Goal: Task Accomplishment & Management: Manage account settings

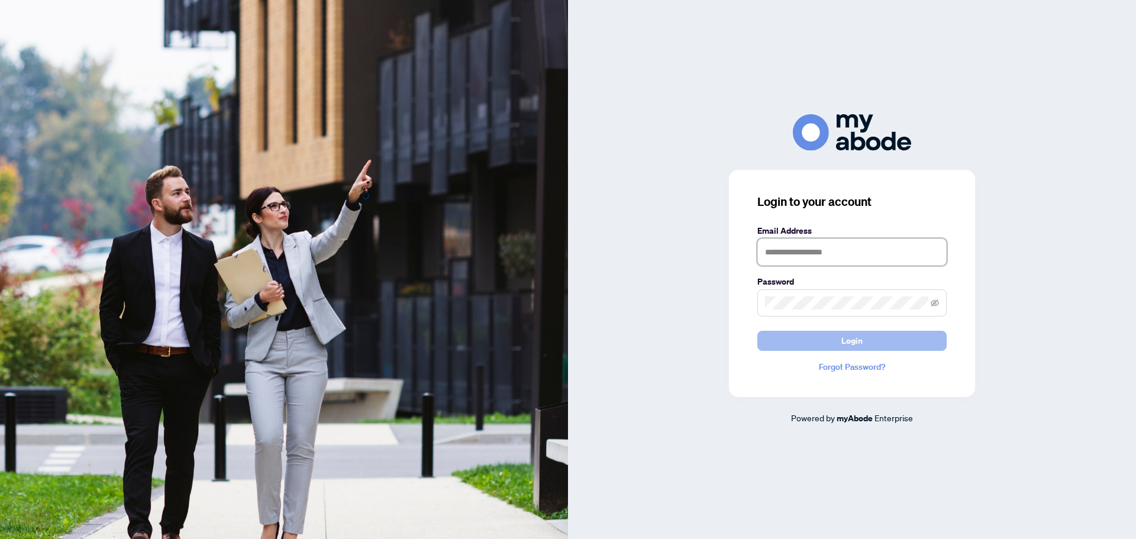
type input "**********"
click at [866, 341] on button "Login" at bounding box center [851, 341] width 189 height 20
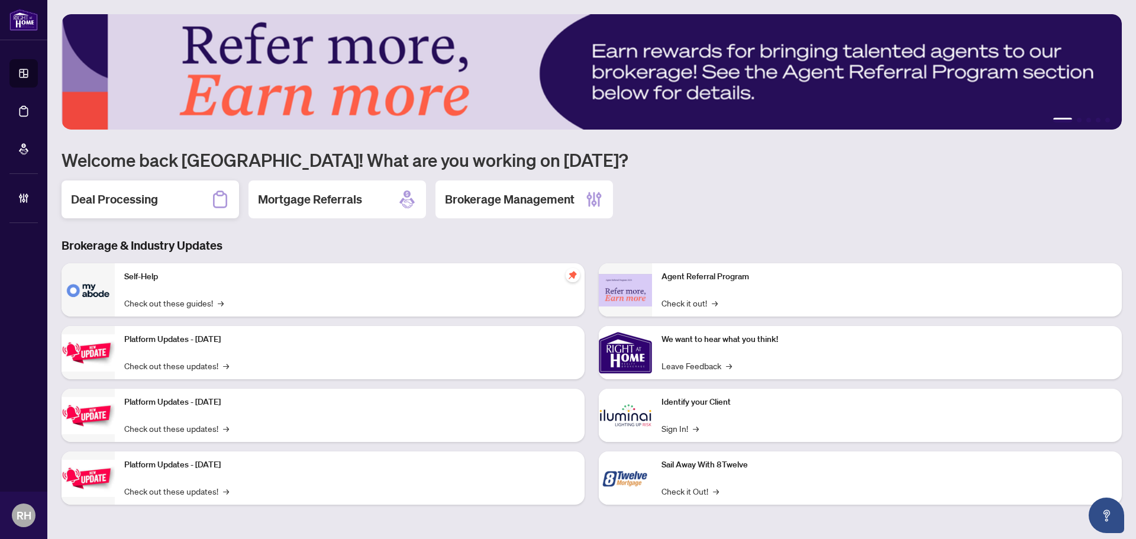
click at [133, 196] on h2 "Deal Processing" at bounding box center [114, 199] width 87 height 17
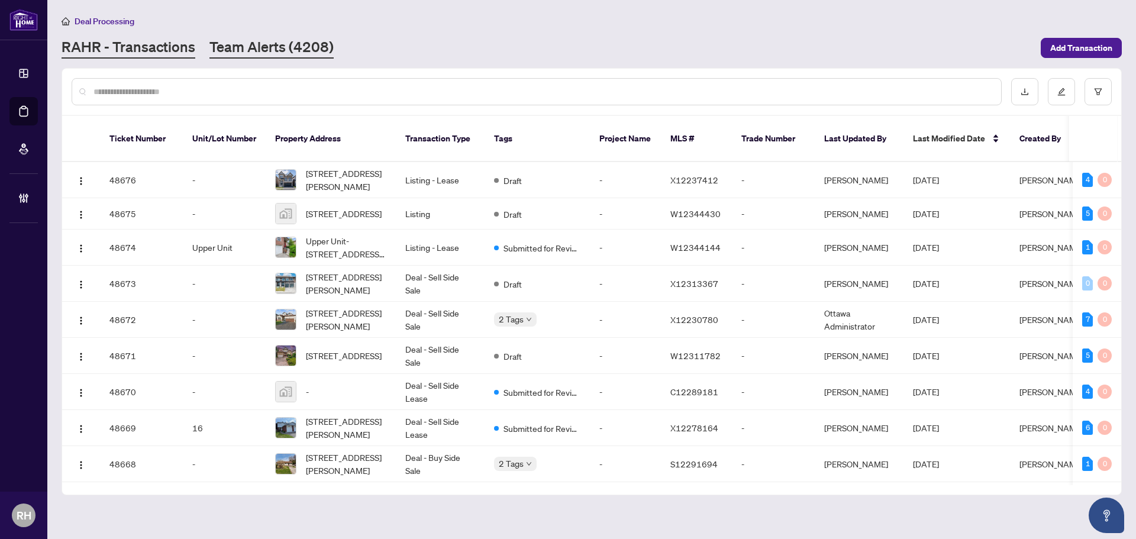
click at [251, 38] on link "Team Alerts (4208)" at bounding box center [271, 47] width 124 height 21
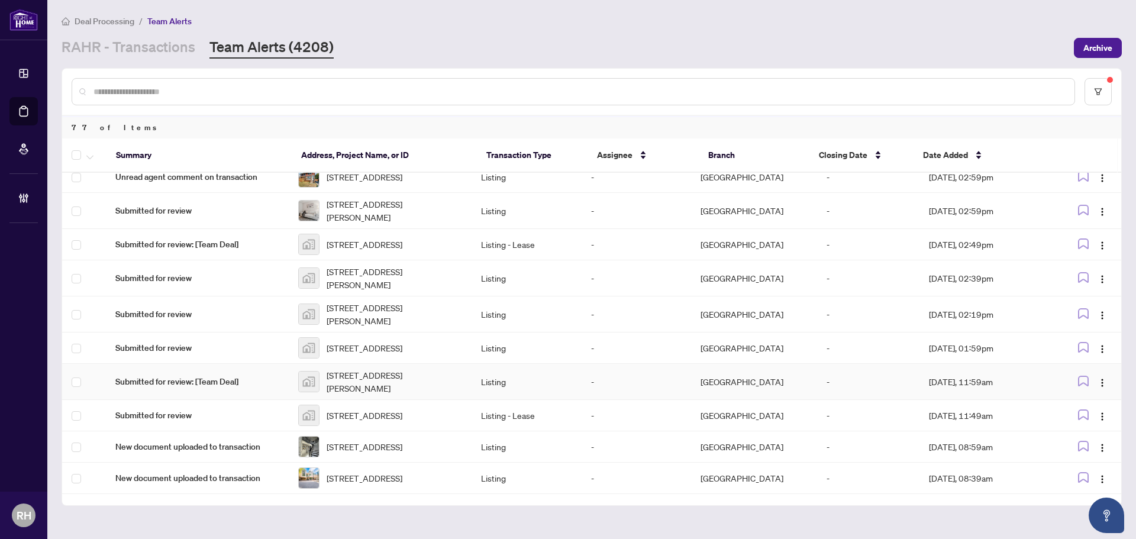
scroll to position [389, 0]
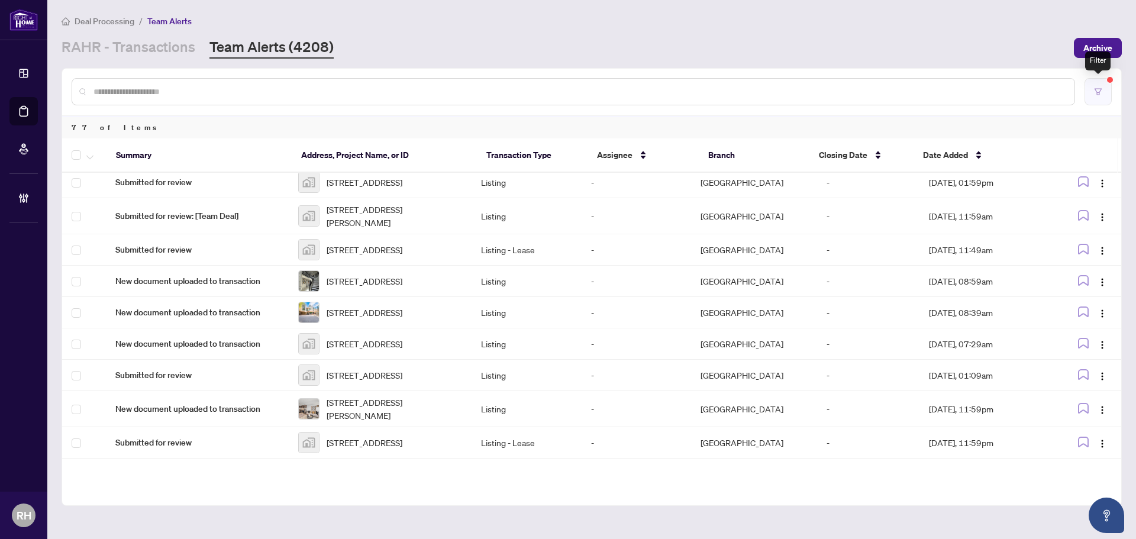
click at [1095, 97] on button "button" at bounding box center [1097, 91] width 27 height 27
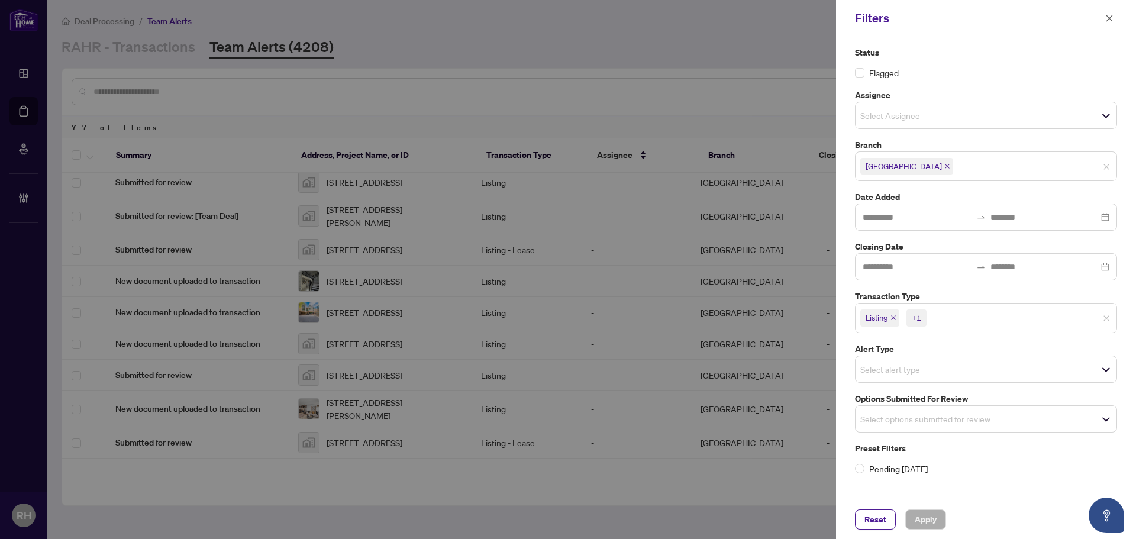
click at [944, 164] on icon "close" at bounding box center [947, 166] width 6 height 6
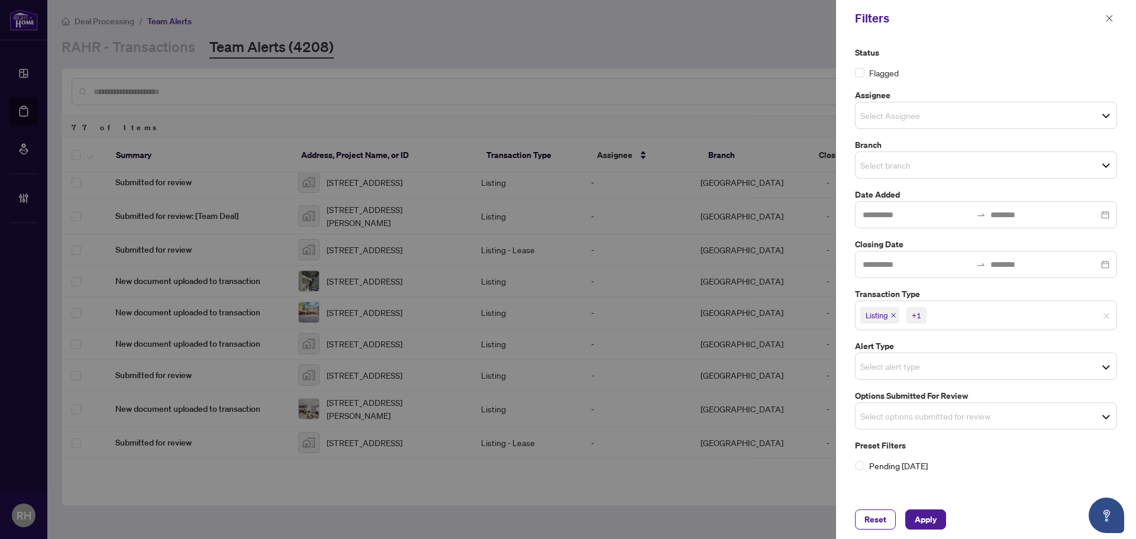
click at [913, 164] on input "search" at bounding box center [901, 165] width 83 height 14
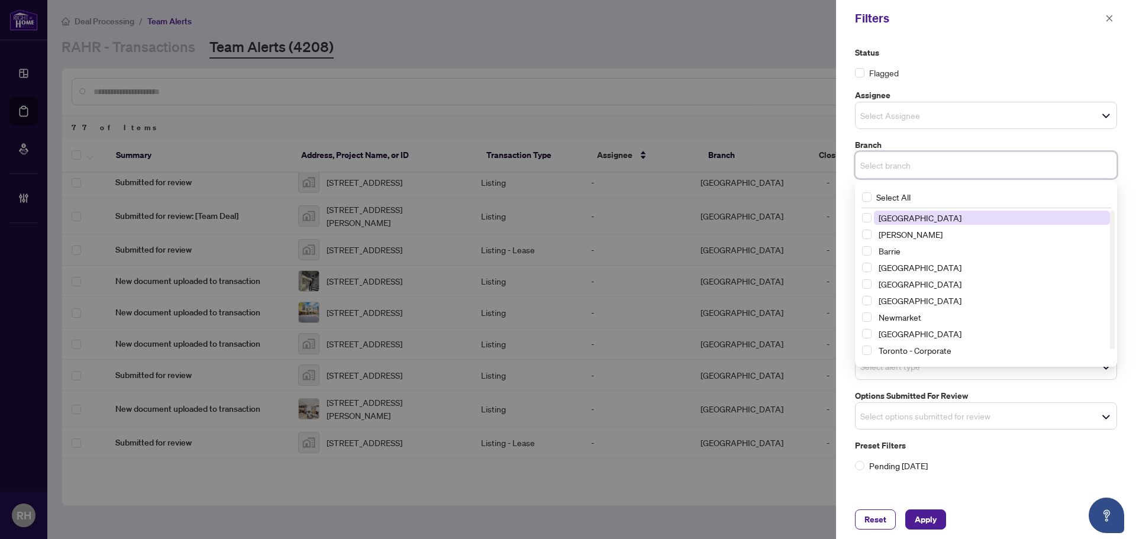
click at [907, 217] on span "[GEOGRAPHIC_DATA]" at bounding box center [919, 217] width 83 height 11
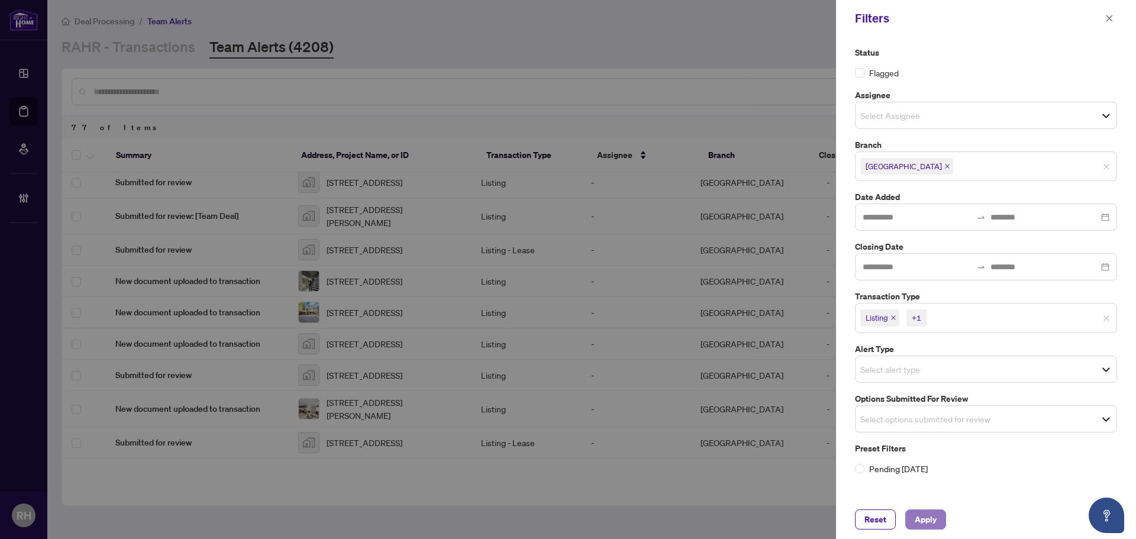
click at [933, 515] on span "Apply" at bounding box center [925, 519] width 22 height 19
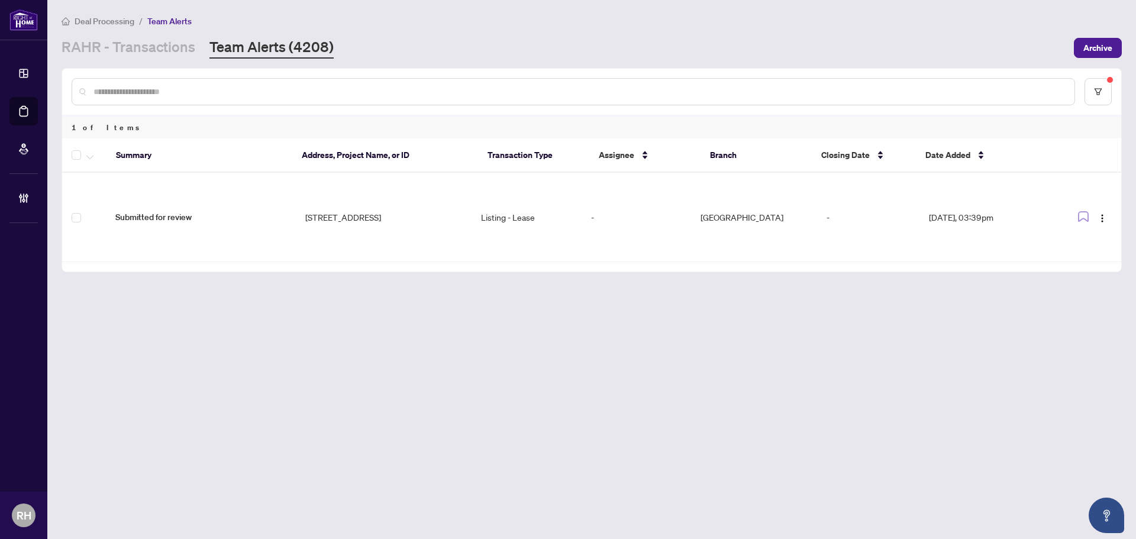
scroll to position [0, 0]
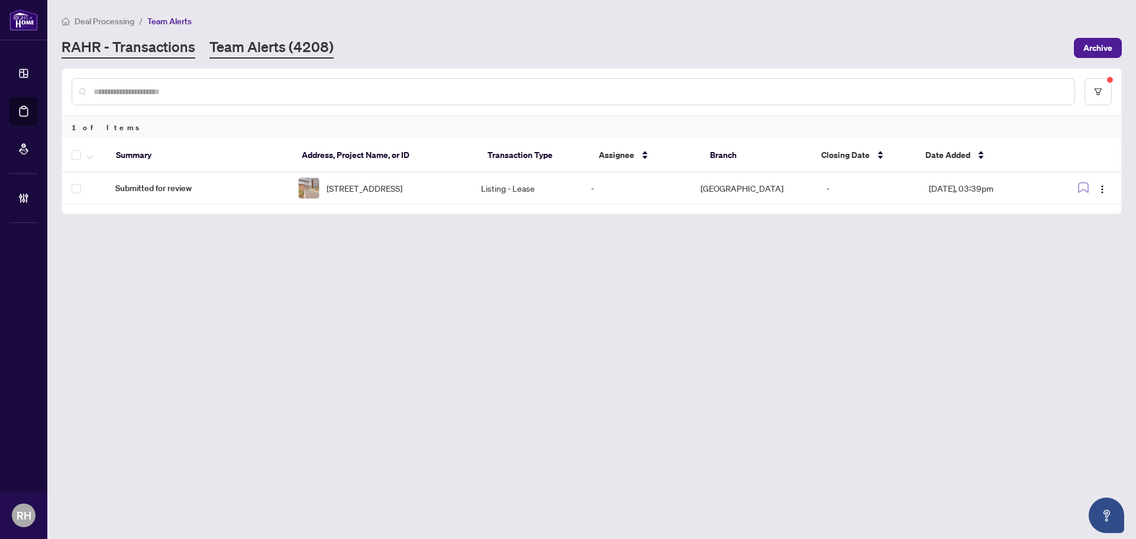
click at [170, 37] on link "RAHR - Transactions" at bounding box center [129, 47] width 134 height 21
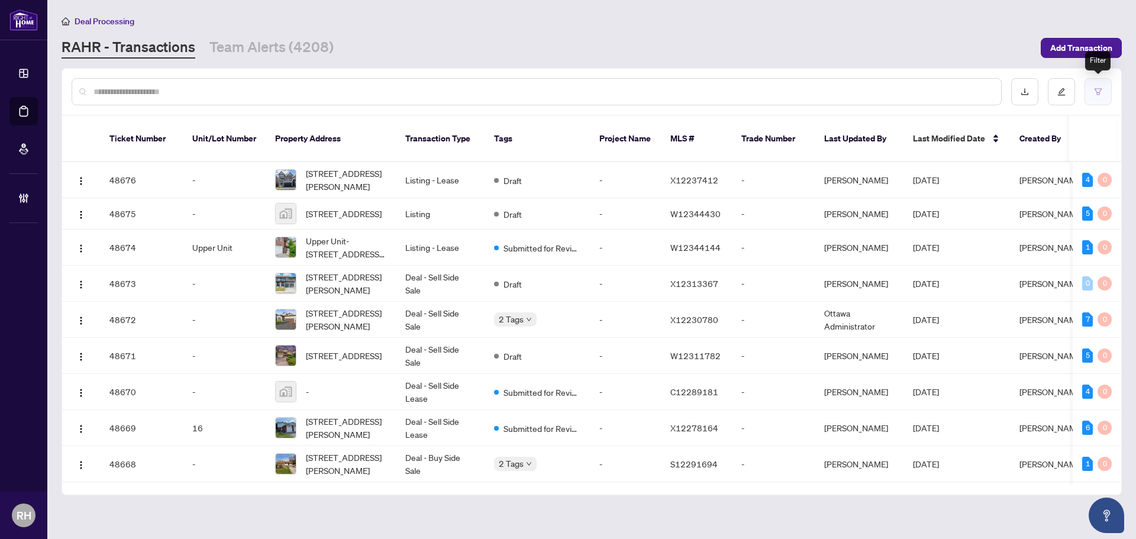
click at [1102, 89] on button "button" at bounding box center [1097, 91] width 27 height 27
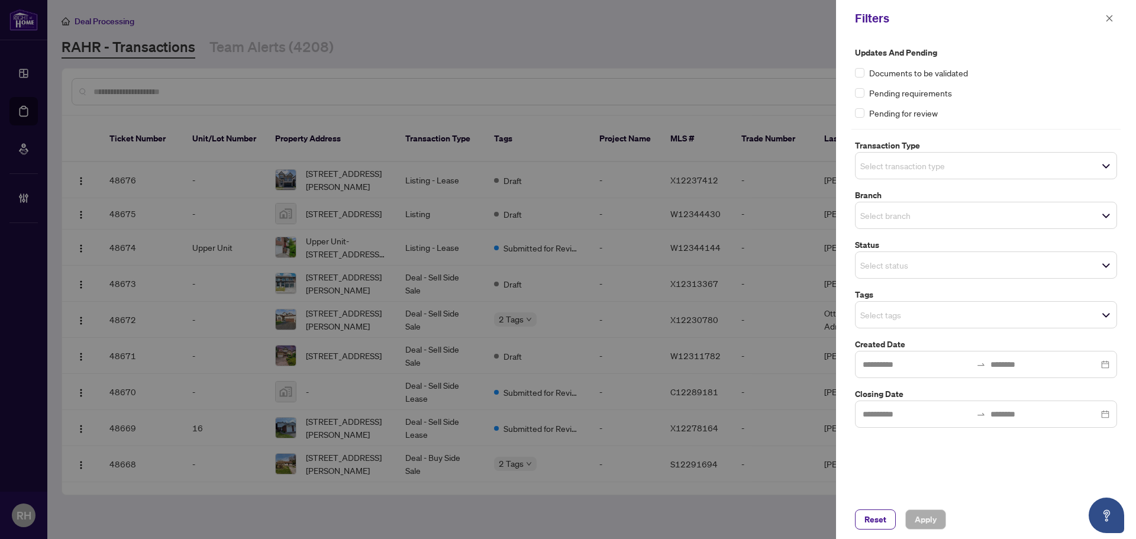
click at [960, 161] on span "Select transaction type" at bounding box center [985, 165] width 261 height 17
click at [937, 148] on label "Transaction Type" at bounding box center [986, 145] width 262 height 13
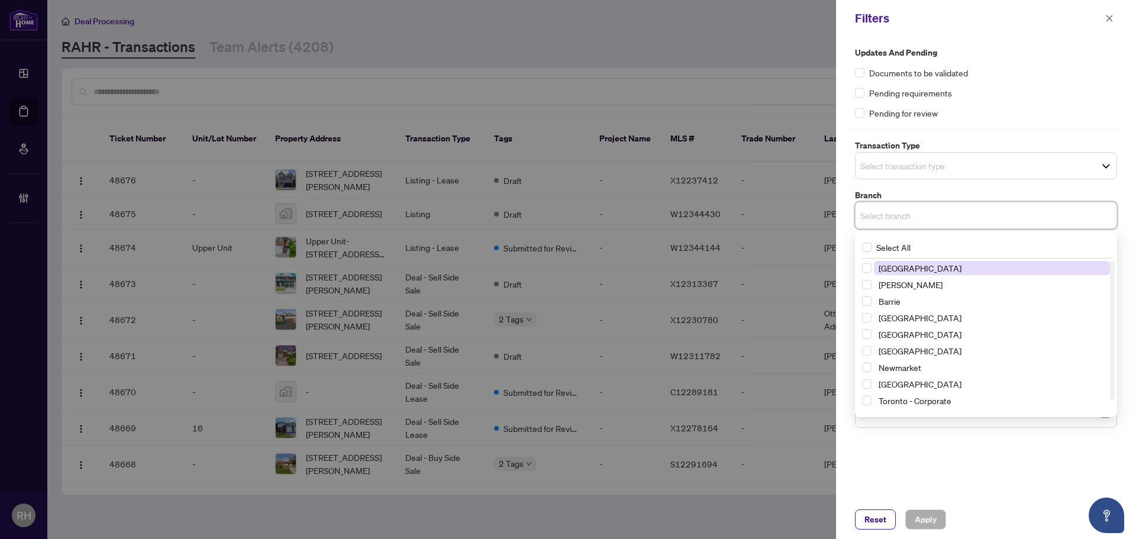
click at [919, 221] on input "search" at bounding box center [901, 215] width 83 height 14
click at [920, 263] on span "[GEOGRAPHIC_DATA]" at bounding box center [919, 268] width 83 height 11
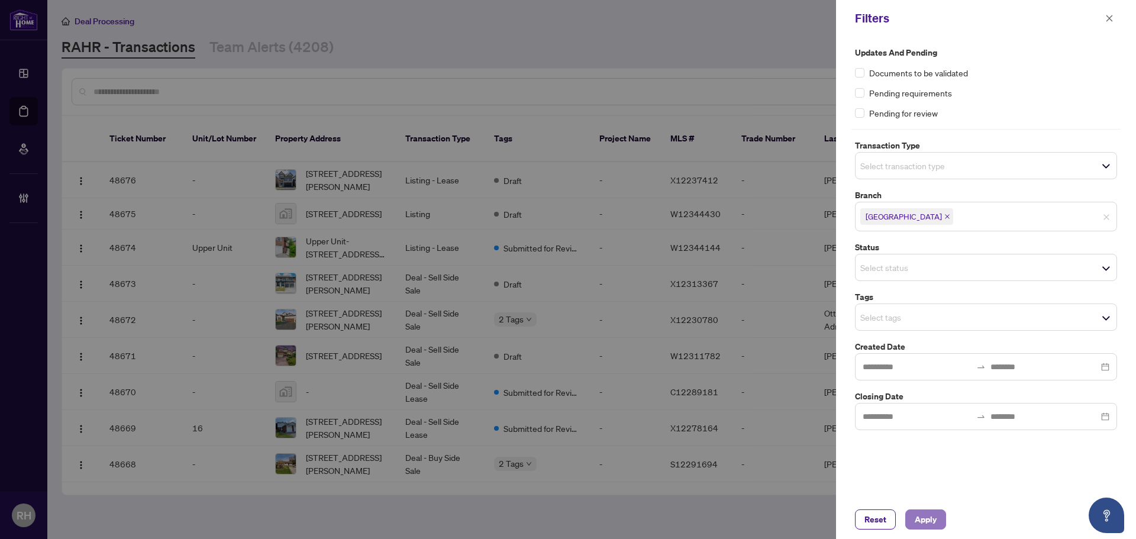
click at [937, 516] on button "Apply" at bounding box center [925, 519] width 41 height 20
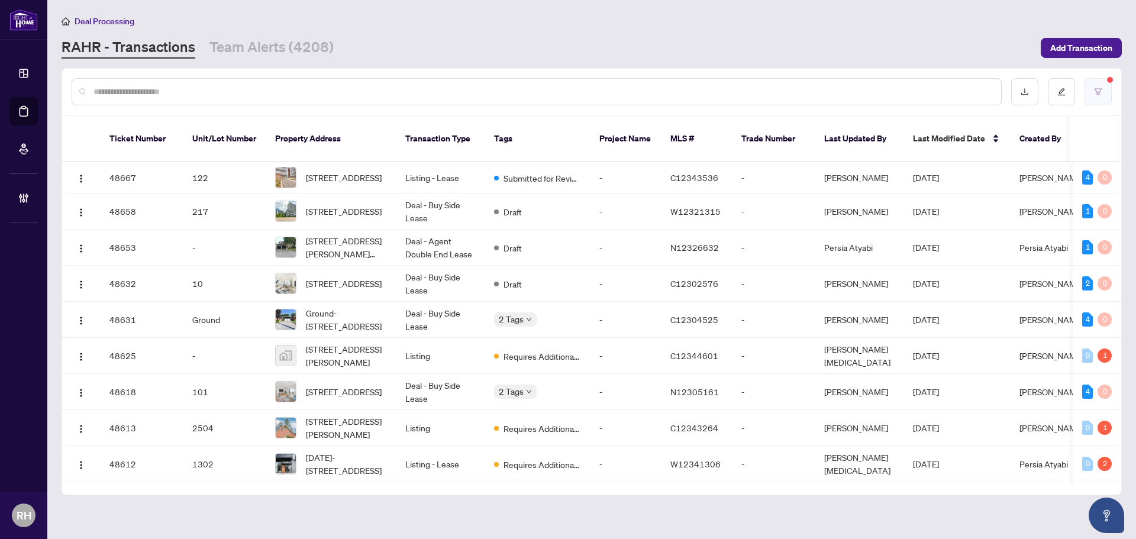
click at [1103, 96] on button "button" at bounding box center [1097, 91] width 27 height 27
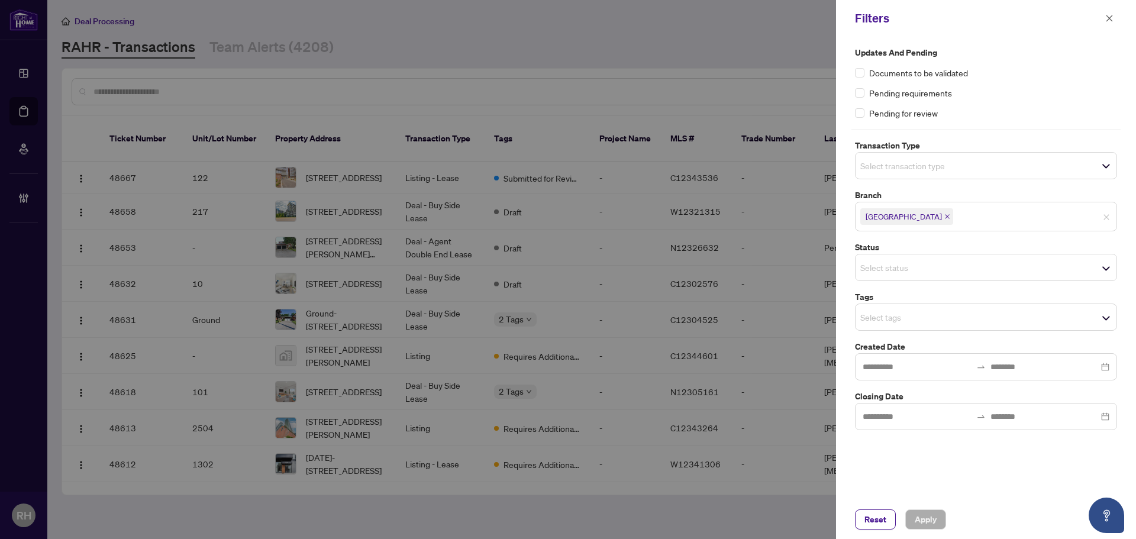
click at [913, 258] on div "Select status" at bounding box center [986, 267] width 262 height 27
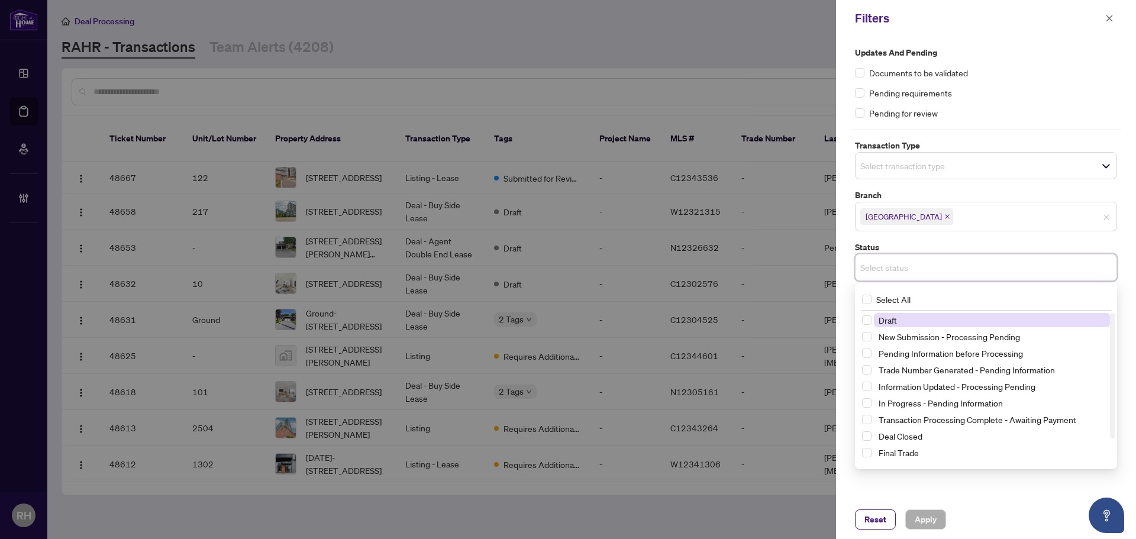
click at [918, 261] on input "search" at bounding box center [901, 267] width 83 height 14
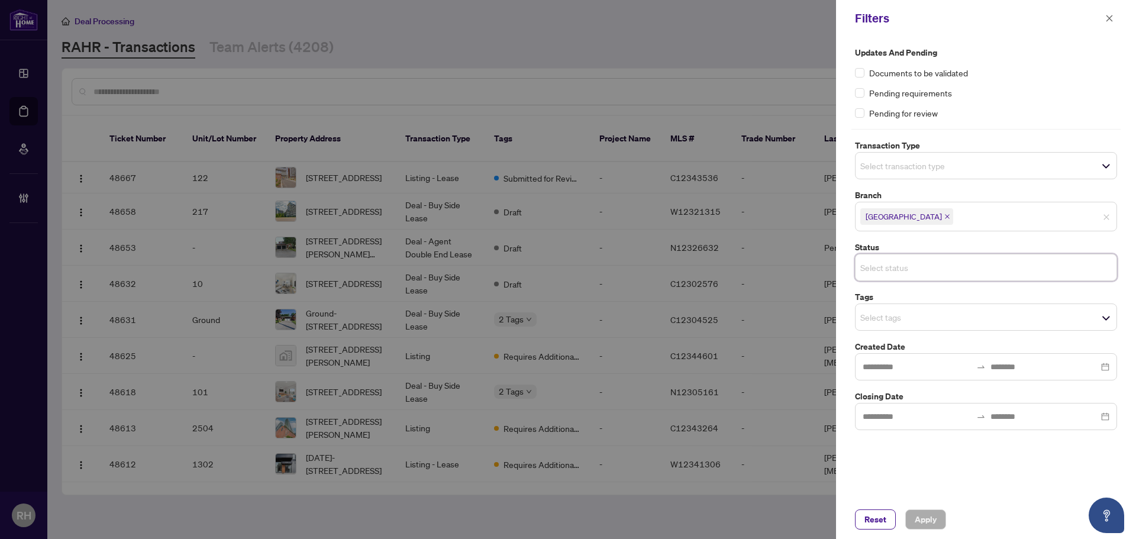
click at [1117, 19] on div "Filters" at bounding box center [986, 18] width 300 height 37
click at [1108, 21] on icon "close" at bounding box center [1109, 18] width 8 height 8
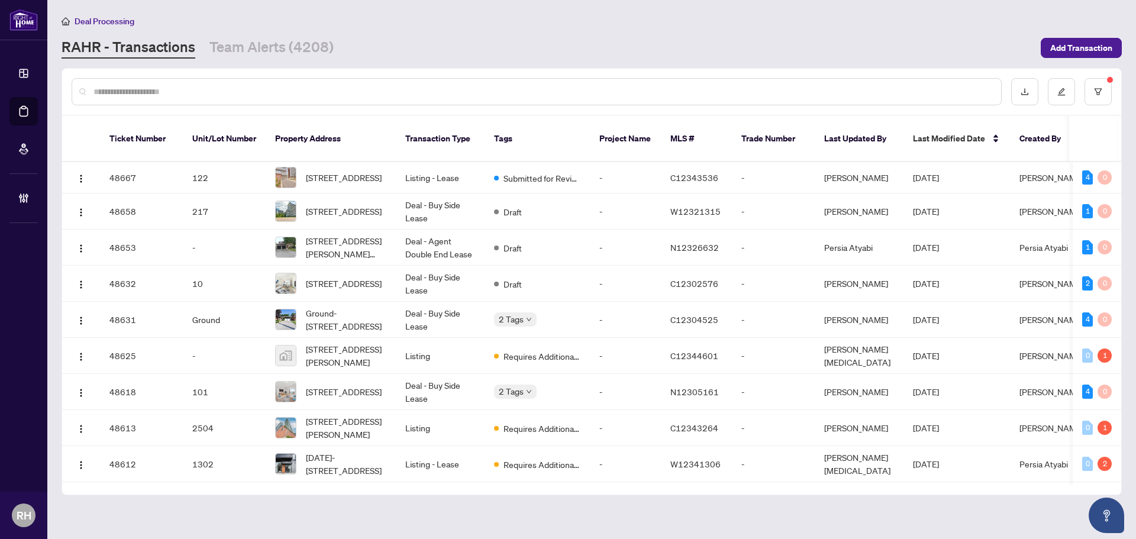
click at [311, 64] on main "Deal Processing RAHR - Transactions Team Alerts (4208) Add Transaction Ticket N…" at bounding box center [591, 269] width 1088 height 539
click at [319, 45] on link "Team Alerts (4208)" at bounding box center [271, 47] width 124 height 21
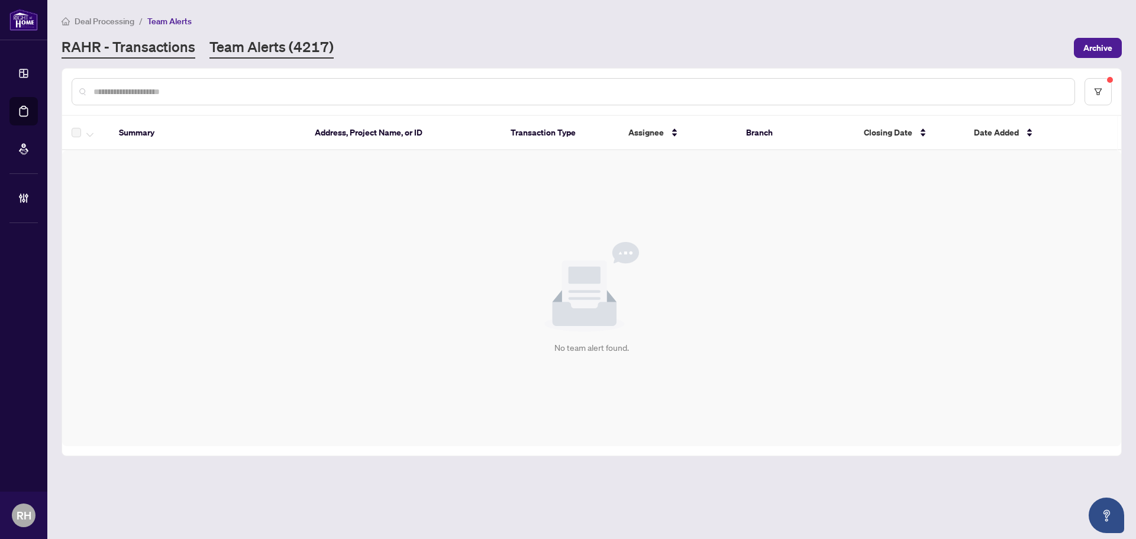
click at [157, 47] on link "RAHR - Transactions" at bounding box center [129, 47] width 134 height 21
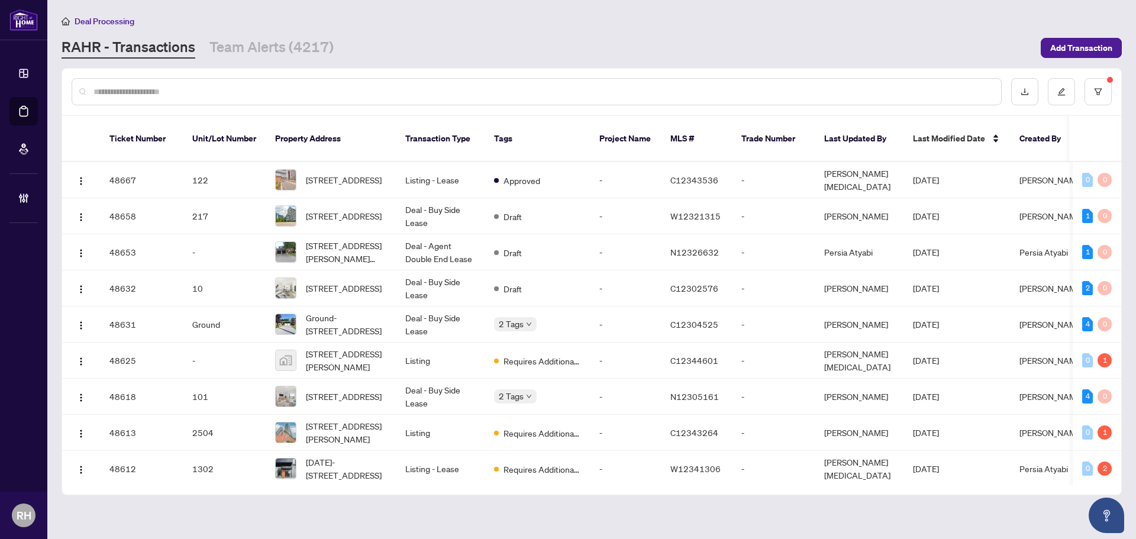
click at [302, 64] on main "Deal Processing RAHR - Transactions Team Alerts (4217) Add Transaction Ticket N…" at bounding box center [591, 269] width 1088 height 539
click at [290, 51] on link "Team Alerts (4217)" at bounding box center [271, 47] width 124 height 21
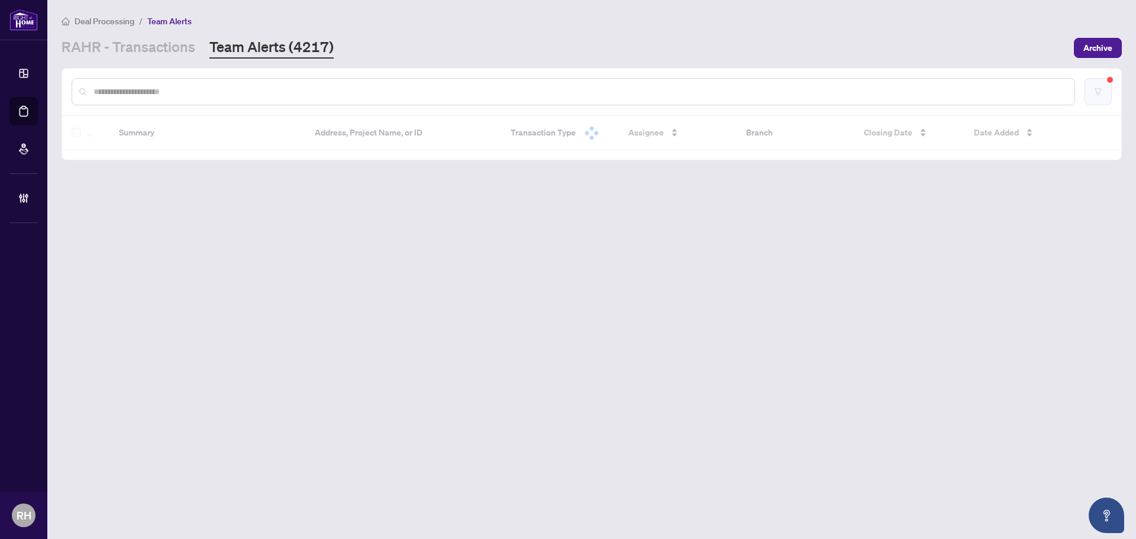
click at [1092, 89] on button "button" at bounding box center [1097, 91] width 27 height 27
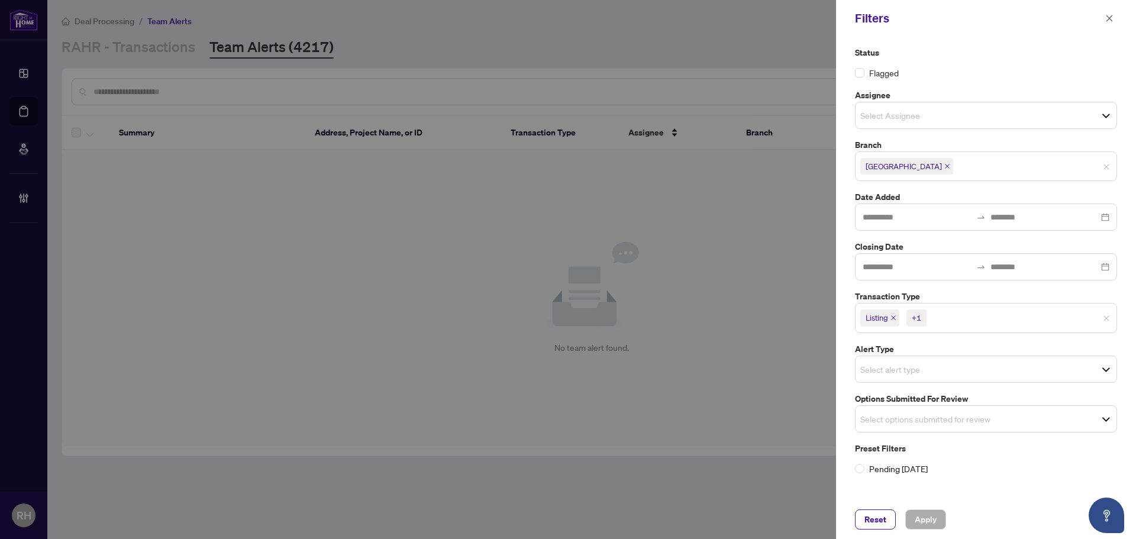
click at [892, 319] on icon "close" at bounding box center [893, 318] width 5 height 5
click at [921, 318] on icon "close" at bounding box center [919, 318] width 5 height 5
click at [914, 410] on input "search" at bounding box center [901, 416] width 83 height 14
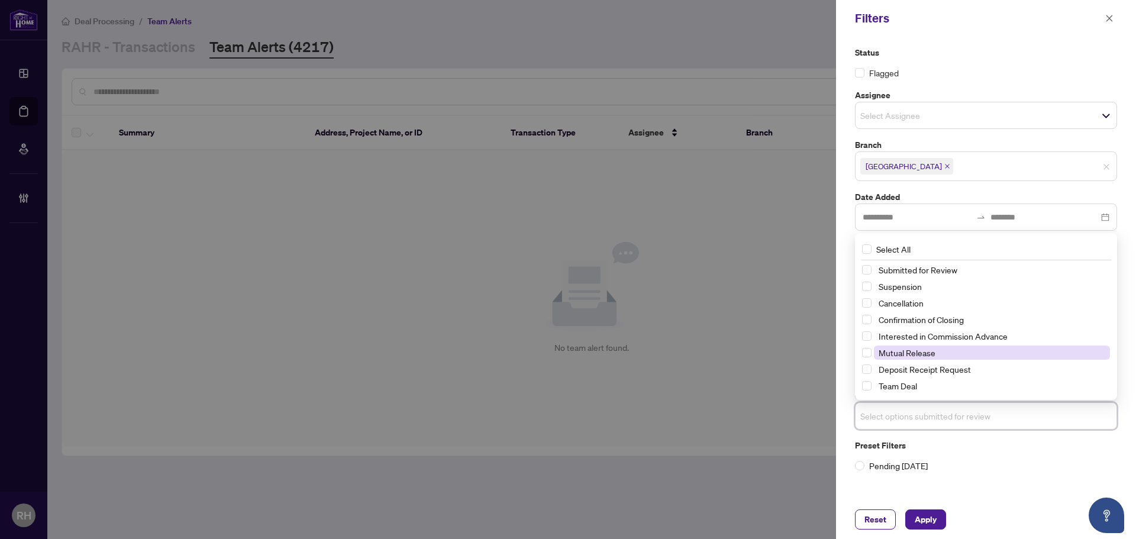
click at [930, 356] on span "Mutual Release" at bounding box center [906, 352] width 57 height 11
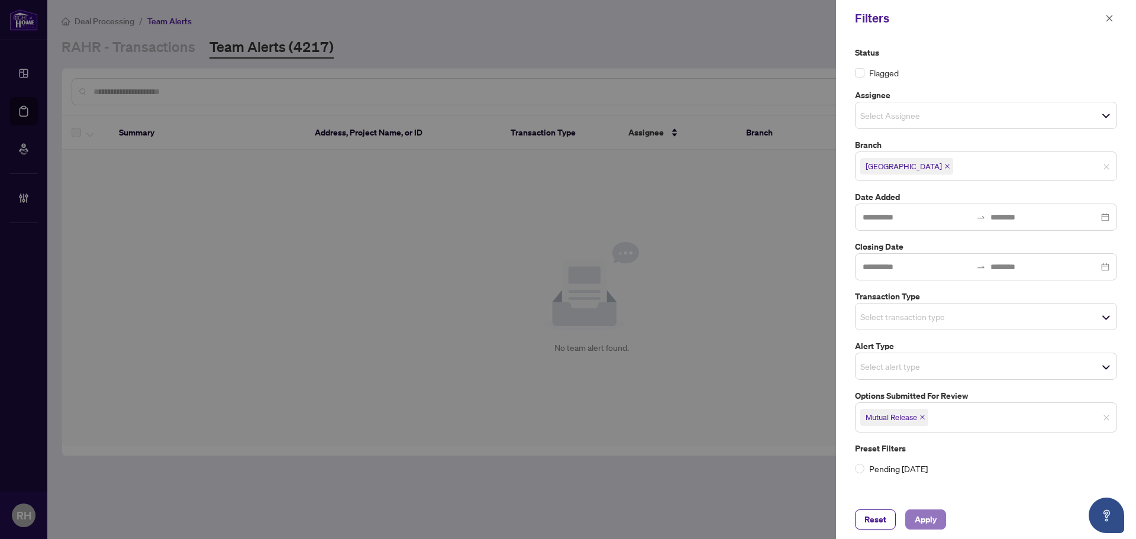
click at [924, 522] on span "Apply" at bounding box center [925, 519] width 22 height 19
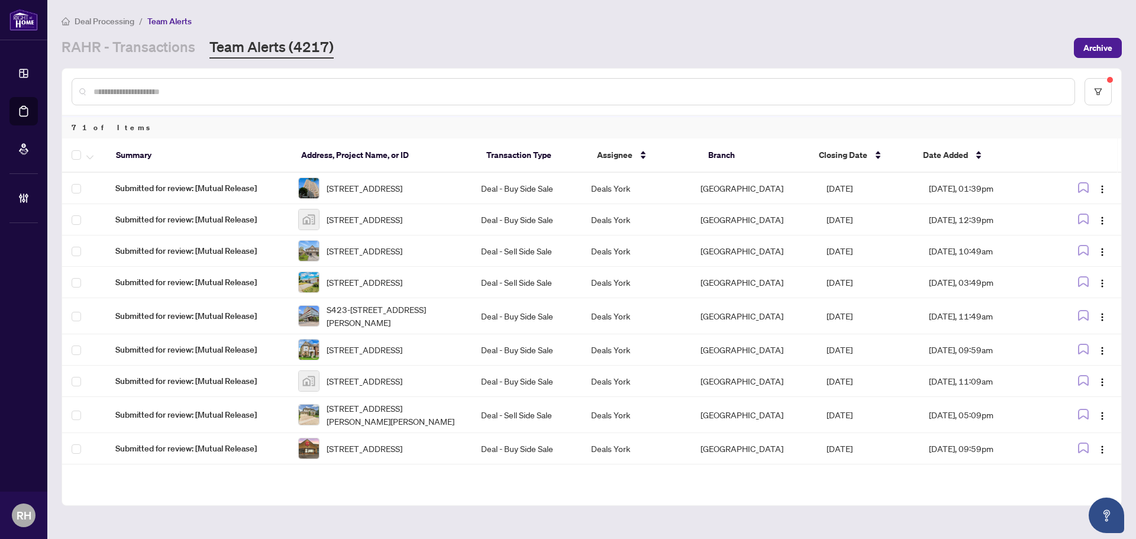
click at [1112, 97] on div at bounding box center [591, 92] width 1059 height 46
click at [1097, 93] on icon "filter" at bounding box center [1098, 92] width 8 height 8
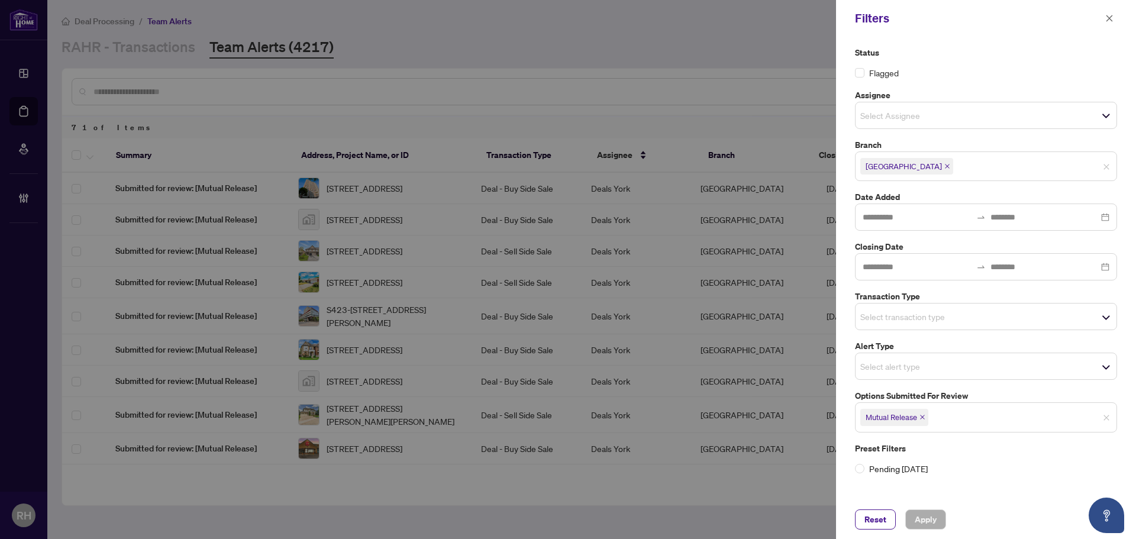
click at [924, 414] on icon "close" at bounding box center [922, 417] width 6 height 6
click at [936, 322] on input "search" at bounding box center [901, 316] width 83 height 14
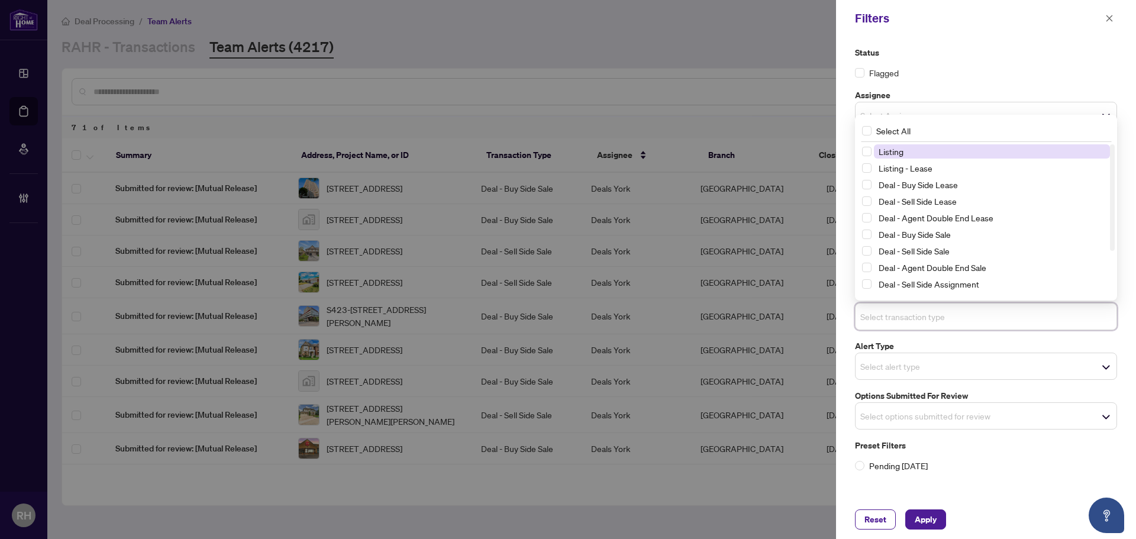
click at [923, 145] on span "Listing" at bounding box center [992, 151] width 236 height 14
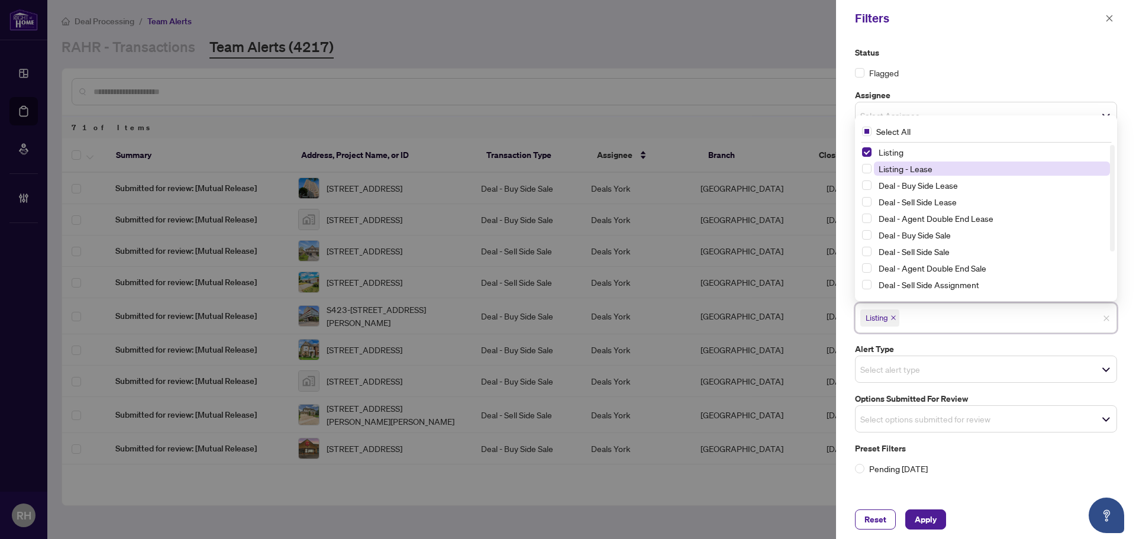
click at [921, 169] on span "Listing - Lease" at bounding box center [905, 168] width 54 height 11
click at [924, 520] on span "Apply" at bounding box center [925, 519] width 22 height 19
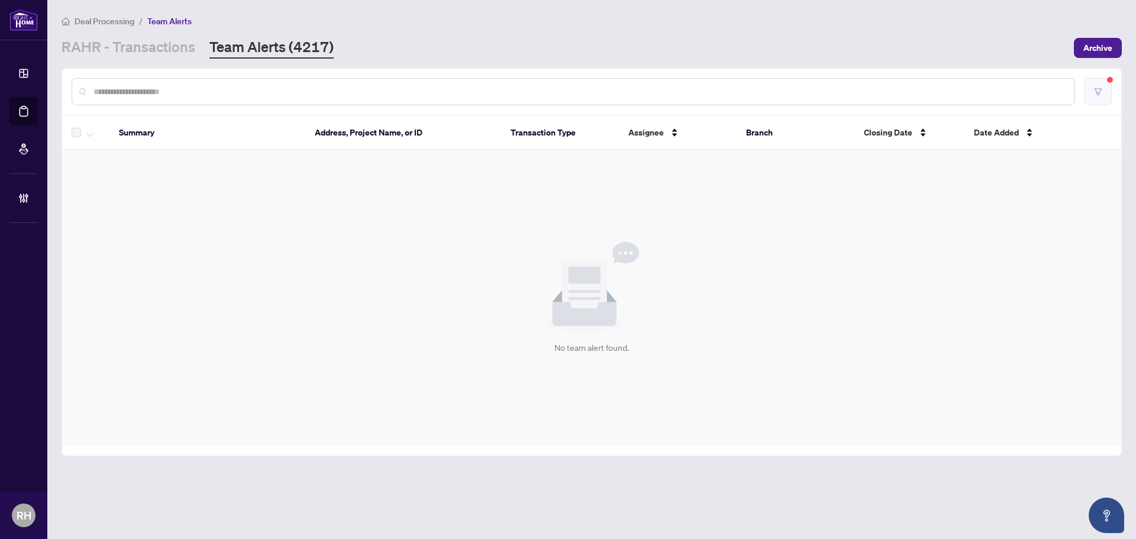
click at [1086, 85] on button "button" at bounding box center [1097, 91] width 27 height 27
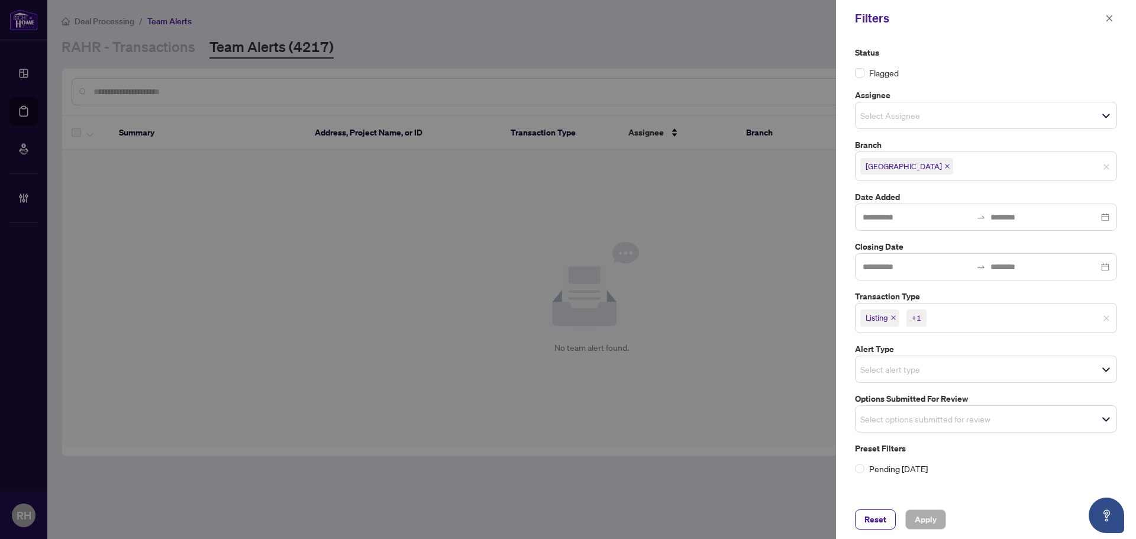
click at [1107, 30] on div "Filters" at bounding box center [986, 18] width 300 height 37
click at [1112, 24] on span "button" at bounding box center [1109, 18] width 8 height 19
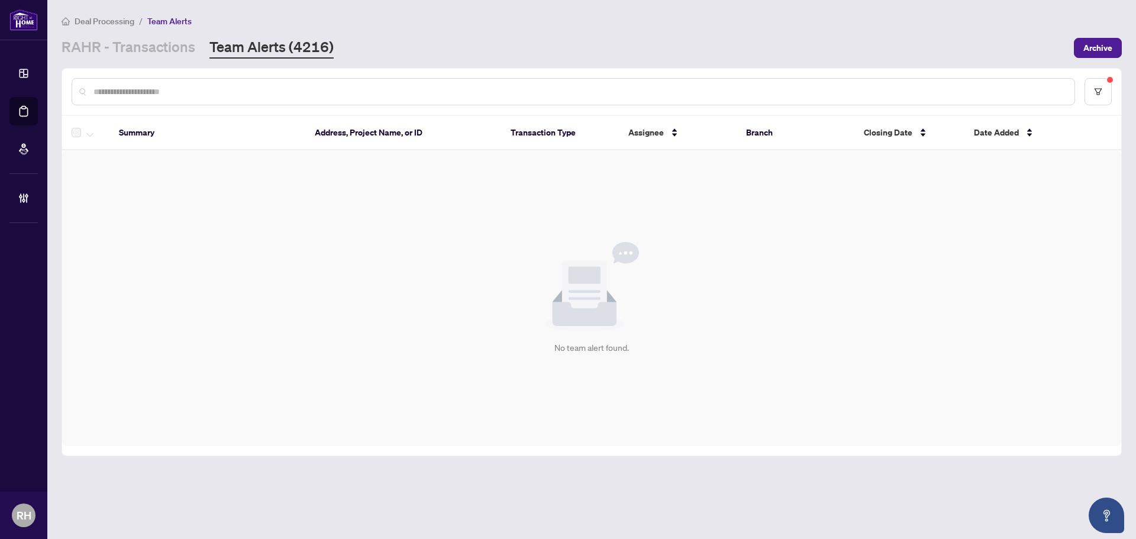
click at [224, 37] on link "Team Alerts (4216)" at bounding box center [271, 47] width 124 height 21
click at [182, 64] on main "Deal Processing / Team Alerts [PERSON_NAME] - Transactions Team Alerts (4216) A…" at bounding box center [591, 269] width 1088 height 539
click at [185, 59] on main "Deal Processing / Team Alerts [PERSON_NAME] - Transactions Team Alerts (4216) A…" at bounding box center [591, 269] width 1088 height 539
click at [193, 50] on div "[PERSON_NAME] - Transactions Team Alerts (4216)" at bounding box center [198, 47] width 272 height 21
click at [180, 54] on link "RAHR - Transactions" at bounding box center [129, 47] width 134 height 21
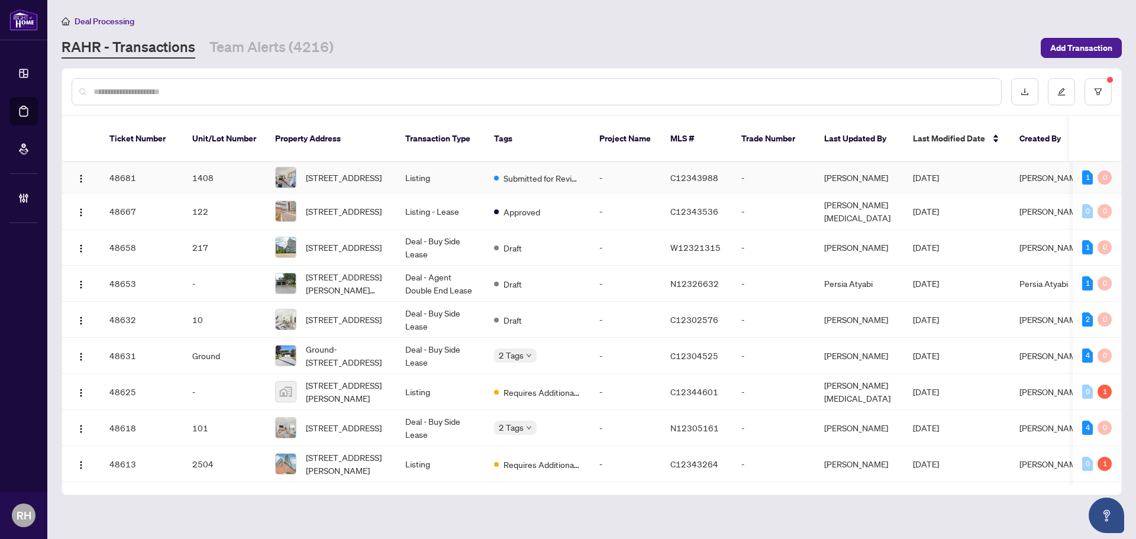
click at [583, 163] on td "Submitted for Review" at bounding box center [536, 177] width 105 height 31
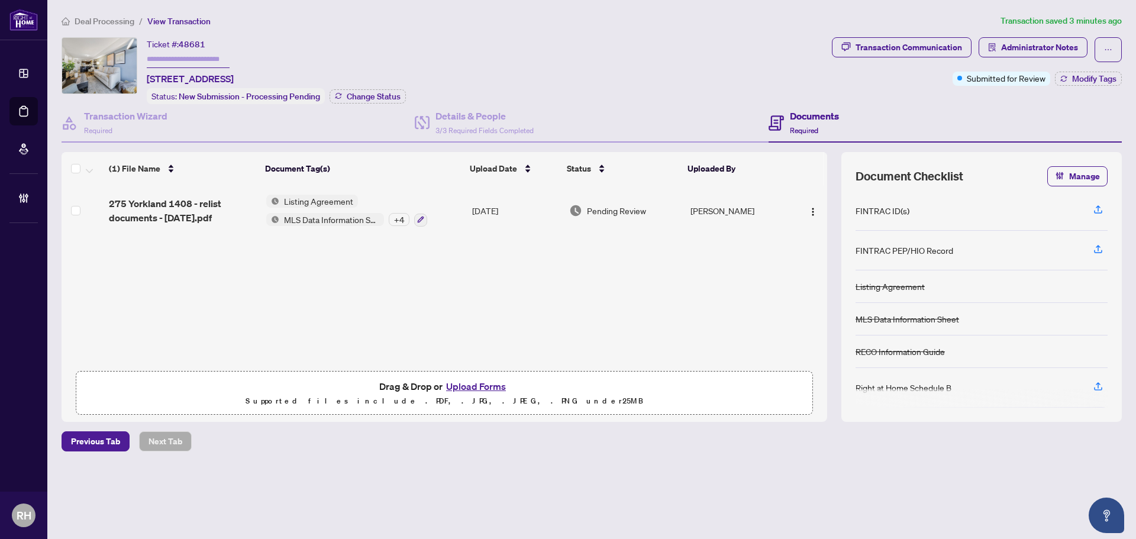
click at [209, 99] on span "New Submission - Processing Pending" at bounding box center [249, 96] width 141 height 11
click at [211, 121] on div "Transaction Wizard Required" at bounding box center [238, 123] width 353 height 38
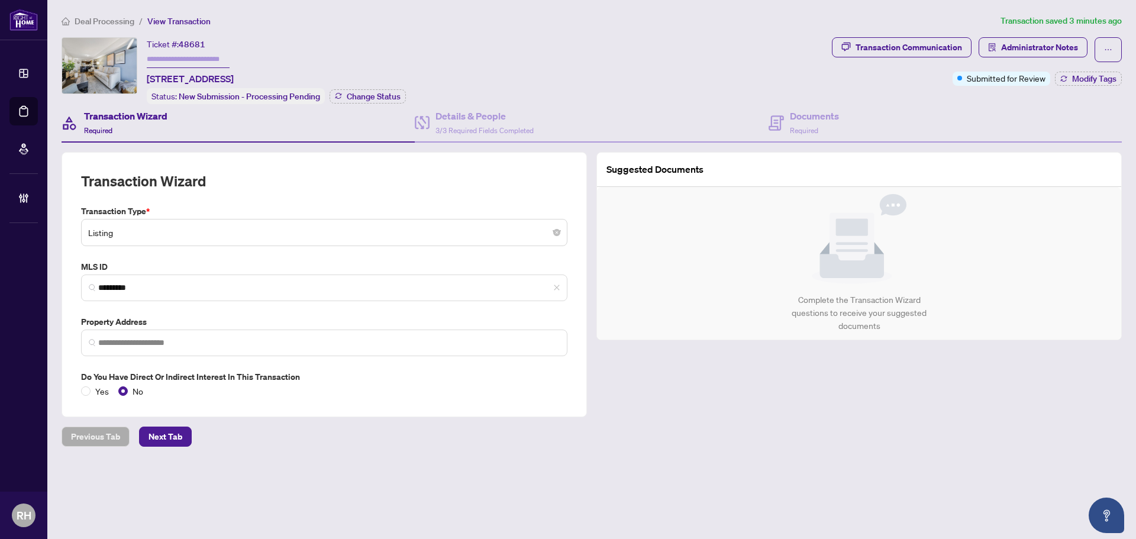
type input "**********"
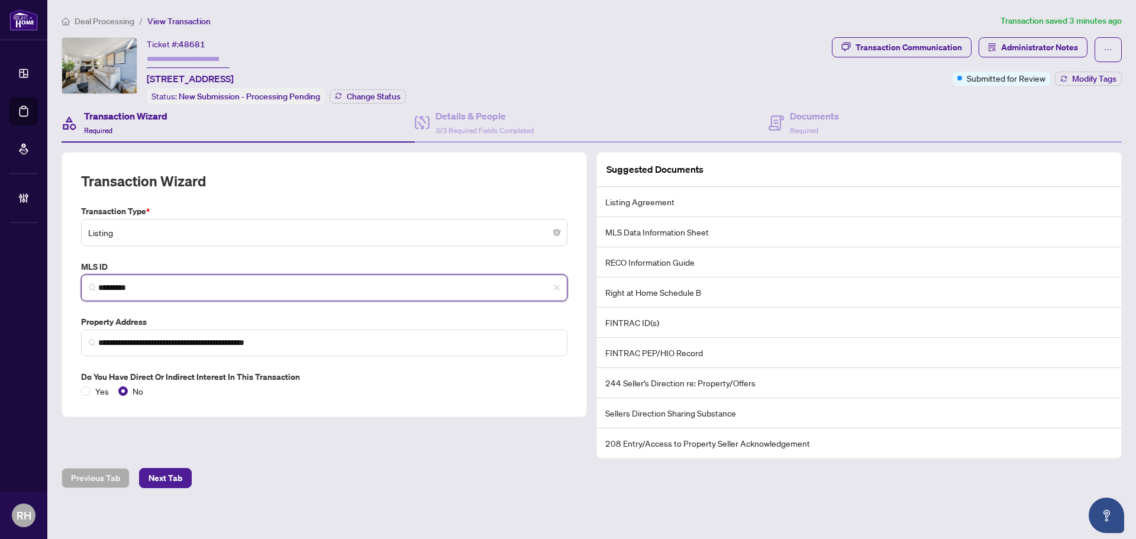
click at [178, 291] on input "*********" at bounding box center [328, 288] width 461 height 12
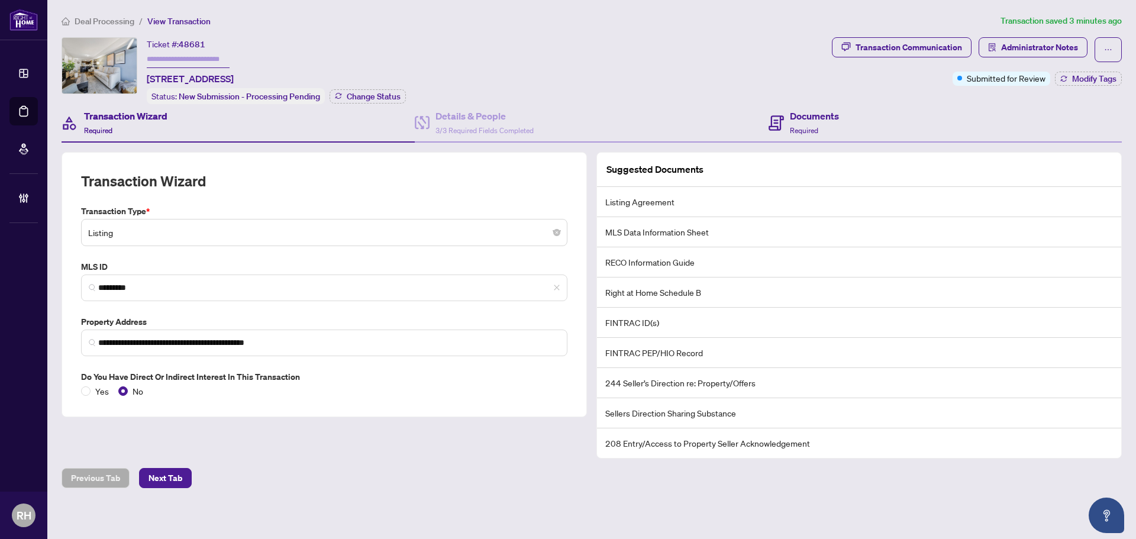
click at [782, 136] on div "Documents Required" at bounding box center [944, 123] width 353 height 38
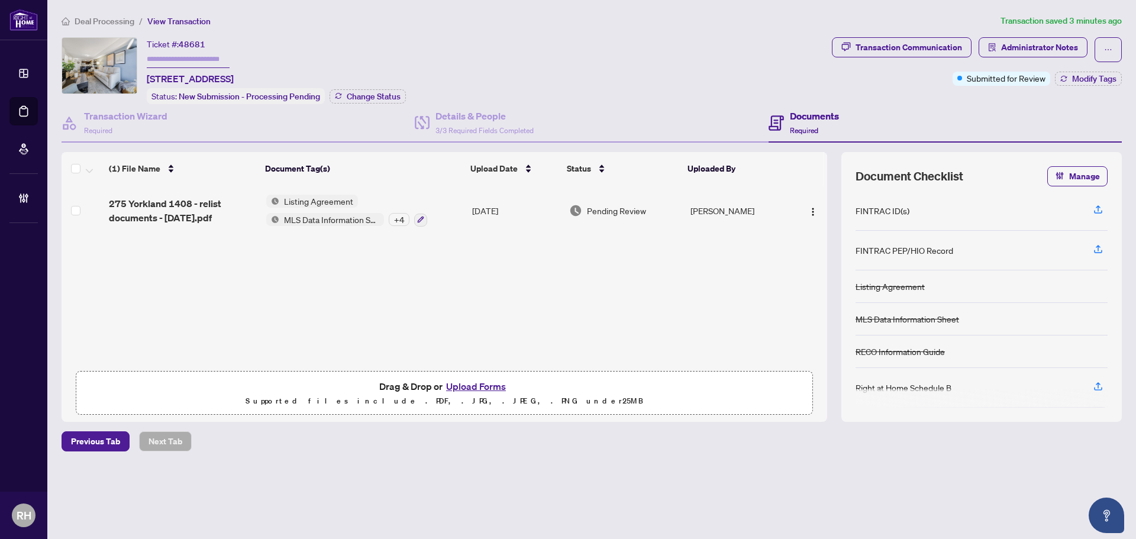
click at [215, 214] on span "275 Yorkland 1408 - relist documents - [DATE].pdf" at bounding box center [183, 210] width 148 height 28
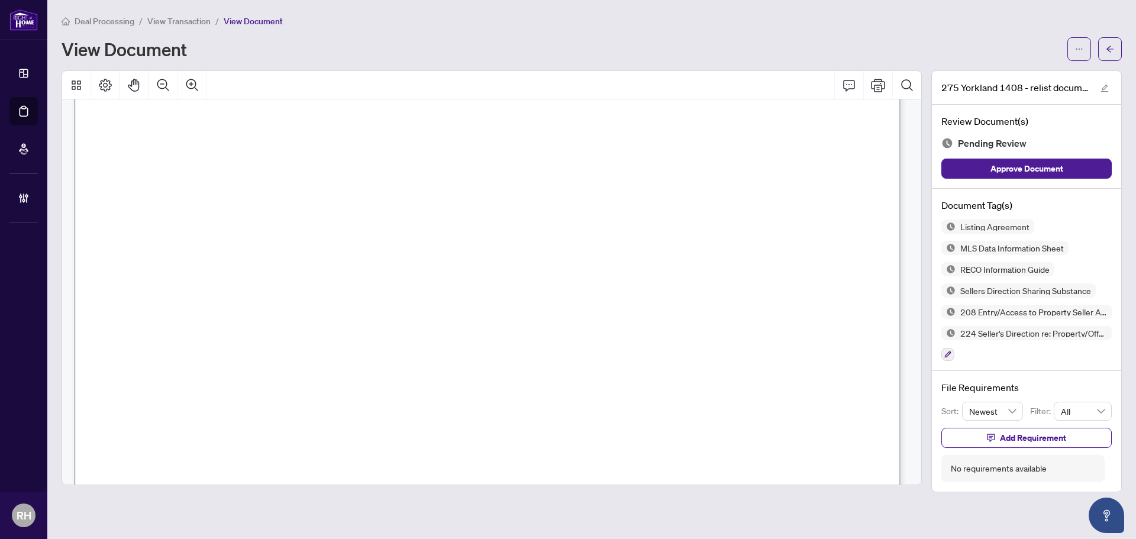
scroll to position [13484, 0]
click at [959, 356] on div "Listing Agreement MLS Data Information Sheet RECO Information Guide Sellers Dir…" at bounding box center [1026, 290] width 170 height 142
click at [943, 356] on button "button" at bounding box center [947, 354] width 13 height 13
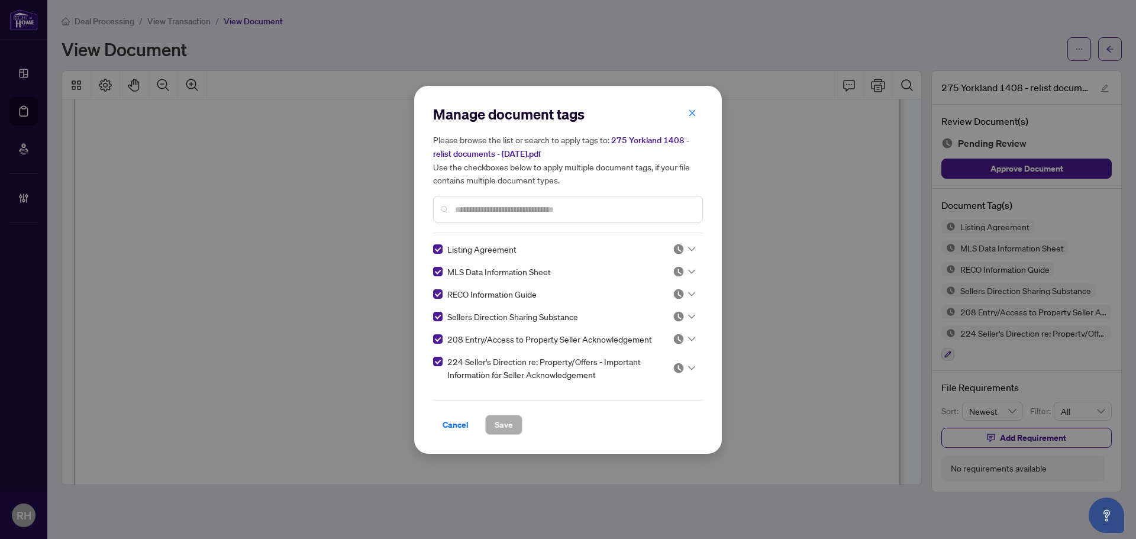
click at [688, 295] on icon at bounding box center [691, 294] width 7 height 5
click at [657, 351] on div "Approved" at bounding box center [645, 351] width 76 height 13
click at [491, 426] on button "Save" at bounding box center [503, 425] width 37 height 20
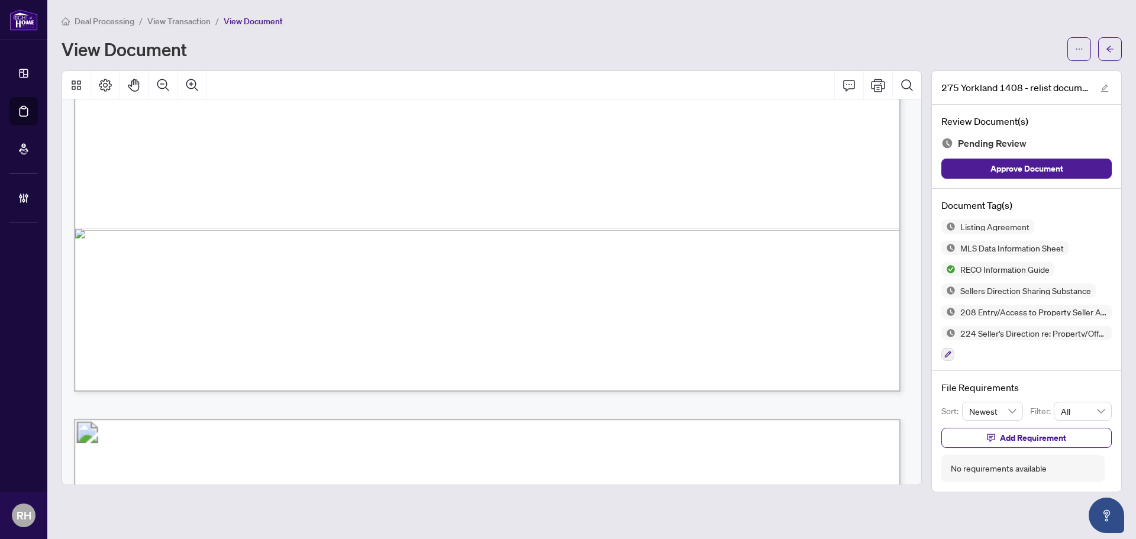
scroll to position [19516, 0]
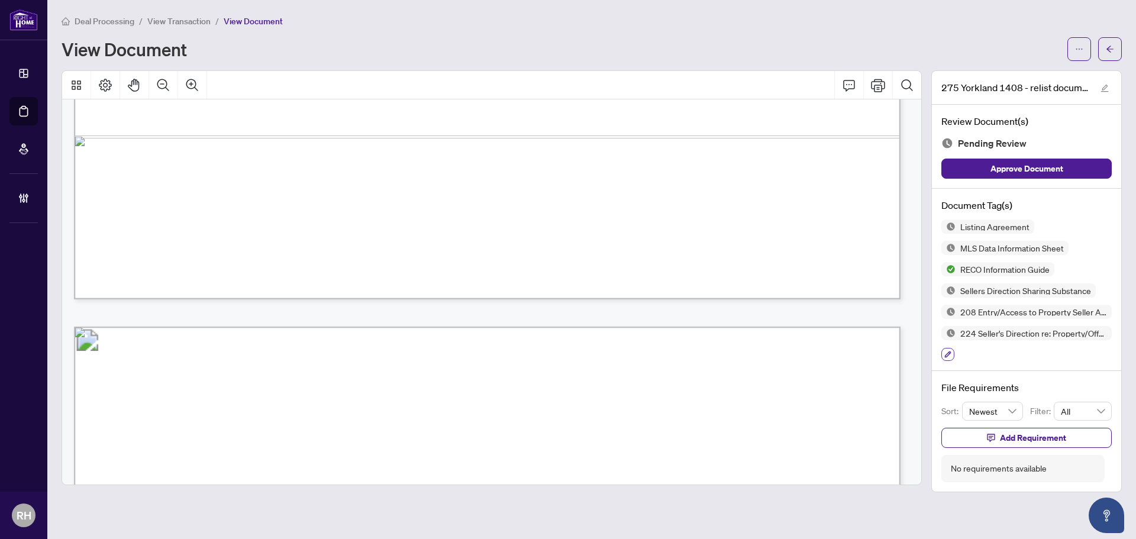
click at [952, 355] on button "button" at bounding box center [947, 354] width 13 height 13
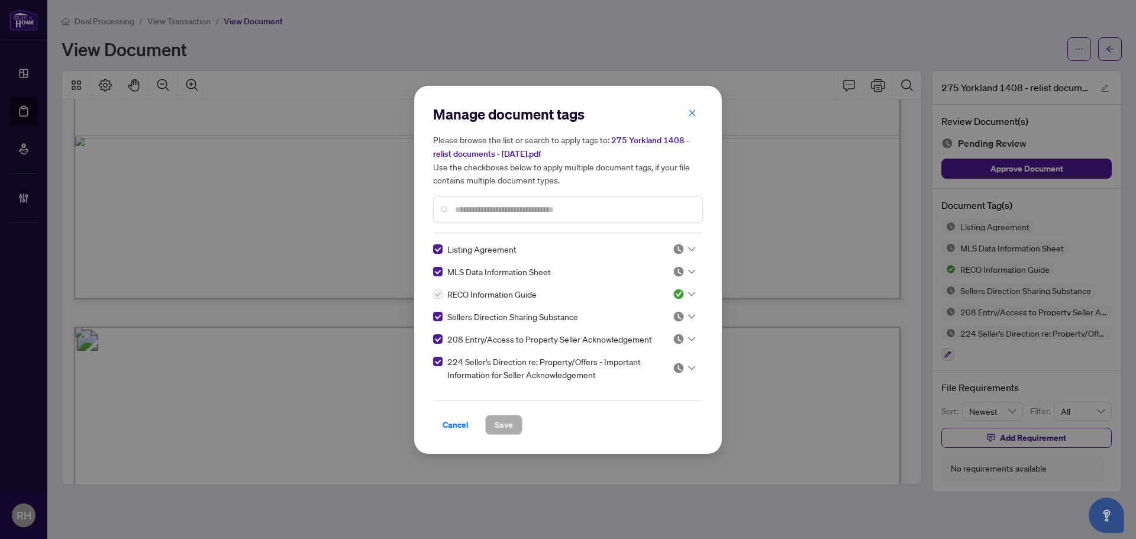
click at [674, 245] on img at bounding box center [678, 249] width 12 height 12
click at [635, 302] on div "Approved" at bounding box center [645, 306] width 76 height 13
click at [521, 418] on button "Save" at bounding box center [503, 425] width 37 height 20
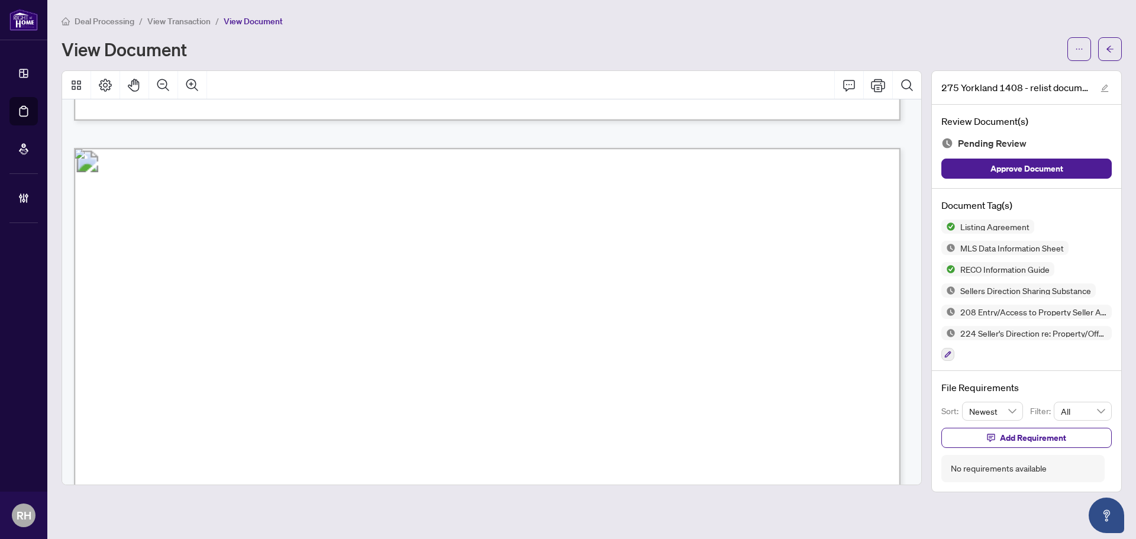
scroll to position [33947, 0]
click at [952, 353] on button "button" at bounding box center [947, 354] width 13 height 13
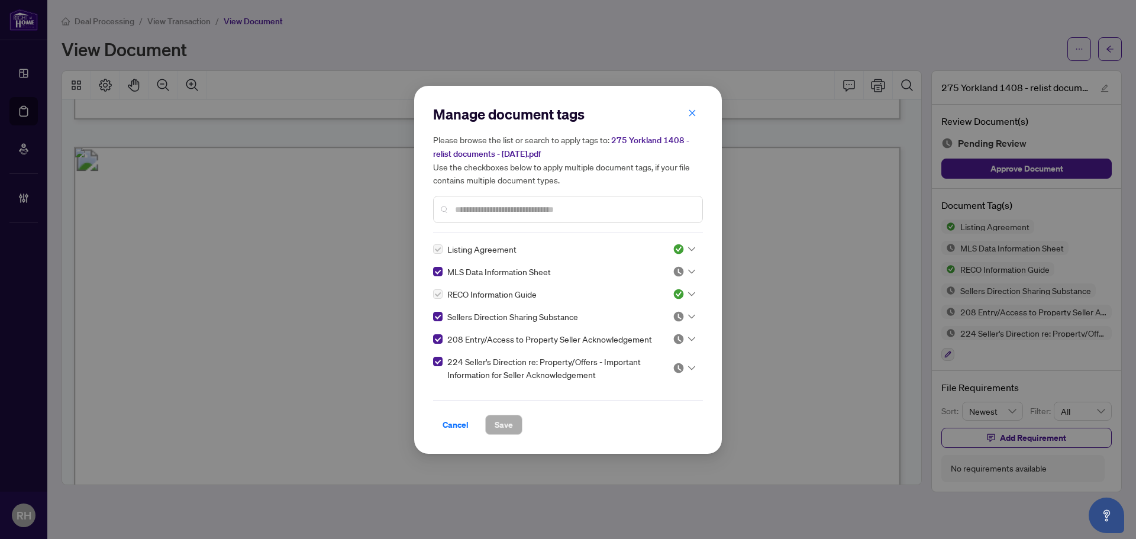
click at [688, 272] on icon at bounding box center [691, 271] width 7 height 5
click at [658, 324] on div "Approved" at bounding box center [645, 328] width 76 height 13
click at [517, 421] on button "Save" at bounding box center [503, 425] width 37 height 20
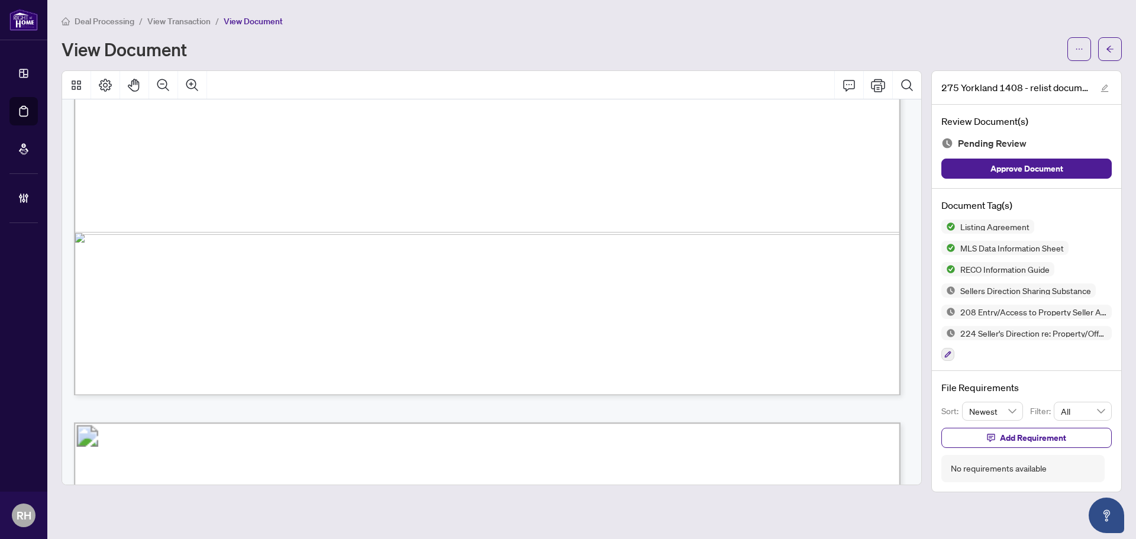
scroll to position [34775, 0]
click at [950, 355] on icon "button" at bounding box center [947, 354] width 7 height 7
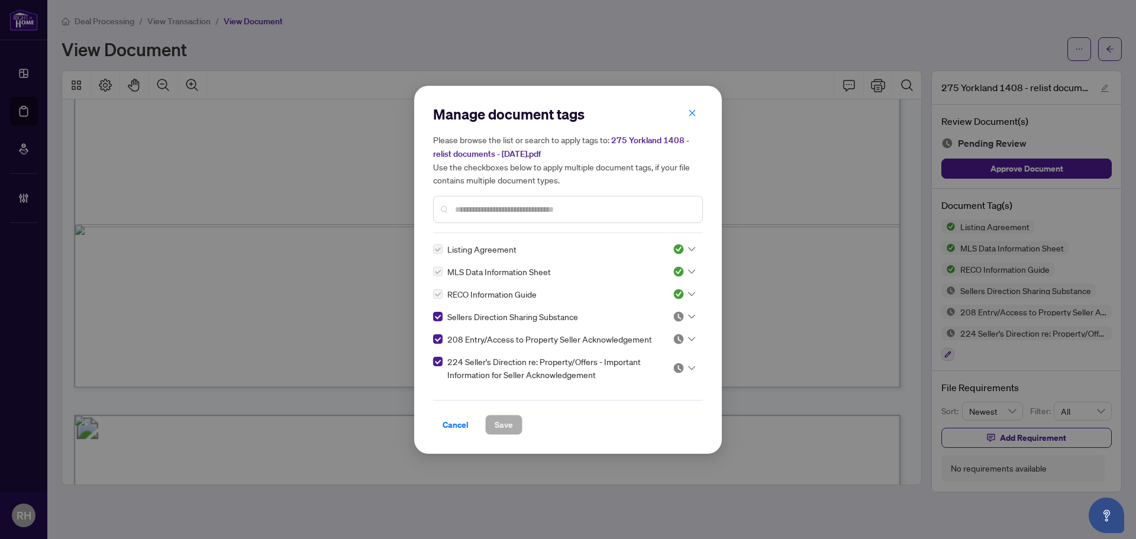
click at [672, 364] on img at bounding box center [678, 368] width 12 height 12
click at [642, 422] on div "Approved" at bounding box center [645, 425] width 76 height 13
click at [502, 425] on span "Save" at bounding box center [503, 424] width 18 height 19
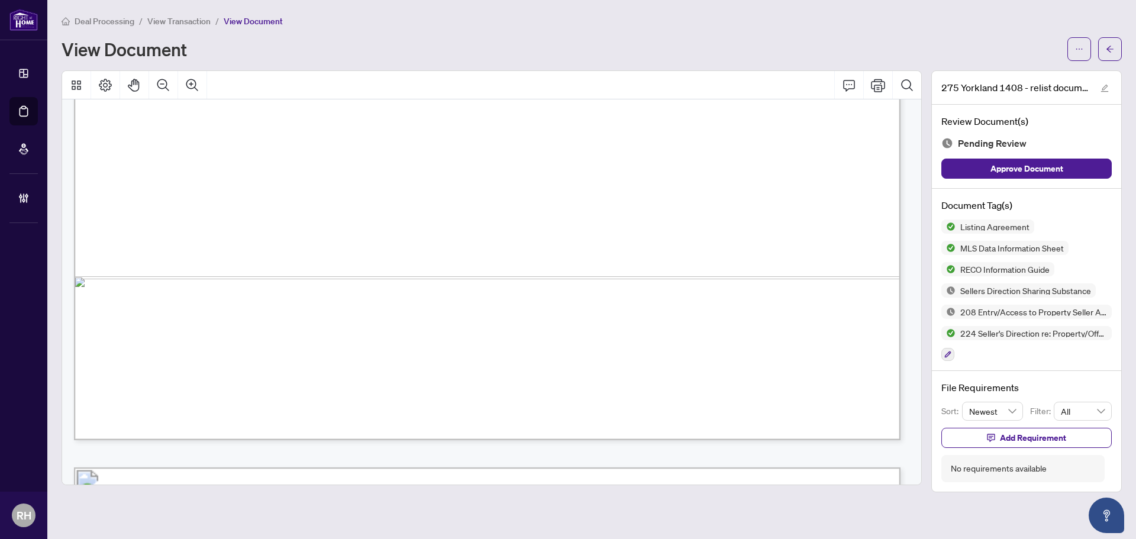
scroll to position [35839, 0]
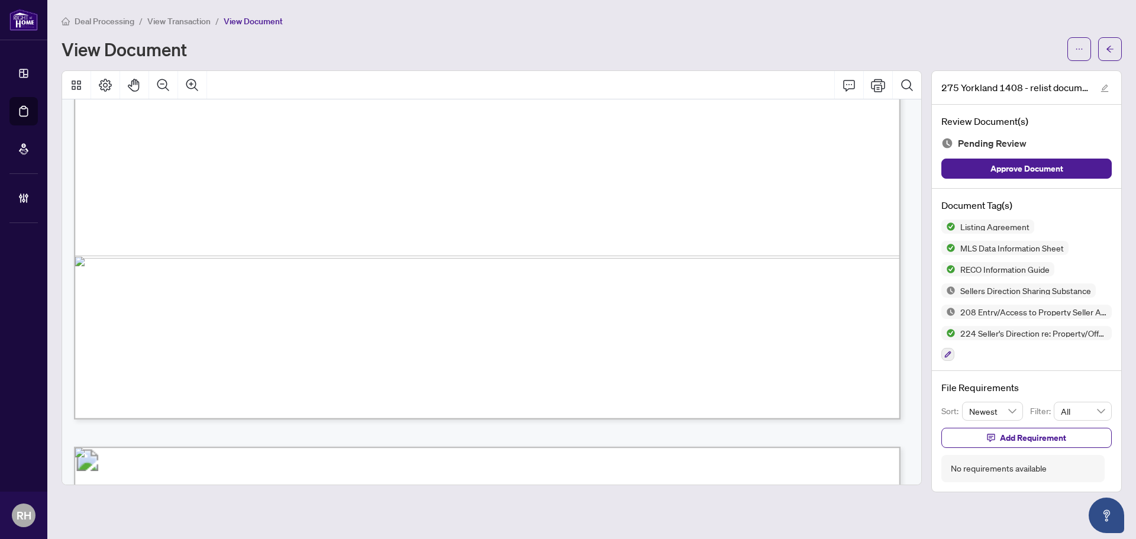
click at [949, 358] on button "button" at bounding box center [947, 354] width 13 height 13
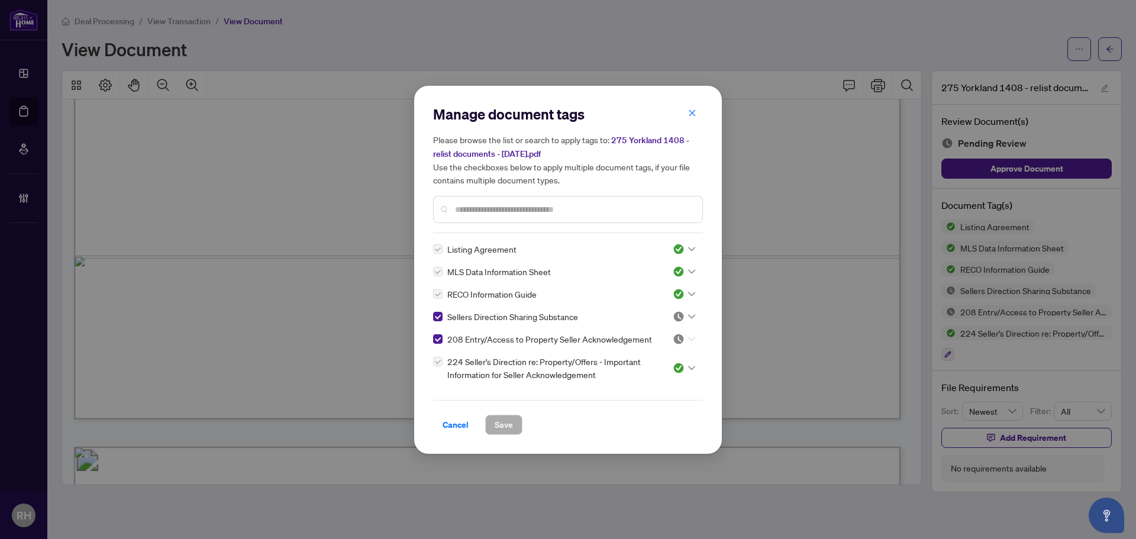
click at [667, 341] on div at bounding box center [680, 339] width 30 height 12
click at [646, 395] on div "Approved" at bounding box center [645, 396] width 76 height 13
click at [497, 426] on span "Save" at bounding box center [503, 424] width 18 height 19
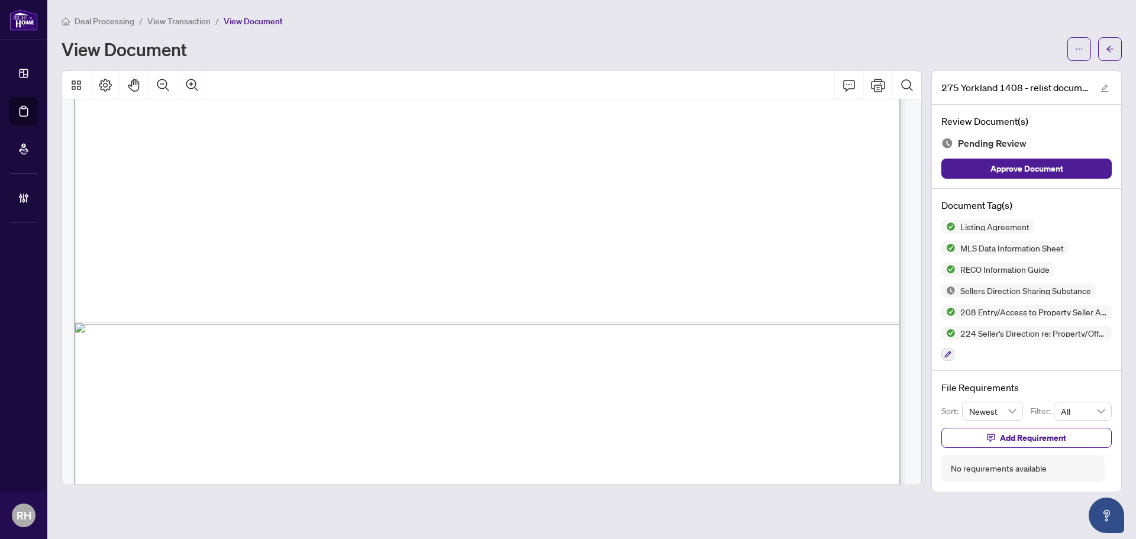
scroll to position [36883, 0]
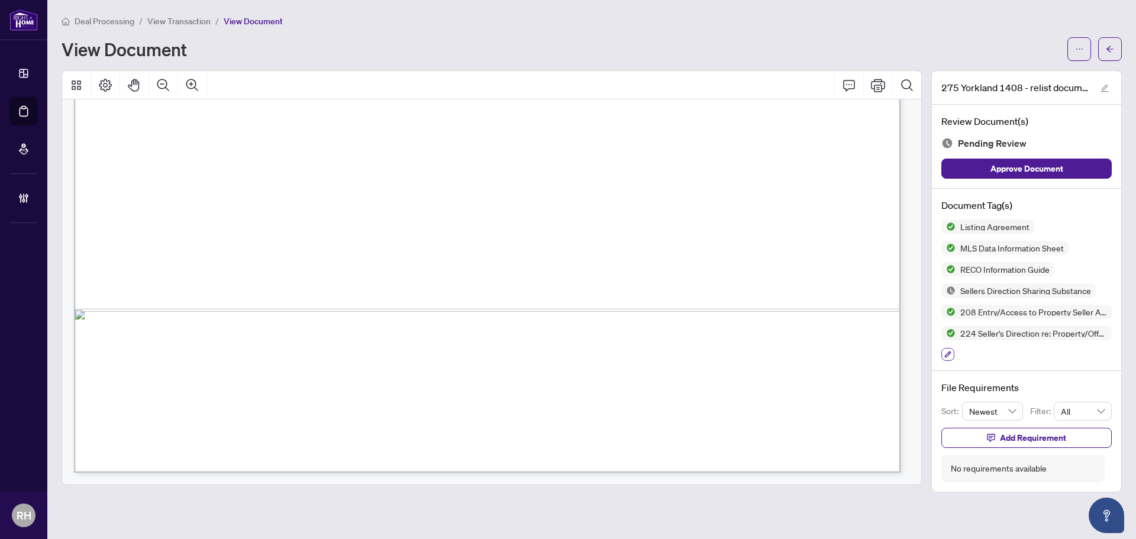
click at [944, 351] on icon "button" at bounding box center [947, 354] width 7 height 7
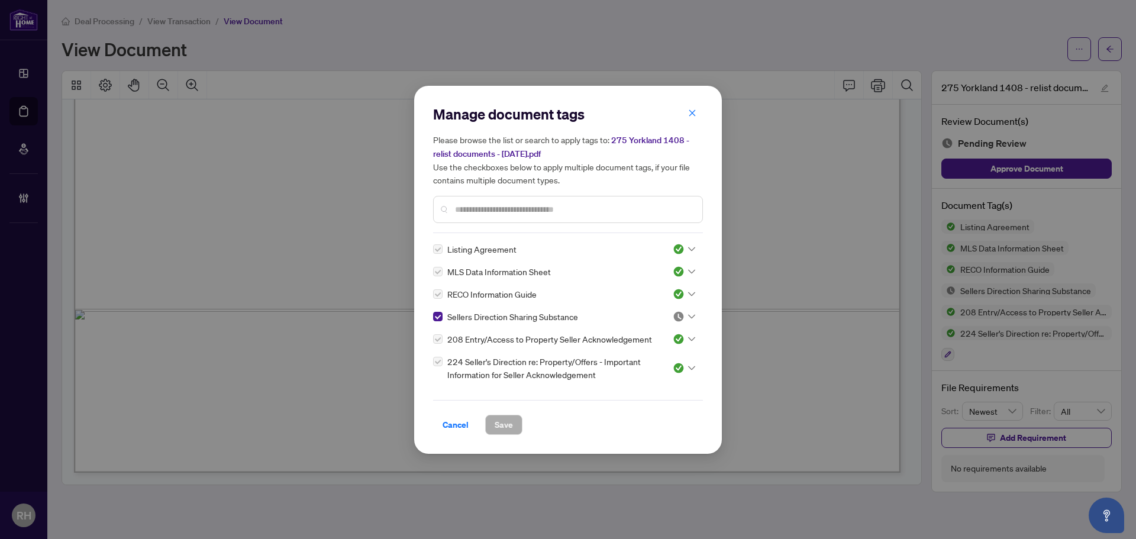
click at [688, 316] on icon at bounding box center [691, 316] width 7 height 4
click at [648, 371] on div "Approved" at bounding box center [645, 373] width 76 height 13
click at [512, 420] on span "Save" at bounding box center [503, 424] width 18 height 19
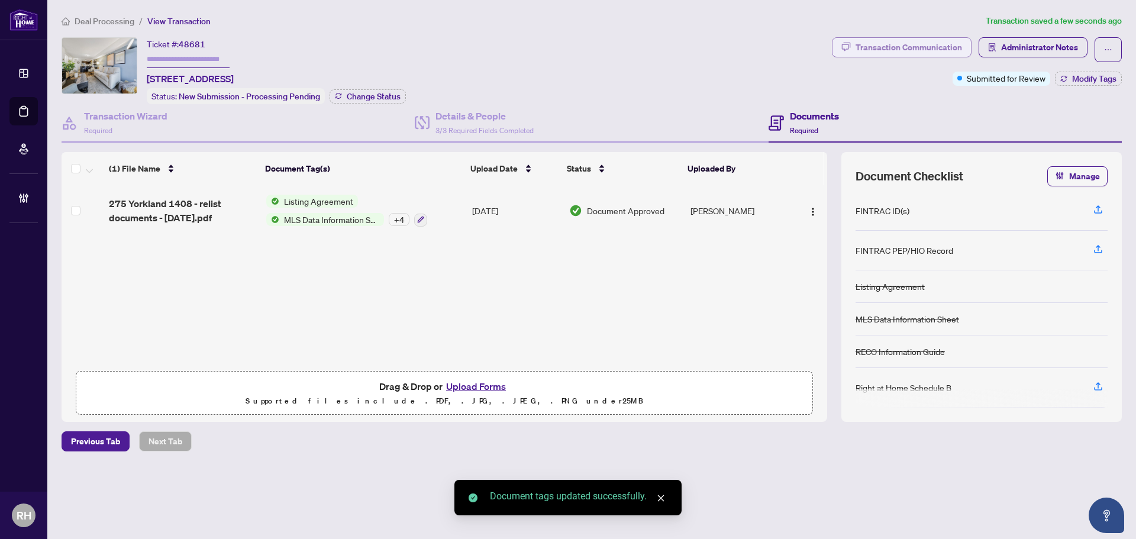
click at [962, 43] on button "Transaction Communication" at bounding box center [902, 47] width 140 height 20
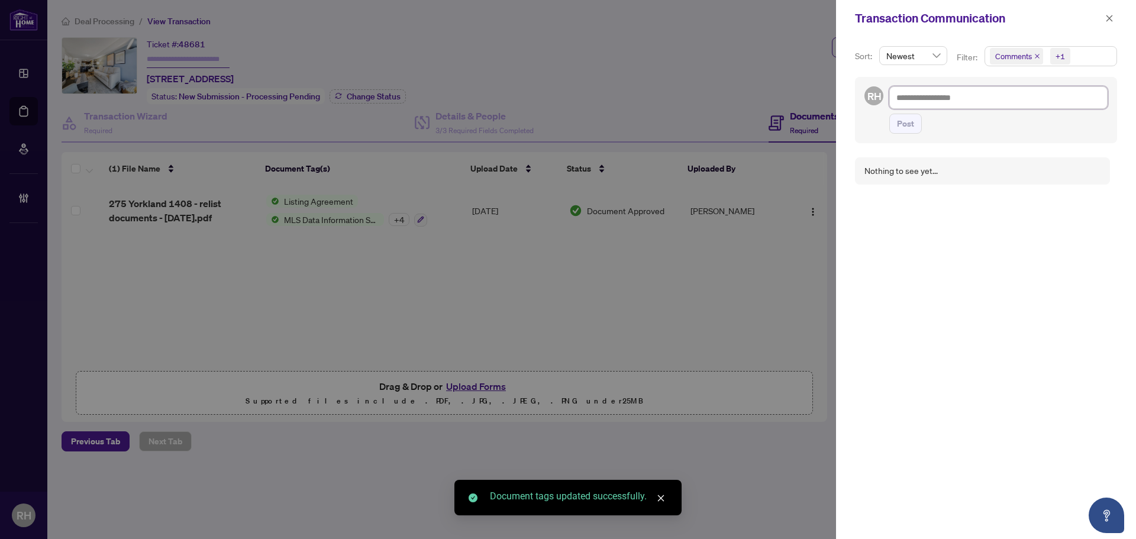
click at [935, 98] on textarea at bounding box center [998, 97] width 218 height 22
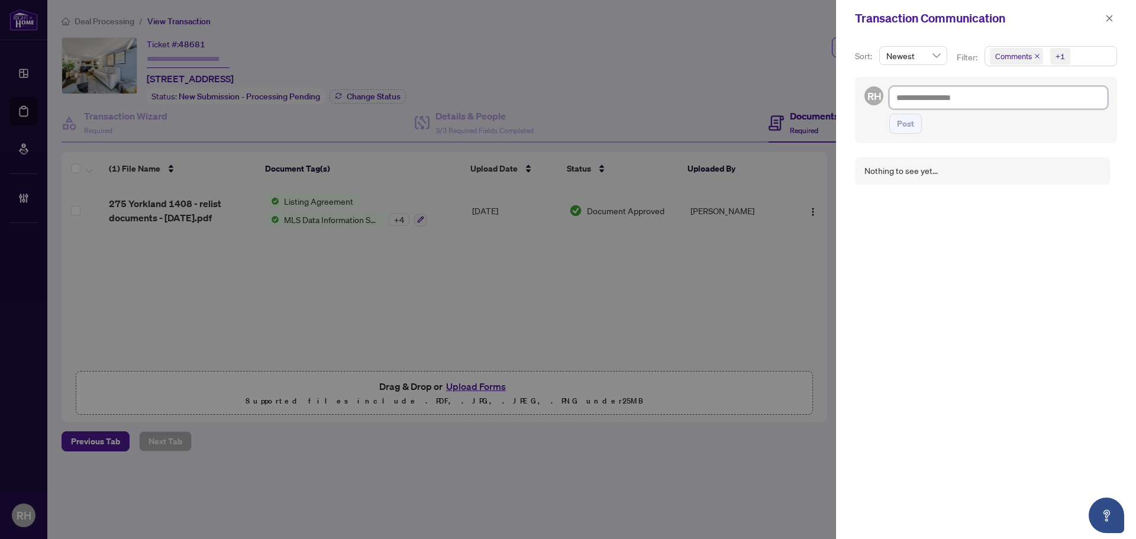
type textarea "*"
type textarea "**"
type textarea "***"
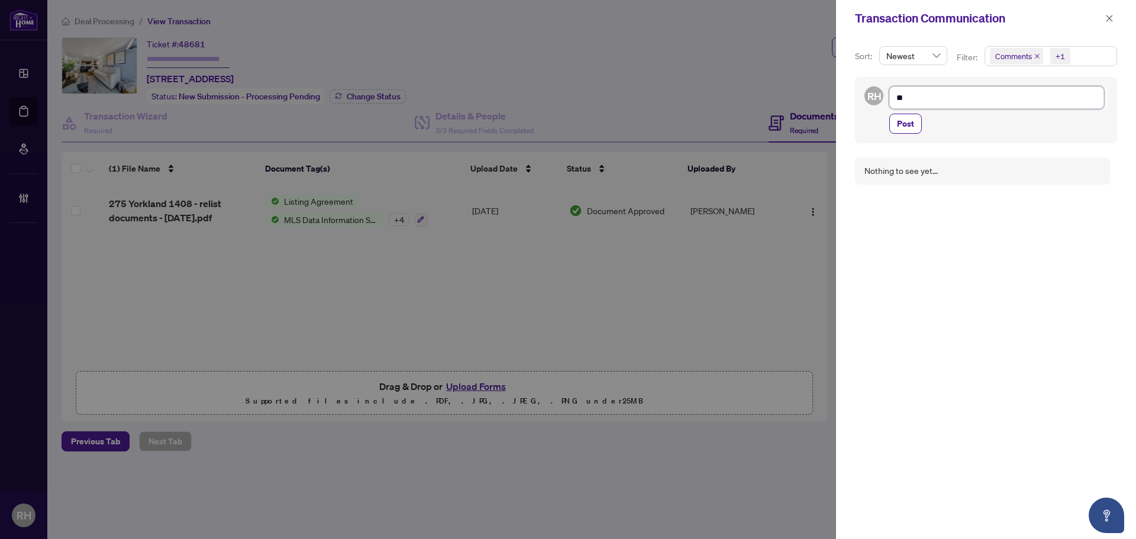
type textarea "***"
type textarea "****"
type textarea "*****"
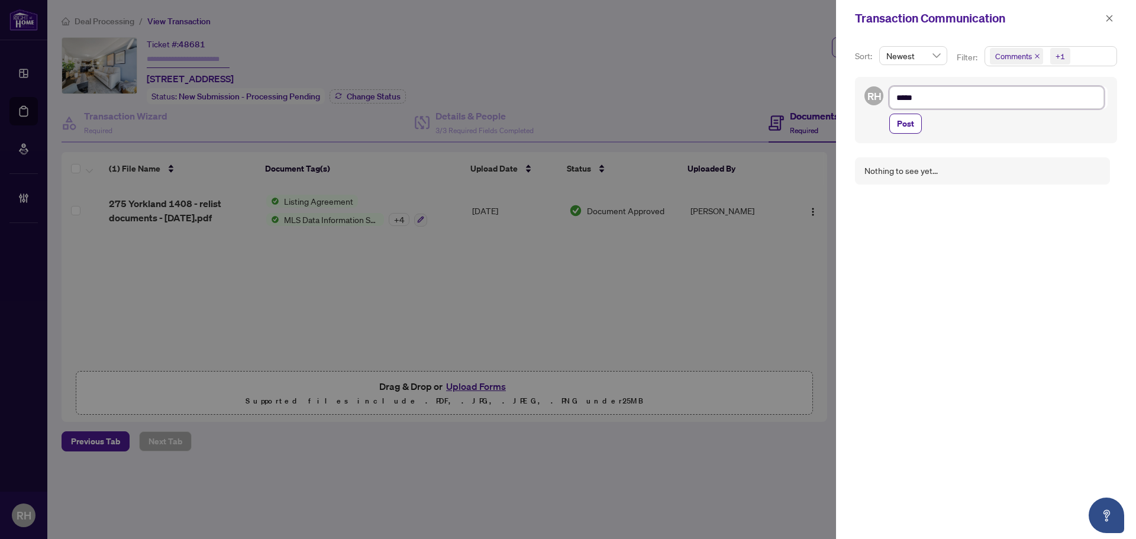
type textarea "******"
type textarea "*******"
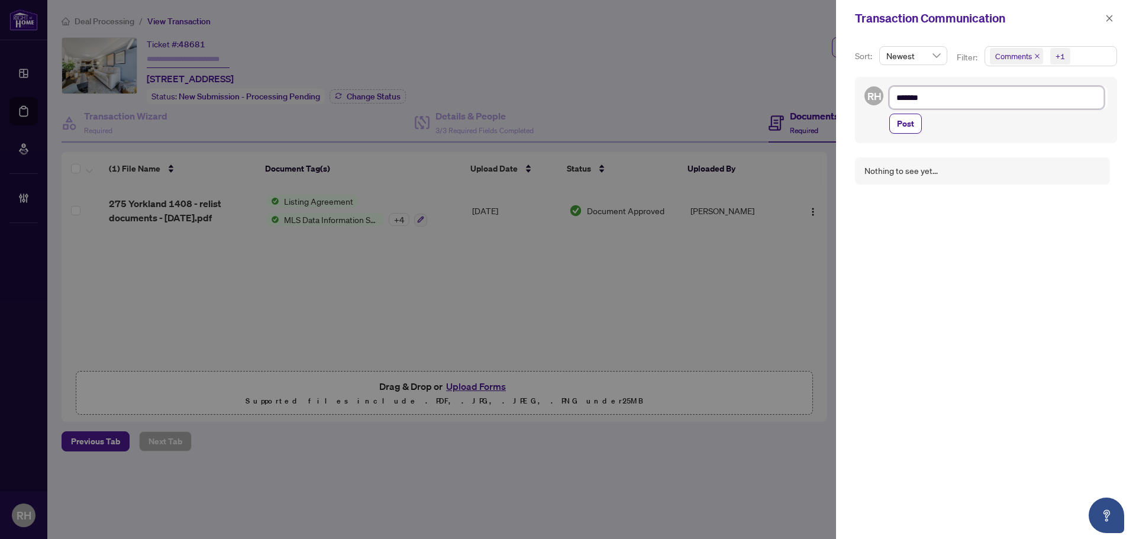
type textarea "*******"
type textarea "*********"
type textarea "**********"
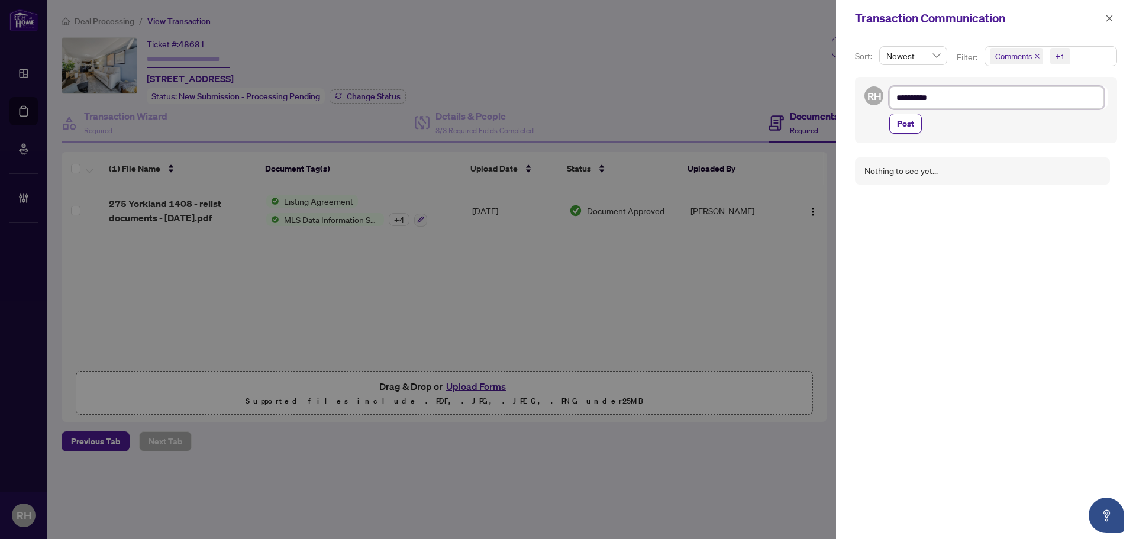
type textarea "**********"
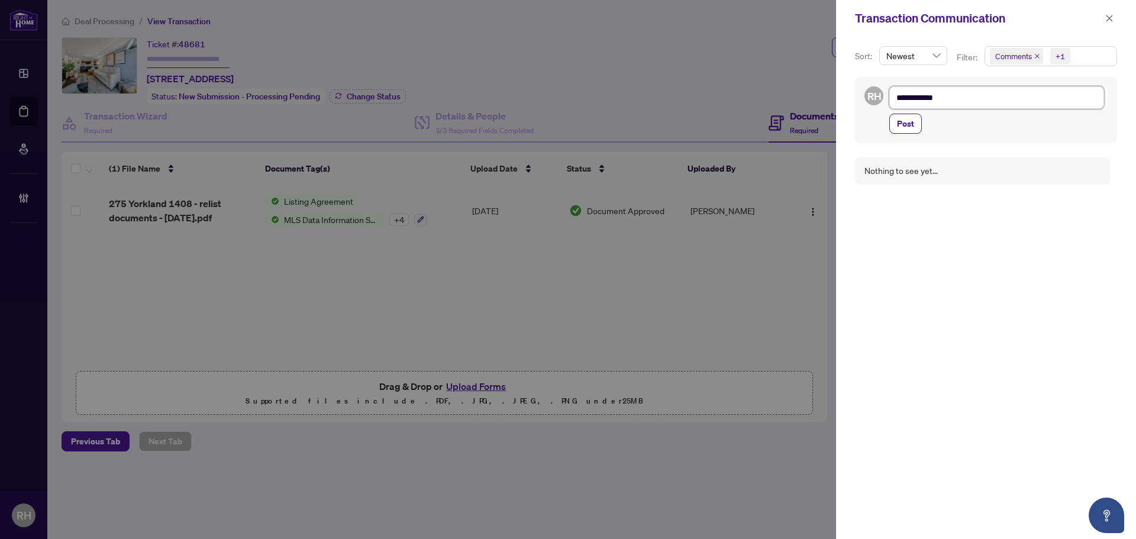
type textarea "**********"
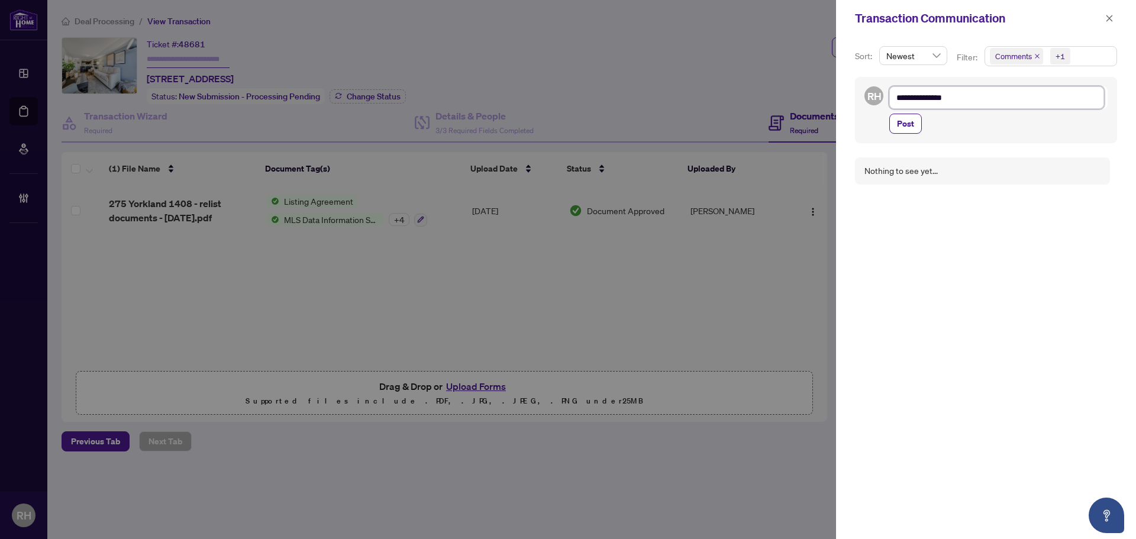
type textarea "**********"
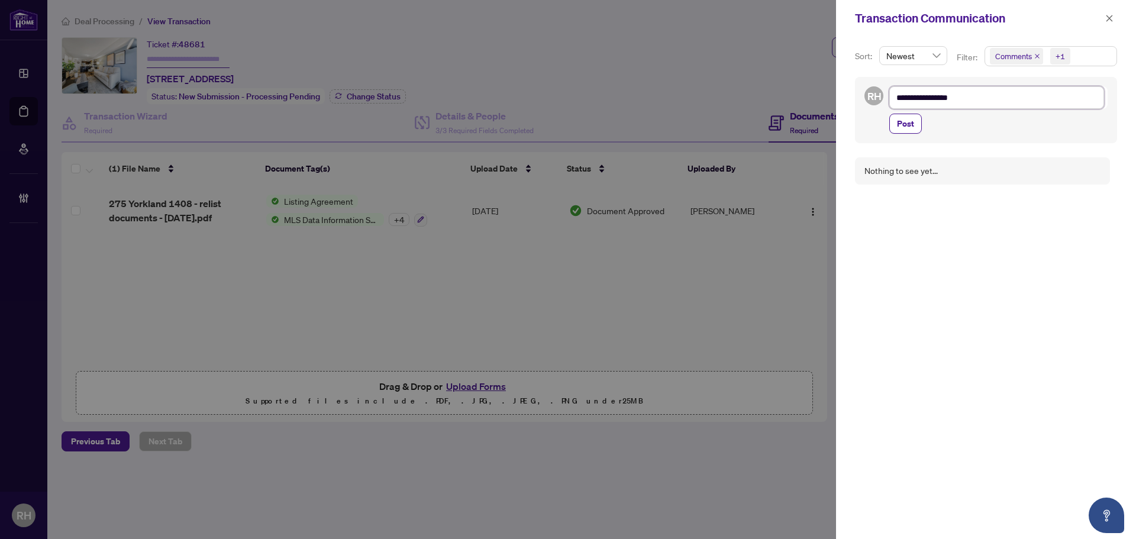
type textarea "**********"
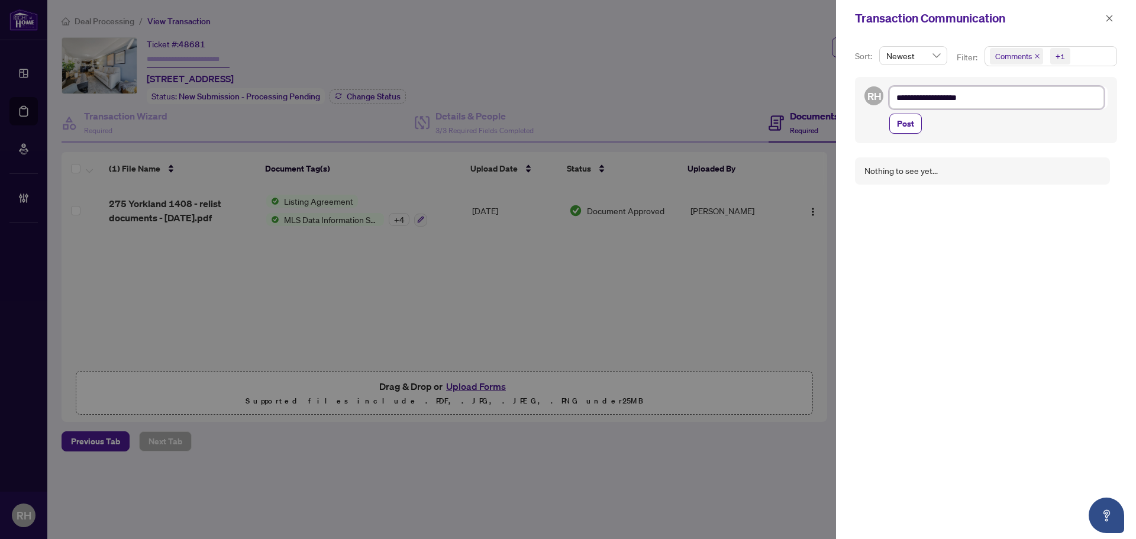
type textarea "**********"
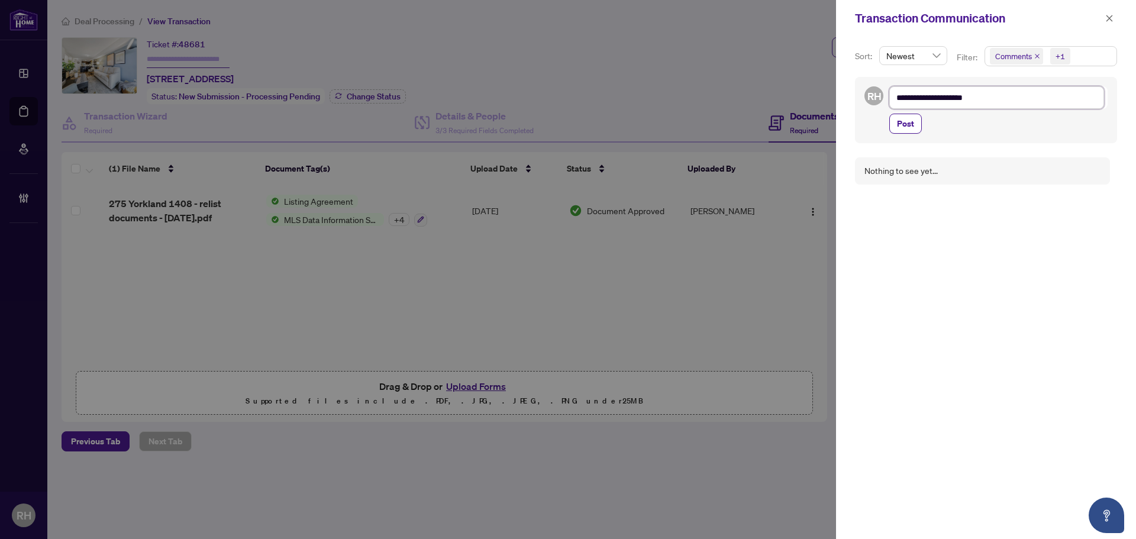
type textarea "**********"
click at [913, 113] on div "**********" at bounding box center [998, 109] width 218 height 47
click at [908, 119] on span "Post" at bounding box center [905, 123] width 17 height 19
type textarea "**********"
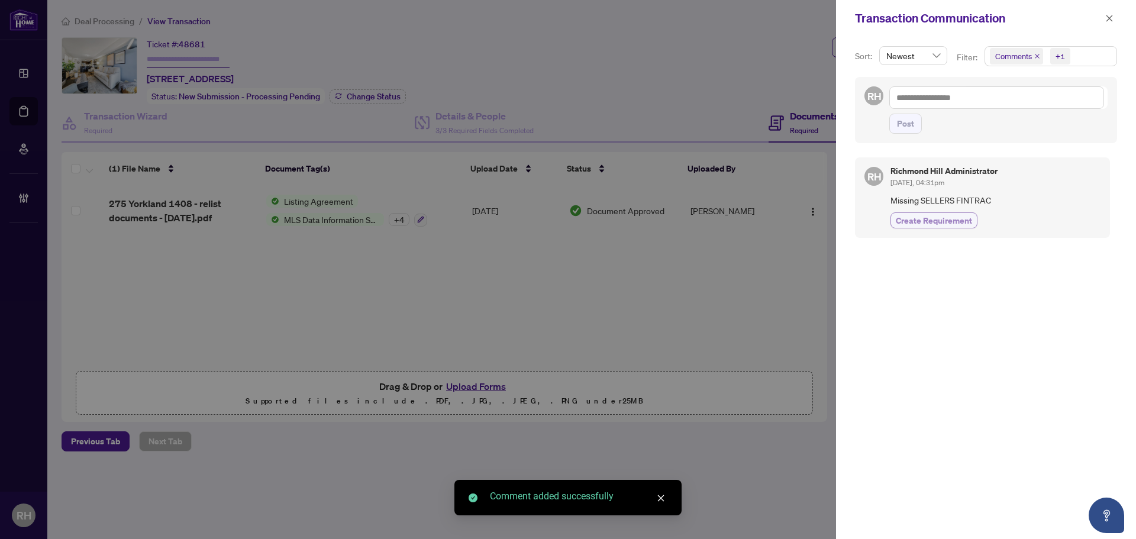
click at [921, 217] on span "Create Requirement" at bounding box center [933, 220] width 76 height 12
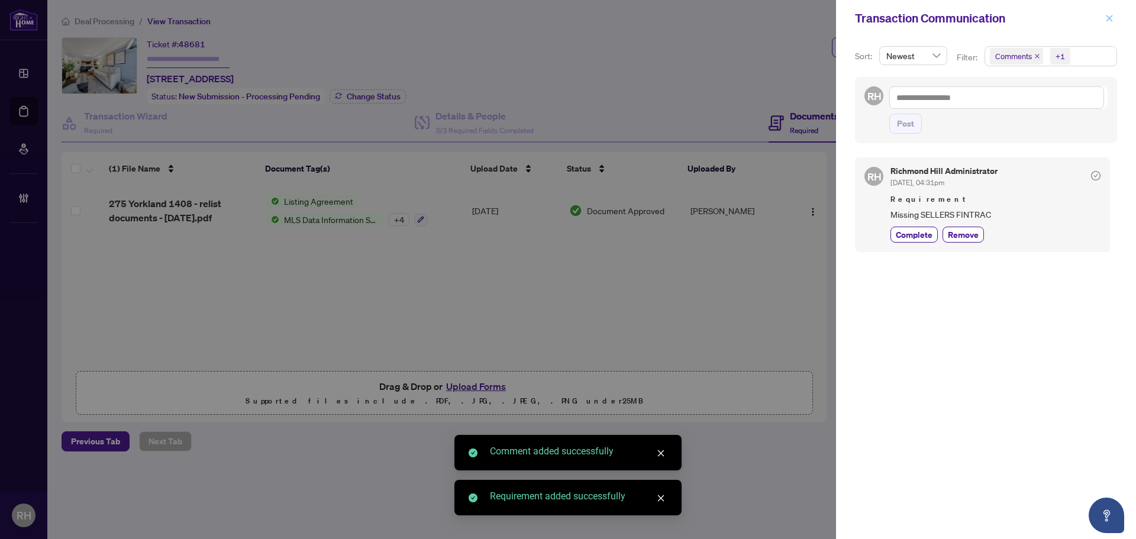
click at [1115, 16] on button "button" at bounding box center [1108, 18] width 15 height 14
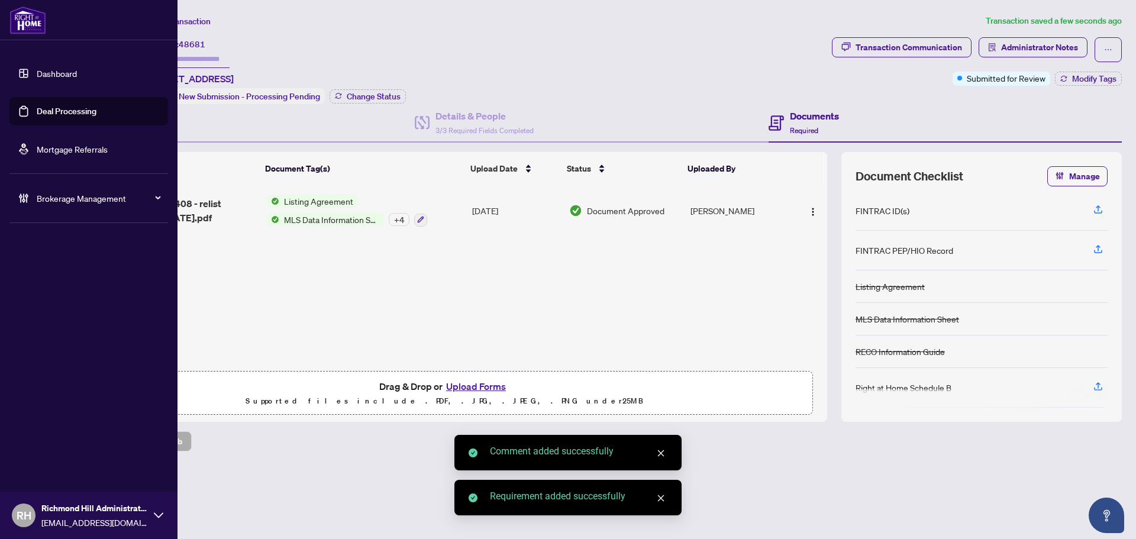
click at [52, 106] on link "Deal Processing" at bounding box center [67, 111] width 60 height 11
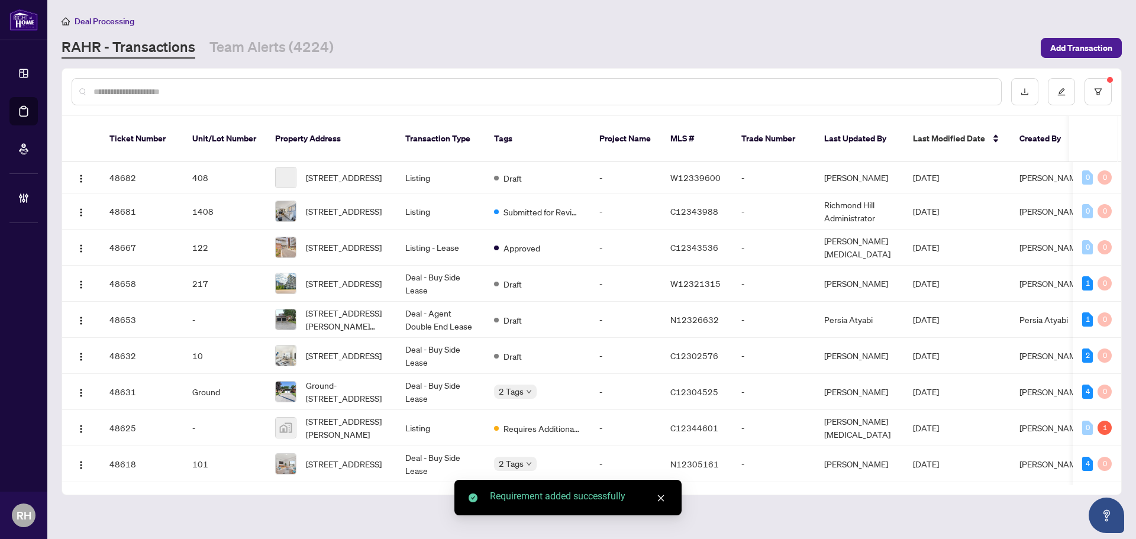
click at [250, 60] on main "Deal Processing RAHR - Transactions Team Alerts (4224) Add Transaction Ticket N…" at bounding box center [591, 269] width 1088 height 539
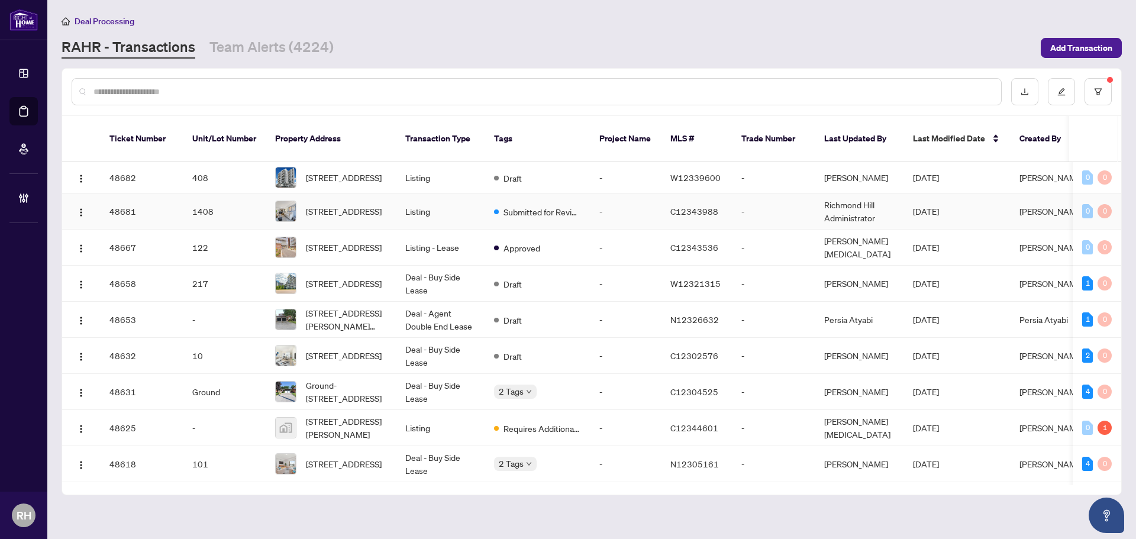
click at [394, 212] on td "1408-275 Yorkland Rd, Toronto, Ontario M2J 0B4, Canada" at bounding box center [331, 211] width 130 height 36
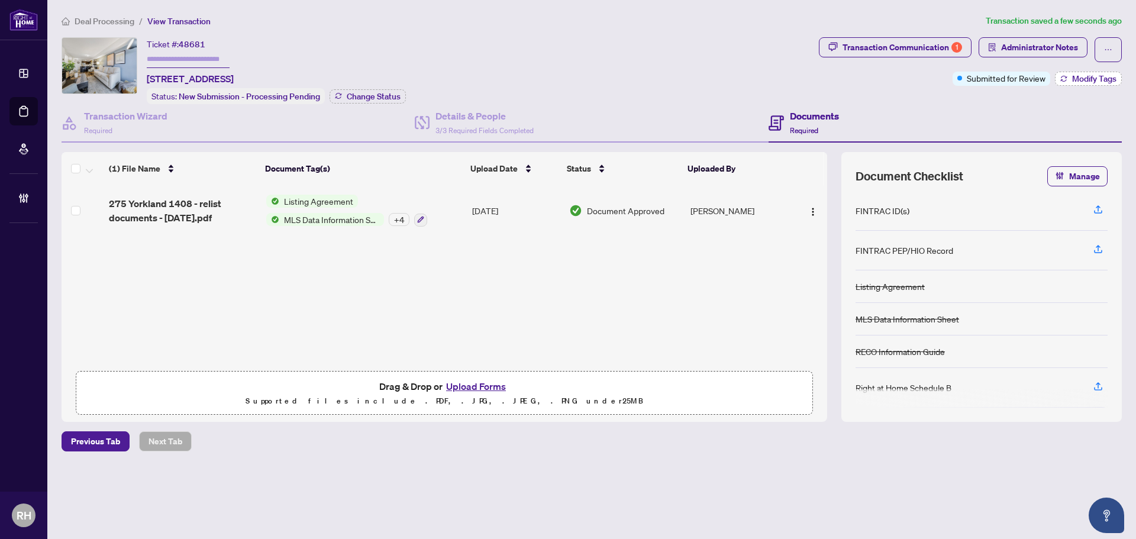
click at [1081, 76] on span "Modify Tags" at bounding box center [1094, 79] width 44 height 8
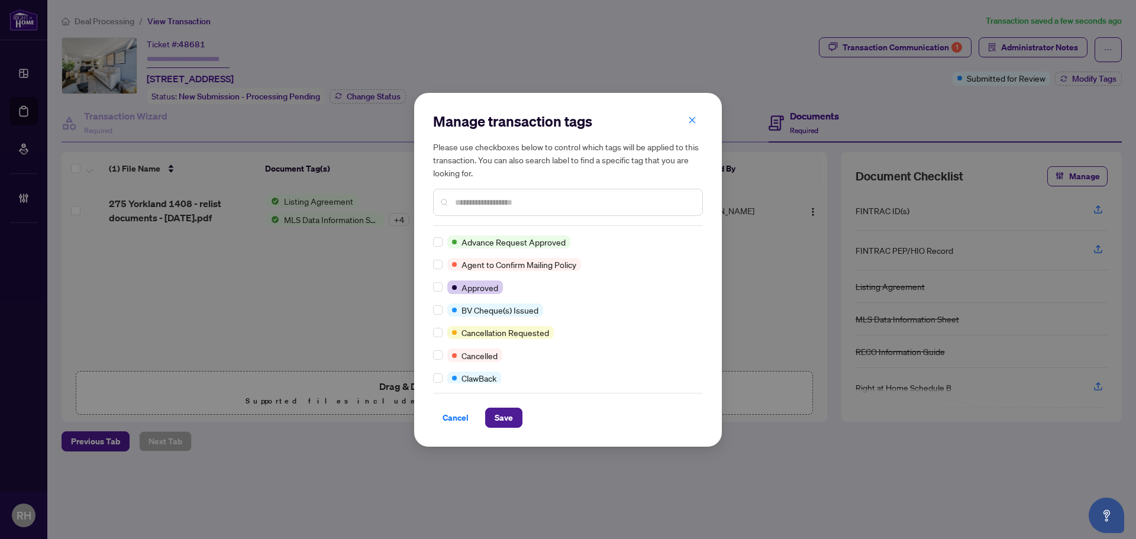
click at [480, 207] on input "text" at bounding box center [574, 202] width 238 height 13
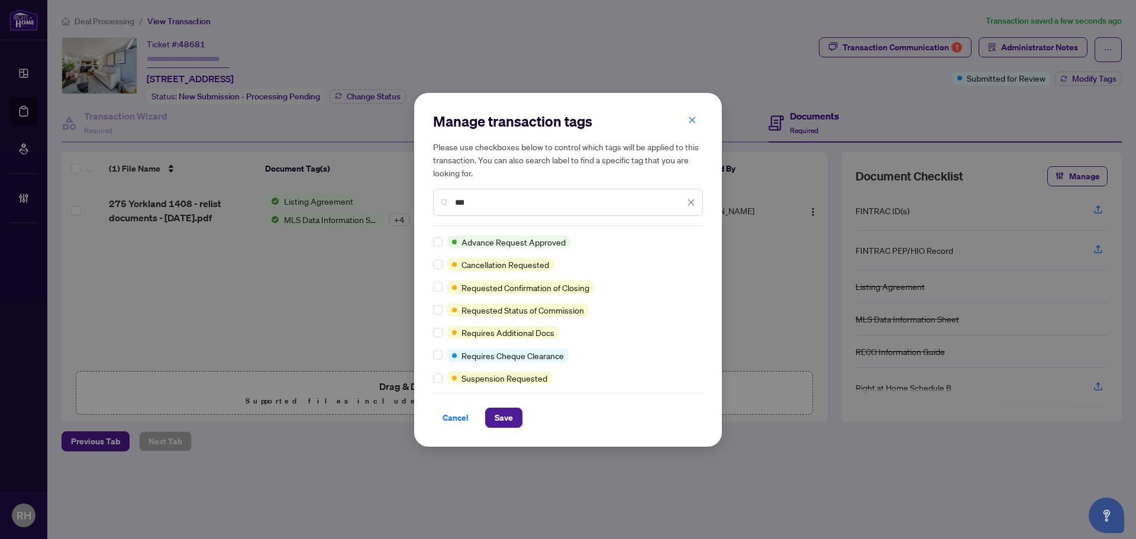
type input "***"
click at [494, 424] on button "Save" at bounding box center [503, 417] width 37 height 20
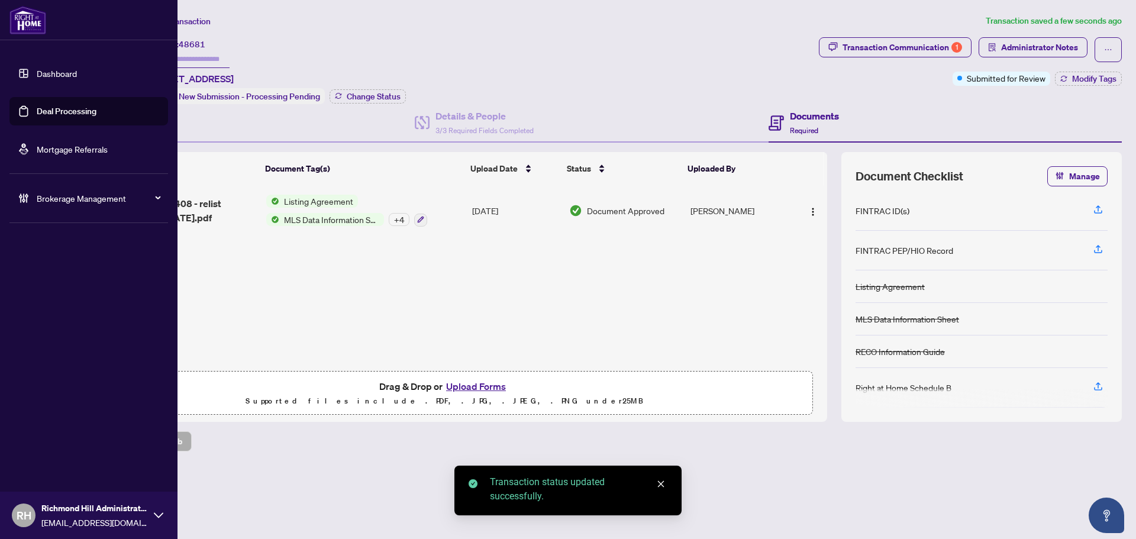
click at [37, 117] on link "Deal Processing" at bounding box center [67, 111] width 60 height 11
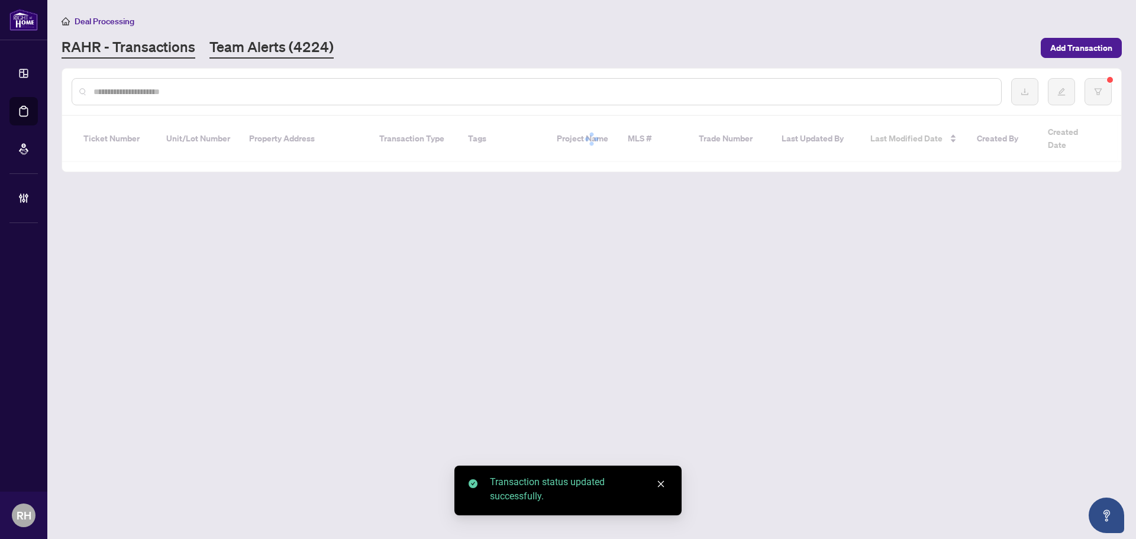
click at [253, 50] on link "Team Alerts (4224)" at bounding box center [271, 47] width 124 height 21
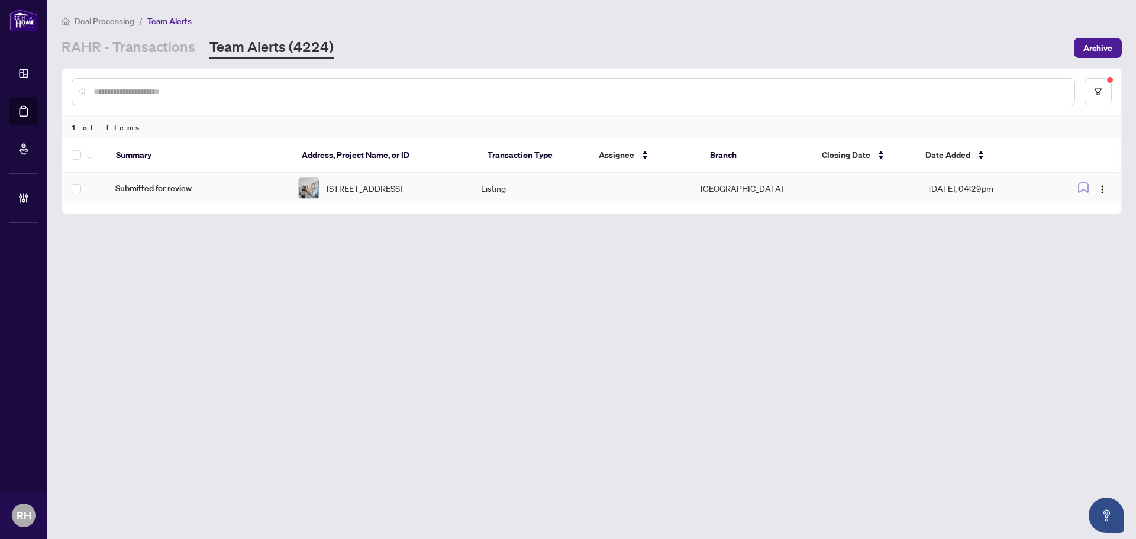
click at [223, 189] on span "Submitted for review" at bounding box center [197, 188] width 164 height 13
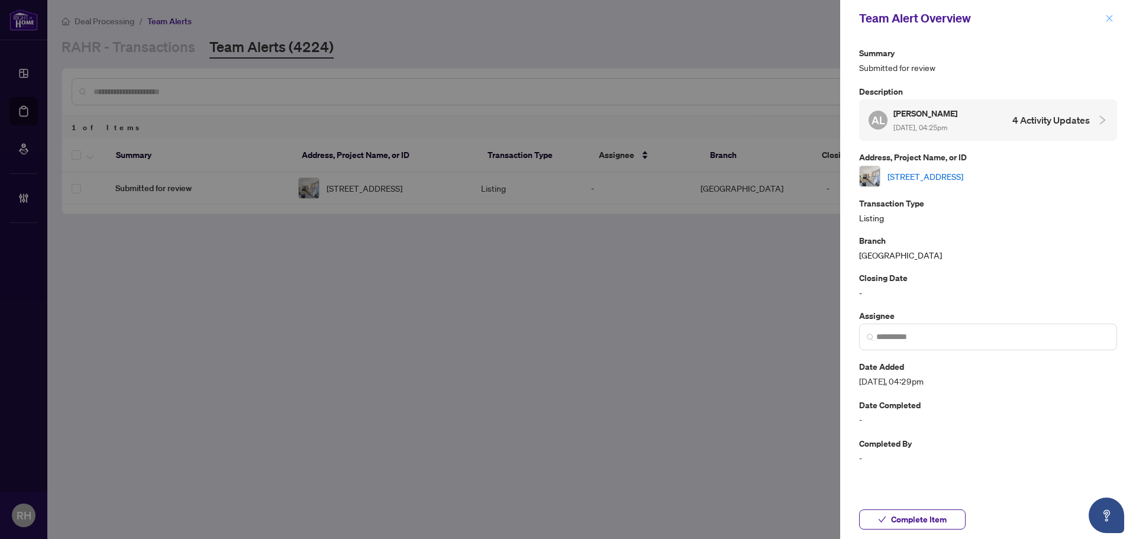
click at [1103, 17] on button "button" at bounding box center [1108, 18] width 15 height 14
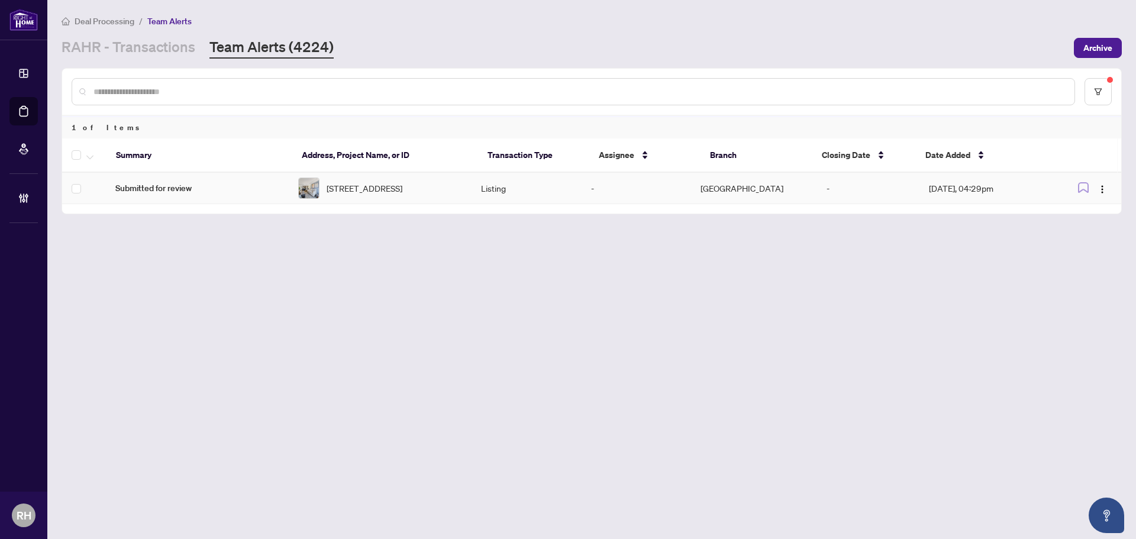
click at [82, 189] on td at bounding box center [84, 188] width 44 height 31
click at [102, 161] on th at bounding box center [84, 155] width 44 height 34
click at [96, 158] on div at bounding box center [87, 155] width 30 height 14
click at [86, 152] on button "button" at bounding box center [89, 155] width 13 height 14
click at [109, 247] on span "Complete Item" at bounding box center [130, 251] width 74 height 13
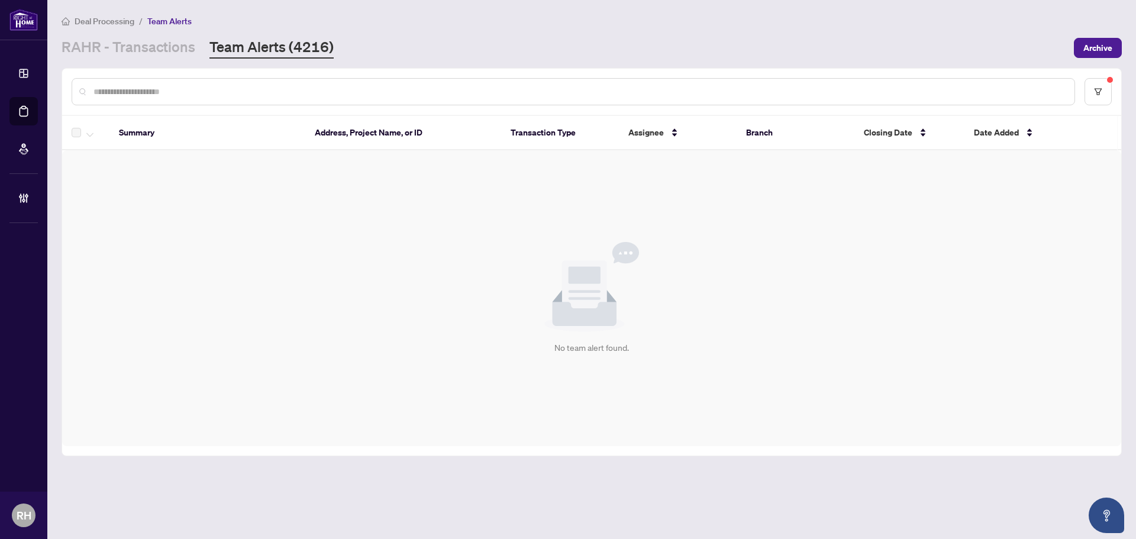
click at [120, 59] on main "Deal Processing / Team Alerts [PERSON_NAME] - Transactions Team Alerts (4216) A…" at bounding box center [591, 269] width 1088 height 539
click at [160, 54] on link "RAHR - Transactions" at bounding box center [129, 47] width 134 height 21
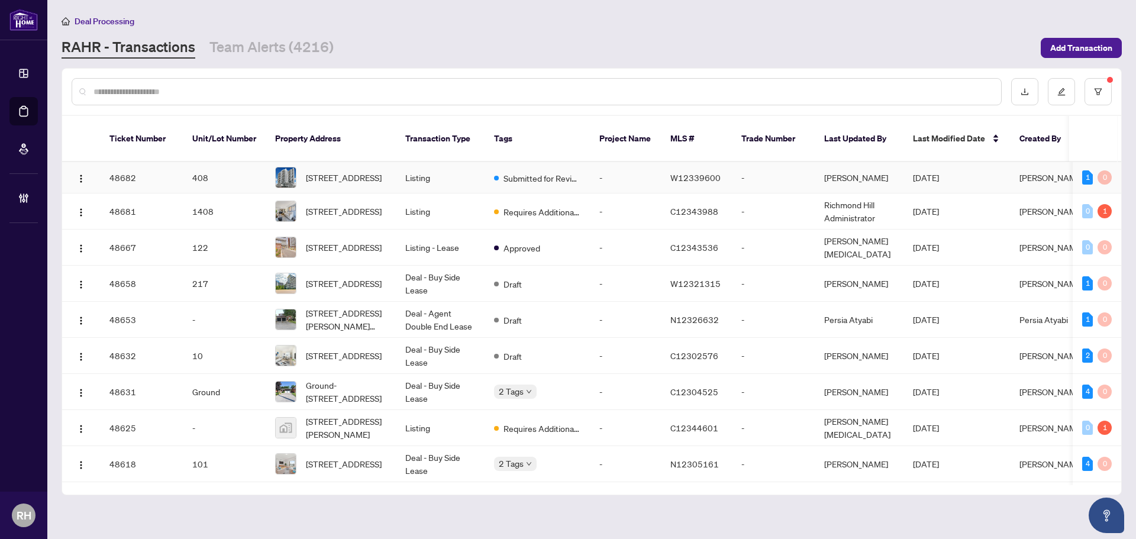
click at [447, 162] on td "Listing" at bounding box center [440, 177] width 89 height 31
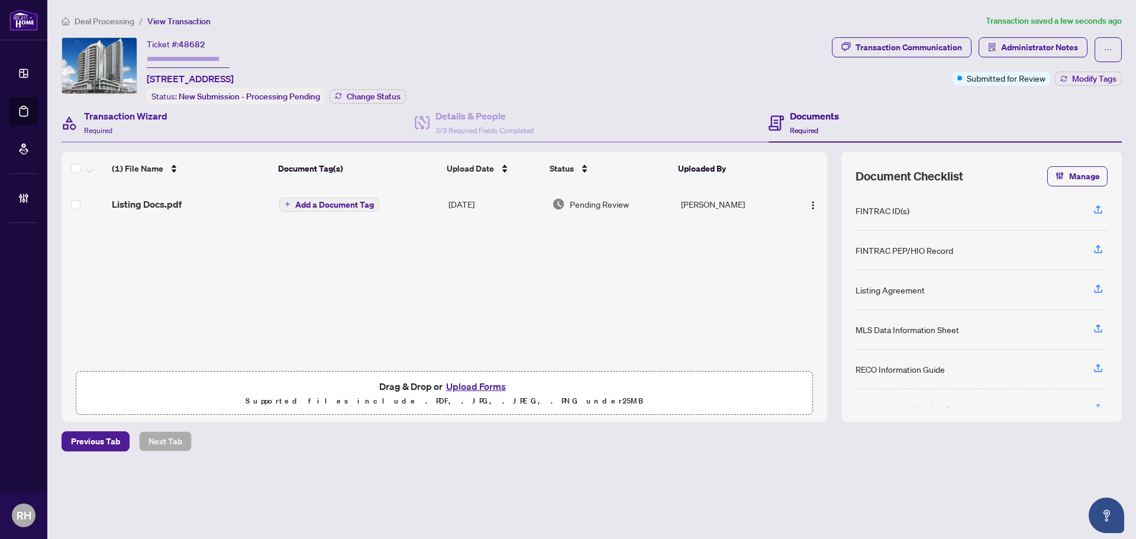
click at [239, 112] on div "Transaction Wizard Required" at bounding box center [238, 123] width 353 height 38
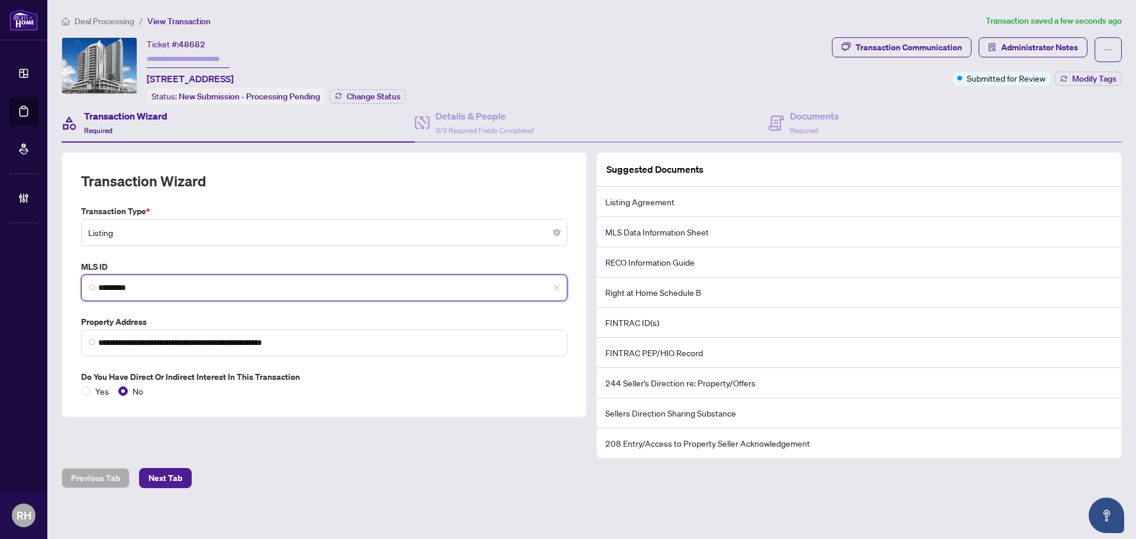
click at [172, 282] on input "*********" at bounding box center [328, 288] width 461 height 12
click at [170, 282] on input "*********" at bounding box center [328, 288] width 461 height 12
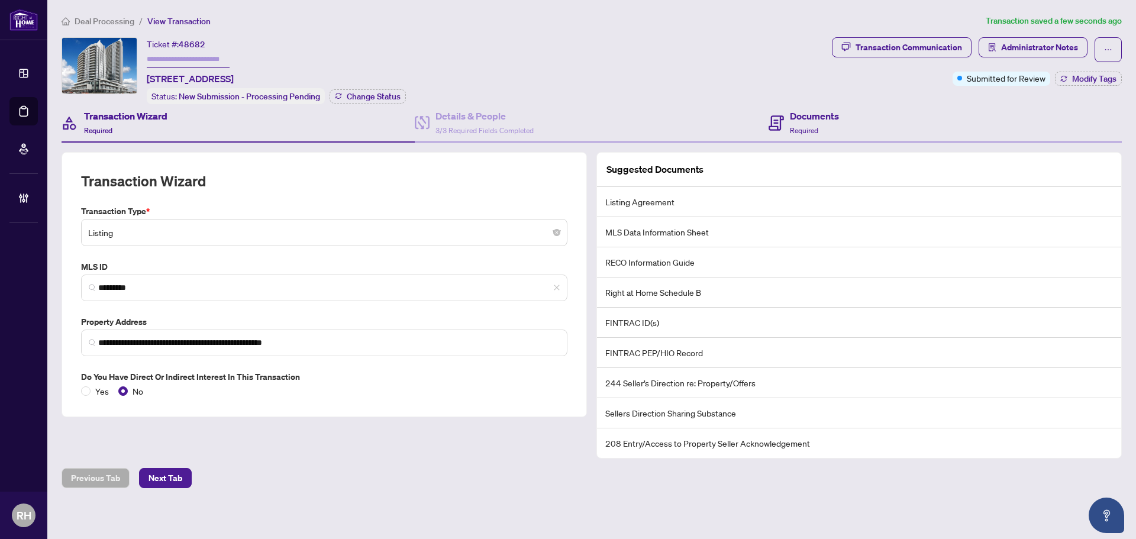
click at [856, 104] on div "Documents Required" at bounding box center [944, 123] width 353 height 38
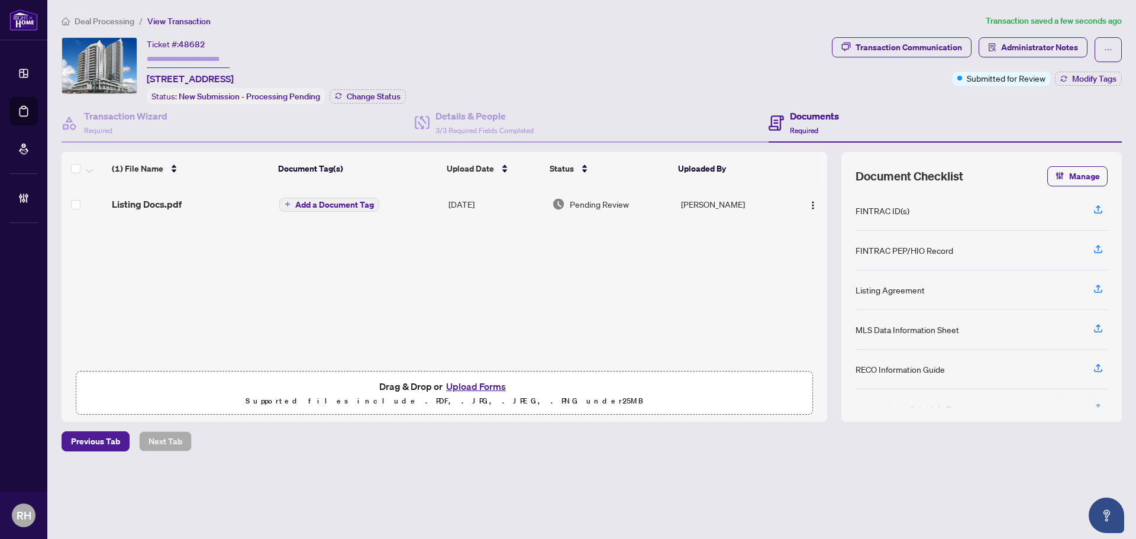
click at [177, 215] on td "Listing Docs.pdf" at bounding box center [190, 204] width 167 height 38
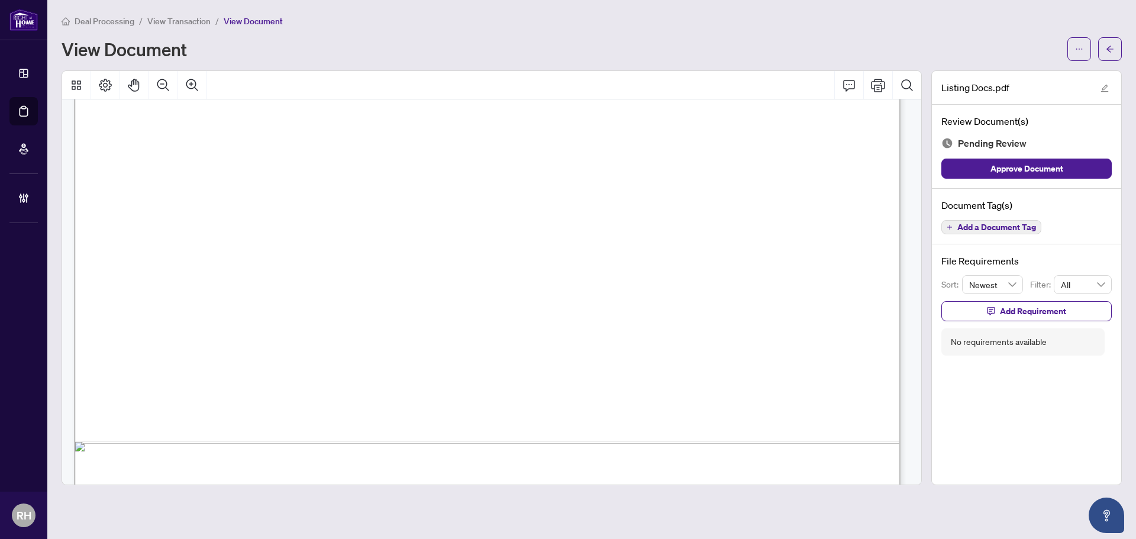
scroll to position [17028, 0]
click at [1013, 233] on button "Add a Document Tag" at bounding box center [991, 227] width 100 height 14
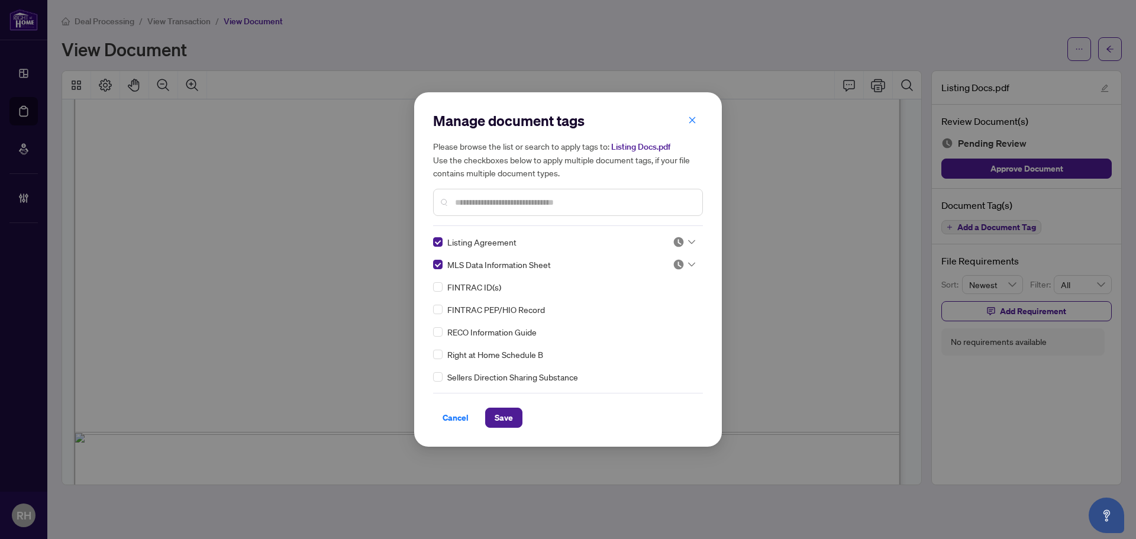
click at [672, 247] on img at bounding box center [678, 242] width 12 height 12
drag, startPoint x: 664, startPoint y: 300, endPoint x: 674, endPoint y: 271, distance: 30.5
click at [664, 301] on div "Approved" at bounding box center [645, 299] width 76 height 13
click at [688, 266] on icon at bounding box center [691, 264] width 7 height 5
click at [656, 317] on div "Approved" at bounding box center [645, 322] width 76 height 13
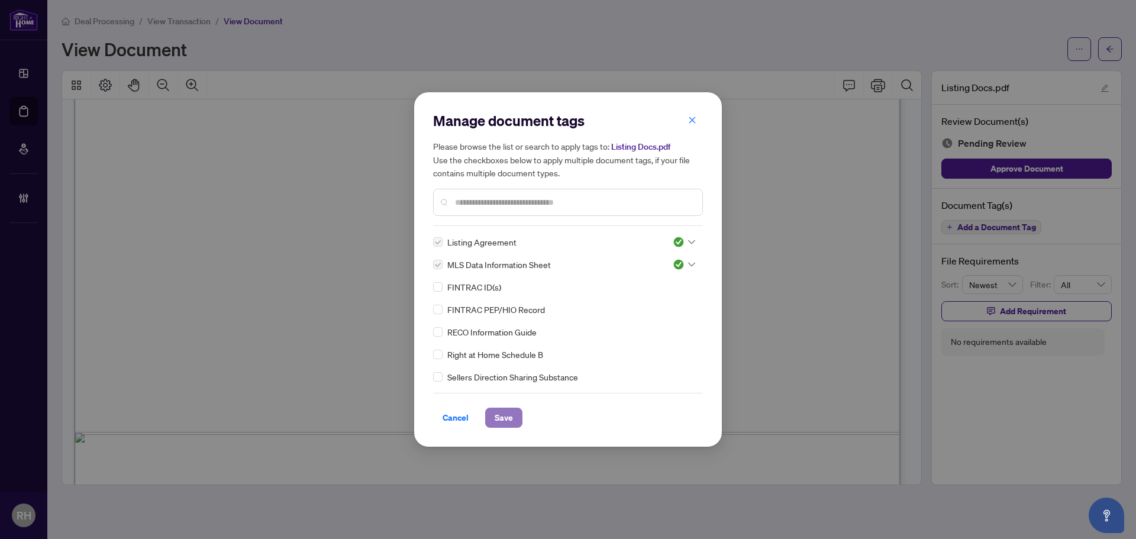
click at [496, 426] on span "Save" at bounding box center [503, 417] width 18 height 19
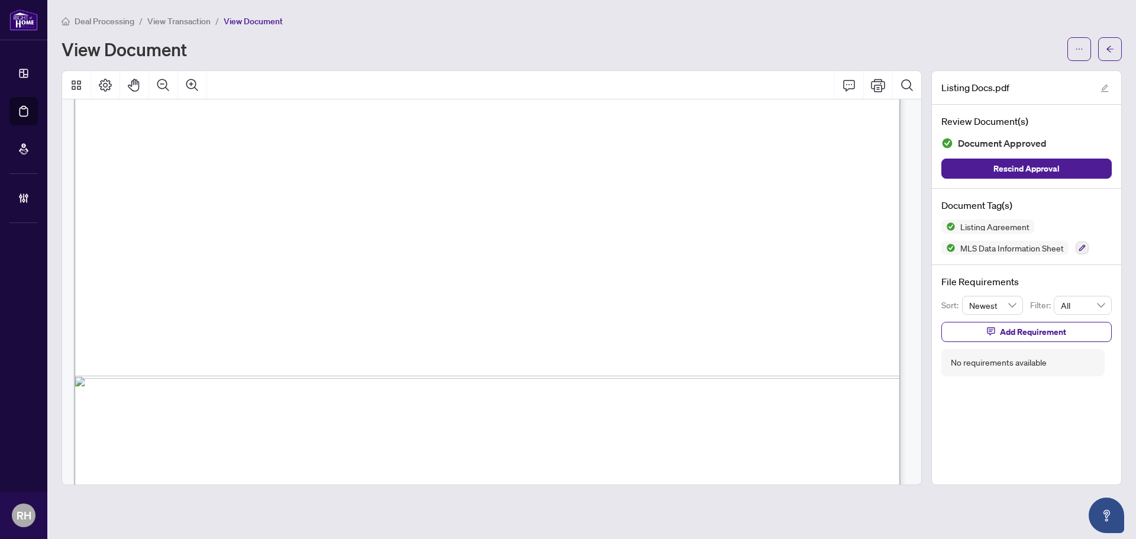
scroll to position [33594, 0]
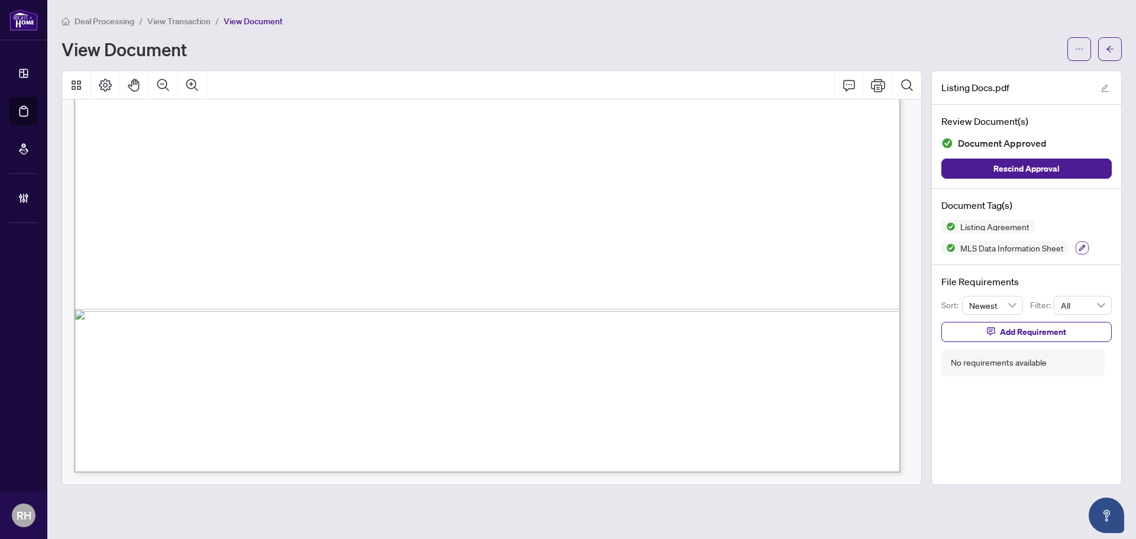
click at [1076, 249] on button "button" at bounding box center [1081, 247] width 13 height 13
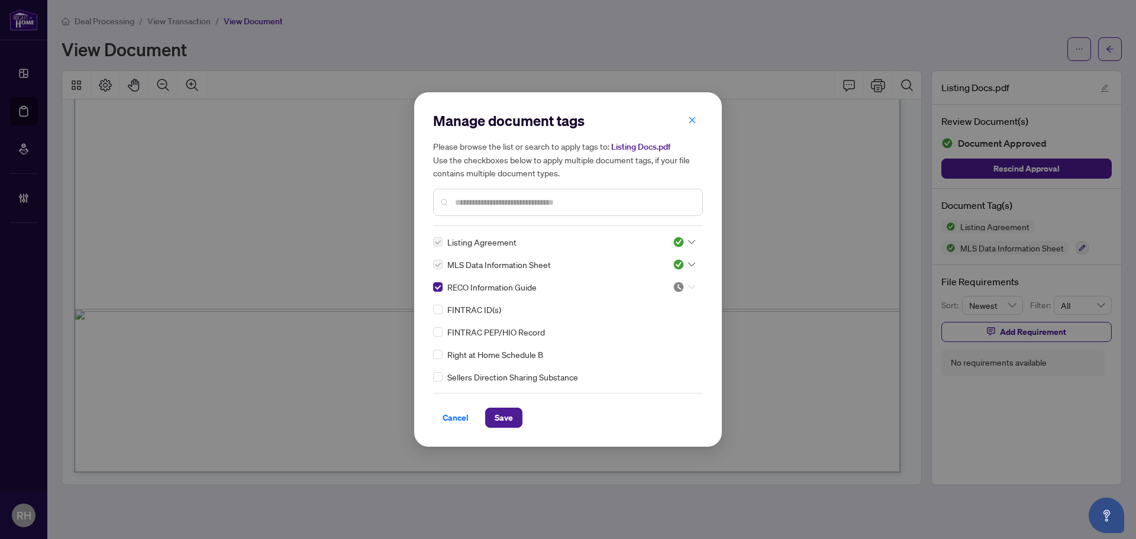
click at [675, 290] on img at bounding box center [678, 287] width 12 height 12
click at [654, 342] on div "Approved" at bounding box center [645, 344] width 76 height 13
click at [505, 416] on span "Save" at bounding box center [503, 417] width 18 height 19
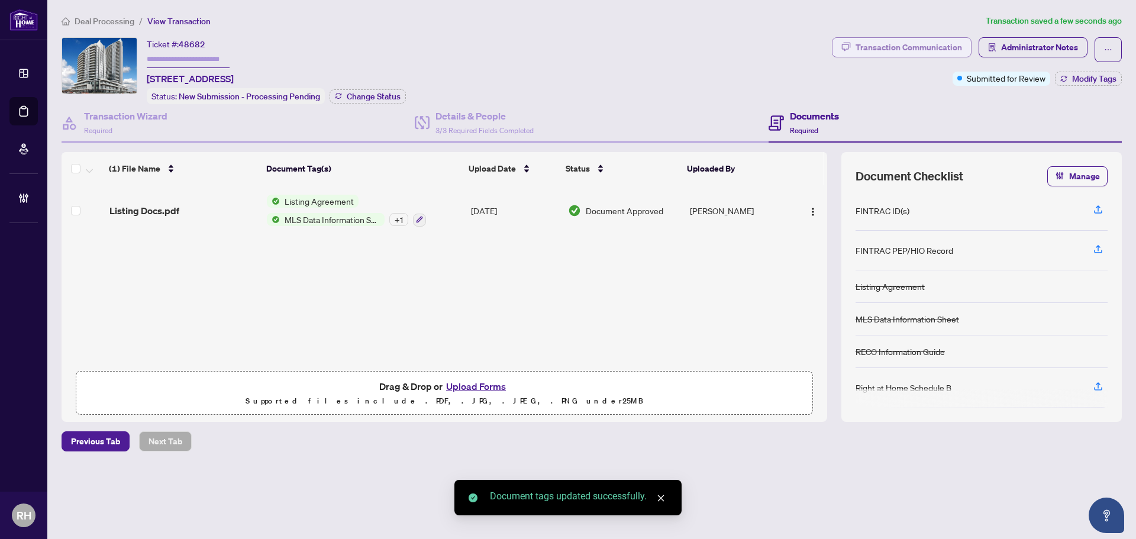
click at [935, 43] on div "Transaction Communication" at bounding box center [908, 47] width 106 height 19
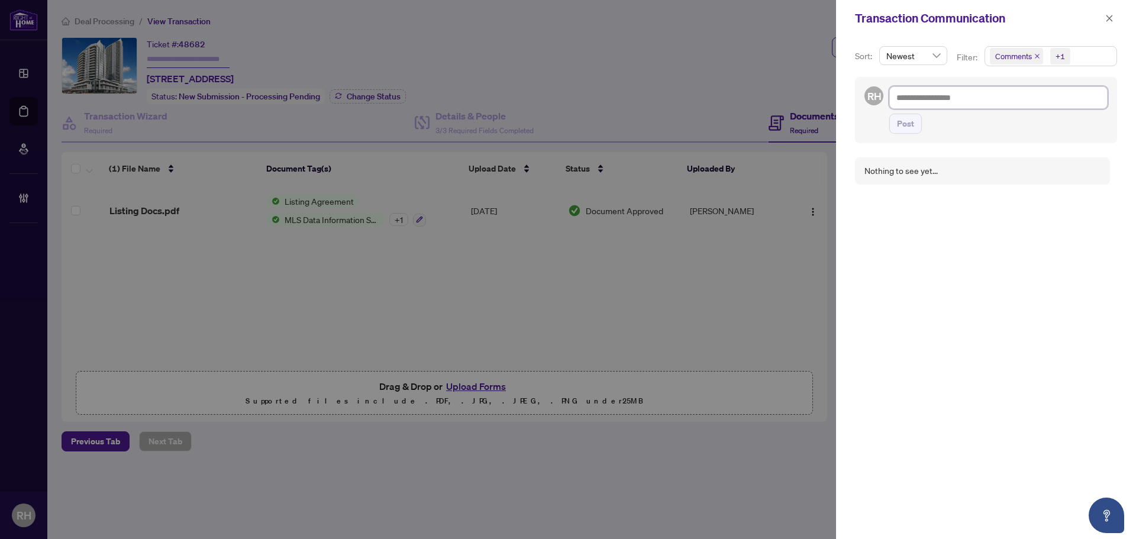
click at [978, 98] on textarea at bounding box center [998, 97] width 218 height 22
type textarea "*"
type textarea "**"
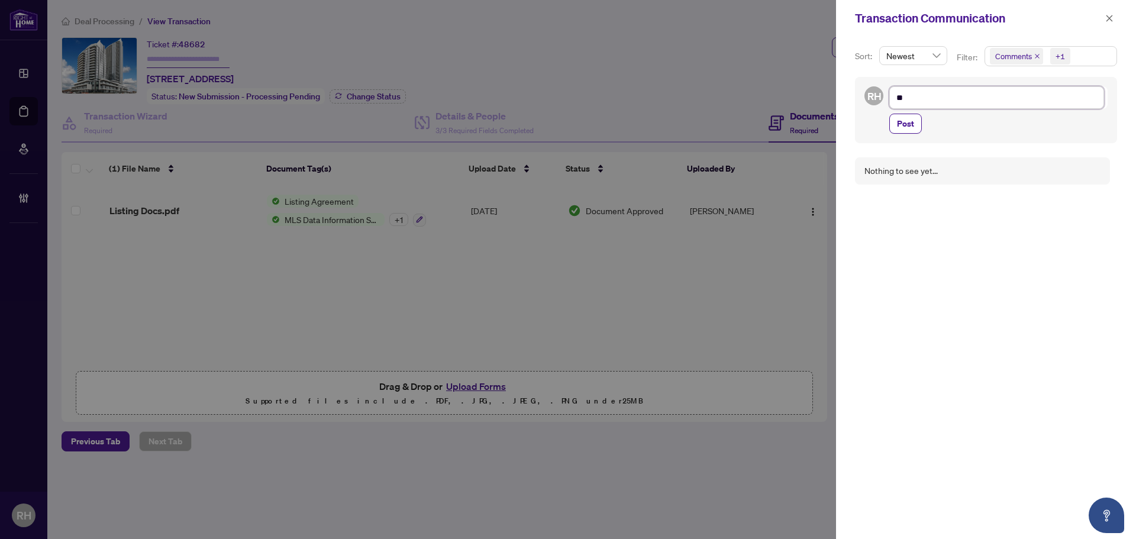
type textarea "***"
type textarea "*****"
type textarea "******"
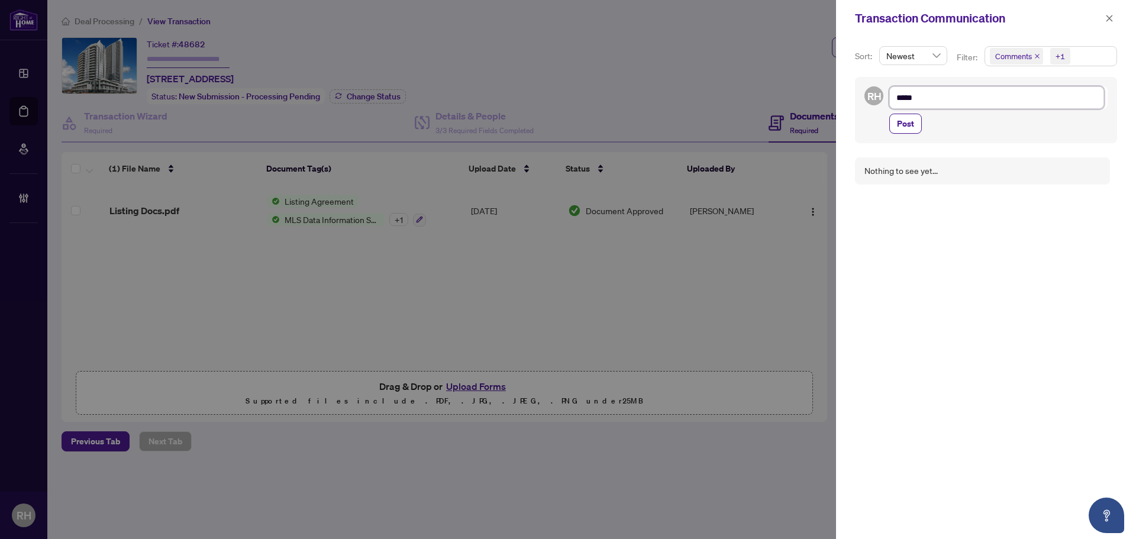
type textarea "******"
type textarea "*******"
type textarea "******"
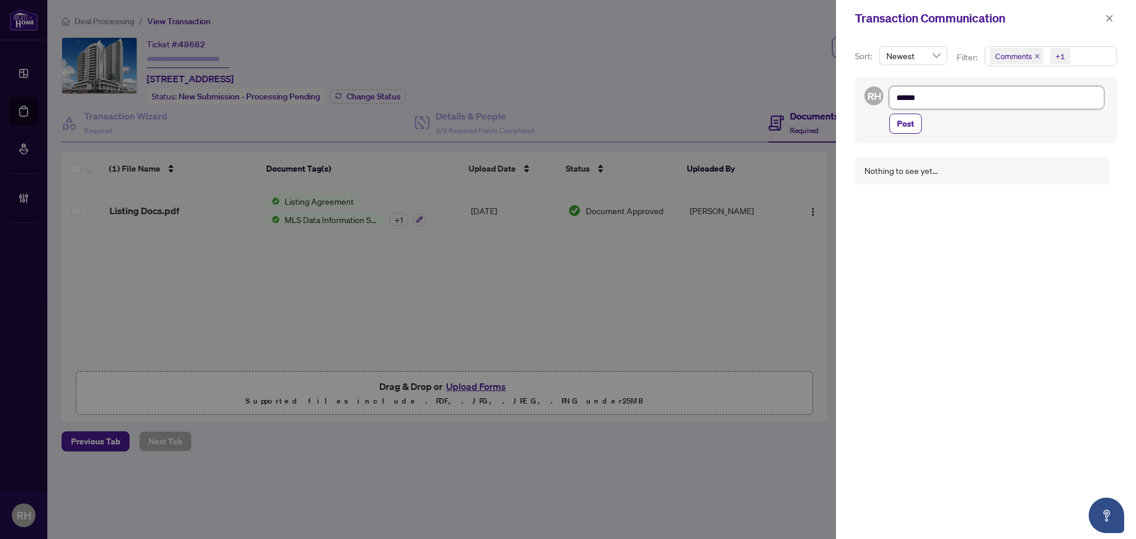
type textarea "*****"
type textarea "****"
type textarea "***"
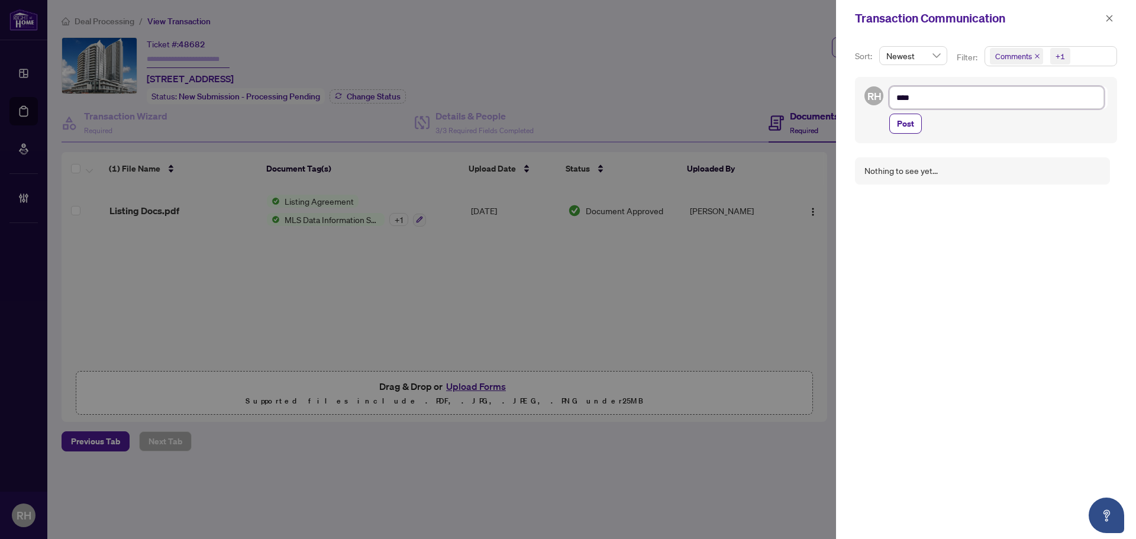
type textarea "***"
type textarea "****"
type textarea "*****"
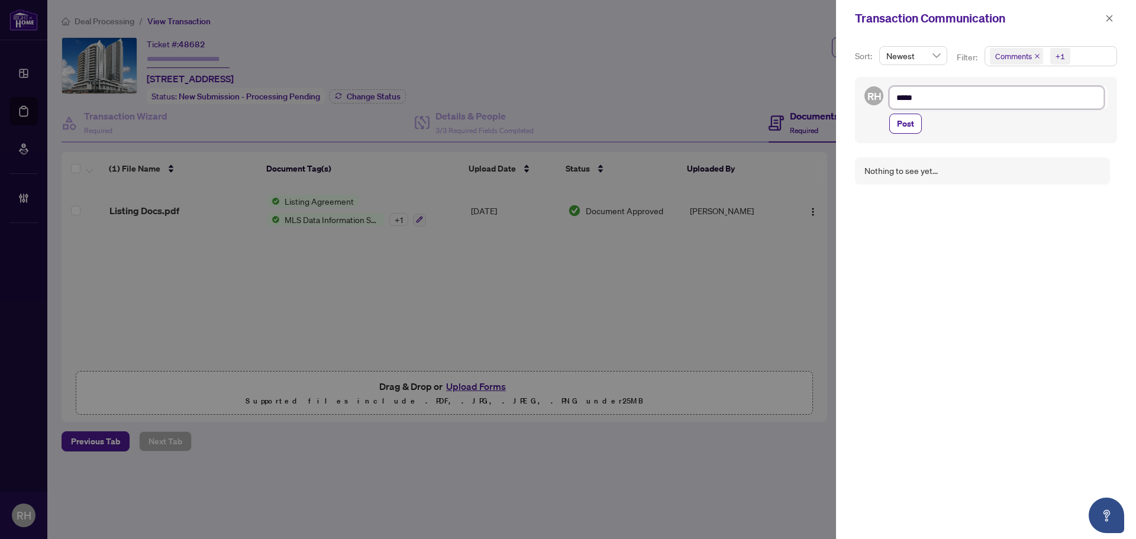
type textarea "******"
type textarea "*******"
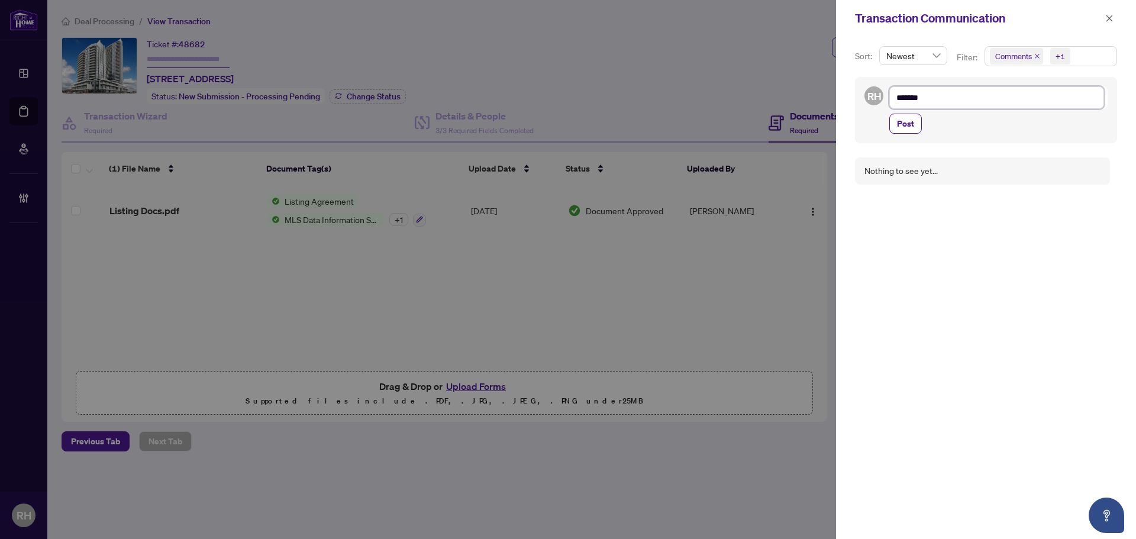
type textarea "*******"
type textarea "*********"
type textarea "**********"
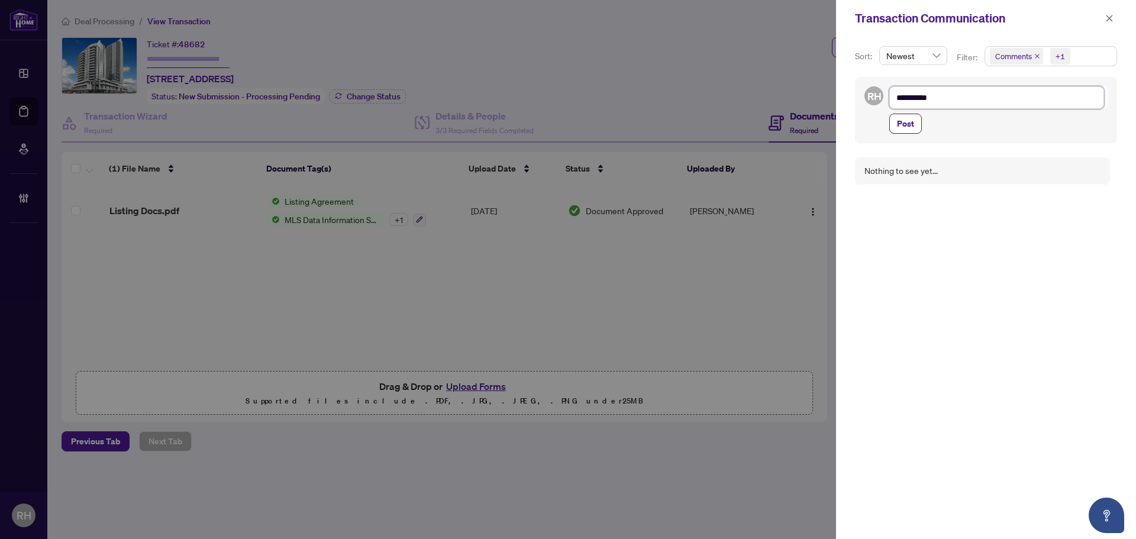
type textarea "**********"
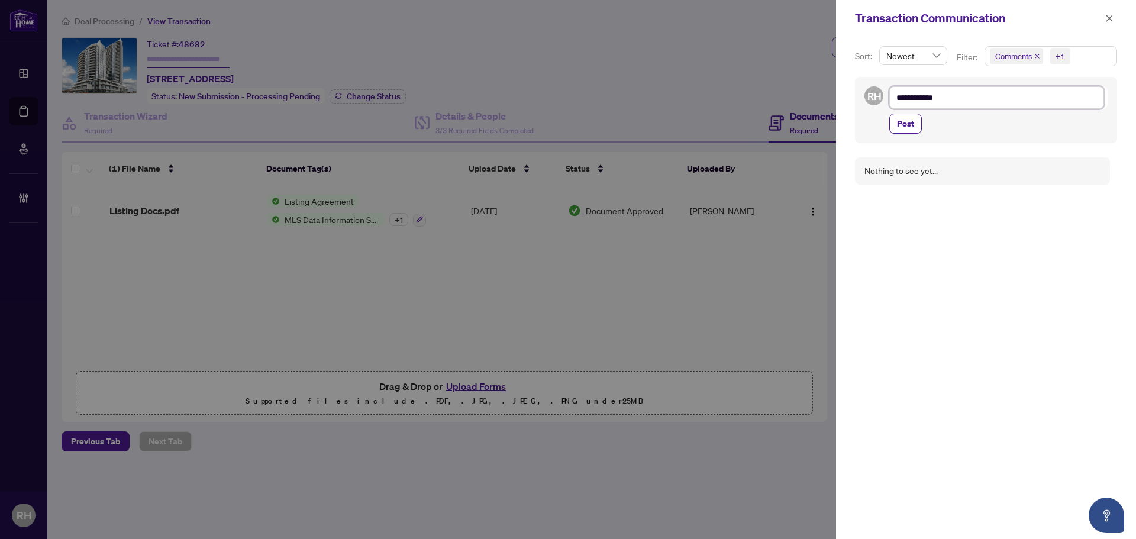
type textarea "**********"
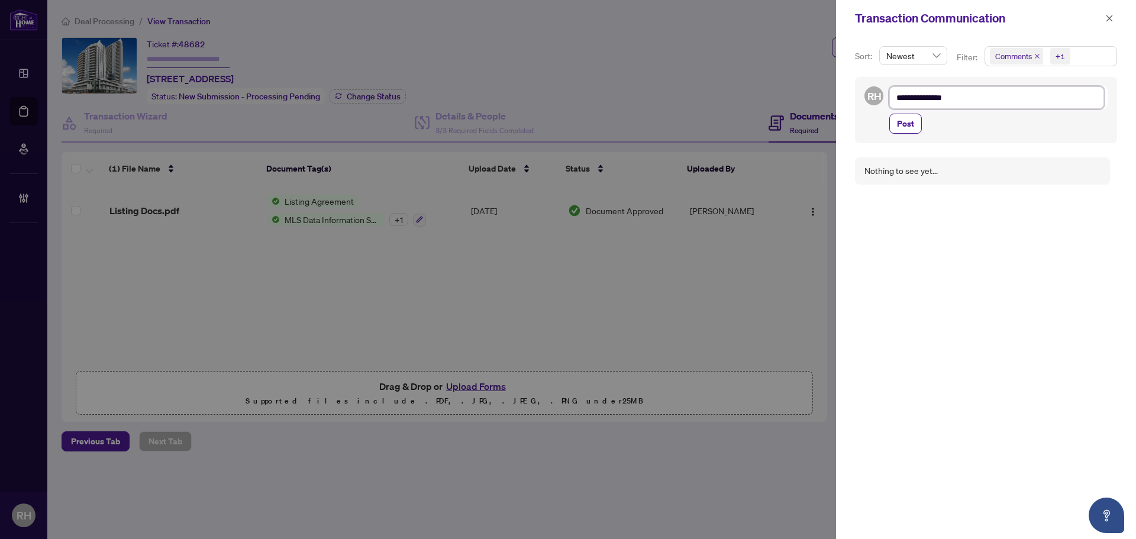
type textarea "**********"
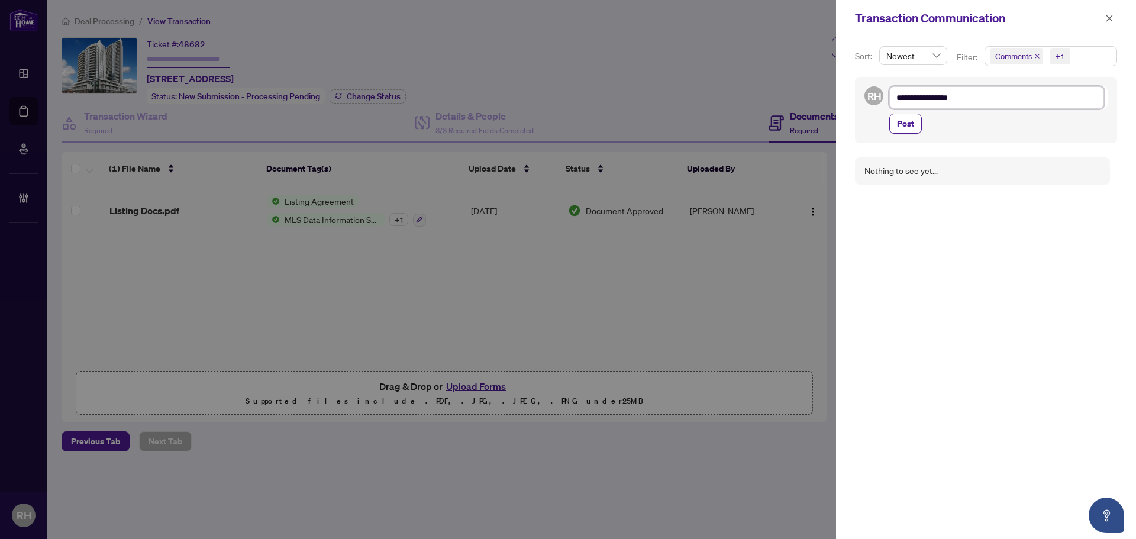
type textarea "**********"
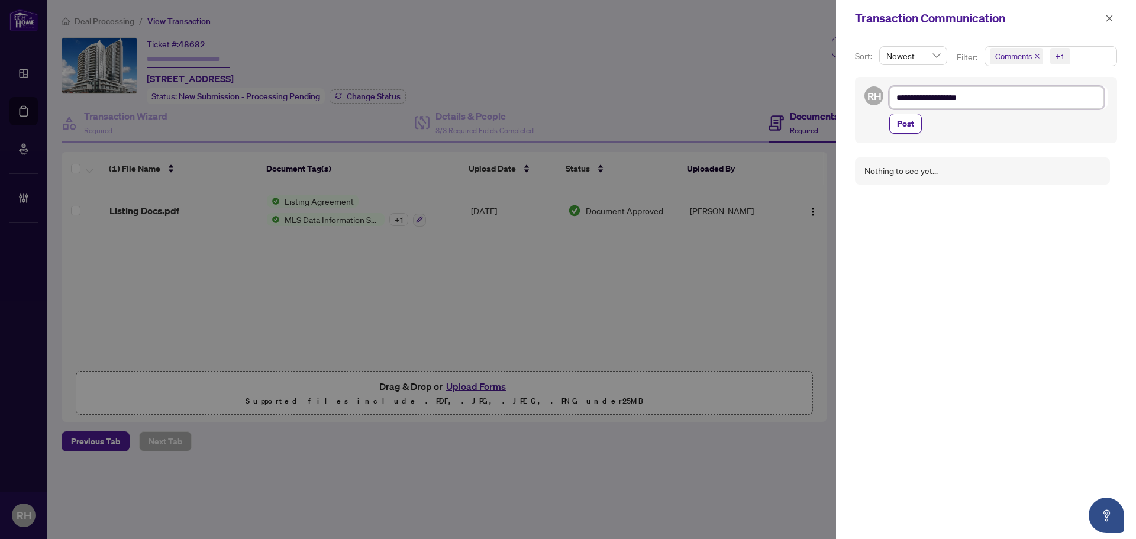
type textarea "**********"
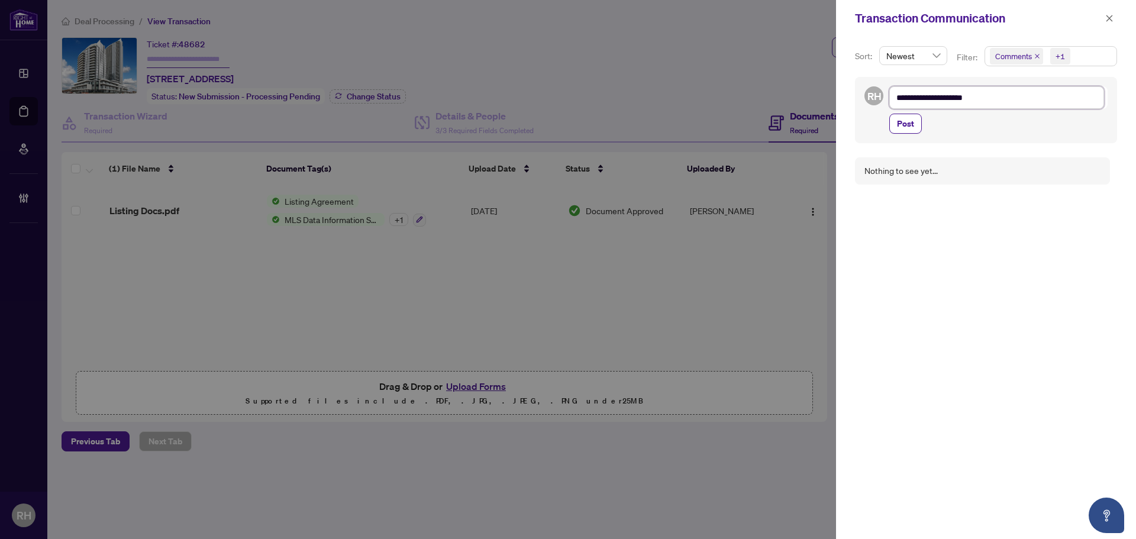
type textarea "**********"
click at [901, 132] on span "Post" at bounding box center [905, 123] width 17 height 19
type textarea "**********"
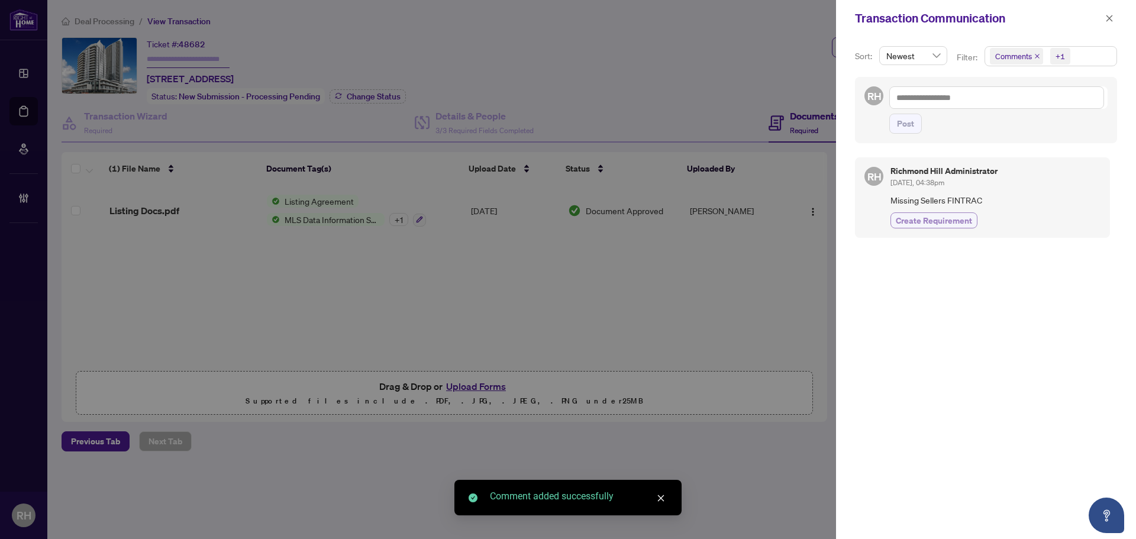
click at [923, 213] on button "Create Requirement" at bounding box center [933, 220] width 87 height 16
click at [1104, 24] on button "button" at bounding box center [1108, 18] width 15 height 14
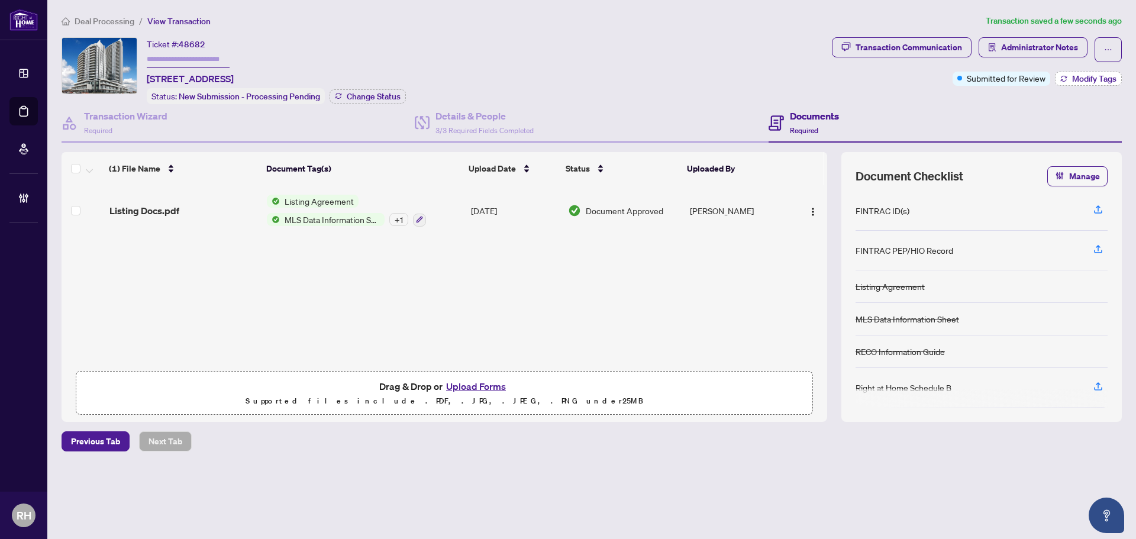
click at [1085, 75] on span "Modify Tags" at bounding box center [1094, 79] width 44 height 8
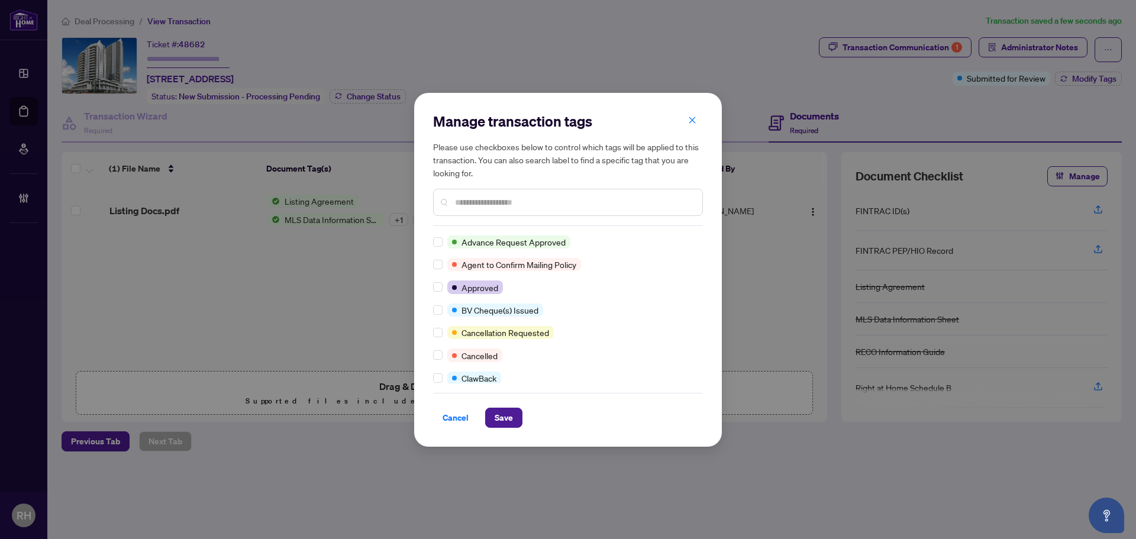
click at [509, 200] on input "text" at bounding box center [574, 202] width 238 height 13
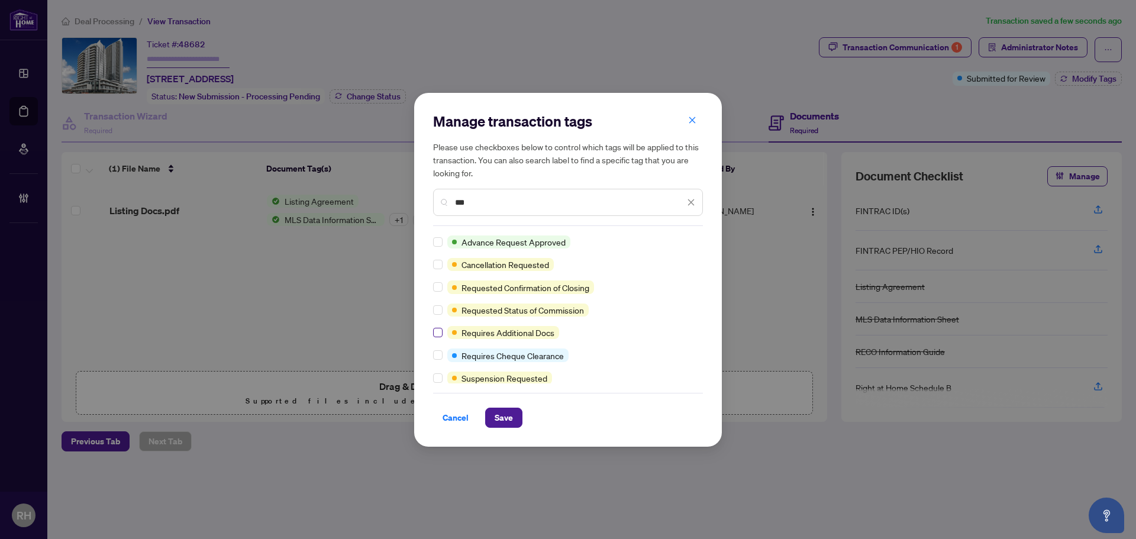
type input "***"
click at [503, 410] on span "Save" at bounding box center [503, 417] width 18 height 19
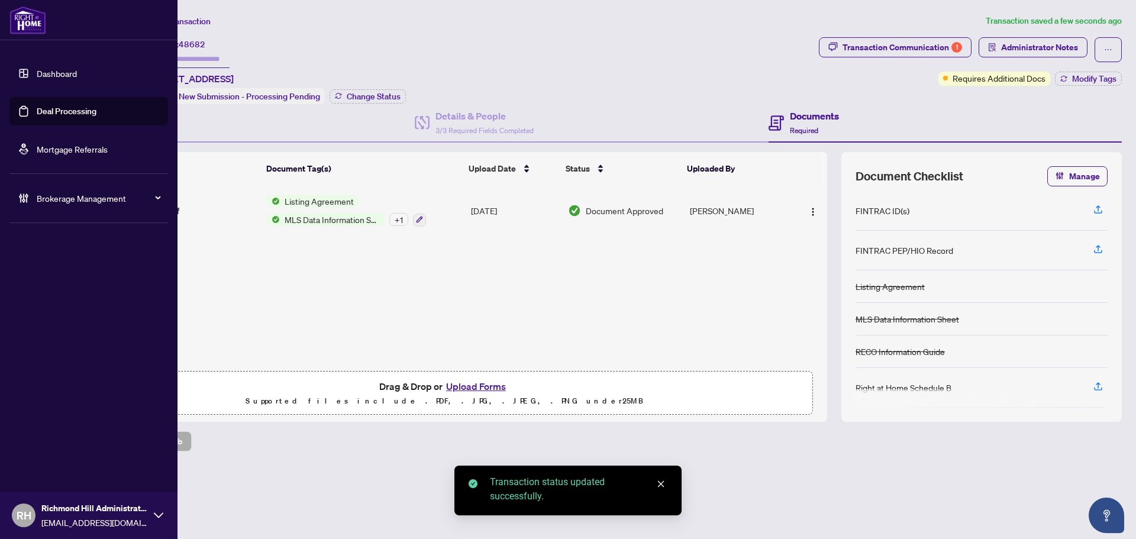
click at [37, 113] on link "Deal Processing" at bounding box center [67, 111] width 60 height 11
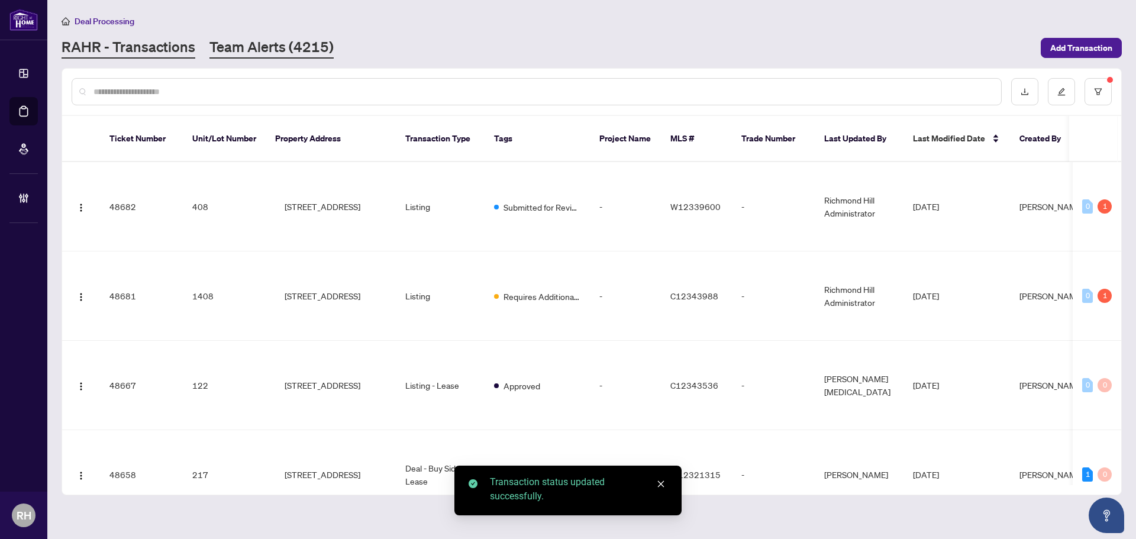
click at [256, 57] on link "Team Alerts (4215)" at bounding box center [271, 47] width 124 height 21
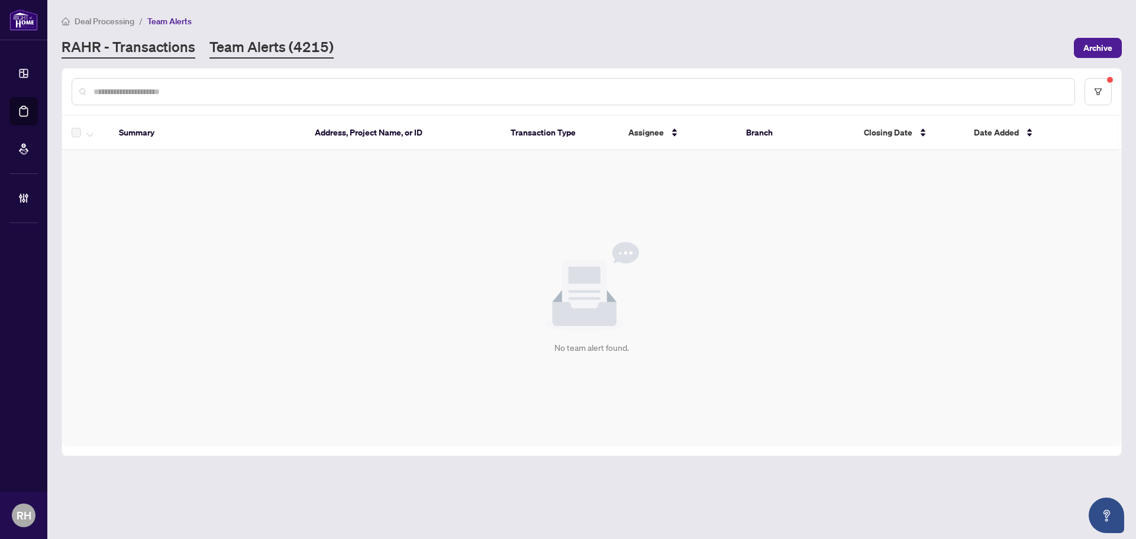
click at [140, 45] on link "RAHR - Transactions" at bounding box center [129, 47] width 134 height 21
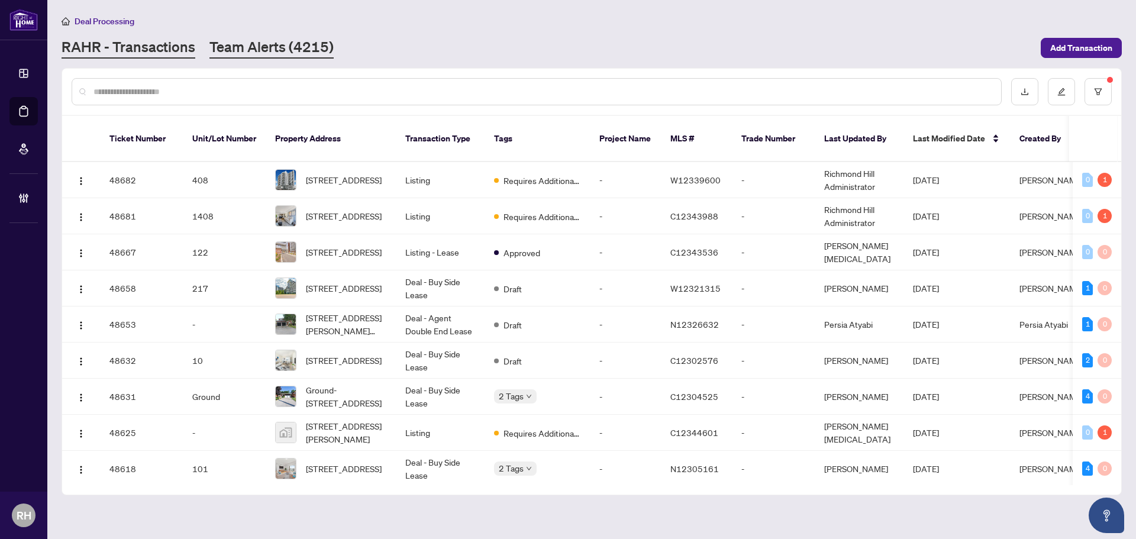
click at [292, 50] on link "Team Alerts (4215)" at bounding box center [271, 47] width 124 height 21
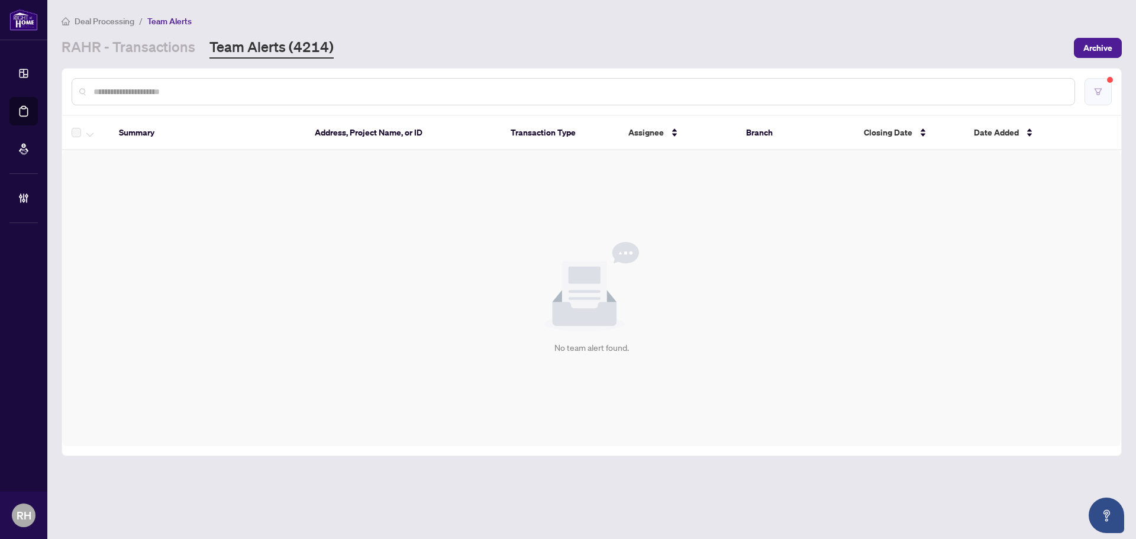
click at [1107, 99] on button "button" at bounding box center [1097, 91] width 27 height 27
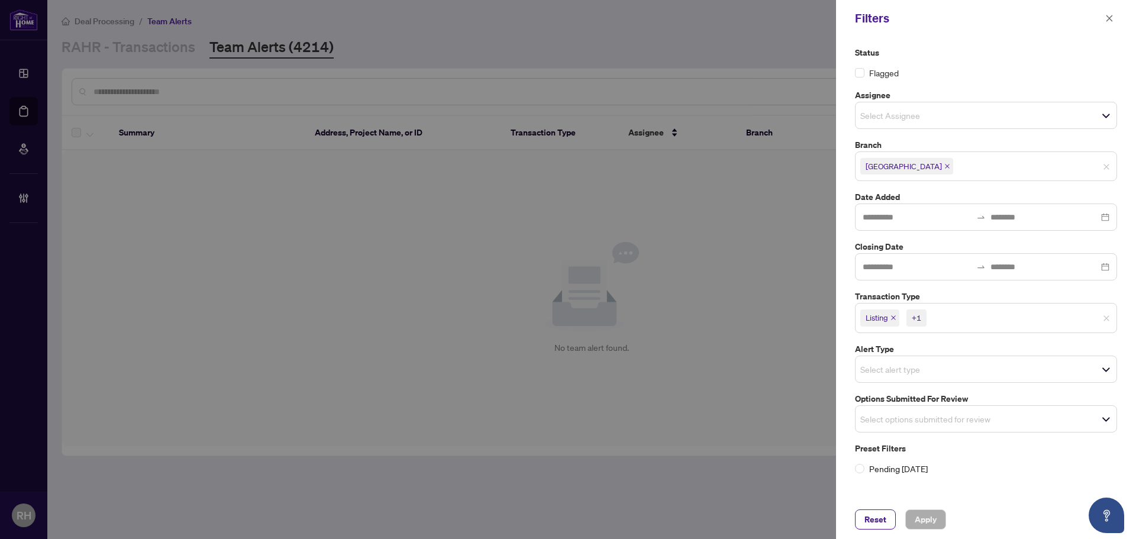
click at [896, 319] on icon "close" at bounding box center [893, 318] width 6 height 6
click at [917, 319] on icon "close" at bounding box center [920, 318] width 6 height 6
drag, startPoint x: 908, startPoint y: 411, endPoint x: 906, endPoint y: 422, distance: 10.8
click at [906, 422] on span "Select options submitted for review" at bounding box center [985, 415] width 261 height 17
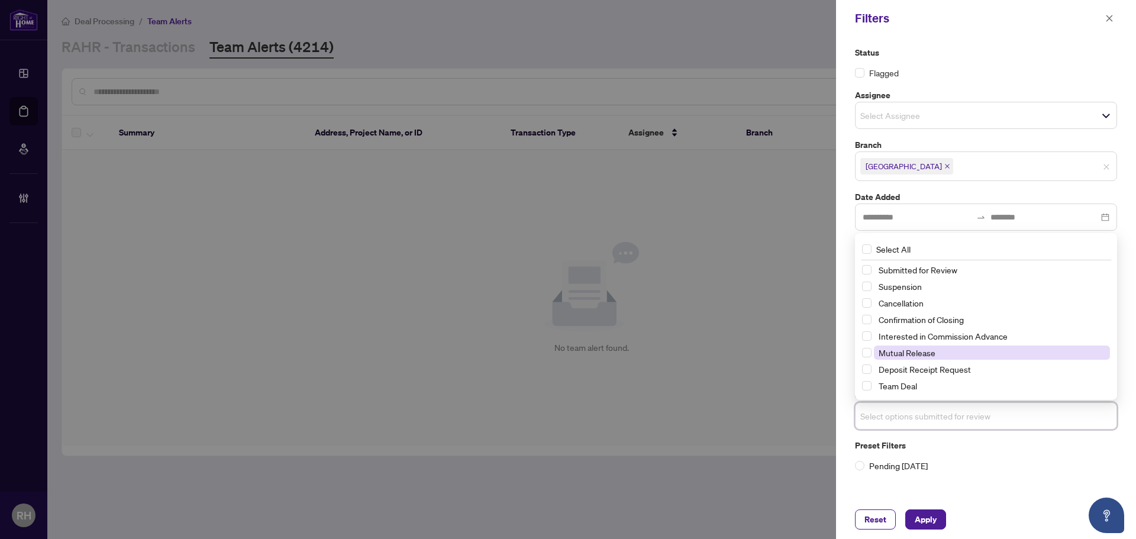
click at [906, 358] on span "Mutual Release" at bounding box center [906, 352] width 57 height 11
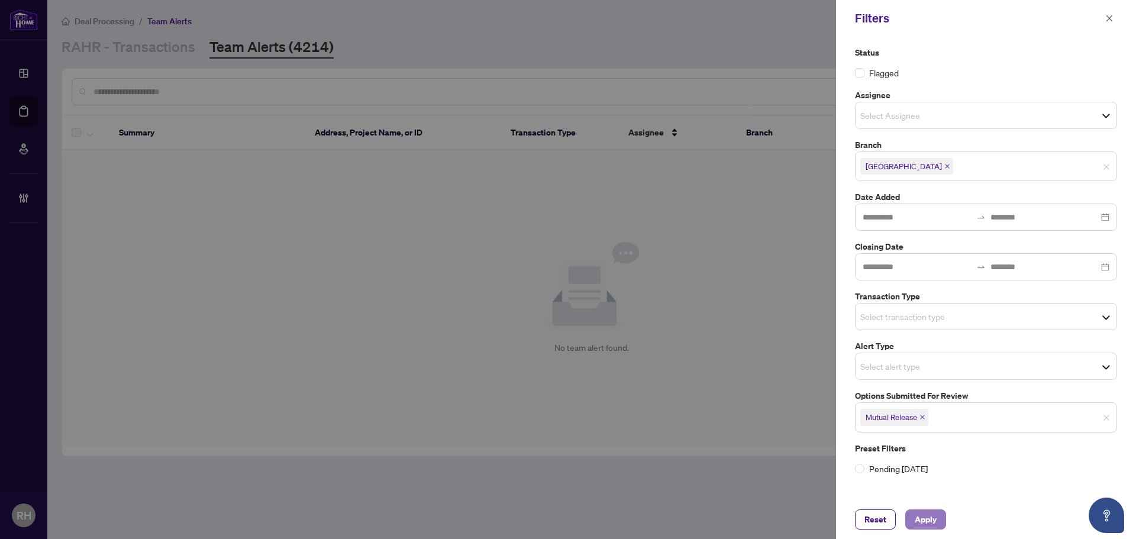
click at [914, 516] on button "Apply" at bounding box center [925, 519] width 41 height 20
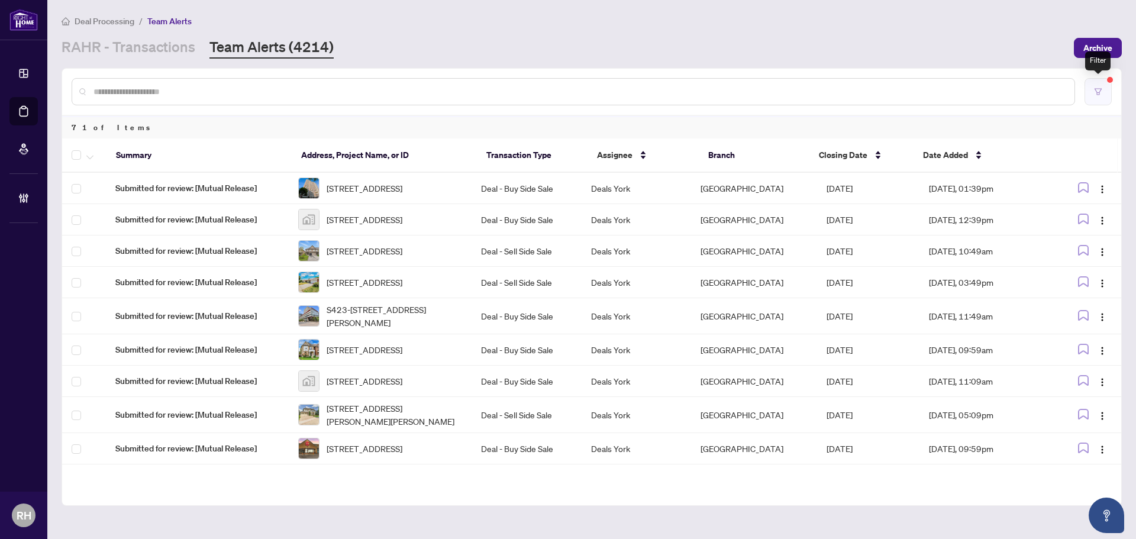
click at [1095, 101] on button "button" at bounding box center [1097, 91] width 27 height 27
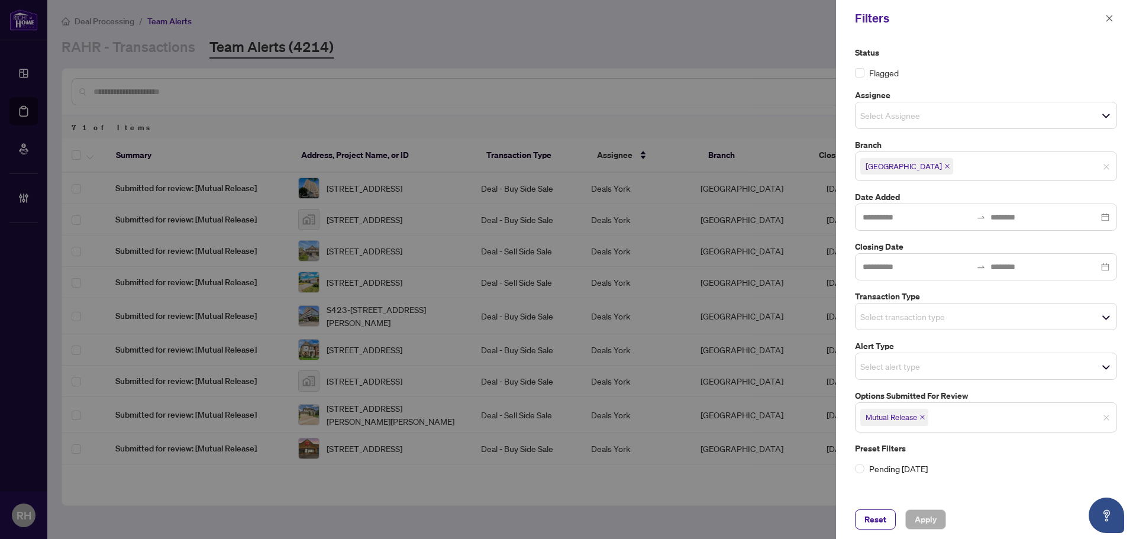
click at [924, 419] on icon "close" at bounding box center [922, 417] width 6 height 6
drag, startPoint x: 907, startPoint y: 297, endPoint x: 905, endPoint y: 311, distance: 13.7
click at [905, 306] on div "Transaction Type Select transaction type" at bounding box center [985, 310] width 269 height 40
click at [905, 311] on input "search" at bounding box center [901, 316] width 83 height 14
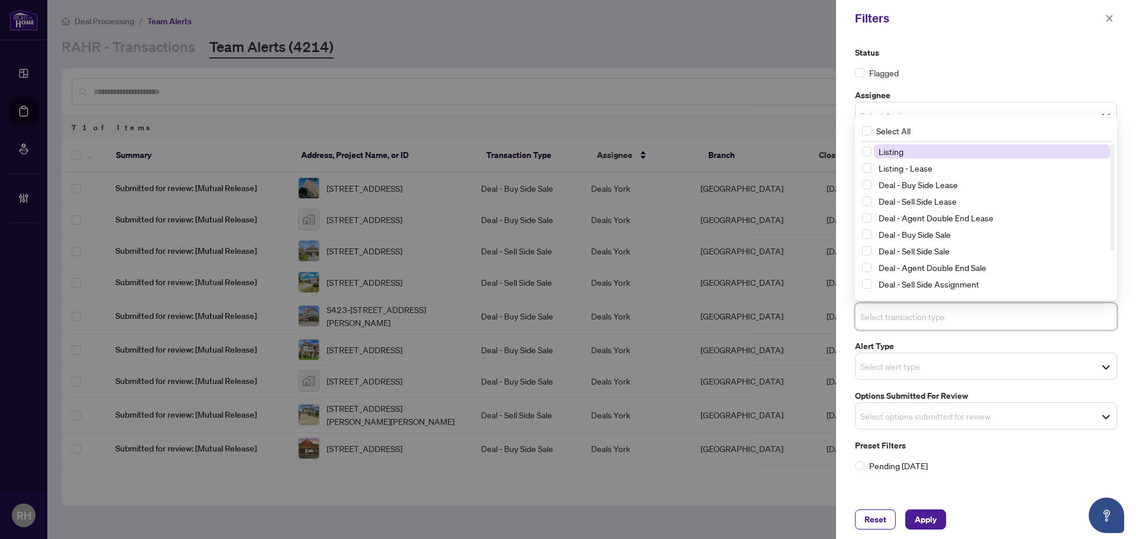
click at [924, 154] on span "Listing" at bounding box center [992, 151] width 236 height 14
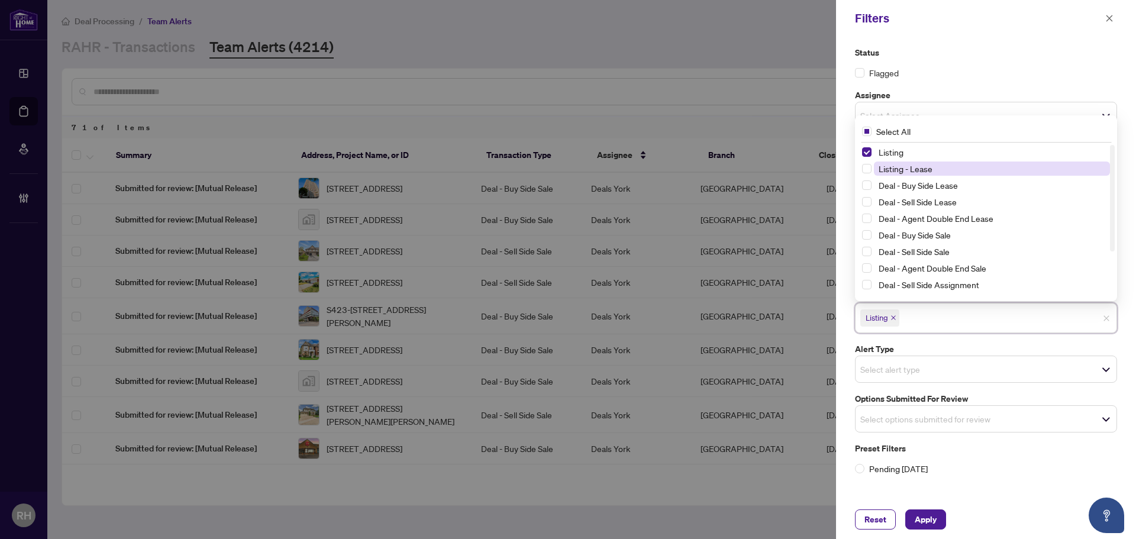
click at [921, 165] on span "Listing - Lease" at bounding box center [905, 168] width 54 height 11
click at [910, 530] on div "Reset Apply" at bounding box center [986, 519] width 300 height 39
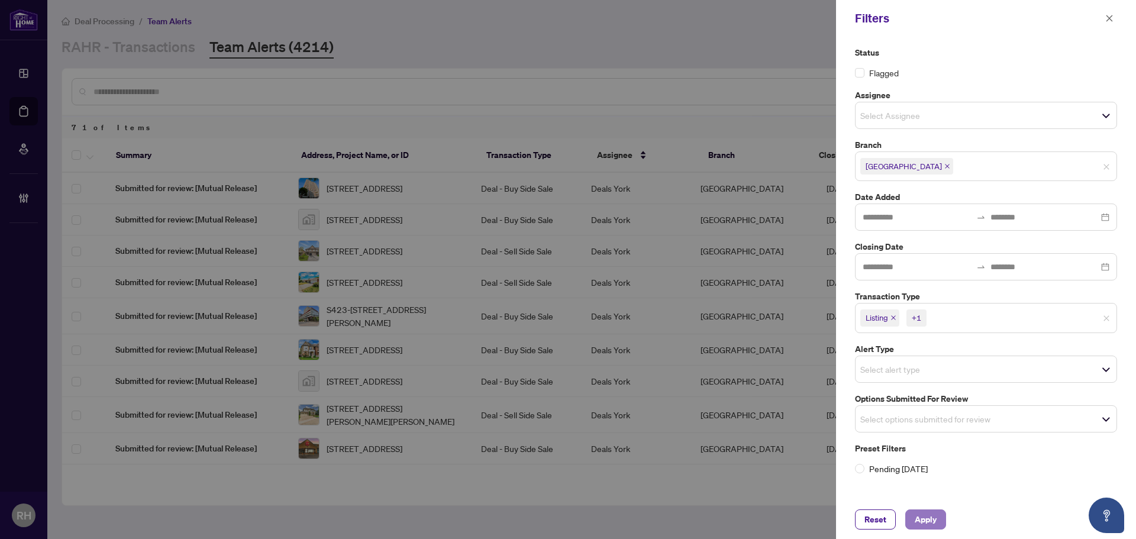
click at [918, 526] on span "Apply" at bounding box center [925, 519] width 22 height 19
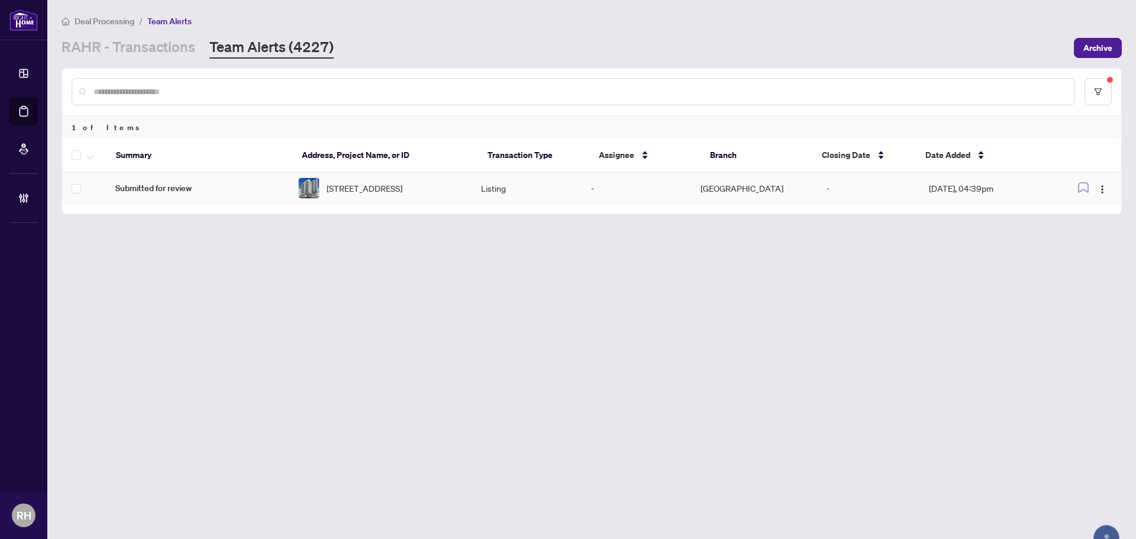
click at [262, 196] on td "Submitted for review" at bounding box center [197, 188] width 183 height 31
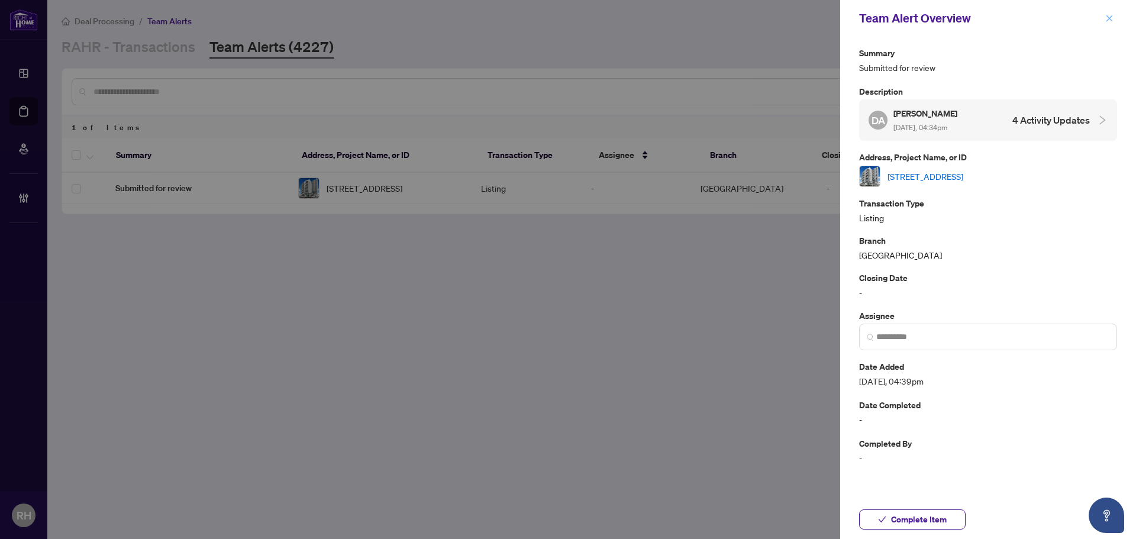
click at [1106, 18] on icon "close" at bounding box center [1109, 18] width 8 height 8
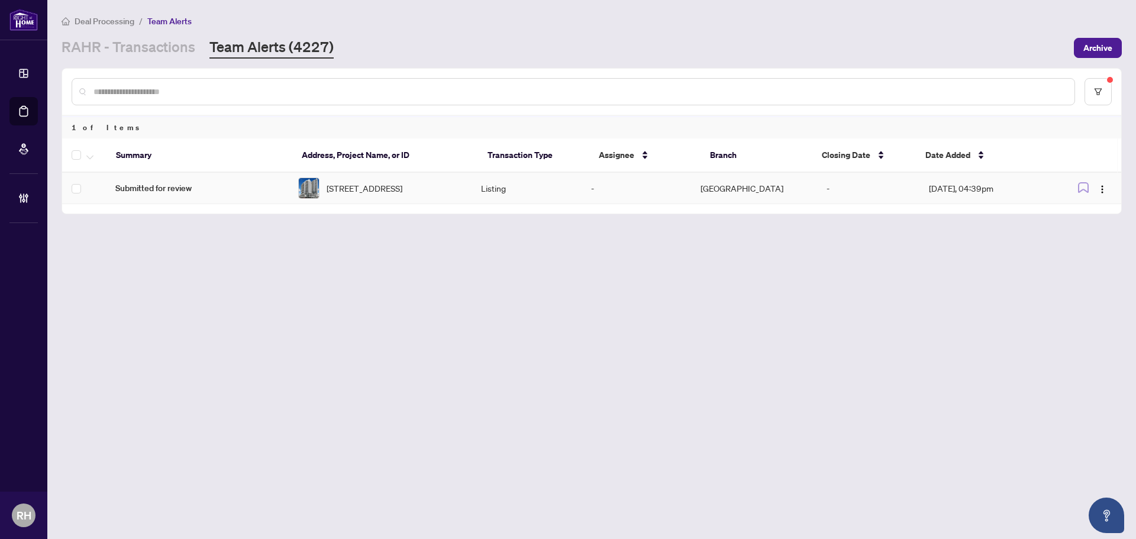
click at [69, 186] on td at bounding box center [84, 188] width 44 height 31
click at [95, 157] on button "button" at bounding box center [89, 155] width 13 height 14
click at [122, 260] on li "Complete Item" at bounding box center [130, 251] width 88 height 19
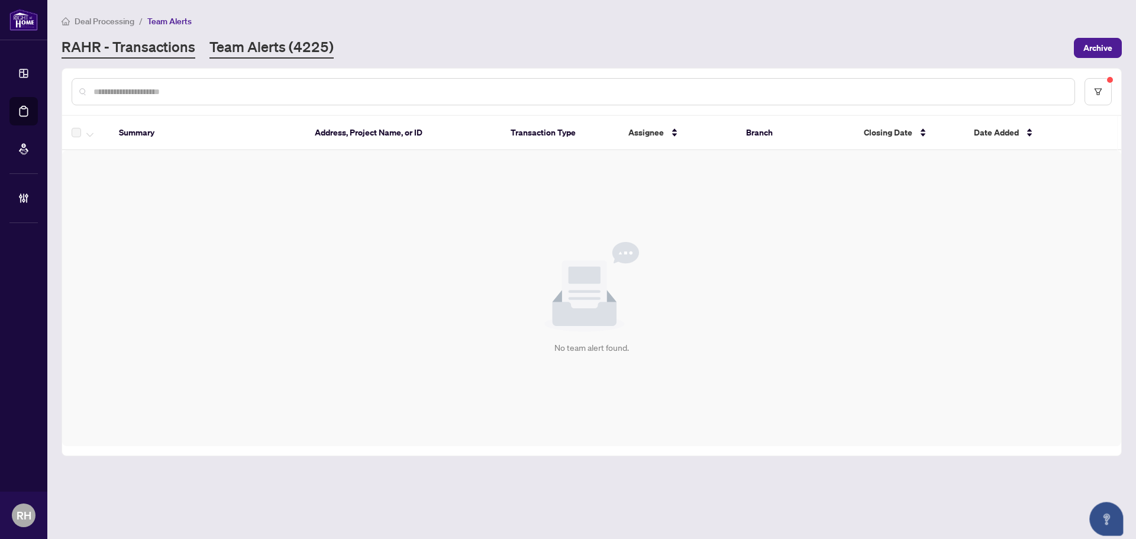
click at [156, 44] on link "RAHR - Transactions" at bounding box center [129, 47] width 134 height 21
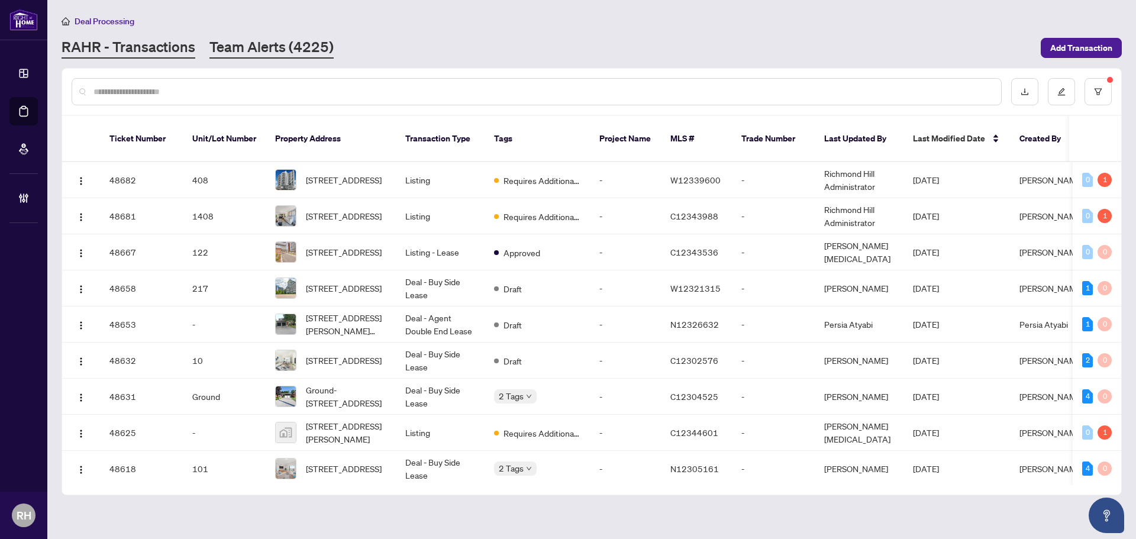
click at [280, 45] on link "Team Alerts (4225)" at bounding box center [271, 47] width 124 height 21
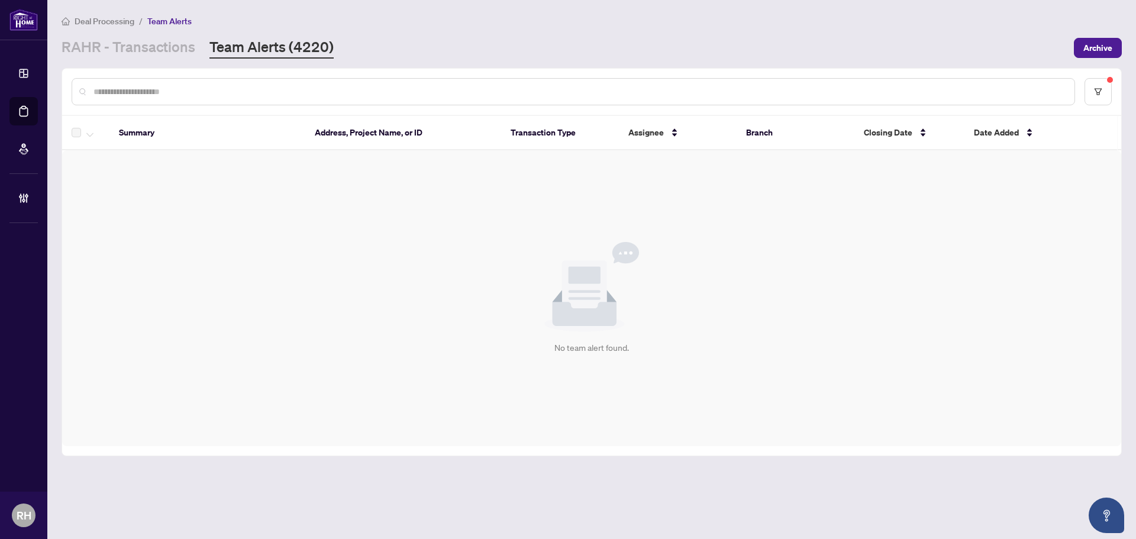
click at [154, 77] on div at bounding box center [591, 92] width 1059 height 46
click at [161, 60] on main "Deal Processing / Team Alerts [PERSON_NAME] - Transactions Team Alerts (4220) A…" at bounding box center [591, 269] width 1088 height 539
click at [169, 57] on link "RAHR - Transactions" at bounding box center [129, 47] width 134 height 21
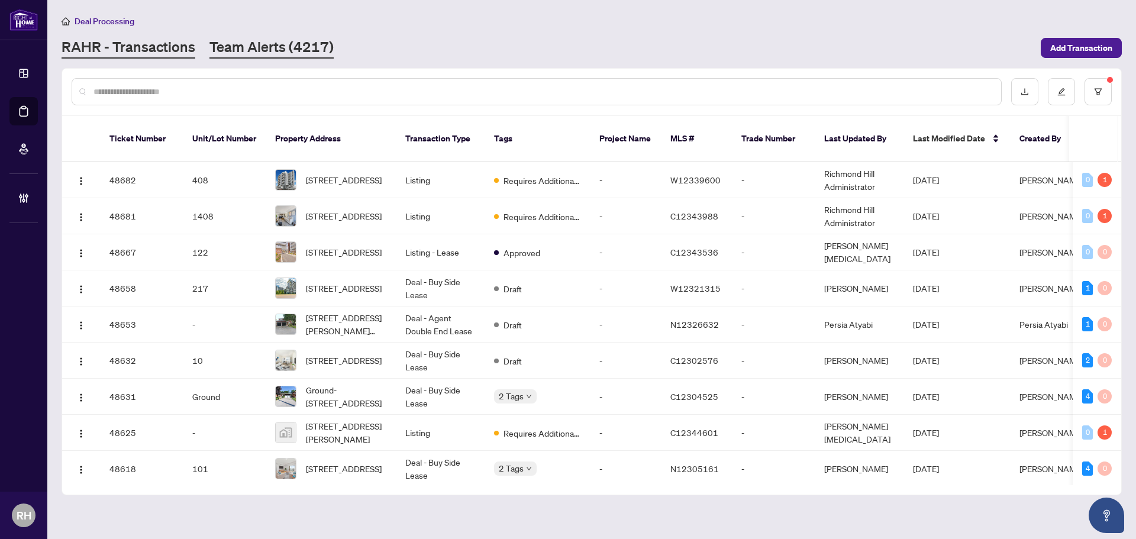
click at [289, 54] on link "Team Alerts (4217)" at bounding box center [271, 47] width 124 height 21
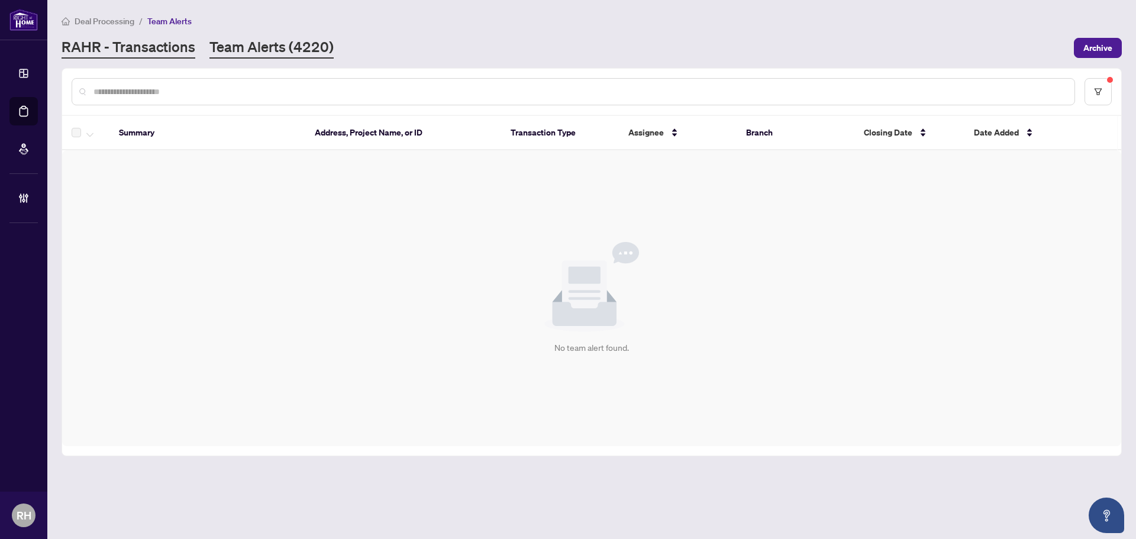
click at [118, 40] on link "RAHR - Transactions" at bounding box center [129, 47] width 134 height 21
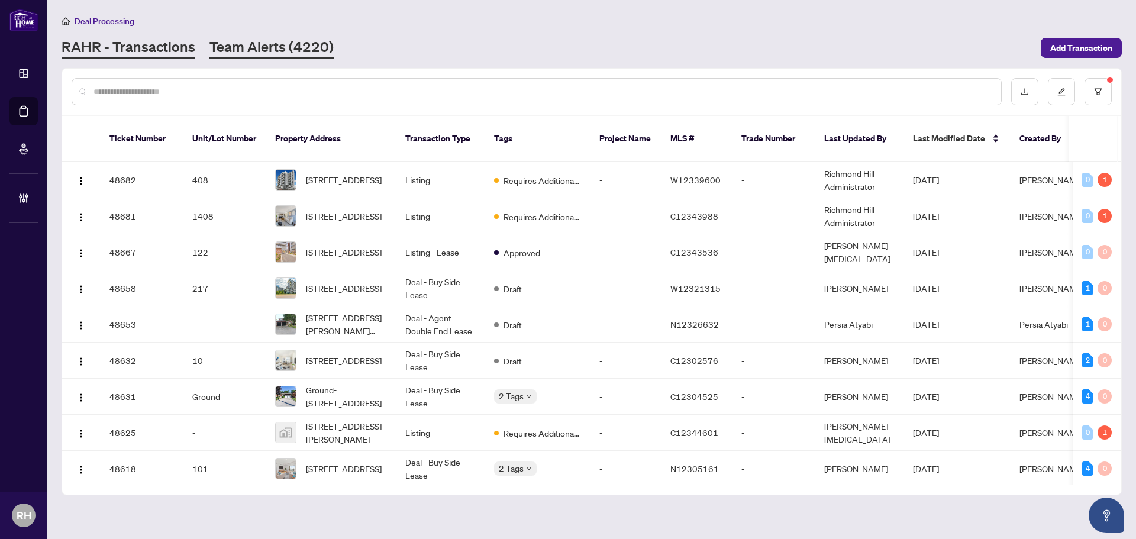
click at [236, 47] on link "Team Alerts (4220)" at bounding box center [271, 47] width 124 height 21
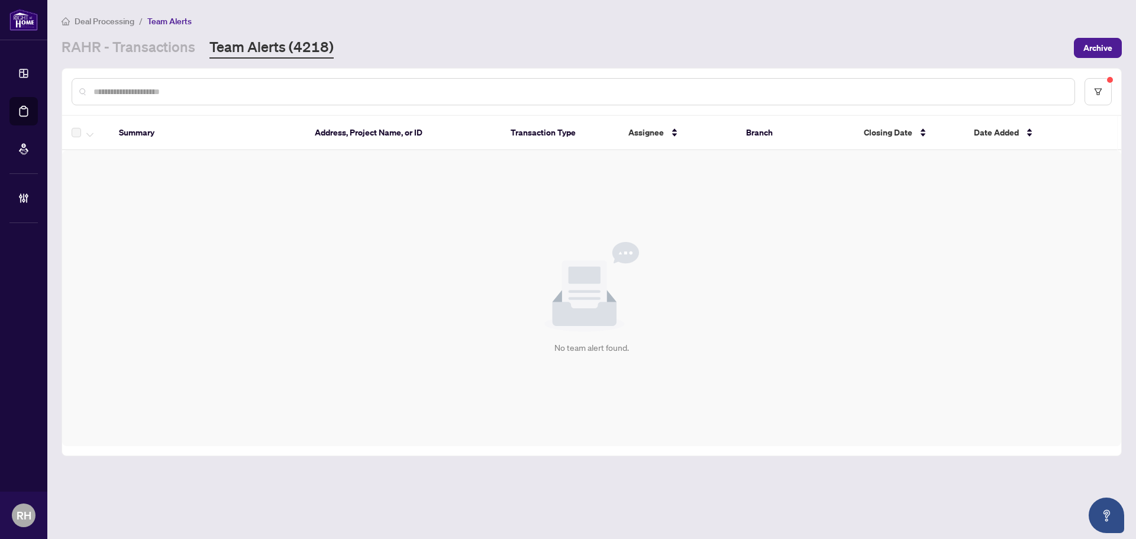
click at [796, 483] on main "Deal Processing / Team Alerts [PERSON_NAME] - Transactions Team Alerts (4218) A…" at bounding box center [591, 269] width 1088 height 539
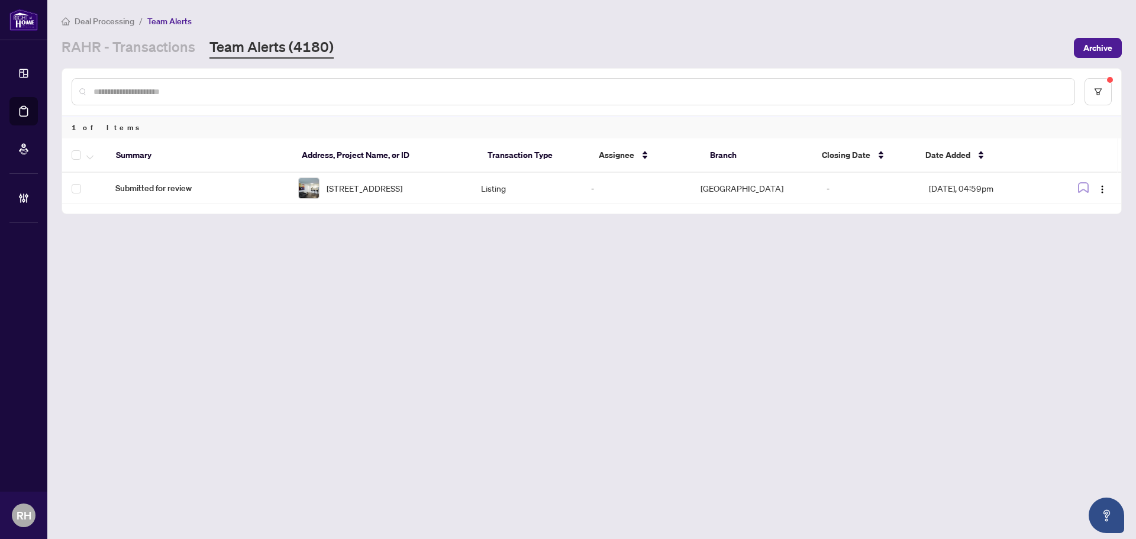
click at [715, 483] on main "Deal Processing / Team Alerts [PERSON_NAME] - Transactions Team Alerts (4180) A…" at bounding box center [591, 269] width 1088 height 539
click at [373, 192] on span "[STREET_ADDRESS]" at bounding box center [364, 188] width 76 height 13
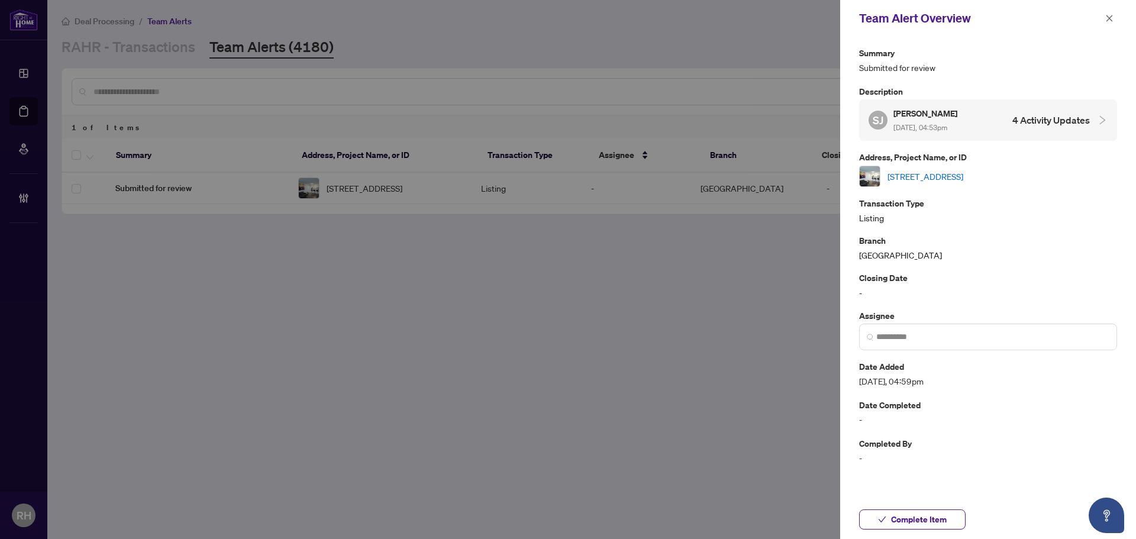
click at [929, 179] on link "[STREET_ADDRESS]" at bounding box center [925, 176] width 76 height 13
click at [947, 125] on span "[DATE], 04:53pm" at bounding box center [920, 127] width 54 height 9
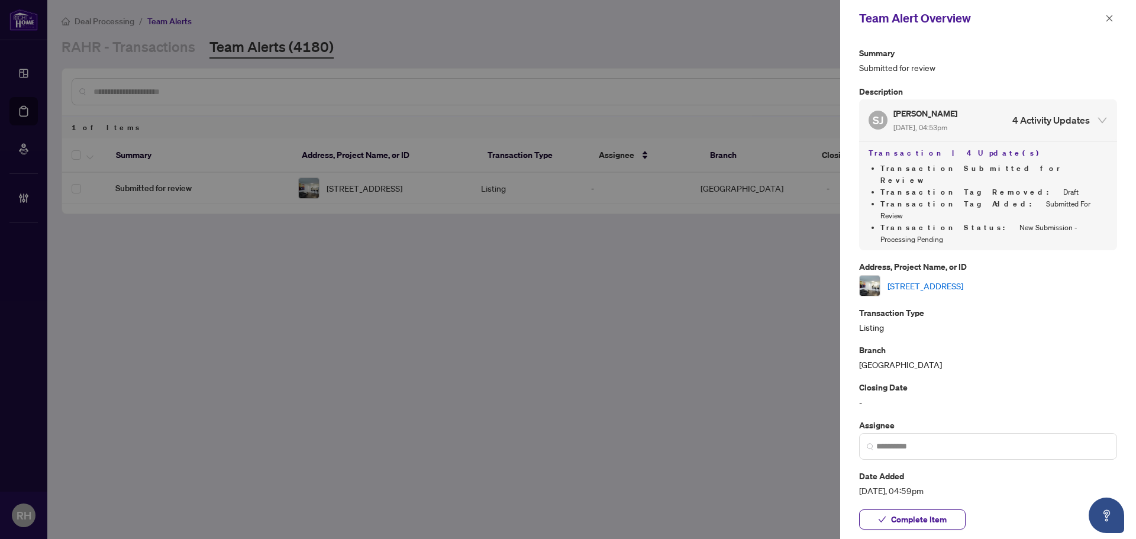
click at [963, 279] on link "[STREET_ADDRESS]" at bounding box center [925, 285] width 76 height 13
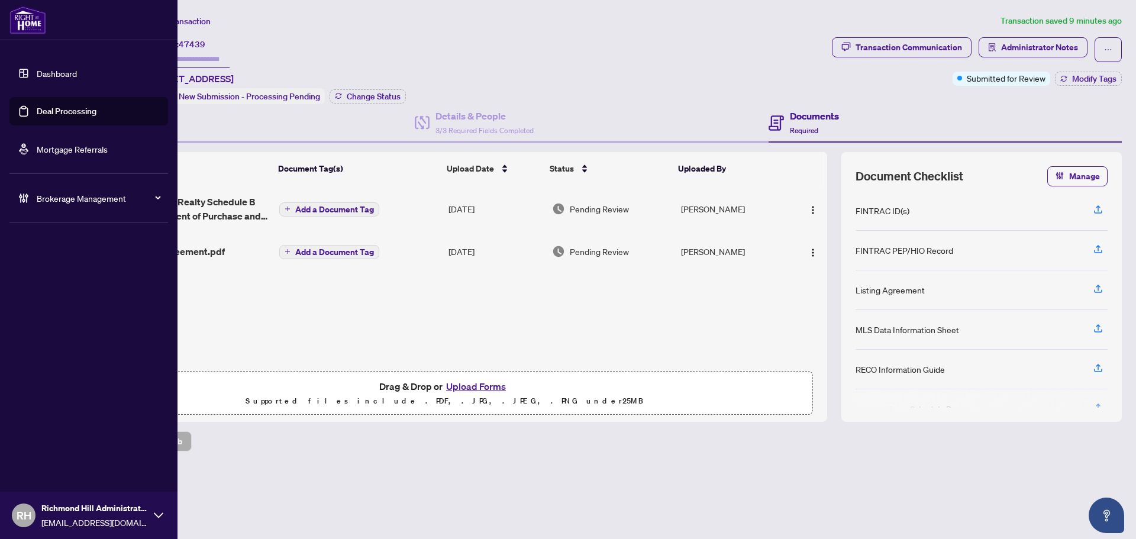
click at [96, 110] on link "Deal Processing" at bounding box center [67, 111] width 60 height 11
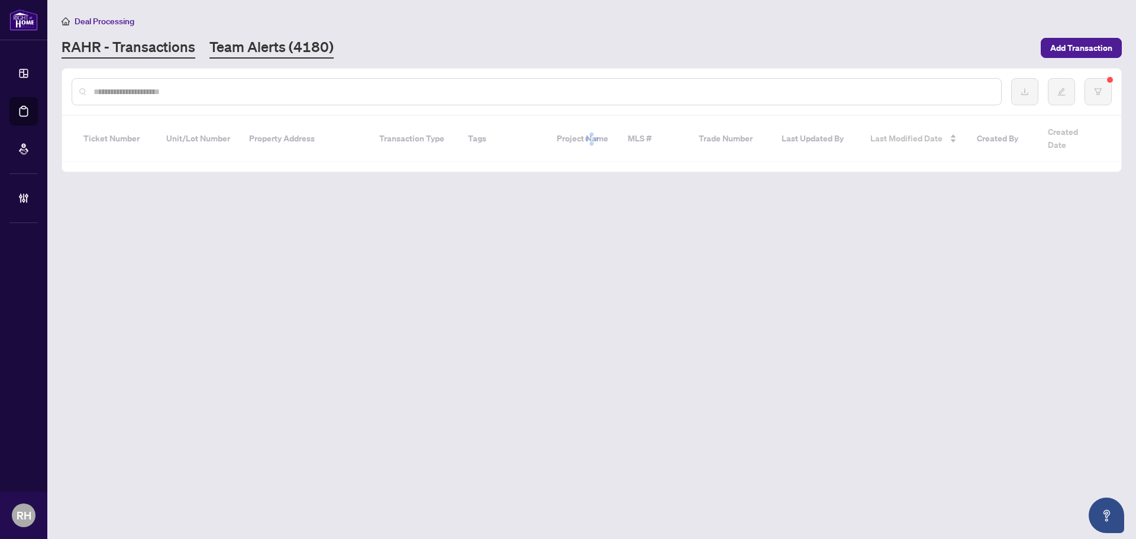
click at [228, 48] on link "Team Alerts (4180)" at bounding box center [271, 47] width 124 height 21
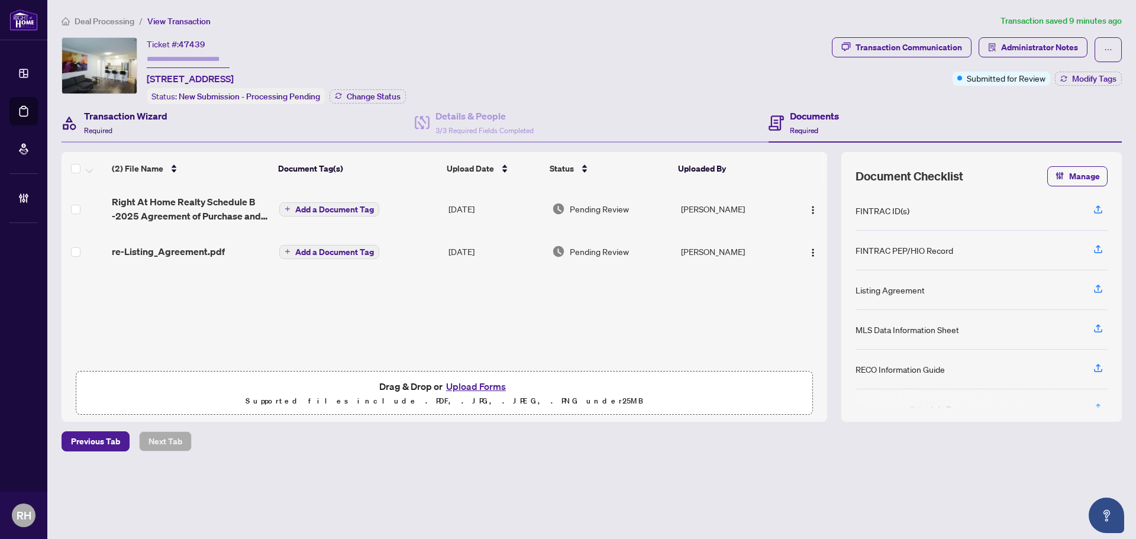
click at [150, 115] on h4 "Transaction Wizard" at bounding box center [125, 116] width 83 height 14
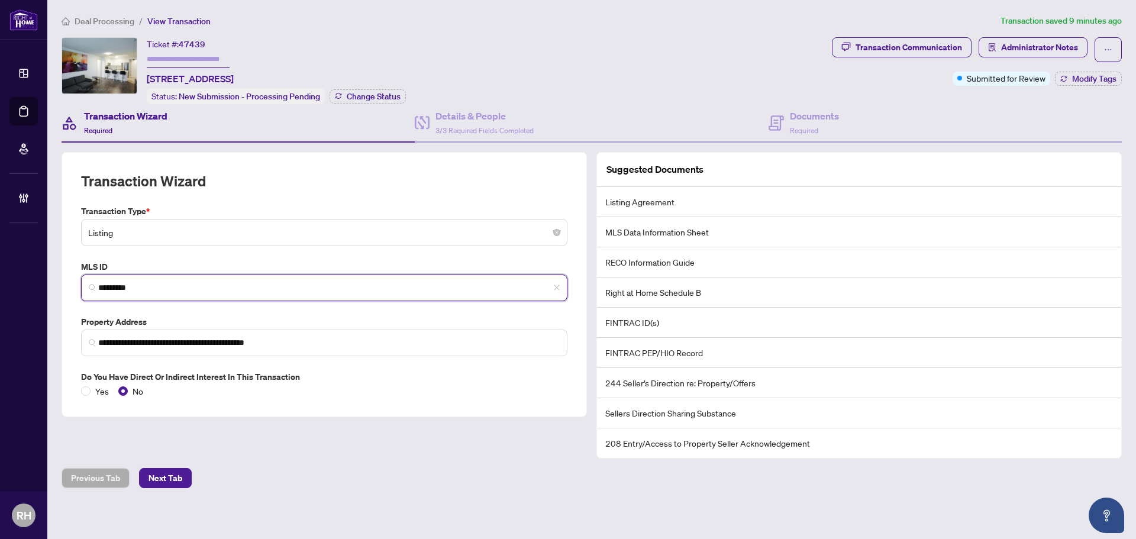
click at [156, 288] on input "*********" at bounding box center [328, 288] width 461 height 12
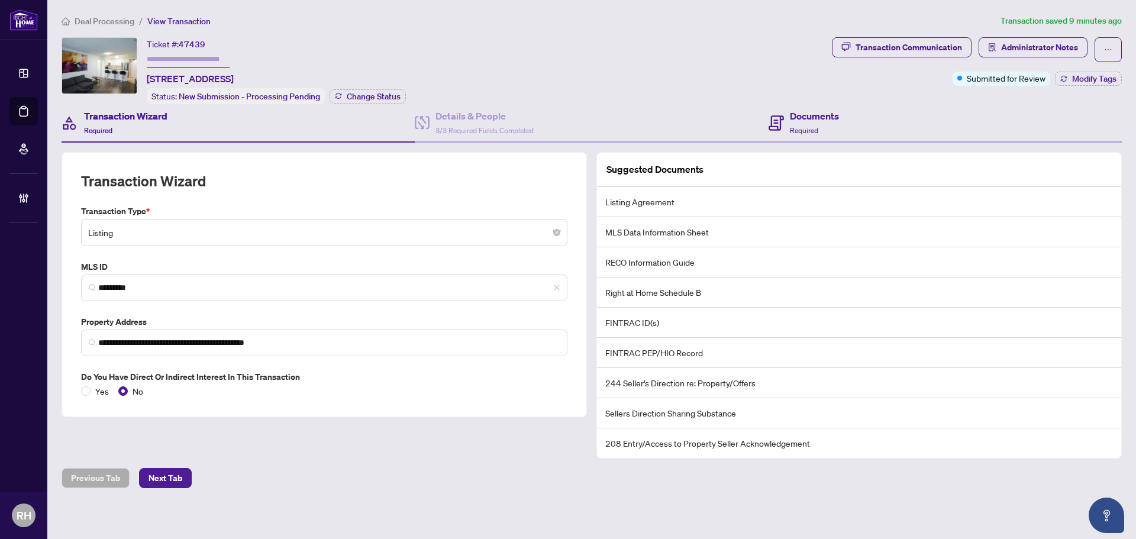
click at [849, 119] on div "Documents Required" at bounding box center [944, 123] width 353 height 38
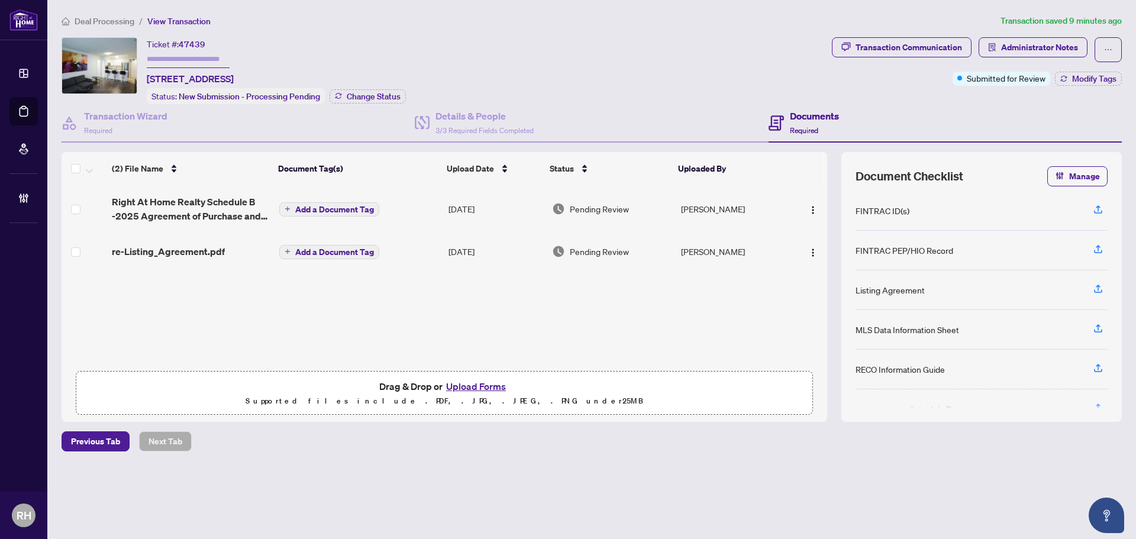
click at [138, 255] on span "re-Listing_Agreement.pdf" at bounding box center [168, 251] width 113 height 14
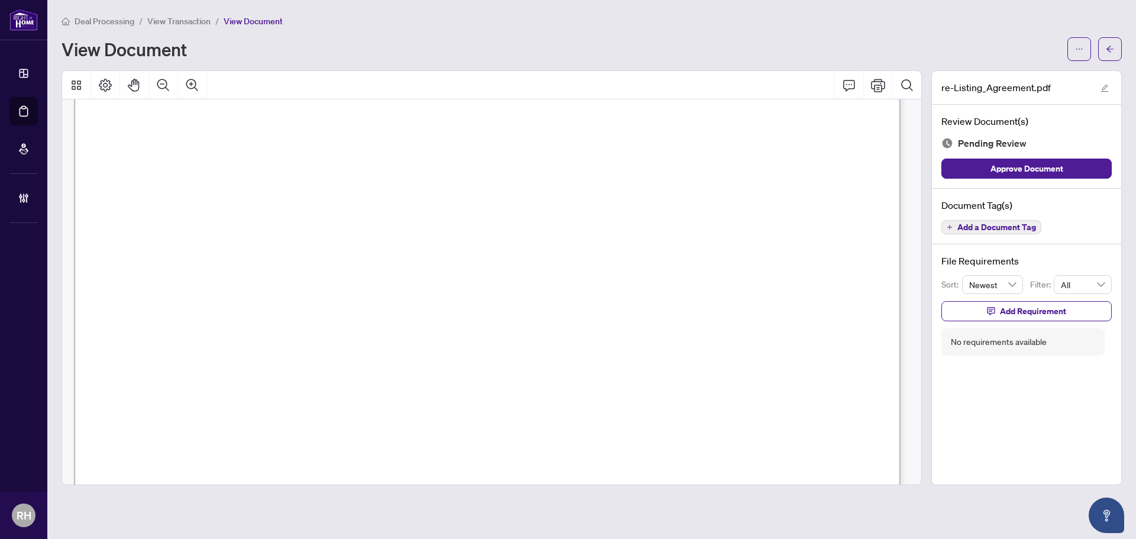
scroll to position [34420, 0]
click at [948, 222] on button "Add a Document Tag" at bounding box center [991, 227] width 100 height 14
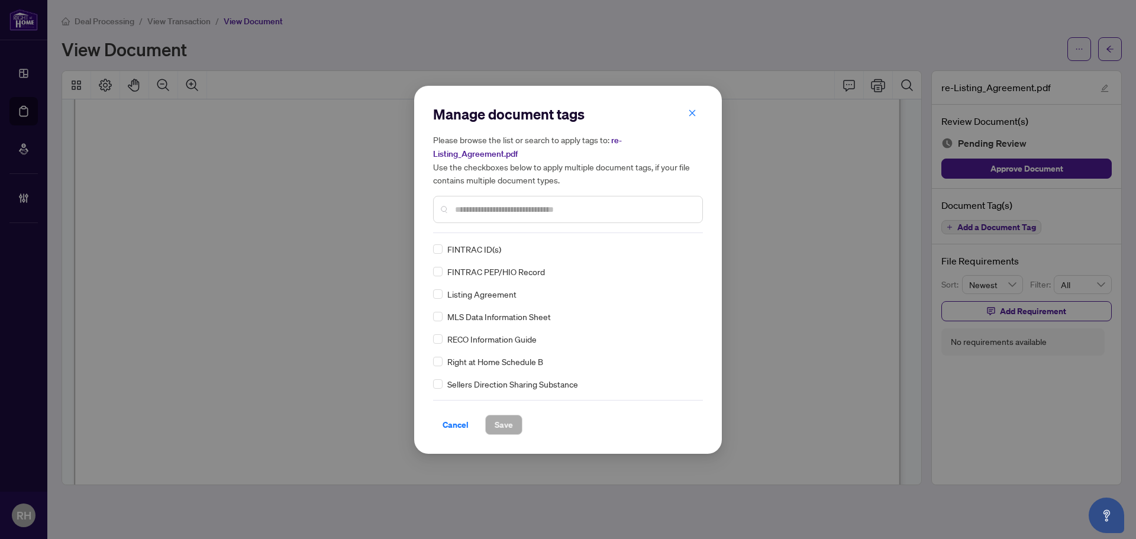
click at [444, 293] on div "Listing Agreement" at bounding box center [564, 293] width 263 height 13
click at [439, 242] on label at bounding box center [437, 248] width 9 height 13
click at [684, 250] on div at bounding box center [683, 249] width 22 height 12
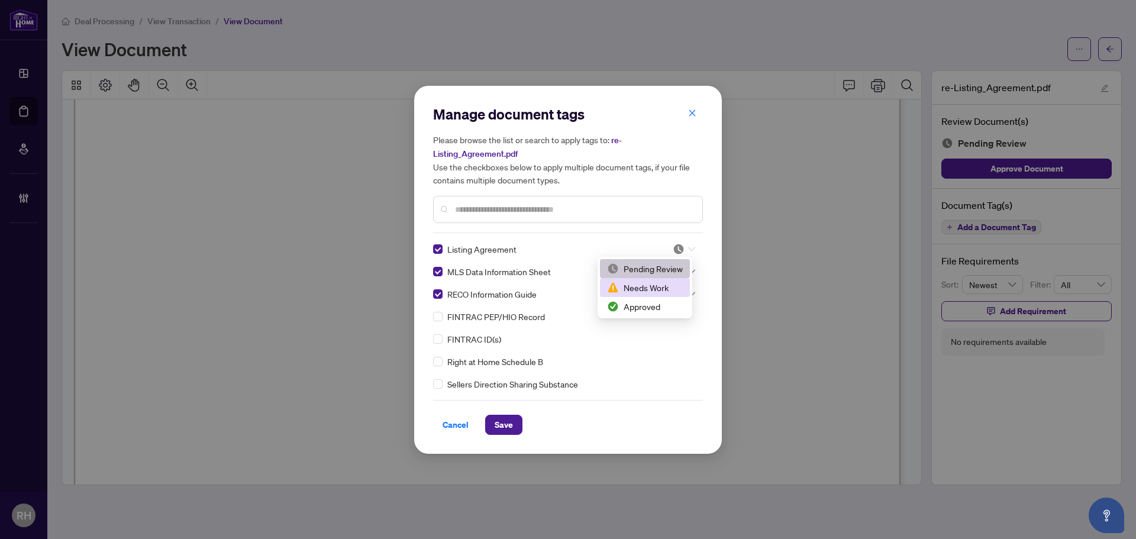
click at [649, 305] on div "Approved" at bounding box center [645, 306] width 76 height 13
click at [675, 276] on img at bounding box center [678, 272] width 12 height 12
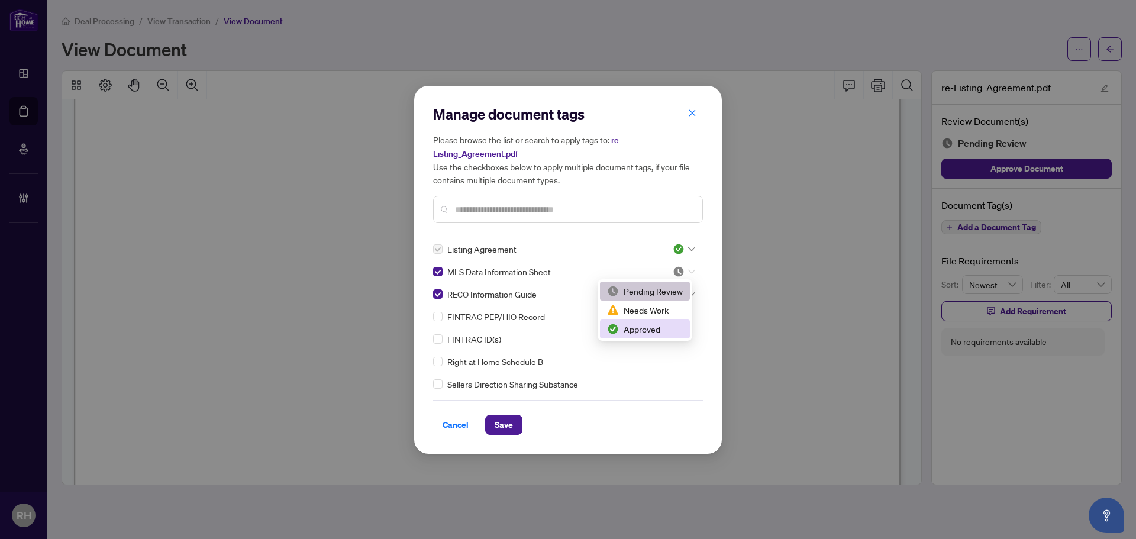
click at [656, 322] on div "Approved" at bounding box center [645, 328] width 90 height 19
click at [672, 291] on img at bounding box center [678, 294] width 12 height 12
click at [658, 345] on div "Pending Review Needs Work Approved" at bounding box center [645, 332] width 90 height 57
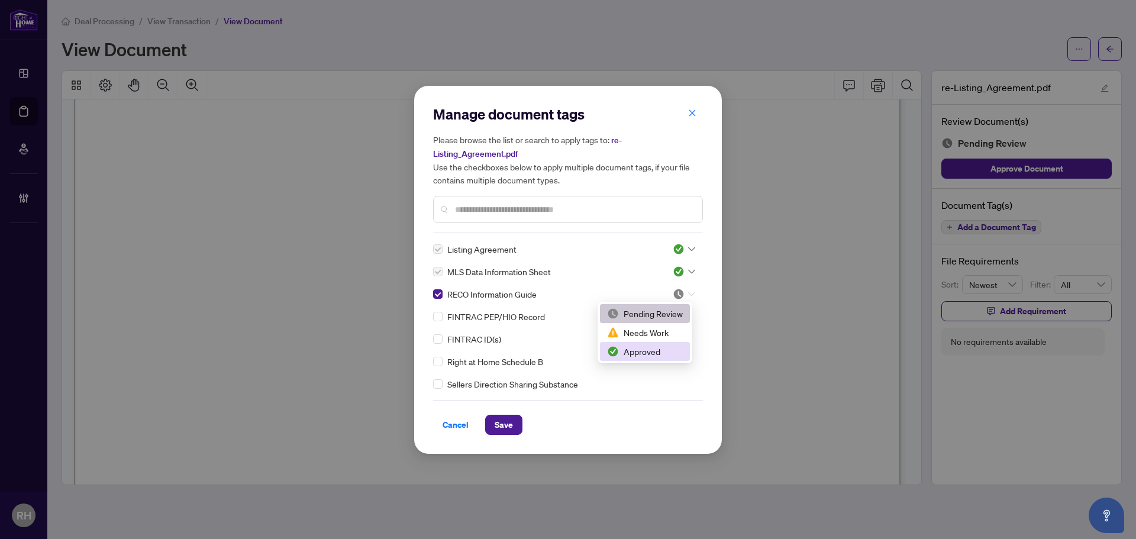
click at [656, 345] on div "Approved" at bounding box center [645, 351] width 76 height 13
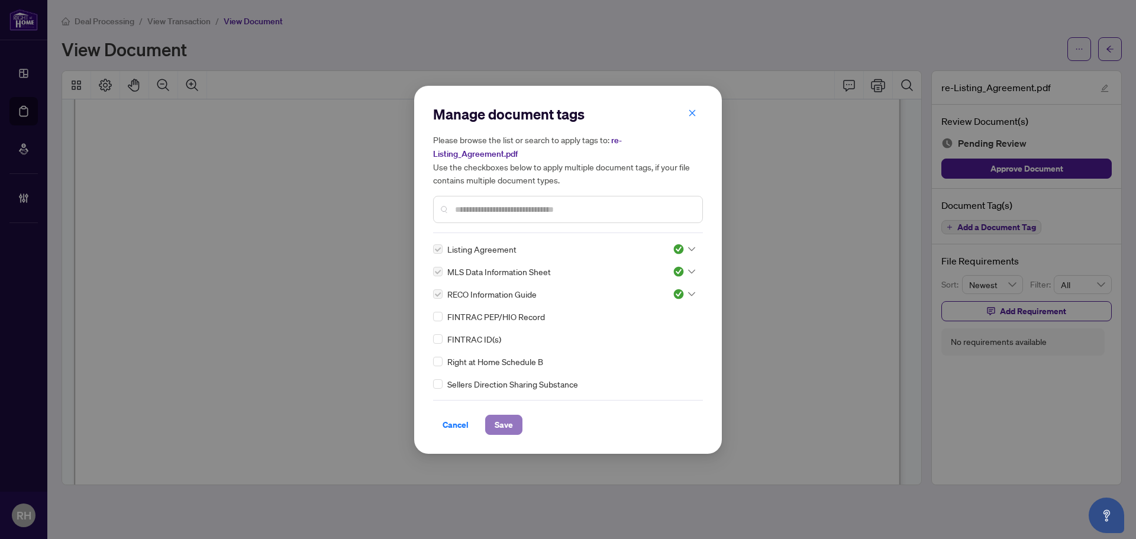
click at [510, 426] on span "Save" at bounding box center [503, 424] width 18 height 19
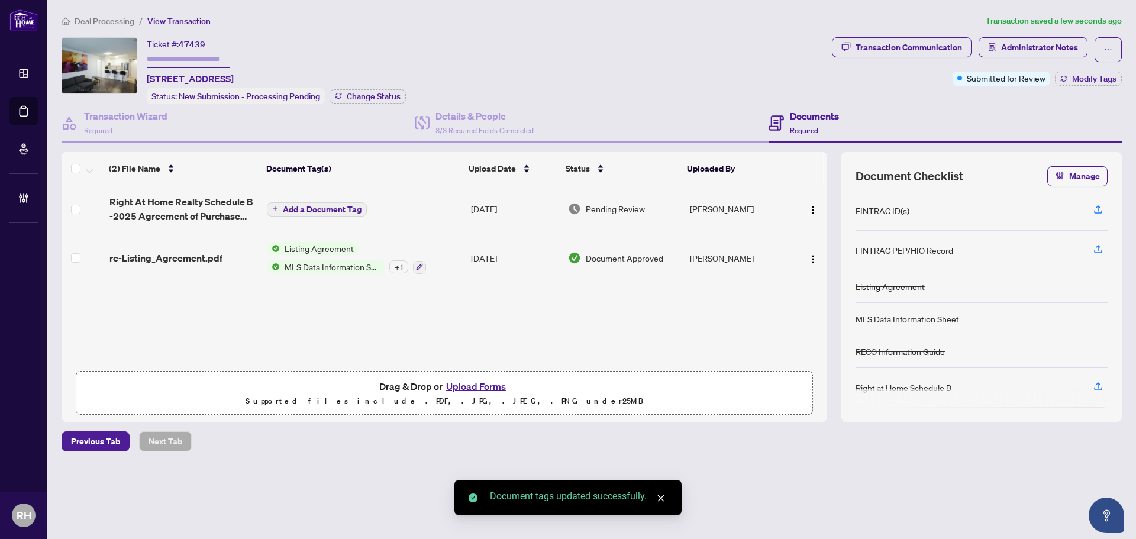
click at [189, 206] on span "Right At Home Realty Schedule B -2025 Agreement of Purchase and Sale.pdf" at bounding box center [183, 209] width 148 height 28
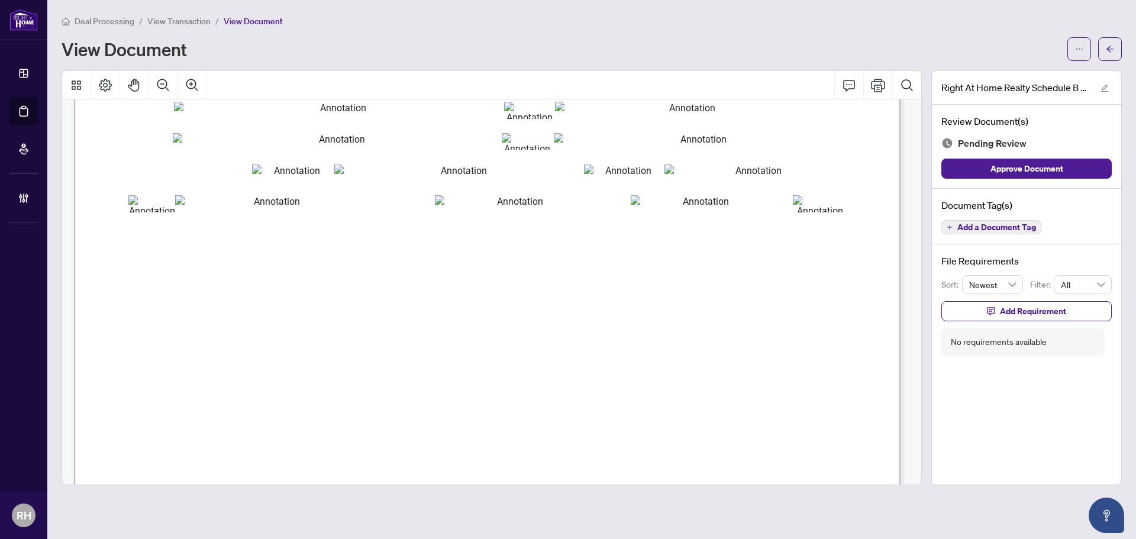
scroll to position [651, 0]
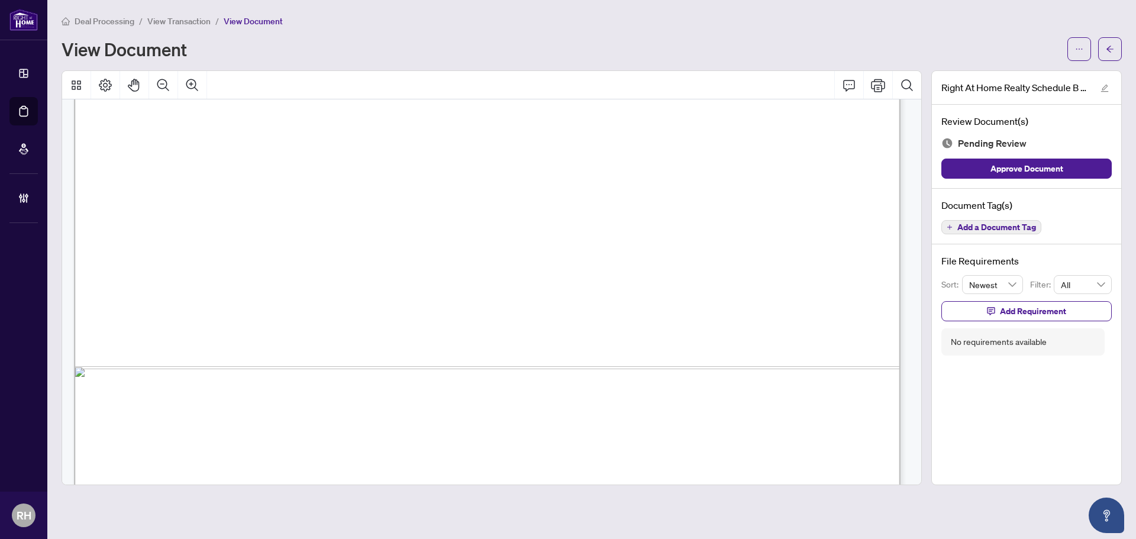
click at [988, 216] on div "Document Tag(s) Add a Document Tag" at bounding box center [1025, 217] width 189 height 56
click at [979, 220] on button "Add a Document Tag" at bounding box center [991, 227] width 100 height 14
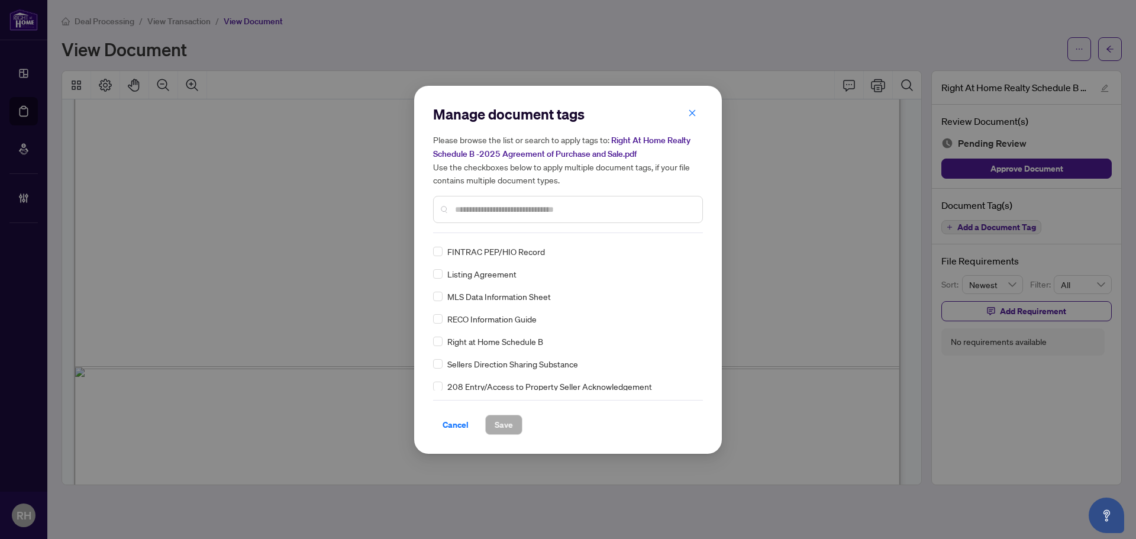
scroll to position [0, 0]
click at [688, 248] on icon at bounding box center [691, 249] width 7 height 4
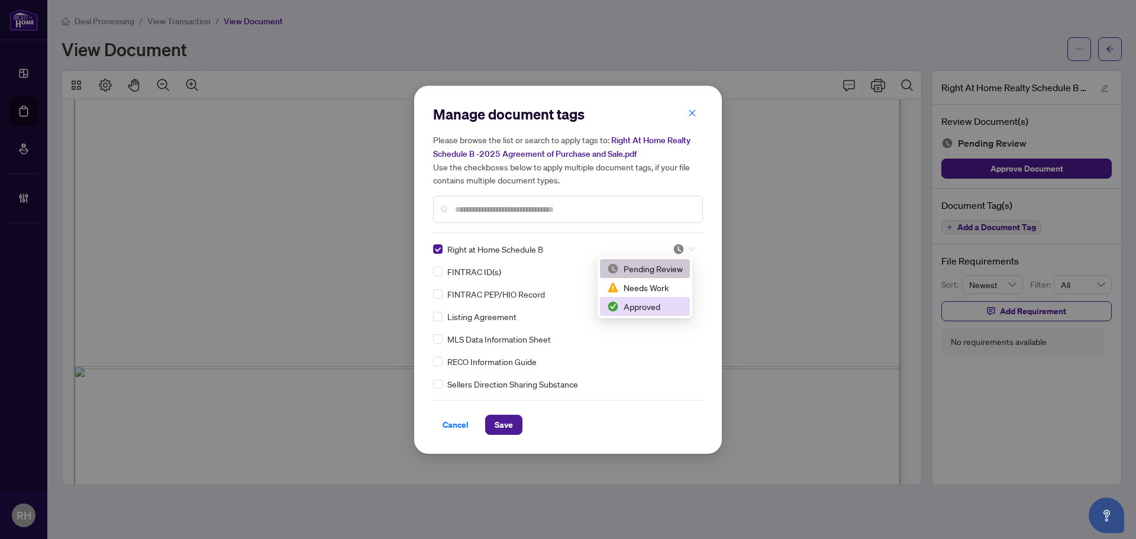
click at [653, 316] on div "2 3 Pending Review Needs Work Approved" at bounding box center [644, 288] width 95 height 62
click at [646, 311] on div "Approved" at bounding box center [645, 306] width 76 height 13
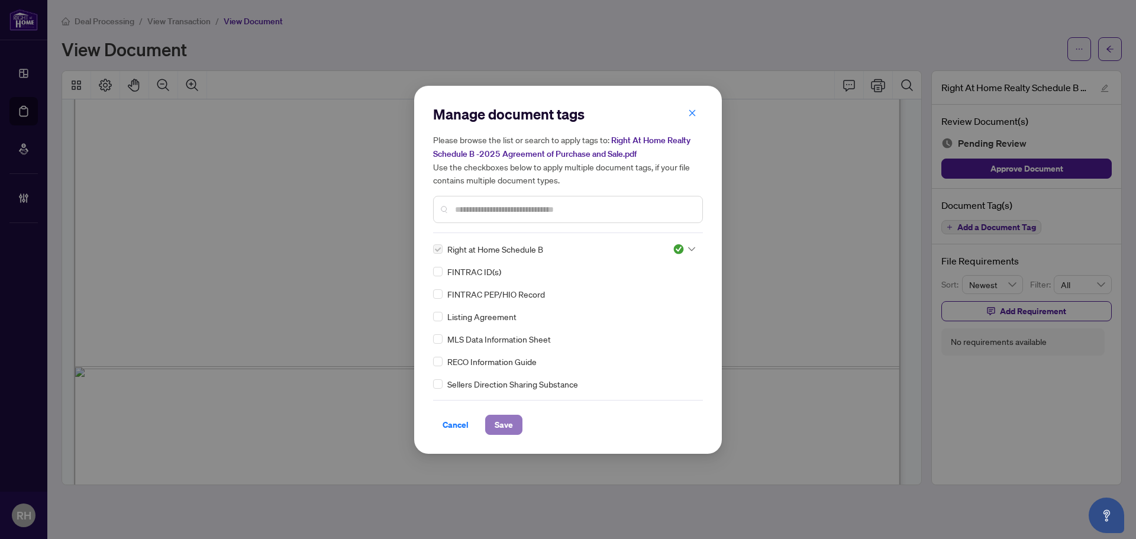
click at [498, 422] on span "Save" at bounding box center [503, 424] width 18 height 19
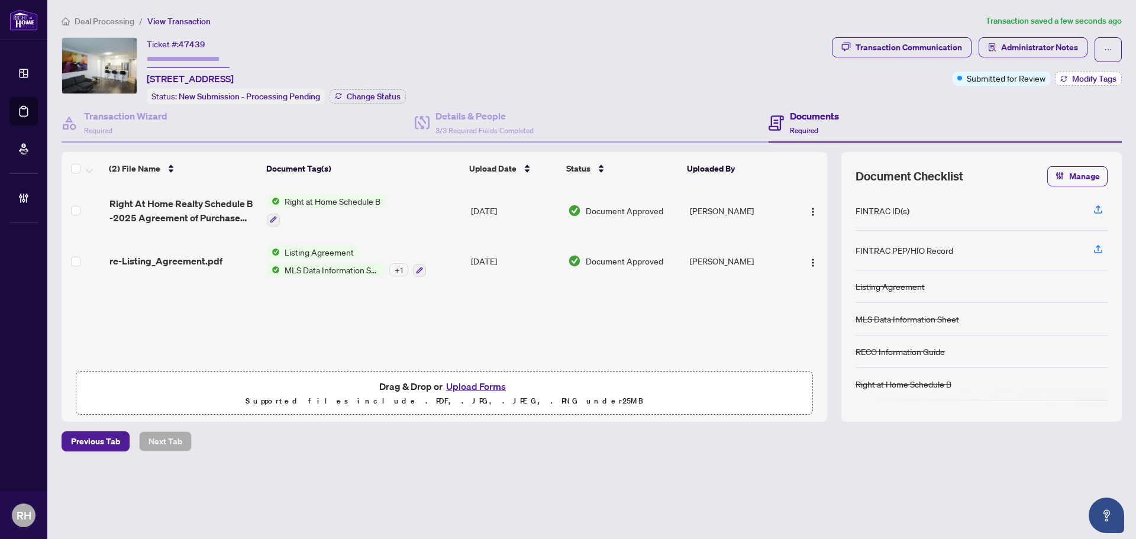
click at [1083, 83] on span "Modify Tags" at bounding box center [1094, 79] width 44 height 8
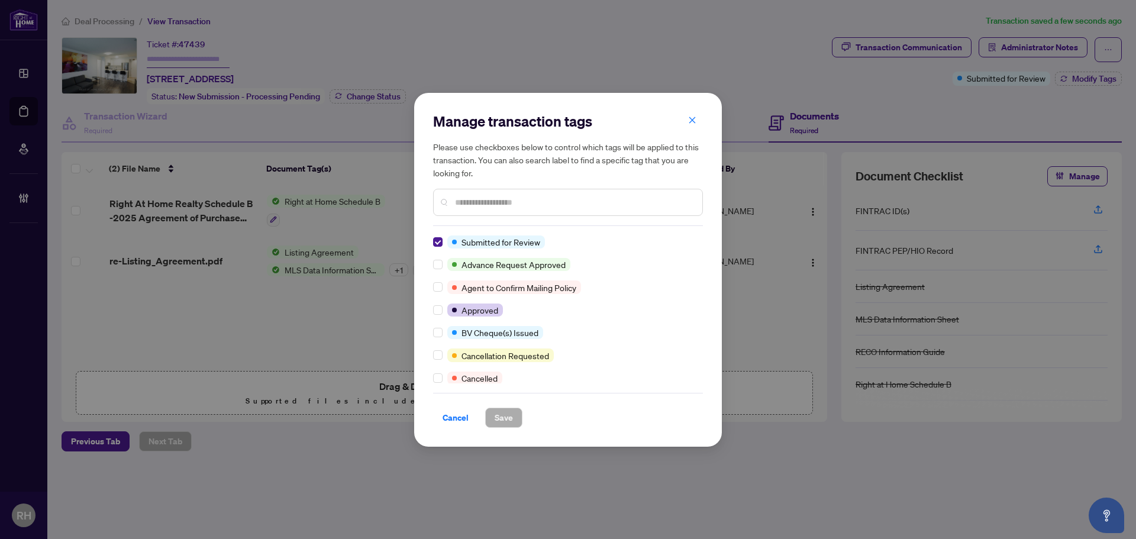
click at [432, 242] on div "Manage transaction tags Please use checkboxes below to control which tags will …" at bounding box center [568, 270] width 308 height 354
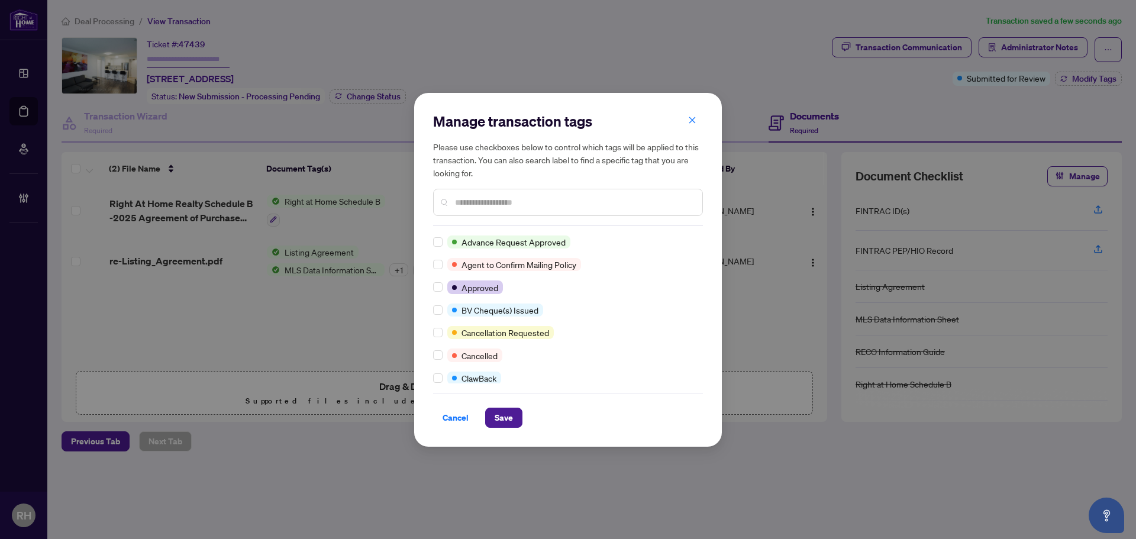
click at [470, 200] on input "text" at bounding box center [574, 202] width 238 height 13
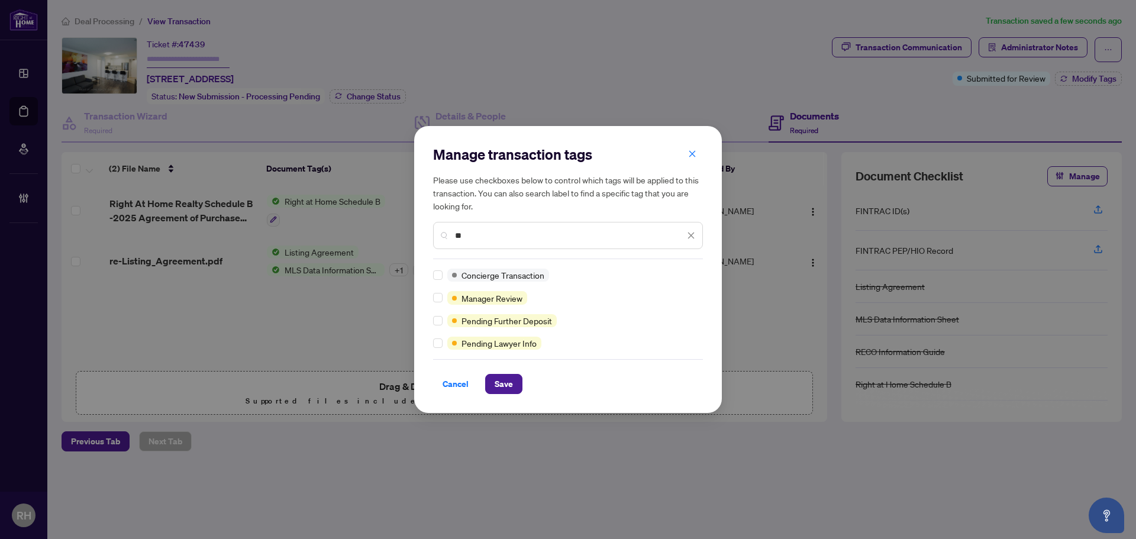
type input "*"
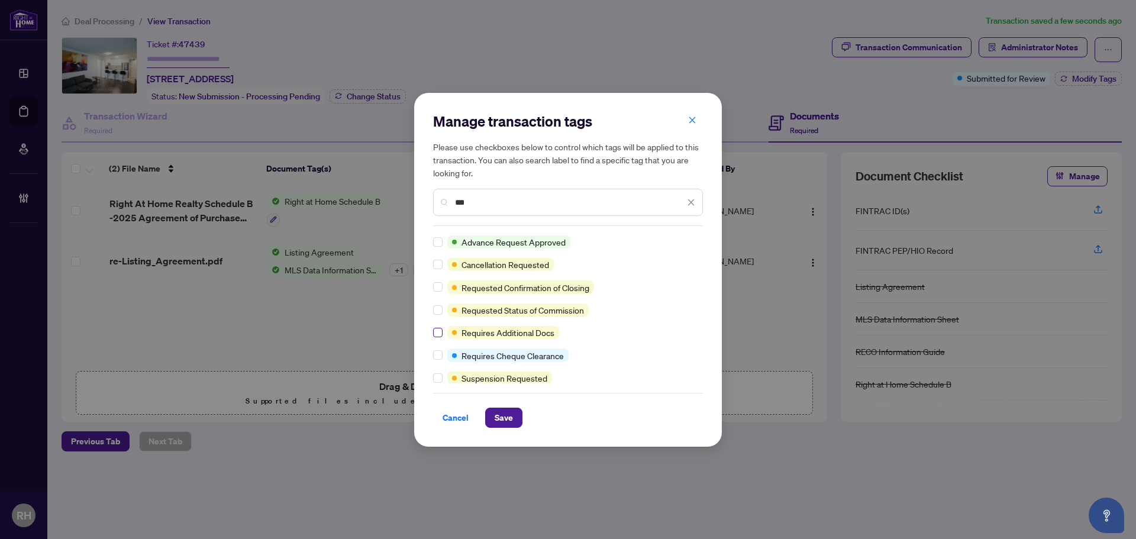
type input "***"
click at [514, 405] on div "Cancel Save" at bounding box center [568, 410] width 270 height 35
click at [514, 412] on button "Save" at bounding box center [503, 417] width 37 height 20
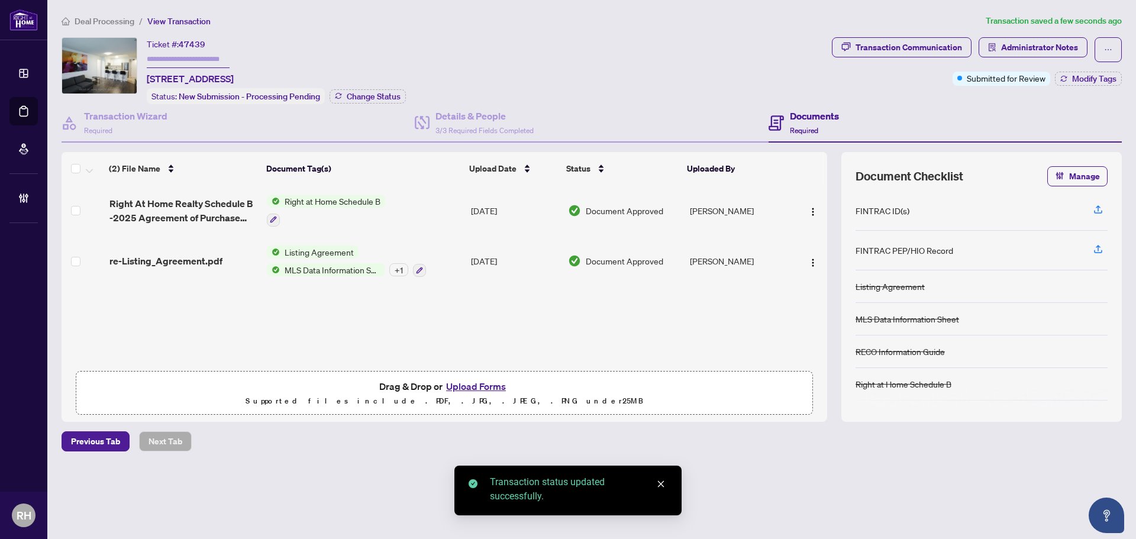
click at [889, 59] on span "Transaction Communication" at bounding box center [902, 49] width 140 height 25
click at [898, 50] on div "Transaction Communication" at bounding box center [908, 47] width 106 height 19
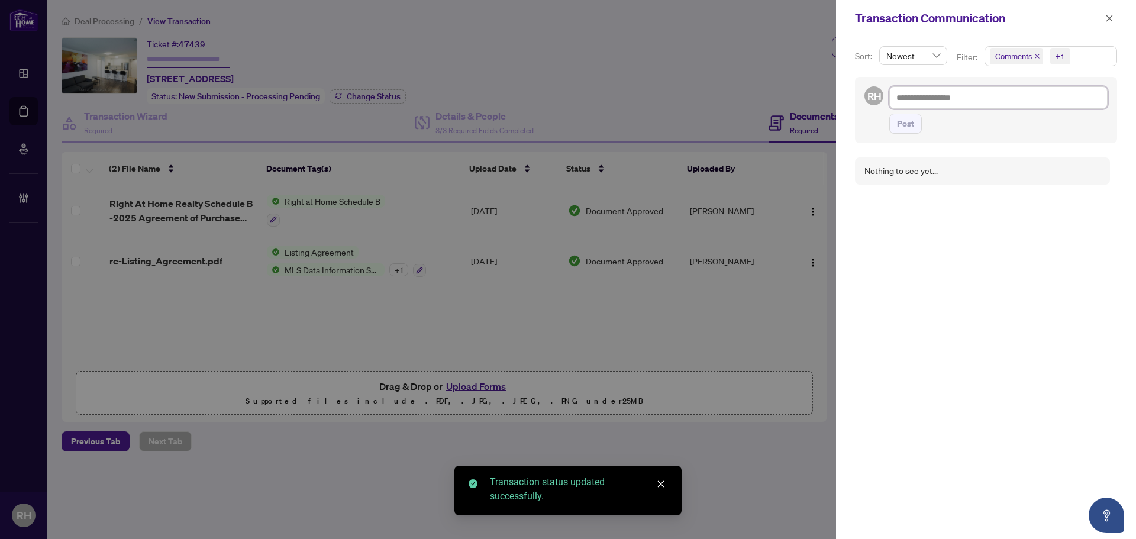
click at [960, 102] on textarea at bounding box center [998, 97] width 218 height 22
type textarea "*"
type textarea "**"
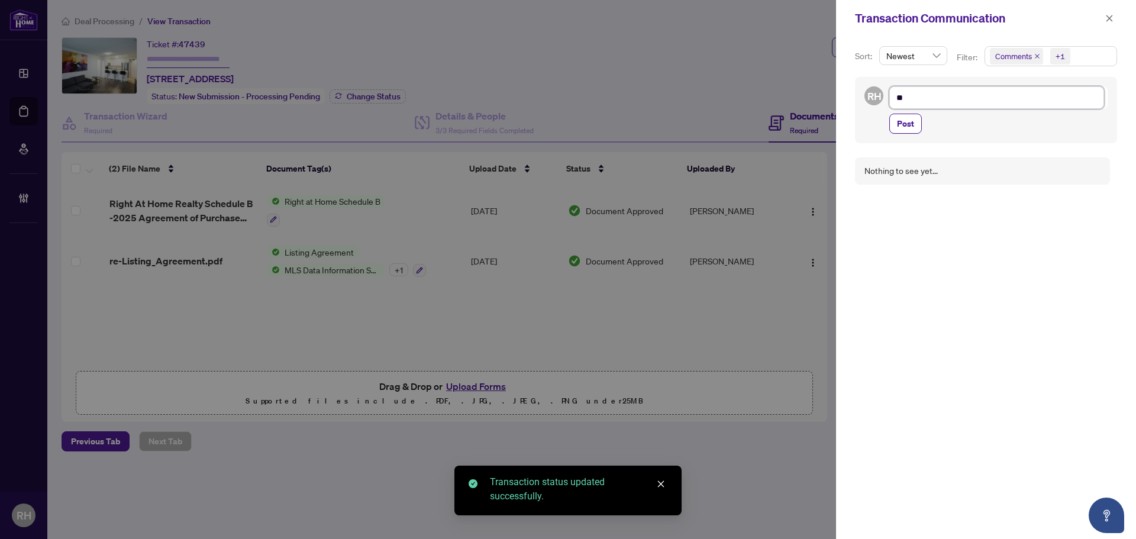
type textarea "***"
type textarea "****"
type textarea "*****"
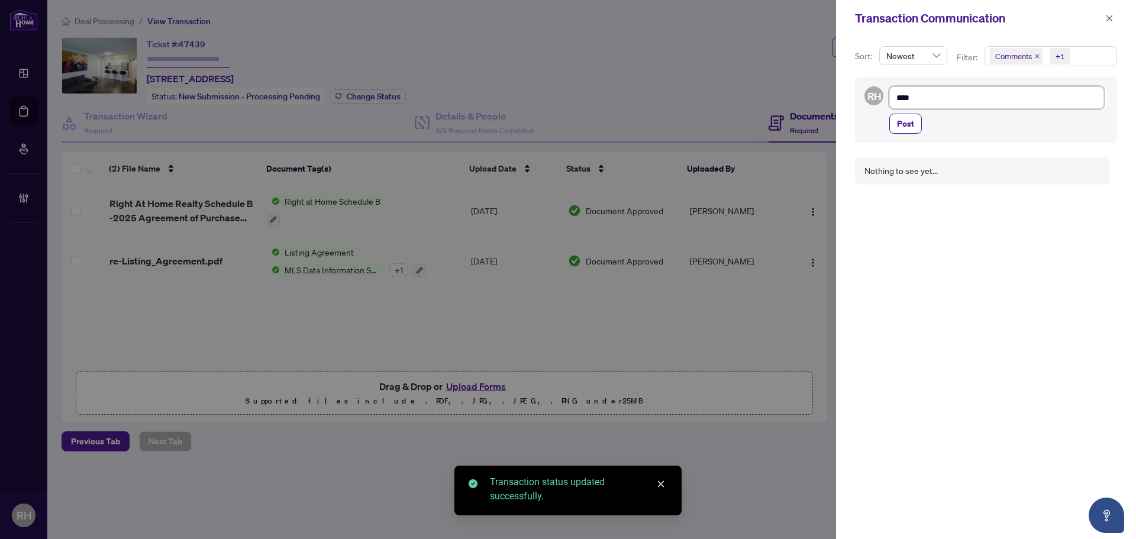
type textarea "*****"
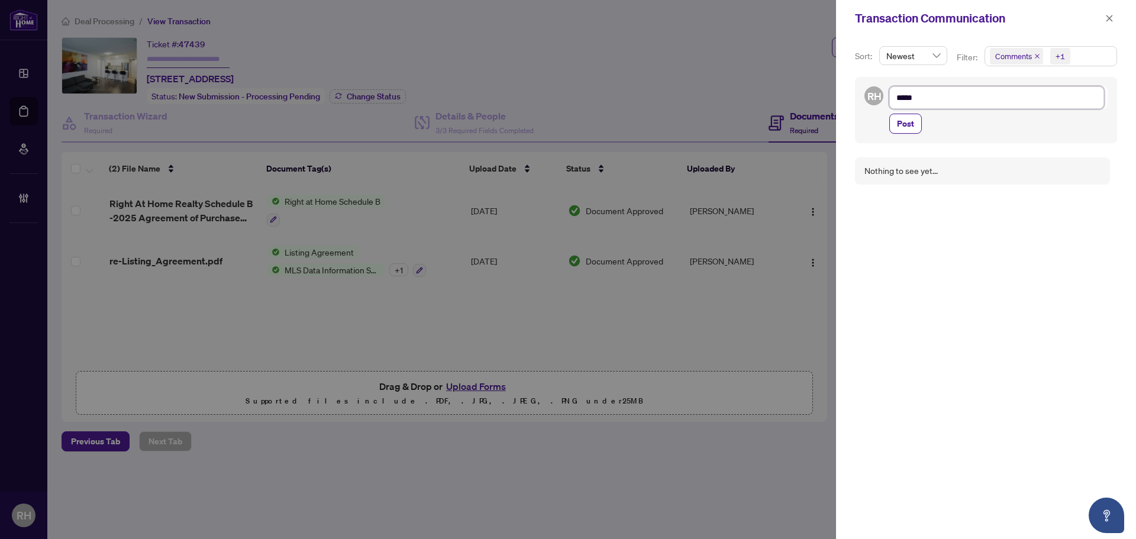
type textarea "******"
type textarea "*******"
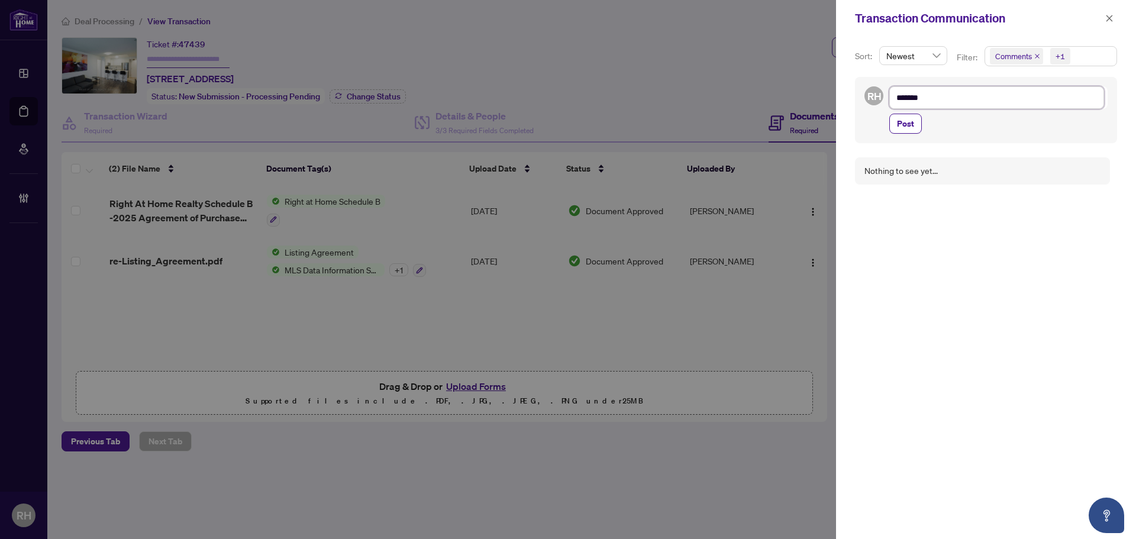
type textarea "*******"
type textarea "*********"
type textarea "**********"
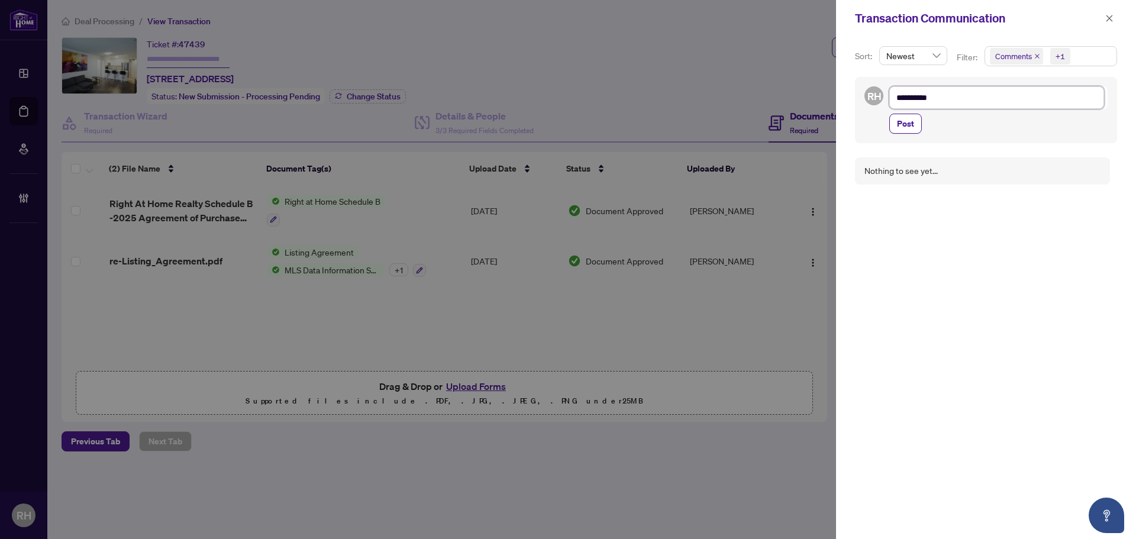
type textarea "**********"
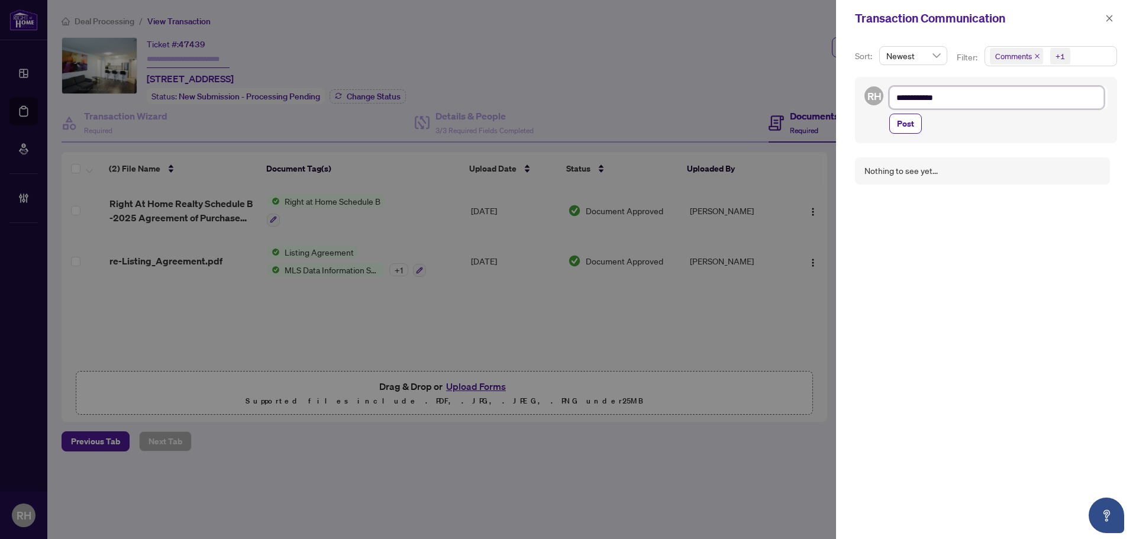
type textarea "**********"
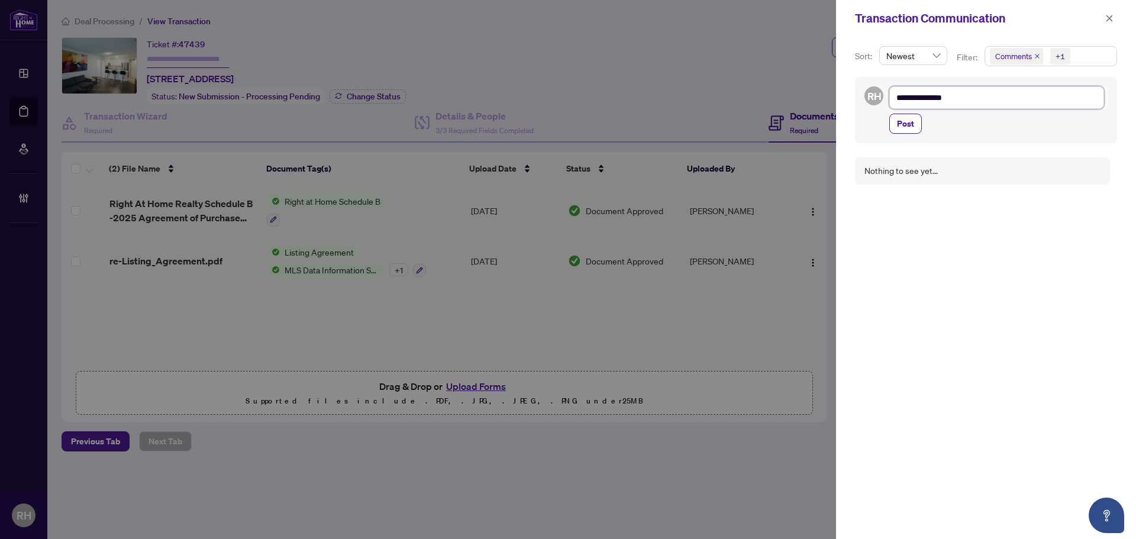
type textarea "**********"
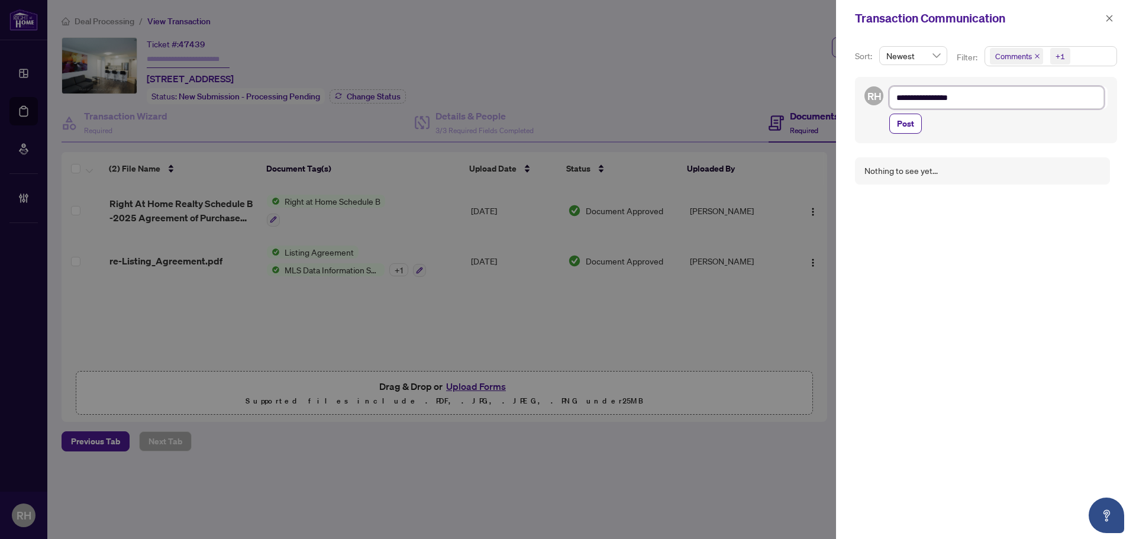
type textarea "**********"
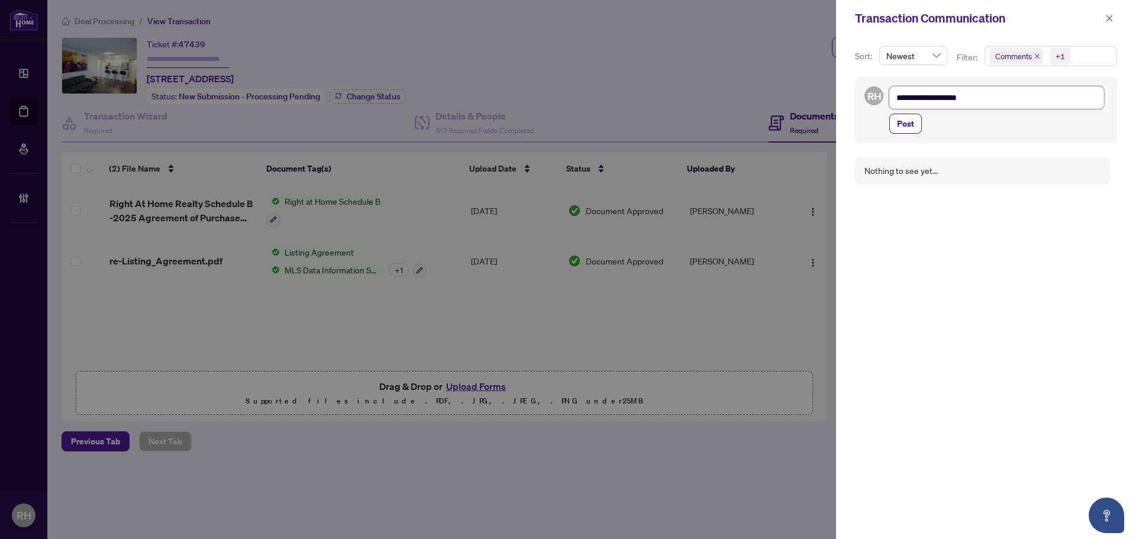
type textarea "**********"
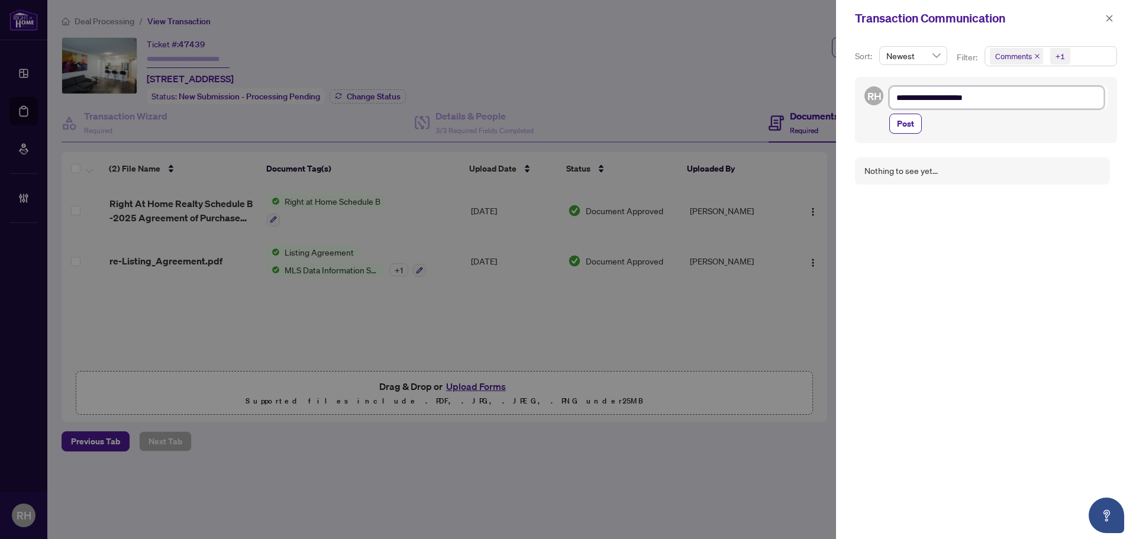
type textarea "**********"
click at [904, 132] on span "Post" at bounding box center [905, 123] width 17 height 19
type textarea "**********"
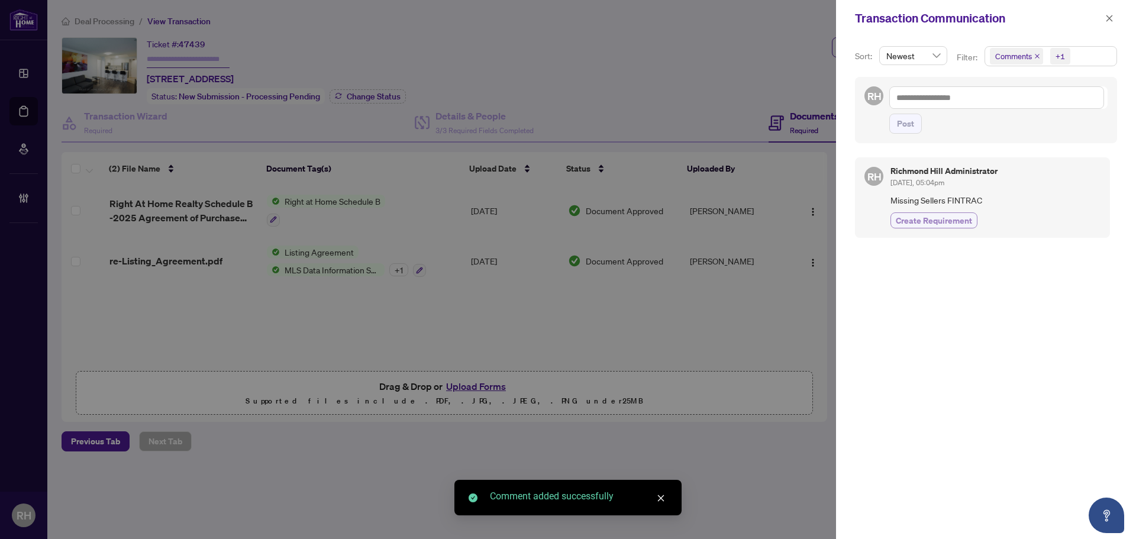
click at [925, 222] on span "Create Requirement" at bounding box center [933, 220] width 76 height 12
click at [1105, 12] on span "button" at bounding box center [1109, 18] width 8 height 19
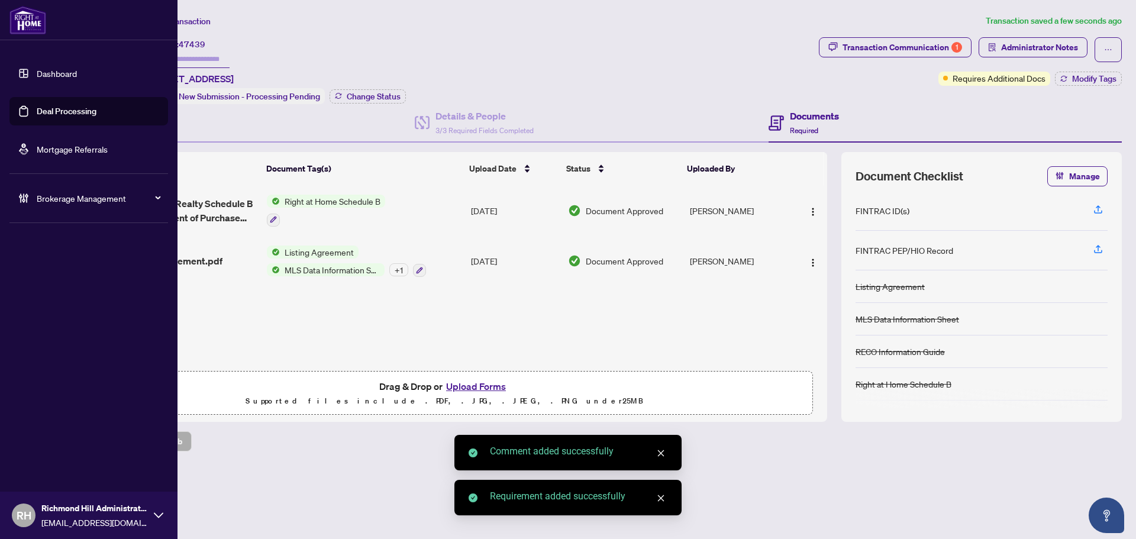
click at [4, 111] on ul "Dashboard Deal Processing Mortgage Referrals Brokerage Management" at bounding box center [88, 136] width 177 height 172
click at [37, 113] on link "Deal Processing" at bounding box center [67, 111] width 60 height 11
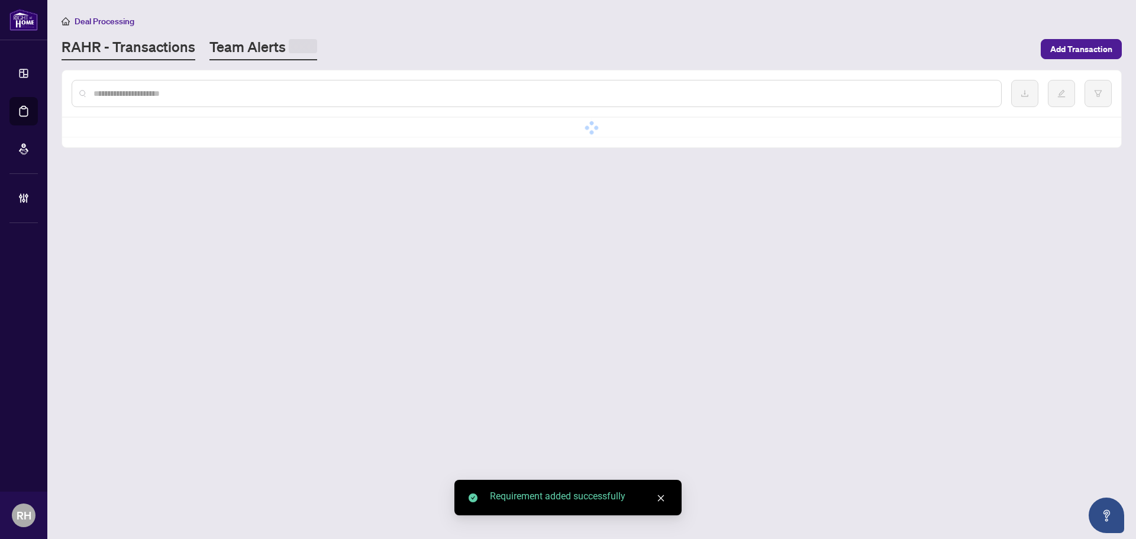
click at [237, 46] on link "Team Alerts" at bounding box center [263, 48] width 108 height 23
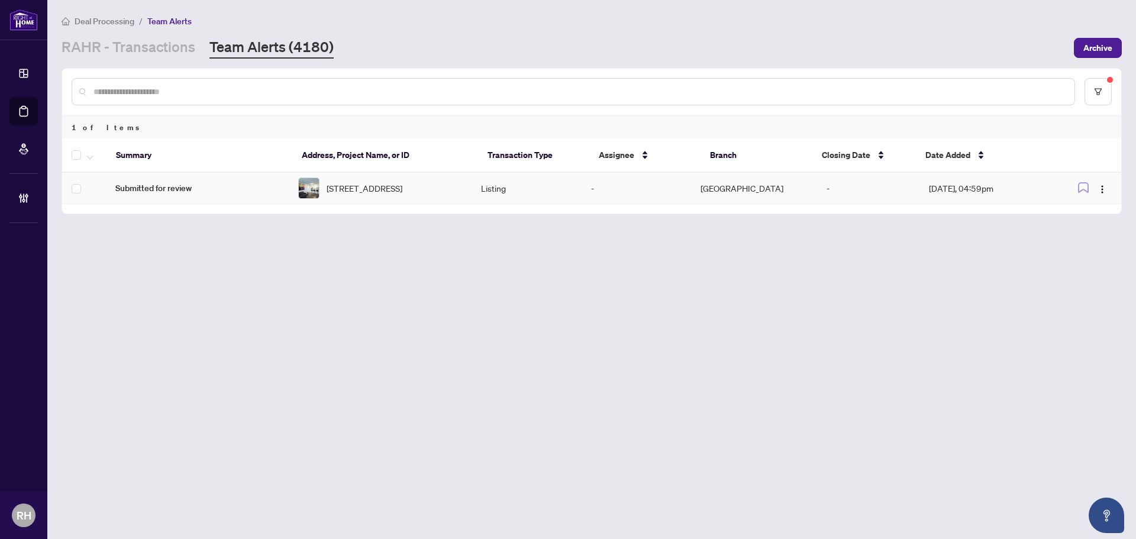
click at [83, 196] on td at bounding box center [84, 188] width 44 height 31
click at [91, 153] on span "button" at bounding box center [89, 154] width 7 height 13
click at [111, 247] on span "Complete Item" at bounding box center [130, 251] width 74 height 13
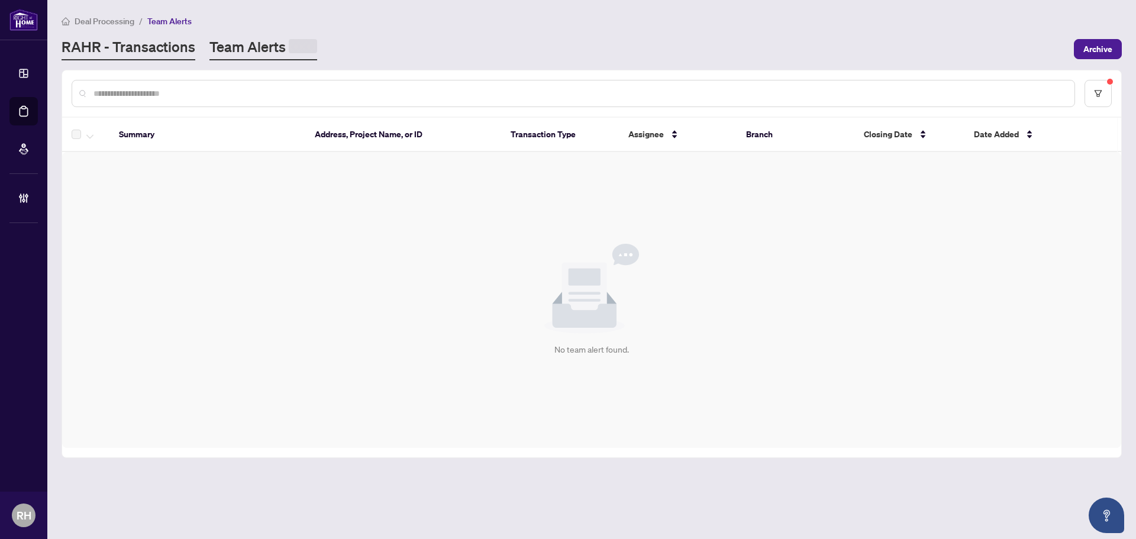
click at [154, 55] on link "RAHR - Transactions" at bounding box center [129, 48] width 134 height 23
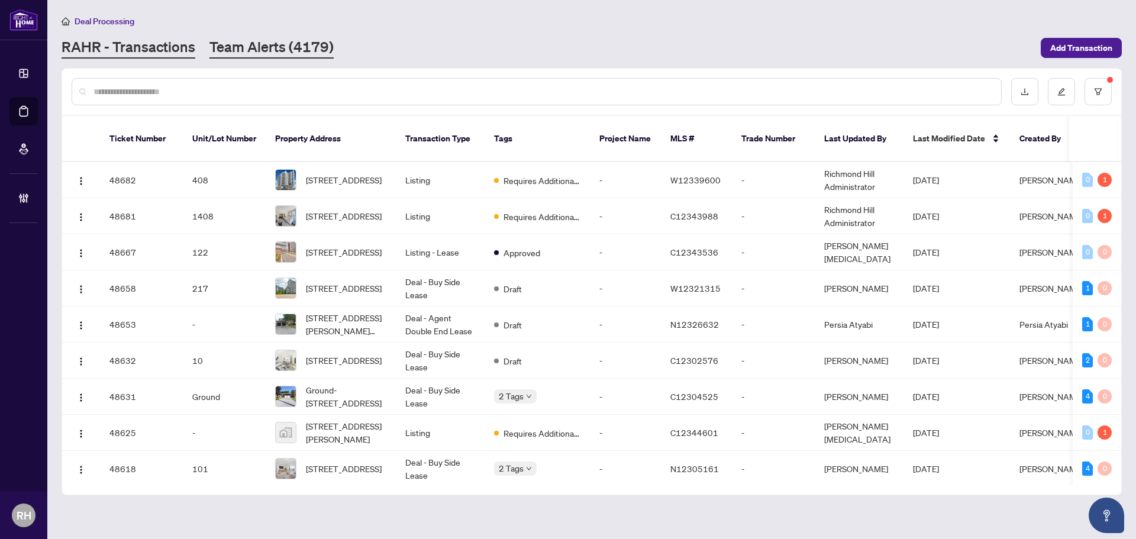
click at [252, 41] on link "Team Alerts (4179)" at bounding box center [271, 47] width 124 height 21
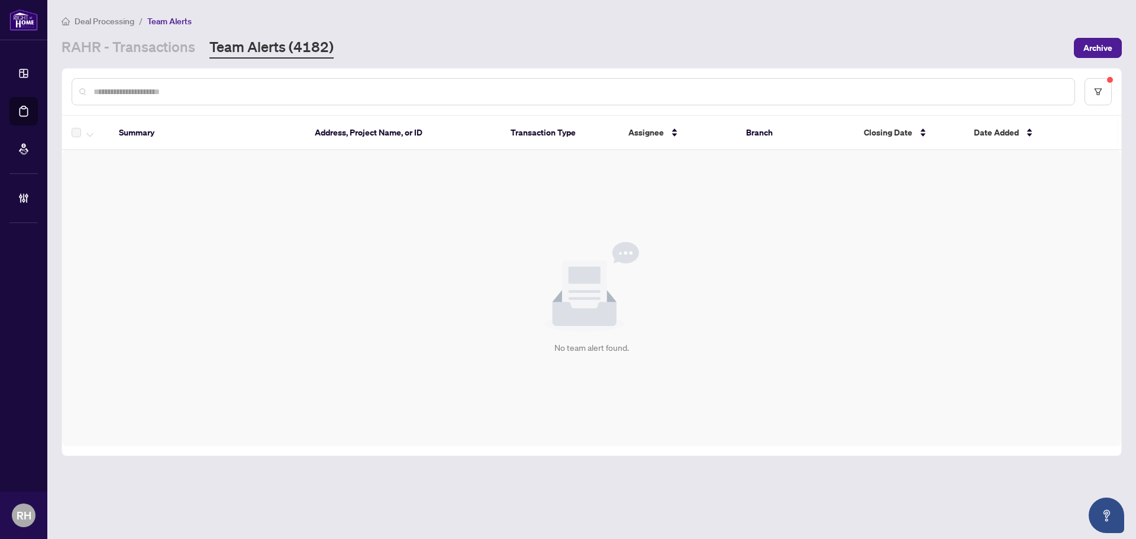
click at [697, 480] on main "Deal Processing / Team Alerts RAHR - Transactions Team Alerts (4182) Archive Su…" at bounding box center [591, 269] width 1088 height 539
click at [112, 41] on link "RAHR - Transactions" at bounding box center [129, 47] width 134 height 21
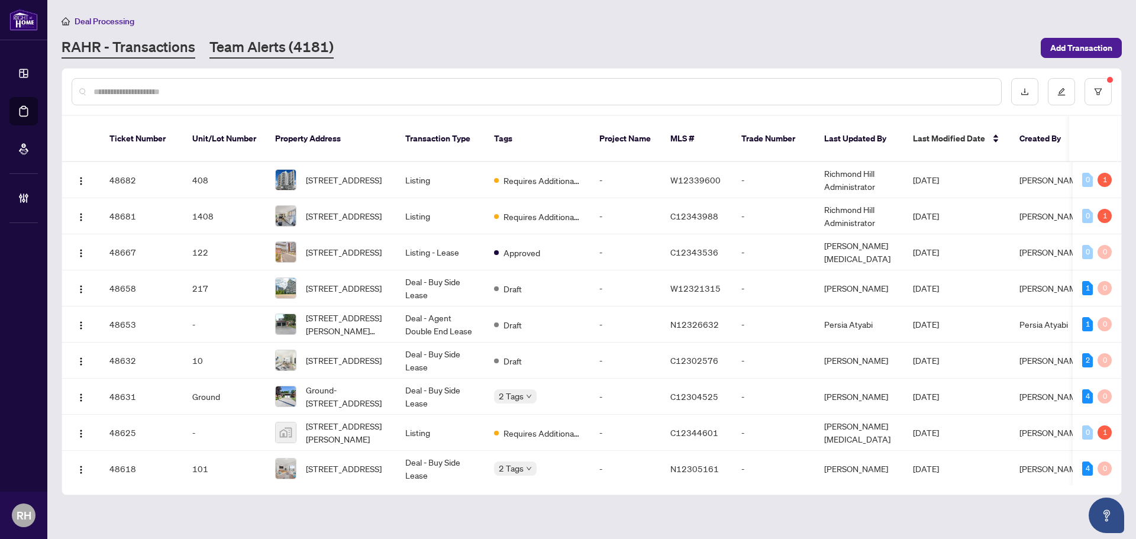
click at [218, 47] on link "Team Alerts (4181)" at bounding box center [271, 47] width 124 height 21
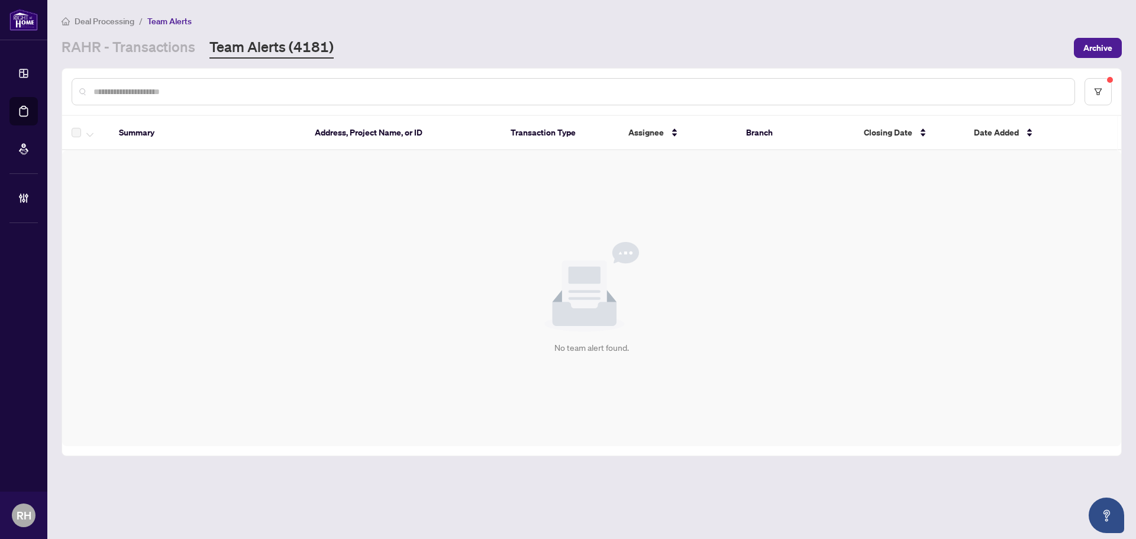
drag, startPoint x: 862, startPoint y: 502, endPoint x: 835, endPoint y: 503, distance: 27.2
click at [862, 502] on main "Deal Processing / Team Alerts RAHR - Transactions Team Alerts (4181) Archive Su…" at bounding box center [591, 269] width 1088 height 539
click at [841, 352] on div "No team alert found." at bounding box center [591, 298] width 1059 height 296
click at [788, 475] on main "Deal Processing / Team Alerts [PERSON_NAME] - Transactions Team Alerts (4180) A…" at bounding box center [591, 269] width 1088 height 539
click at [748, 485] on main "Deal Processing / Team Alerts [PERSON_NAME] - Transactions Team Alerts (4179) A…" at bounding box center [591, 269] width 1088 height 539
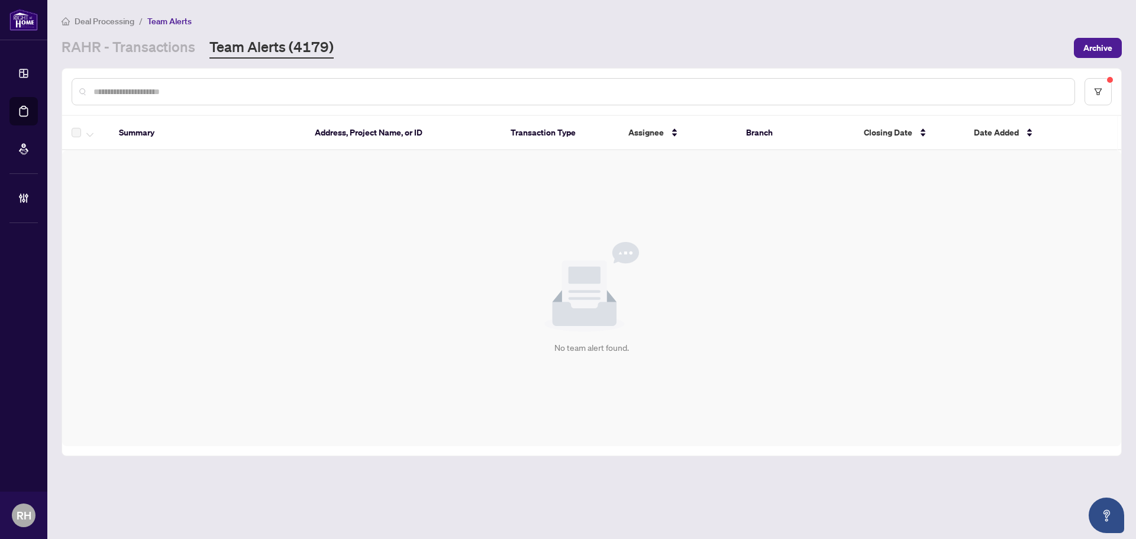
click at [186, 202] on div "No team alert found." at bounding box center [591, 298] width 1059 height 296
click at [191, 48] on link "RAHR - Transactions" at bounding box center [129, 47] width 134 height 21
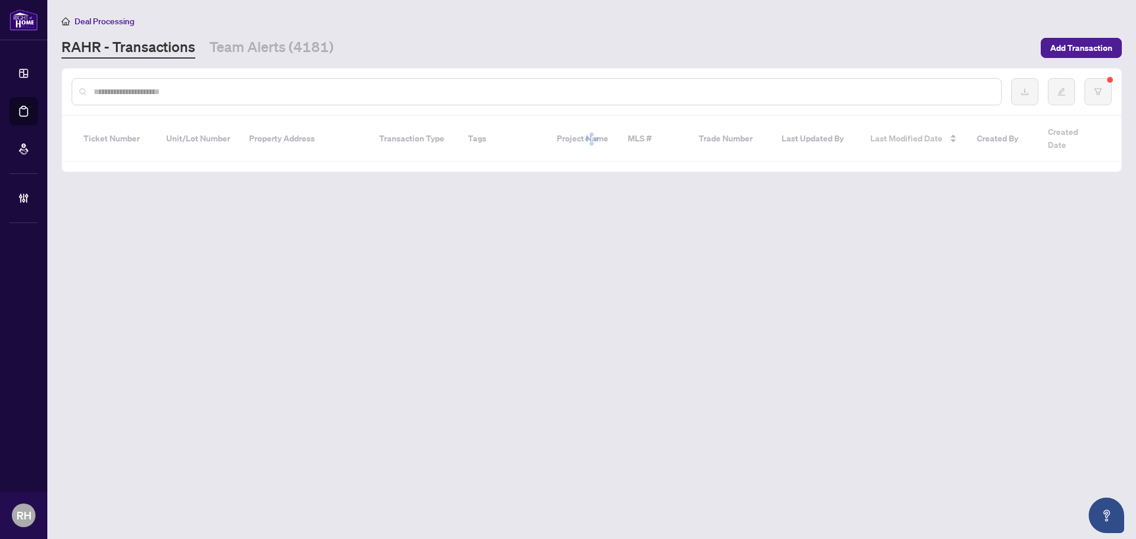
click at [179, 92] on input "text" at bounding box center [542, 91] width 898 height 13
paste input "**********"
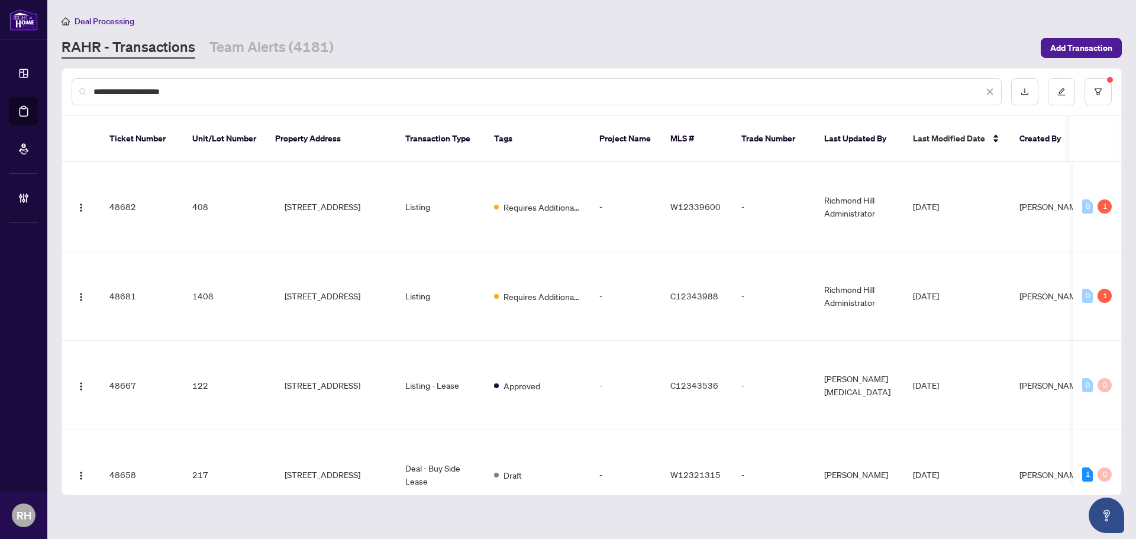
type input "**********"
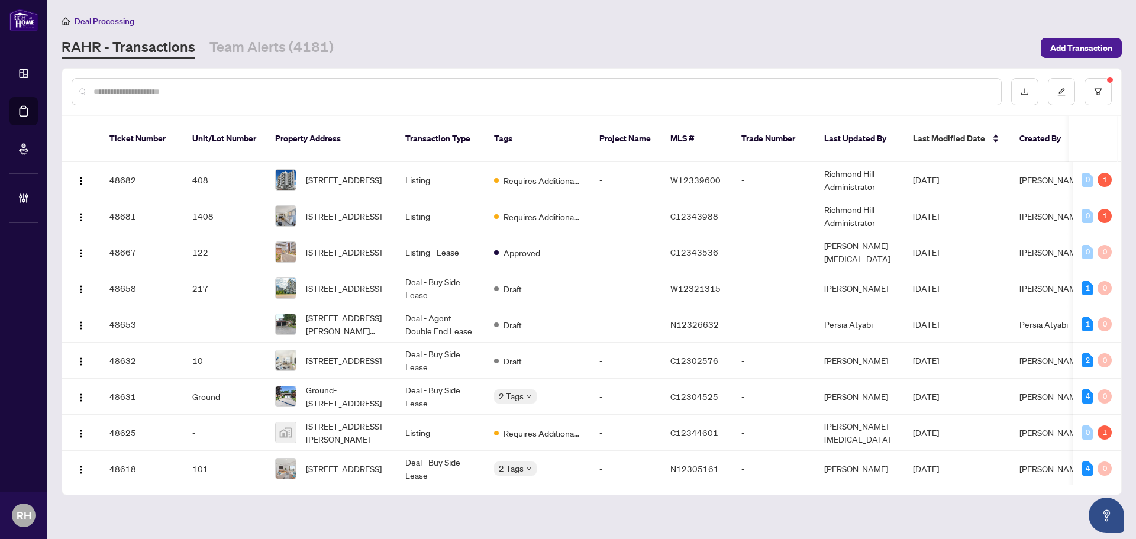
click at [185, 86] on input "text" at bounding box center [542, 91] width 898 height 13
paste input "*********"
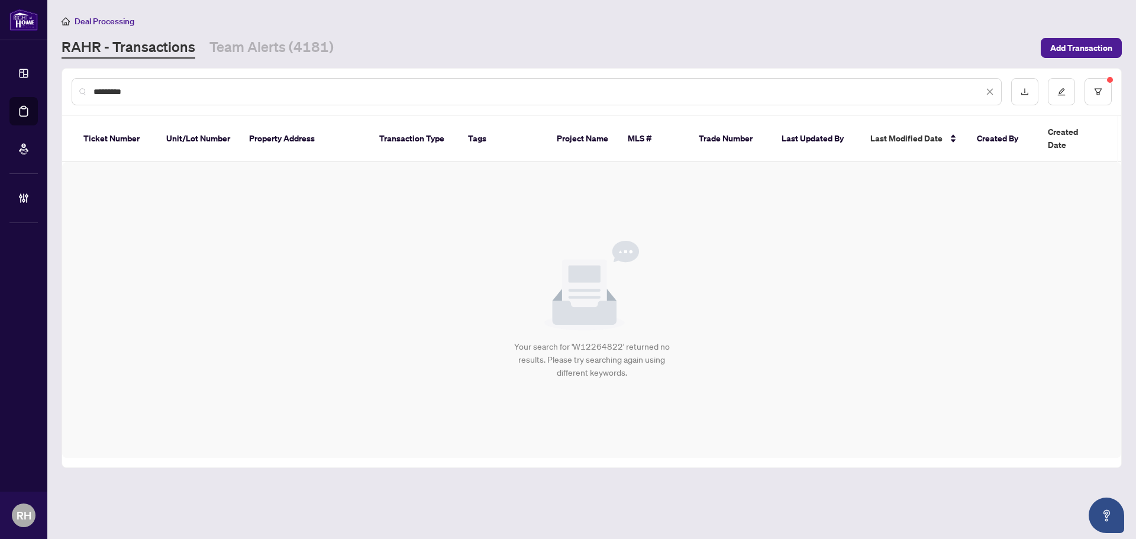
click at [1081, 85] on div at bounding box center [1061, 91] width 101 height 27
click at [1094, 85] on button "button" at bounding box center [1097, 91] width 27 height 27
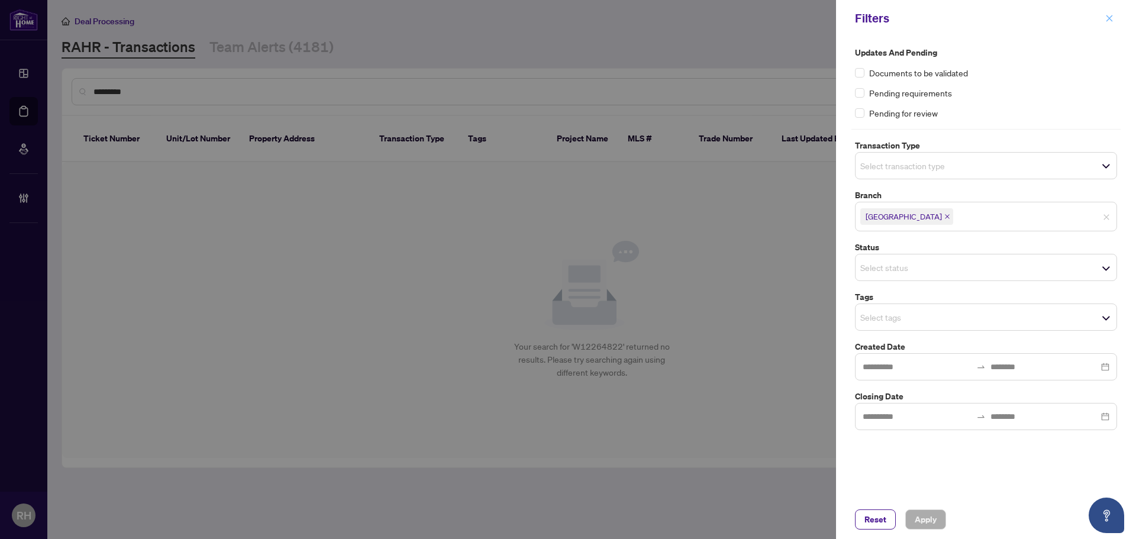
click at [1111, 24] on span "button" at bounding box center [1109, 18] width 8 height 19
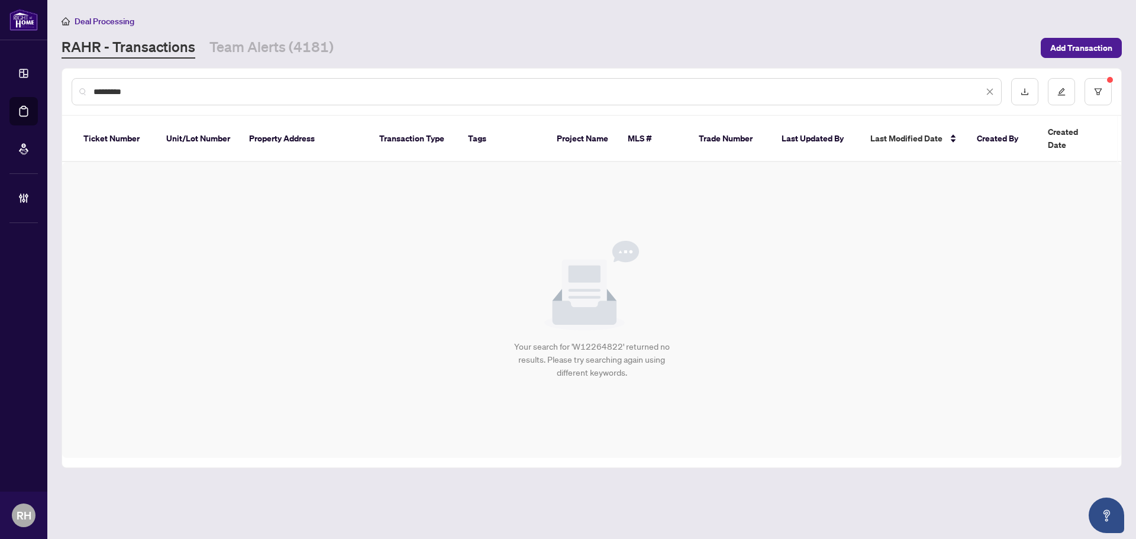
click at [209, 99] on div "*********" at bounding box center [537, 91] width 930 height 27
click at [192, 89] on input "*********" at bounding box center [537, 91] width 889 height 13
paste input "***"
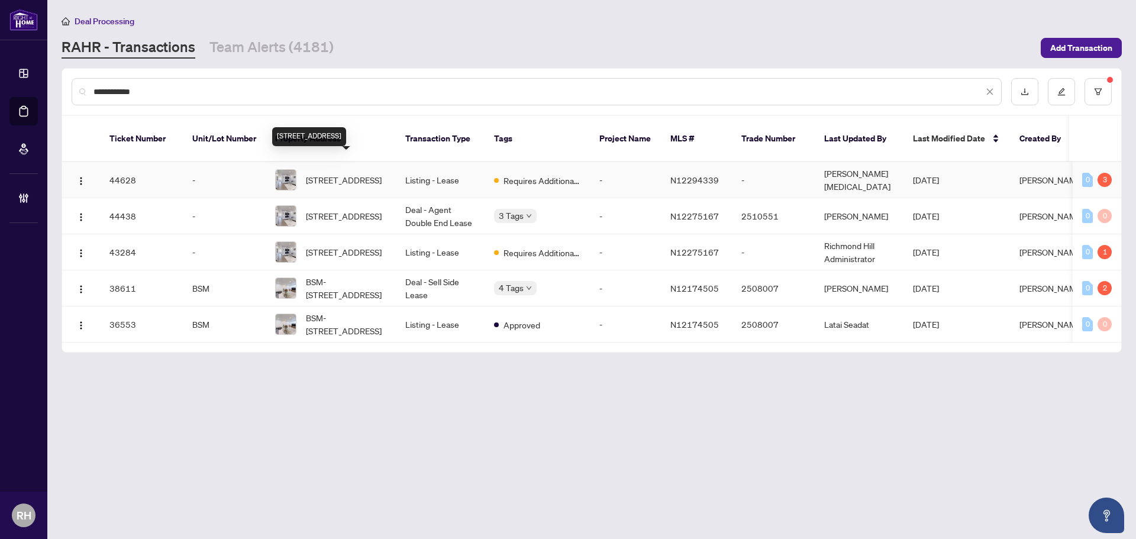
type input "**********"
click at [381, 173] on span "11 Jasper Dr, Aurora, Ontario L4G 3B6, Canada" at bounding box center [344, 179] width 76 height 13
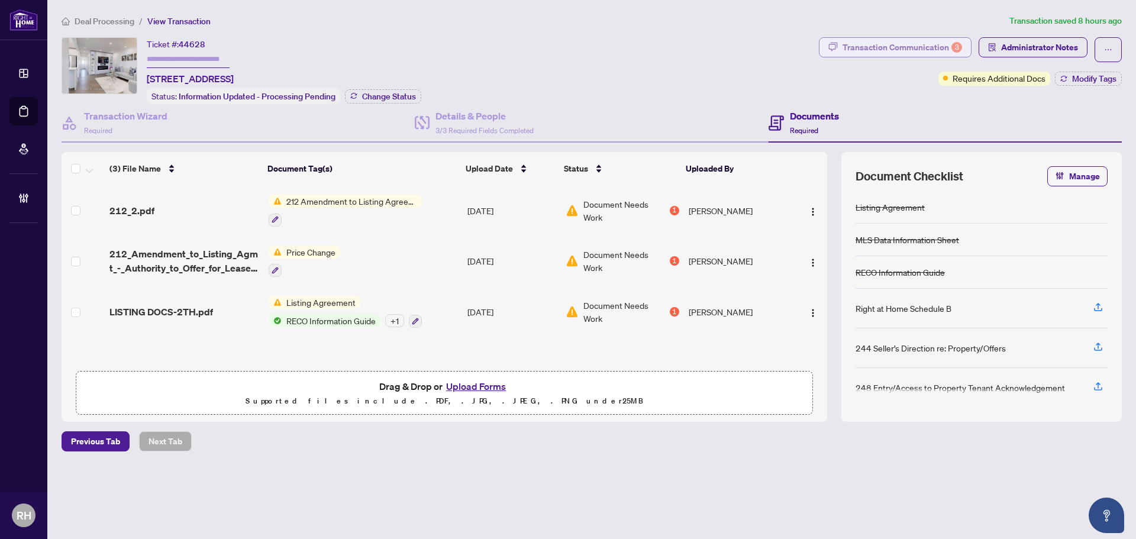
click at [934, 50] on div "Transaction Communication 3" at bounding box center [901, 47] width 119 height 19
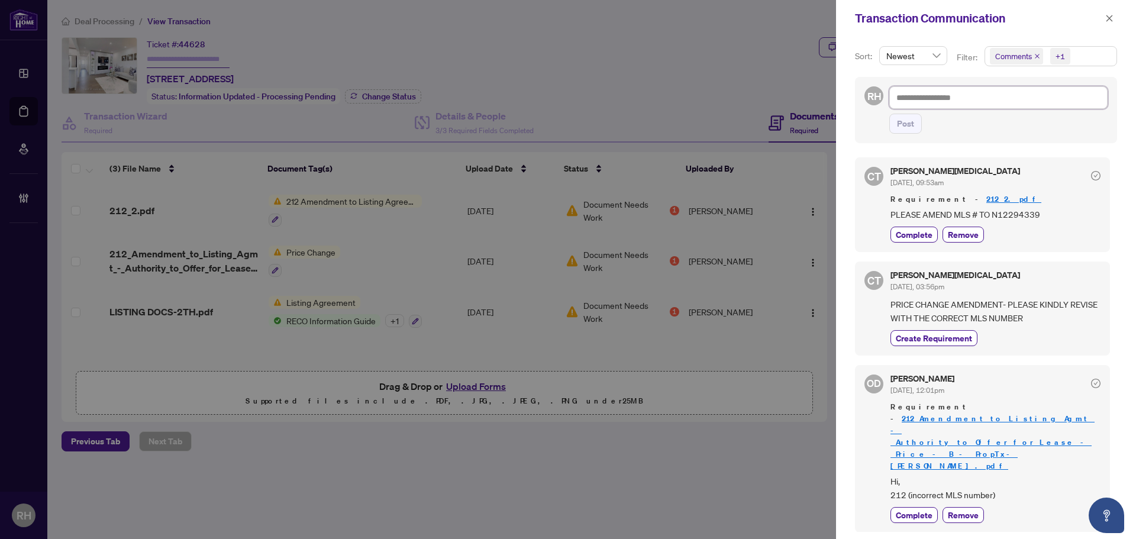
click at [955, 99] on textarea at bounding box center [998, 97] width 218 height 22
type textarea "*"
type textarea "**"
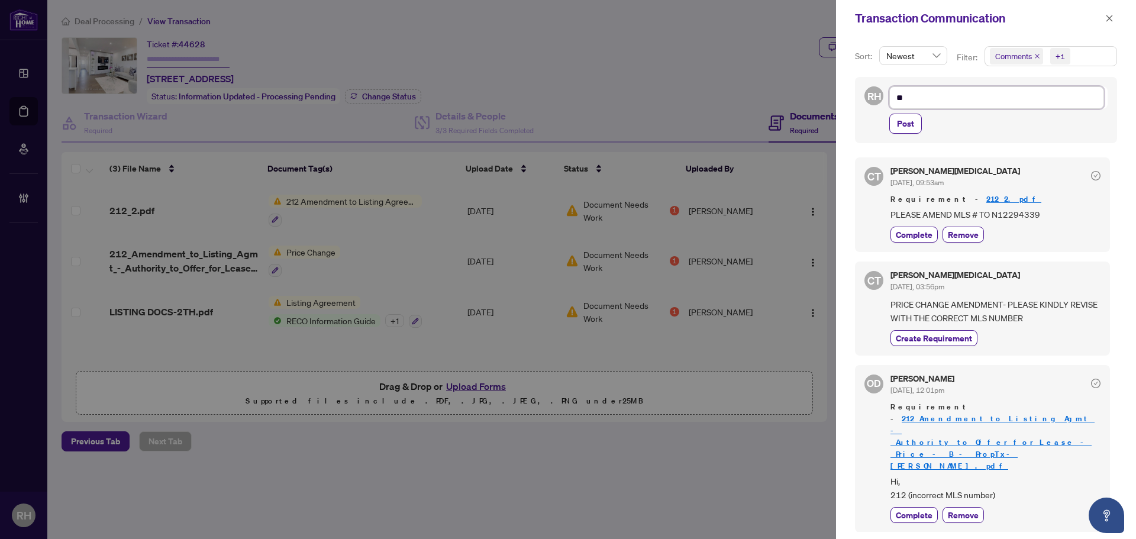
type textarea "**"
type textarea "****"
type textarea "*****"
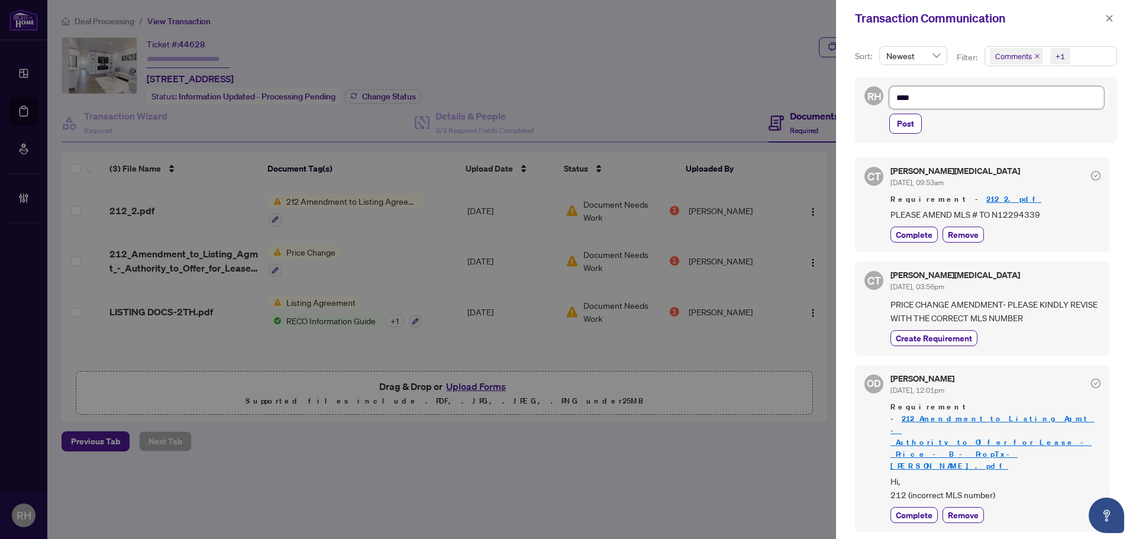
type textarea "*****"
type textarea "******"
type textarea "*****"
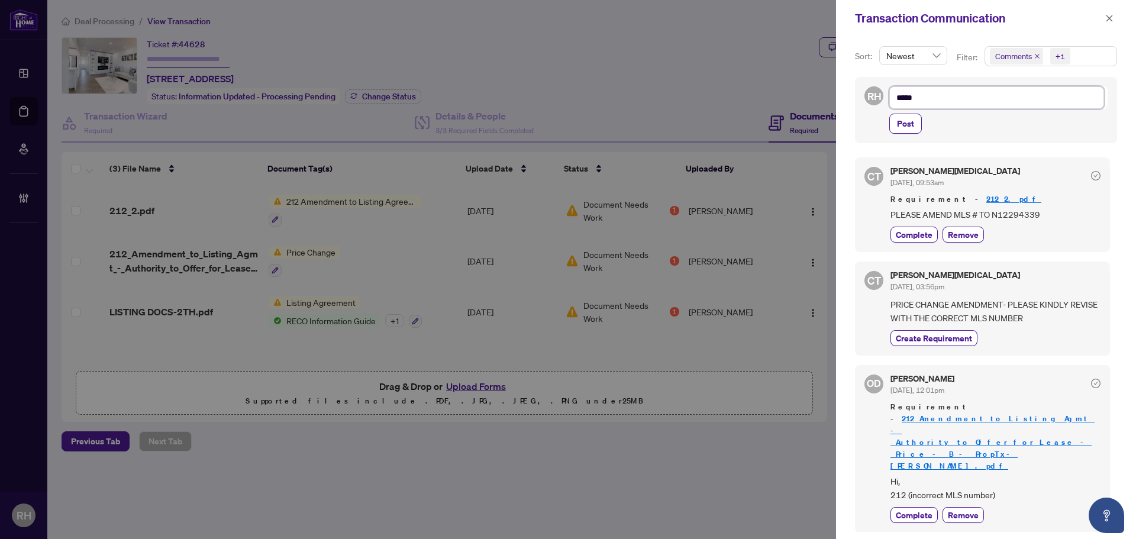
type textarea "******"
type textarea "*******"
type textarea "********"
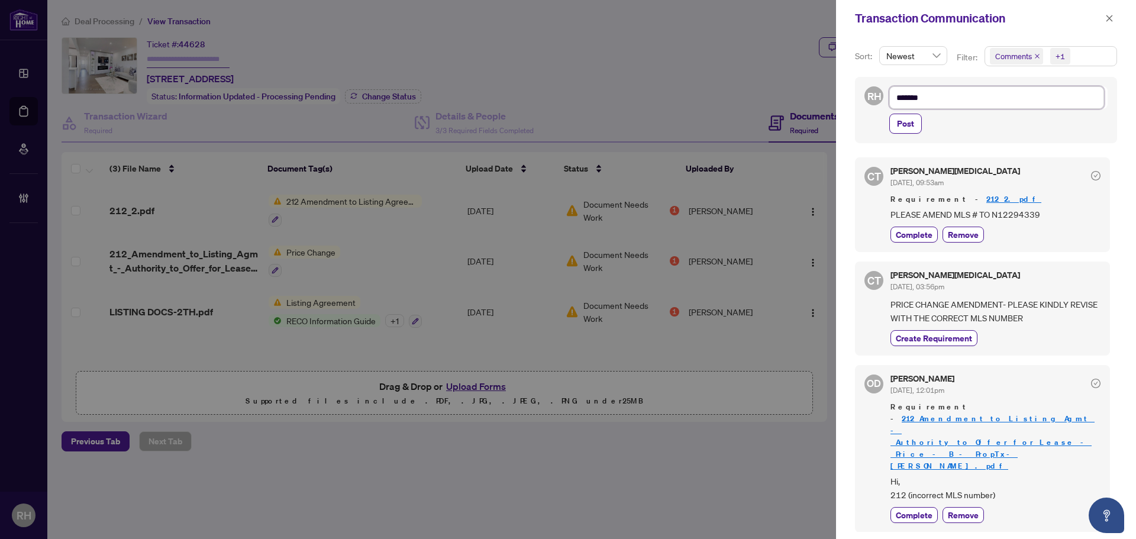
type textarea "********"
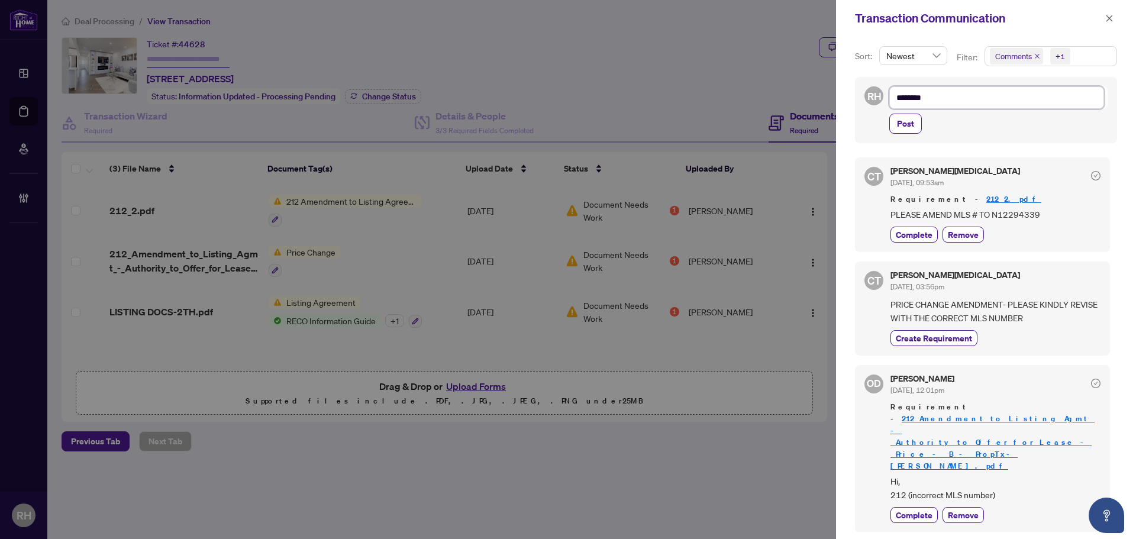
type textarea "*******"
type textarea "*********"
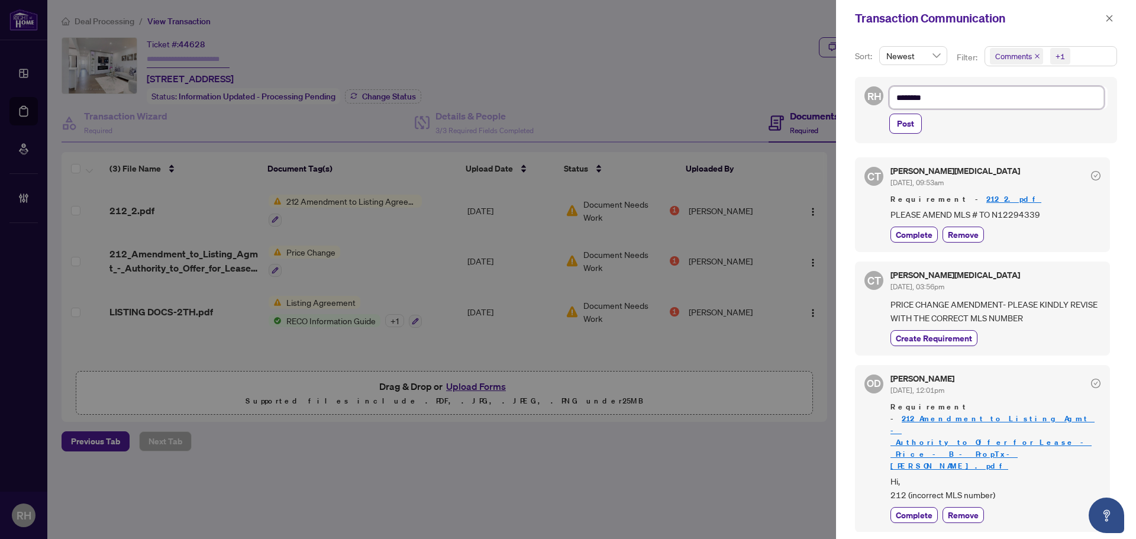
type textarea "*********"
type textarea "**********"
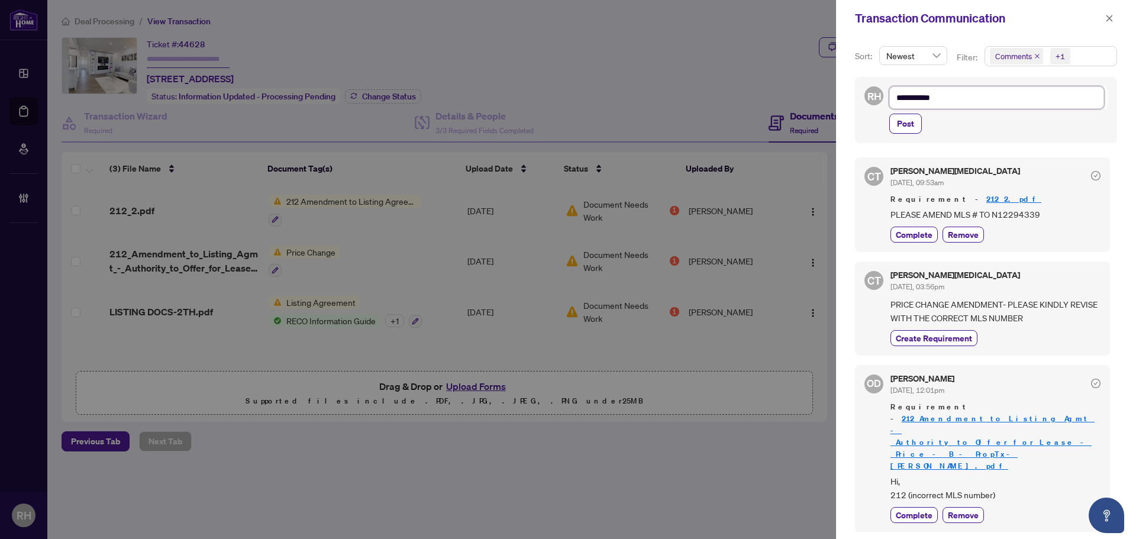
type textarea "**********"
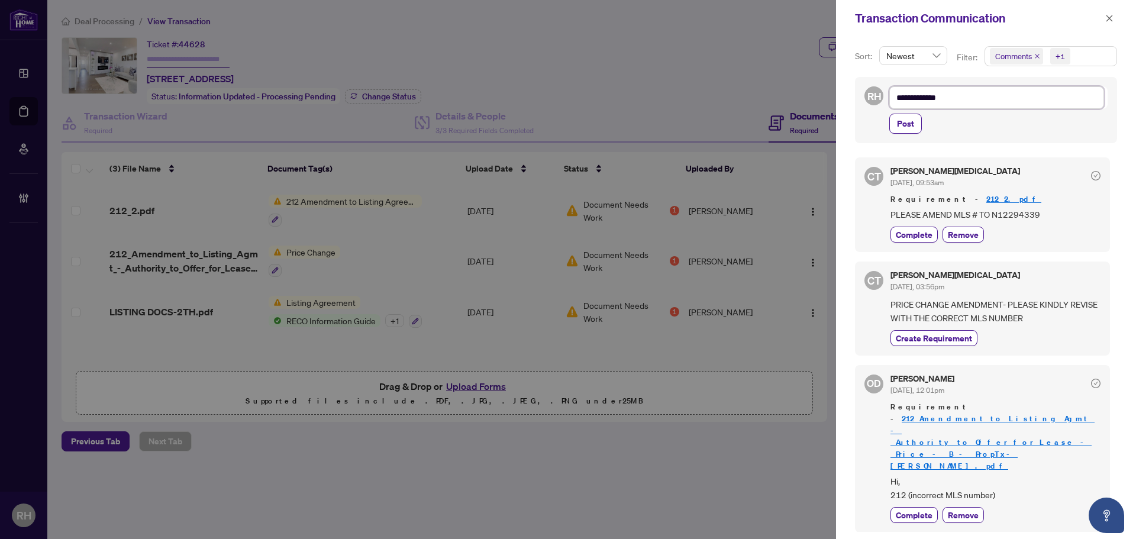
type textarea "**********"
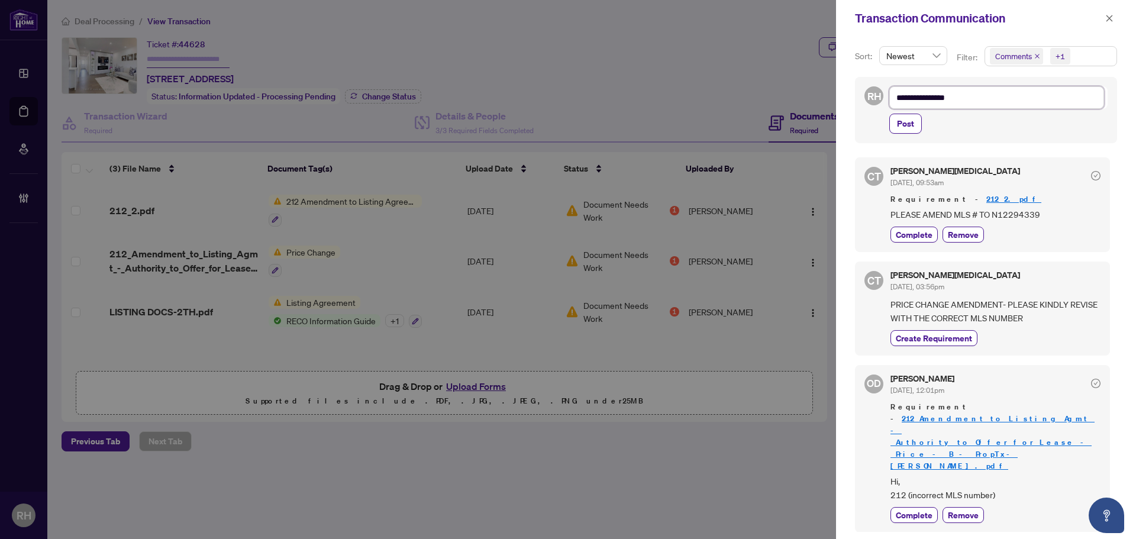
type textarea "**********"
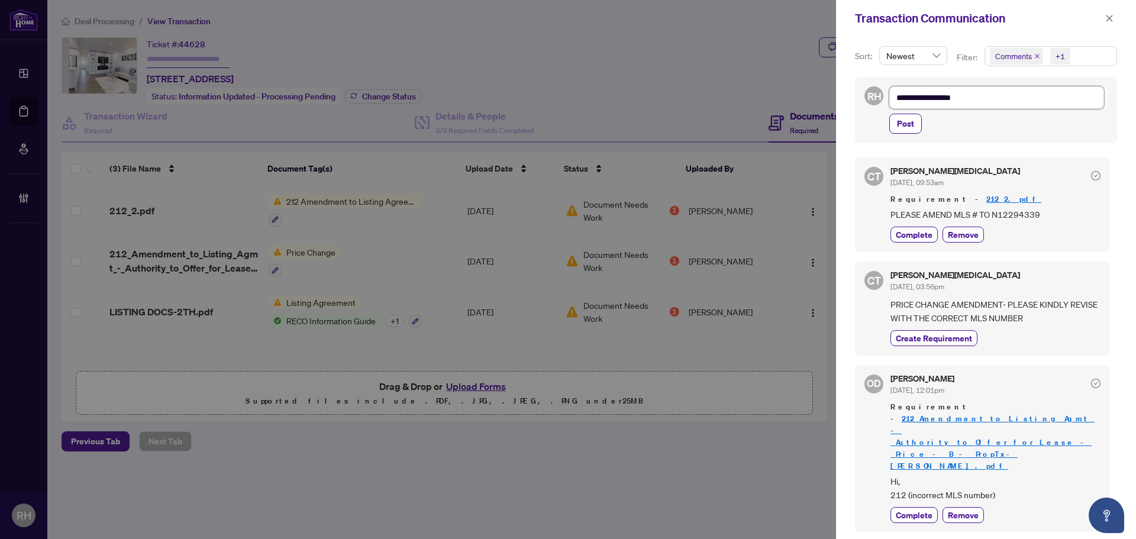
type textarea "**********"
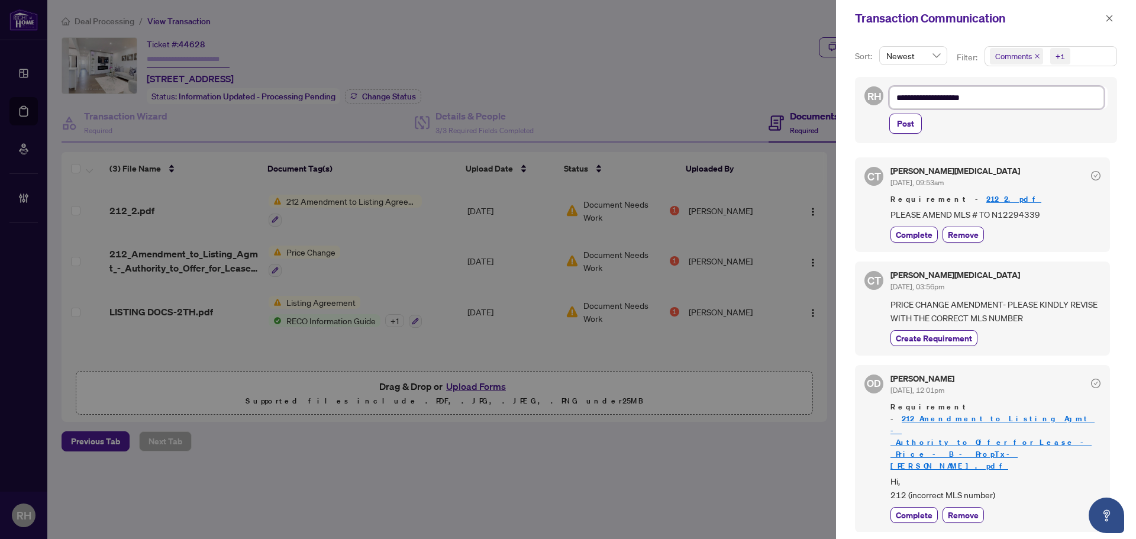
type textarea "**********"
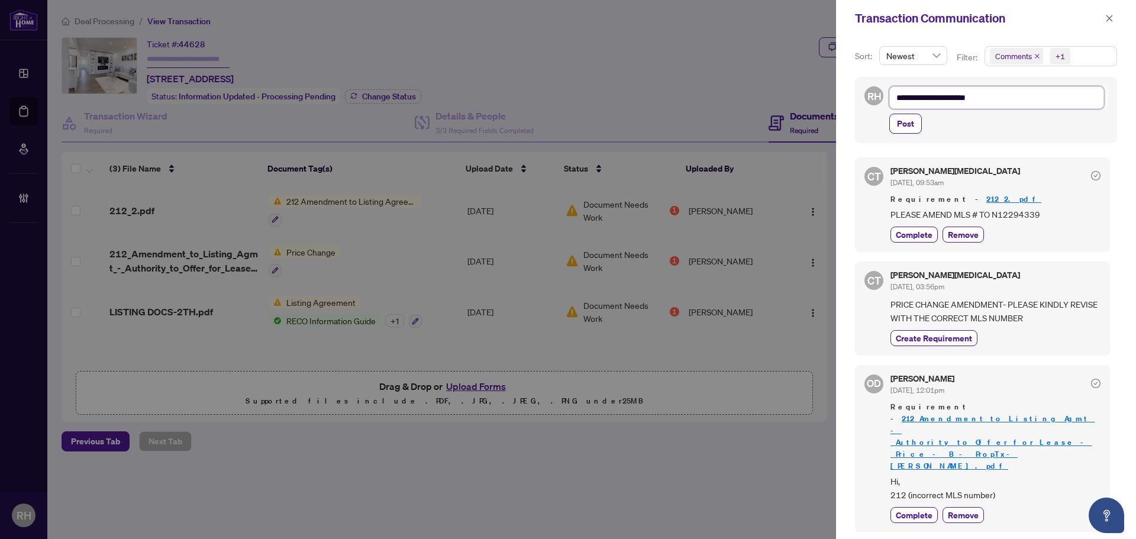
type textarea "**********"
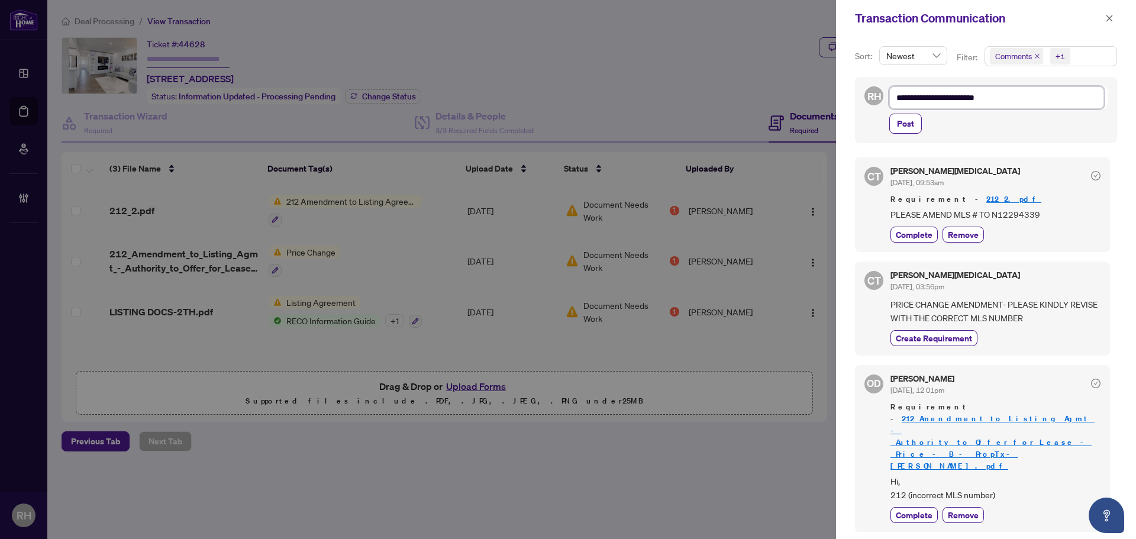
type textarea "**********"
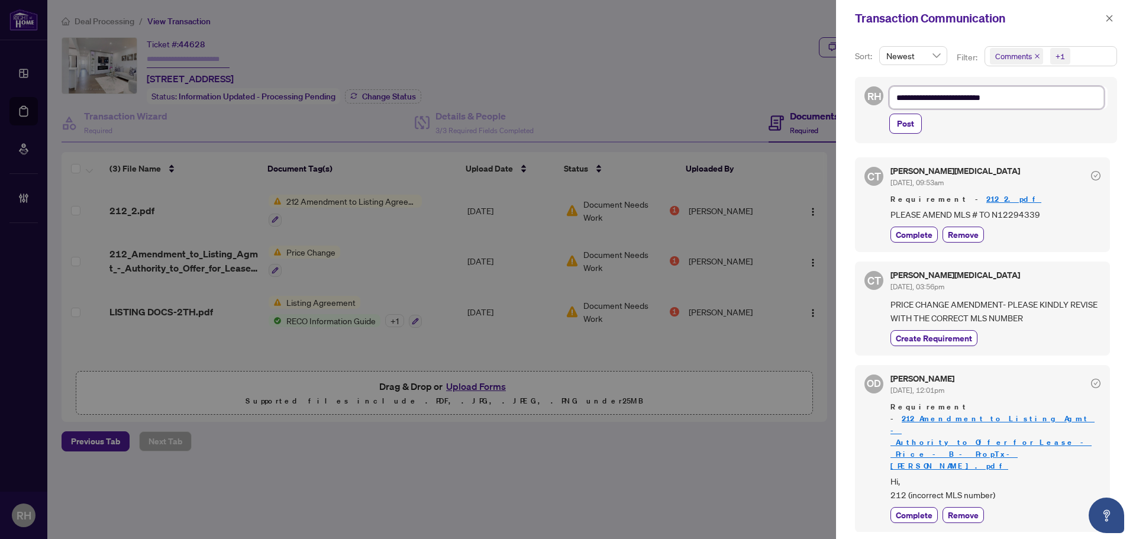
type textarea "**********"
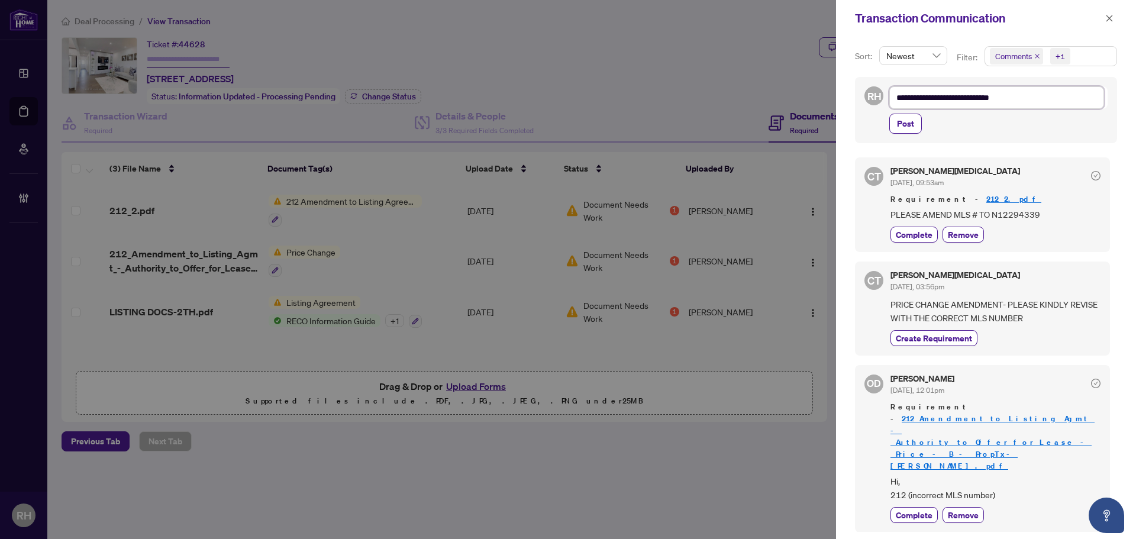
type textarea "**********"
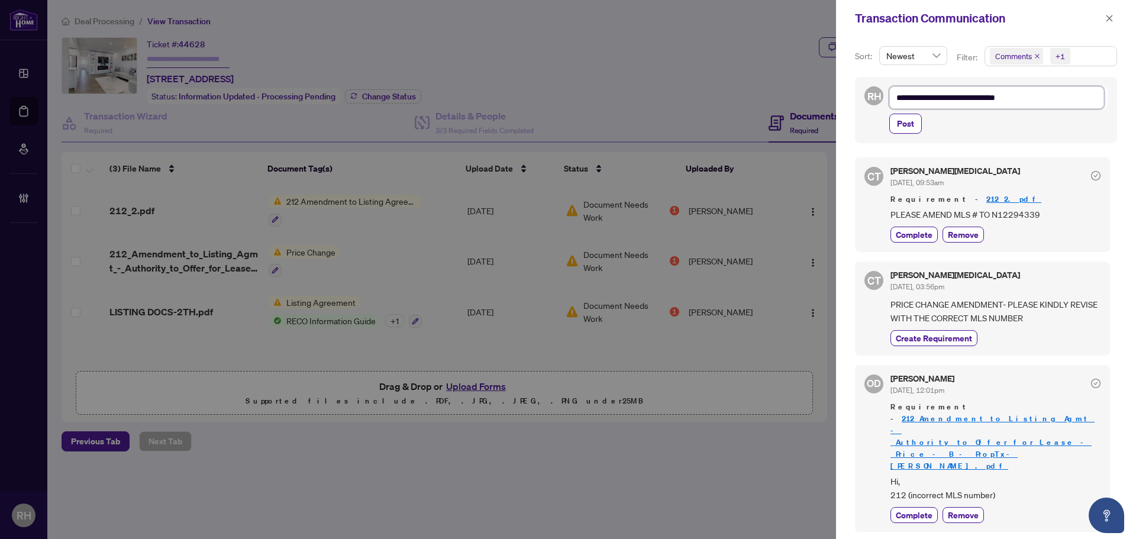
type textarea "**********"
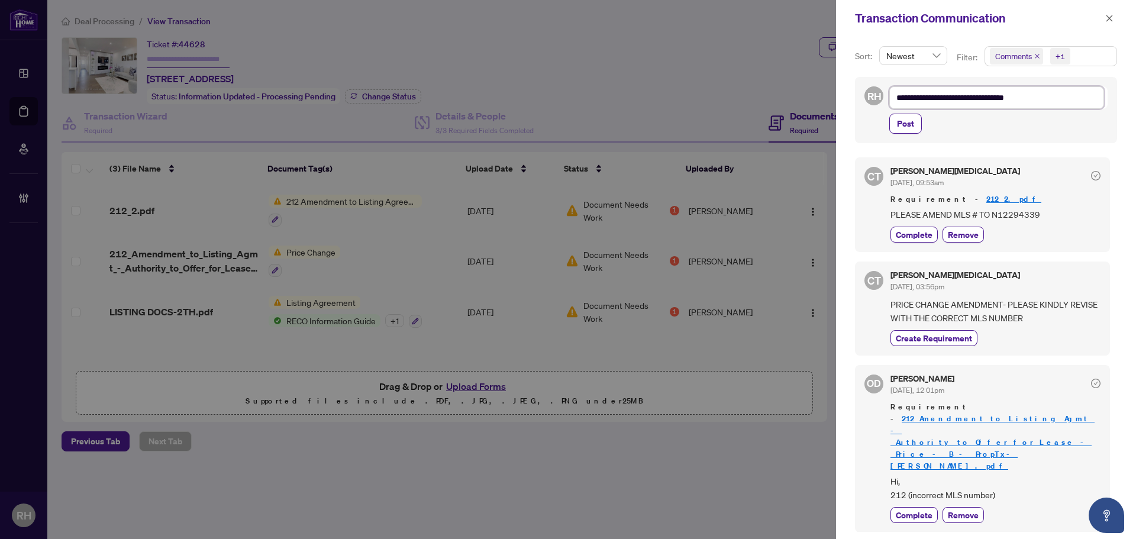
type textarea "**********"
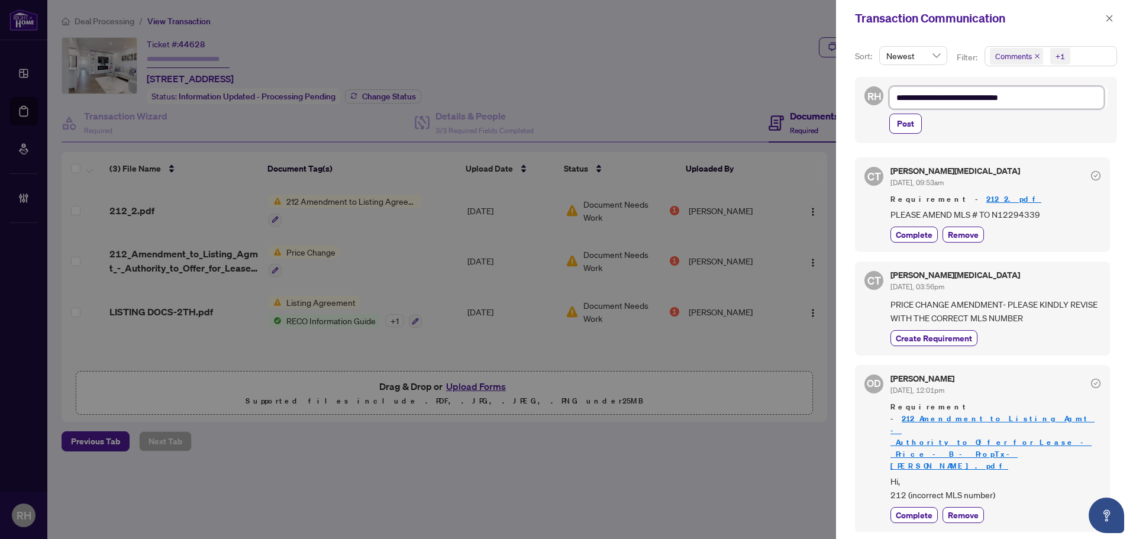
type textarea "**********"
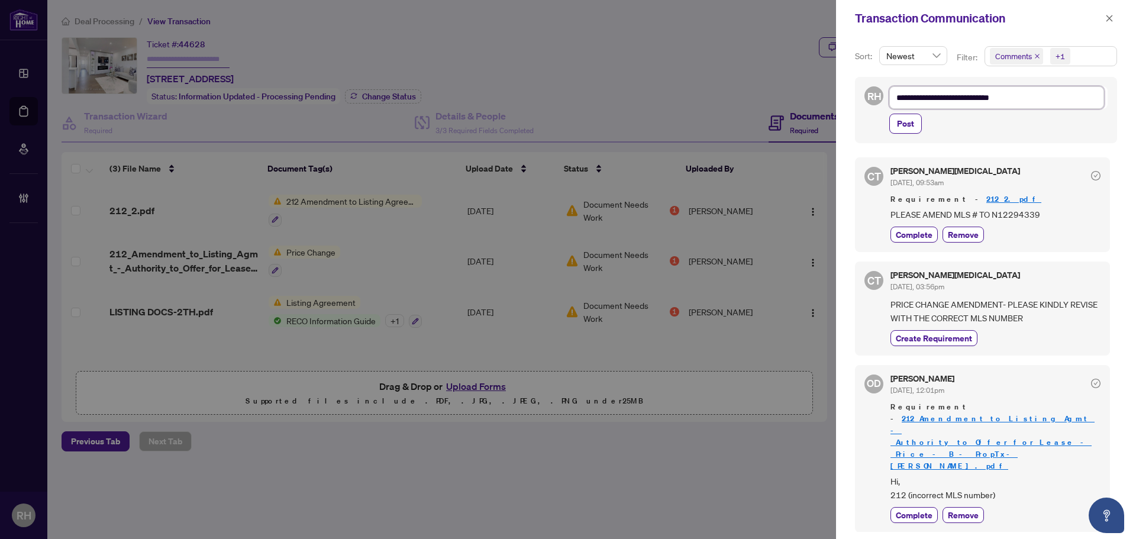
type textarea "**********"
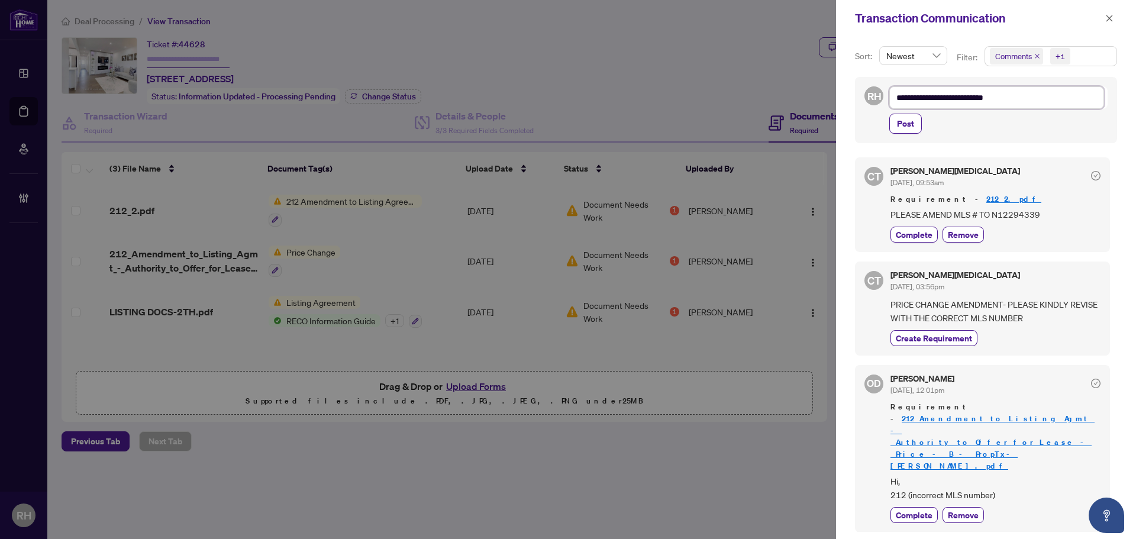
type textarea "**********"
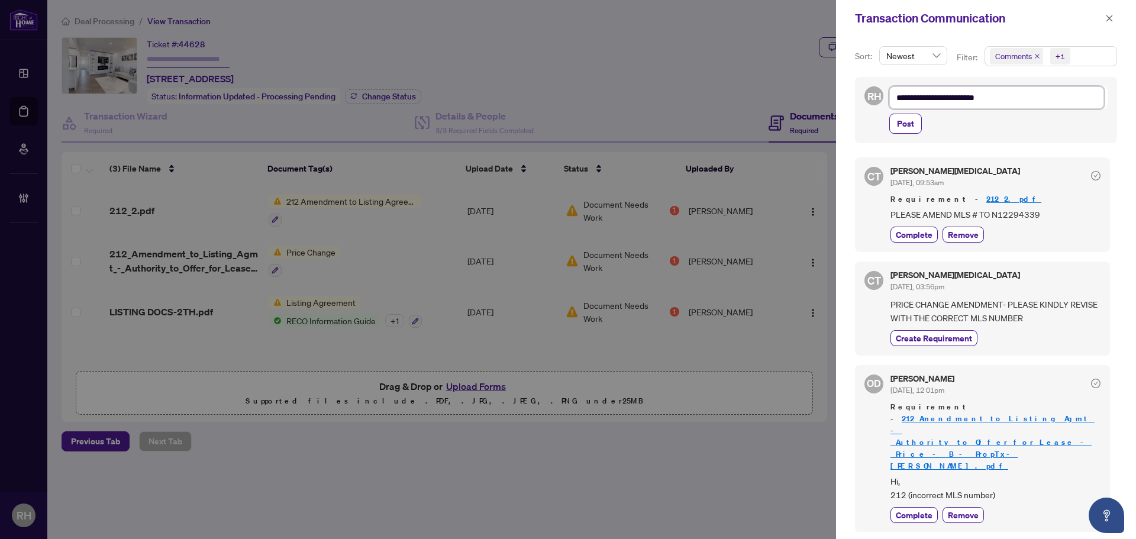
type textarea "**********"
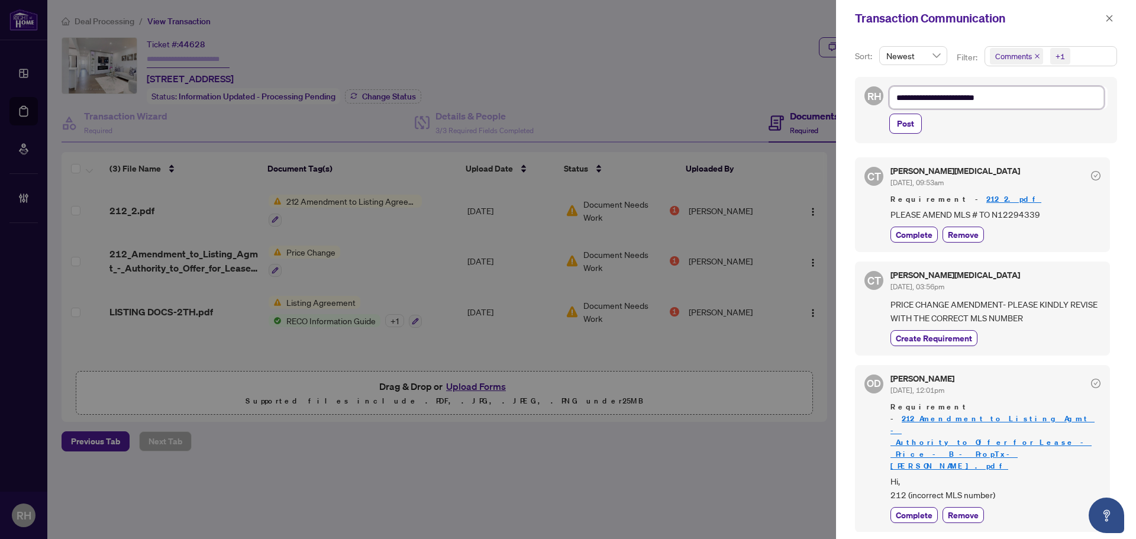
type textarea "**********"
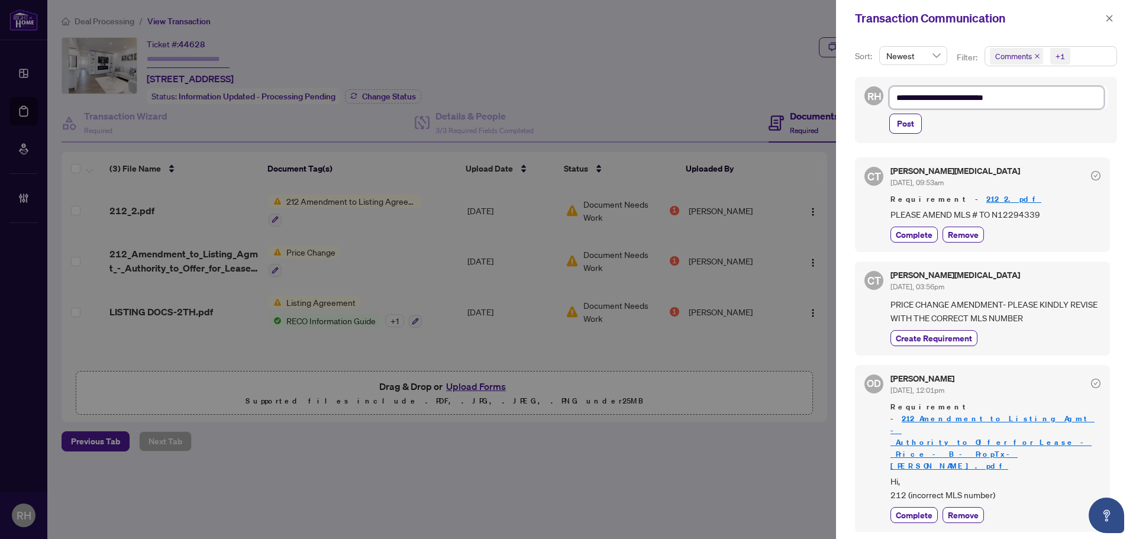
type textarea "**********"
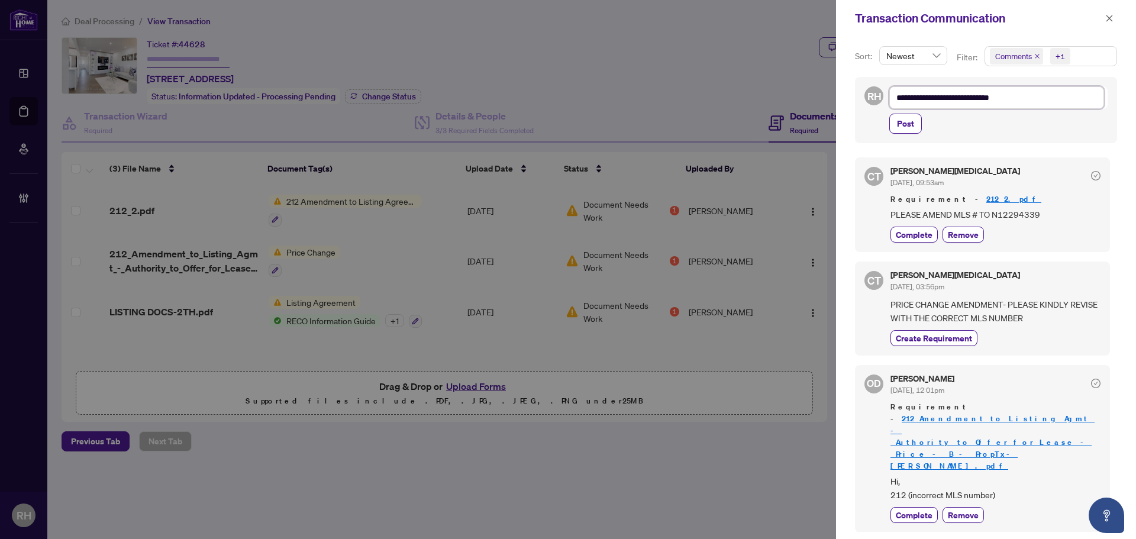
type textarea "**********"
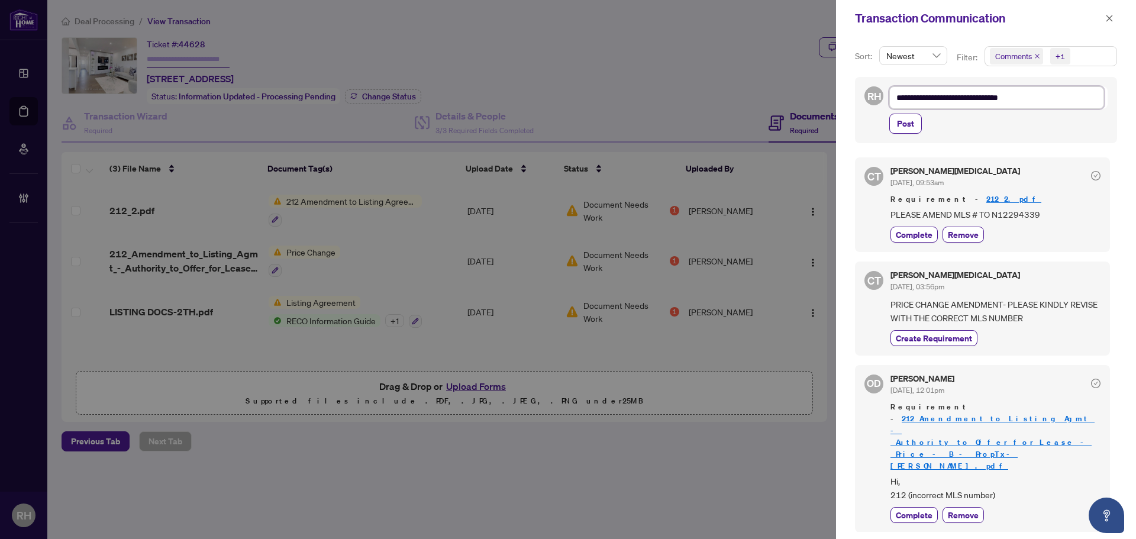
type textarea "**********"
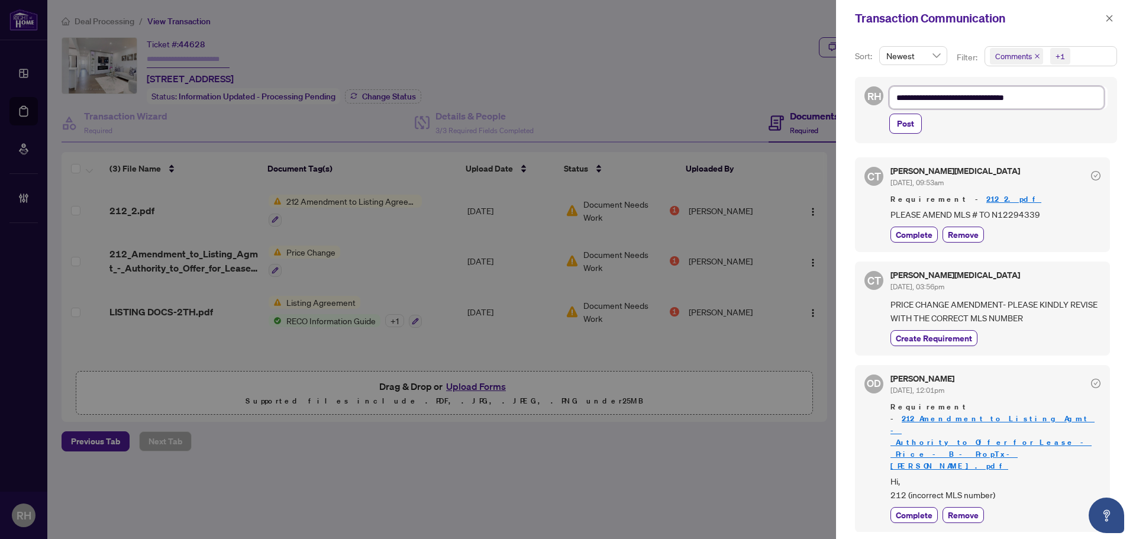
type textarea "**********"
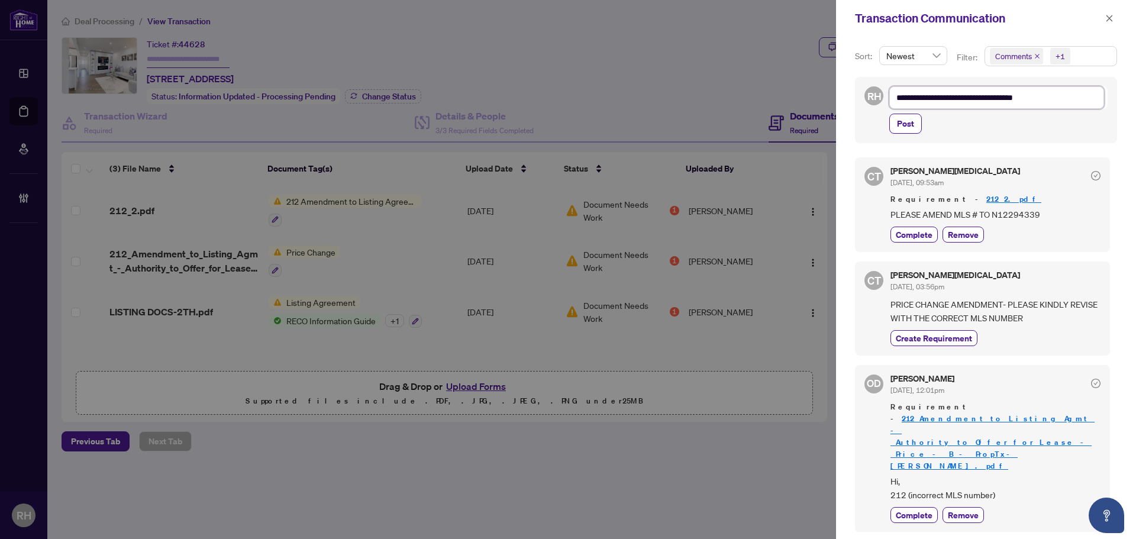
type textarea "**********"
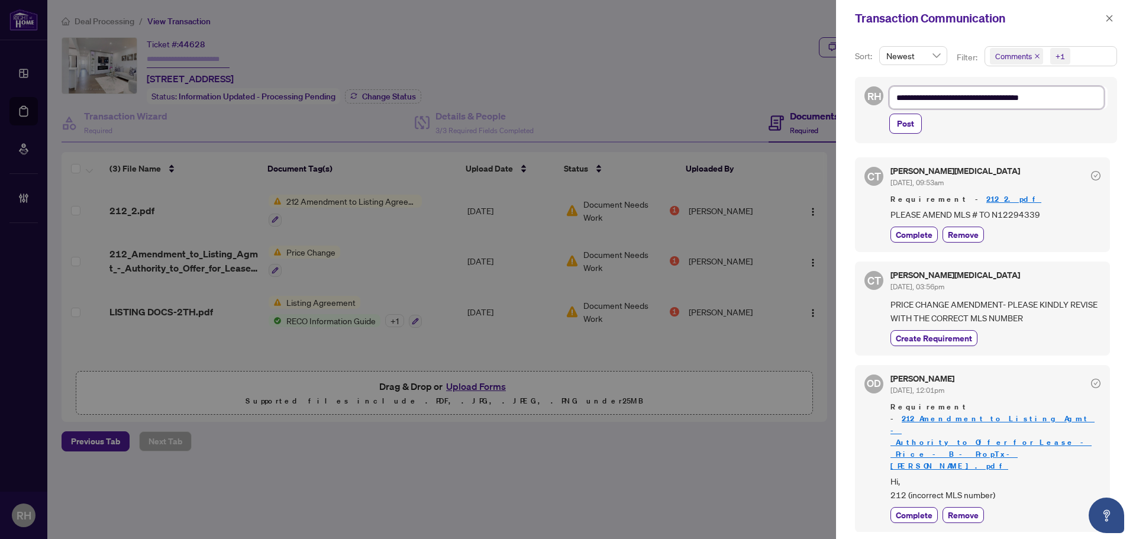
type textarea "**********"
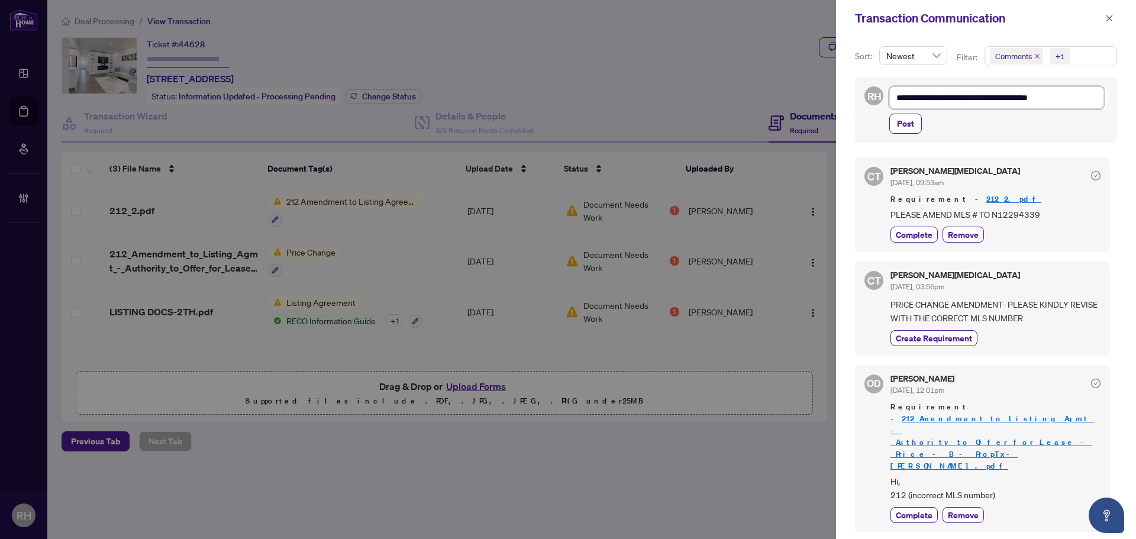
type textarea "**********"
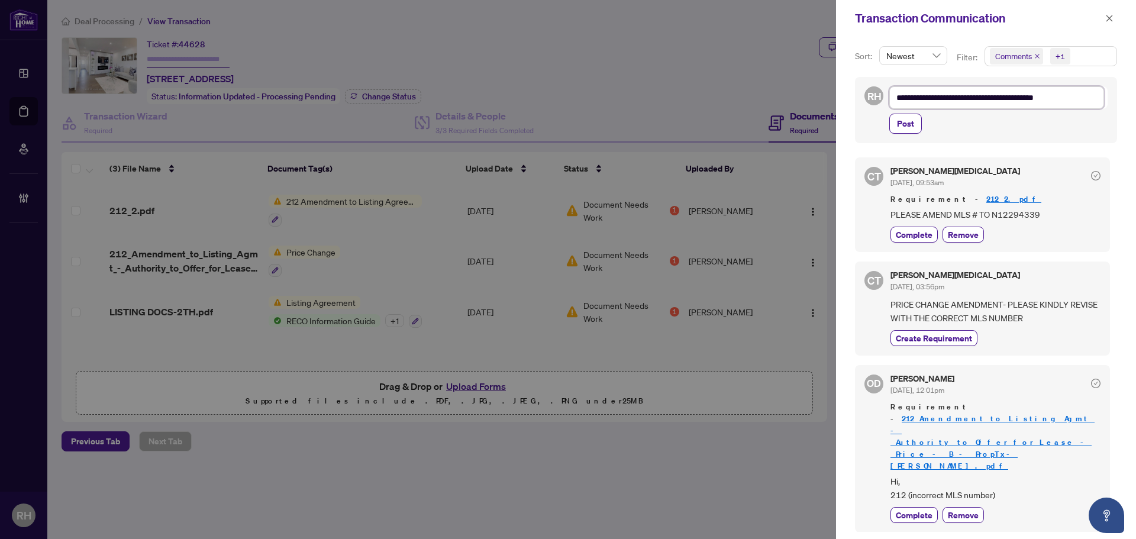
type textarea "**********"
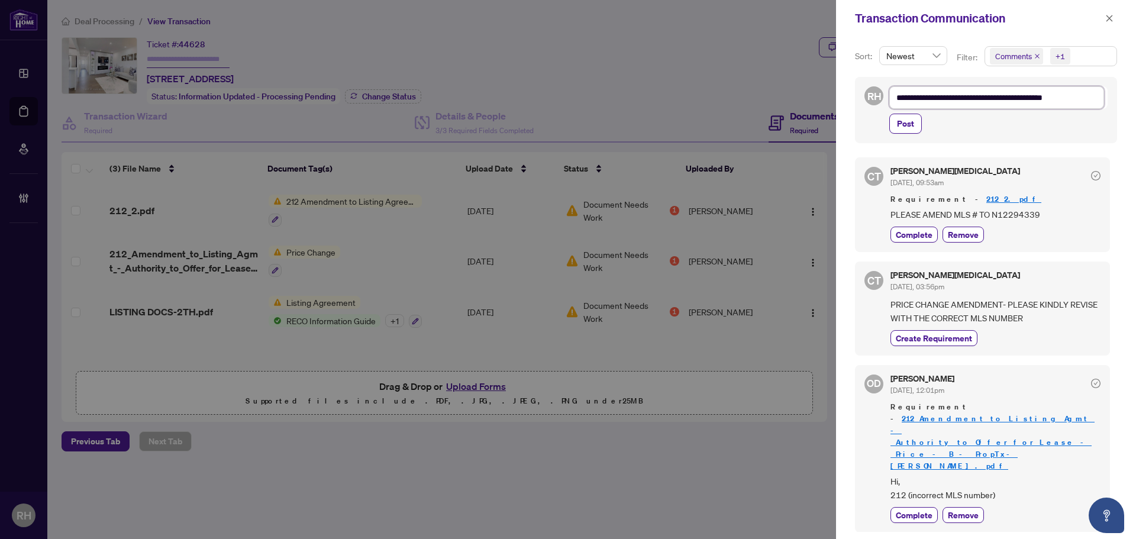
type textarea "**********"
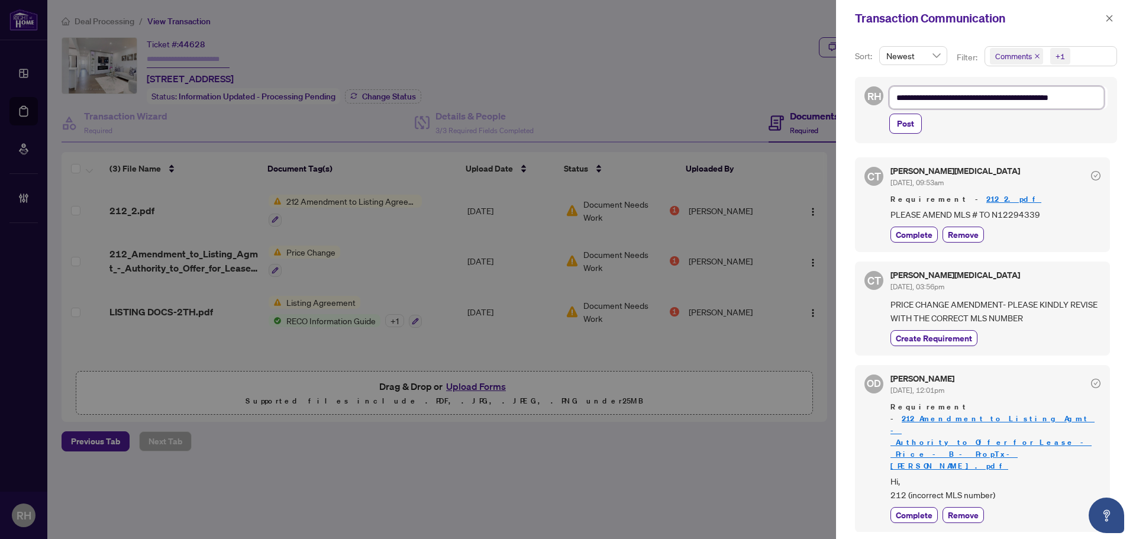
type textarea "**********"
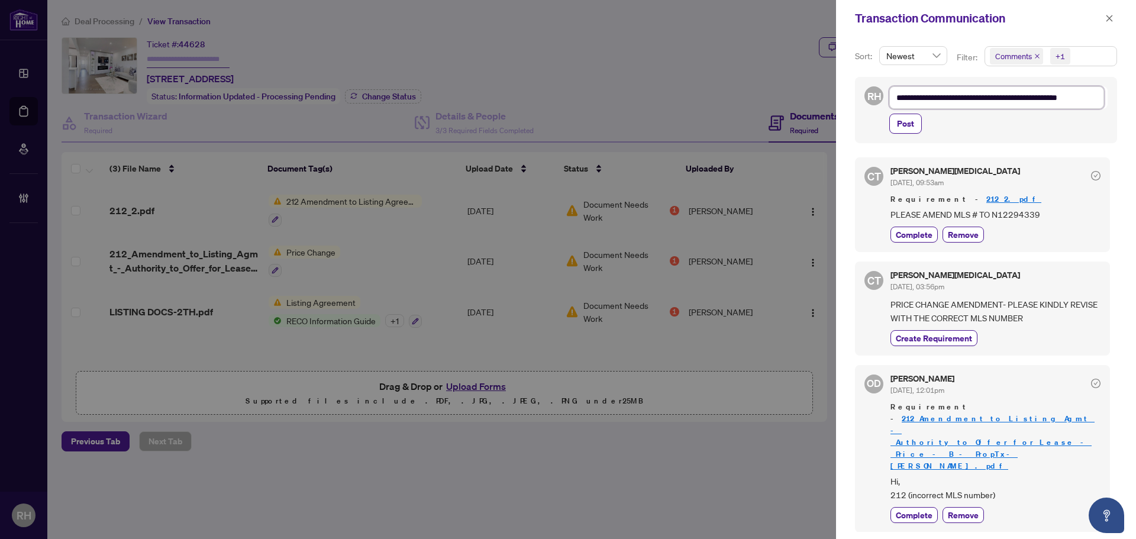
type textarea "**********"
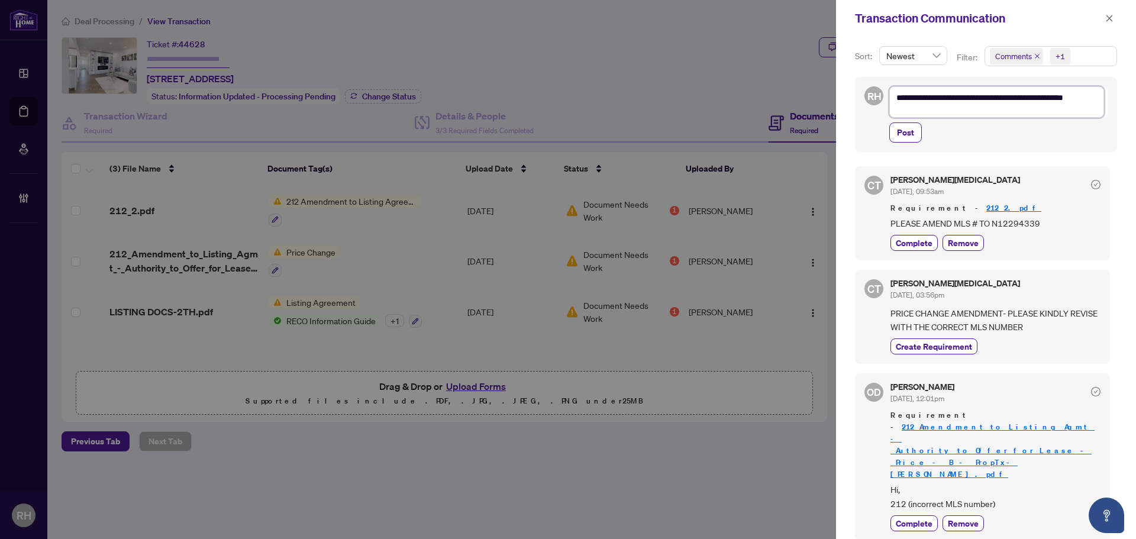
scroll to position [1, 0]
type textarea "**********"
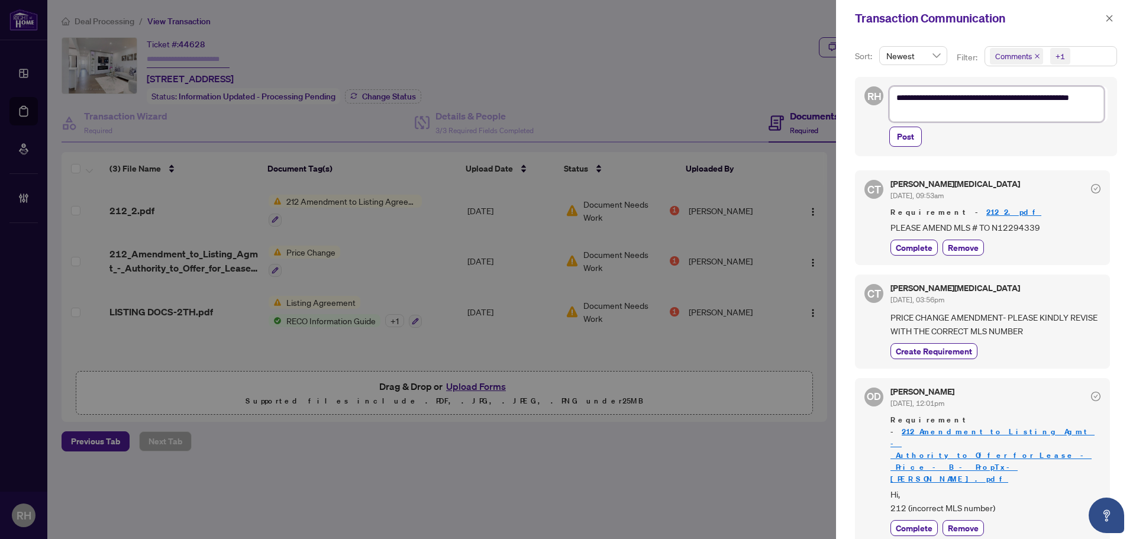
scroll to position [0, 0]
type textarea "**********"
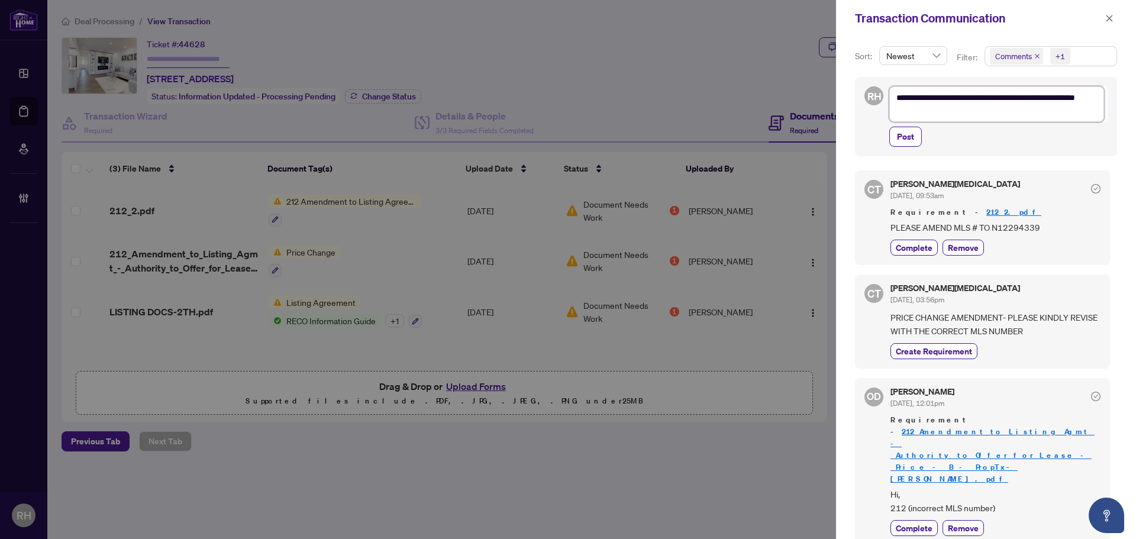
type textarea "**********"
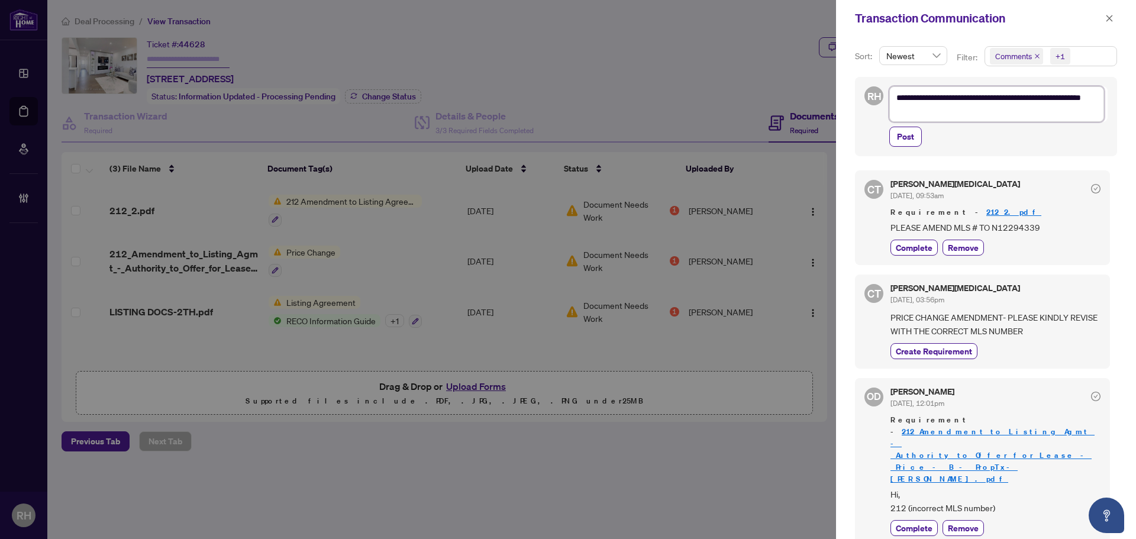
type textarea "**********"
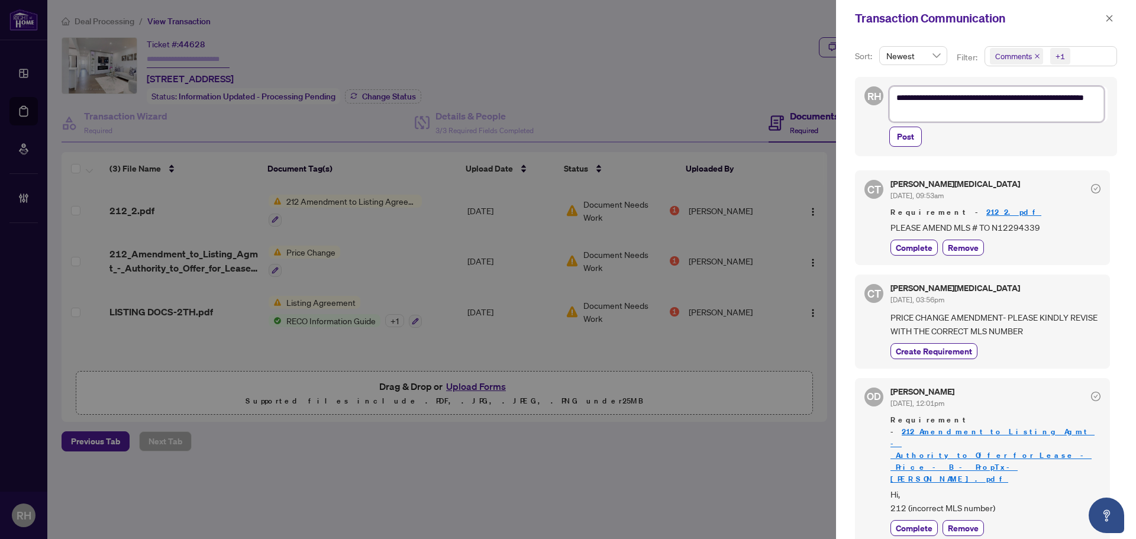
type textarea "**********"
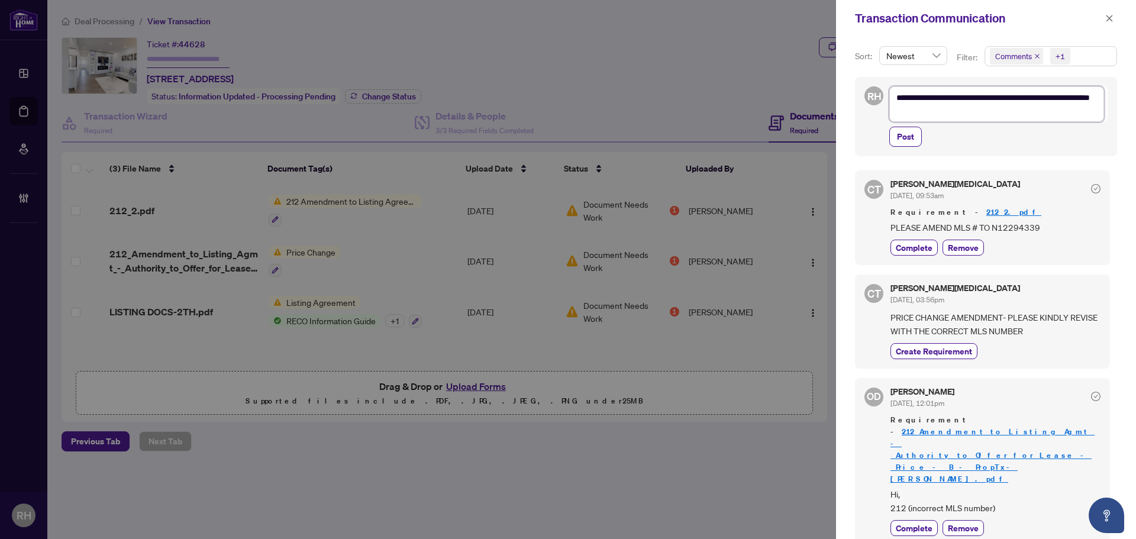
type textarea "**********"
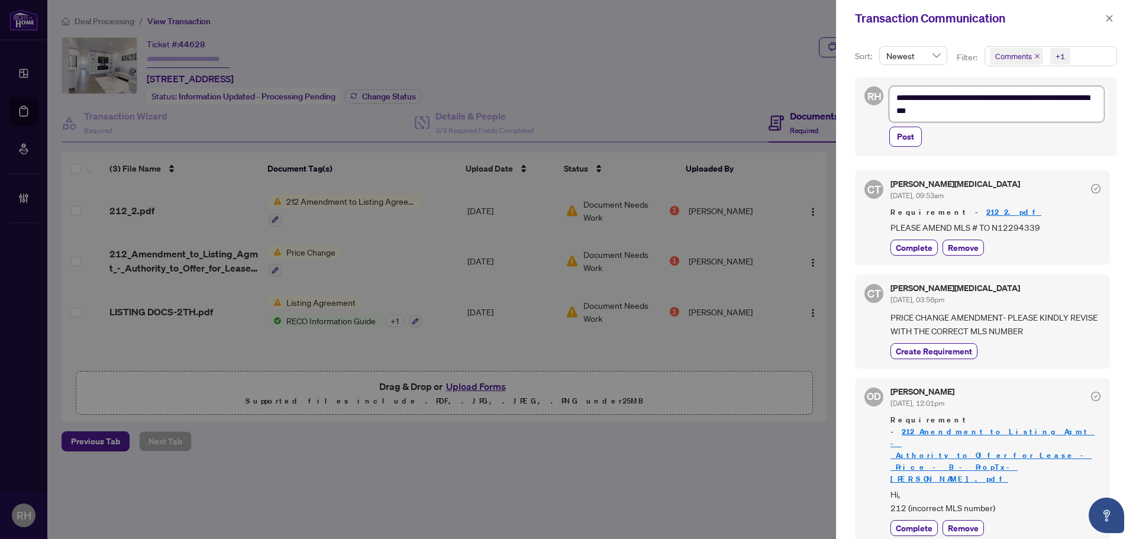
type textarea "**********"
paste textarea "**********"
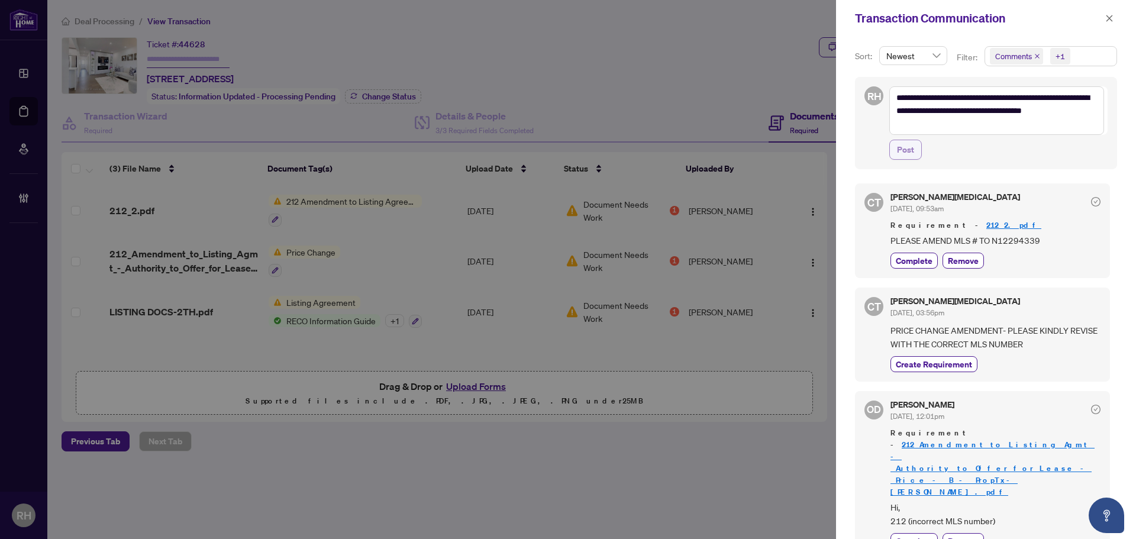
click at [911, 160] on button "Post" at bounding box center [905, 150] width 33 height 20
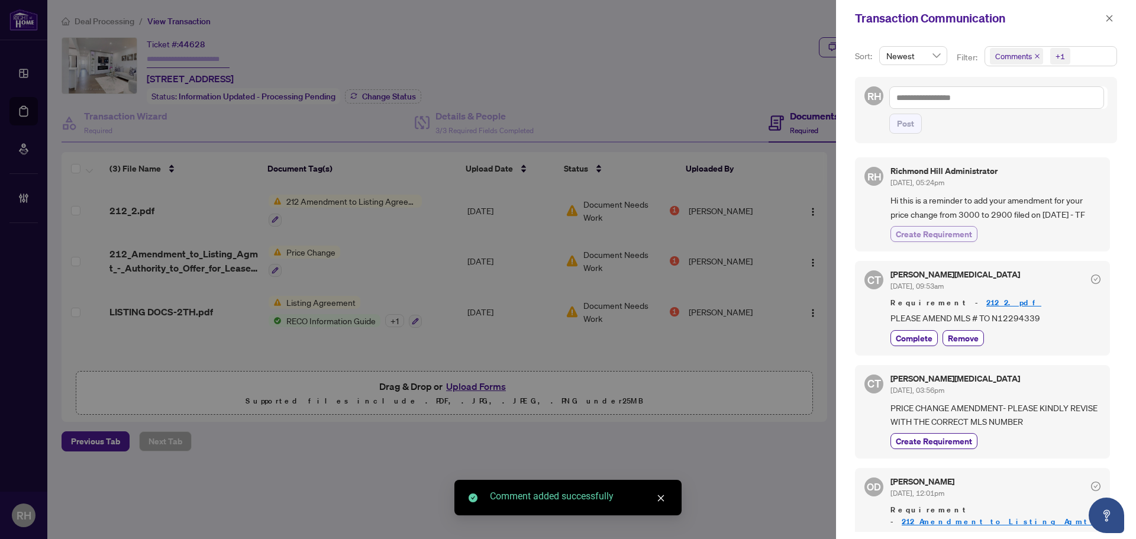
click at [965, 240] on span "Create Requirement" at bounding box center [933, 234] width 76 height 12
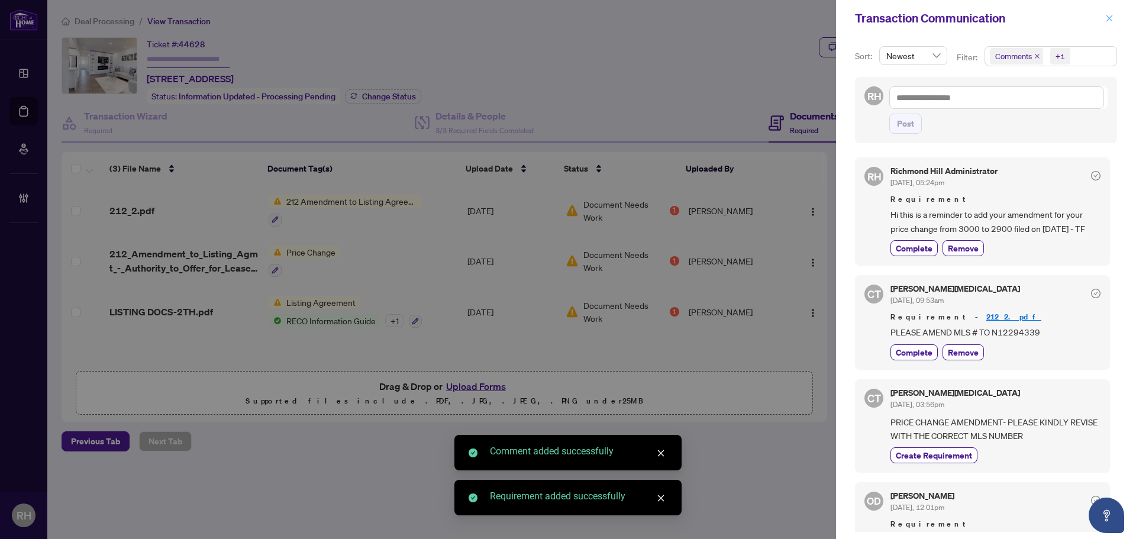
click at [1112, 19] on icon "close" at bounding box center [1109, 18] width 8 height 8
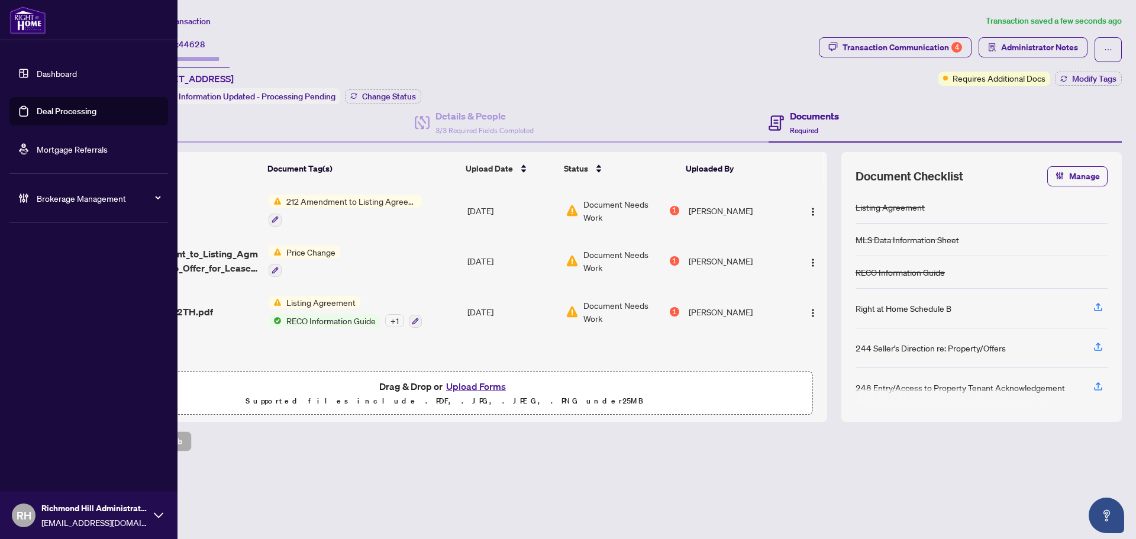
click at [43, 113] on link "Deal Processing" at bounding box center [67, 111] width 60 height 11
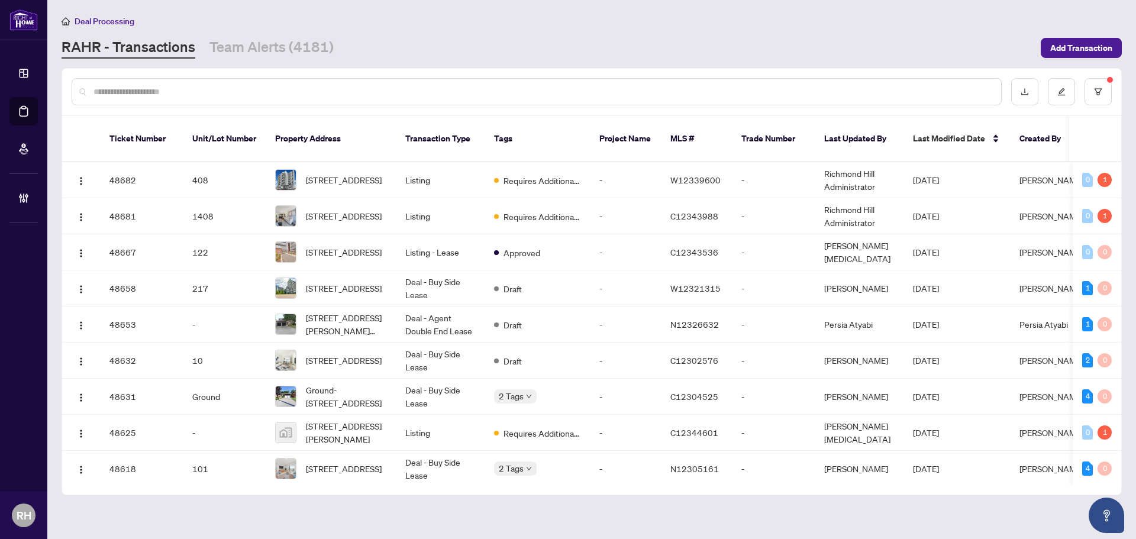
click at [357, 79] on div at bounding box center [537, 91] width 930 height 27
click at [356, 91] on input "text" at bounding box center [542, 91] width 898 height 13
paste input "*********"
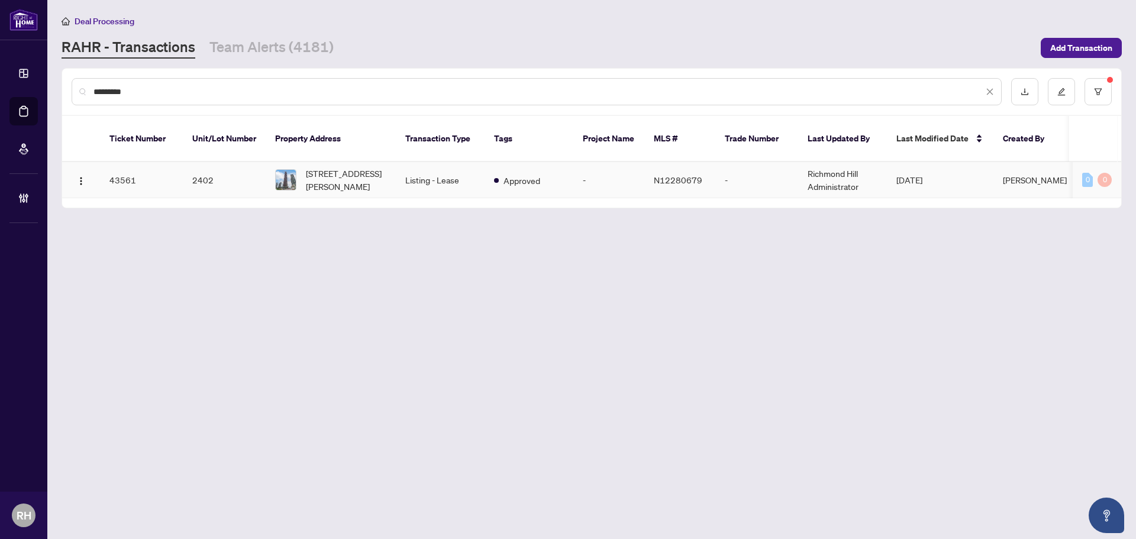
click at [400, 172] on td "Listing - Lease" at bounding box center [440, 180] width 89 height 36
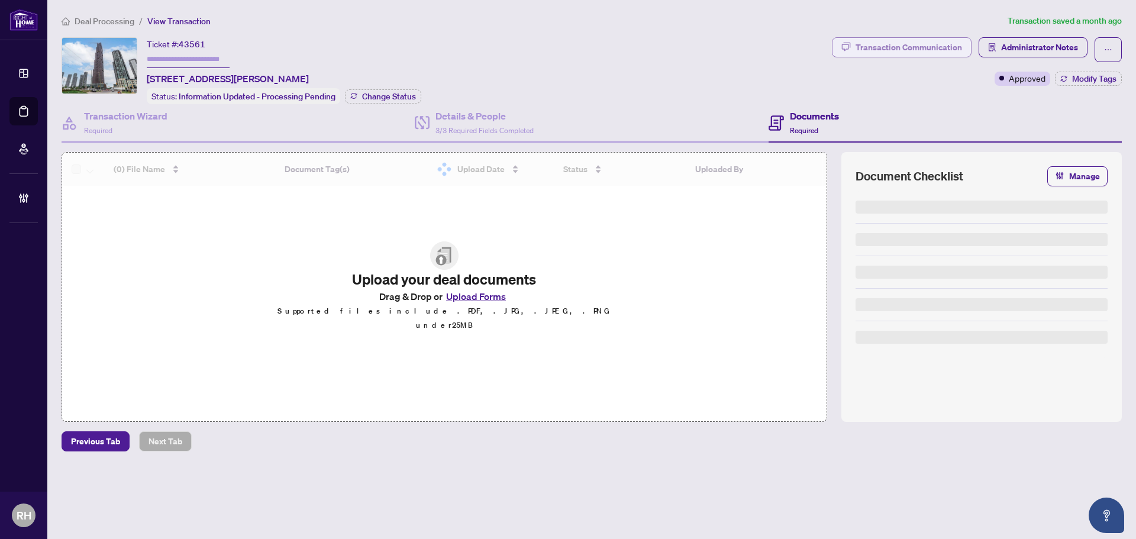
click at [892, 47] on div "Transaction Communication" at bounding box center [908, 47] width 106 height 19
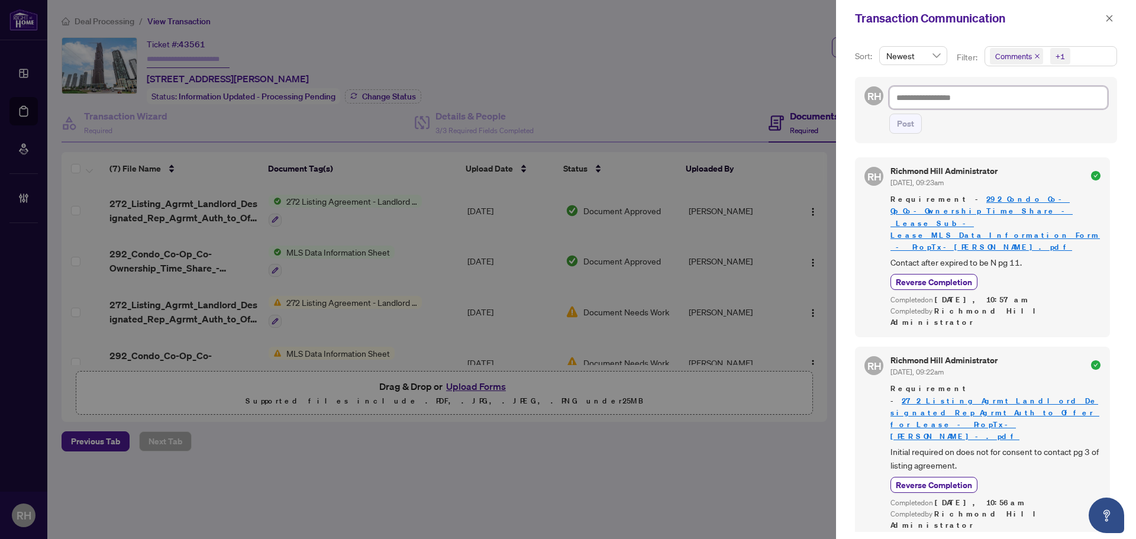
click at [961, 90] on textarea at bounding box center [998, 97] width 218 height 22
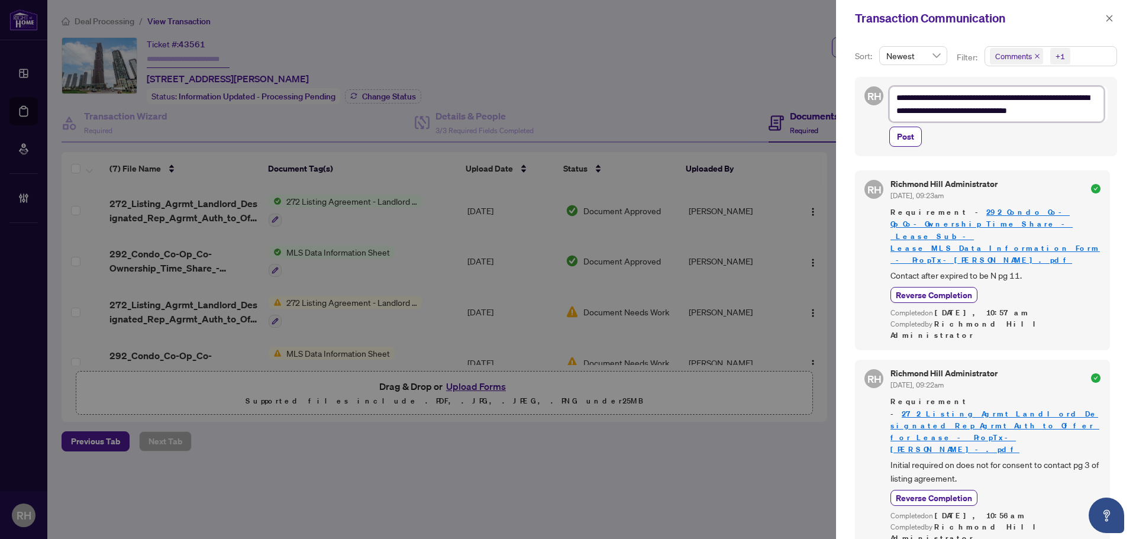
click at [901, 115] on textarea "**********" at bounding box center [996, 103] width 215 height 35
click at [911, 138] on span "Post" at bounding box center [905, 136] width 17 height 19
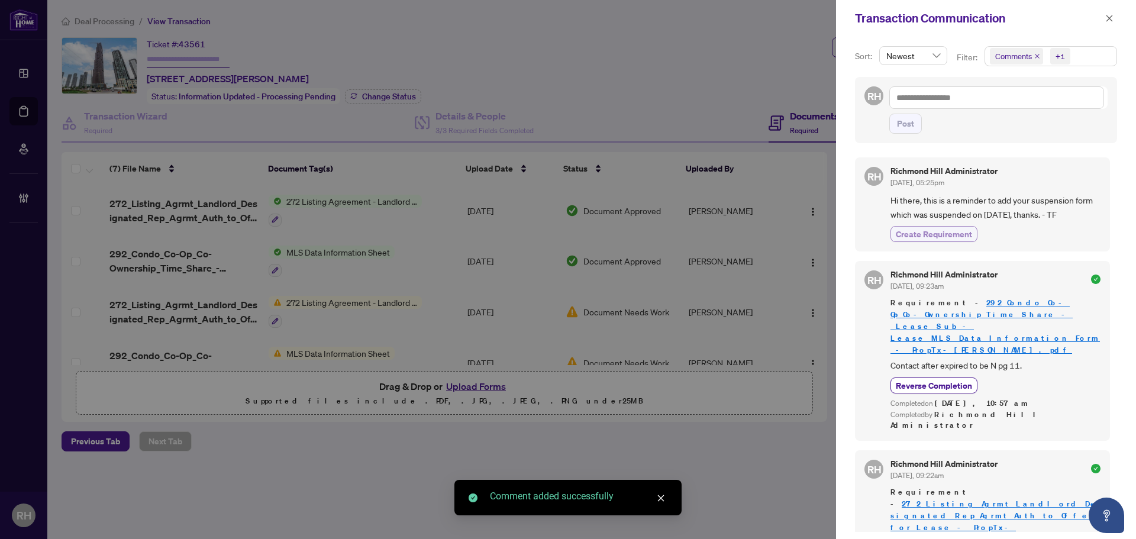
click at [917, 241] on button "Create Requirement" at bounding box center [933, 234] width 87 height 16
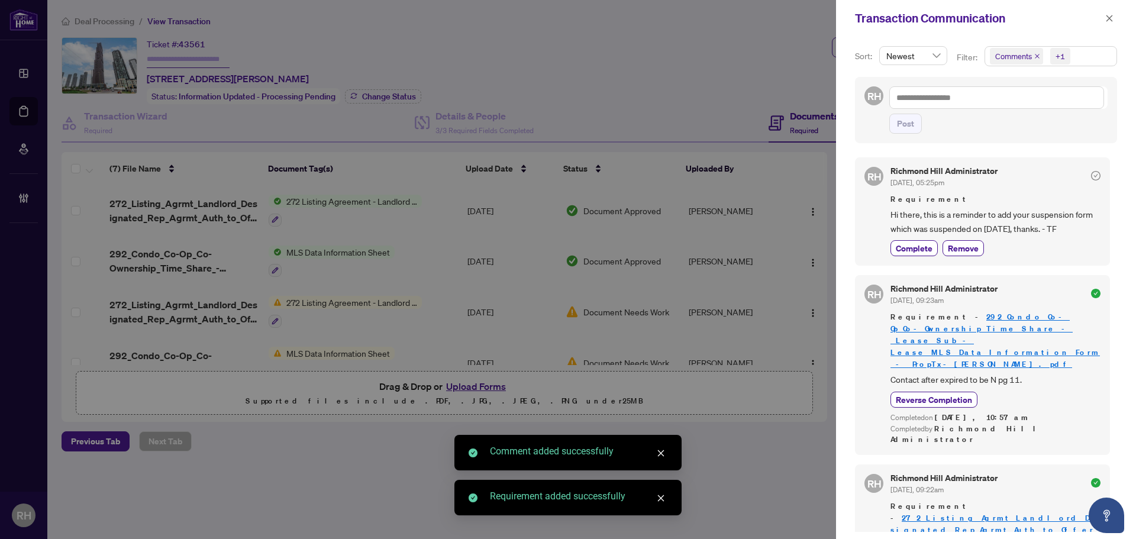
click at [1096, 28] on div "Transaction Communication" at bounding box center [986, 18] width 300 height 37
click at [1107, 27] on span "button" at bounding box center [1109, 18] width 8 height 19
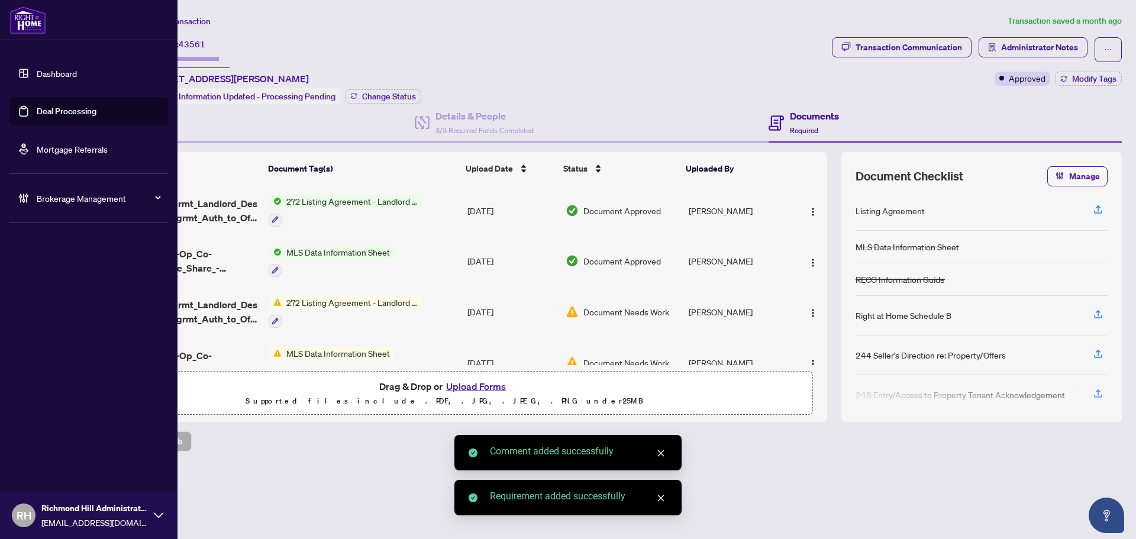
click at [37, 106] on link "Deal Processing" at bounding box center [67, 111] width 60 height 11
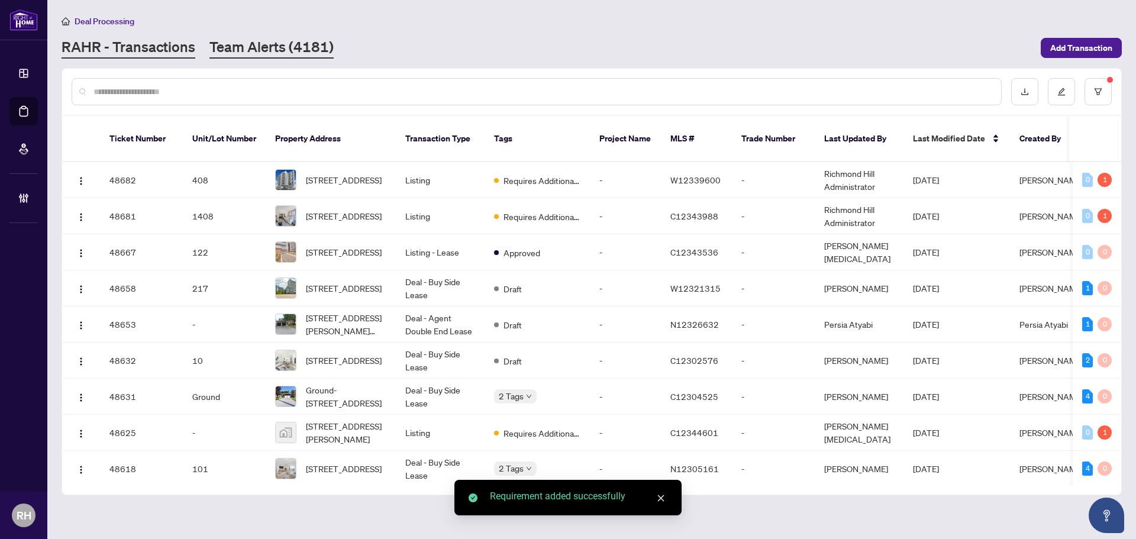
click at [288, 38] on link "Team Alerts (4181)" at bounding box center [271, 47] width 124 height 21
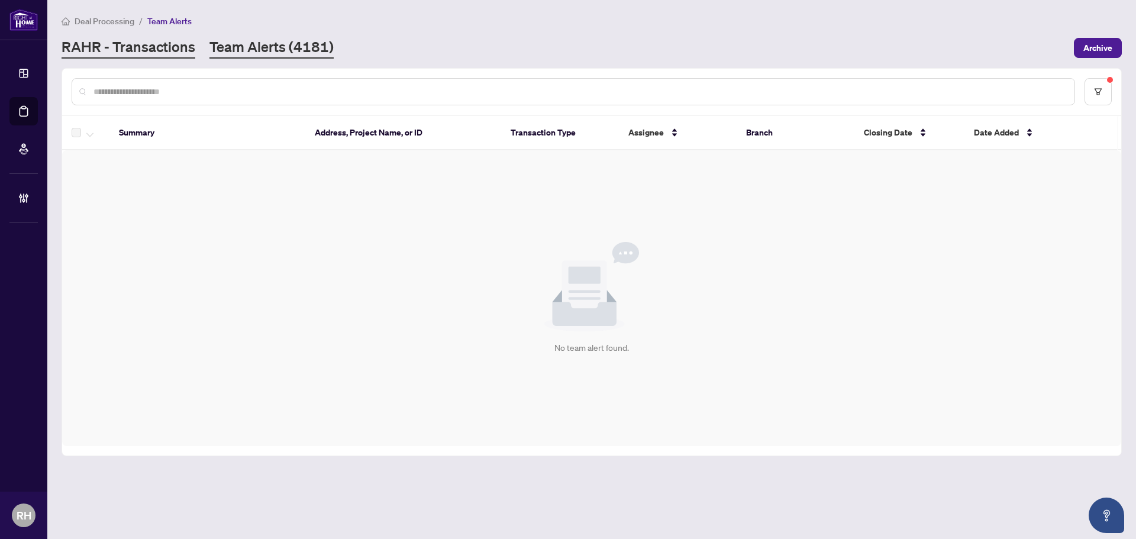
click at [167, 43] on link "RAHR - Transactions" at bounding box center [129, 47] width 134 height 21
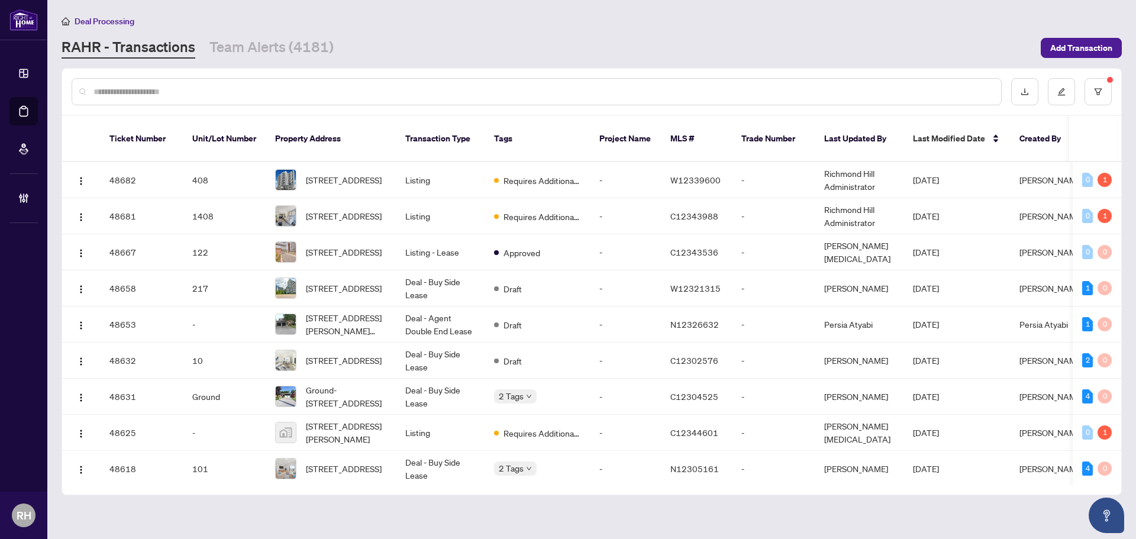
click at [371, 48] on div "RAHR - Transactions Team Alerts (4181)" at bounding box center [548, 47] width 972 height 21
click at [248, 29] on div "Deal Processing RAHR - Transactions Team Alerts (4181) Add Transaction" at bounding box center [592, 36] width 1060 height 44
click at [248, 38] on link "Team Alerts (4181)" at bounding box center [271, 47] width 124 height 21
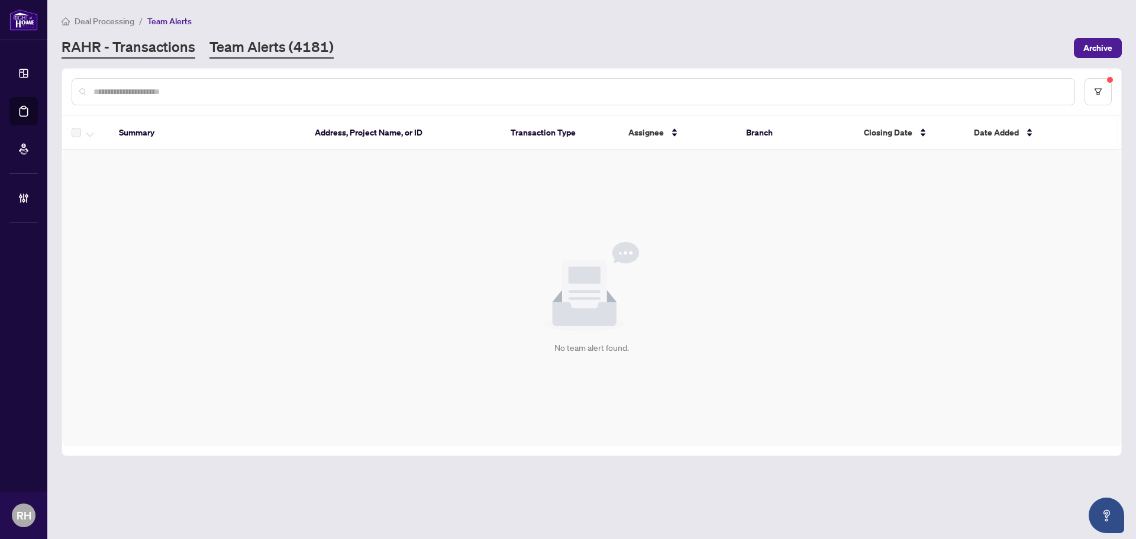
click at [179, 44] on link "RAHR - Transactions" at bounding box center [129, 47] width 134 height 21
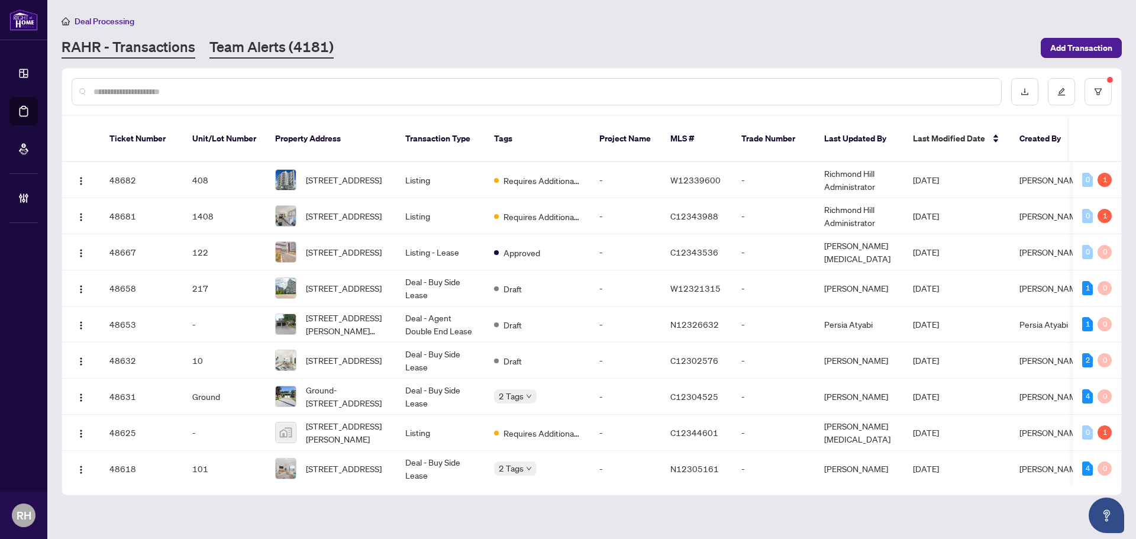
click at [258, 38] on link "Team Alerts (4181)" at bounding box center [271, 47] width 124 height 21
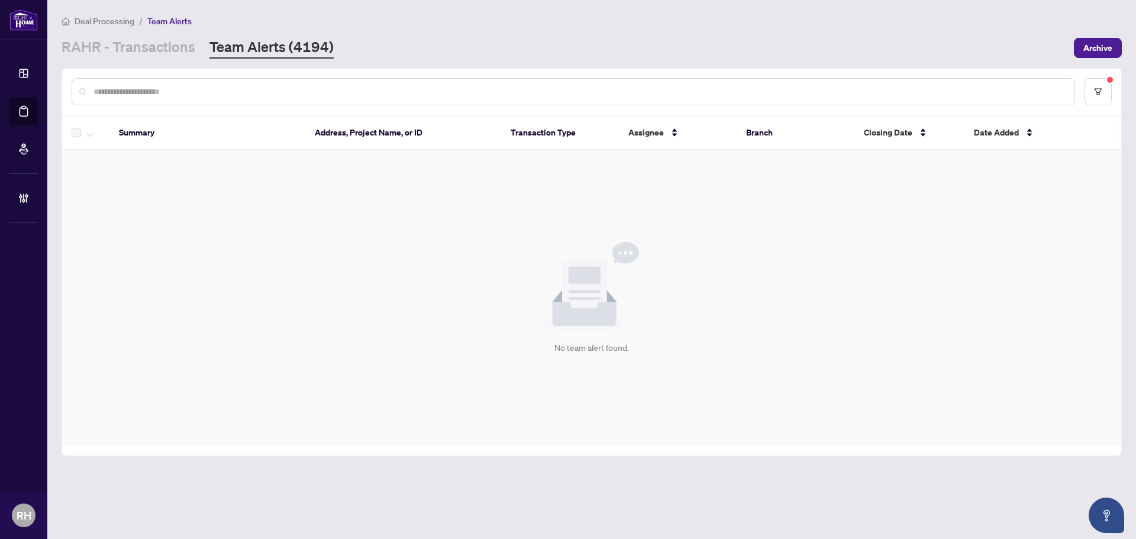
click at [180, 70] on div at bounding box center [591, 92] width 1059 height 46
click at [177, 52] on link "RAHR - Transactions" at bounding box center [129, 47] width 134 height 21
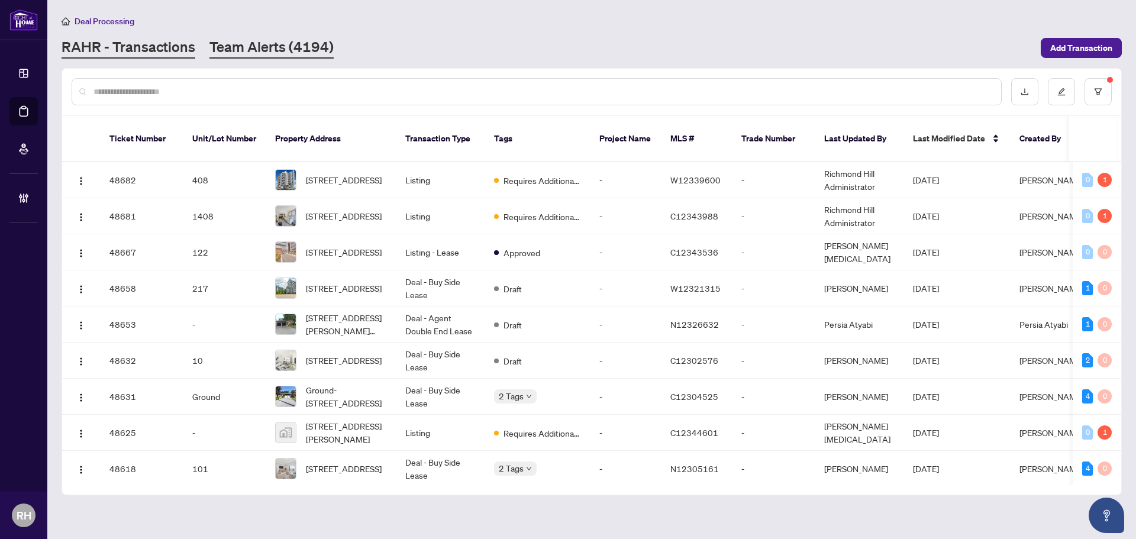
click at [299, 46] on link "Team Alerts (4194)" at bounding box center [271, 47] width 124 height 21
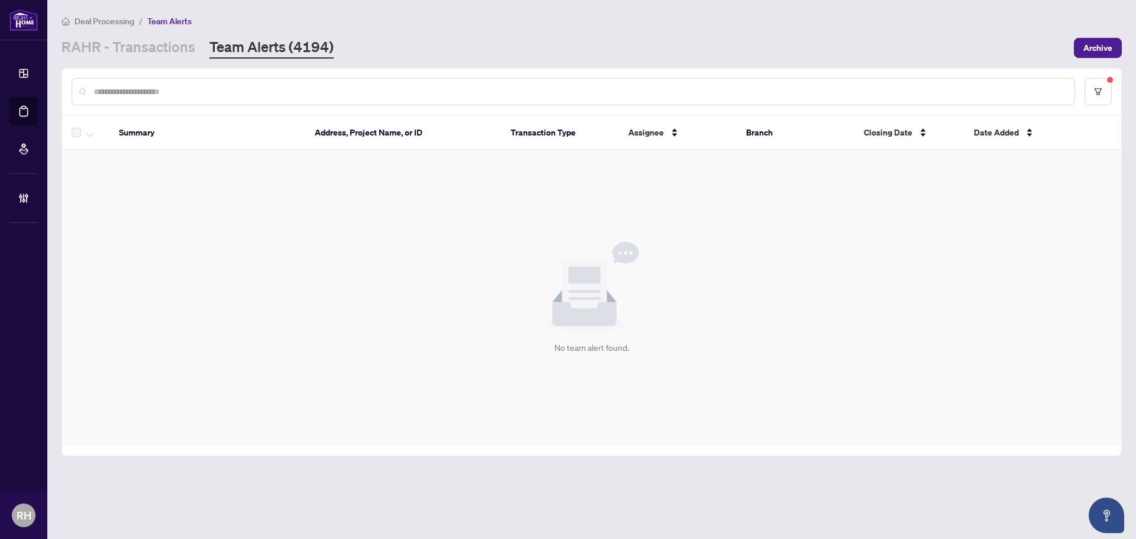
click at [176, 345] on div "No team alert found." at bounding box center [591, 298] width 1059 height 296
click at [1095, 93] on icon "filter" at bounding box center [1098, 92] width 8 height 8
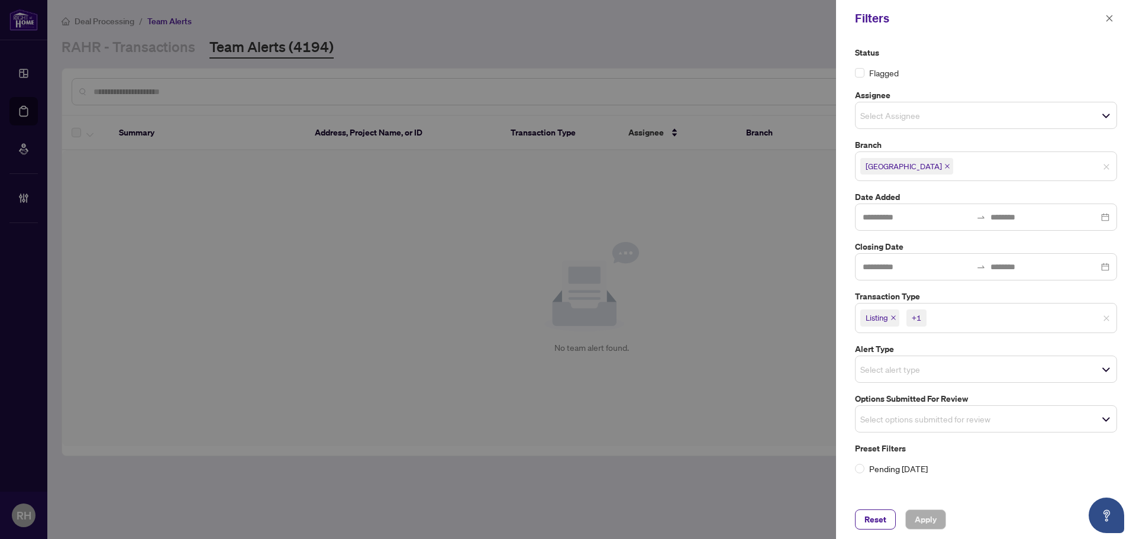
click at [892, 321] on span "Listing" at bounding box center [879, 317] width 39 height 17
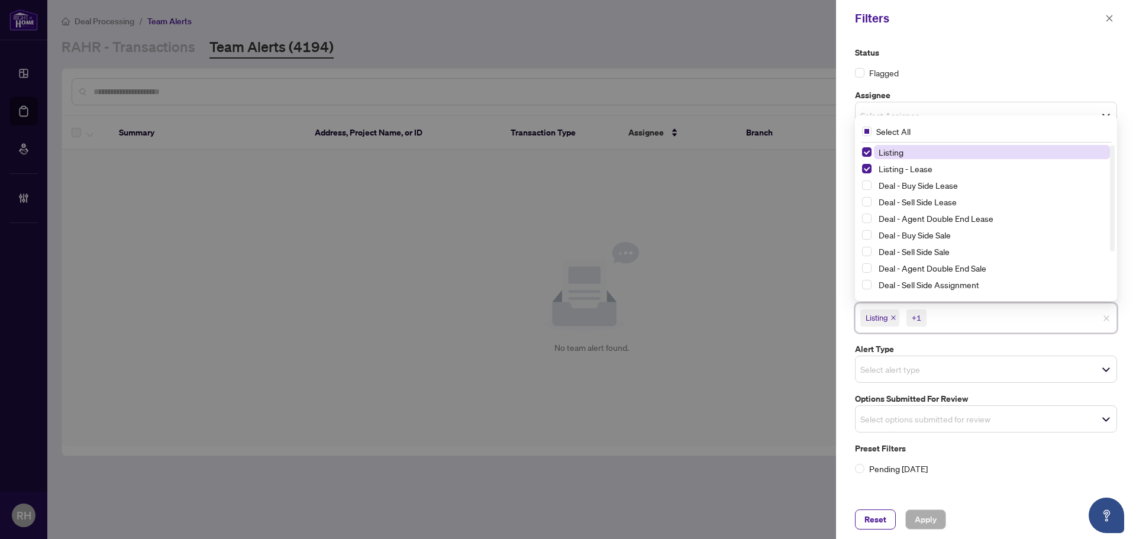
click at [894, 315] on icon "close" at bounding box center [893, 318] width 6 height 6
click at [923, 312] on span "Listing - Lease" at bounding box center [893, 317] width 66 height 17
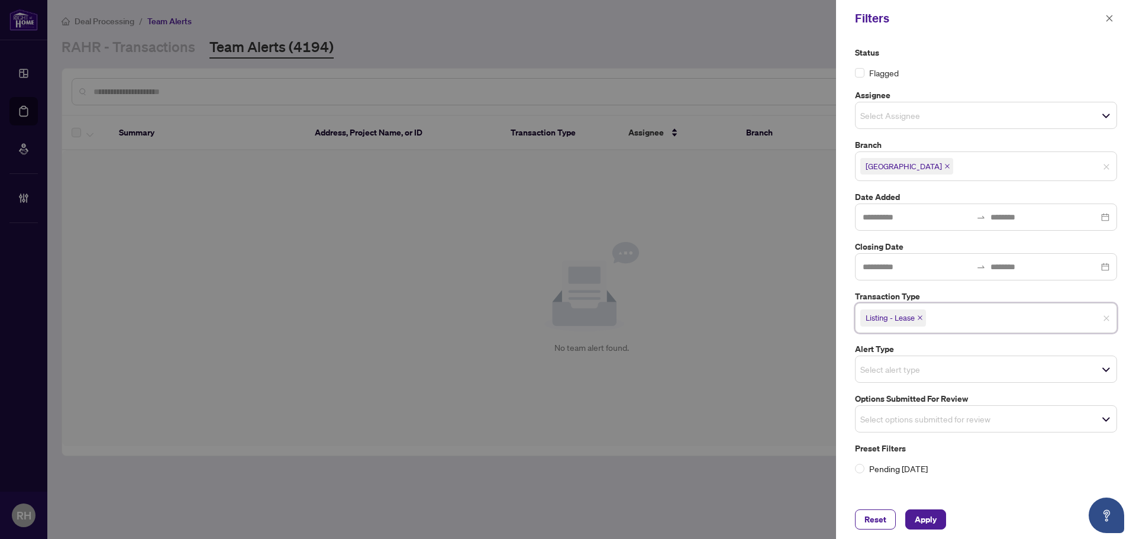
click at [917, 314] on span "Listing - Lease" at bounding box center [893, 317] width 66 height 17
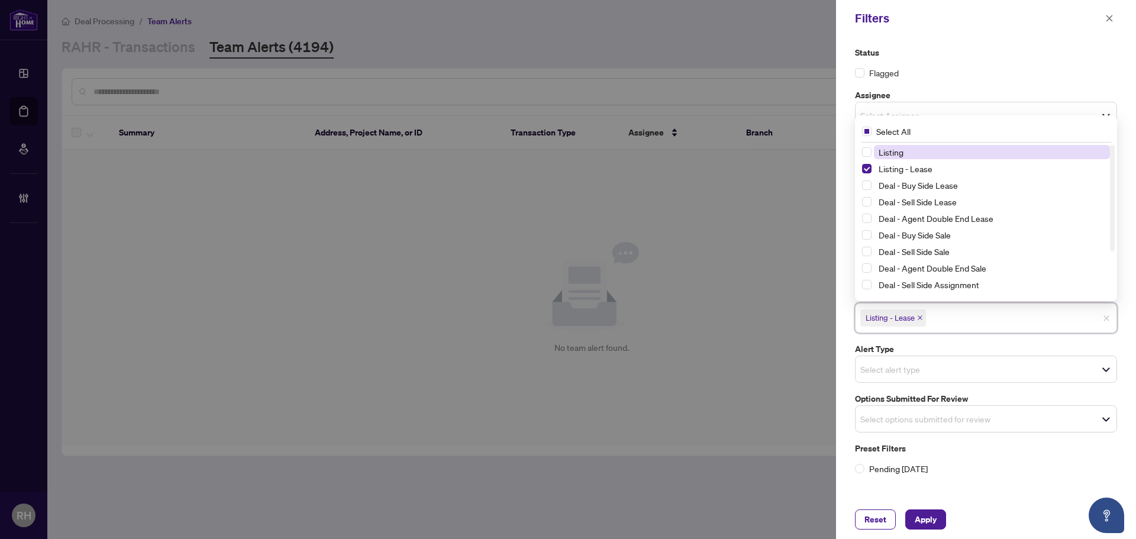
click at [919, 316] on icon "close" at bounding box center [919, 318] width 5 height 5
click at [893, 427] on div "Select options submitted for review" at bounding box center [986, 415] width 262 height 27
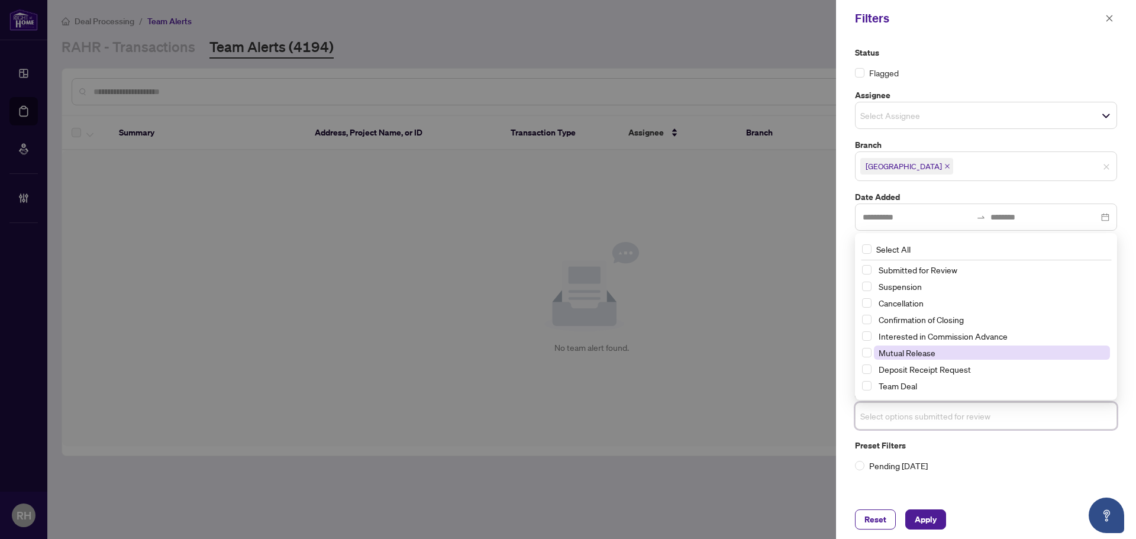
click at [913, 357] on span "Mutual Release" at bounding box center [906, 352] width 57 height 11
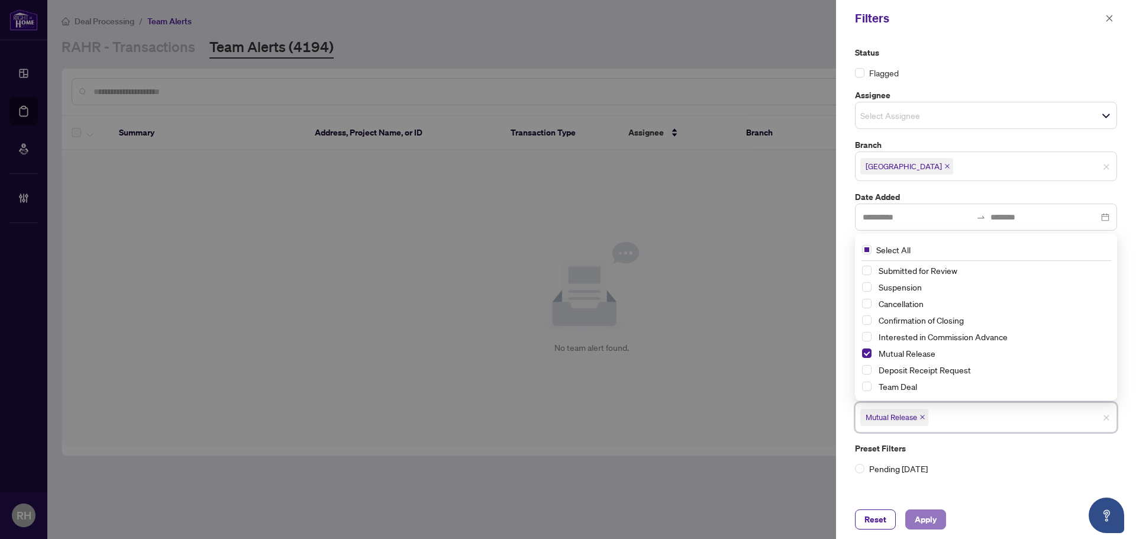
click at [911, 510] on button "Apply" at bounding box center [925, 519] width 41 height 20
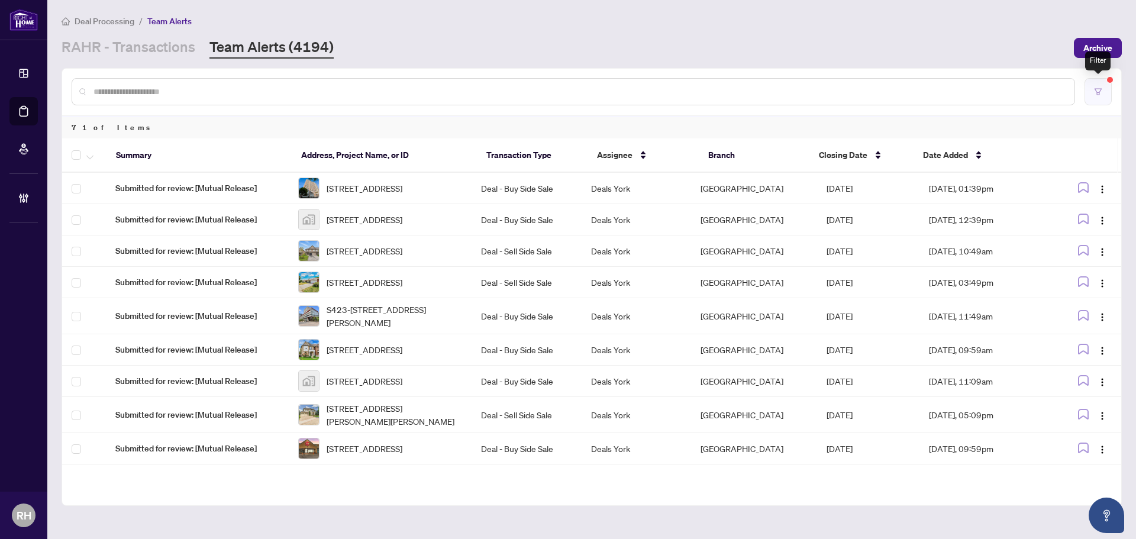
click at [1098, 83] on button "button" at bounding box center [1097, 91] width 27 height 27
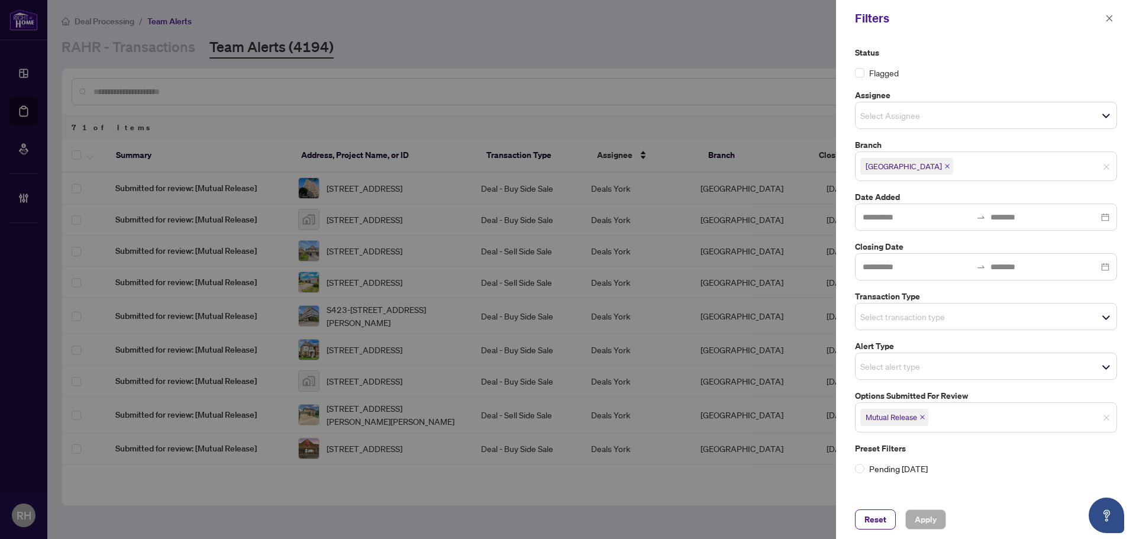
click at [922, 420] on span "Mutual Release" at bounding box center [894, 417] width 68 height 17
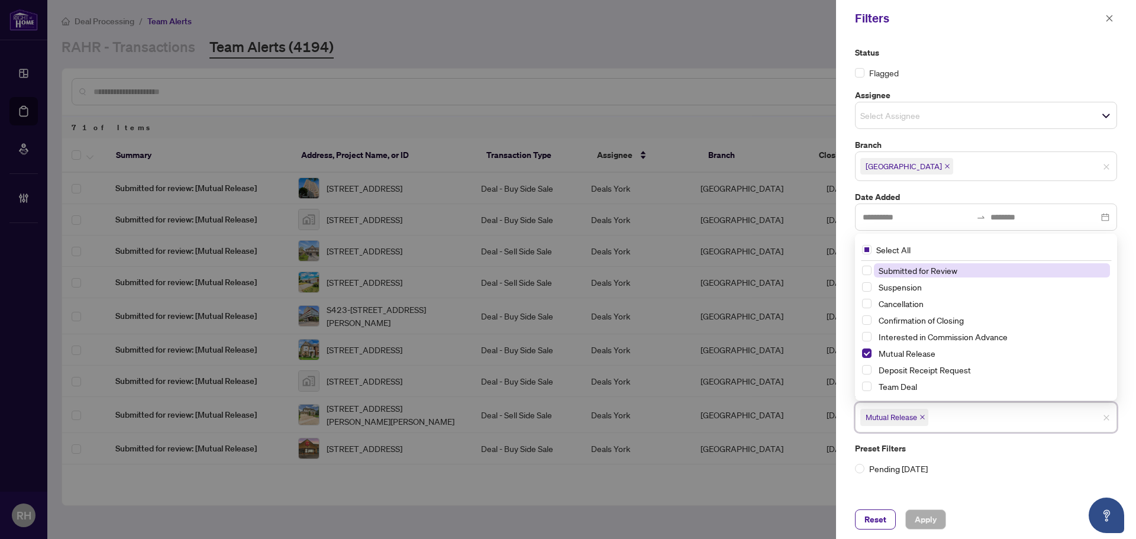
click at [924, 412] on span "Mutual Release" at bounding box center [894, 417] width 68 height 17
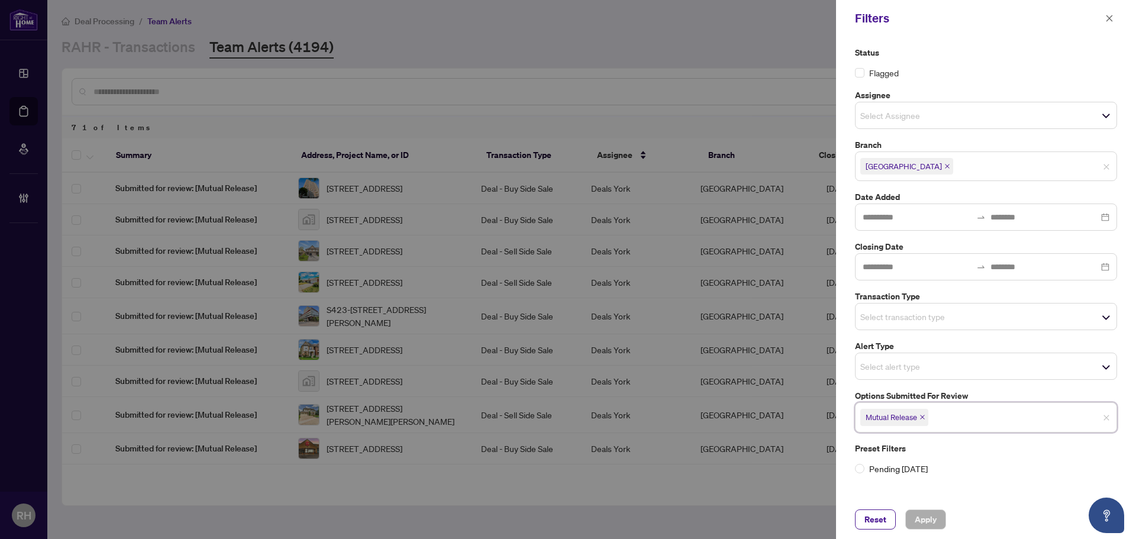
click at [924, 420] on icon "close" at bounding box center [922, 417] width 6 height 6
click at [926, 308] on span "Select transaction type" at bounding box center [985, 316] width 261 height 17
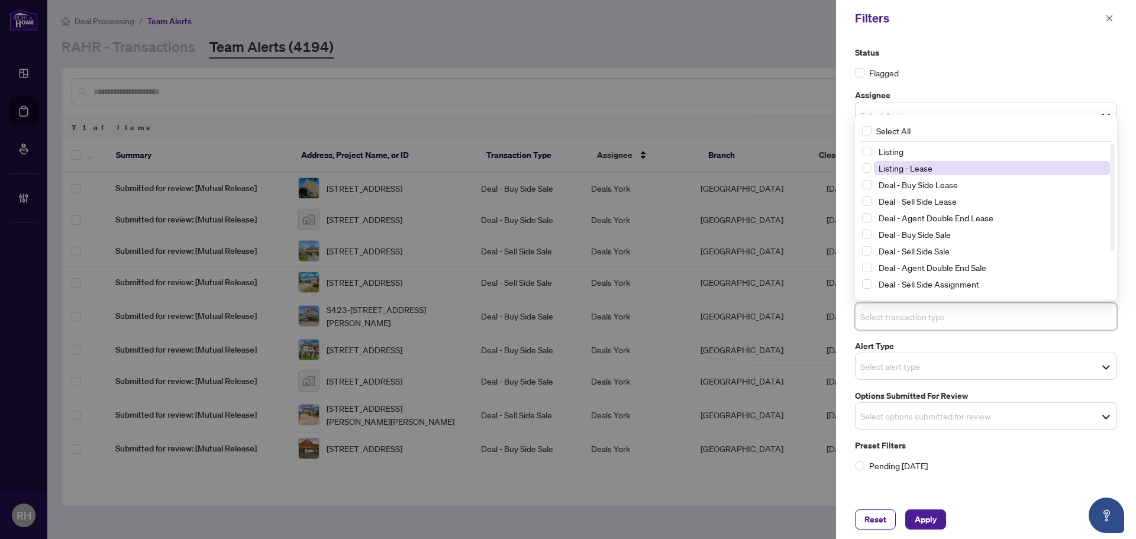
click at [920, 166] on span "Listing - Lease" at bounding box center [905, 168] width 54 height 11
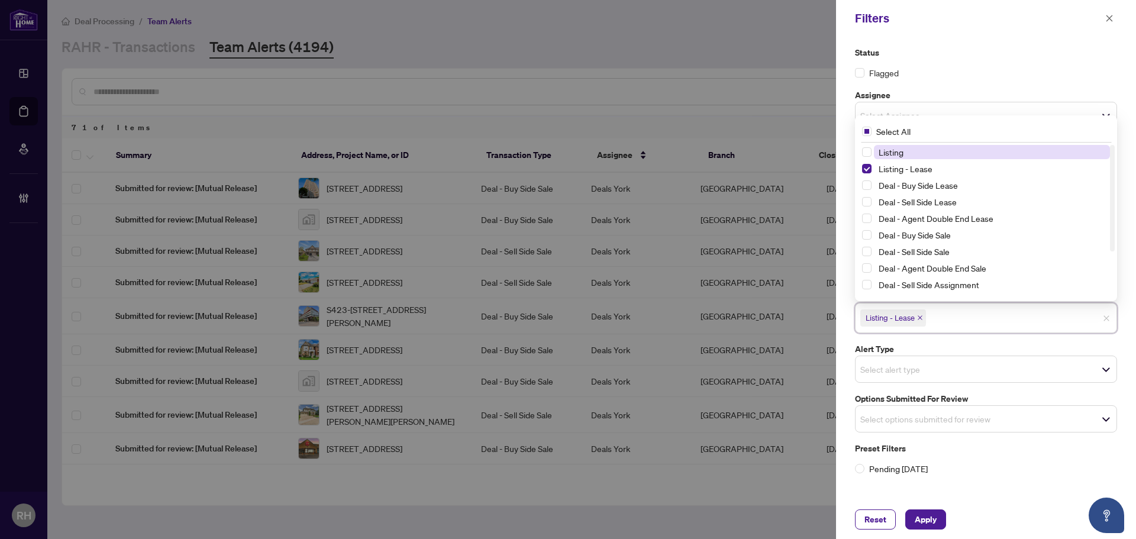
click at [915, 153] on span "Listing" at bounding box center [992, 152] width 236 height 14
click at [918, 525] on span "Apply" at bounding box center [925, 519] width 22 height 19
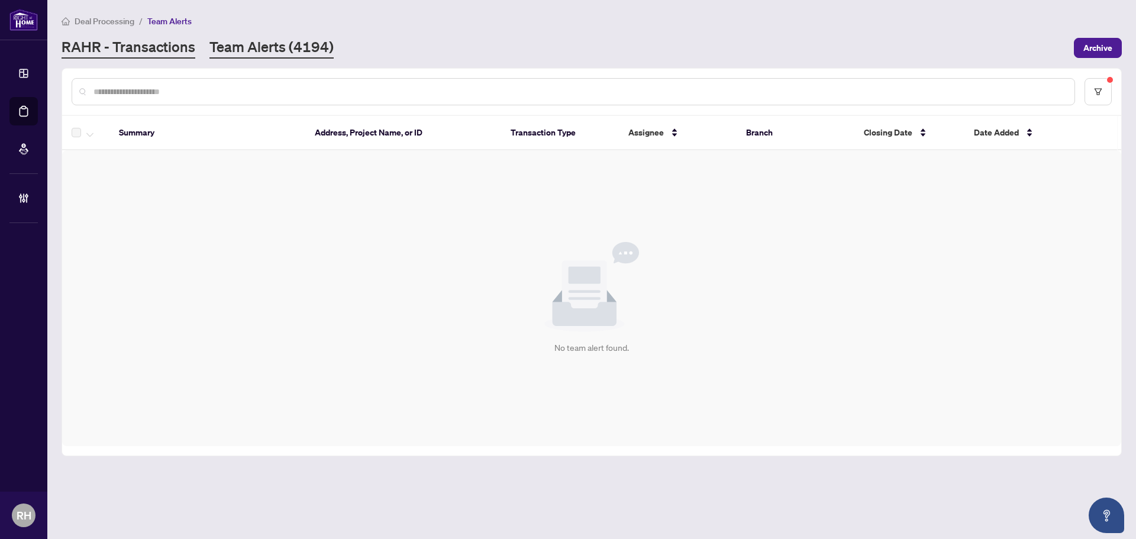
click at [91, 57] on link "RAHR - Transactions" at bounding box center [129, 47] width 134 height 21
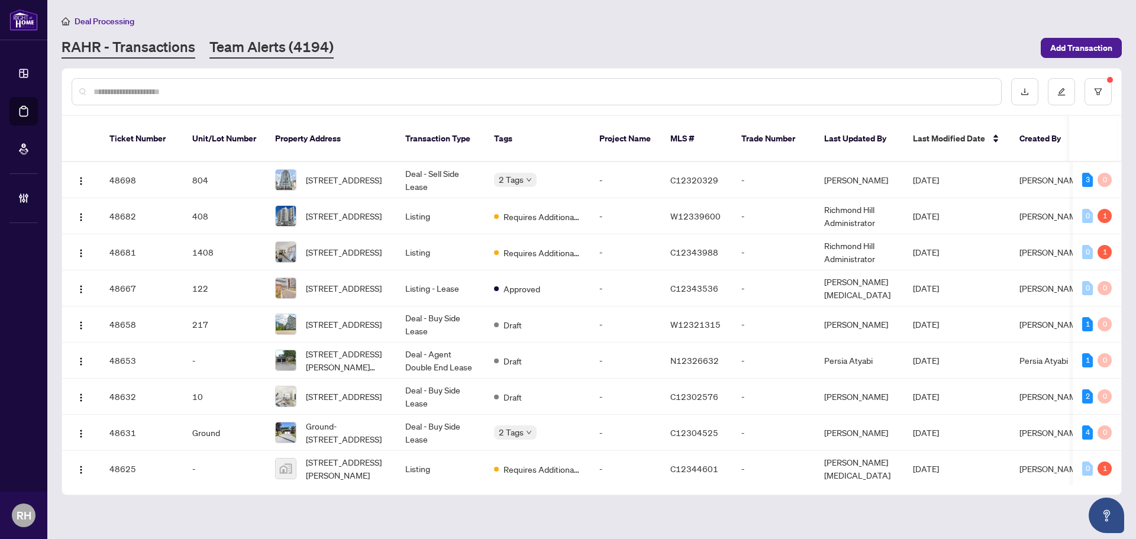
click at [273, 53] on link "Team Alerts (4194)" at bounding box center [271, 47] width 124 height 21
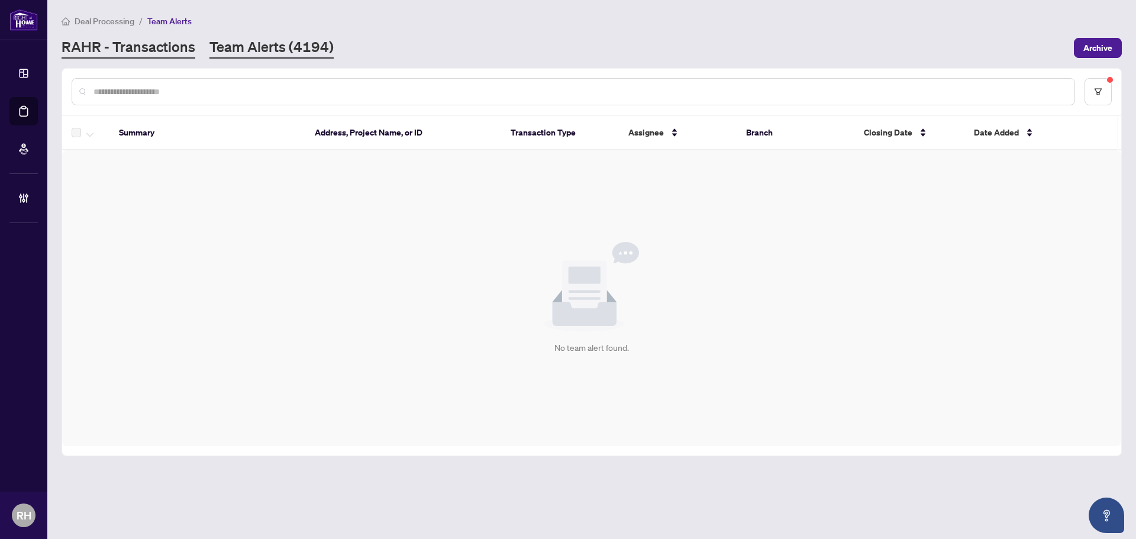
click at [127, 55] on link "RAHR - Transactions" at bounding box center [129, 47] width 134 height 21
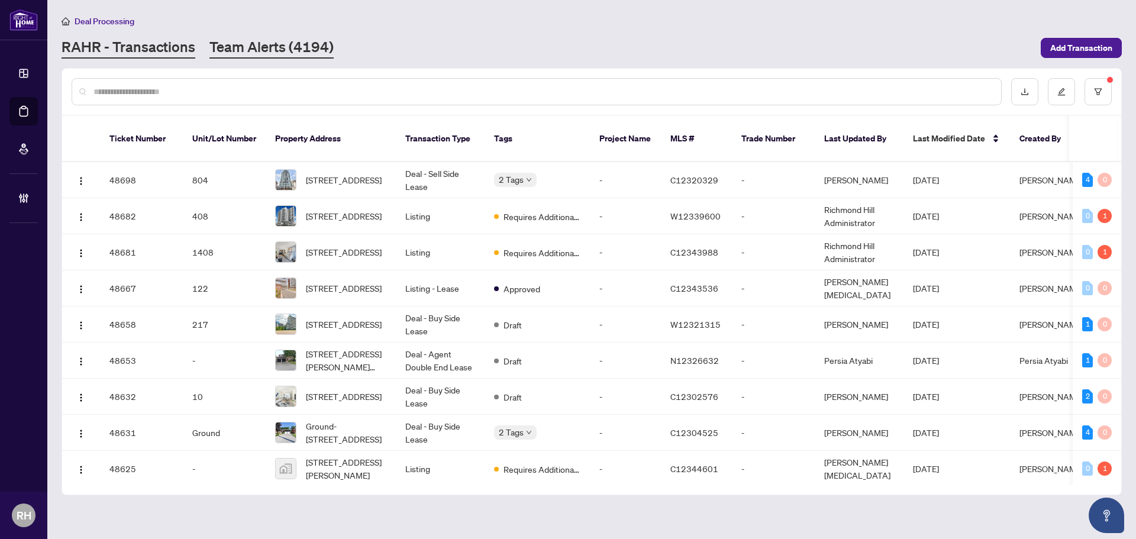
click at [234, 41] on link "Team Alerts (4194)" at bounding box center [271, 47] width 124 height 21
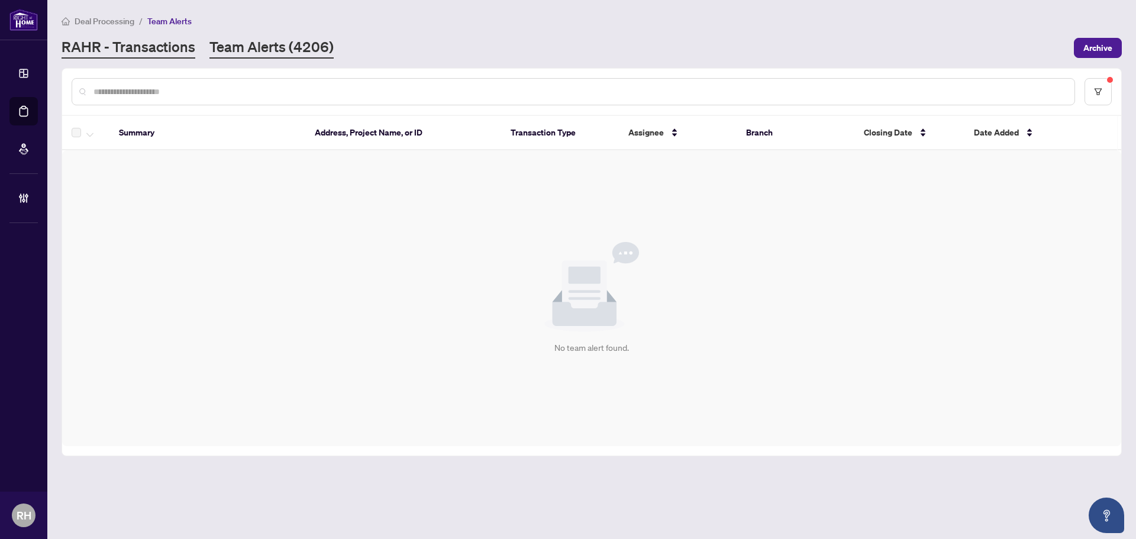
click at [184, 39] on link "RAHR - Transactions" at bounding box center [129, 47] width 134 height 21
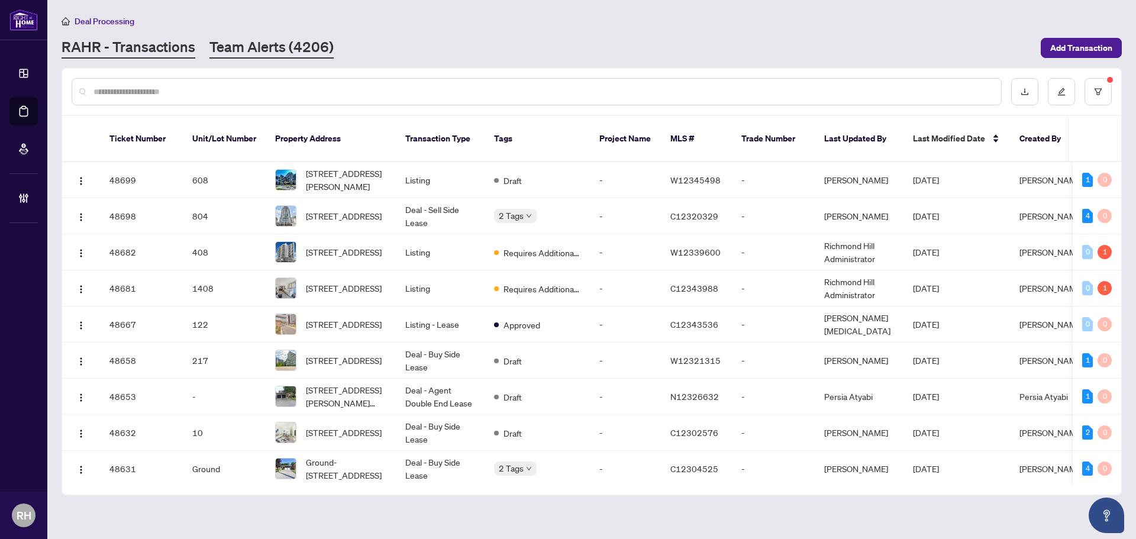
click at [271, 54] on link "Team Alerts (4206)" at bounding box center [271, 47] width 124 height 21
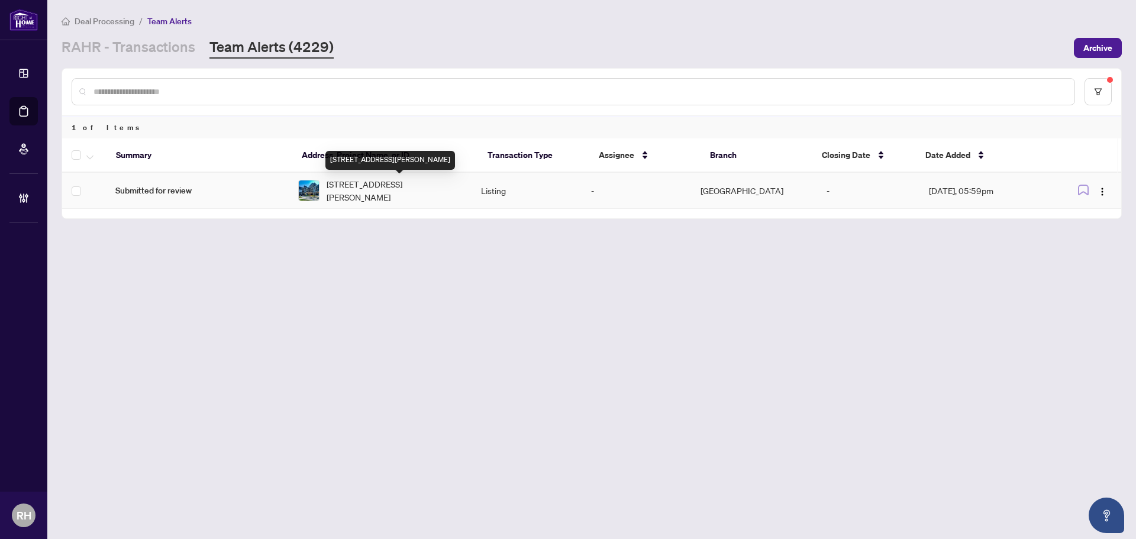
click at [351, 181] on span "[STREET_ADDRESS][PERSON_NAME]" at bounding box center [393, 190] width 135 height 26
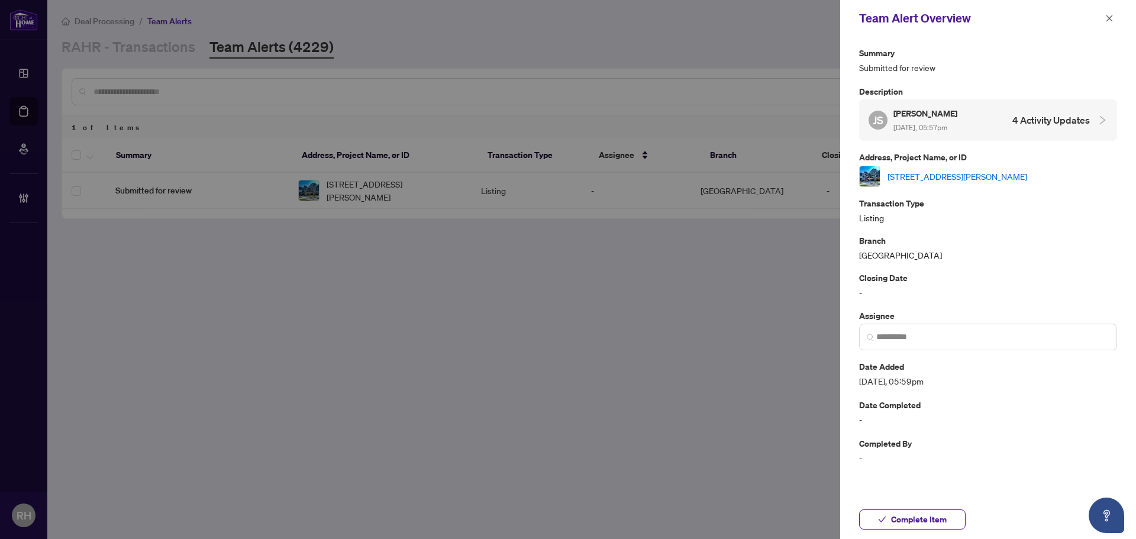
click at [968, 160] on p "Address, Project Name, or ID" at bounding box center [988, 157] width 258 height 14
click at [965, 181] on link "[STREET_ADDRESS][PERSON_NAME]" at bounding box center [957, 176] width 140 height 13
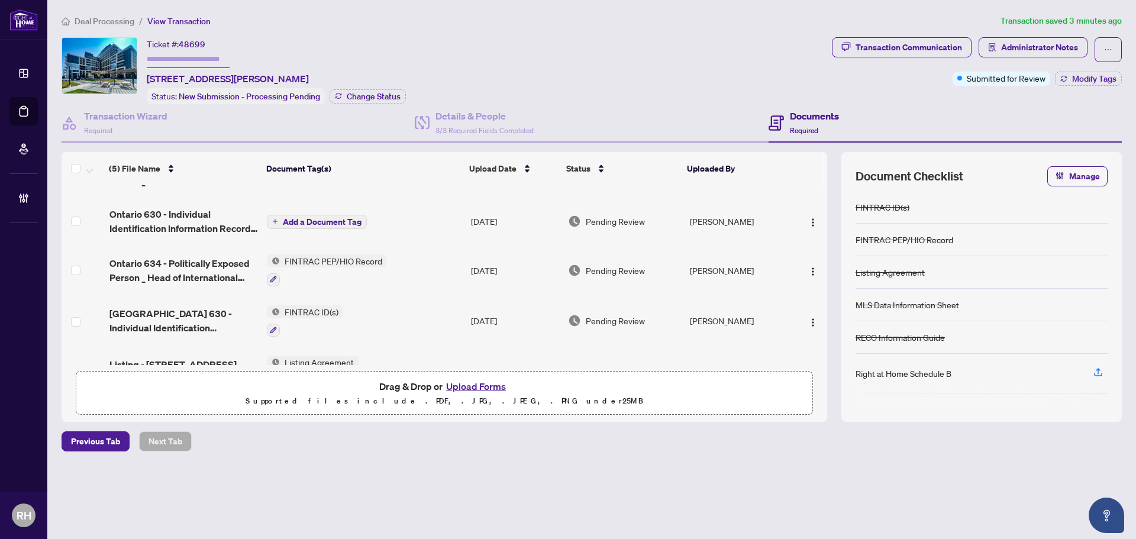
scroll to position [70, 0]
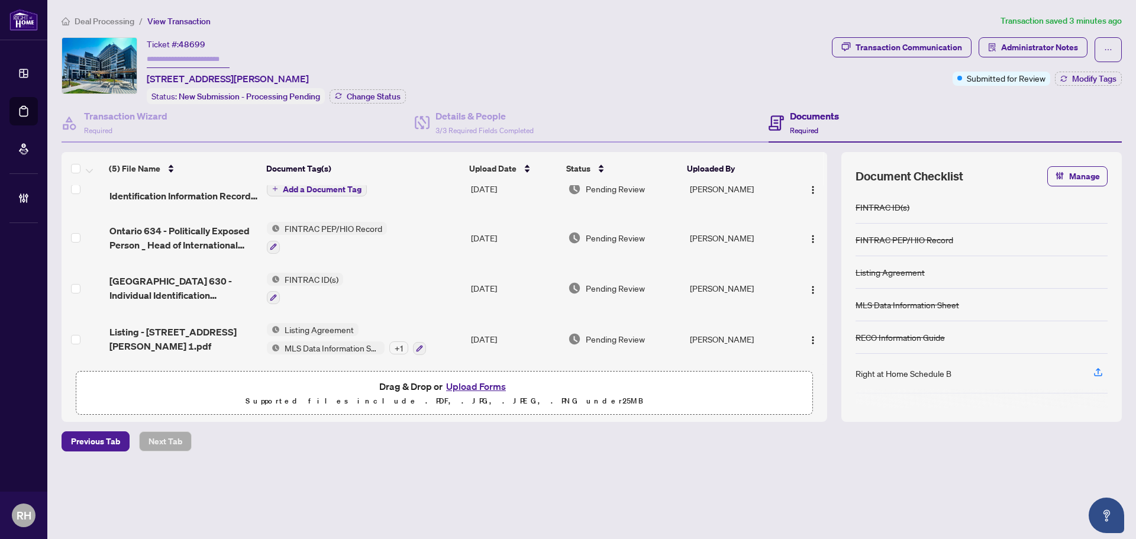
click at [910, 16] on ol "Deal Processing / View Transaction" at bounding box center [529, 21] width 934 height 14
click at [915, 44] on div "Transaction Communication" at bounding box center [908, 47] width 106 height 19
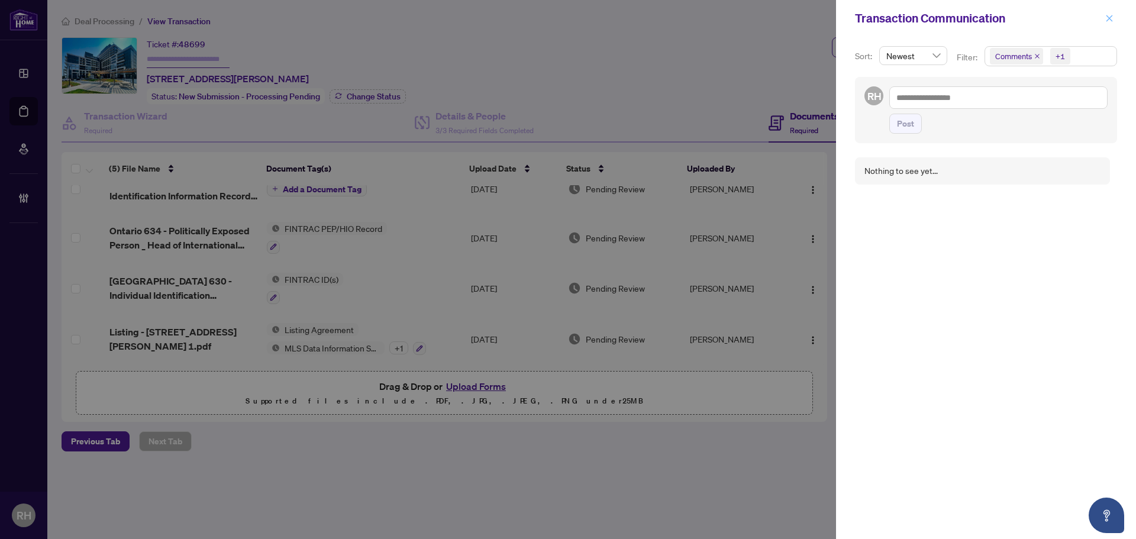
click at [1106, 25] on span "button" at bounding box center [1109, 18] width 8 height 19
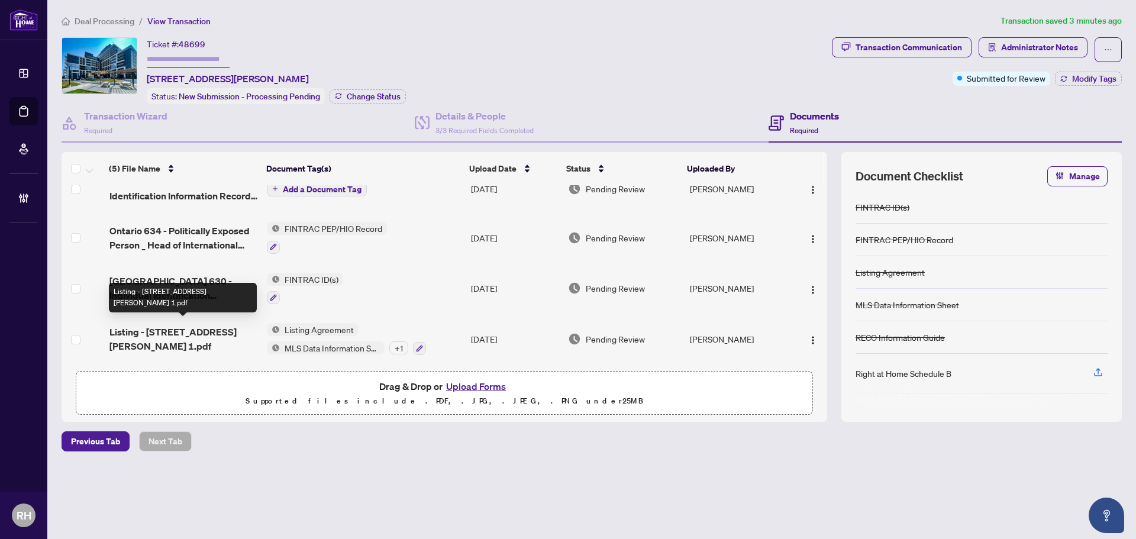
click at [187, 339] on span "Listing - [STREET_ADDRESS][PERSON_NAME] 1.pdf" at bounding box center [183, 339] width 148 height 28
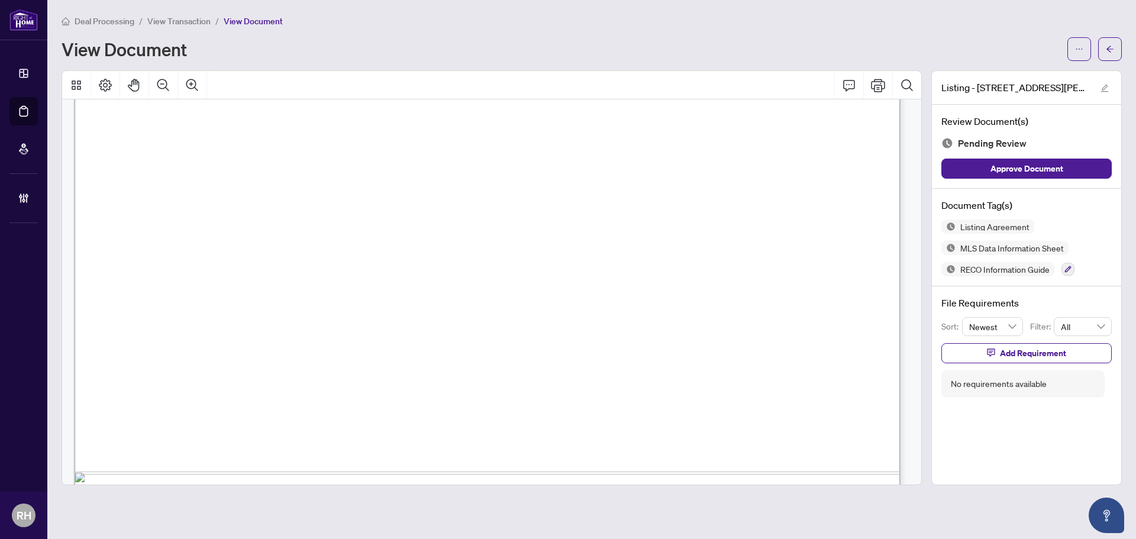
scroll to position [24824, 0]
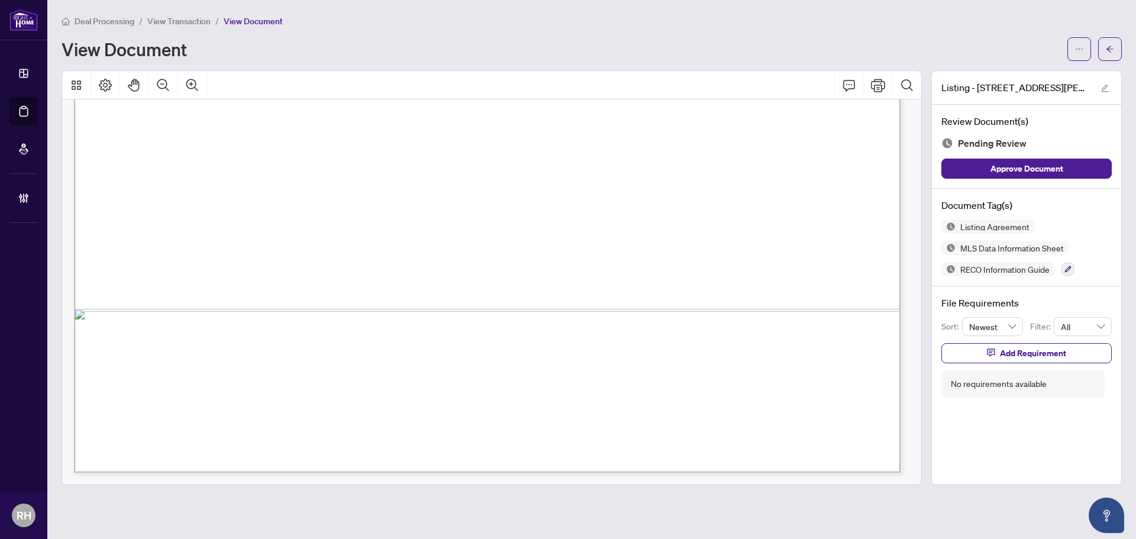
click at [1071, 275] on div at bounding box center [1067, 269] width 13 height 14
click at [1067, 267] on icon "button" at bounding box center [1067, 269] width 7 height 7
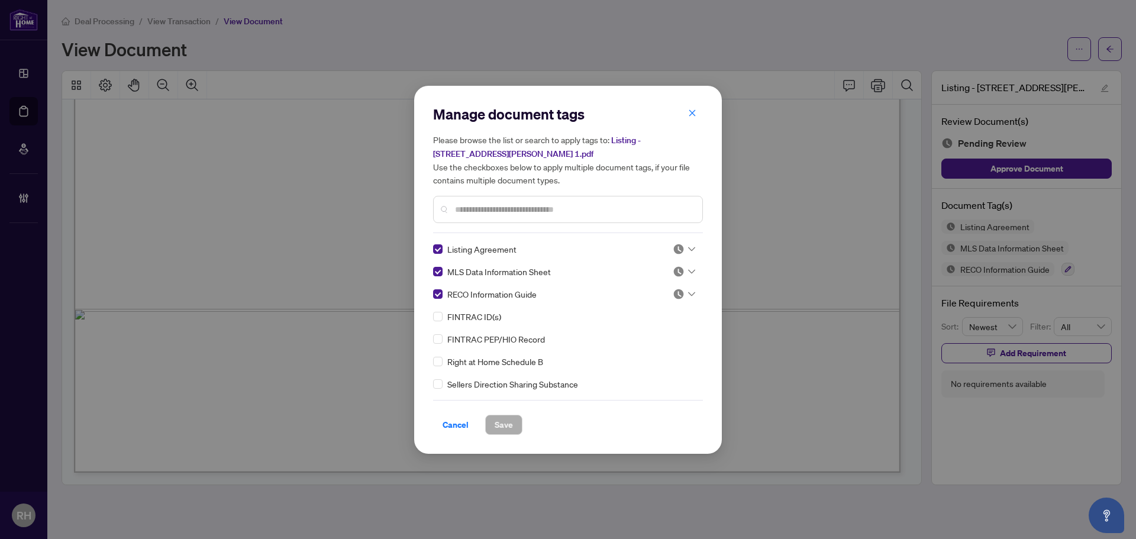
click at [689, 248] on icon at bounding box center [691, 249] width 7 height 5
click at [661, 304] on div "Approved" at bounding box center [645, 306] width 76 height 13
click at [688, 270] on icon at bounding box center [691, 271] width 7 height 5
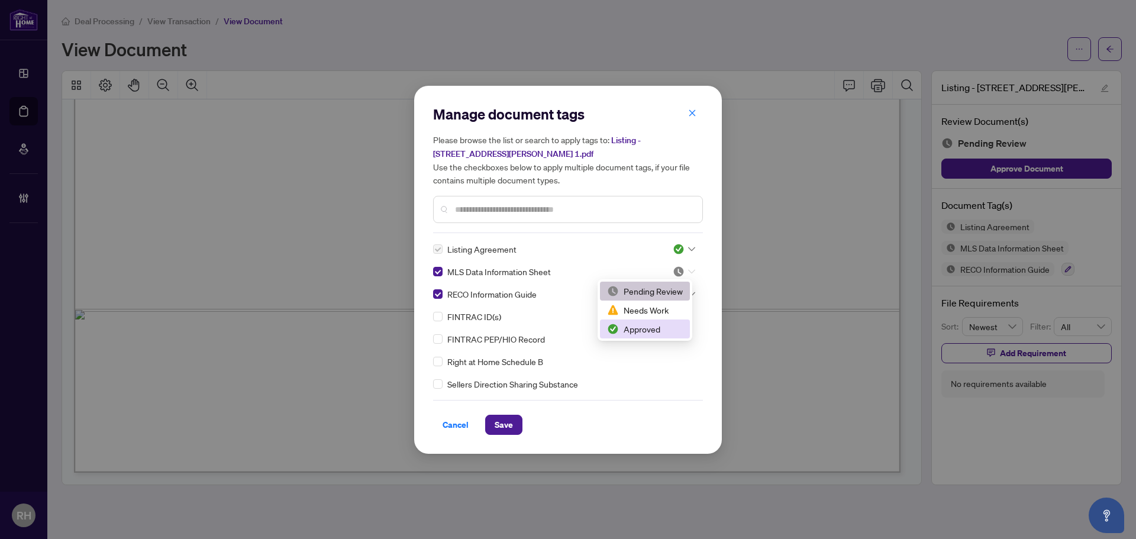
click at [662, 331] on div "Approved" at bounding box center [645, 328] width 76 height 13
click at [682, 290] on div at bounding box center [683, 294] width 22 height 12
click at [662, 355] on div "Approved" at bounding box center [645, 351] width 76 height 13
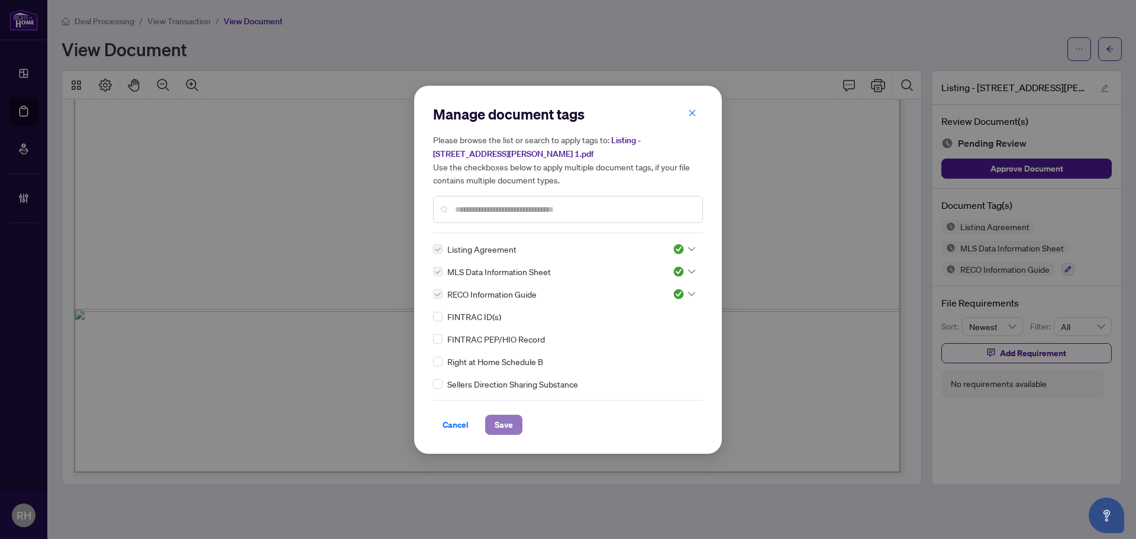
click at [510, 432] on span "Save" at bounding box center [503, 424] width 18 height 19
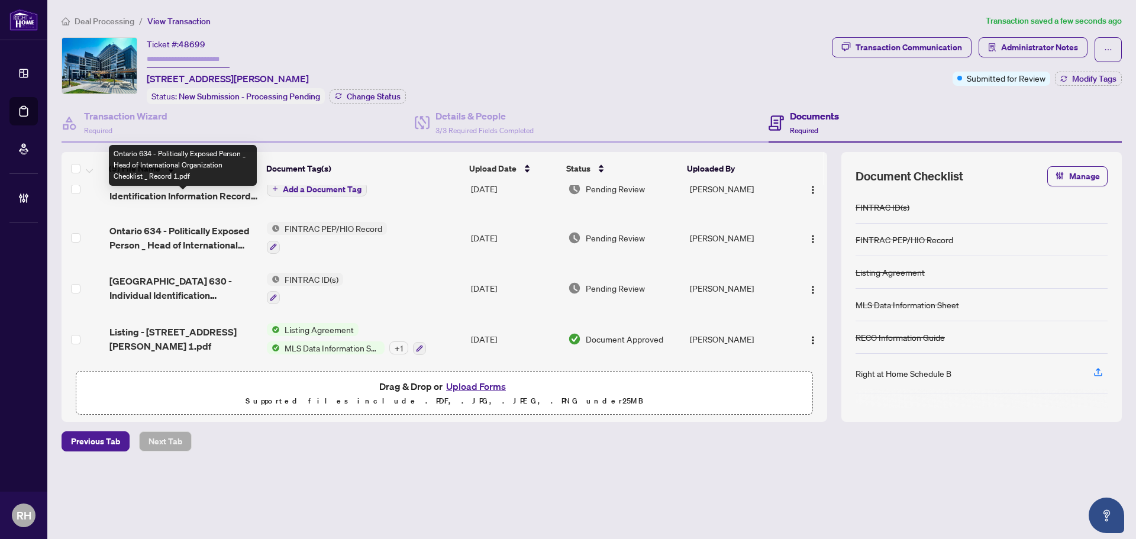
scroll to position [70, 0]
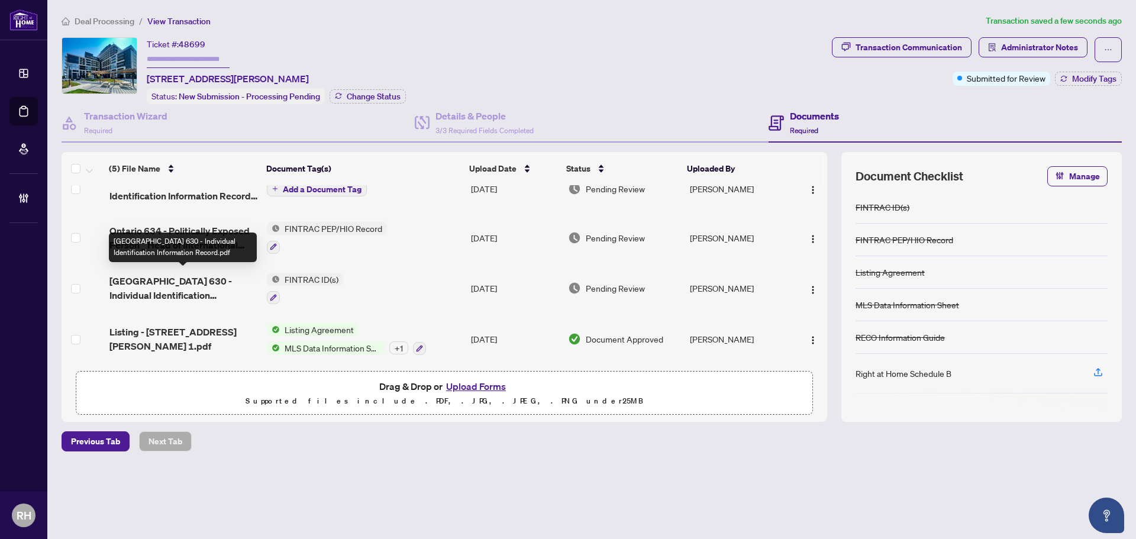
click at [169, 282] on span "Ontario 630 - Individual Identification Information Record.pdf" at bounding box center [183, 288] width 148 height 28
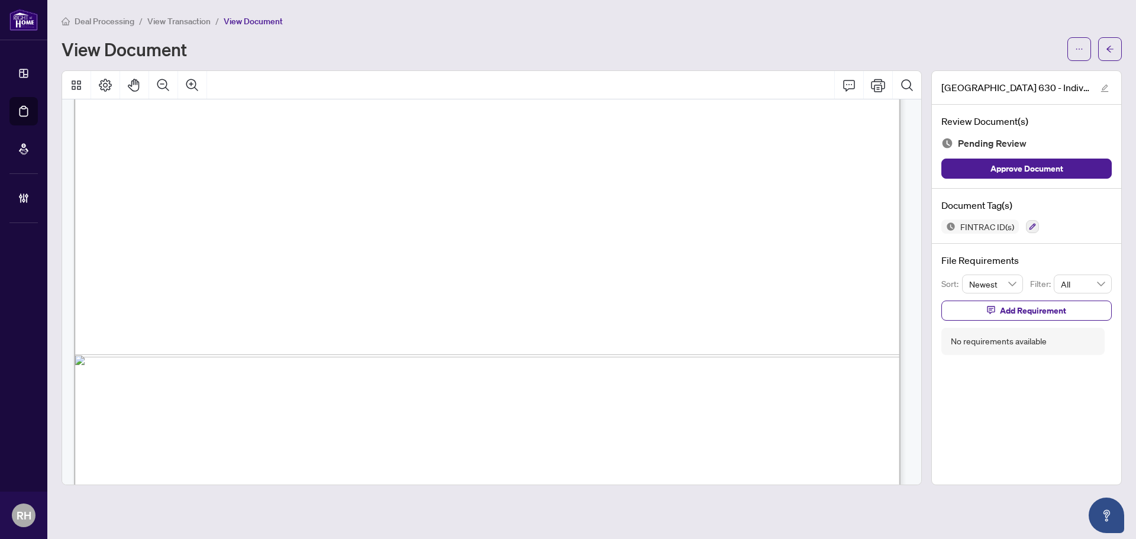
scroll to position [3996, 0]
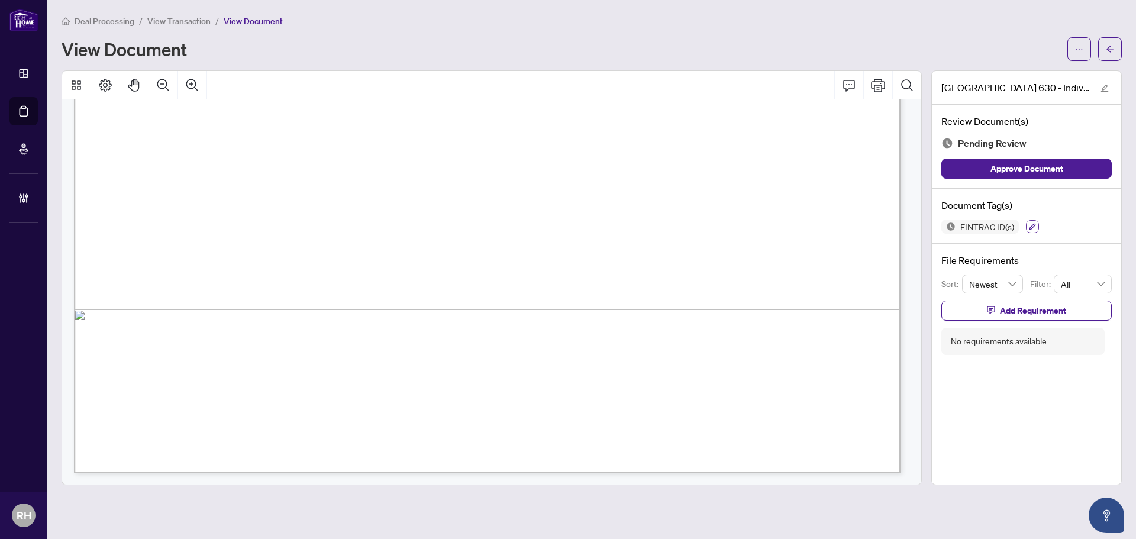
click at [1028, 228] on icon "button" at bounding box center [1031, 226] width 7 height 7
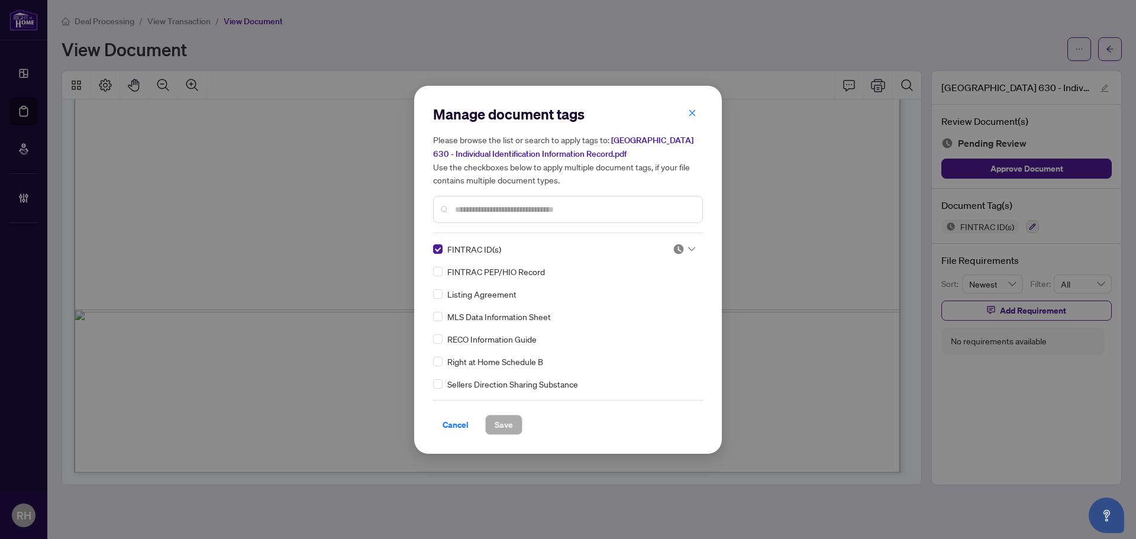
click at [683, 248] on div at bounding box center [683, 249] width 22 height 12
click at [630, 317] on div "2 3 Pending Review Needs Work Approved" at bounding box center [644, 288] width 95 height 62
click at [616, 308] on img at bounding box center [613, 306] width 12 height 12
click at [520, 422] on button "Save" at bounding box center [503, 425] width 37 height 20
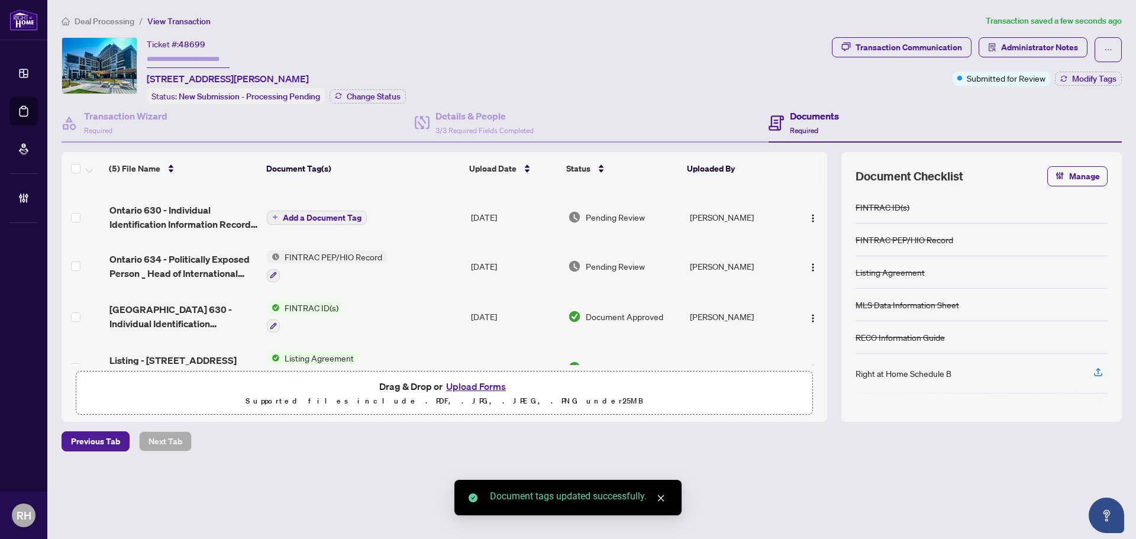
scroll to position [59, 0]
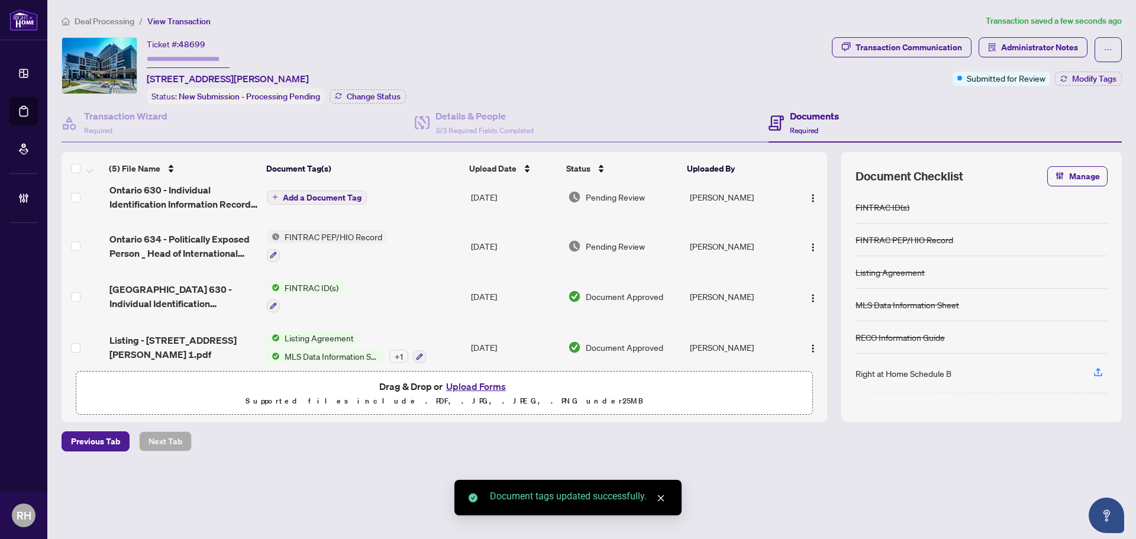
click at [179, 244] on span "Ontario 634 - Politically Exposed Person _ Head of International Organization C…" at bounding box center [183, 246] width 148 height 28
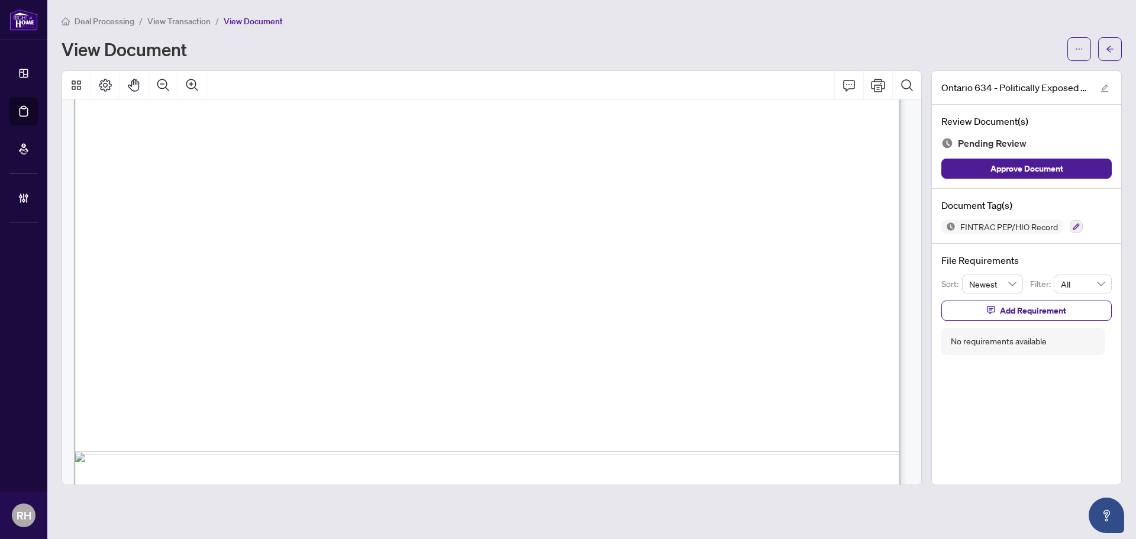
scroll to position [1804, 0]
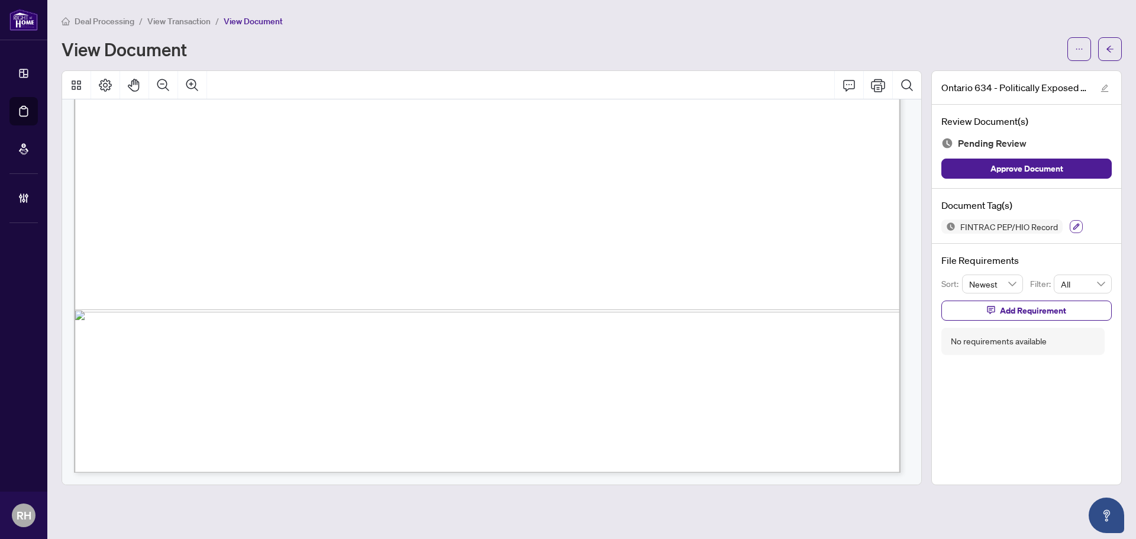
click at [1072, 225] on icon "button" at bounding box center [1075, 226] width 7 height 7
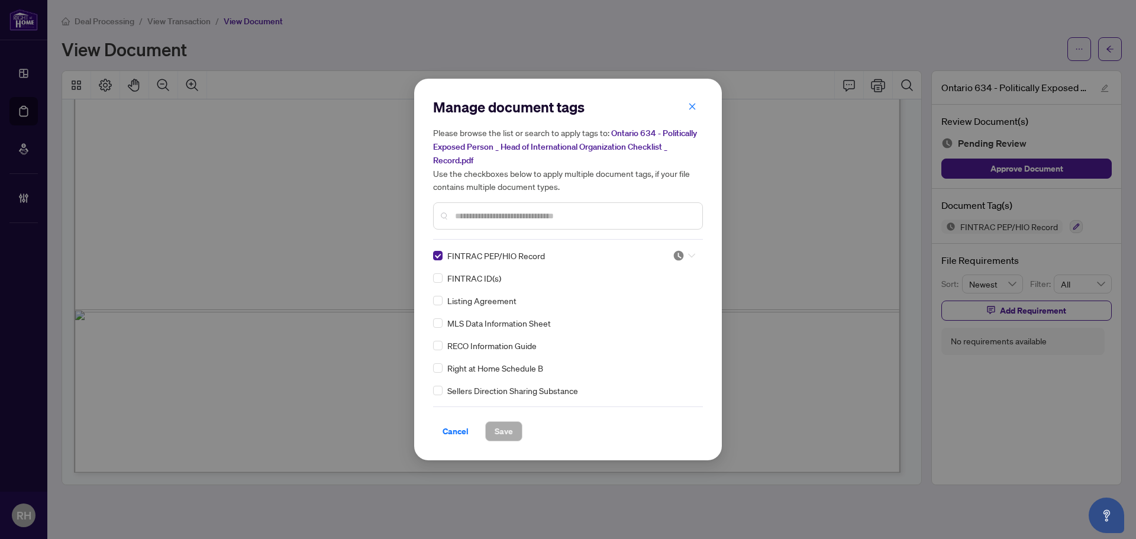
click at [676, 248] on input "search" at bounding box center [678, 256] width 12 height 18
click at [654, 318] on div "Approved" at bounding box center [645, 312] width 76 height 13
click at [515, 432] on button "Save" at bounding box center [503, 431] width 37 height 20
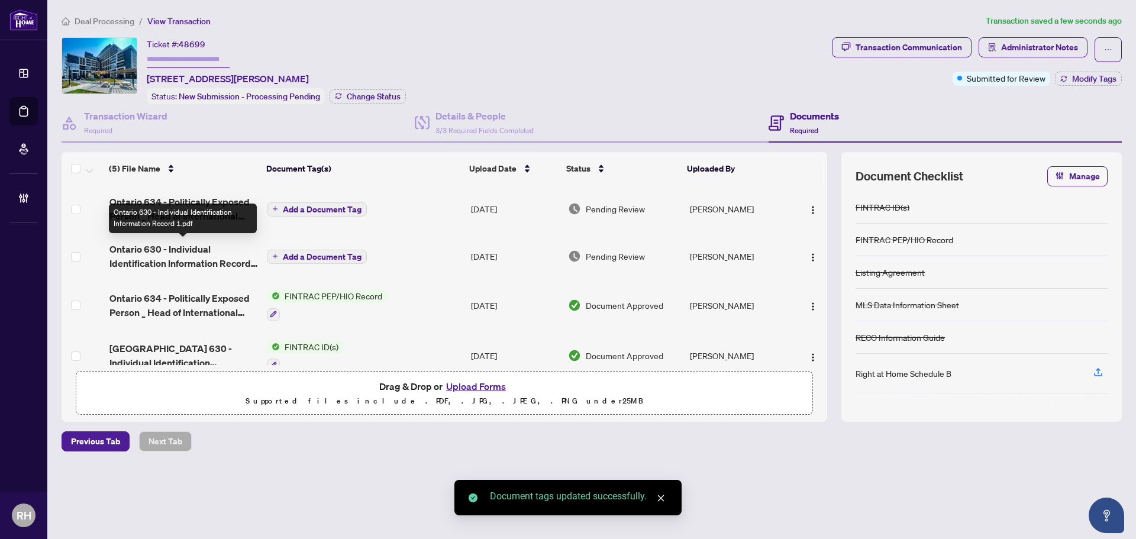
click at [161, 254] on span "Ontario 630 - Individual Identification Information Record 1.pdf" at bounding box center [183, 256] width 148 height 28
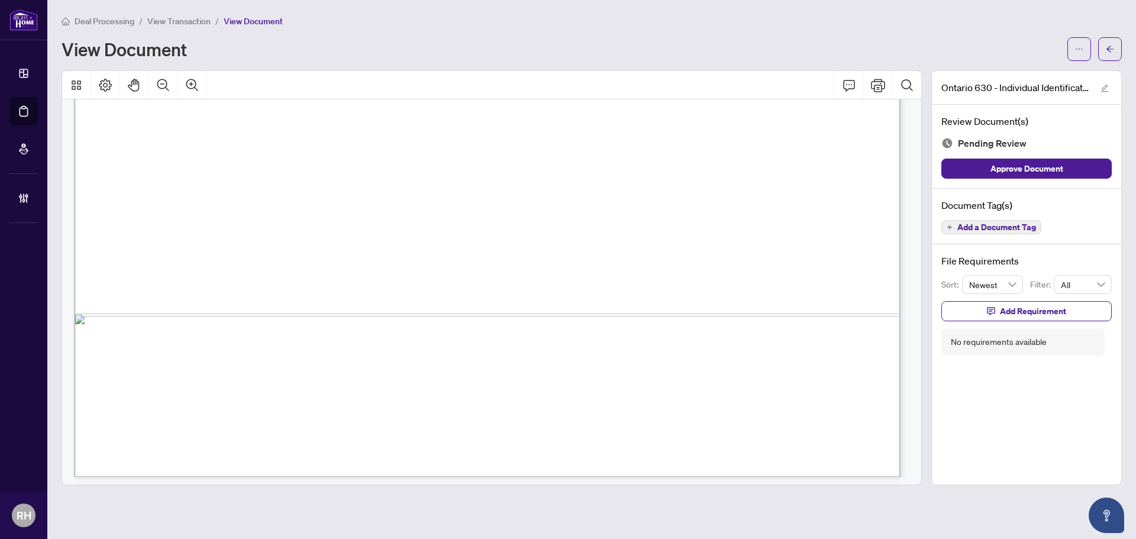
scroll to position [3996, 0]
click at [966, 218] on div "Document Tag(s) Add a Document Tag" at bounding box center [1025, 217] width 189 height 56
click at [969, 223] on span "Add a Document Tag" at bounding box center [996, 227] width 79 height 8
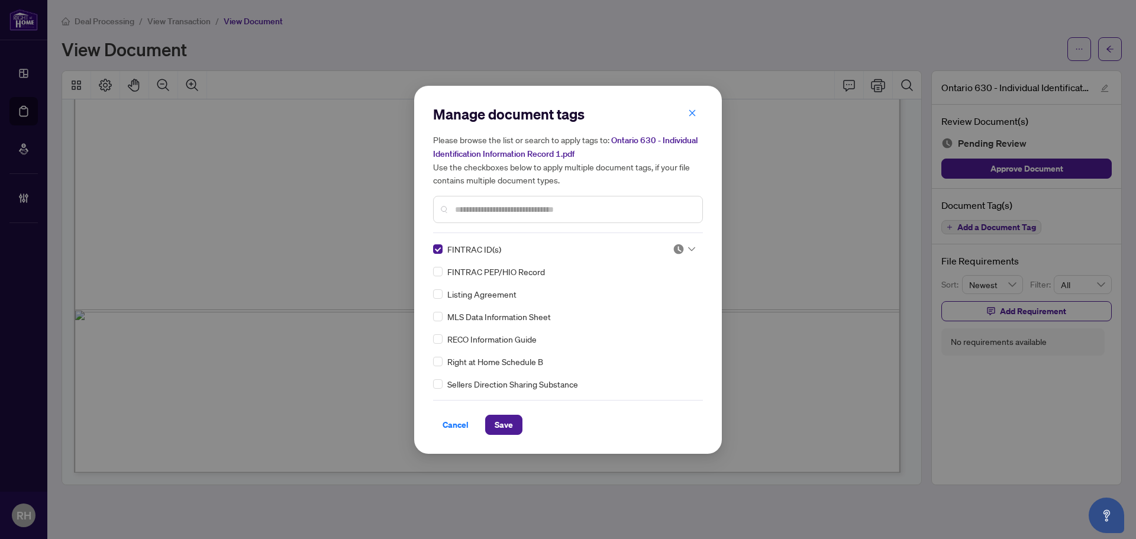
click at [680, 243] on img at bounding box center [678, 249] width 12 height 12
click at [654, 294] on div "Needs Work" at bounding box center [645, 287] width 90 height 19
click at [690, 254] on div at bounding box center [683, 249] width 22 height 12
click at [651, 302] on div "Approved" at bounding box center [645, 306] width 76 height 13
click at [499, 423] on span "Save" at bounding box center [503, 424] width 18 height 19
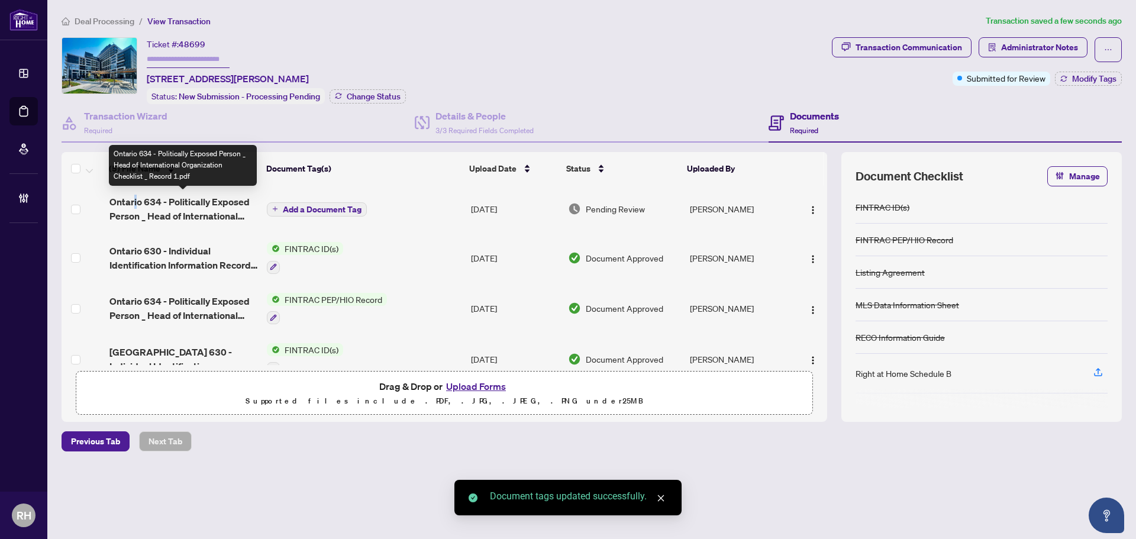
click at [134, 202] on span "Ontario 634 - Politically Exposed Person _ Head of International Organization C…" at bounding box center [183, 209] width 148 height 28
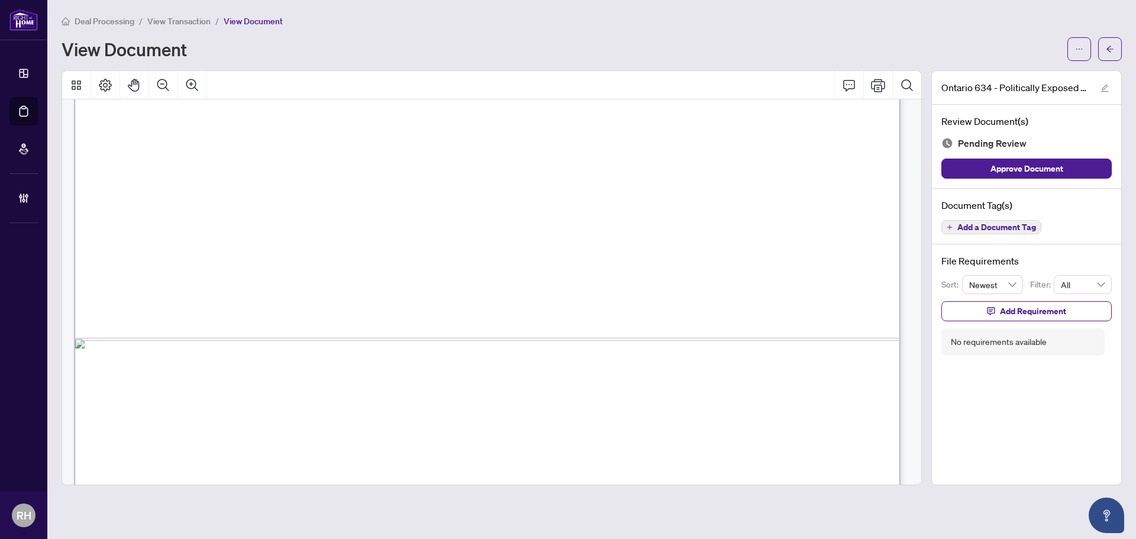
scroll to position [1804, 0]
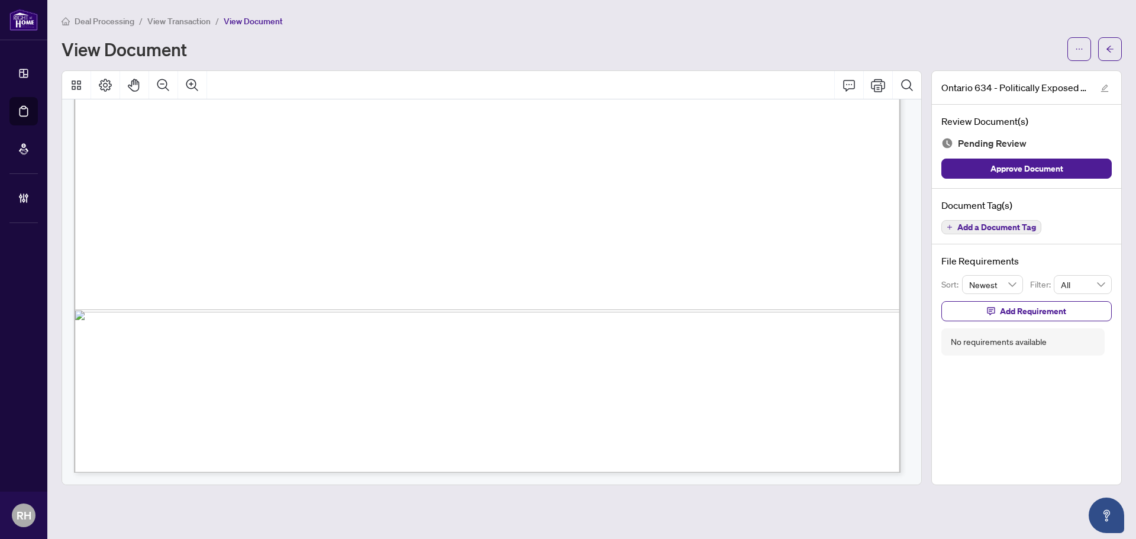
click at [990, 230] on span "Add a Document Tag" at bounding box center [996, 227] width 79 height 8
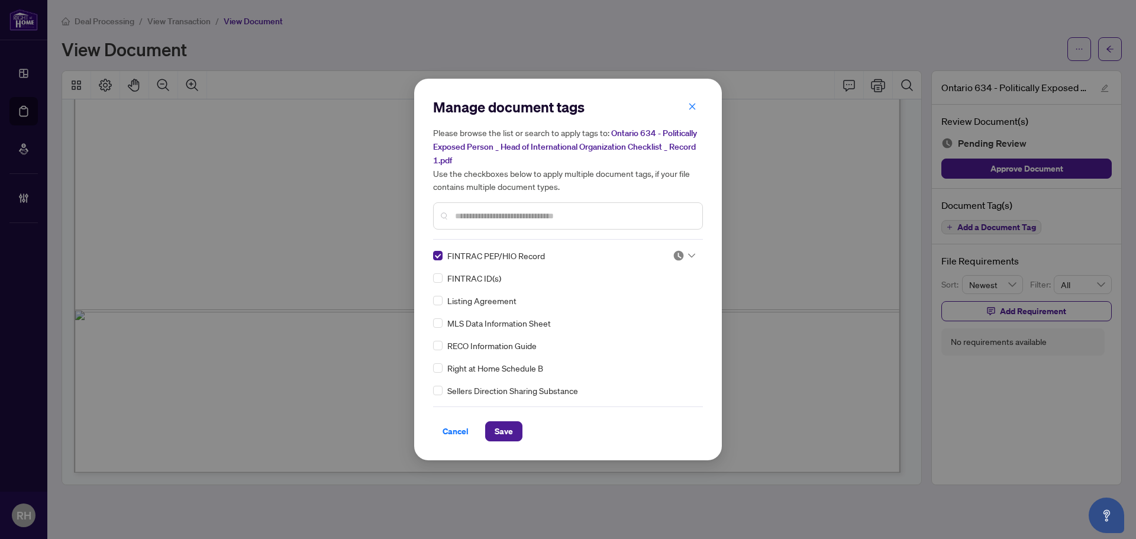
click at [688, 253] on icon at bounding box center [691, 255] width 7 height 5
click at [662, 308] on div "Approved" at bounding box center [645, 312] width 76 height 13
click at [496, 423] on span "Save" at bounding box center [503, 431] width 18 height 19
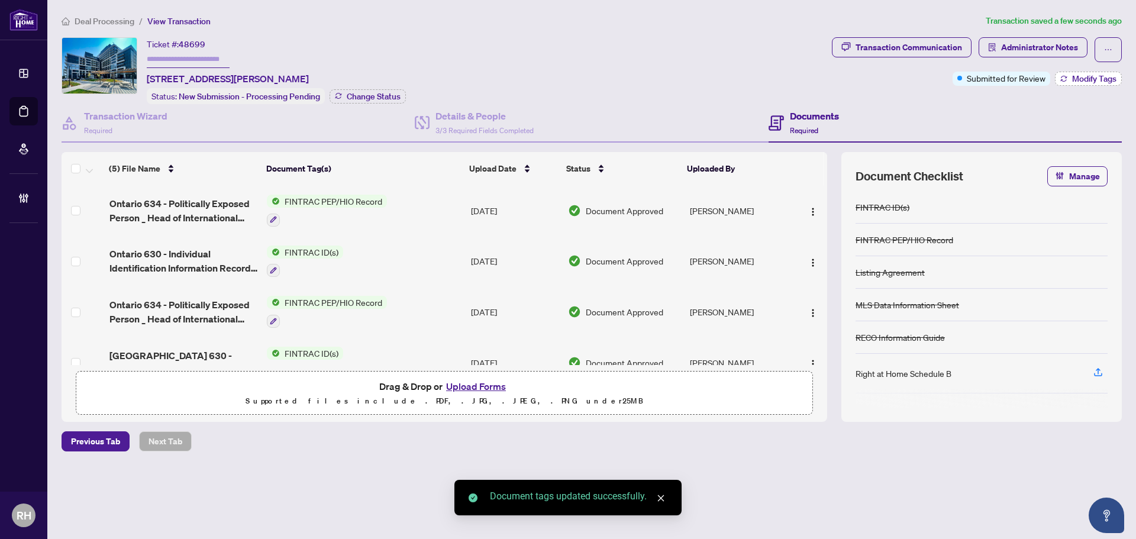
click at [1064, 72] on button "Modify Tags" at bounding box center [1087, 79] width 67 height 14
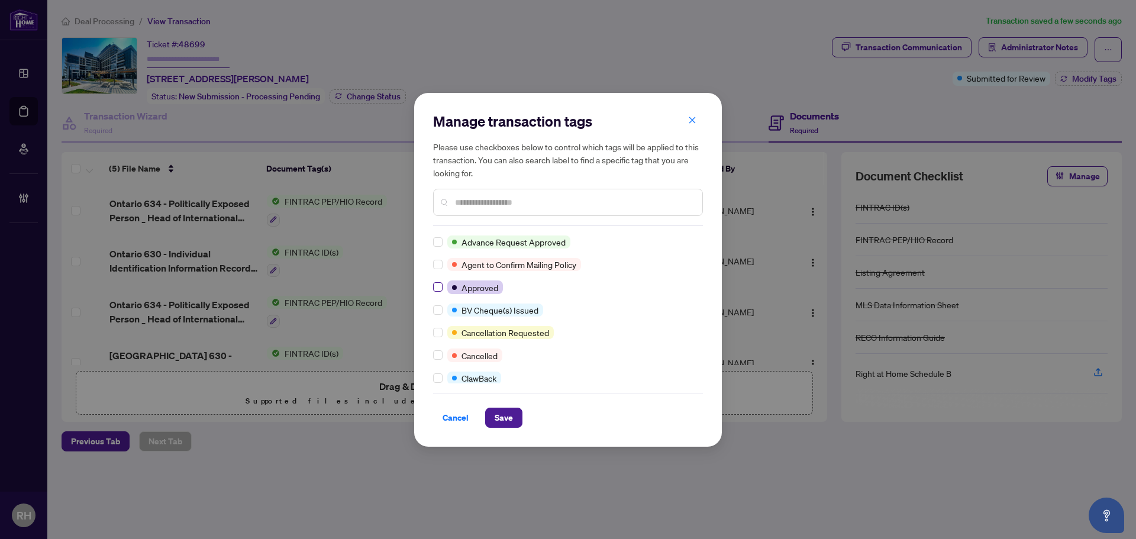
click at [434, 296] on div "Advance Request Approved Agent to Confirm Mailing Policy Approved BV Cheque(s) …" at bounding box center [568, 309] width 270 height 148
click at [442, 289] on div at bounding box center [440, 286] width 14 height 13
click at [435, 292] on label at bounding box center [437, 286] width 9 height 13
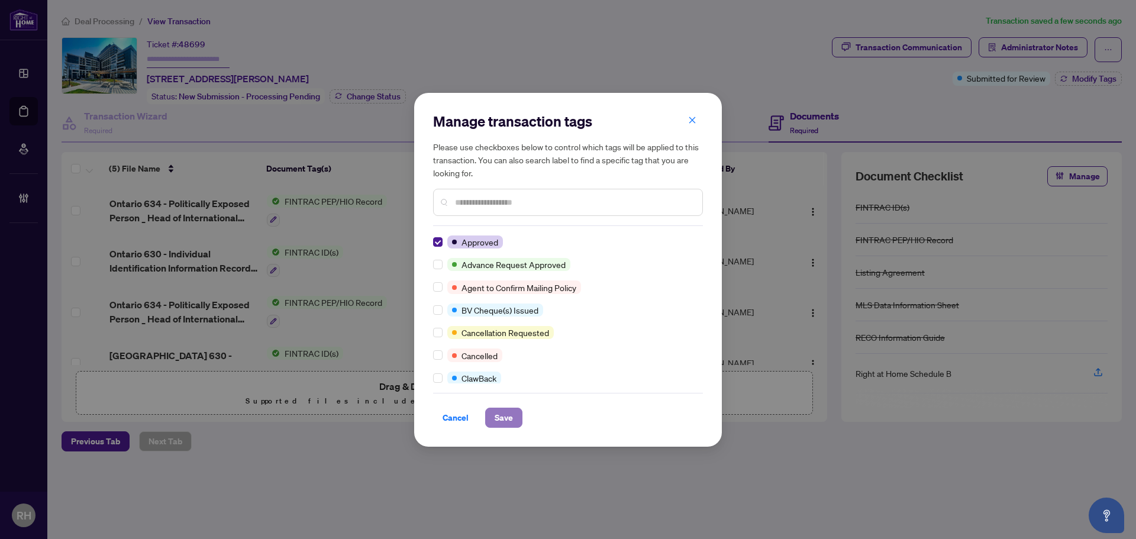
click at [502, 418] on span "Save" at bounding box center [503, 417] width 18 height 19
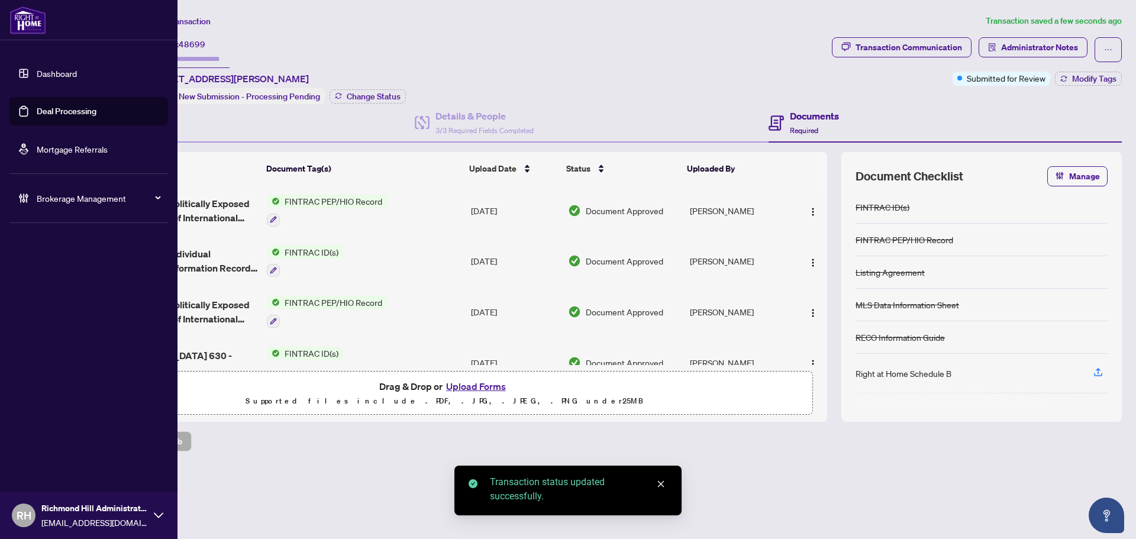
click at [37, 113] on link "Deal Processing" at bounding box center [67, 111] width 60 height 11
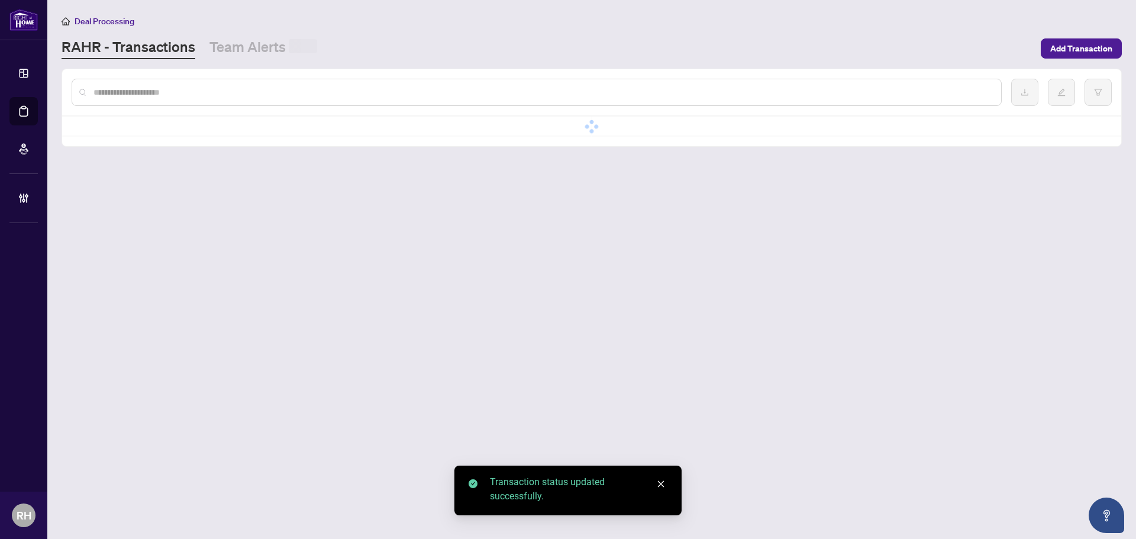
click at [232, 62] on main "Deal Processing RAHR - Transactions Team Alerts Add Transaction No data No data" at bounding box center [591, 269] width 1088 height 539
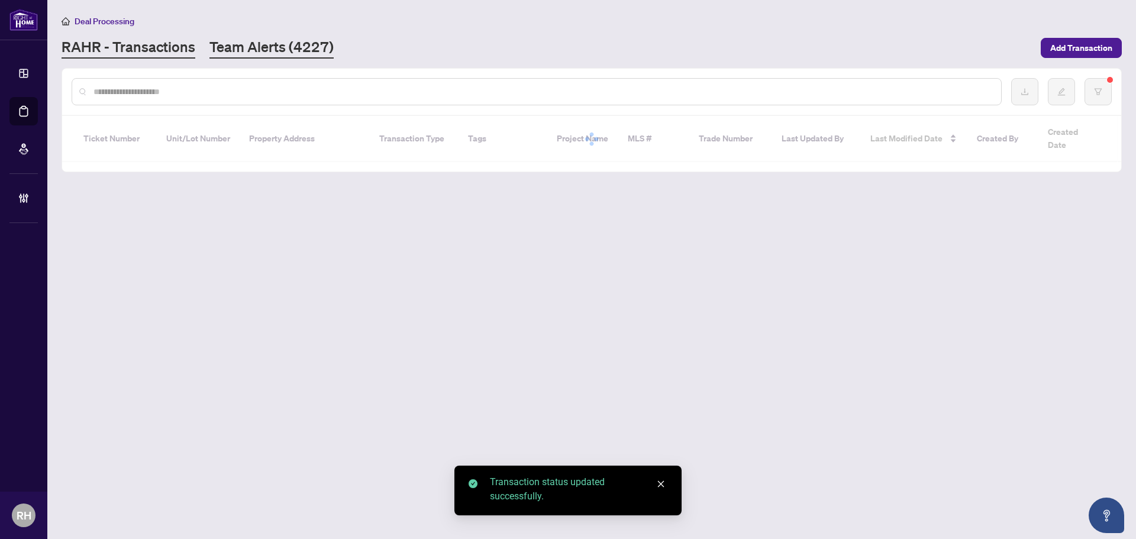
click at [260, 48] on link "Team Alerts (4227)" at bounding box center [271, 47] width 124 height 21
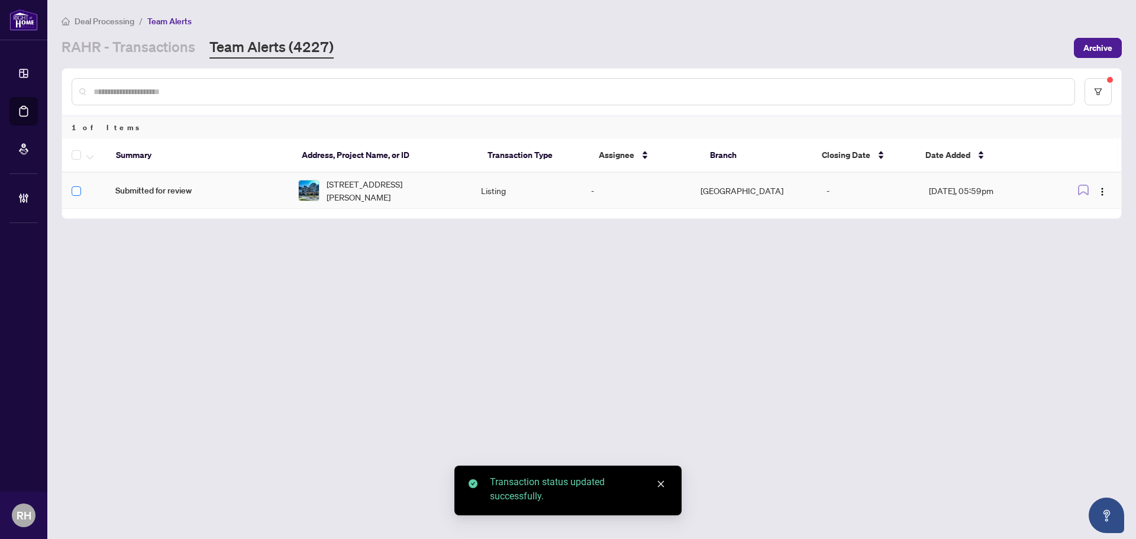
click at [75, 195] on label at bounding box center [76, 191] width 9 height 13
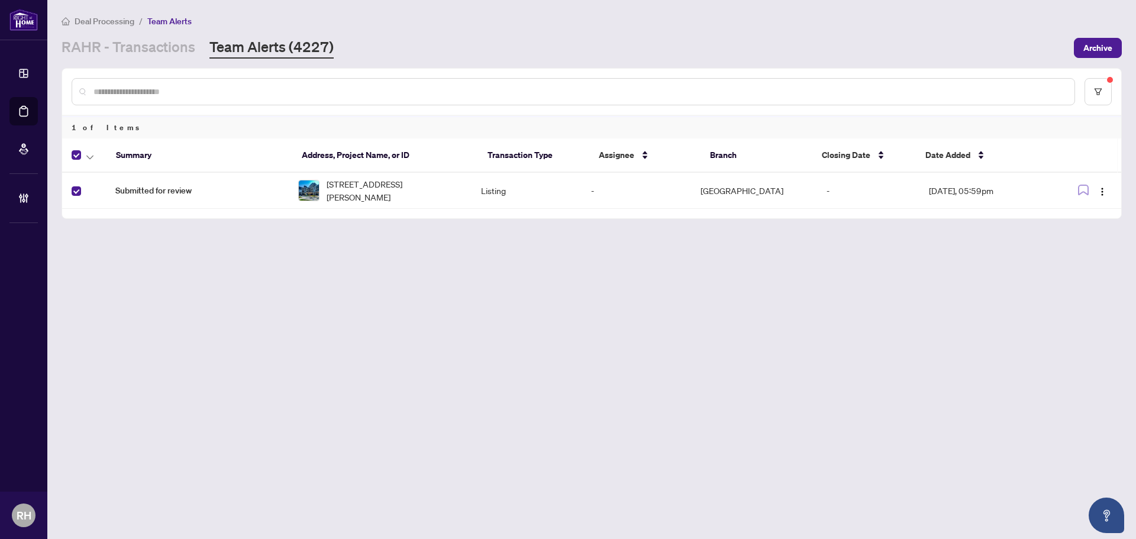
drag, startPoint x: 101, startPoint y: 144, endPoint x: 85, endPoint y: 171, distance: 31.8
click at [98, 149] on th at bounding box center [84, 155] width 44 height 34
click at [85, 171] on th at bounding box center [84, 155] width 44 height 34
click at [90, 155] on icon "button" at bounding box center [89, 157] width 7 height 5
click at [114, 251] on span "Complete Item" at bounding box center [130, 251] width 74 height 13
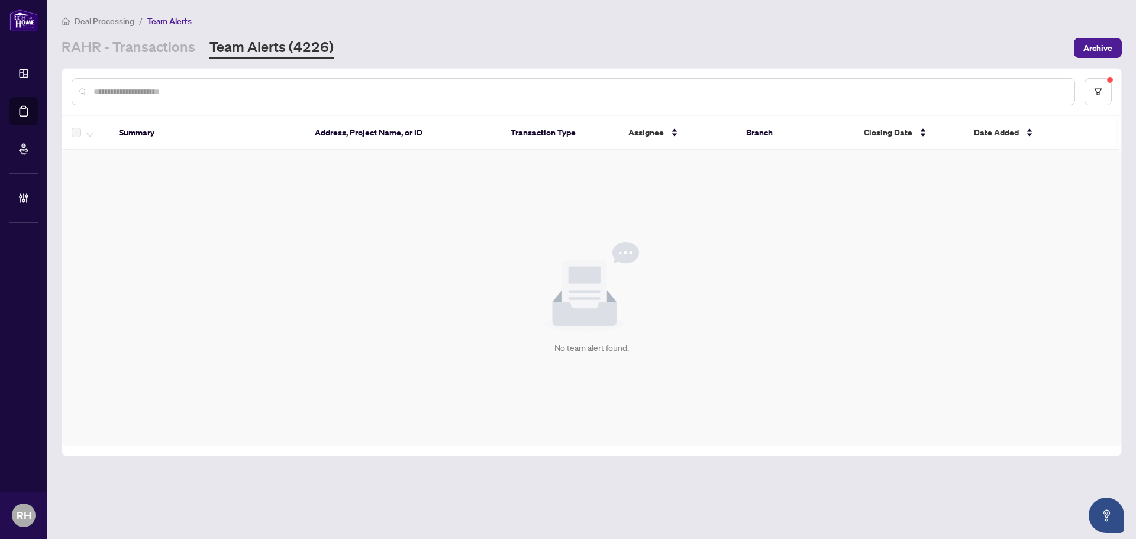
click at [102, 63] on main "Deal Processing / Team Alerts RAHR - Transactions Team Alerts (4226) Archive Su…" at bounding box center [591, 269] width 1088 height 539
click at [113, 54] on link "RAHR - Transactions" at bounding box center [129, 47] width 134 height 21
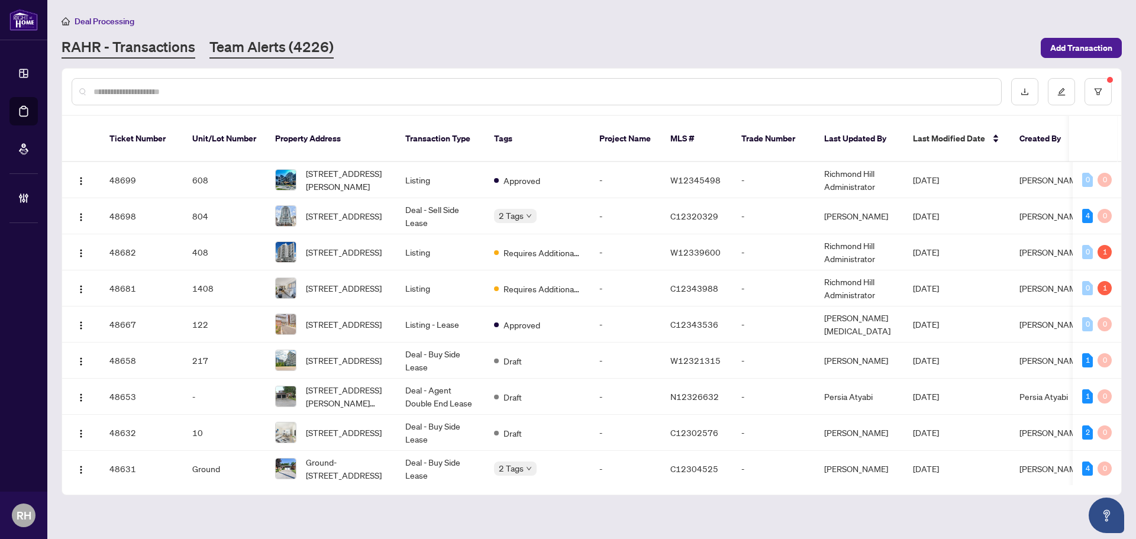
click at [274, 44] on link "Team Alerts (4226)" at bounding box center [271, 47] width 124 height 21
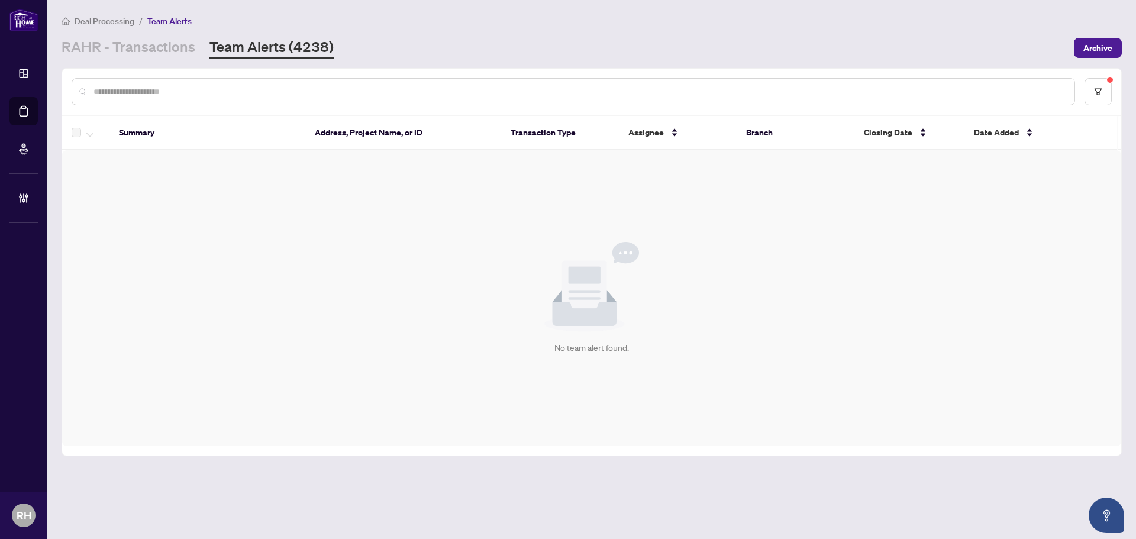
click at [150, 33] on div "Deal Processing / Team Alerts [PERSON_NAME] - Transactions Team Alerts (4238) A…" at bounding box center [592, 36] width 1060 height 44
click at [141, 53] on link "RAHR - Transactions" at bounding box center [129, 47] width 134 height 21
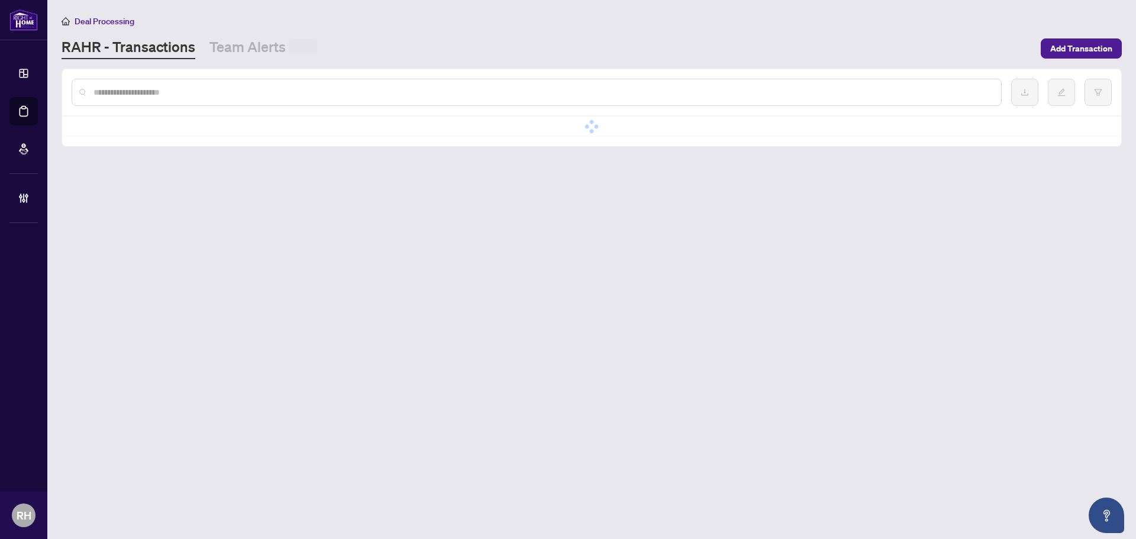
click at [138, 76] on div at bounding box center [591, 92] width 1059 height 46
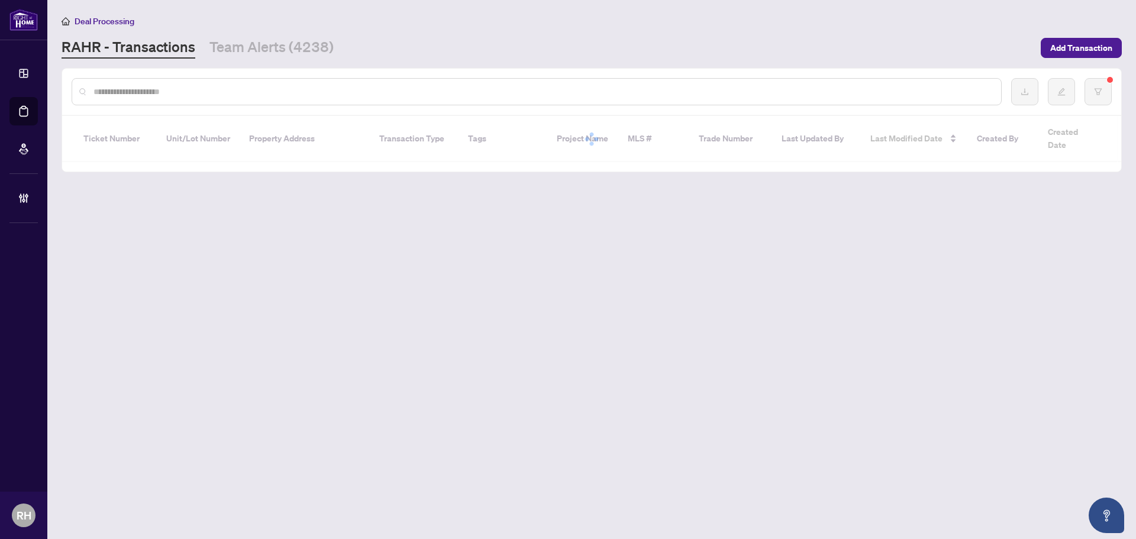
click at [135, 95] on input "text" at bounding box center [542, 91] width 898 height 13
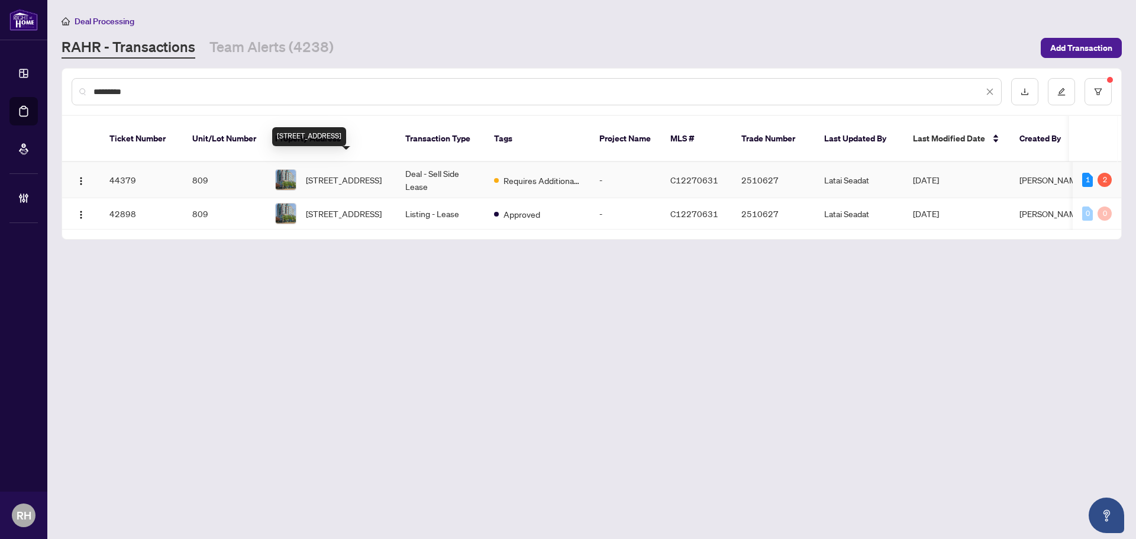
type input "*********"
click at [359, 173] on span "809-1 Hycrest Ave, Toronto, Ontario M2N 5G2, Canada" at bounding box center [344, 179] width 76 height 13
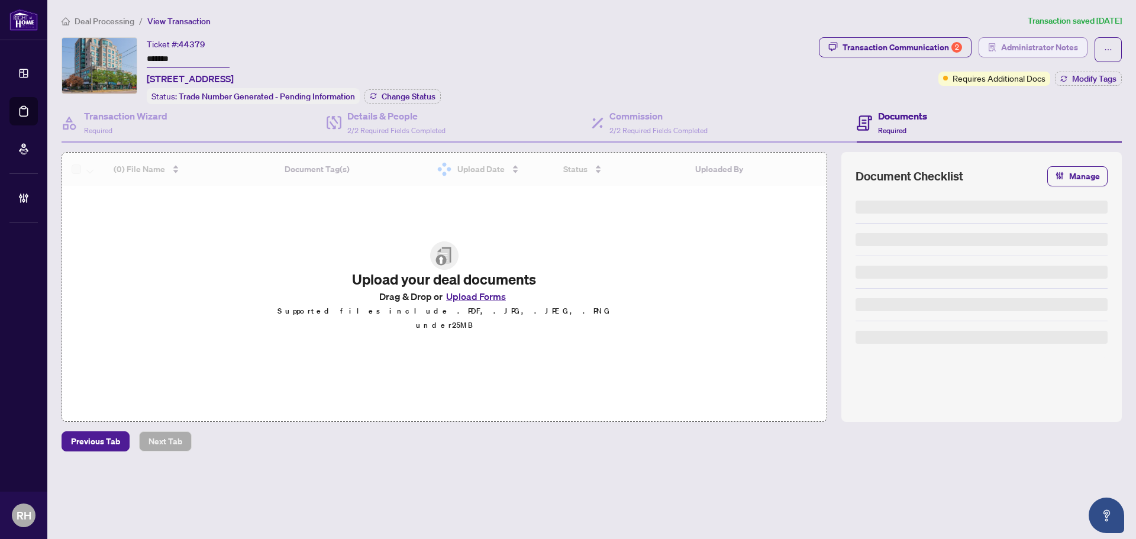
click at [991, 51] on span "button" at bounding box center [992, 47] width 8 height 19
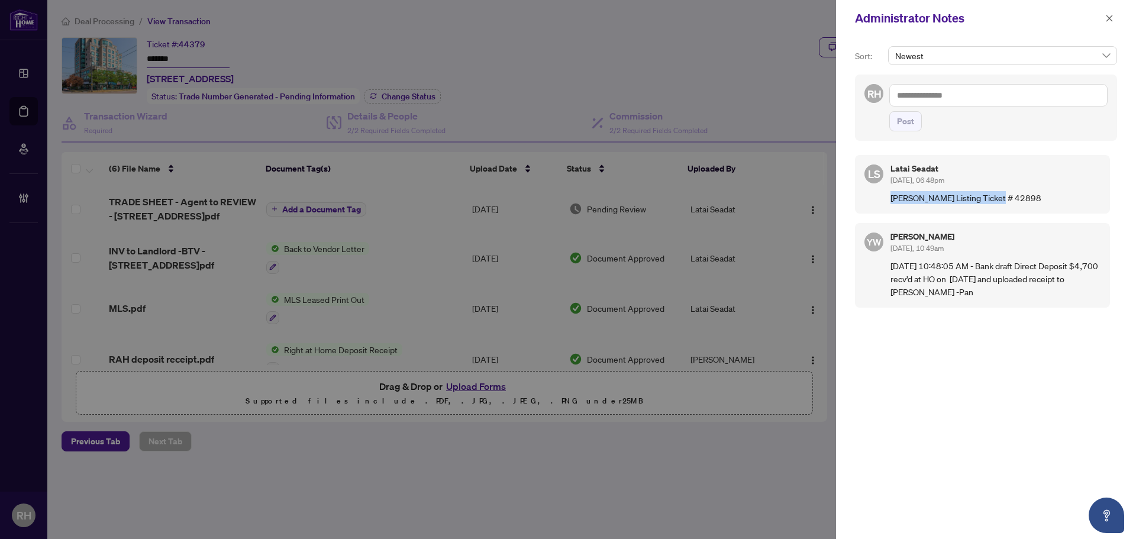
drag, startPoint x: 1002, startPoint y: 203, endPoint x: 879, endPoint y: 208, distance: 123.1
click at [879, 208] on div "LS Latai Seadat Aug/08/2025, 06:48pm rHome Listing Ticket # 42898" at bounding box center [982, 184] width 255 height 59
click at [884, 212] on div "LS Latai Seadat Aug/08/2025, 06:48pm rHome Listing Ticket # 42898" at bounding box center [982, 184] width 255 height 59
click at [1117, 12] on div "Administrator Notes" at bounding box center [986, 18] width 300 height 37
click at [1111, 22] on icon "close" at bounding box center [1109, 18] width 8 height 8
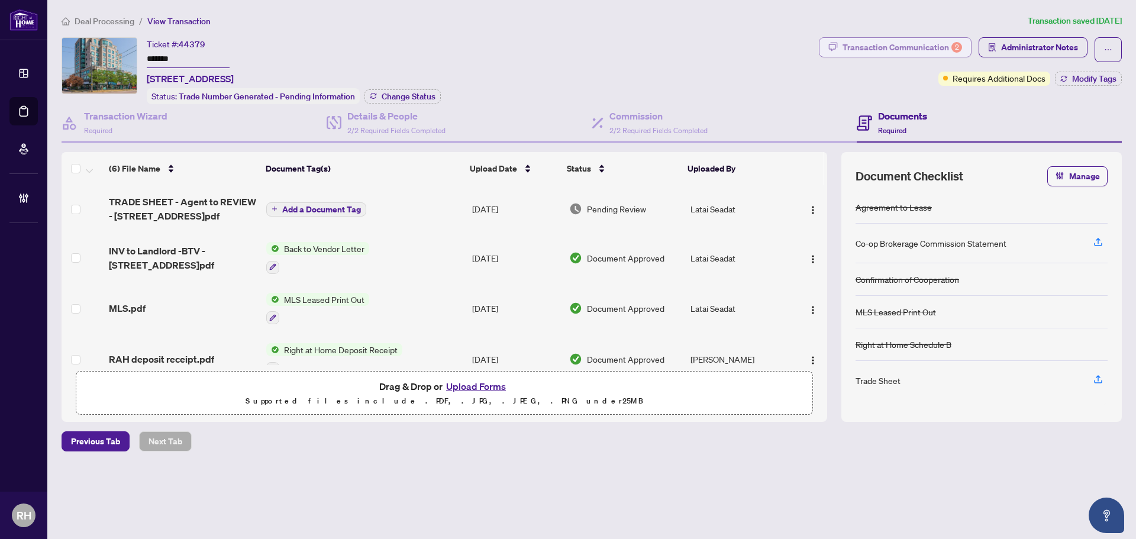
click at [950, 40] on div "Transaction Communication 2" at bounding box center [901, 47] width 119 height 19
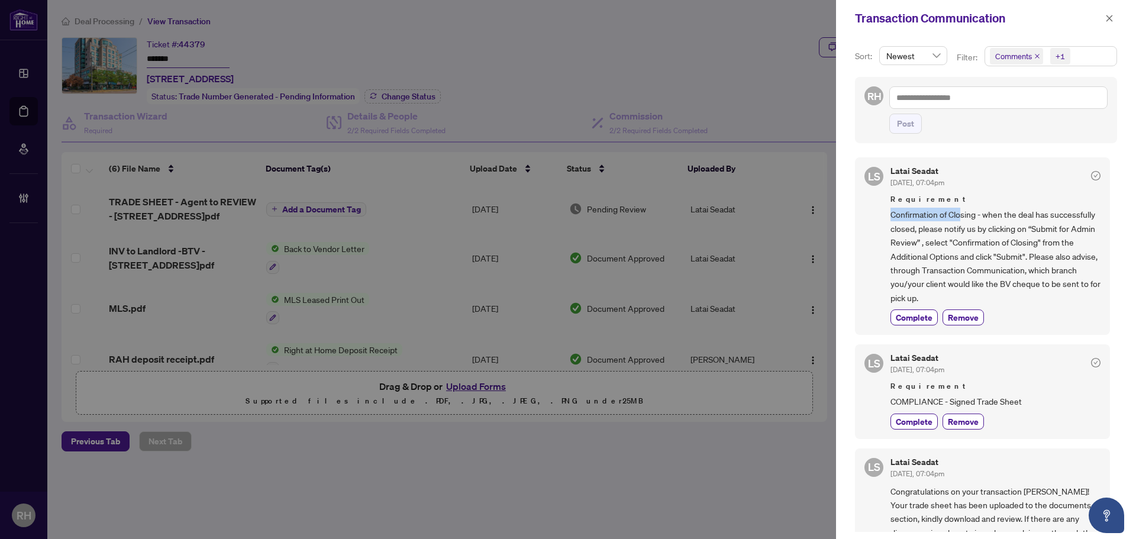
drag, startPoint x: 887, startPoint y: 215, endPoint x: 962, endPoint y: 209, distance: 75.3
click at [962, 209] on div "LS Latai Seadat Aug/08/2025, 07:04pm Requirement Confirmation of Closing - when…" at bounding box center [982, 245] width 255 height 177
click at [982, 224] on span "Confirmation of Closing - when the deal has successfully closed, please notify …" at bounding box center [995, 256] width 210 height 97
click at [1109, 18] on icon "close" at bounding box center [1109, 18] width 7 height 7
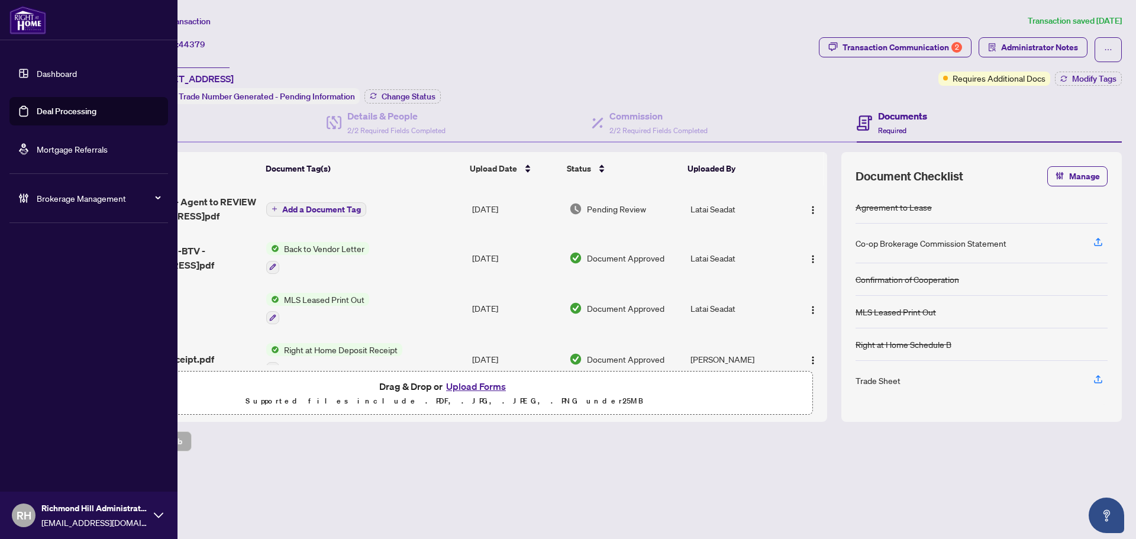
click at [58, 113] on link "Deal Processing" at bounding box center [67, 111] width 60 height 11
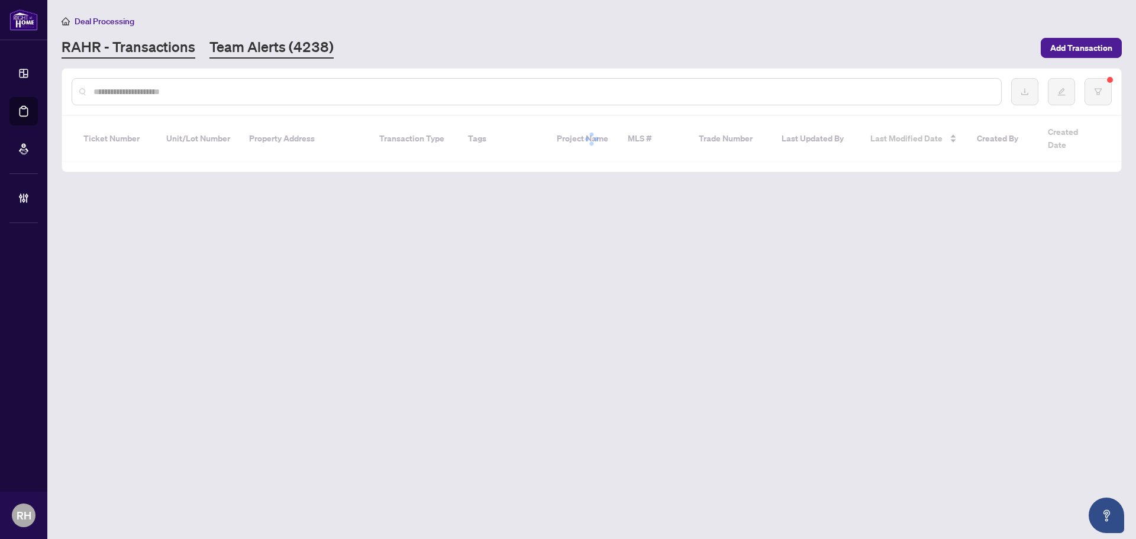
click at [254, 43] on link "Team Alerts (4238)" at bounding box center [271, 47] width 124 height 21
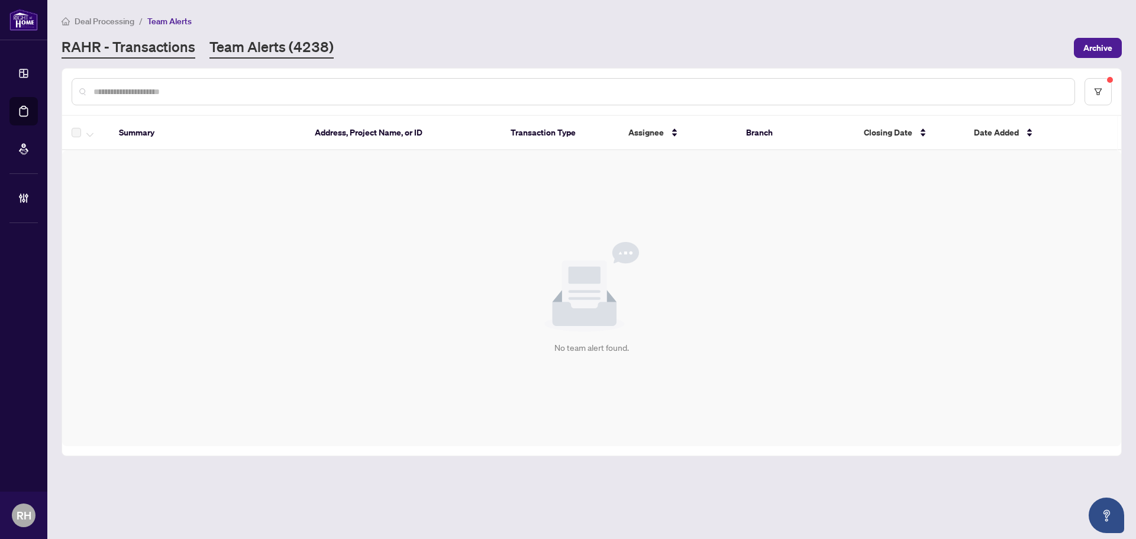
click at [131, 46] on link "RAHR - Transactions" at bounding box center [129, 47] width 134 height 21
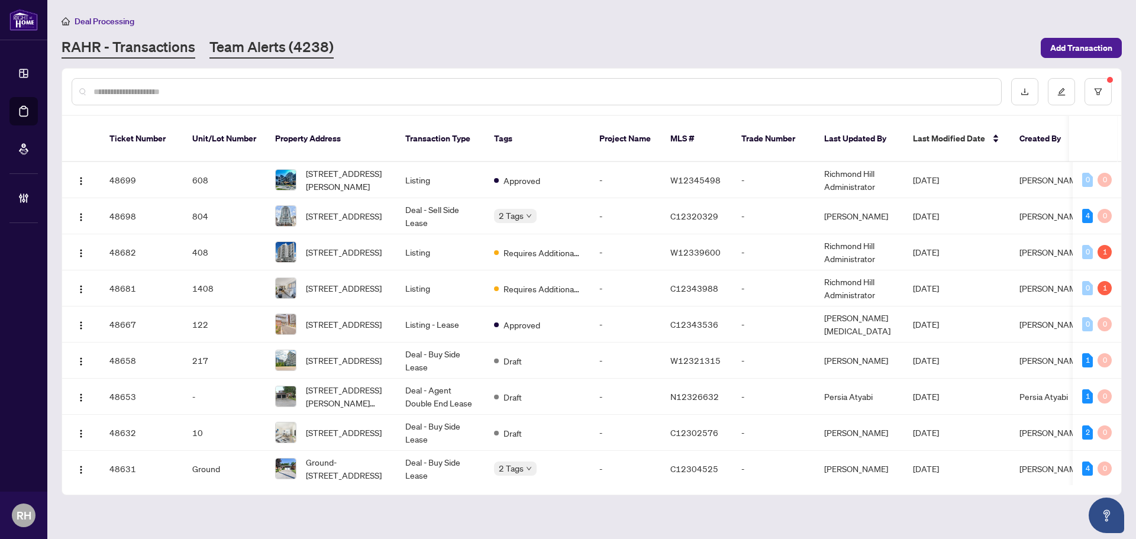
click at [281, 51] on link "Team Alerts (4238)" at bounding box center [271, 47] width 124 height 21
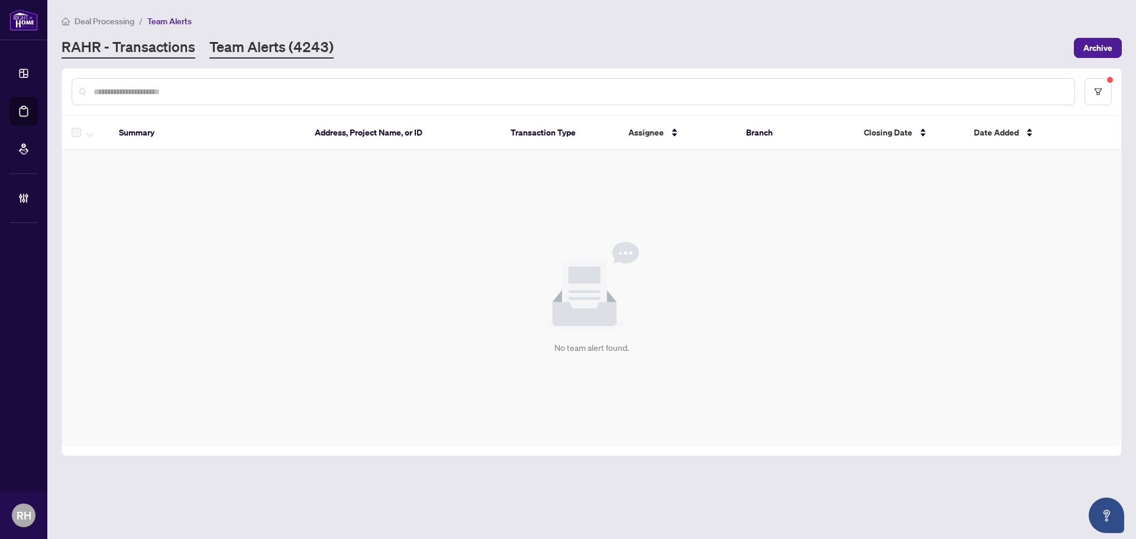
click at [153, 40] on link "RAHR - Transactions" at bounding box center [129, 47] width 134 height 21
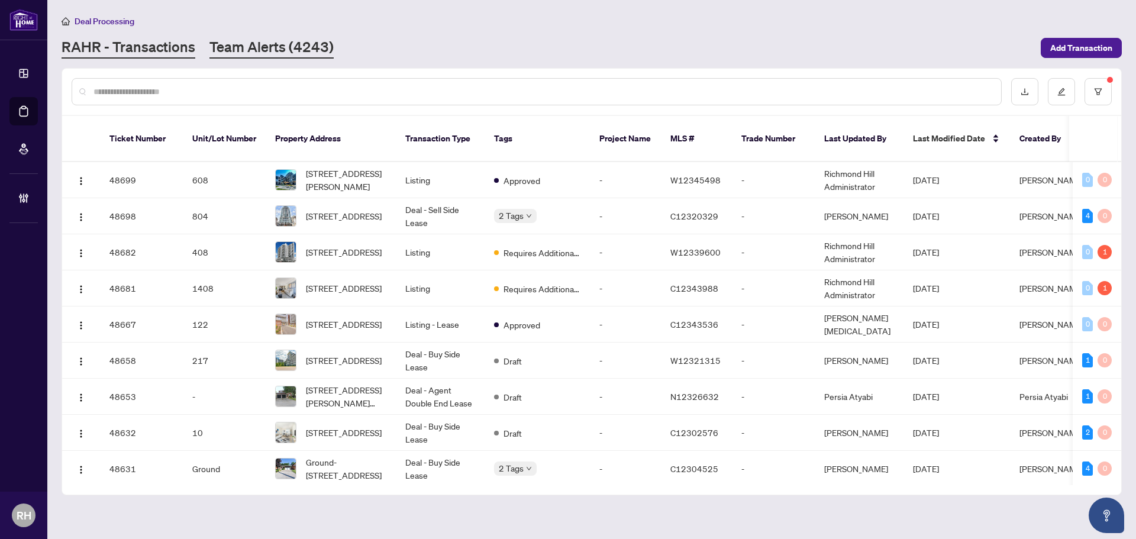
click at [324, 47] on link "Team Alerts (4243)" at bounding box center [271, 47] width 124 height 21
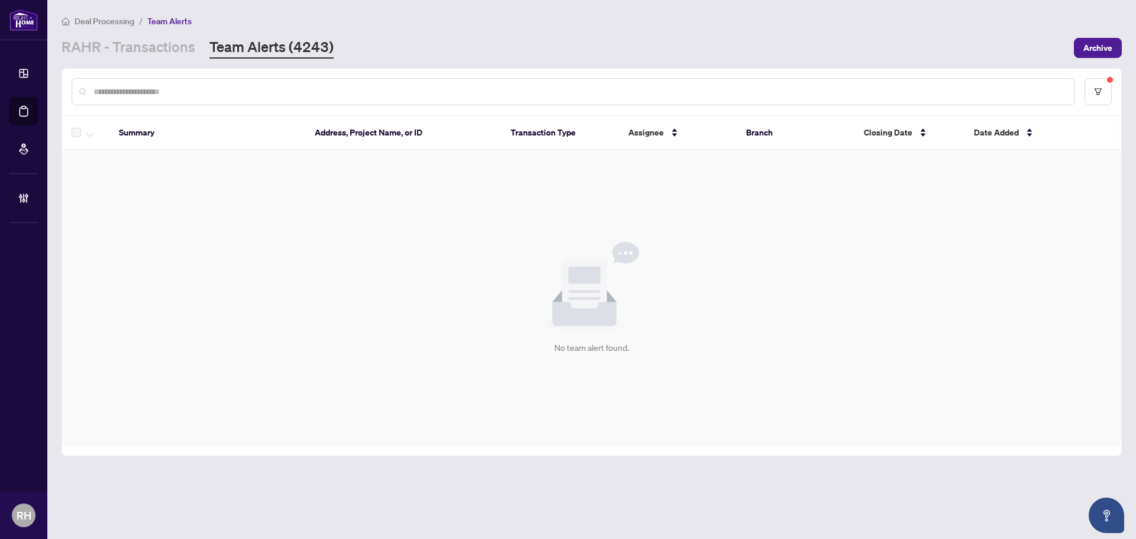
click at [766, 490] on main "Deal Processing / Team Alerts RAHR - Transactions Team Alerts (4243) Archive Su…" at bounding box center [591, 269] width 1088 height 539
click at [151, 27] on li "Team Alerts" at bounding box center [169, 21] width 44 height 14
click at [156, 43] on link "RAHR - Transactions" at bounding box center [129, 47] width 134 height 21
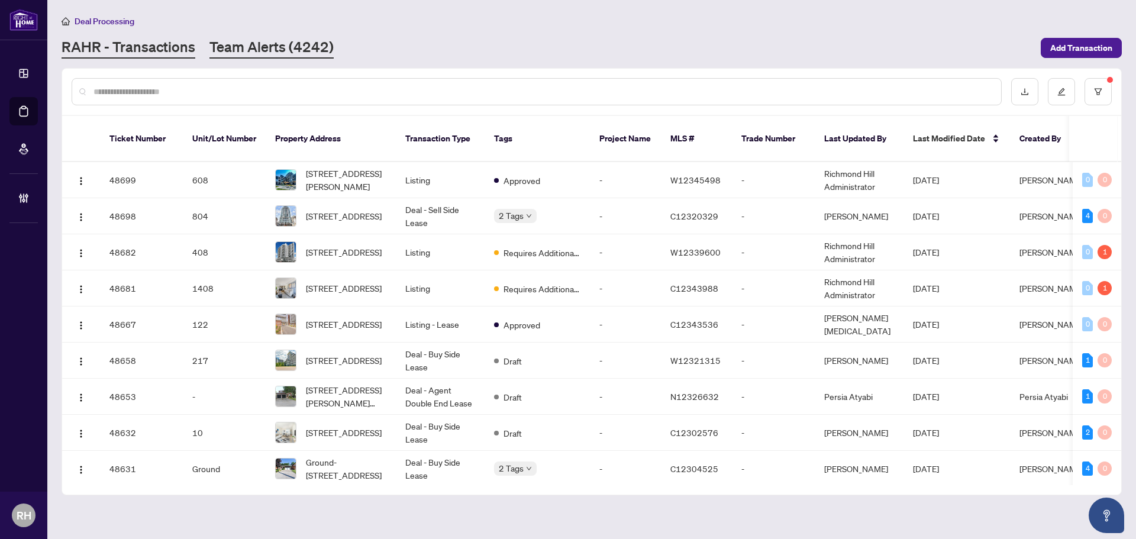
click at [250, 43] on link "Team Alerts (4242)" at bounding box center [271, 47] width 124 height 21
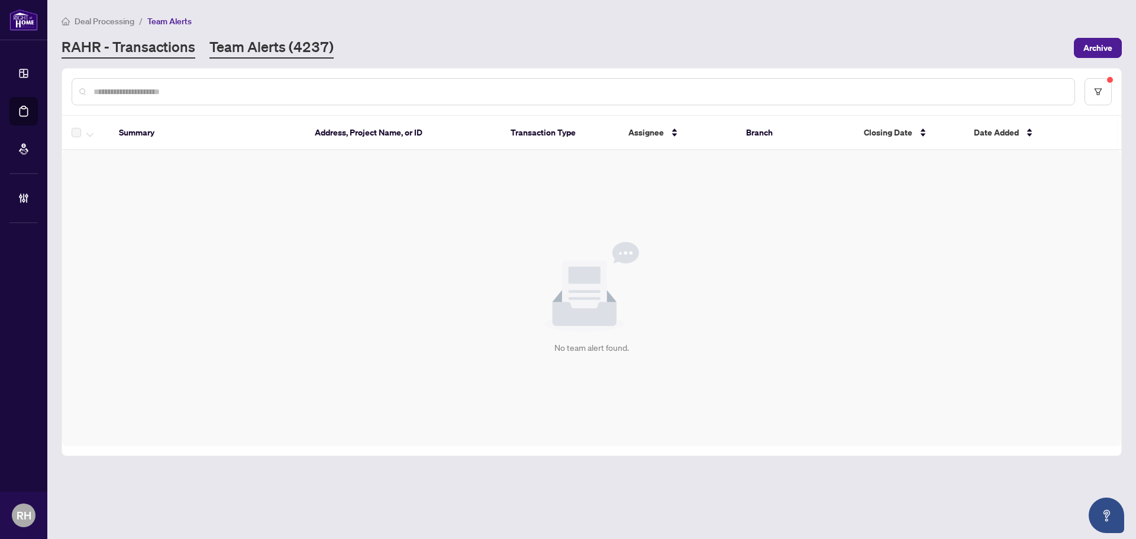
click at [169, 47] on link "RAHR - Transactions" at bounding box center [129, 47] width 134 height 21
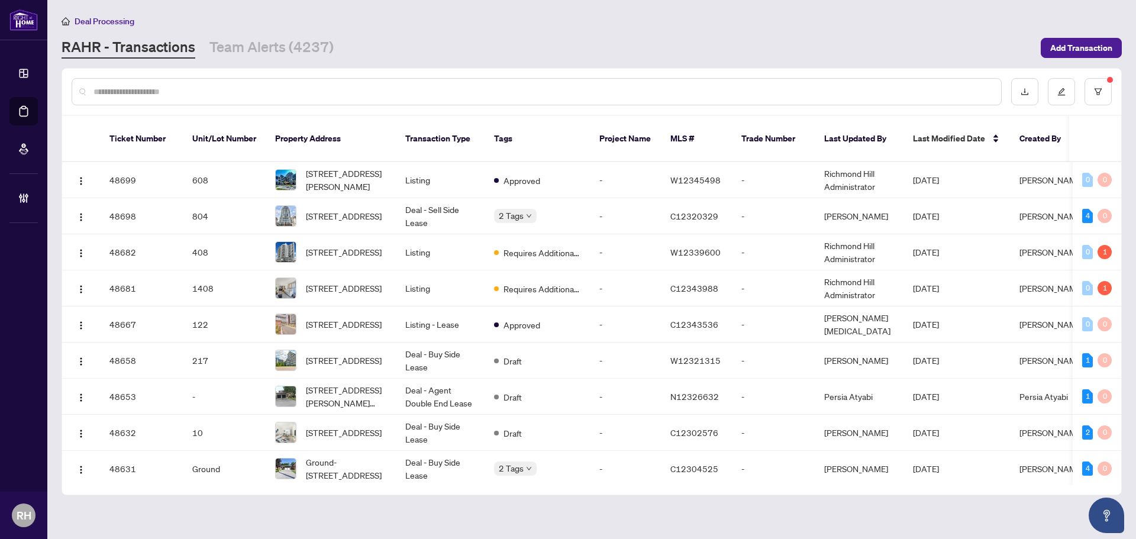
click at [239, 63] on main "Deal Processing RAHR - Transactions Team Alerts (4237) Add Transaction Ticket N…" at bounding box center [591, 269] width 1088 height 539
click at [271, 44] on link "Team Alerts (4237)" at bounding box center [271, 47] width 124 height 21
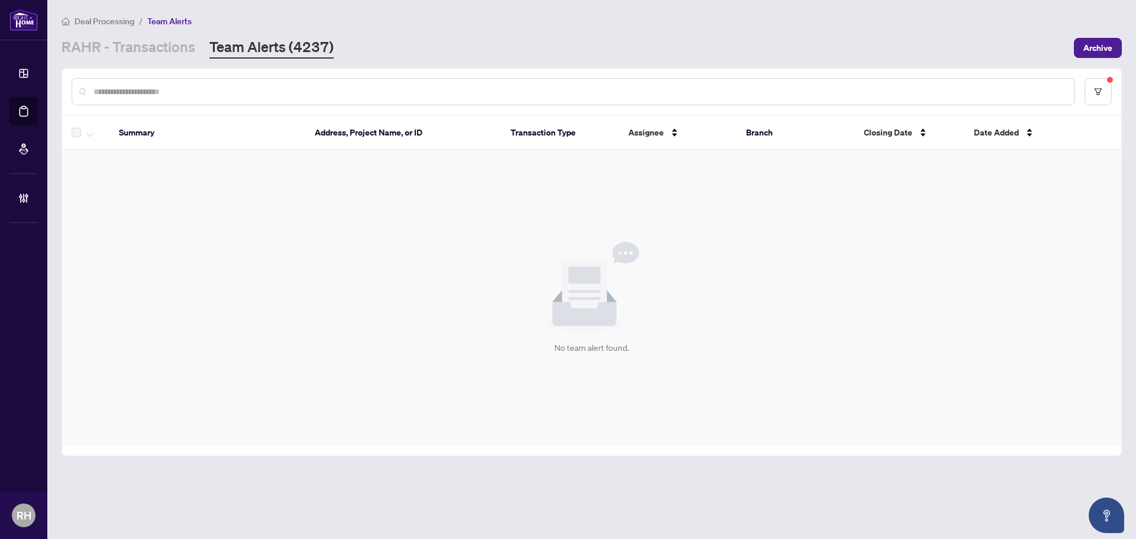
click at [1075, 89] on div at bounding box center [591, 92] width 1059 height 46
click at [1092, 92] on button "button" at bounding box center [1097, 91] width 27 height 27
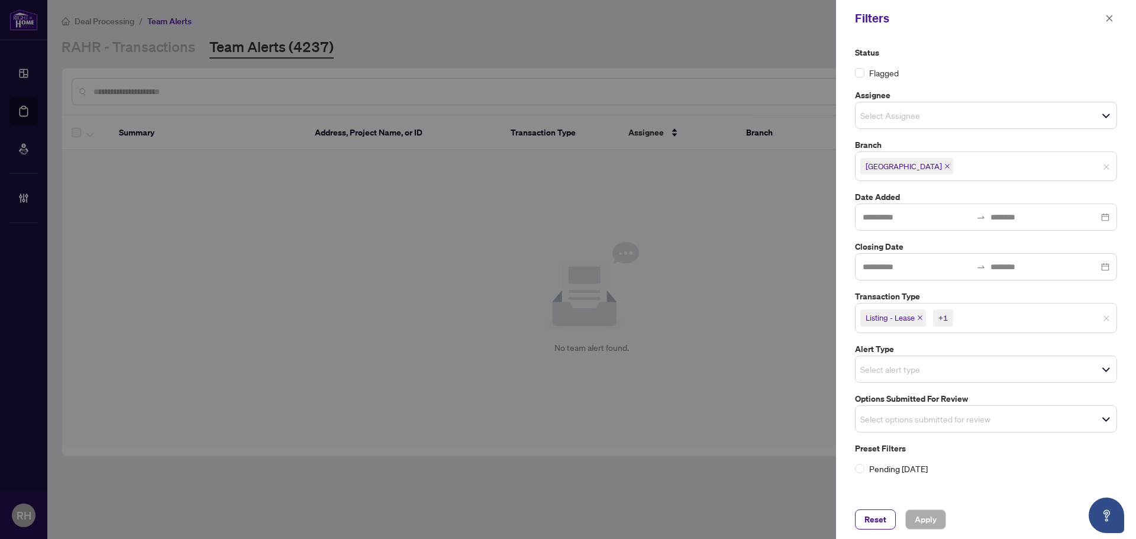
click at [920, 324] on span "Listing - Lease" at bounding box center [893, 317] width 66 height 17
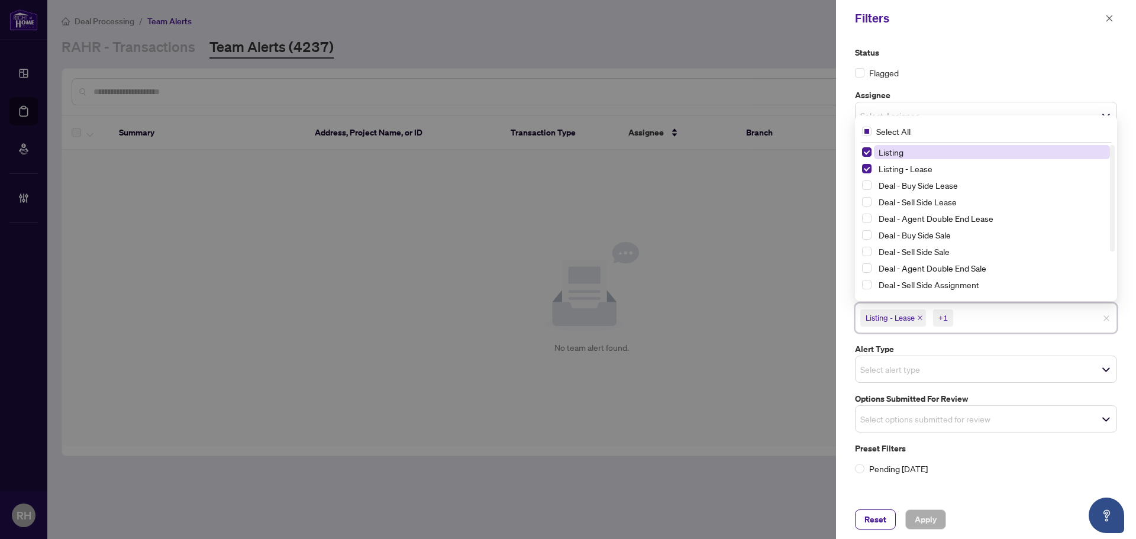
click at [920, 318] on icon "close" at bounding box center [919, 318] width 5 height 5
click at [890, 318] on span "Listing" at bounding box center [879, 317] width 39 height 17
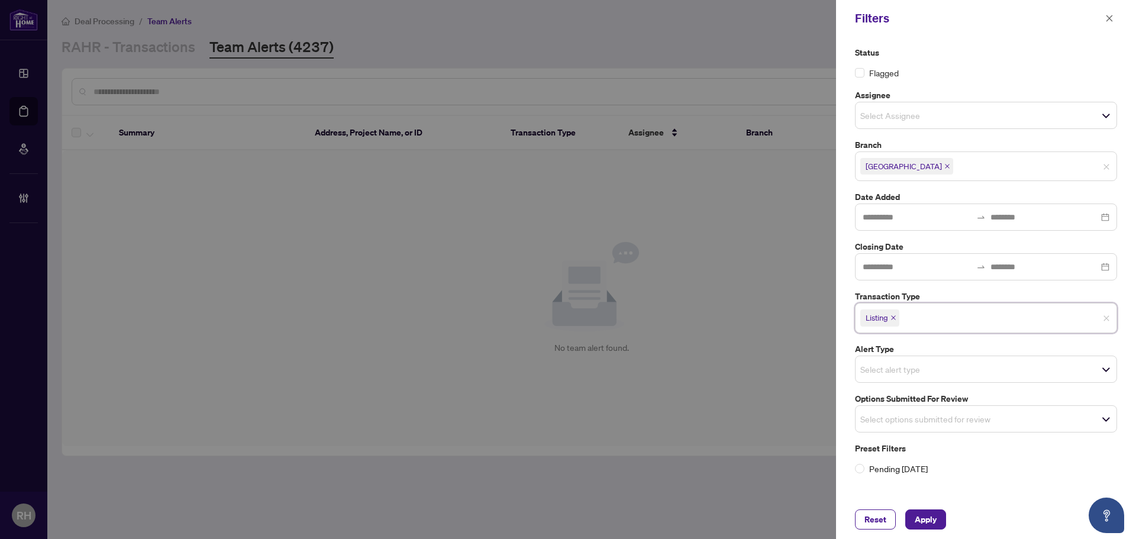
click at [893, 319] on icon "close" at bounding box center [893, 318] width 5 height 5
click at [894, 416] on input "search" at bounding box center [901, 416] width 83 height 14
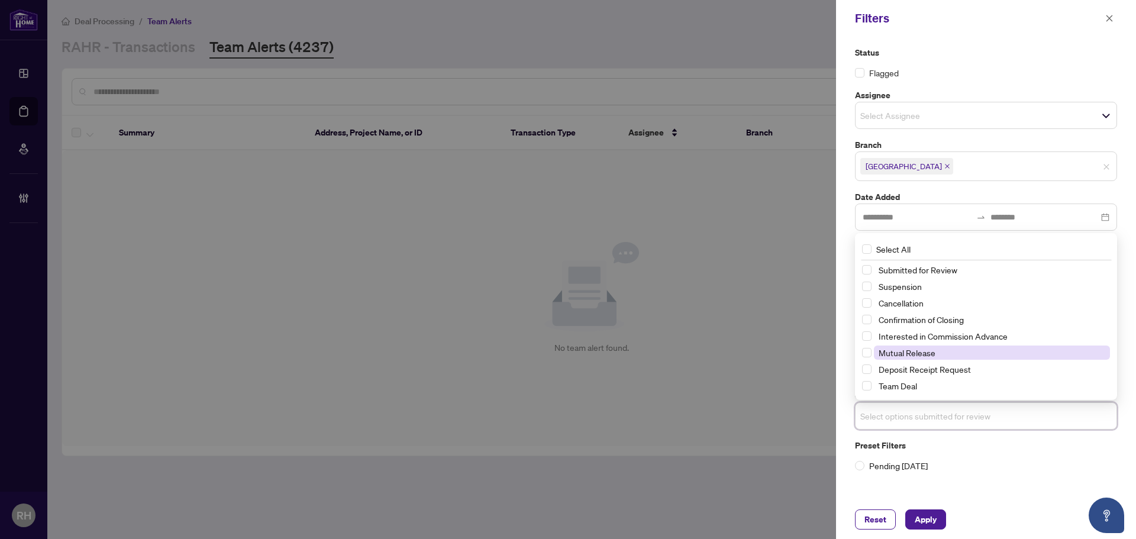
click at [906, 351] on span "Mutual Release" at bounding box center [906, 352] width 57 height 11
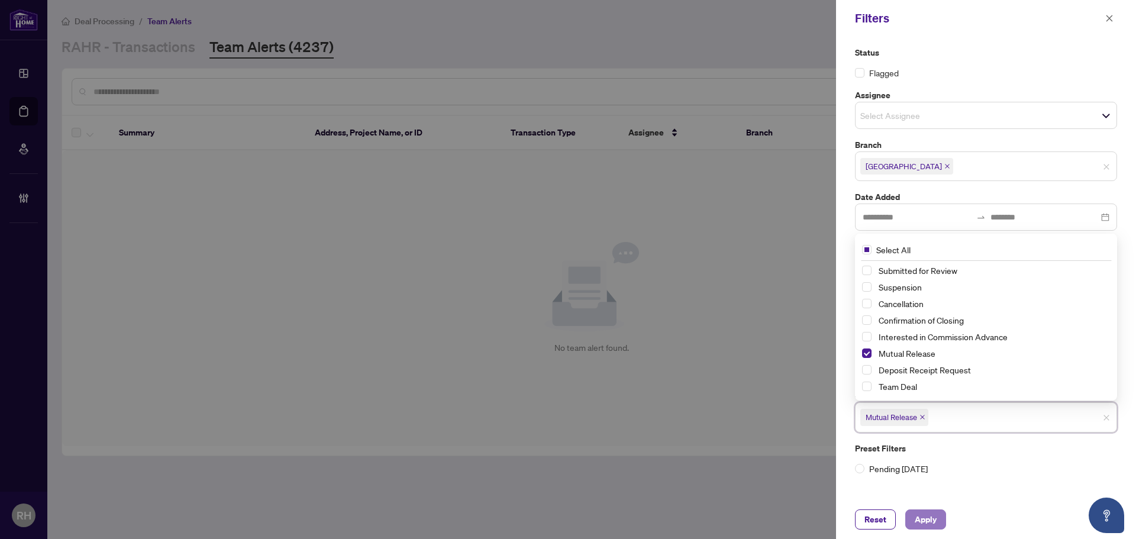
click at [914, 522] on span "Apply" at bounding box center [925, 519] width 22 height 19
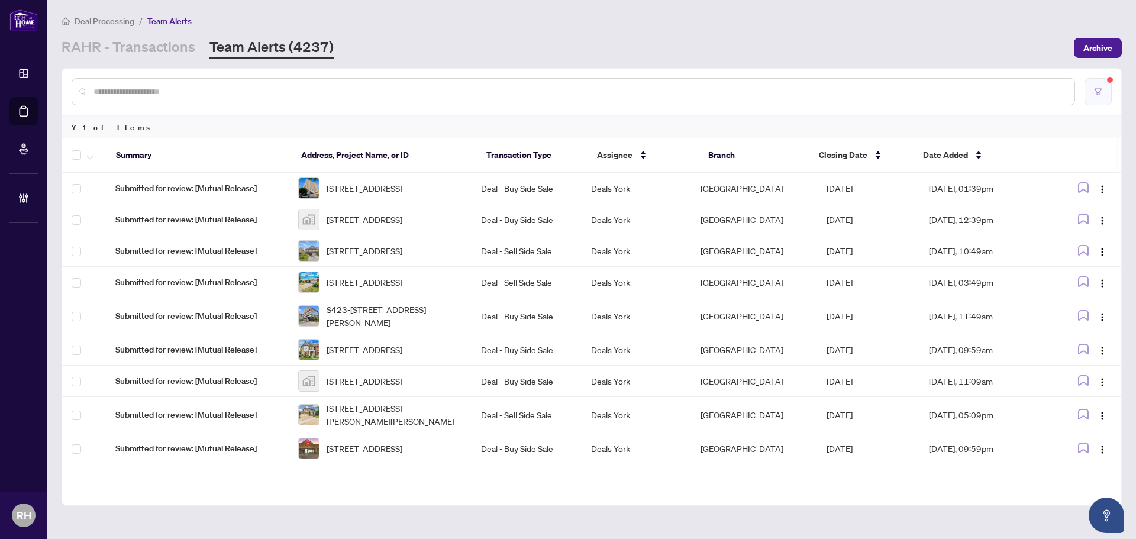
click at [1094, 90] on icon "filter" at bounding box center [1098, 92] width 8 height 8
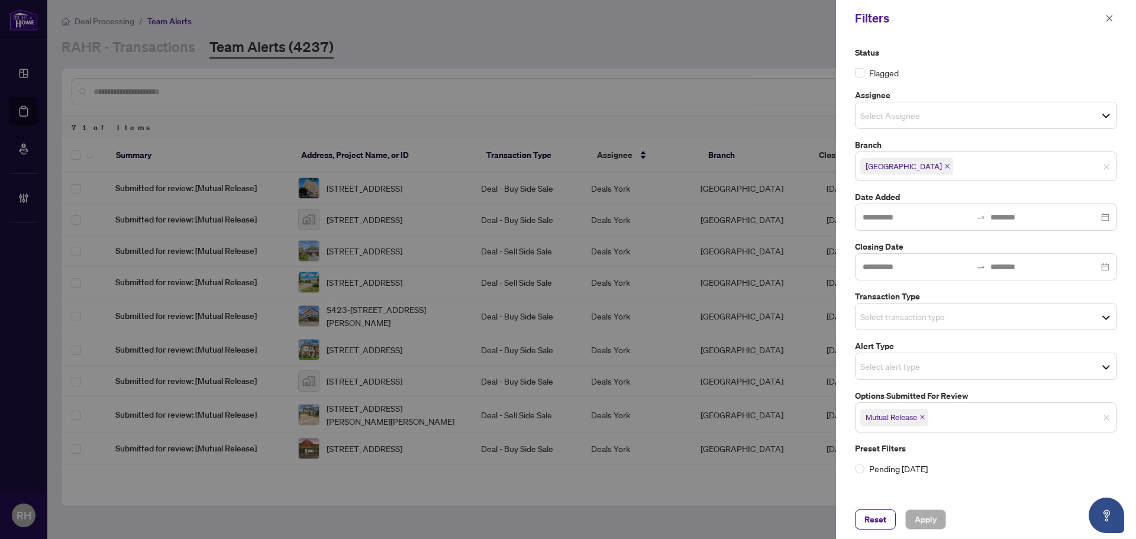
click at [922, 419] on icon "close" at bounding box center [922, 417] width 6 height 6
click at [910, 324] on span "Select transaction type" at bounding box center [985, 316] width 261 height 17
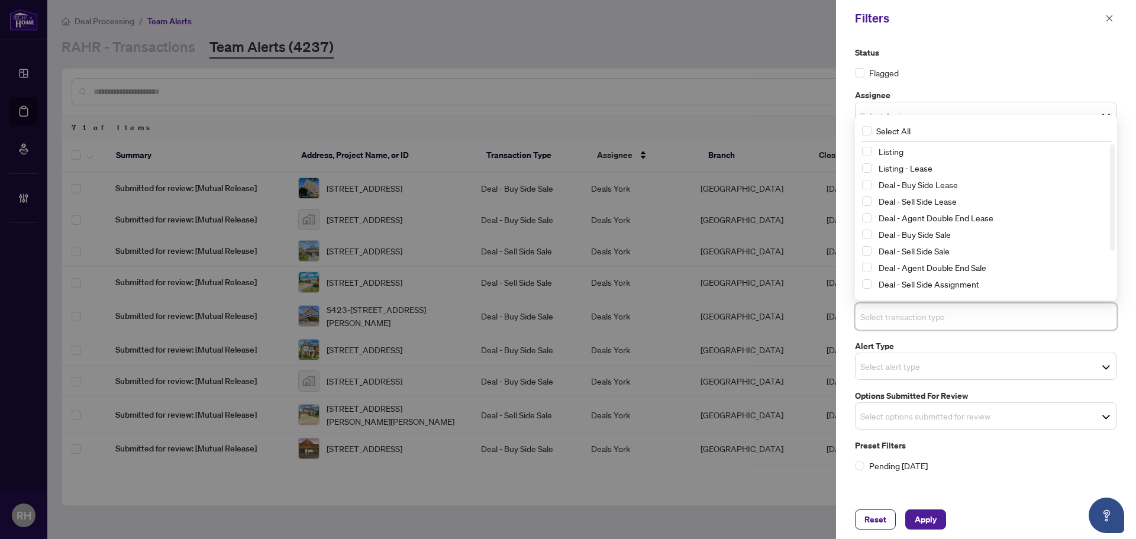
click at [911, 158] on div "Listing" at bounding box center [986, 151] width 248 height 14
click at [919, 149] on span "Listing" at bounding box center [992, 151] width 236 height 14
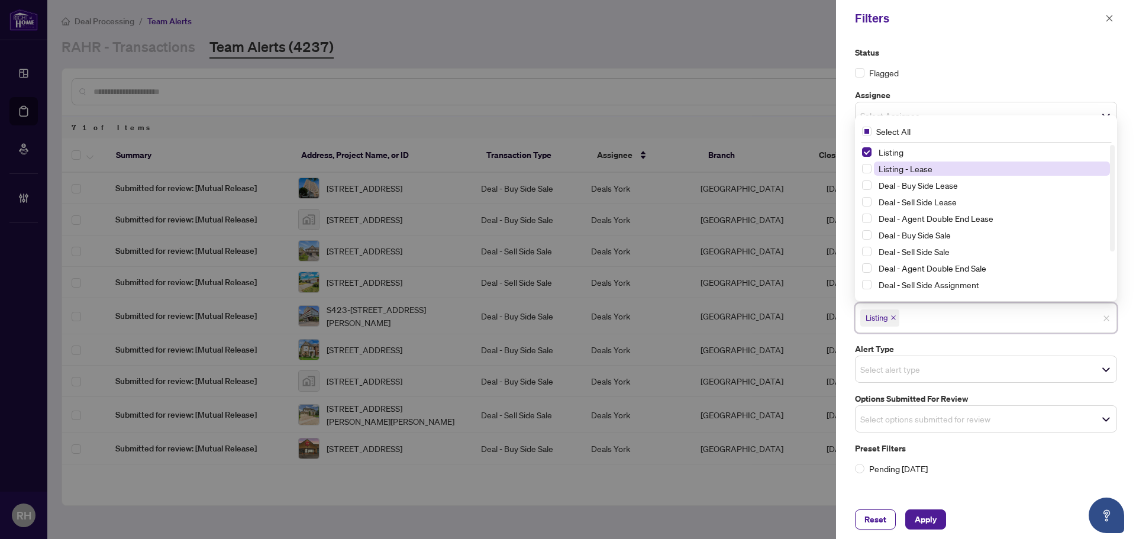
click at [918, 173] on span "Listing - Lease" at bounding box center [992, 168] width 236 height 14
click at [918, 538] on div "Reset Apply" at bounding box center [986, 519] width 300 height 39
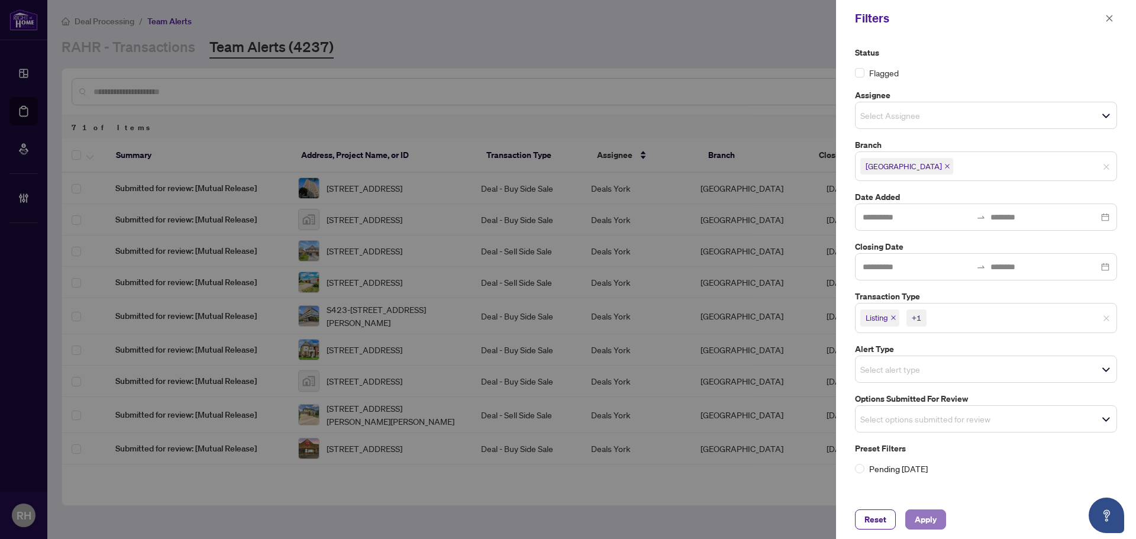
click at [921, 528] on span "Apply" at bounding box center [925, 519] width 22 height 19
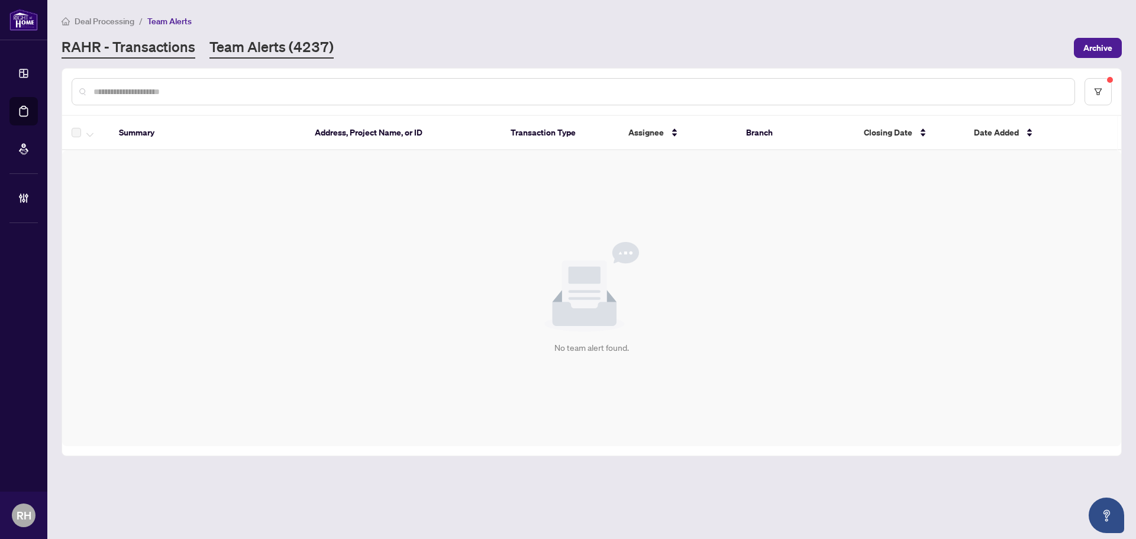
click at [172, 56] on link "RAHR - Transactions" at bounding box center [129, 47] width 134 height 21
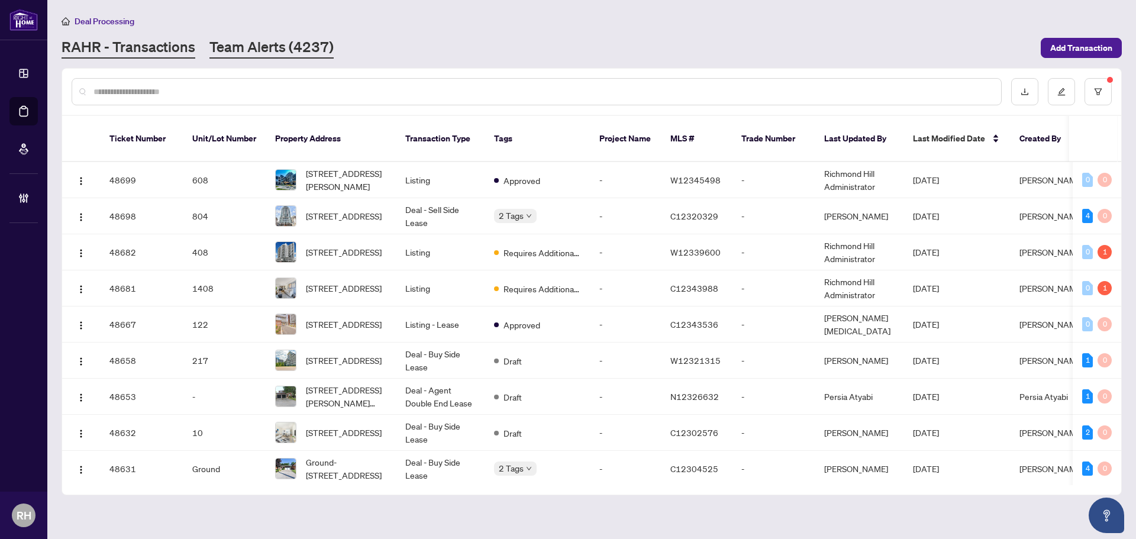
click at [228, 48] on link "Team Alerts (4237)" at bounding box center [271, 47] width 124 height 21
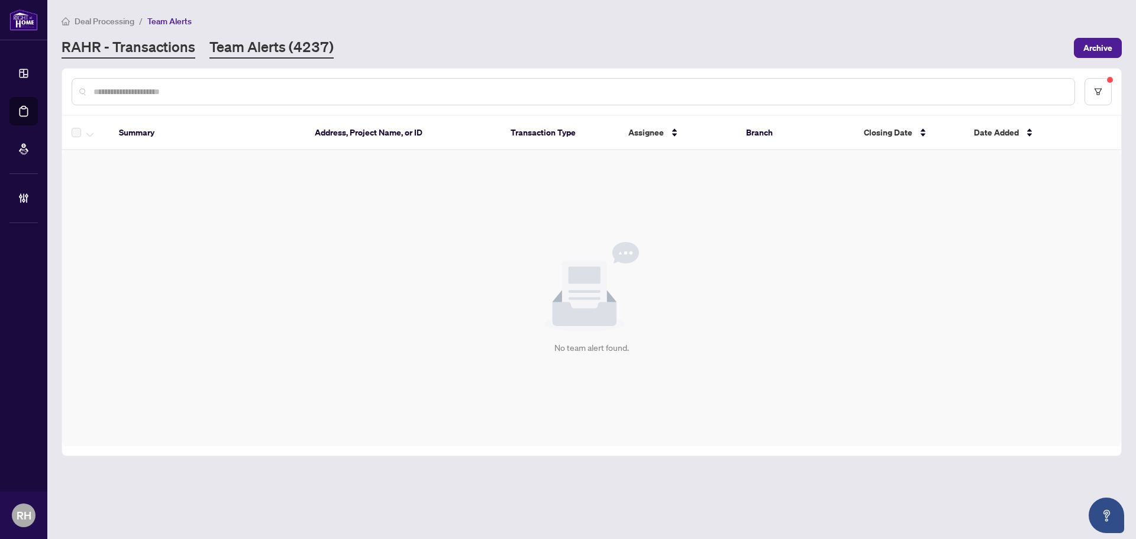
click at [86, 47] on link "RAHR - Transactions" at bounding box center [129, 47] width 134 height 21
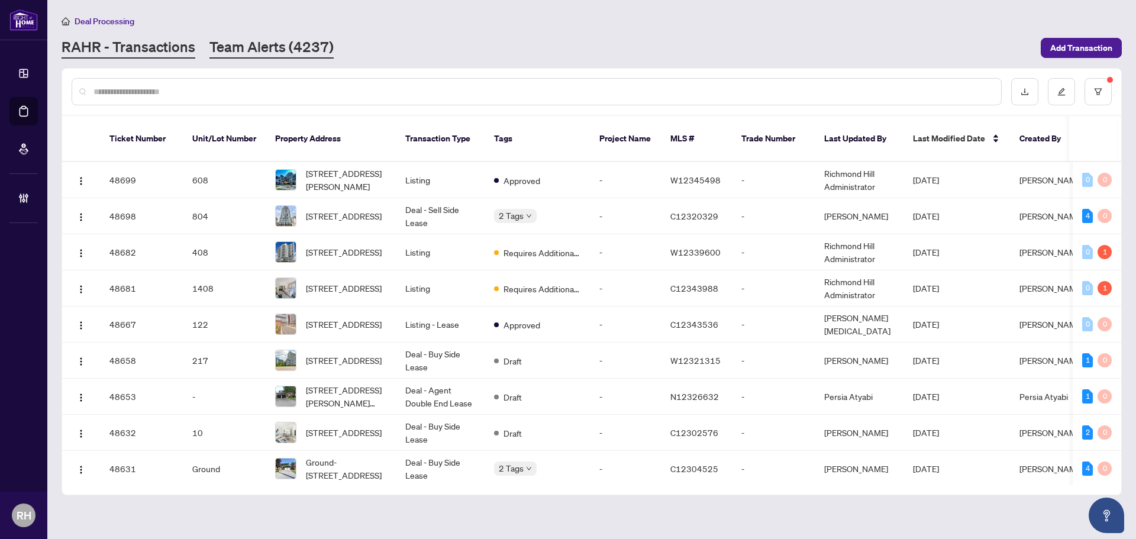
click at [262, 47] on link "Team Alerts (4237)" at bounding box center [271, 47] width 124 height 21
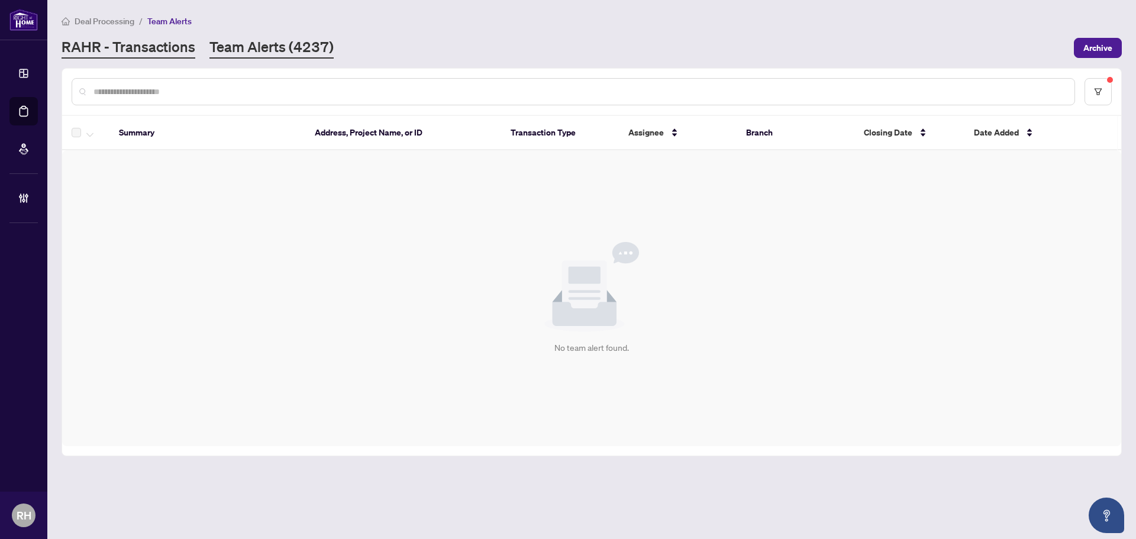
click at [121, 37] on link "RAHR - Transactions" at bounding box center [129, 47] width 134 height 21
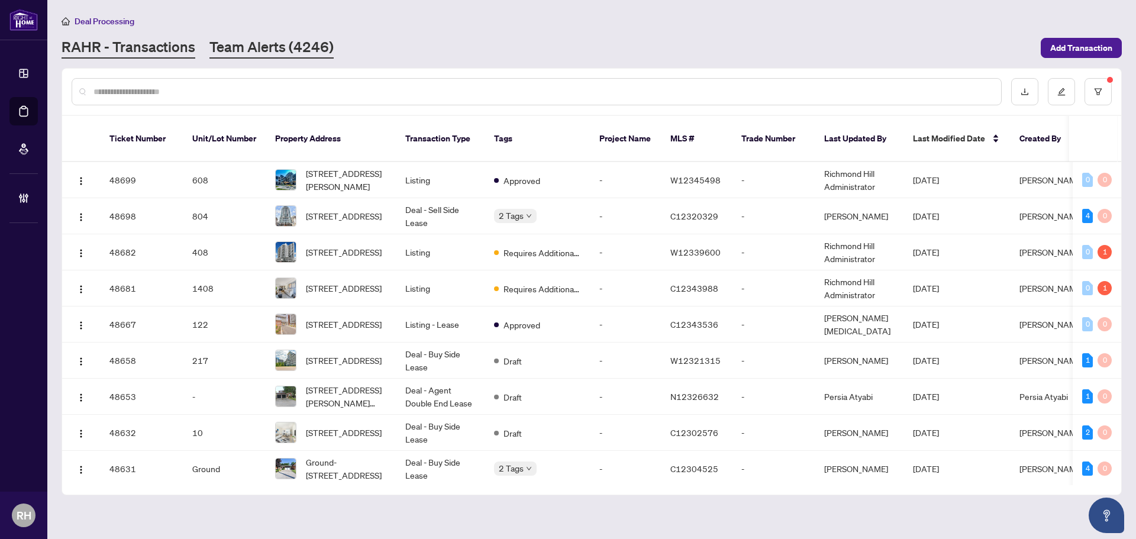
click at [269, 39] on link "Team Alerts (4246)" at bounding box center [271, 47] width 124 height 21
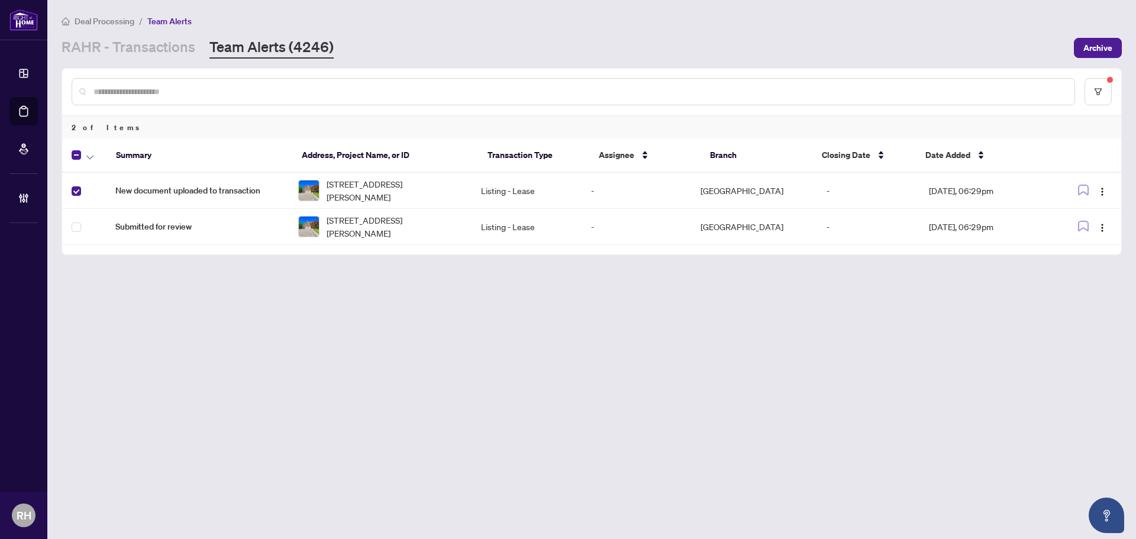
click at [91, 166] on th at bounding box center [84, 155] width 44 height 34
click at [93, 158] on button "button" at bounding box center [89, 155] width 13 height 14
click at [117, 256] on span "Complete Item" at bounding box center [130, 251] width 74 height 13
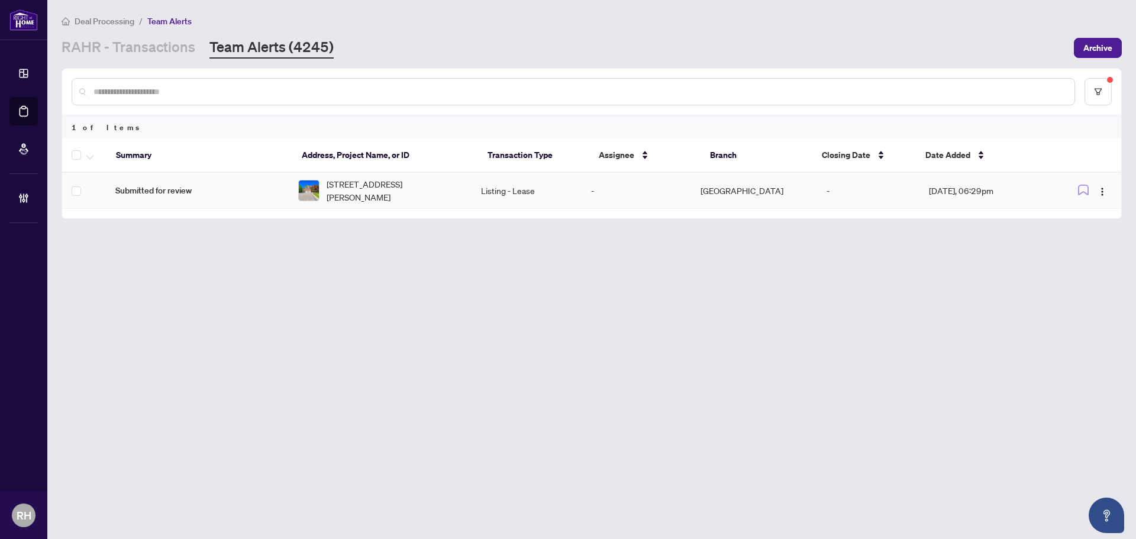
click at [433, 208] on td "[STREET_ADDRESS][PERSON_NAME]" at bounding box center [380, 191] width 183 height 36
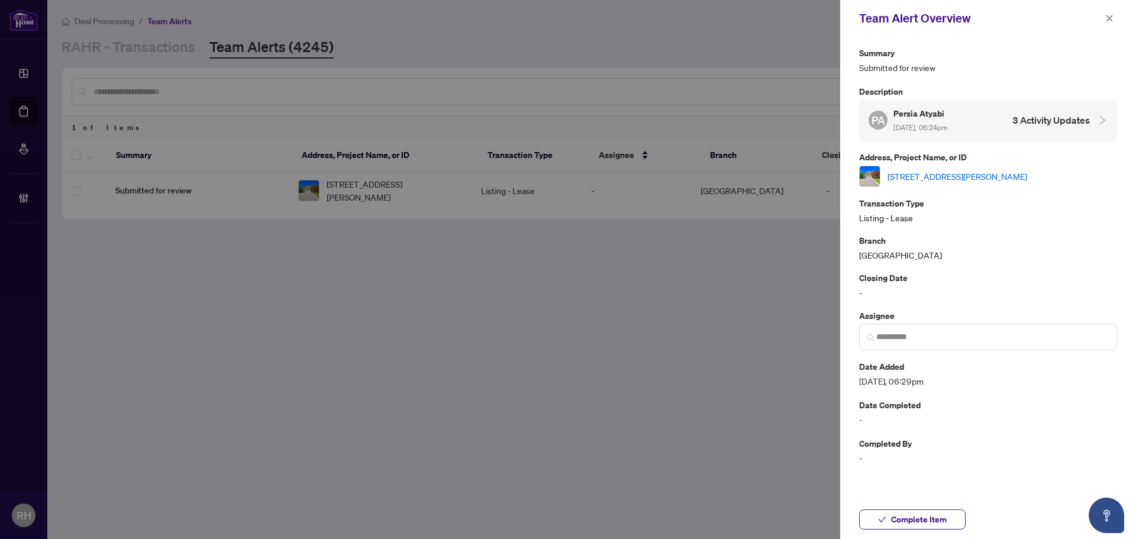
click at [910, 170] on link "[STREET_ADDRESS][PERSON_NAME]" at bounding box center [957, 176] width 140 height 13
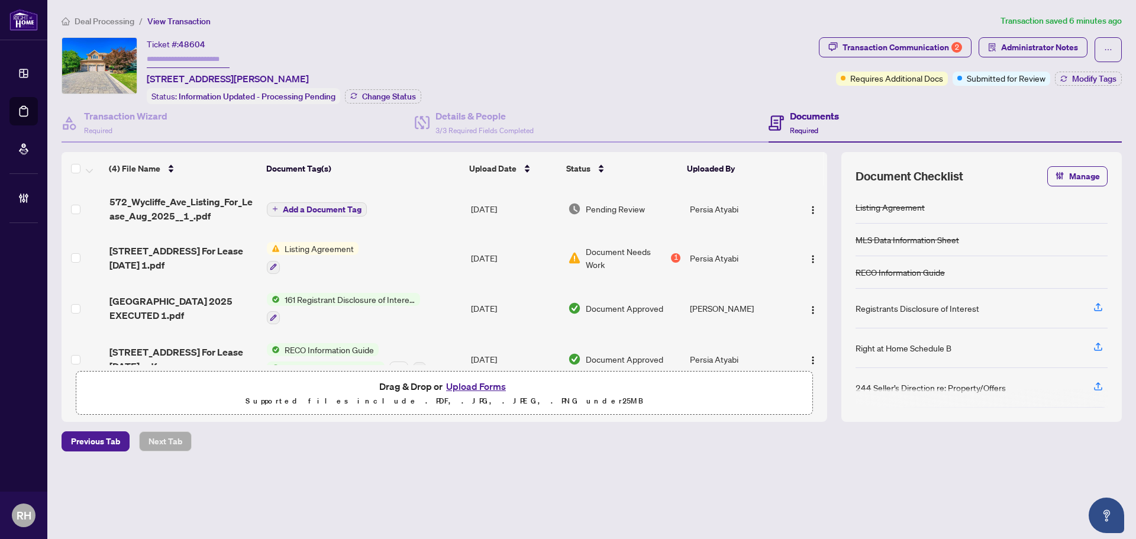
click at [199, 101] on div "Status: Information Updated - Processing Pending" at bounding box center [243, 96] width 193 height 16
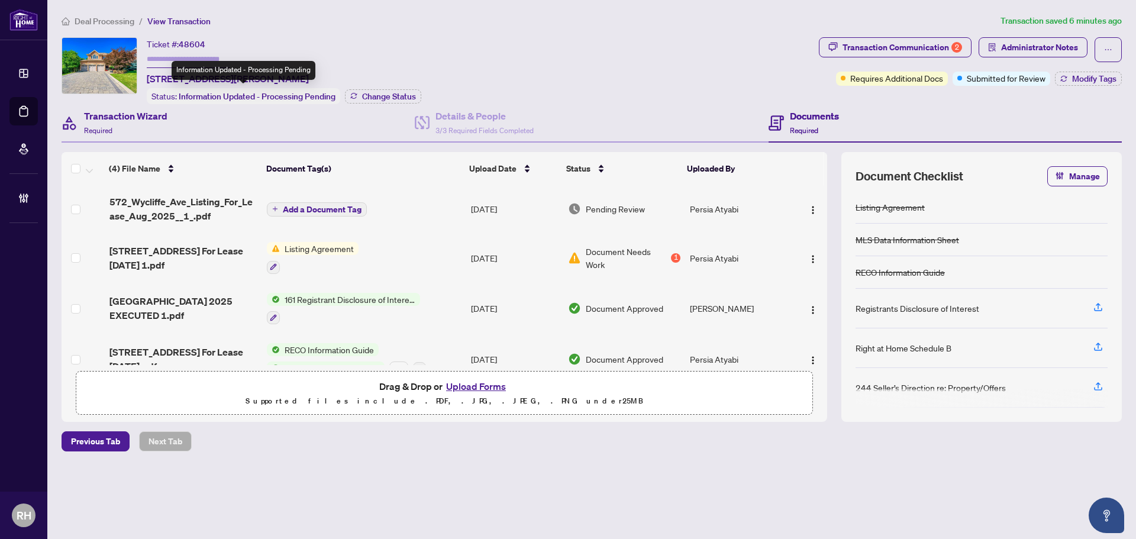
click at [189, 131] on div "Transaction Wizard Required" at bounding box center [238, 123] width 353 height 38
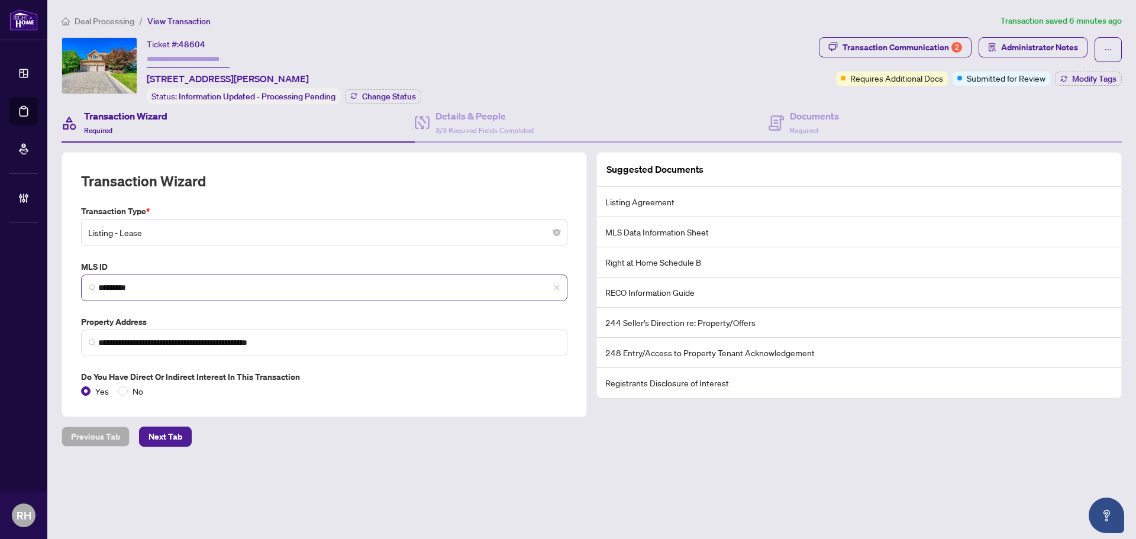
click at [172, 297] on span "*********" at bounding box center [324, 287] width 486 height 27
click at [164, 288] on input "*********" at bounding box center [328, 288] width 461 height 12
click at [832, 117] on h4 "Documents" at bounding box center [814, 116] width 49 height 14
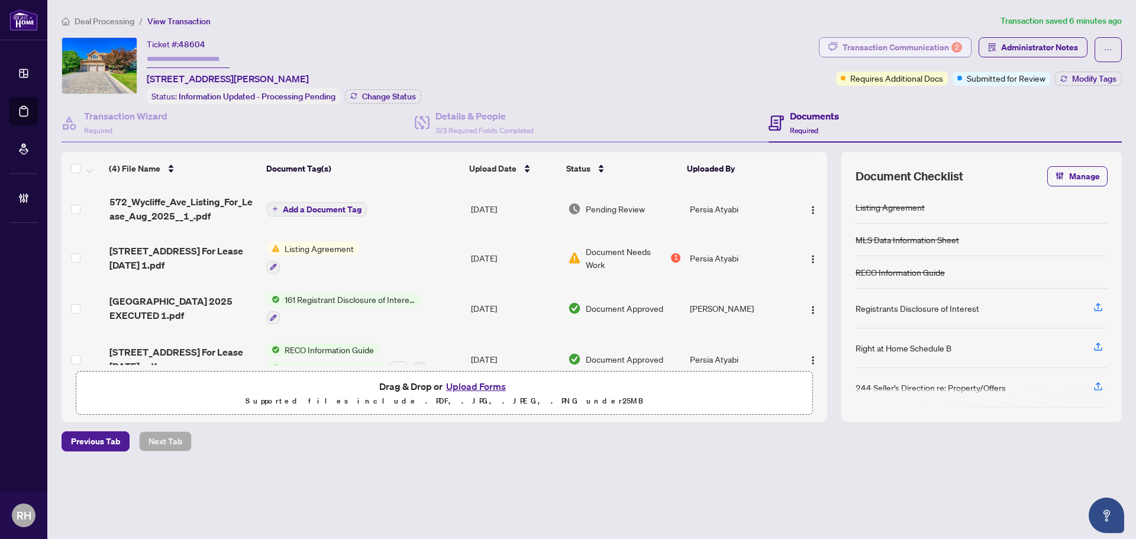
click at [931, 42] on div "Transaction Communication 2" at bounding box center [901, 47] width 119 height 19
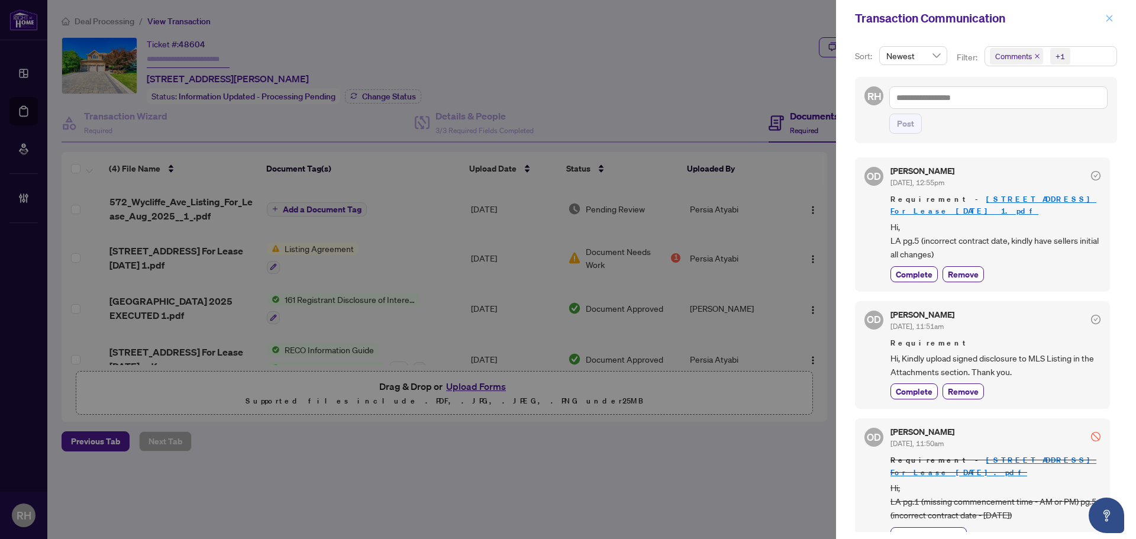
click at [1110, 24] on span "button" at bounding box center [1109, 18] width 8 height 19
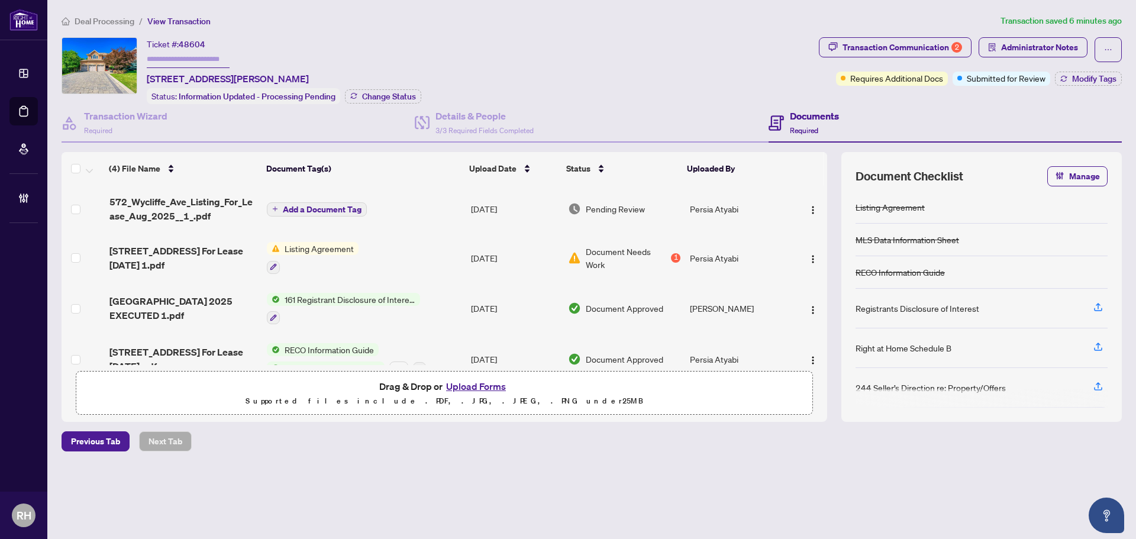
click at [474, 205] on td "[DATE]" at bounding box center [515, 208] width 98 height 47
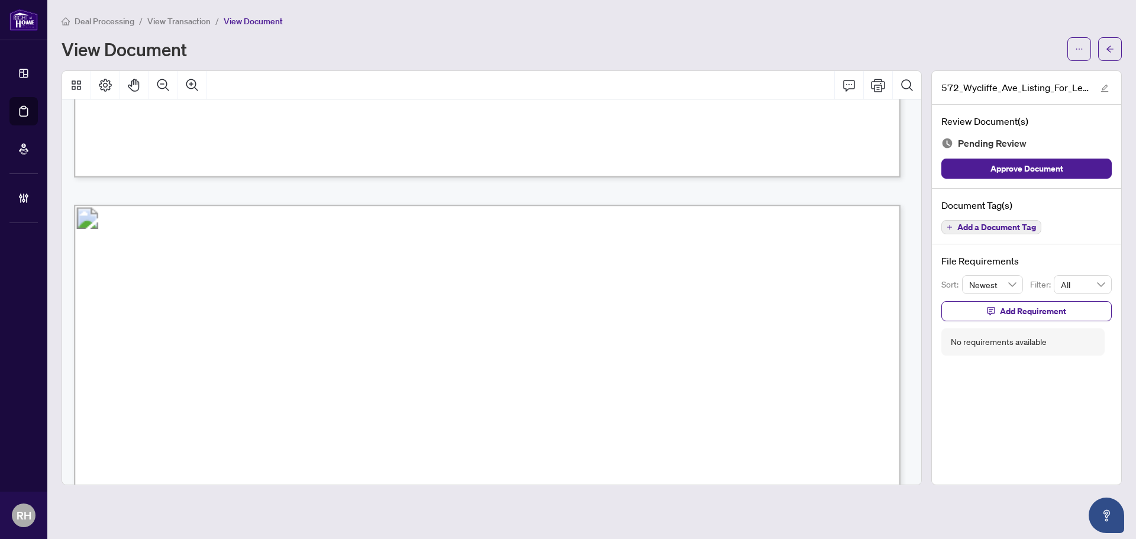
scroll to position [1124, 0]
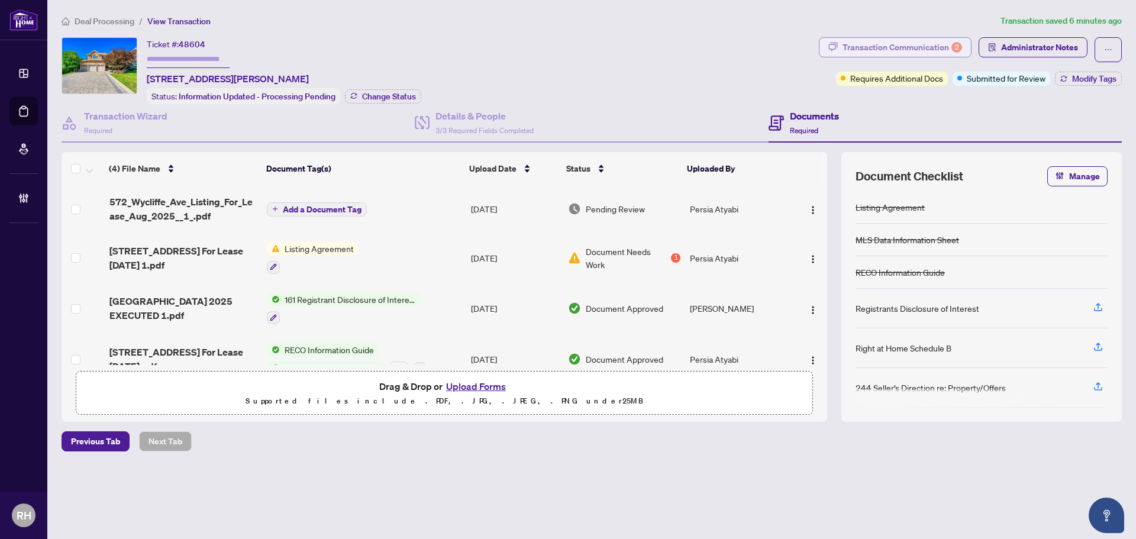
click at [930, 54] on div "Transaction Communication 2" at bounding box center [901, 47] width 119 height 19
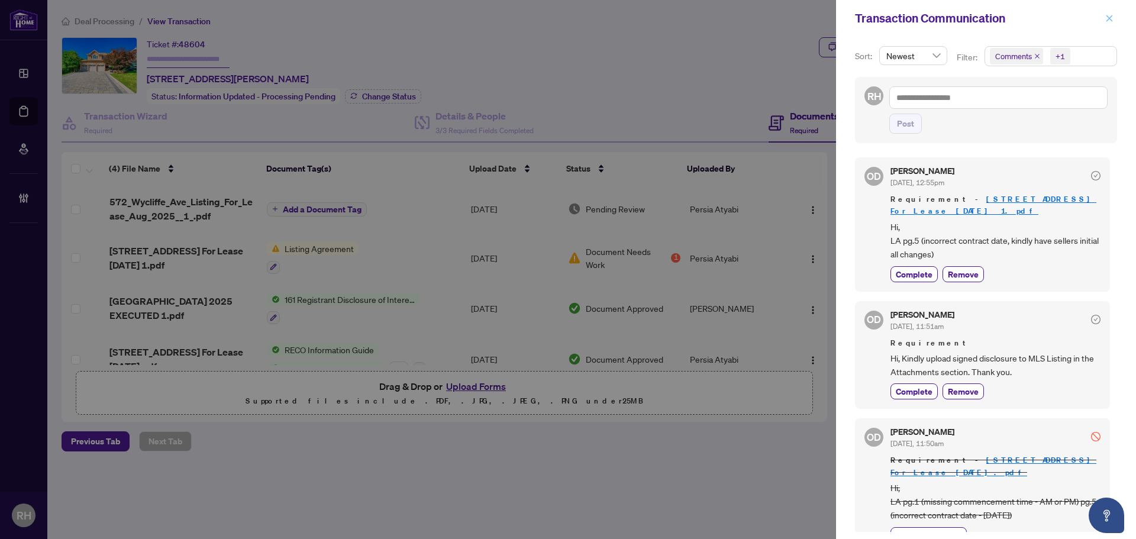
click at [1108, 18] on icon "close" at bounding box center [1109, 18] width 7 height 7
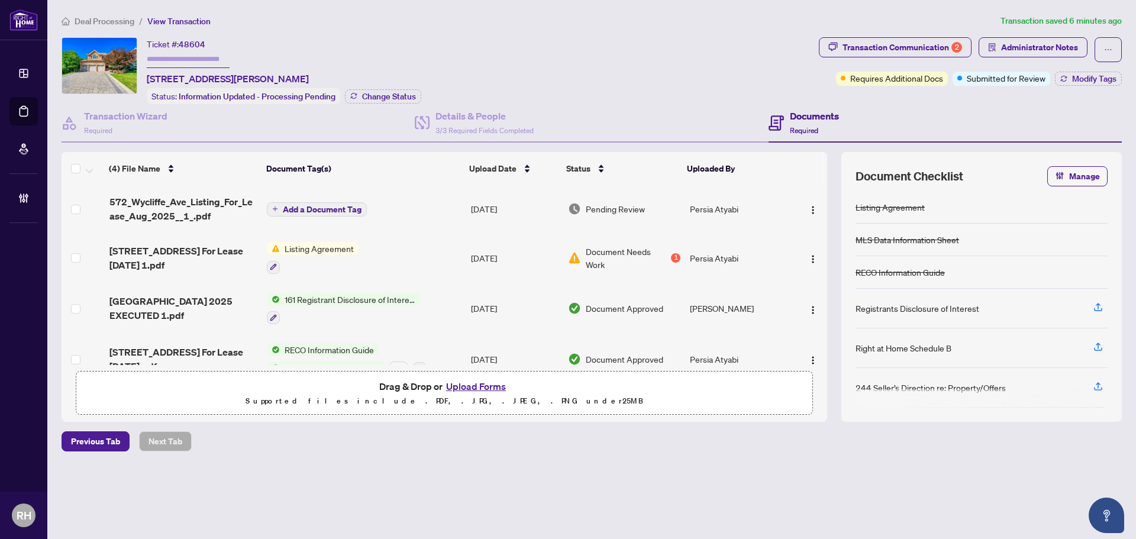
click at [205, 219] on span "572_Wycliffe_Ave_Listing_For_Lease_Aug_2025__1_.pdf" at bounding box center [183, 209] width 148 height 28
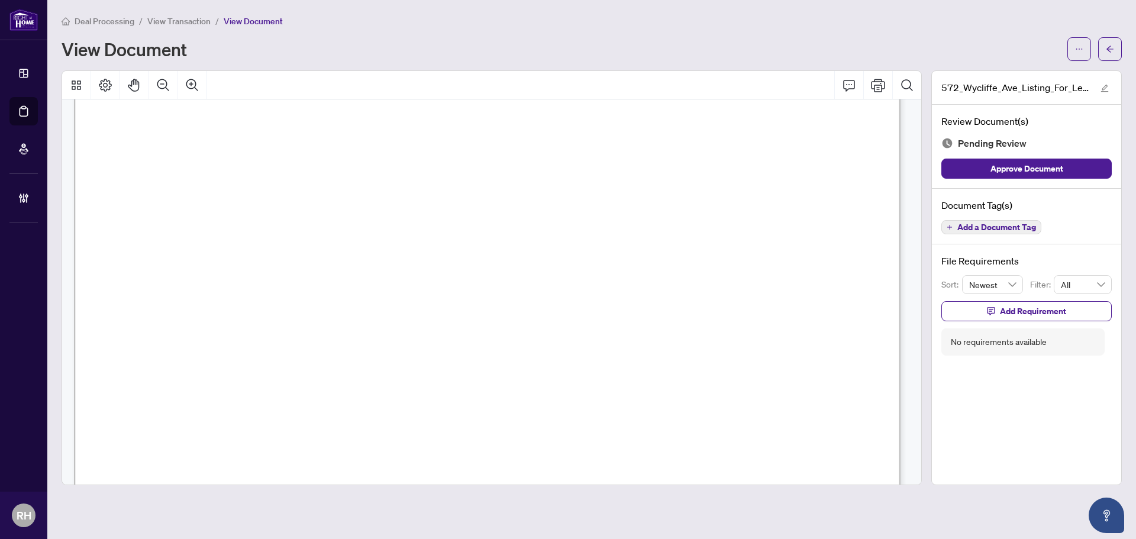
scroll to position [31051, 0]
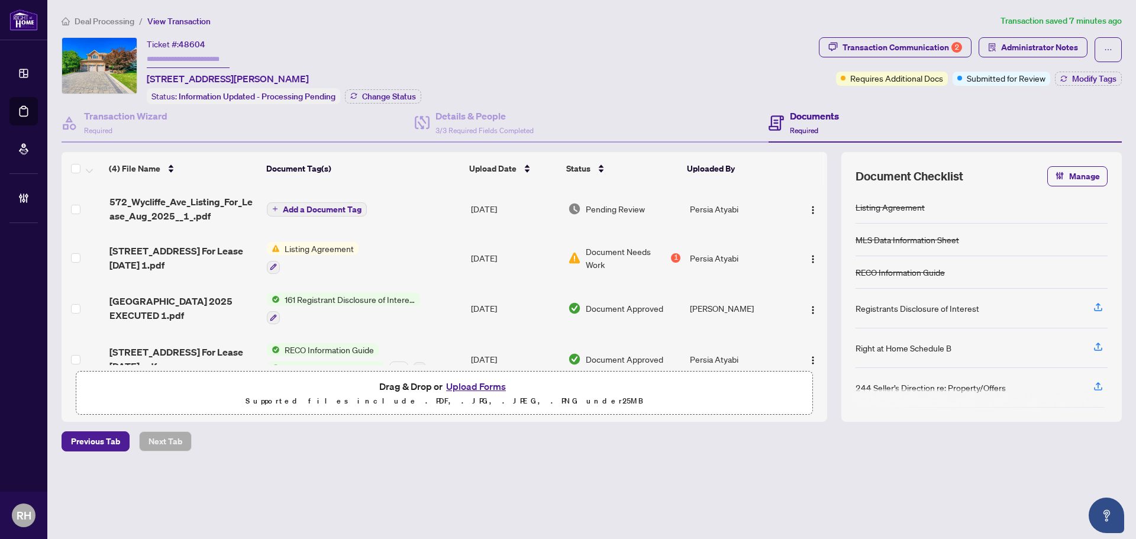
click at [332, 208] on span "Add a Document Tag" at bounding box center [322, 209] width 79 height 8
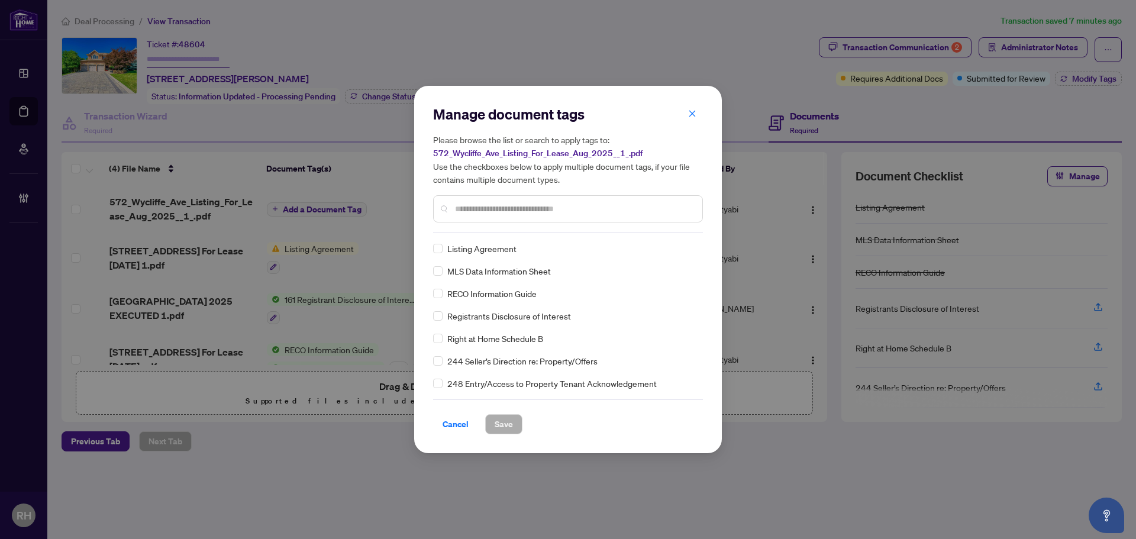
click at [445, 248] on div "Listing Agreement" at bounding box center [564, 248] width 263 height 13
click at [695, 245] on div "Listing Agreement MLS Data Information Sheet RECO Information Guide Registrants…" at bounding box center [568, 316] width 270 height 148
click at [688, 251] on div at bounding box center [683, 248] width 22 height 12
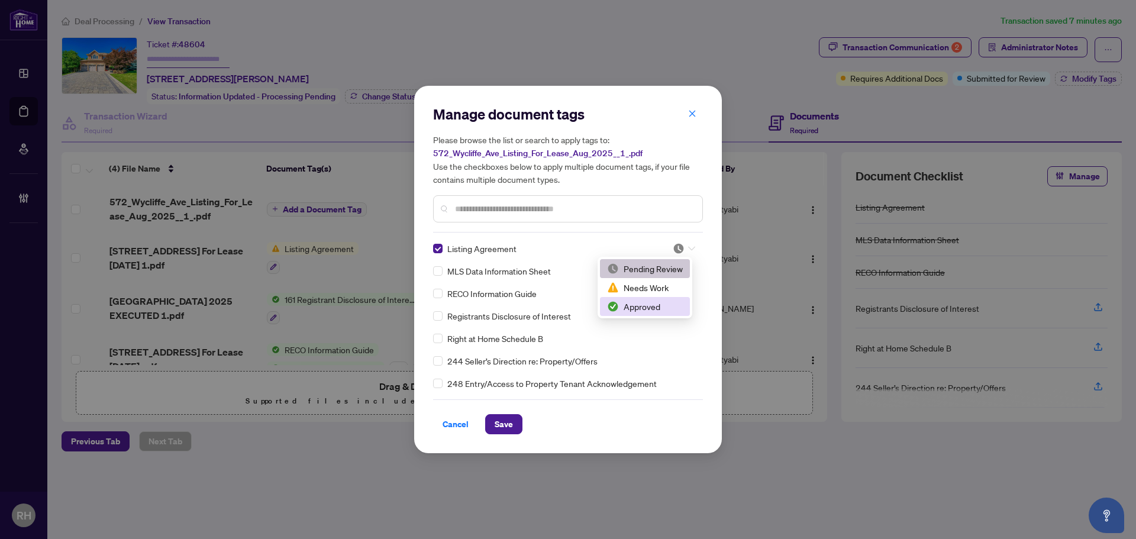
click at [651, 307] on div "Approved" at bounding box center [645, 306] width 76 height 13
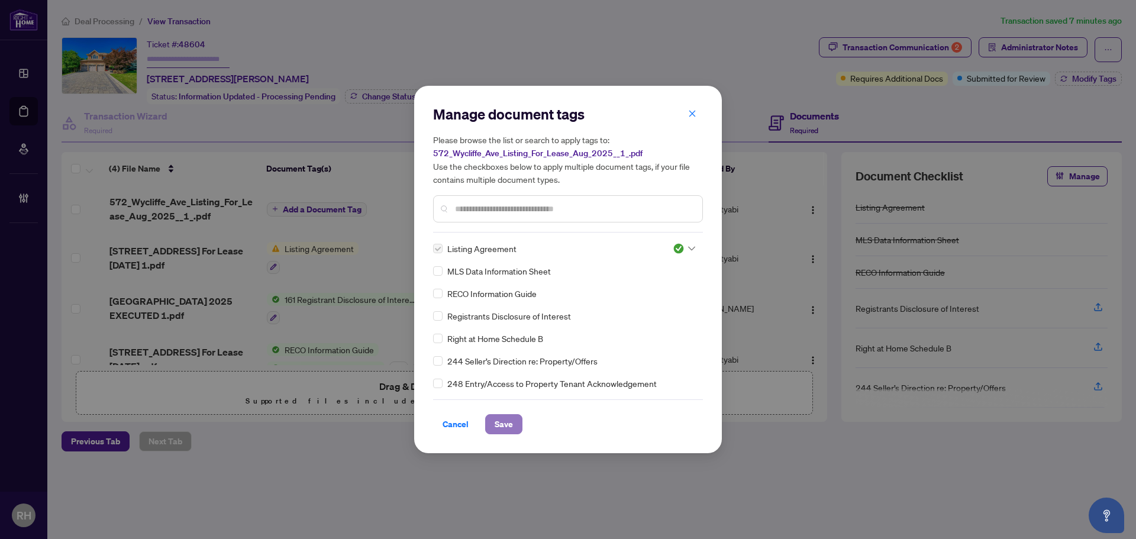
click at [506, 419] on span "Save" at bounding box center [503, 424] width 18 height 19
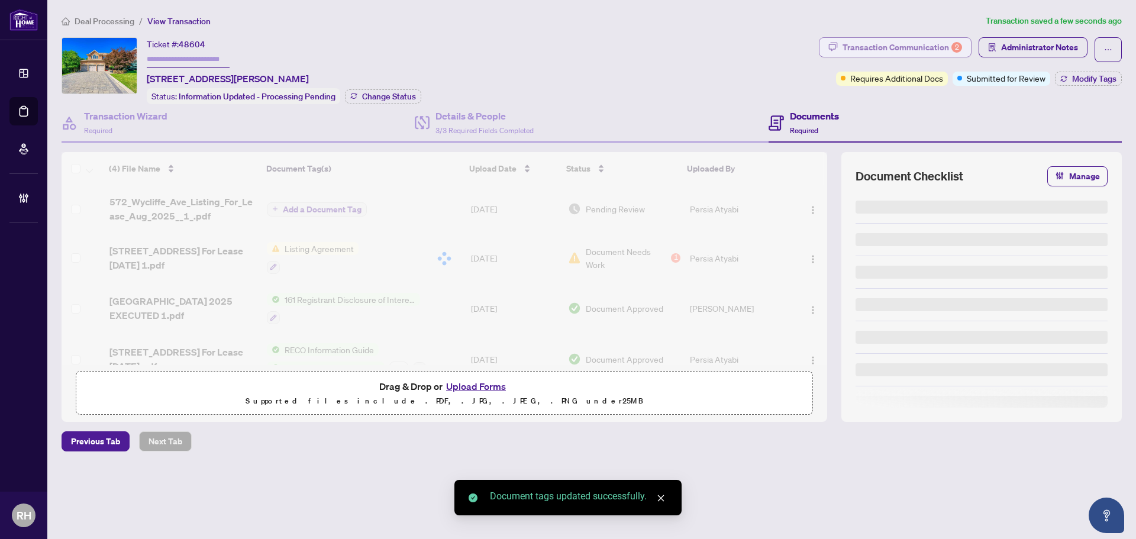
click at [906, 48] on div "Transaction Communication 2" at bounding box center [901, 47] width 119 height 19
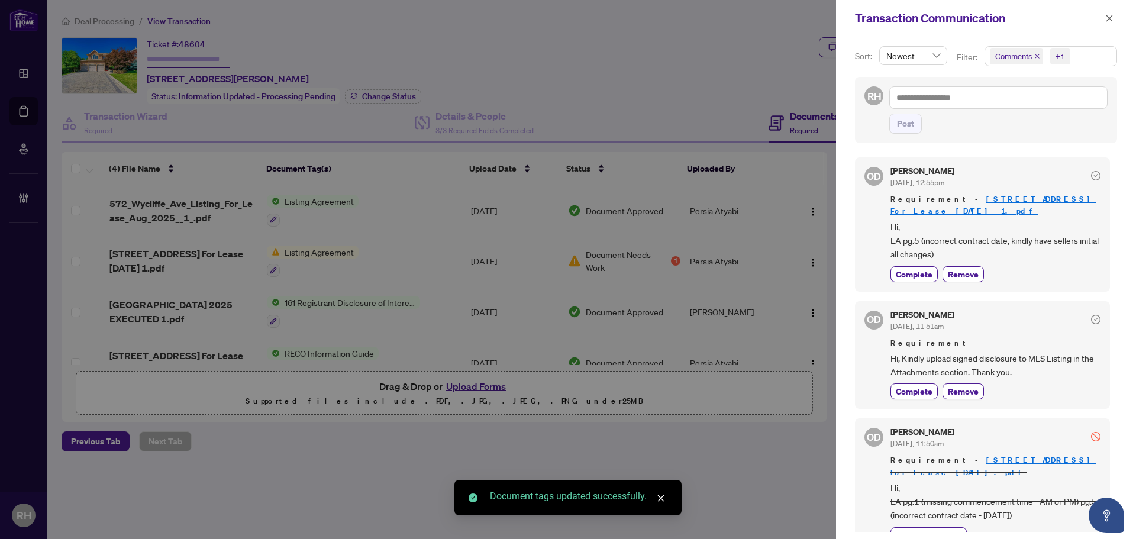
click at [907, 263] on div "[PERSON_NAME] [DATE], 12:55pm Requirement - [STREET_ADDRESS] For Lease [DATE] 1…" at bounding box center [995, 224] width 210 height 115
click at [905, 273] on span "Complete" at bounding box center [913, 274] width 37 height 12
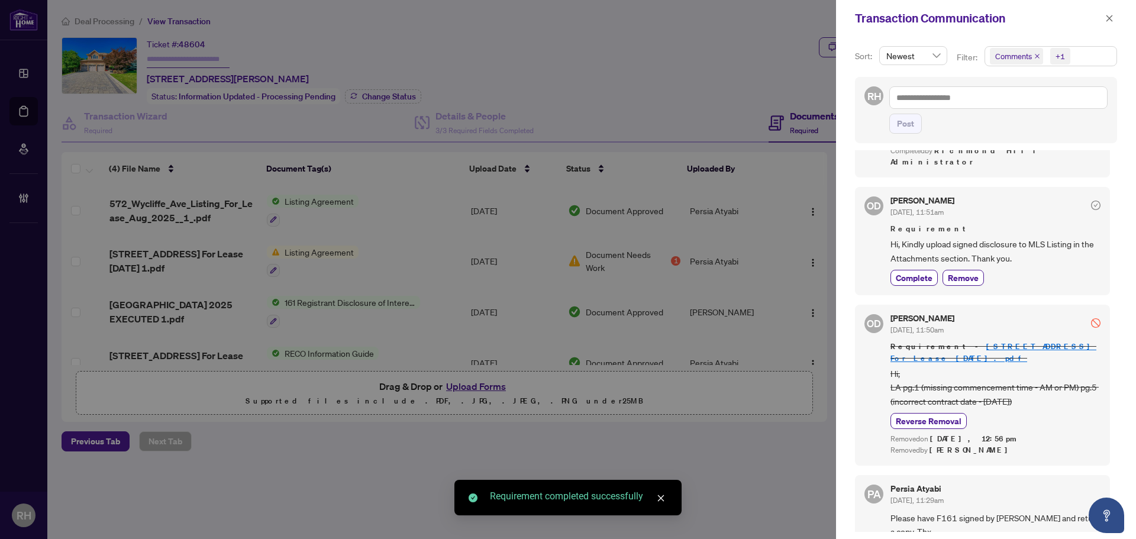
scroll to position [177, 0]
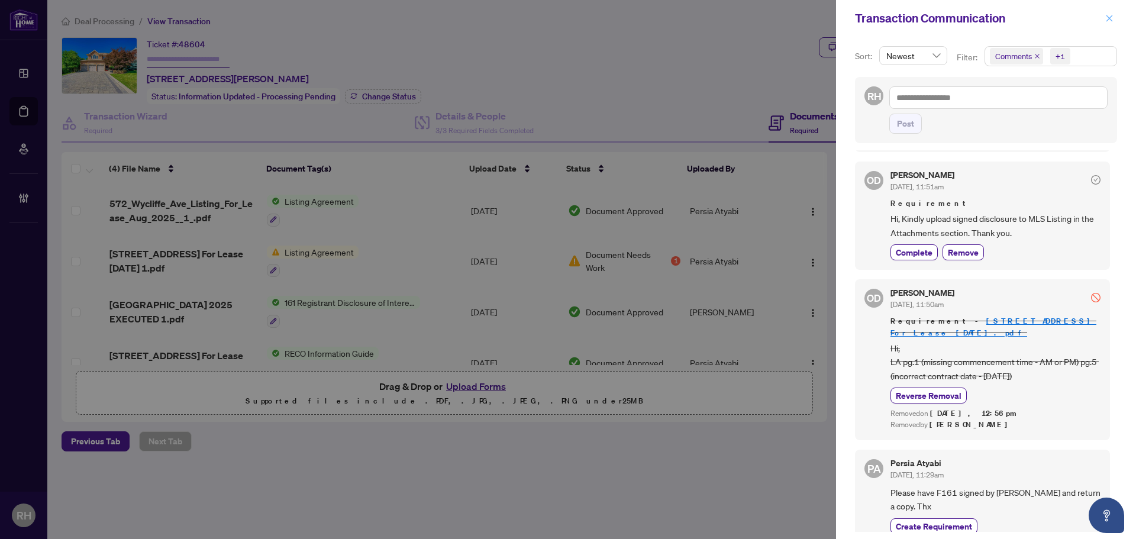
click at [1110, 24] on span "button" at bounding box center [1109, 18] width 8 height 19
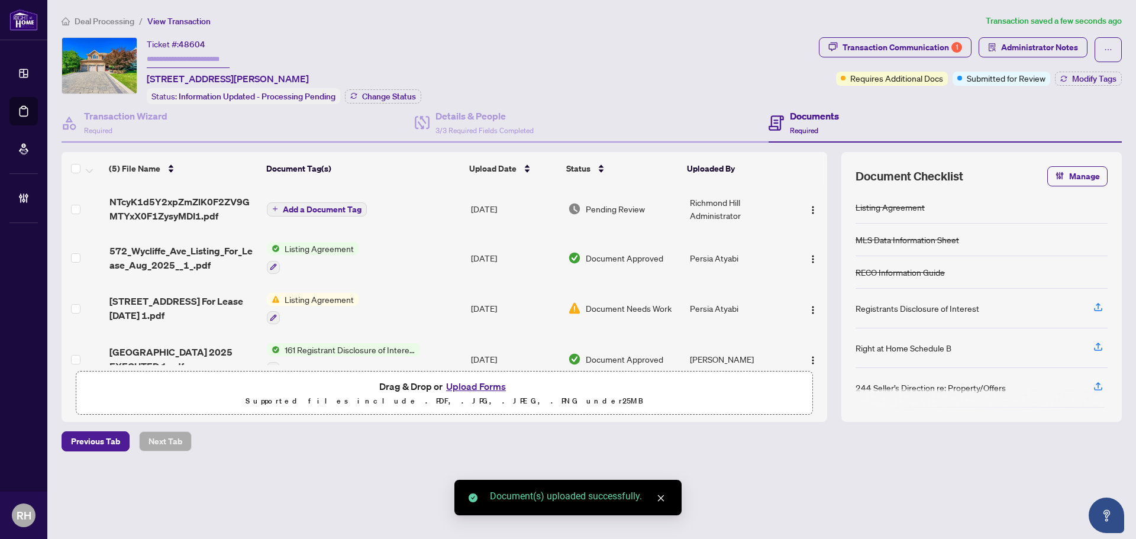
click at [273, 209] on icon "plus" at bounding box center [275, 209] width 5 height 1
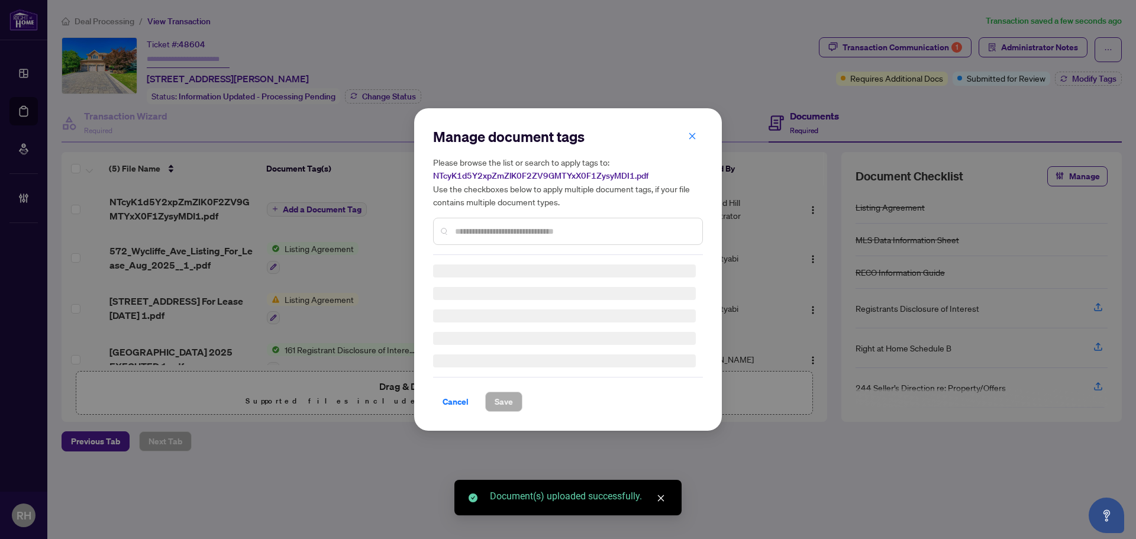
click at [520, 220] on div at bounding box center [568, 231] width 270 height 27
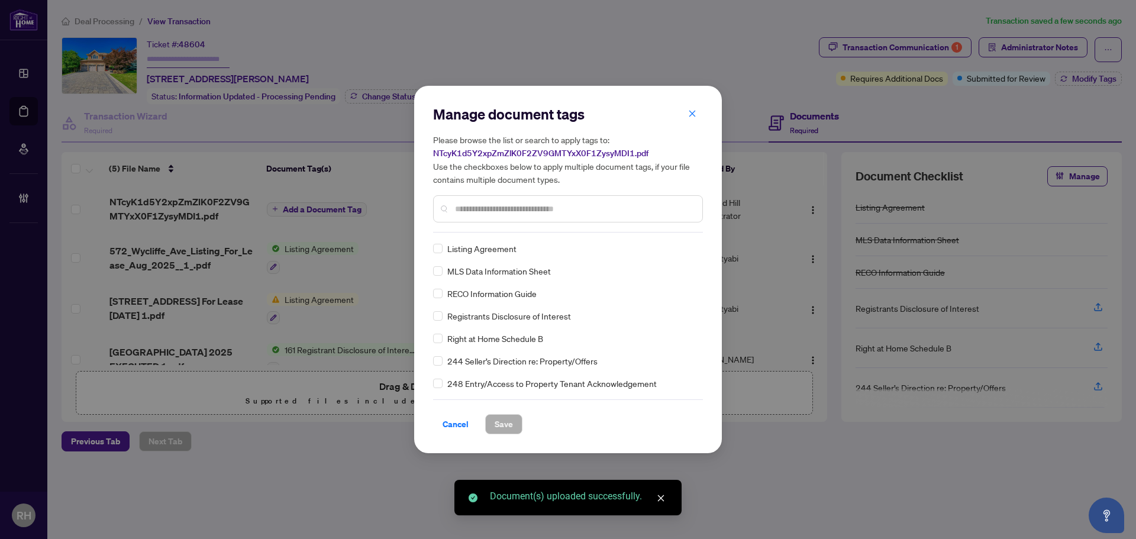
click at [499, 211] on input "text" at bounding box center [574, 208] width 238 height 13
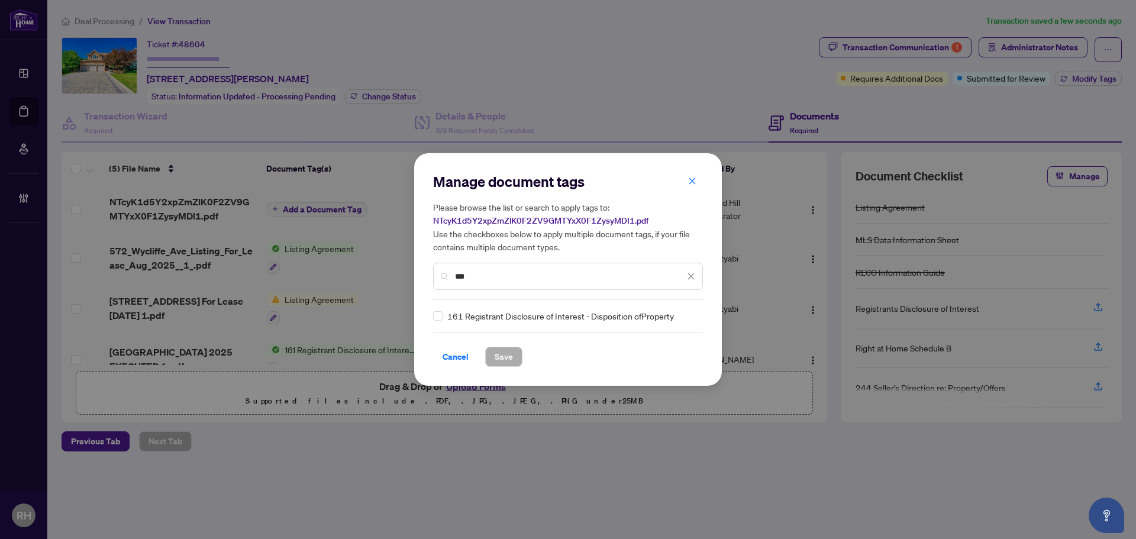
type input "***"
click at [452, 320] on span "161 Registrant Disclosure of Interest - Disposition ofProperty" at bounding box center [560, 315] width 227 height 13
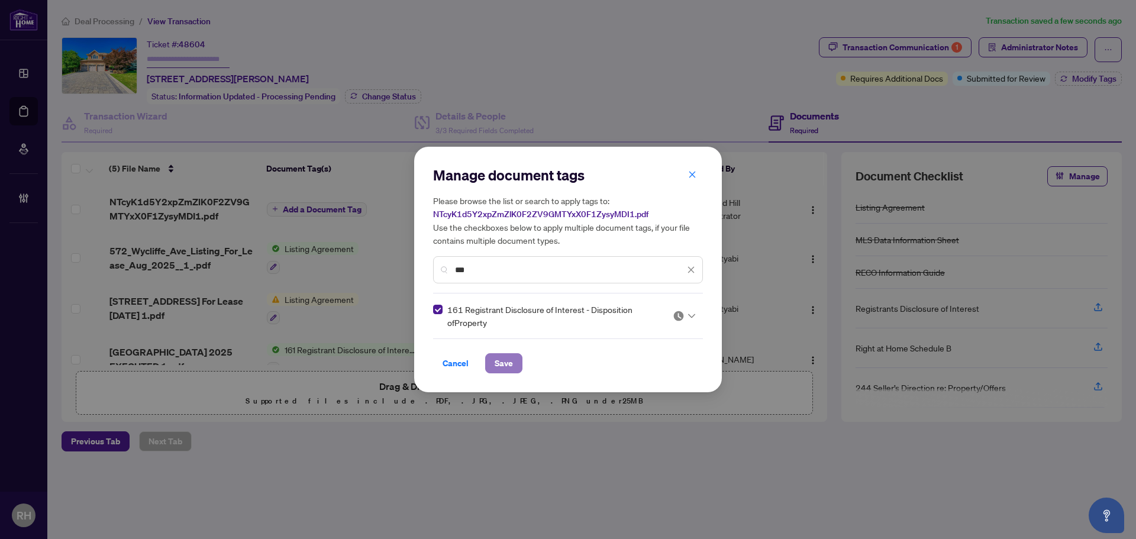
click at [499, 365] on span "Save" at bounding box center [503, 363] width 18 height 19
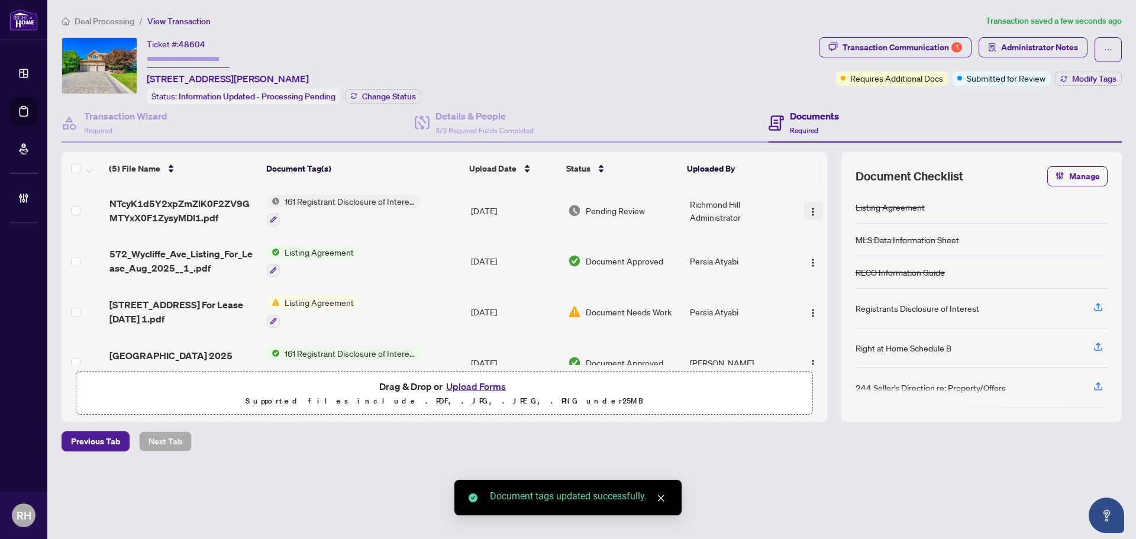
click at [808, 209] on img "button" at bounding box center [812, 211] width 9 height 9
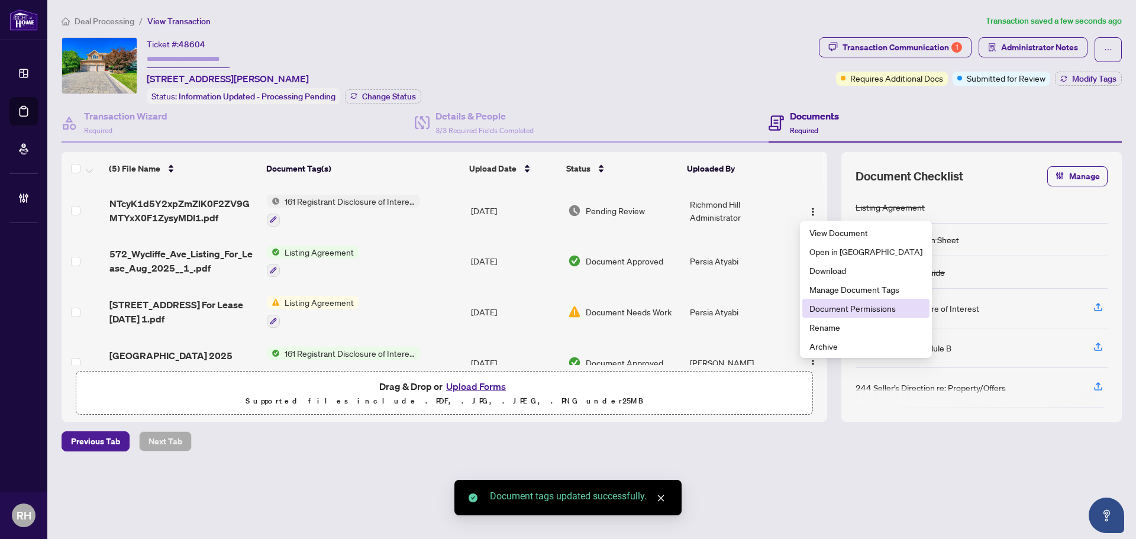
click at [822, 310] on span "Document Permissions" at bounding box center [865, 308] width 113 height 13
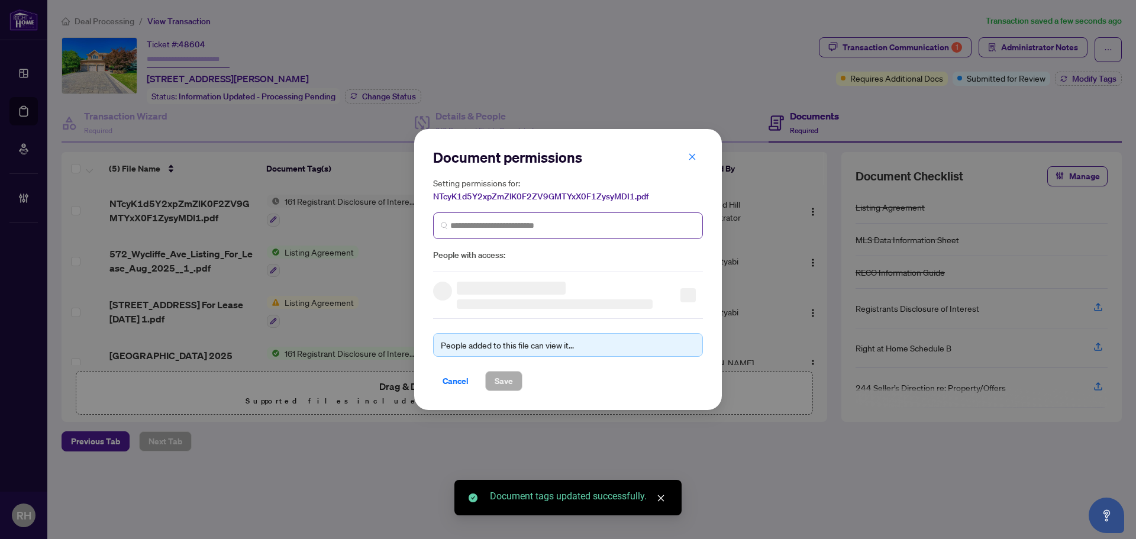
click at [574, 234] on span at bounding box center [568, 225] width 270 height 27
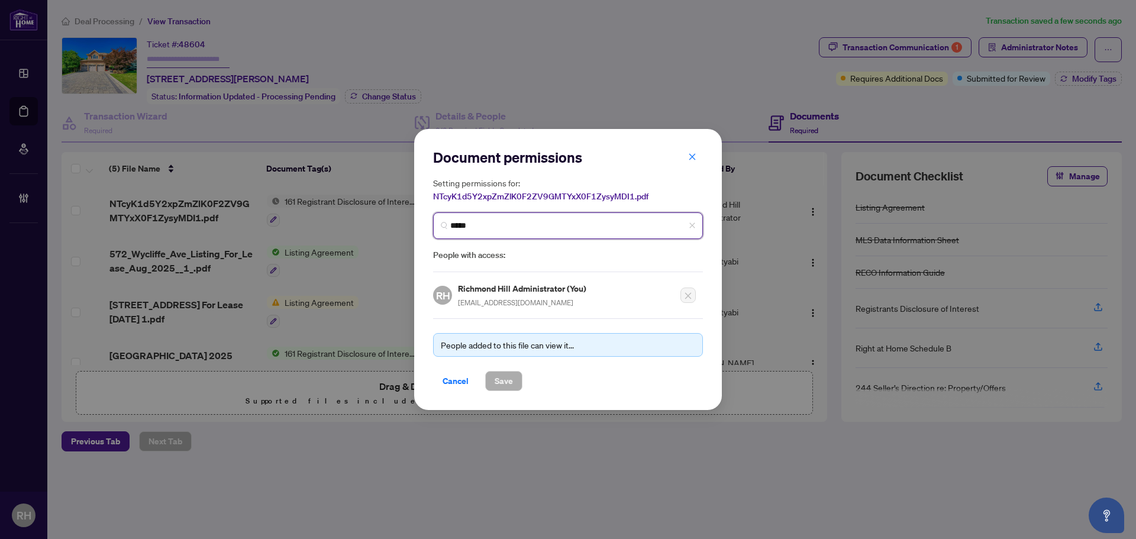
type input "******"
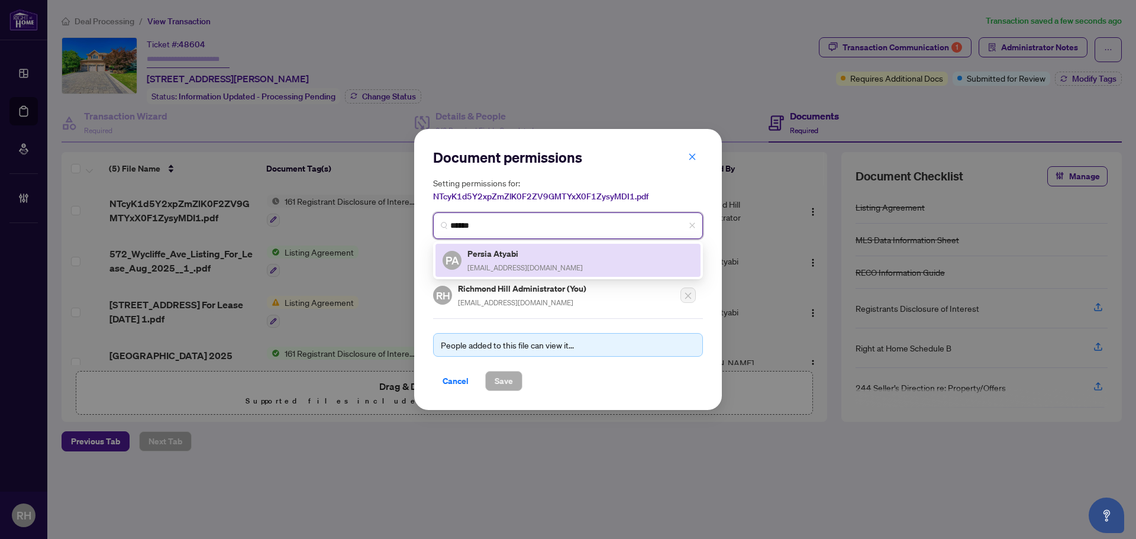
click at [503, 274] on div "PA Persia Atyabi persia.atyabi@gmail.com" at bounding box center [567, 260] width 265 height 33
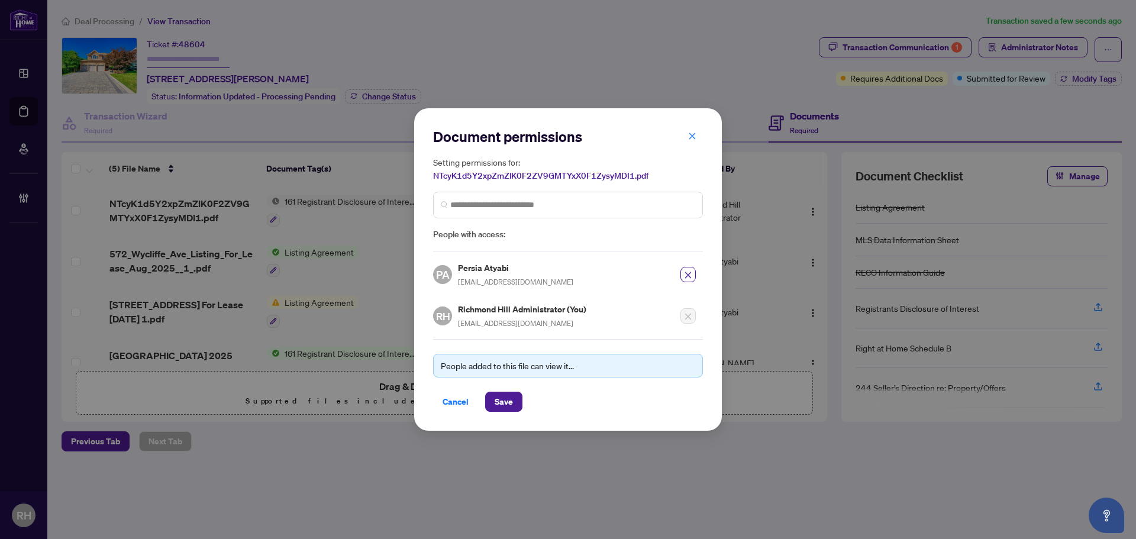
click at [509, 374] on div "People added to this file can view it..." at bounding box center [568, 366] width 270 height 24
click at [509, 392] on button "Save" at bounding box center [503, 402] width 37 height 20
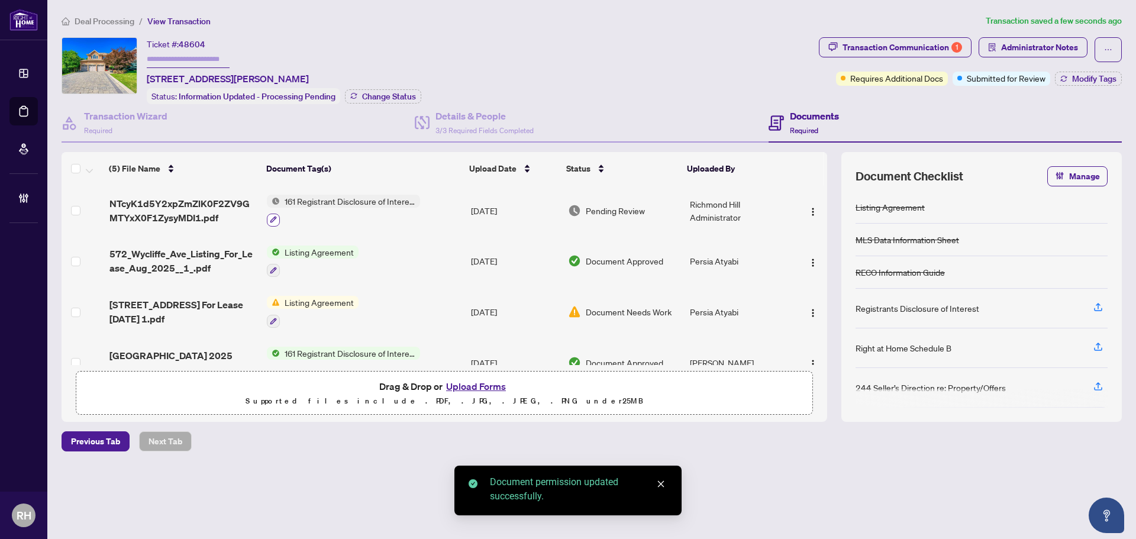
click at [274, 217] on icon "button" at bounding box center [273, 219] width 7 height 7
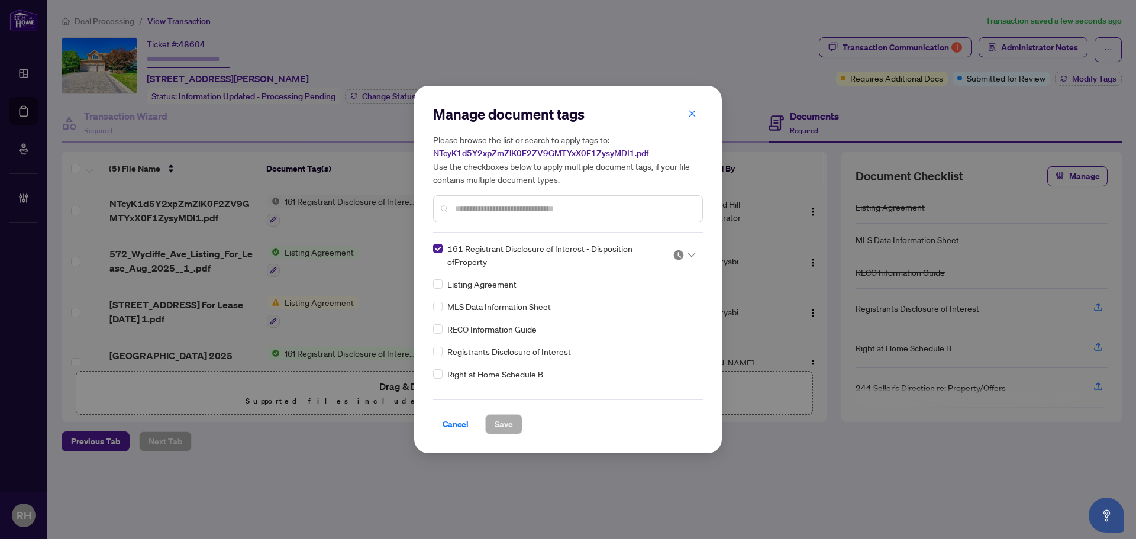
click at [672, 261] on input "search" at bounding box center [678, 255] width 12 height 18
click at [627, 314] on div "Approved" at bounding box center [645, 312] width 76 height 13
click at [504, 426] on span "Save" at bounding box center [503, 424] width 18 height 19
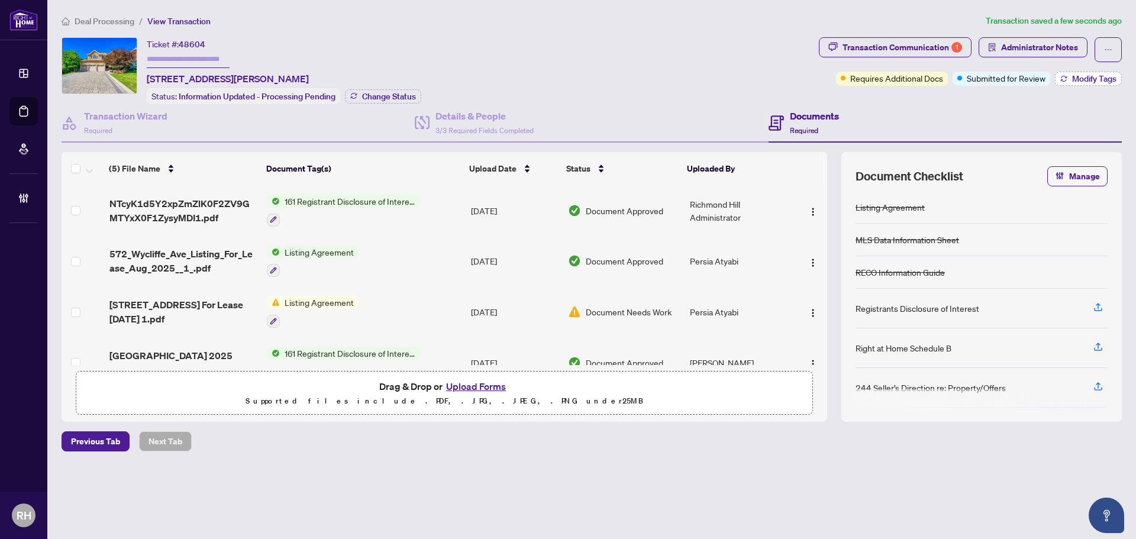
click at [1082, 83] on button "Modify Tags" at bounding box center [1087, 79] width 67 height 14
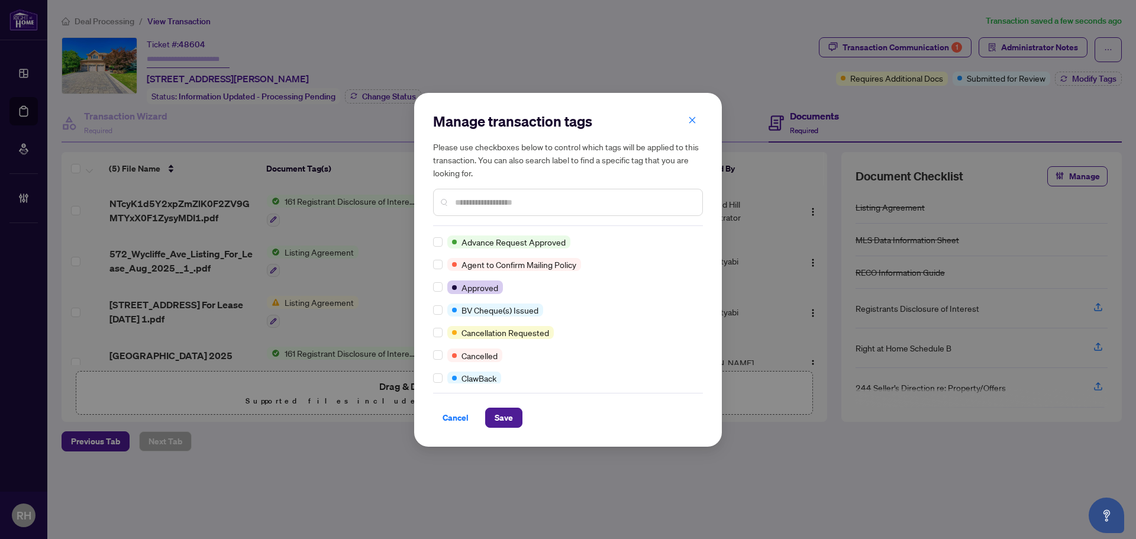
scroll to position [0, 0]
click at [437, 278] on div "Advance Request Approved Agent to Confirm Mailing Policy Approved BV Cheque(s) …" at bounding box center [568, 309] width 270 height 148
click at [436, 292] on label at bounding box center [437, 286] width 9 height 13
click at [500, 415] on span "Save" at bounding box center [503, 417] width 18 height 19
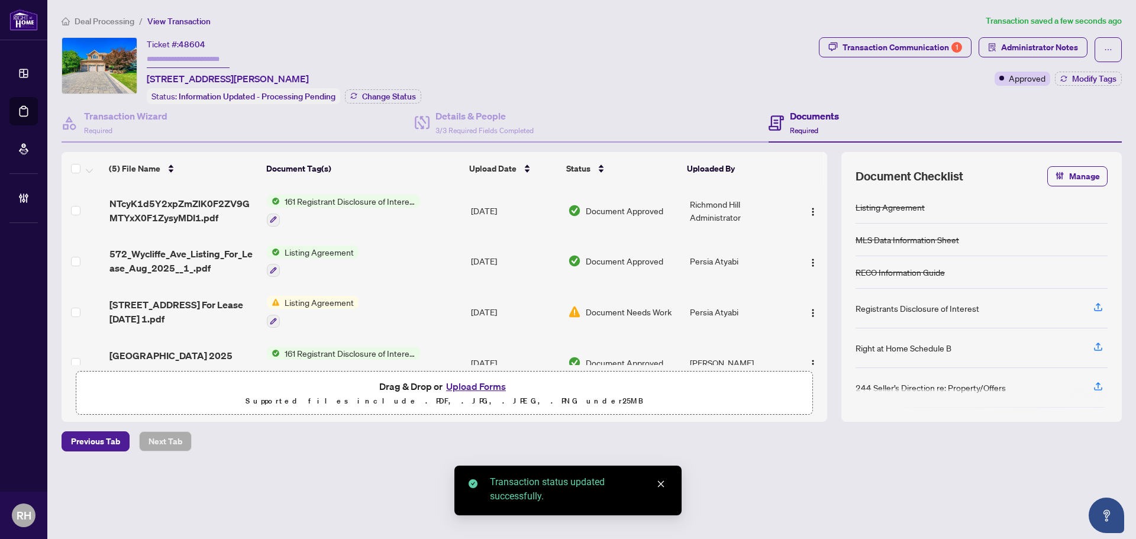
click at [924, 60] on span "Transaction Communication 1" at bounding box center [895, 49] width 153 height 25
click at [919, 49] on div "Transaction Communication 1" at bounding box center [901, 47] width 119 height 19
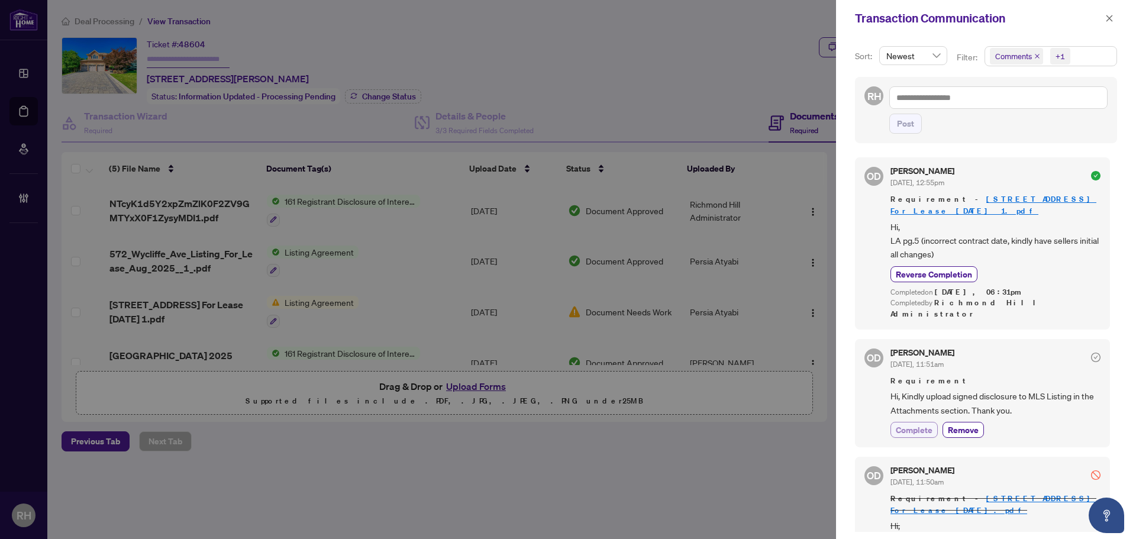
click at [917, 423] on span "Complete" at bounding box center [913, 429] width 37 height 12
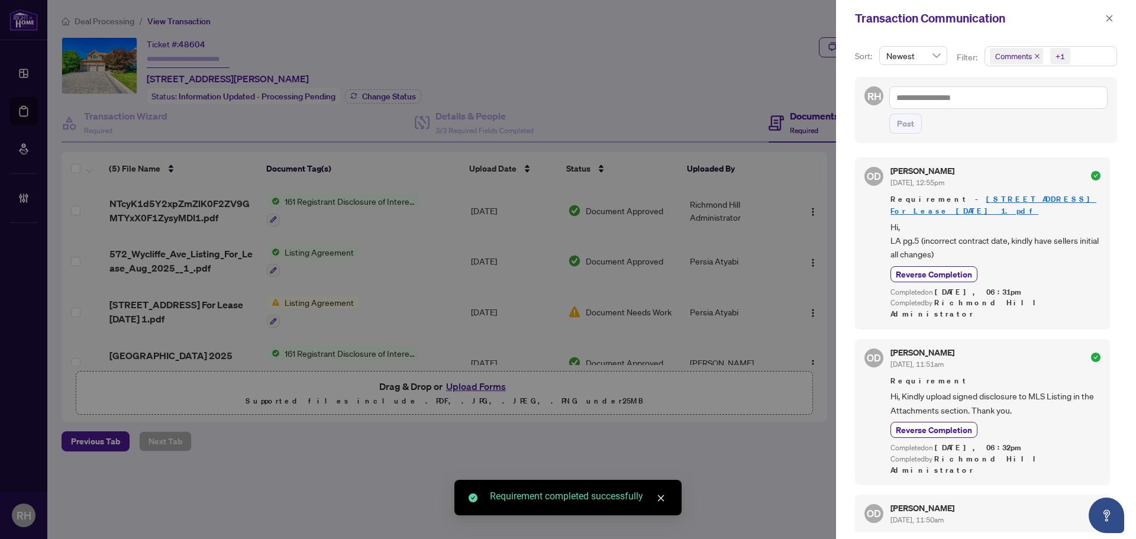
click at [1118, 14] on div "Transaction Communication" at bounding box center [986, 18] width 300 height 37
click at [1109, 22] on icon "close" at bounding box center [1109, 18] width 8 height 8
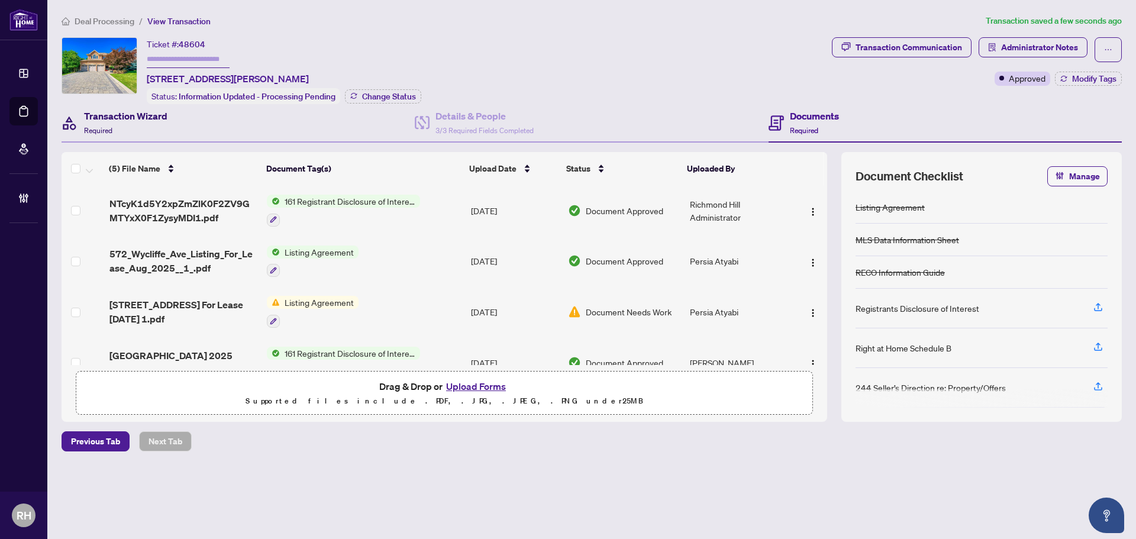
drag, startPoint x: 132, startPoint y: 130, endPoint x: 135, endPoint y: 138, distance: 8.2
click at [132, 130] on div "Transaction Wizard Required" at bounding box center [125, 123] width 83 height 28
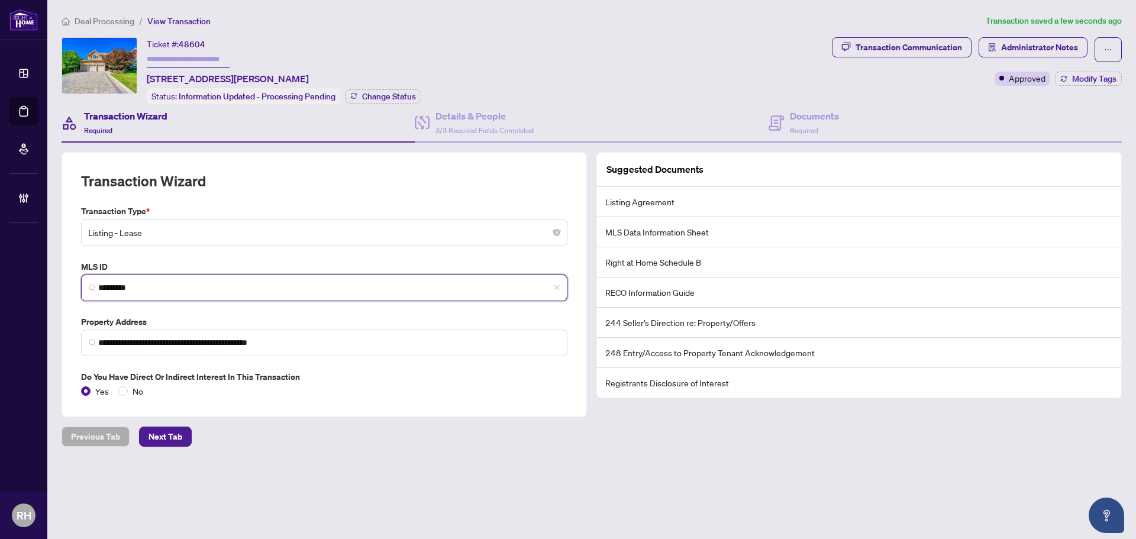
click at [153, 288] on input "*********" at bounding box center [328, 288] width 461 height 12
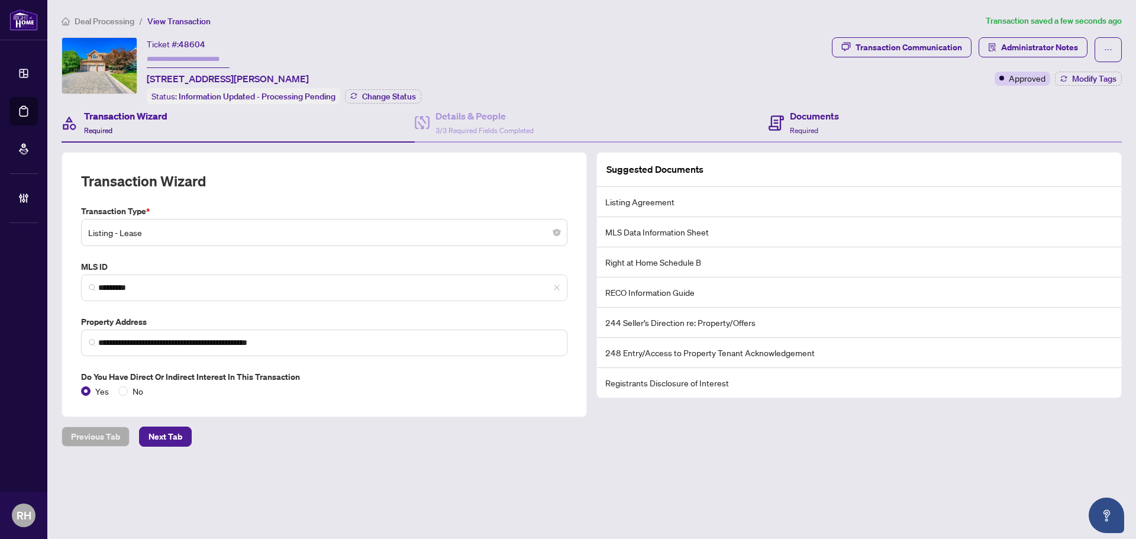
click at [867, 128] on div "Documents Required" at bounding box center [944, 123] width 353 height 38
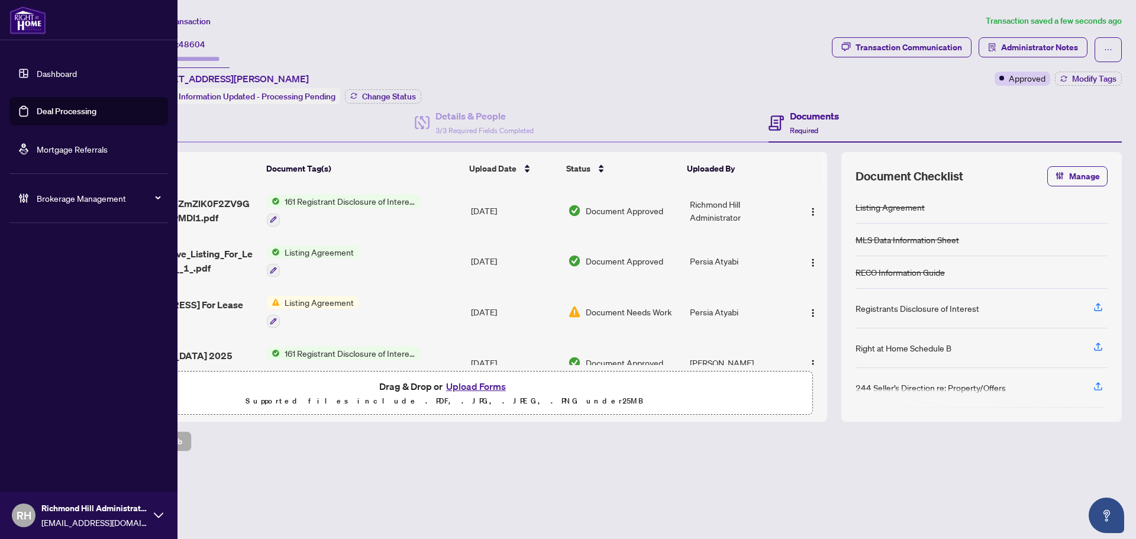
click at [40, 106] on link "Deal Processing" at bounding box center [67, 111] width 60 height 11
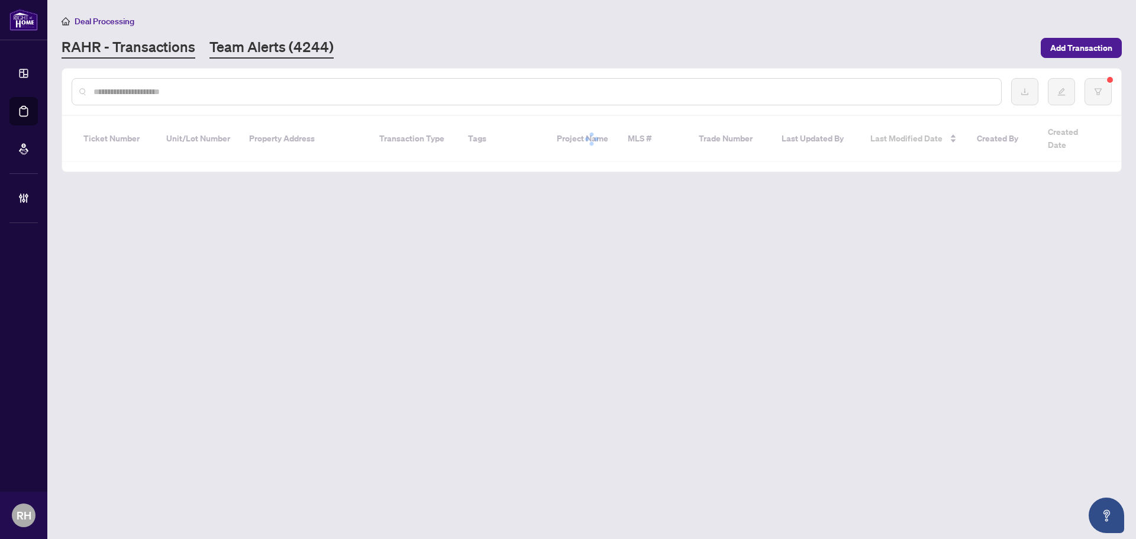
click at [236, 39] on link "Team Alerts (4244)" at bounding box center [271, 47] width 124 height 21
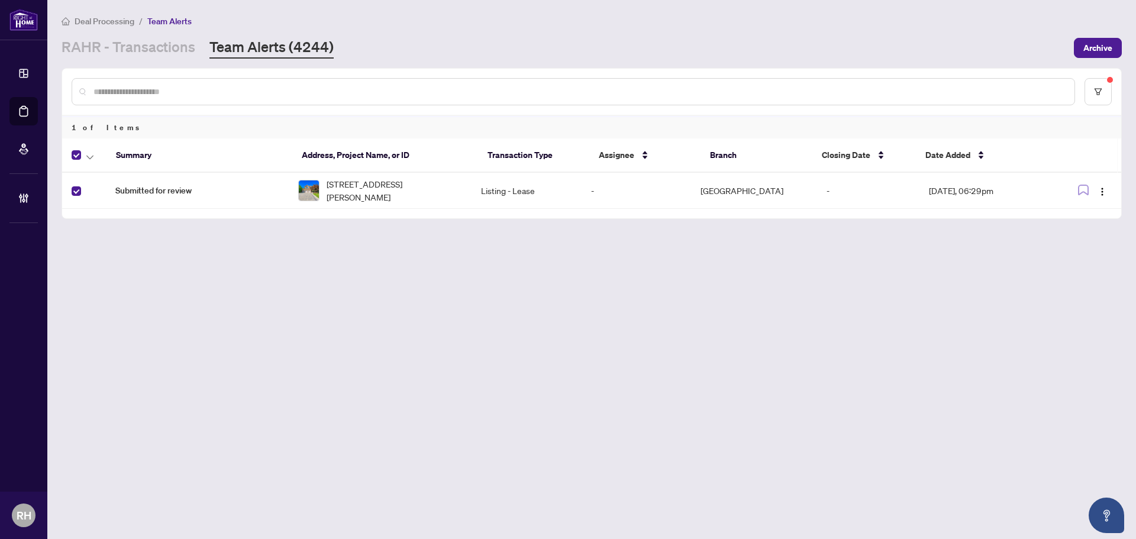
click at [84, 170] on th at bounding box center [84, 155] width 44 height 34
click at [92, 161] on th at bounding box center [84, 155] width 44 height 34
click at [90, 151] on span "button" at bounding box center [89, 154] width 7 height 13
drag, startPoint x: 114, startPoint y: 247, endPoint x: 122, endPoint y: 253, distance: 10.1
click at [115, 247] on span "Complete Item" at bounding box center [130, 251] width 74 height 13
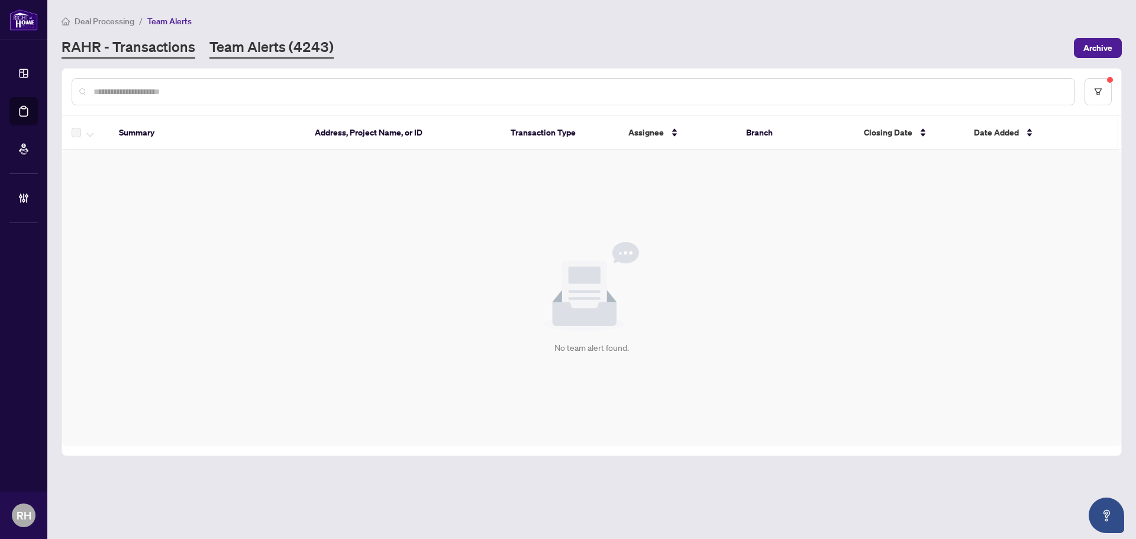
click at [176, 50] on link "RAHR - Transactions" at bounding box center [129, 47] width 134 height 21
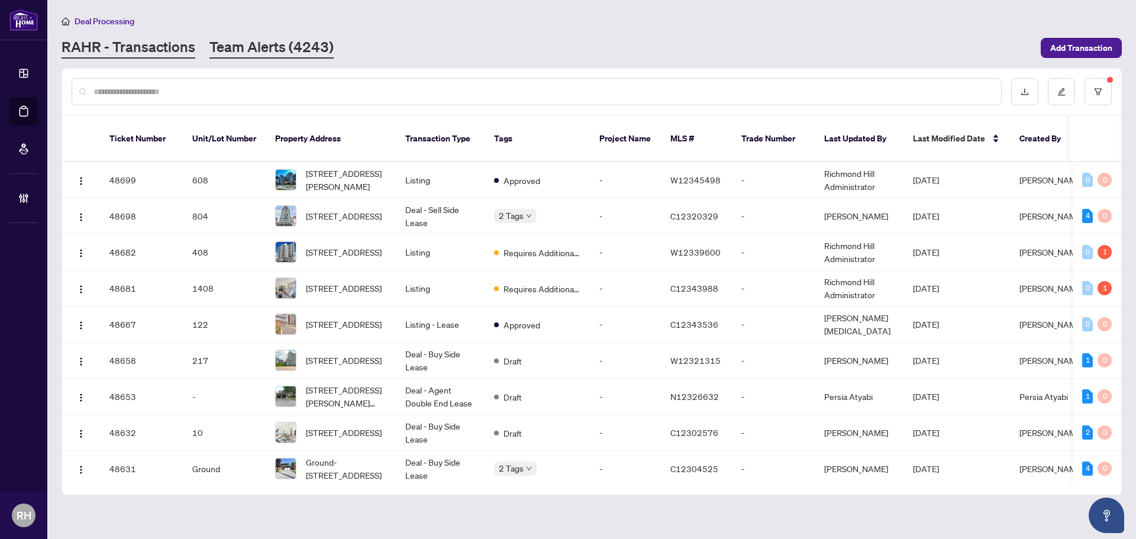
click at [277, 43] on link "Team Alerts (4243)" at bounding box center [271, 47] width 124 height 21
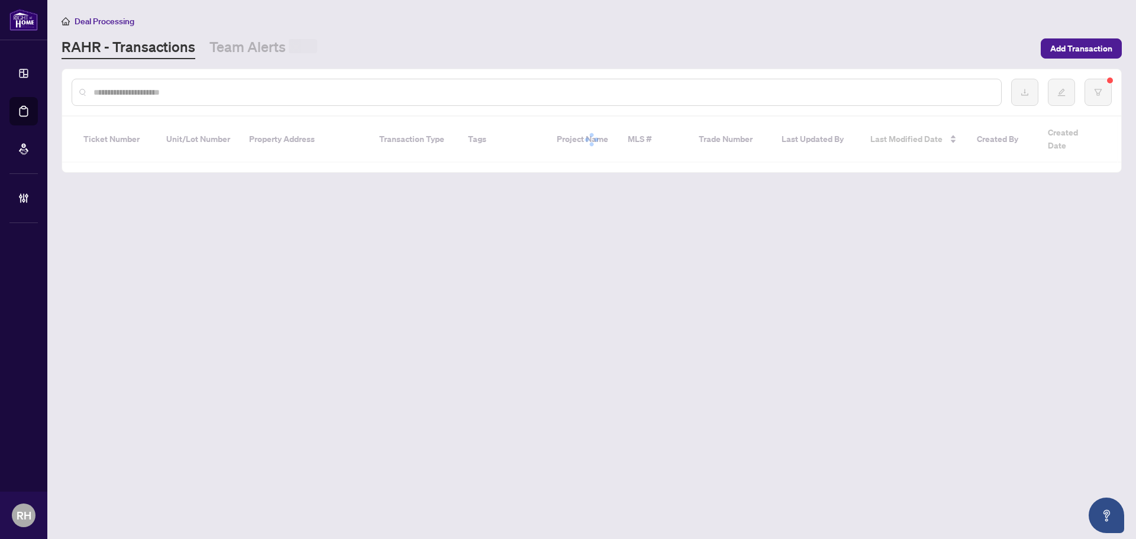
click at [228, 64] on main "Deal Processing [PERSON_NAME] - Transactions Team Alerts Add Transaction Ticket…" at bounding box center [591, 269] width 1088 height 539
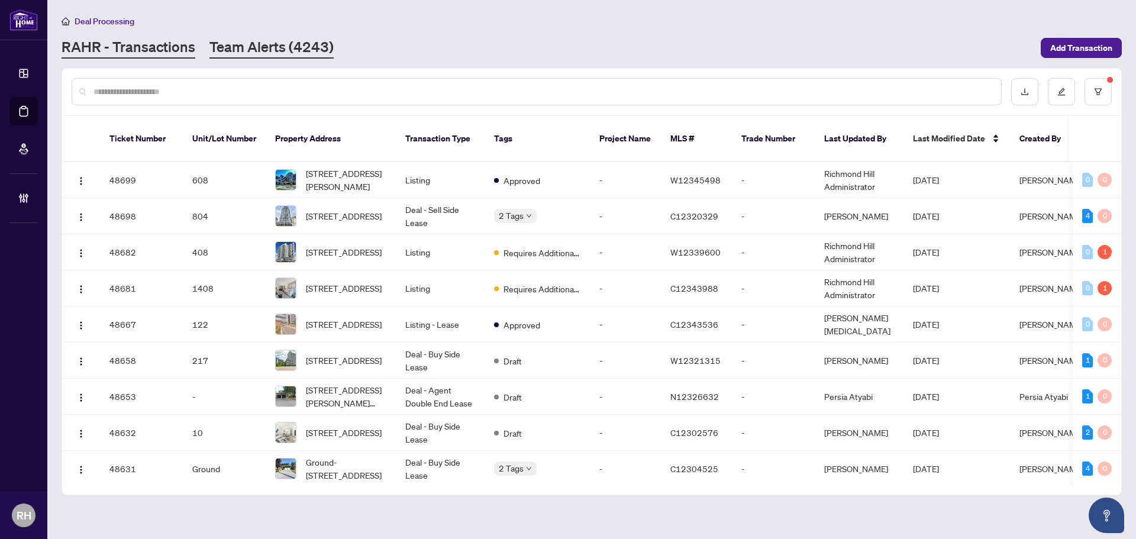
click at [240, 46] on link "Team Alerts (4243)" at bounding box center [271, 47] width 124 height 21
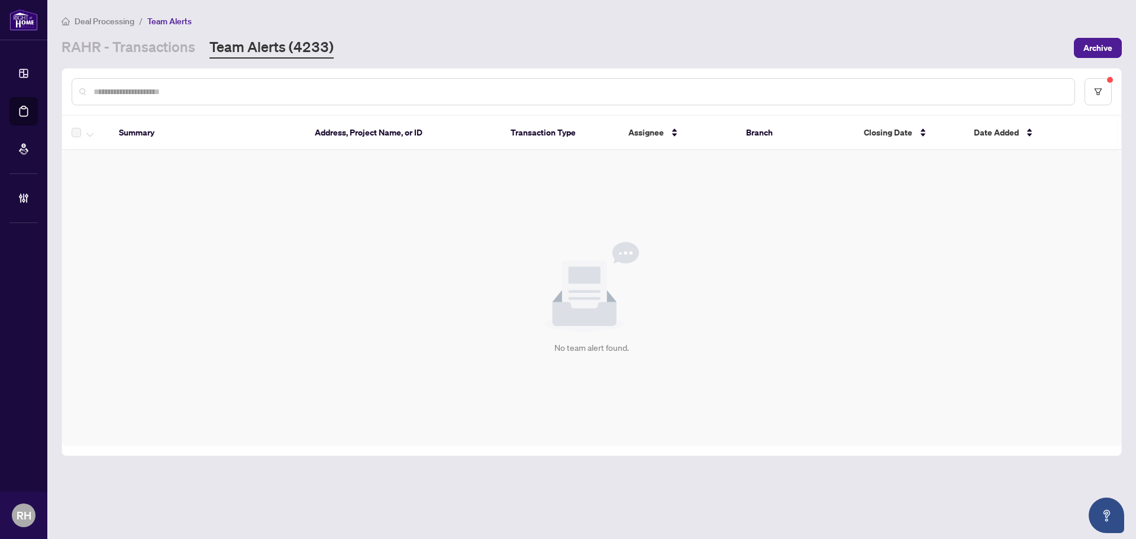
click at [733, 481] on main "Deal Processing / Team Alerts RAHR - Transactions Team Alerts (4233) Archive Su…" at bounding box center [591, 269] width 1088 height 539
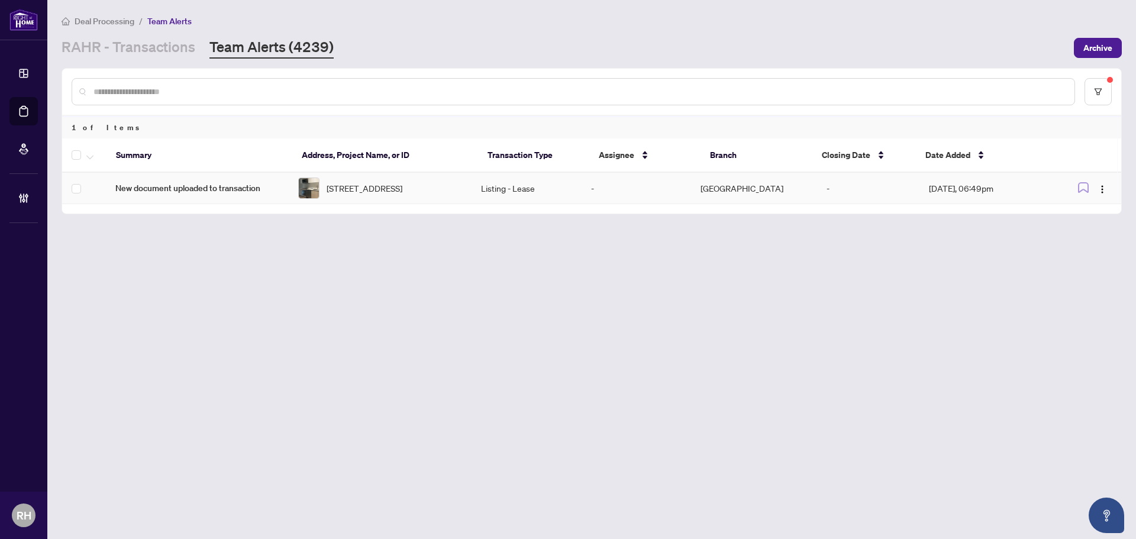
click at [370, 190] on span "806-100 Dalhousie St, Toronto, Ontario L4B 3K9, Canada" at bounding box center [364, 188] width 76 height 13
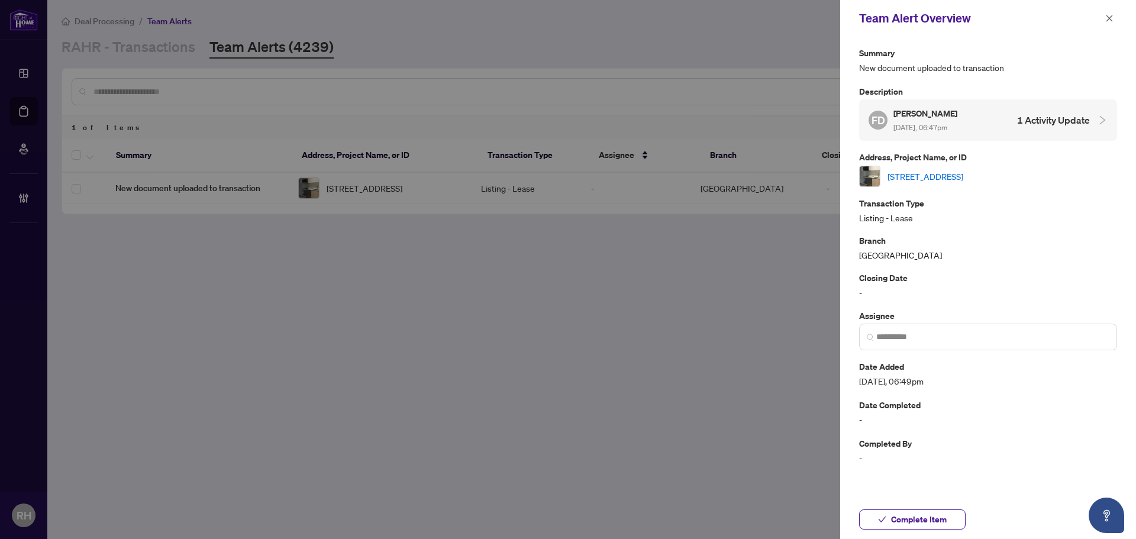
click at [925, 176] on link "[STREET_ADDRESS]" at bounding box center [925, 176] width 76 height 13
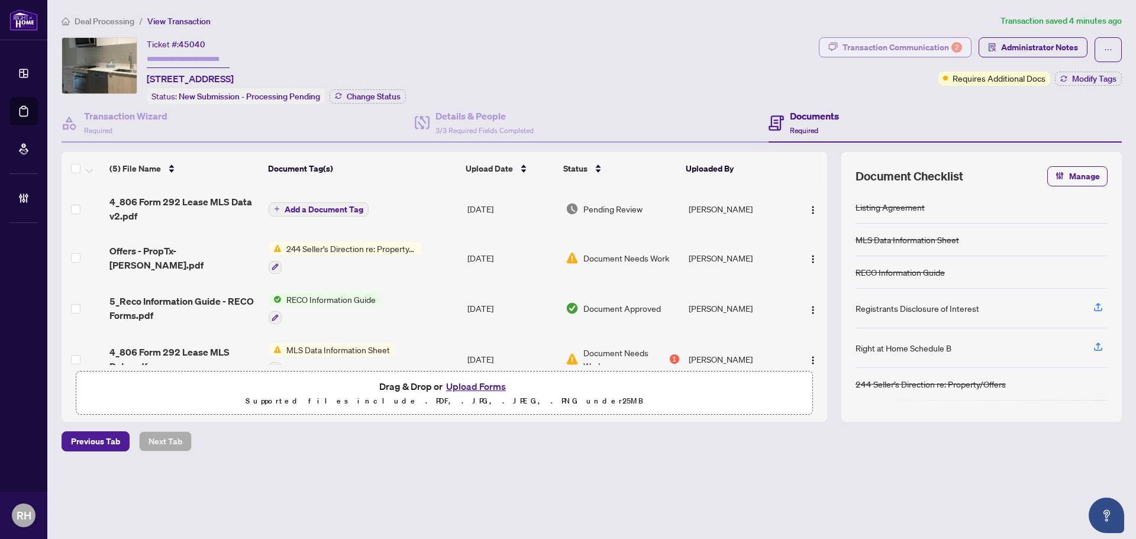
click at [942, 46] on div "Transaction Communication 2" at bounding box center [901, 47] width 119 height 19
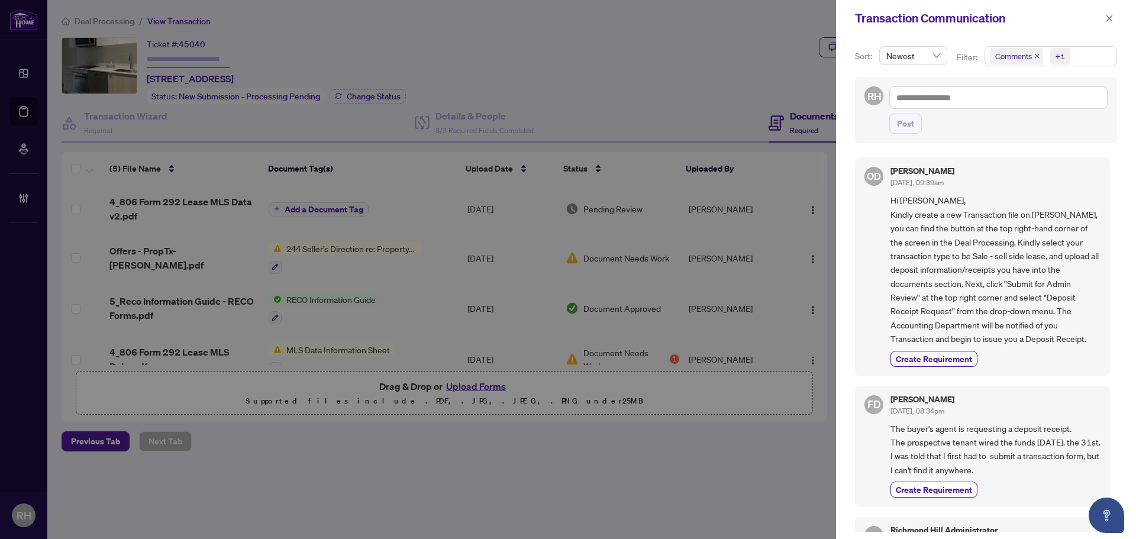
click at [1099, 18] on div "Transaction Communication" at bounding box center [978, 18] width 247 height 18
click at [1102, 24] on button "button" at bounding box center [1108, 18] width 15 height 14
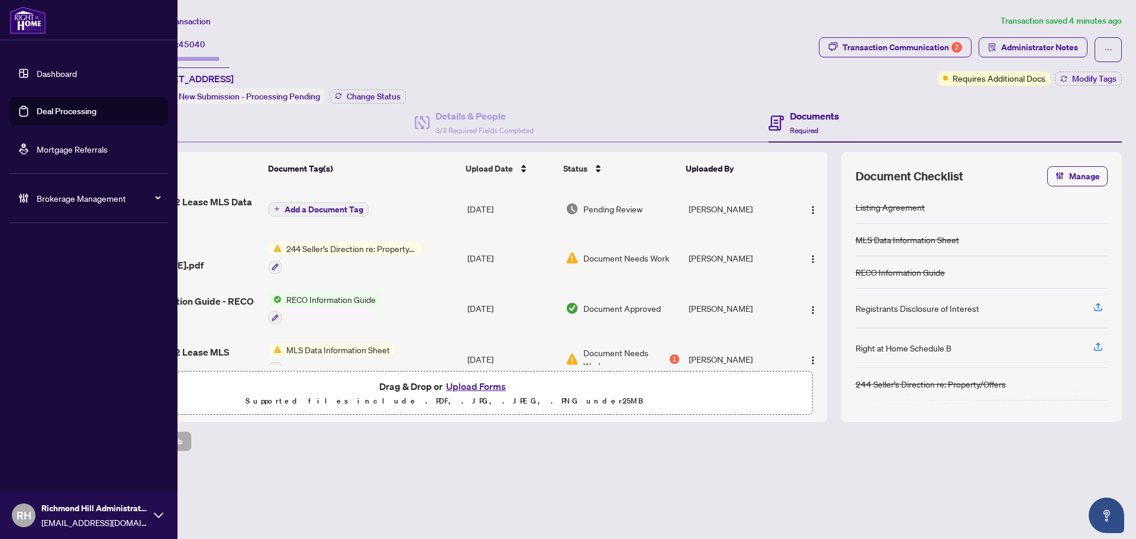
click at [52, 110] on link "Deal Processing" at bounding box center [67, 111] width 60 height 11
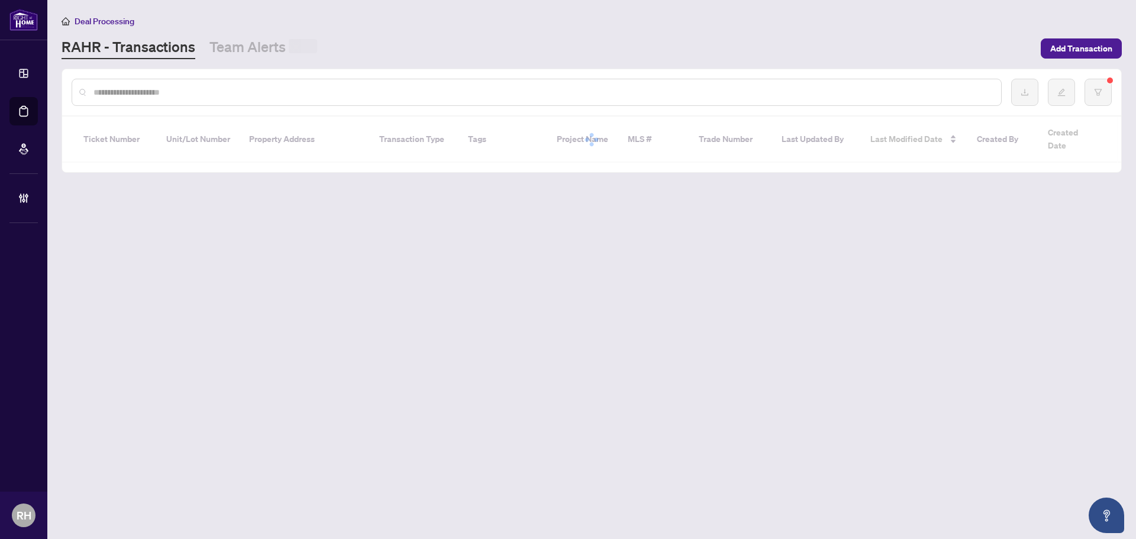
click at [399, 34] on div "Deal Processing RAHR - Transactions Team Alerts Add Transaction" at bounding box center [592, 36] width 1060 height 45
click at [276, 33] on div "Deal Processing RAHR - Transactions Team Alerts (4239) Add Transaction" at bounding box center [592, 36] width 1060 height 44
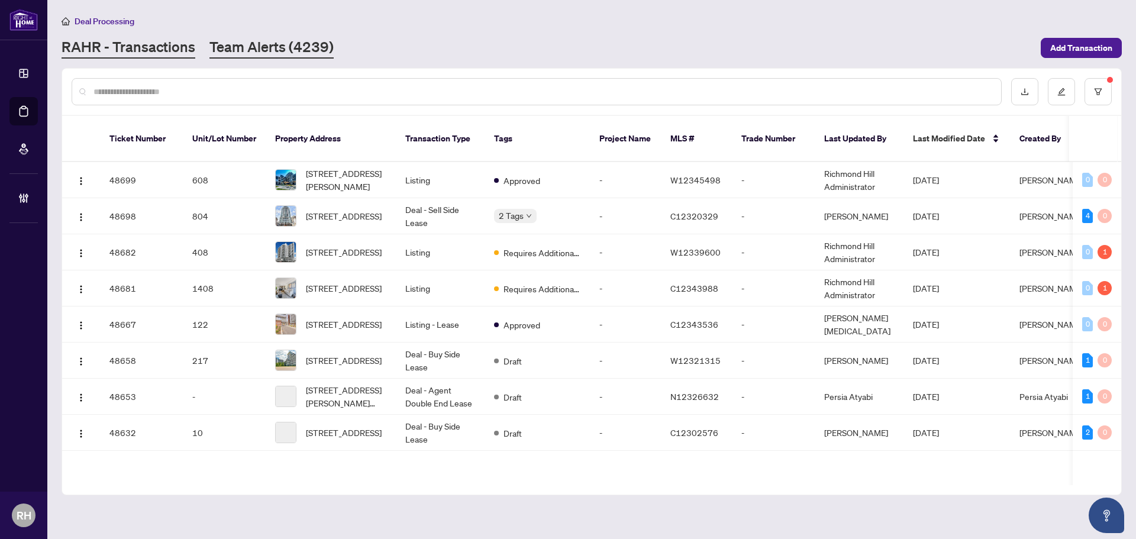
click at [268, 50] on link "Team Alerts (4239)" at bounding box center [271, 47] width 124 height 21
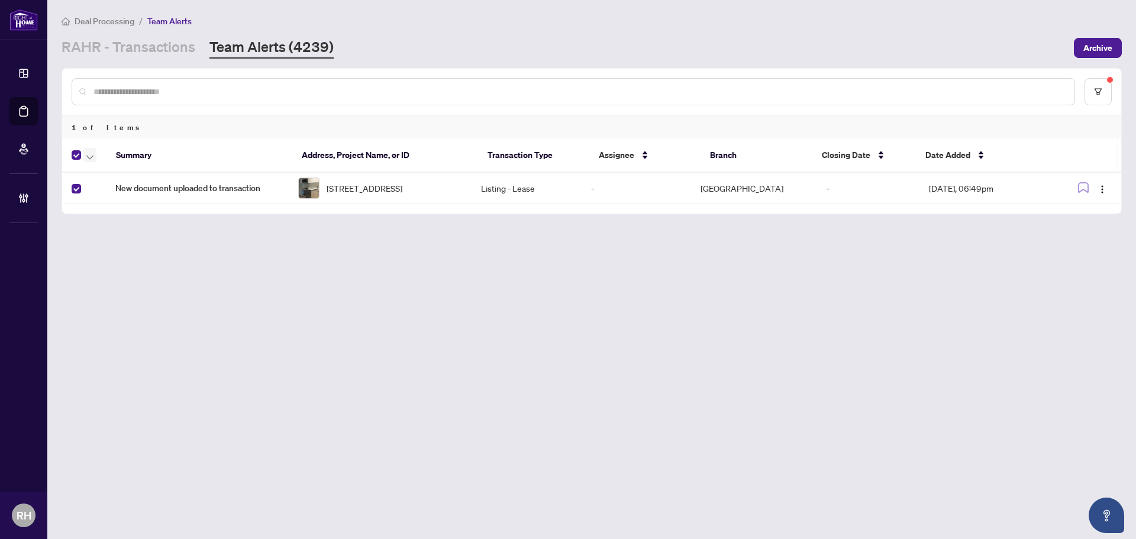
click at [92, 153] on span "button" at bounding box center [89, 154] width 7 height 13
click at [127, 250] on span "Complete Item" at bounding box center [130, 251] width 74 height 13
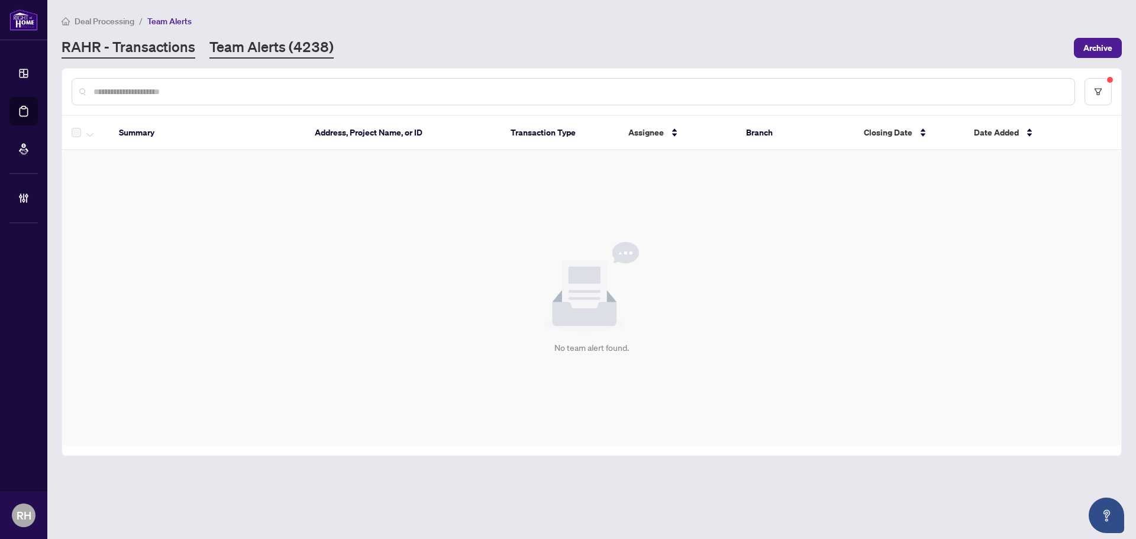
click at [139, 40] on link "RAHR - Transactions" at bounding box center [129, 47] width 134 height 21
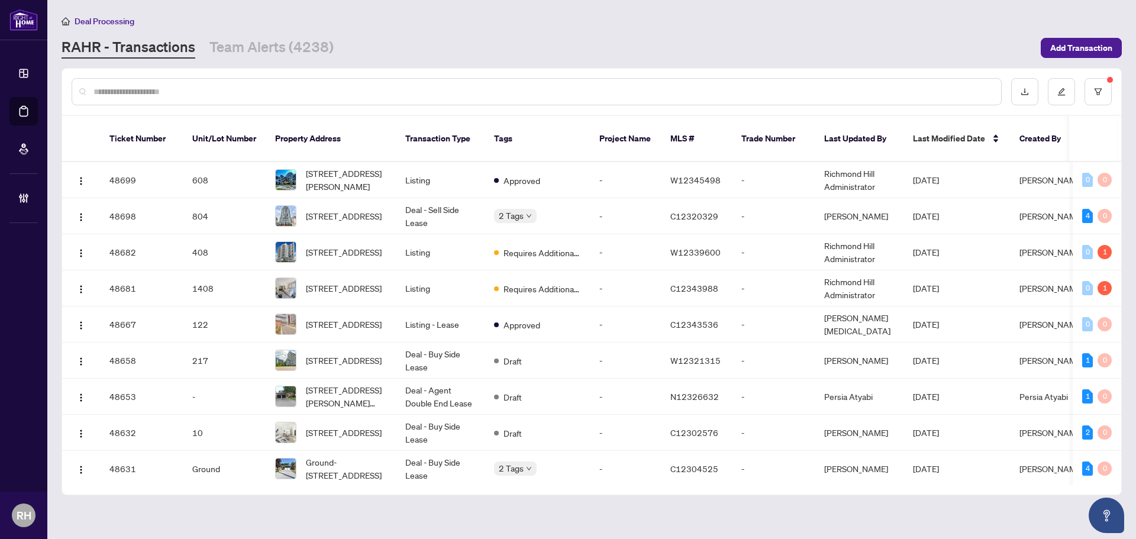
click at [292, 59] on main "Deal Processing RAHR - Transactions Team Alerts (4238) Add Transaction Ticket N…" at bounding box center [591, 269] width 1088 height 539
click at [302, 49] on link "Team Alerts (4238)" at bounding box center [271, 47] width 124 height 21
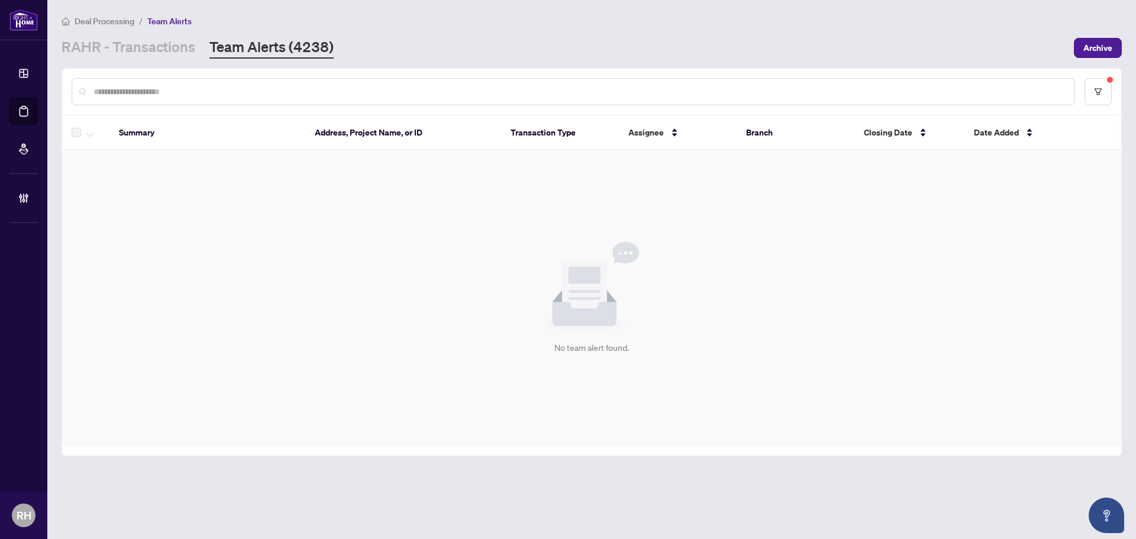
click at [213, 54] on link "Team Alerts (4238)" at bounding box center [271, 47] width 124 height 21
click at [170, 50] on link "RAHR - Transactions" at bounding box center [129, 47] width 134 height 21
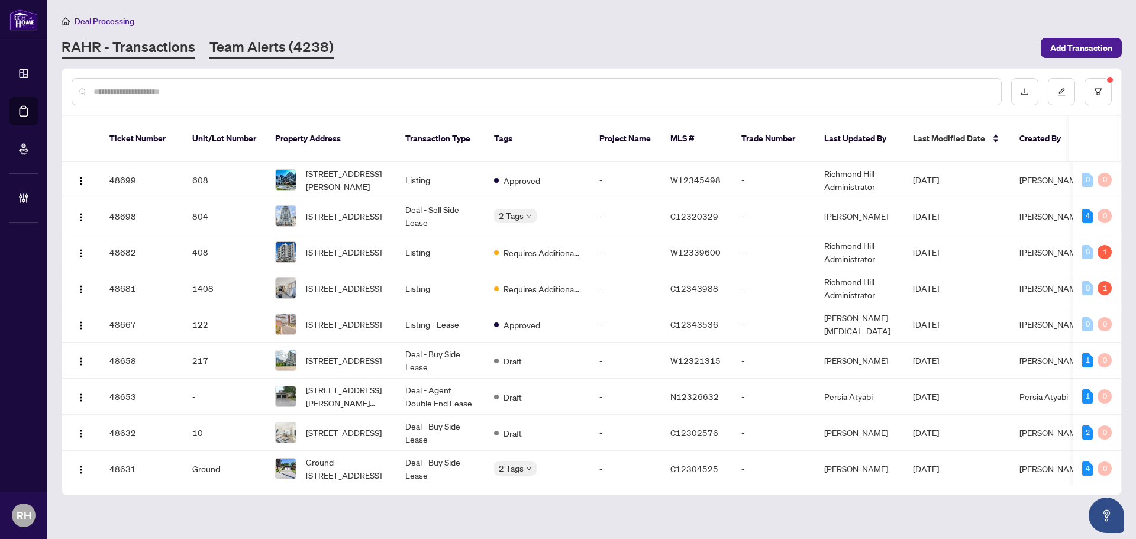
click at [245, 50] on link "Team Alerts (4238)" at bounding box center [271, 47] width 124 height 21
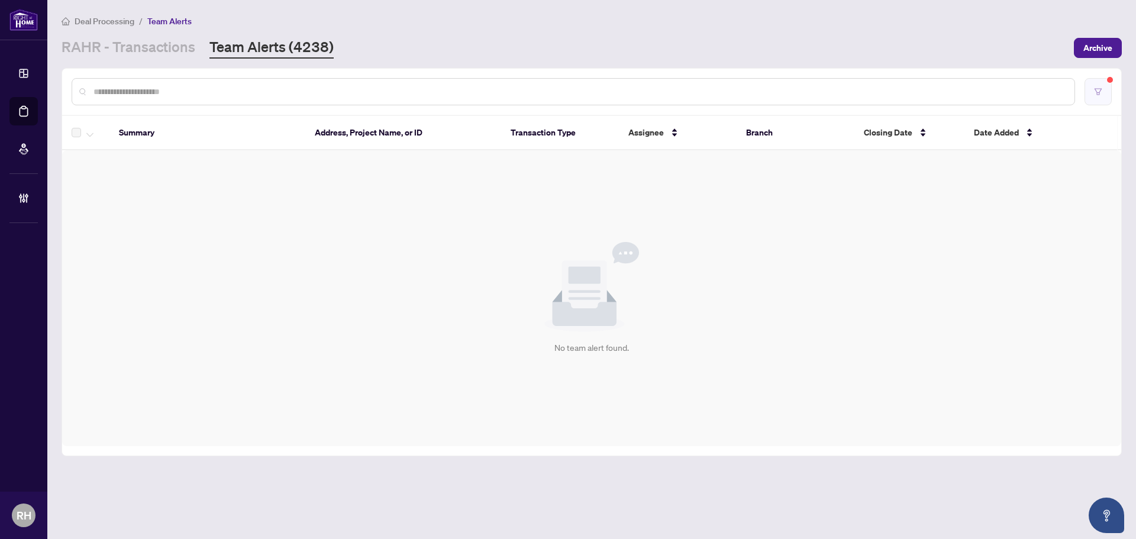
click at [1092, 99] on button "button" at bounding box center [1097, 91] width 27 height 27
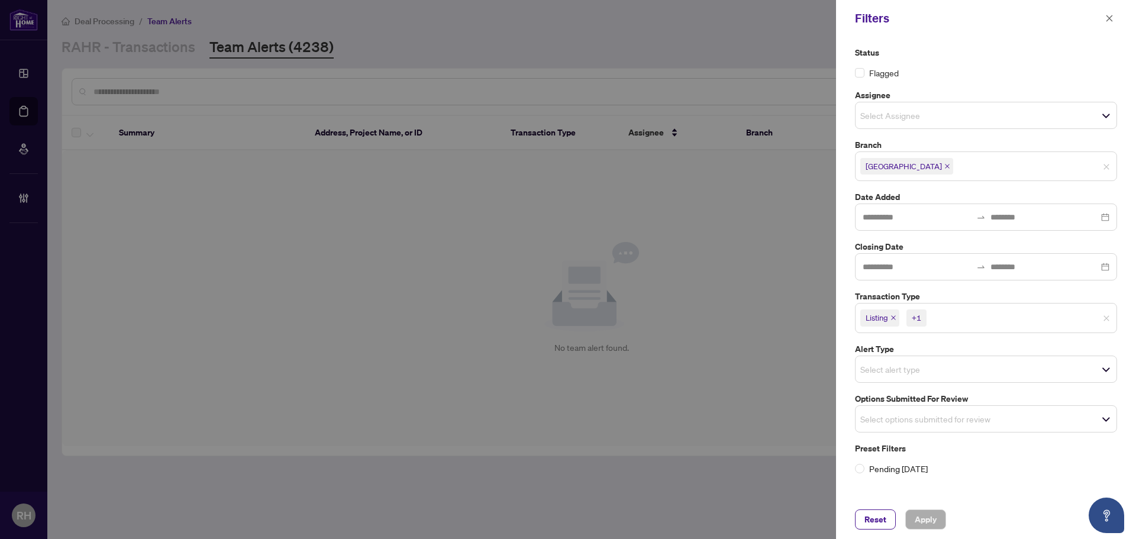
click at [894, 321] on span "Listing" at bounding box center [879, 317] width 39 height 17
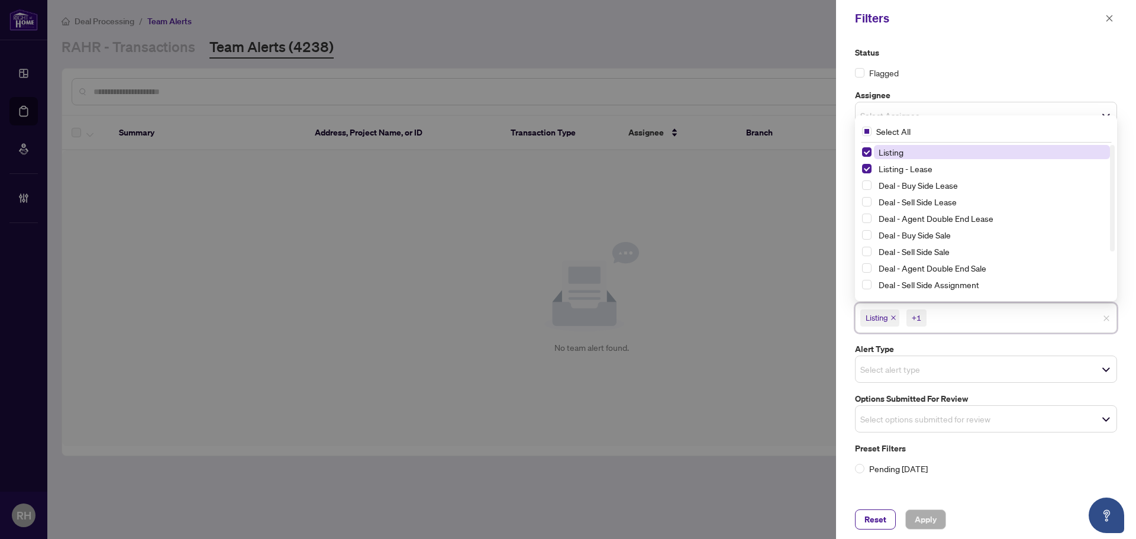
click at [896, 322] on span "Listing" at bounding box center [879, 317] width 39 height 17
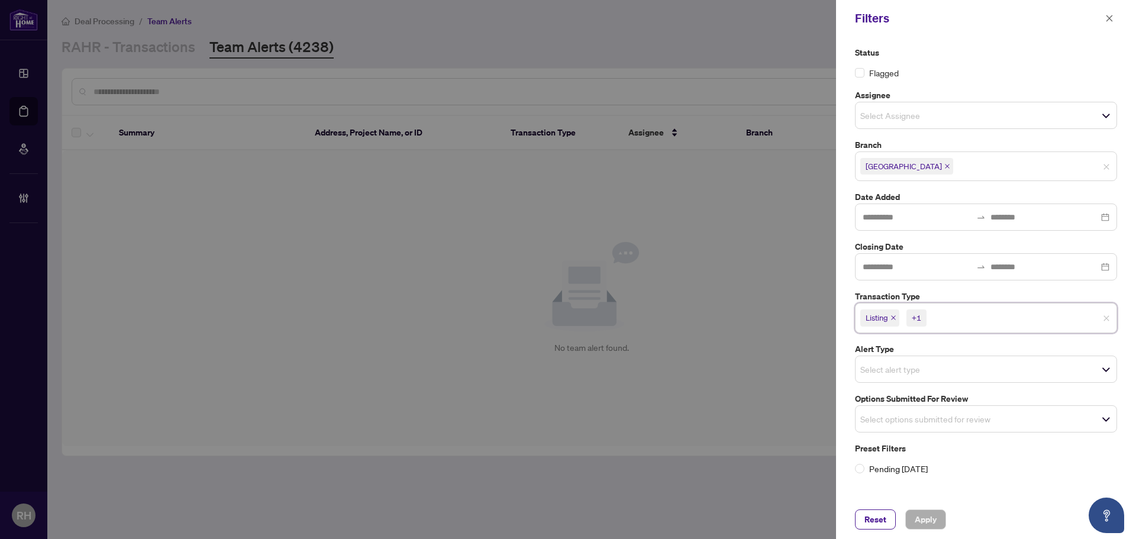
click at [891, 316] on icon "close" at bounding box center [893, 318] width 6 height 6
click at [921, 318] on icon "close" at bounding box center [919, 318] width 5 height 5
click at [900, 403] on div "Select options submitted for review" at bounding box center [986, 415] width 262 height 27
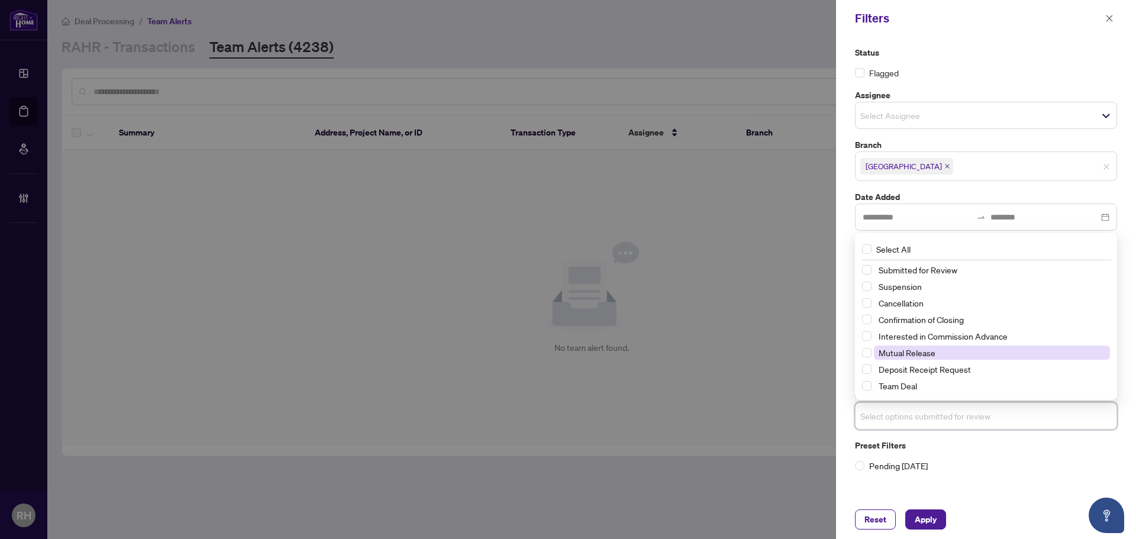
click at [898, 351] on span "Mutual Release" at bounding box center [906, 352] width 57 height 11
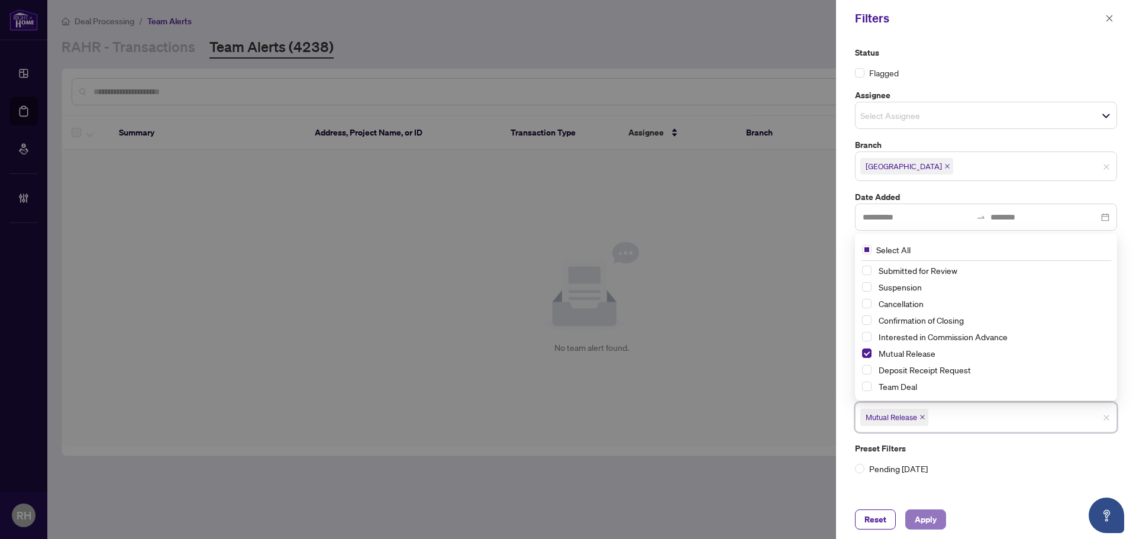
click at [926, 513] on span "Apply" at bounding box center [925, 519] width 22 height 19
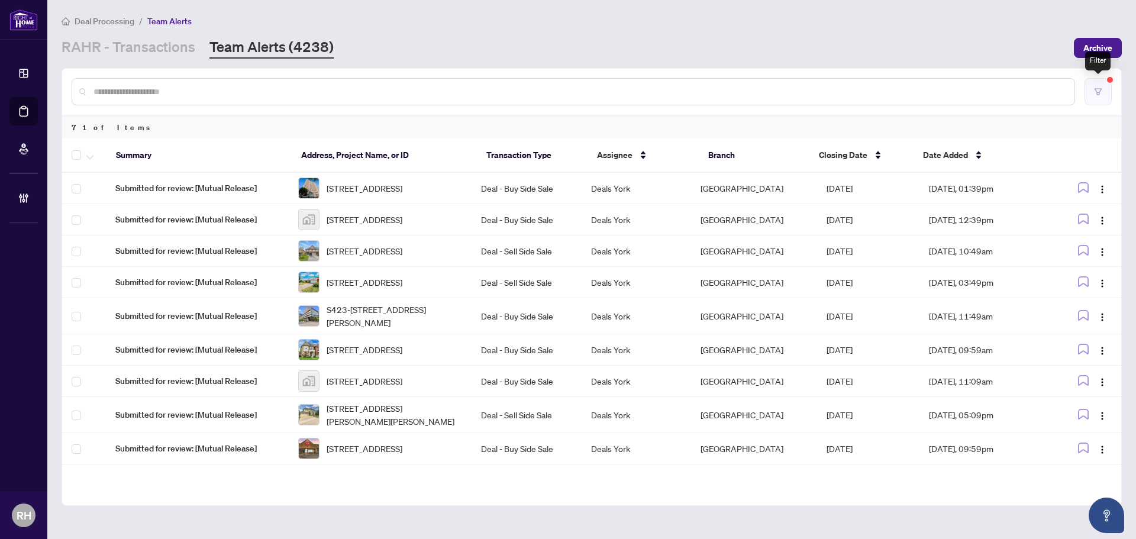
click at [1103, 88] on button "button" at bounding box center [1097, 91] width 27 height 27
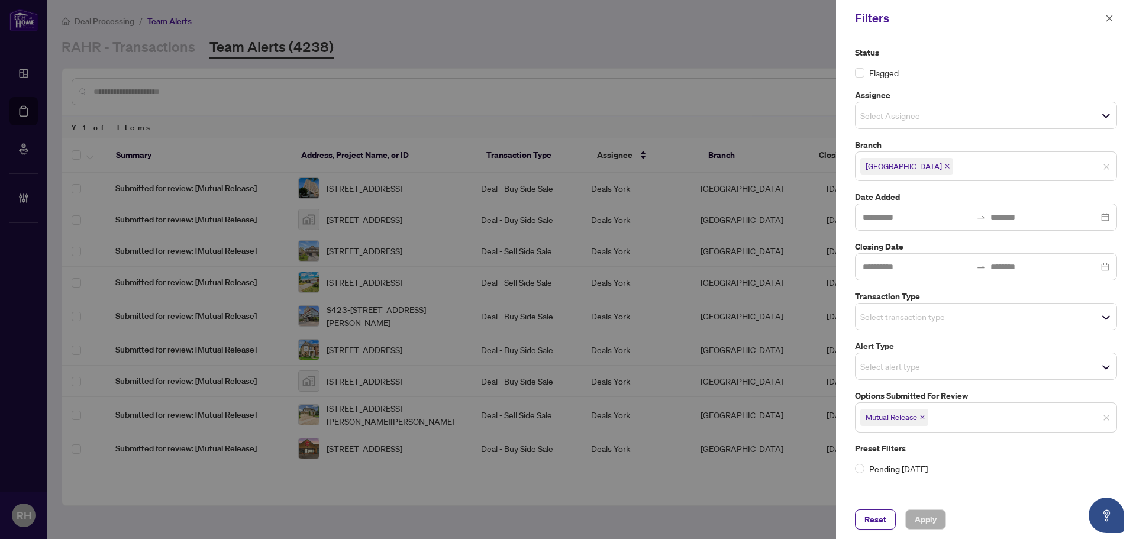
click at [918, 420] on span "Mutual Release" at bounding box center [894, 417] width 68 height 17
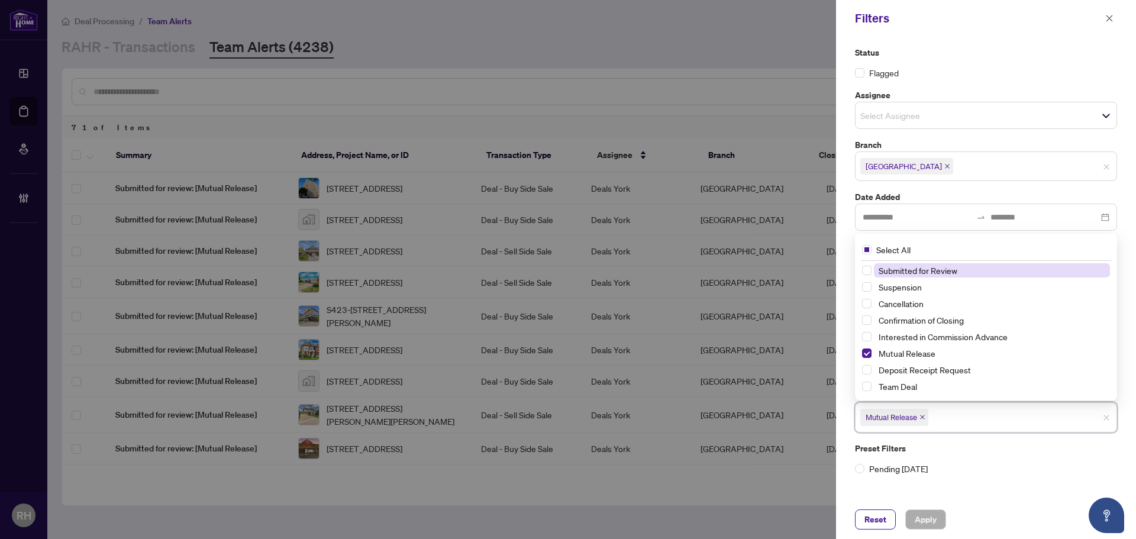
click at [926, 416] on span "Mutual Release" at bounding box center [894, 417] width 68 height 17
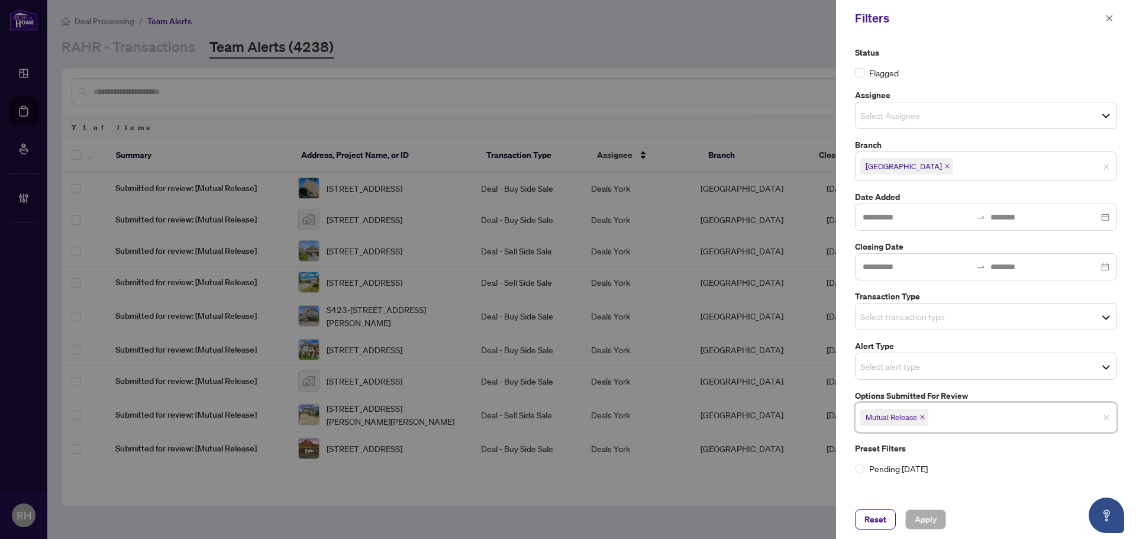
click at [921, 415] on icon "close" at bounding box center [922, 417] width 6 height 6
click at [916, 317] on input "search" at bounding box center [901, 316] width 83 height 14
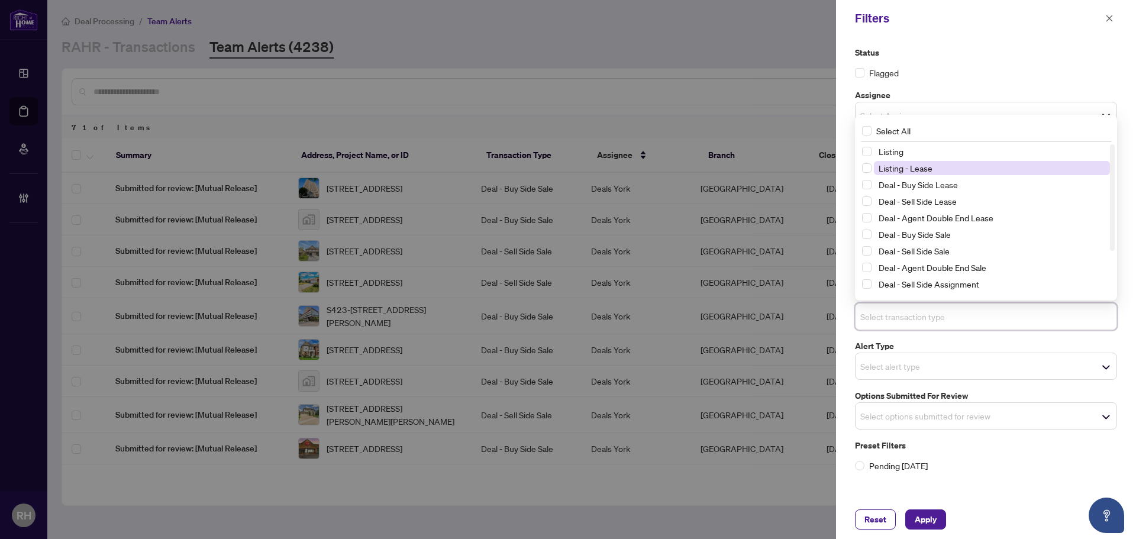
click at [899, 166] on span "Listing - Lease" at bounding box center [905, 168] width 54 height 11
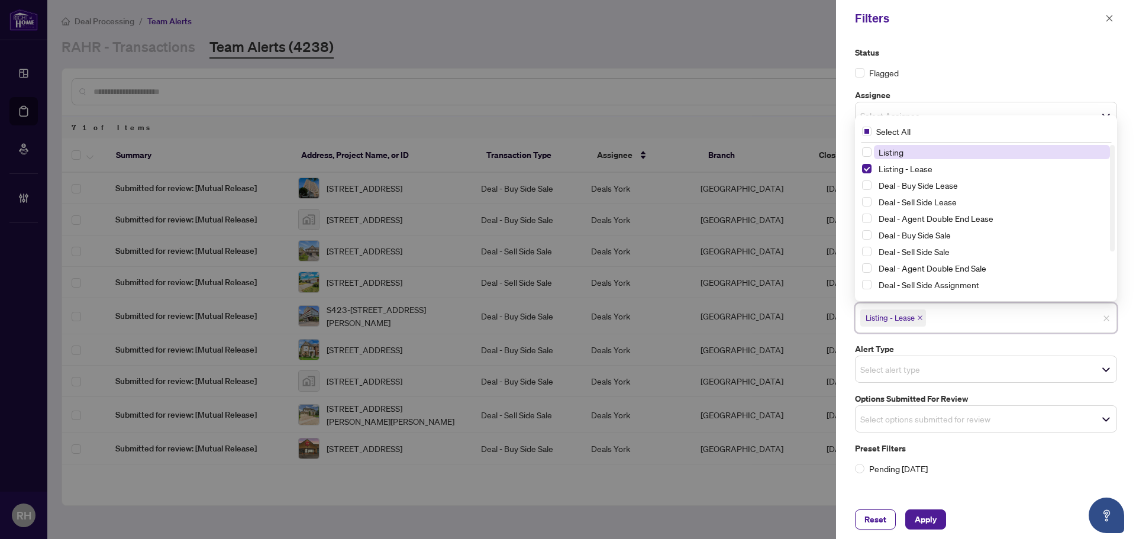
click at [894, 157] on span "Listing" at bounding box center [992, 152] width 236 height 14
click at [913, 517] on button "Apply" at bounding box center [925, 519] width 41 height 20
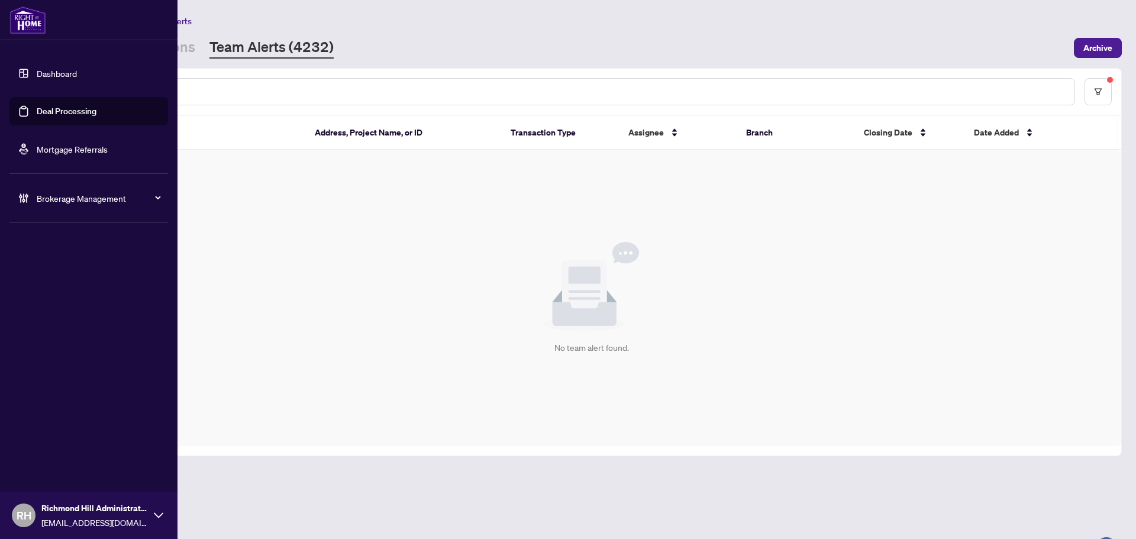
click at [172, 57] on ul "Dashboard Deal Processing Mortgage Referrals Brokerage Management" at bounding box center [88, 136] width 177 height 172
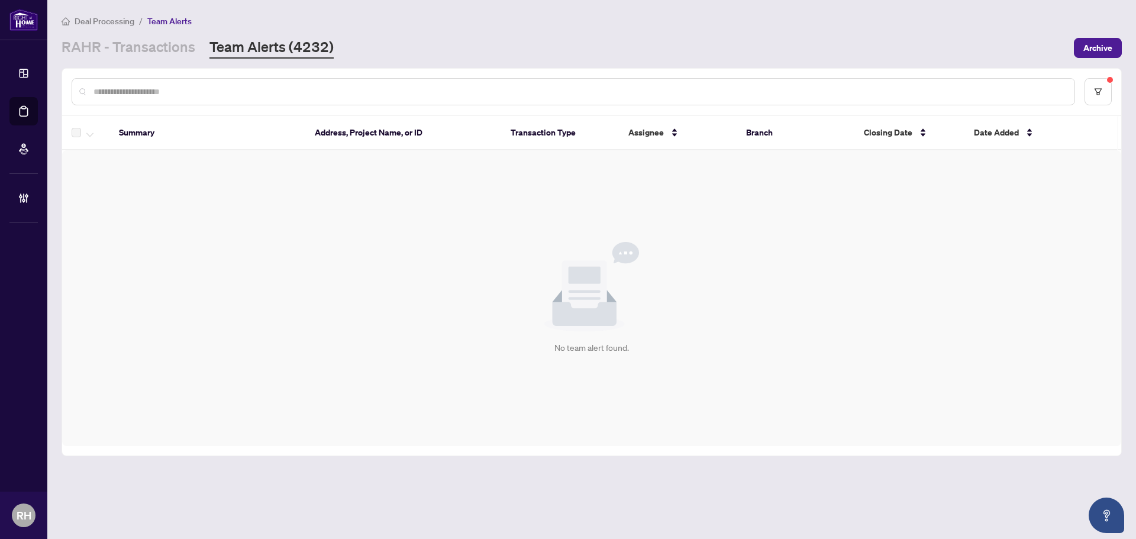
click at [193, 54] on div "[PERSON_NAME] - Transactions Team Alerts (4232)" at bounding box center [198, 47] width 272 height 21
click at [189, 50] on link "RAHR - Transactions" at bounding box center [129, 47] width 134 height 21
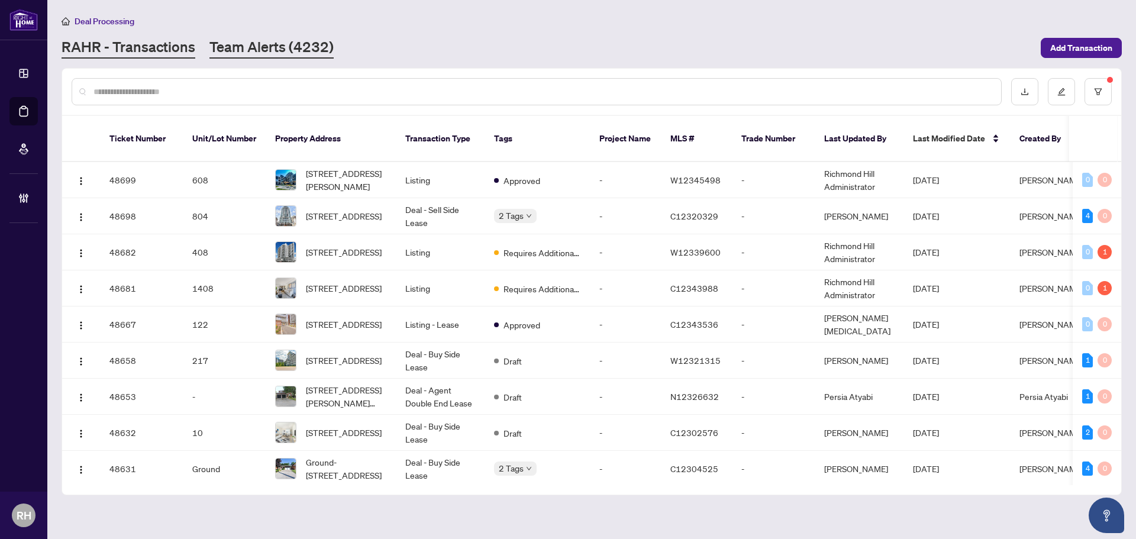
click at [288, 46] on link "Team Alerts (4232)" at bounding box center [271, 47] width 124 height 21
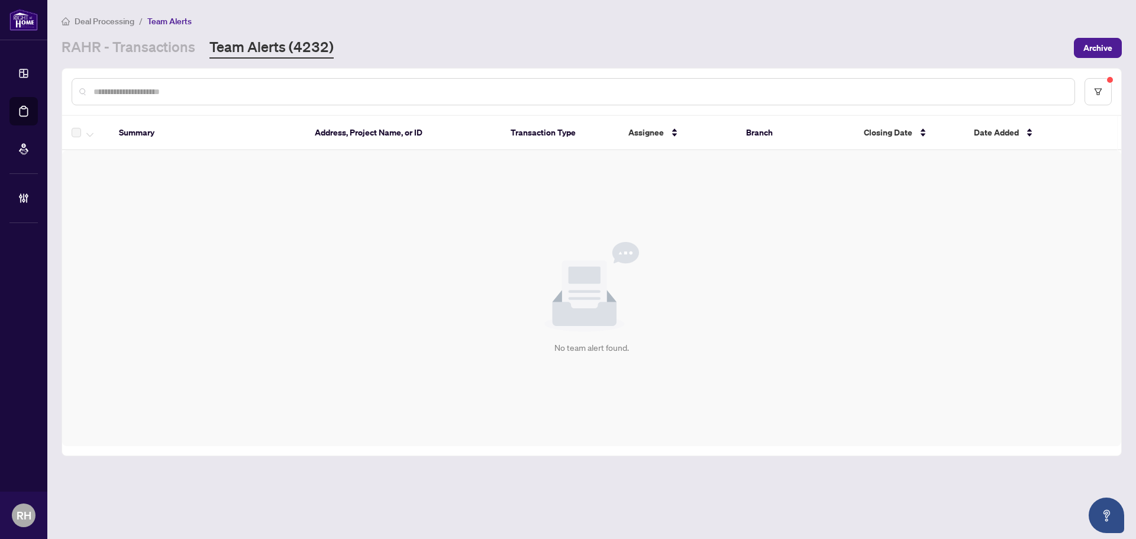
click at [164, 31] on div "Deal Processing / Team Alerts [PERSON_NAME] - Transactions Team Alerts (4232) A…" at bounding box center [592, 36] width 1060 height 44
click at [161, 47] on link "RAHR - Transactions" at bounding box center [129, 47] width 134 height 21
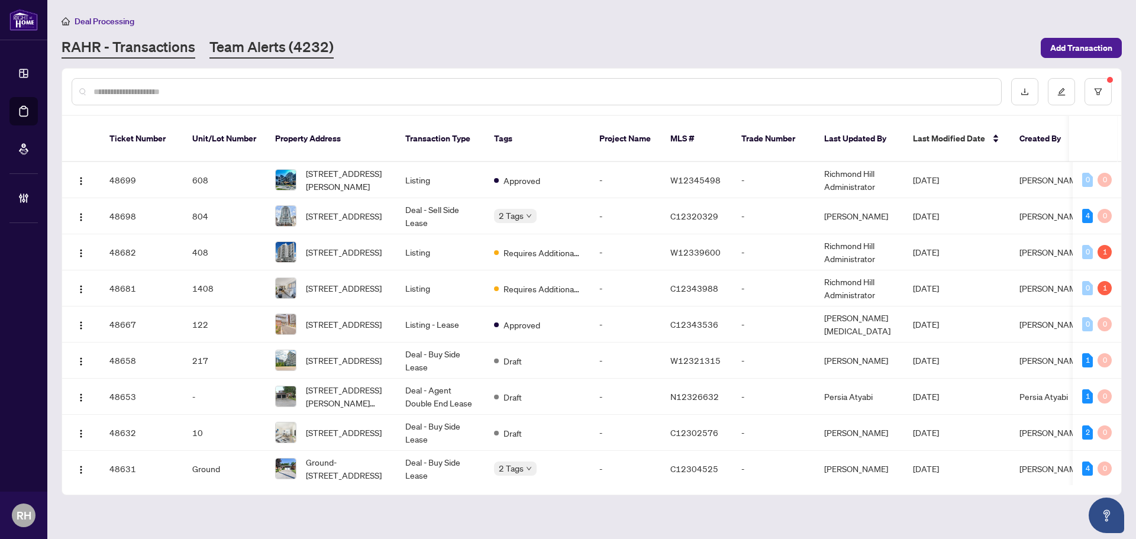
click at [250, 57] on link "Team Alerts (4232)" at bounding box center [271, 47] width 124 height 21
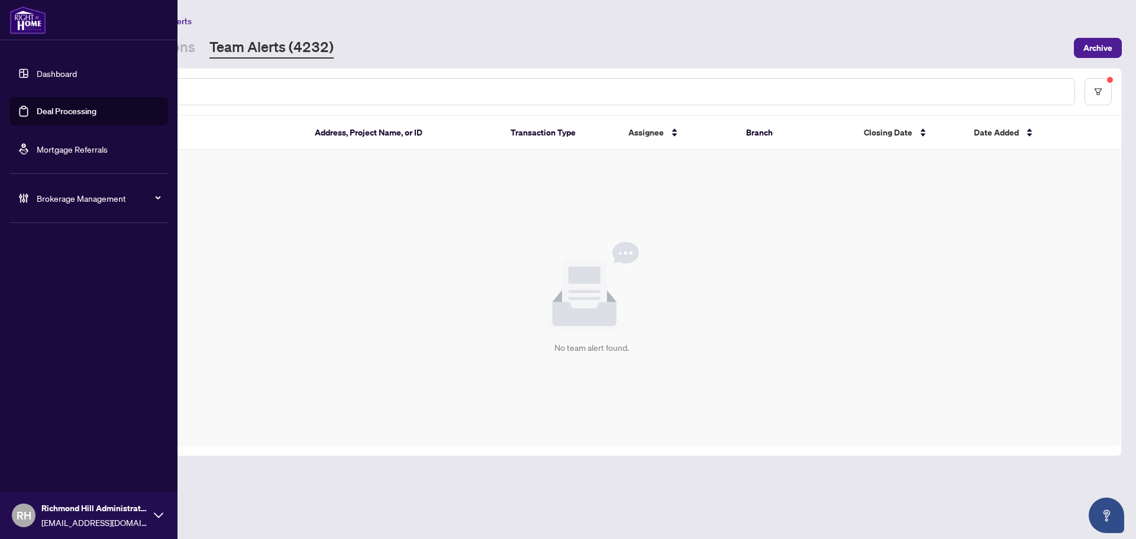
click at [176, 48] on div "Dashboard Deal Processing Mortgage Referrals Brokerage Management [PERSON_NAME]…" at bounding box center [88, 269] width 177 height 539
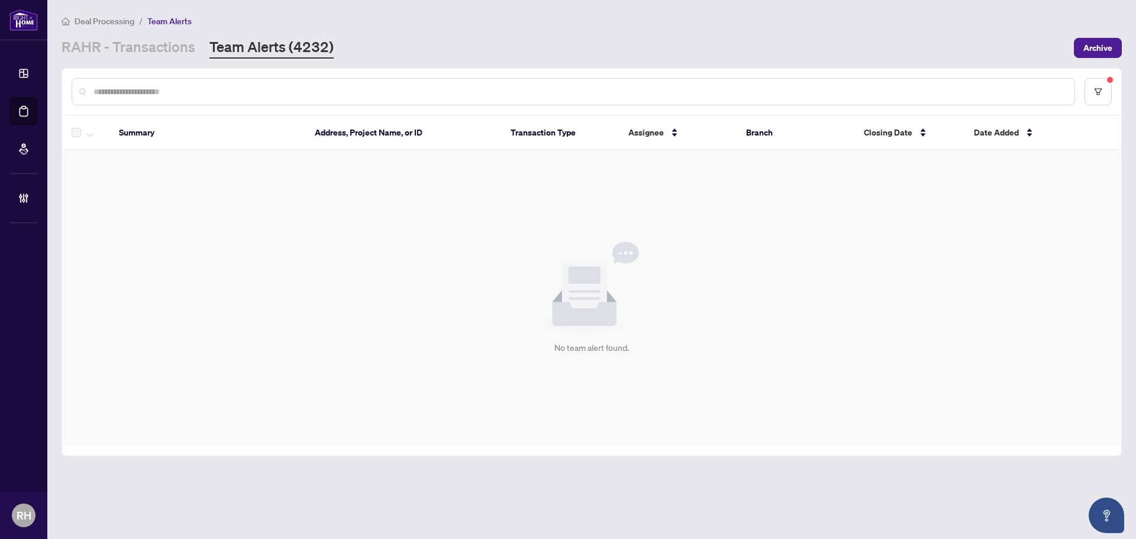
click at [194, 47] on div "[PERSON_NAME] - Transactions Team Alerts (4232)" at bounding box center [198, 47] width 272 height 21
click at [174, 46] on link "RAHR - Transactions" at bounding box center [129, 47] width 134 height 21
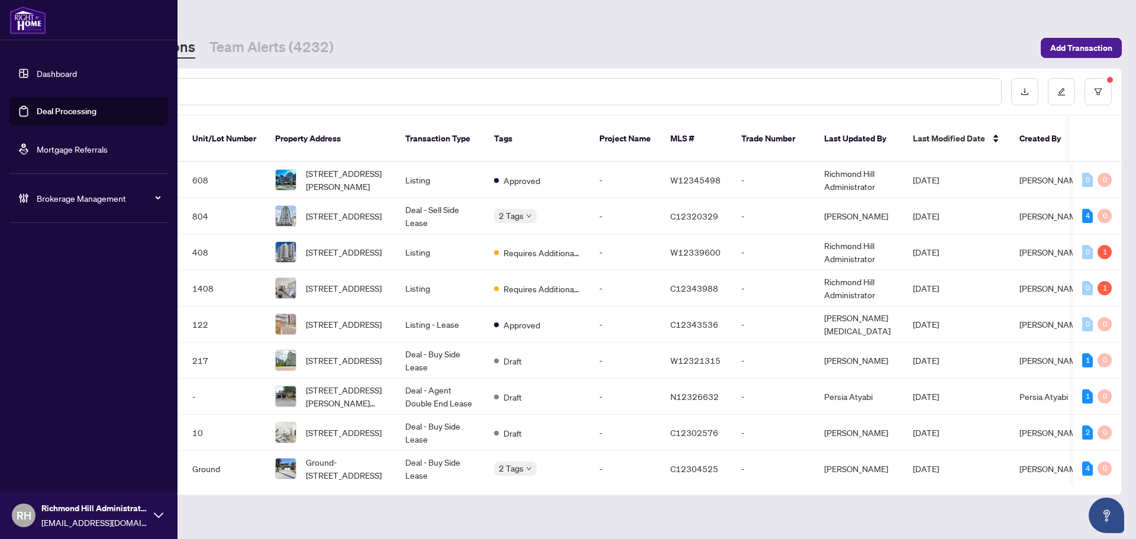
click at [37, 106] on link "Deal Processing" at bounding box center [67, 111] width 60 height 11
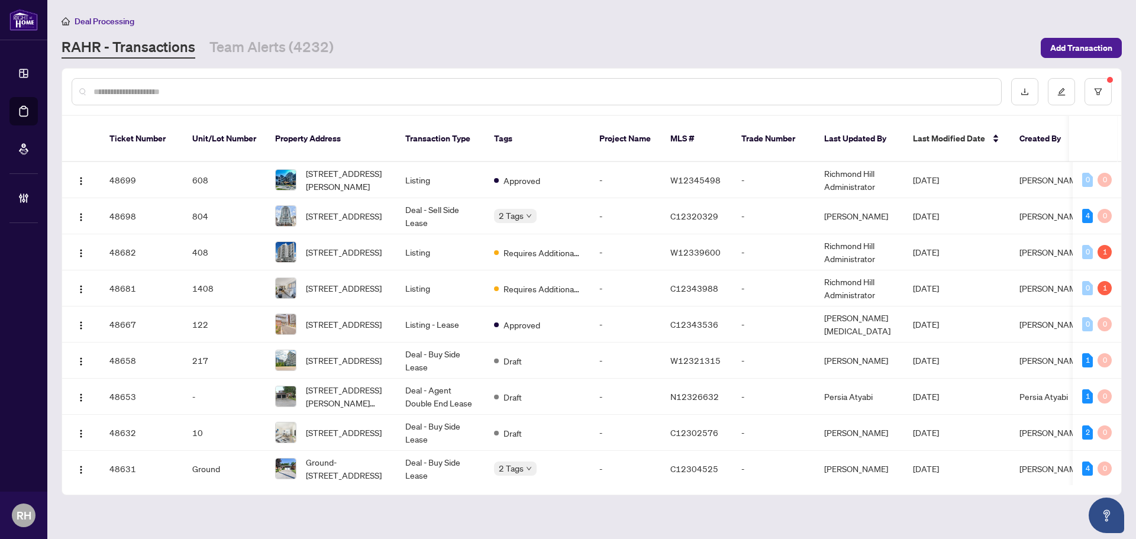
click at [354, 63] on main "Deal Processing RAHR - Transactions Team Alerts (4232) Add Transaction Ticket N…" at bounding box center [591, 269] width 1088 height 539
click at [289, 59] on main "Deal Processing RAHR - Transactions Team Alerts (4232) Add Transaction Ticket N…" at bounding box center [591, 269] width 1088 height 539
click at [307, 43] on link "Team Alerts (4232)" at bounding box center [271, 47] width 124 height 21
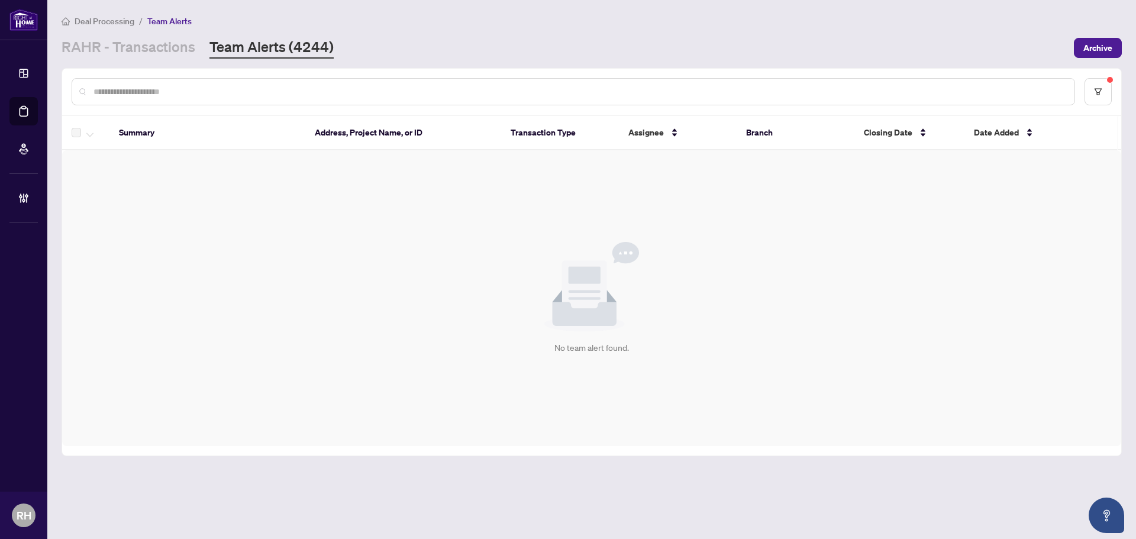
click at [176, 27] on div "Deal Processing / Team Alerts RAHR - Transactions Team Alerts (4244) Archive" at bounding box center [592, 36] width 1060 height 44
click at [164, 50] on link "RAHR - Transactions" at bounding box center [129, 47] width 134 height 21
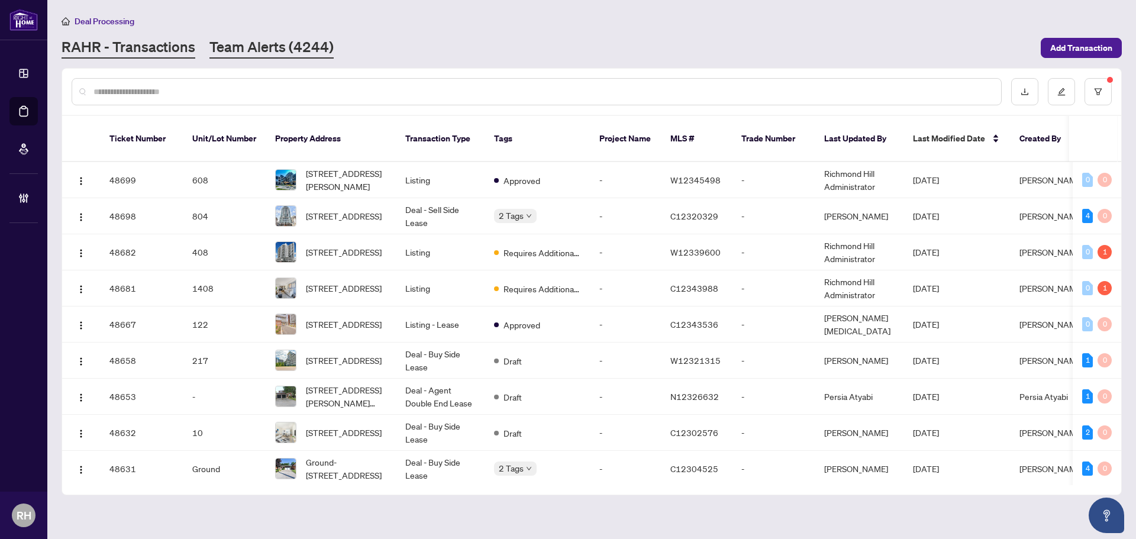
click at [248, 51] on link "Team Alerts (4244)" at bounding box center [271, 47] width 124 height 21
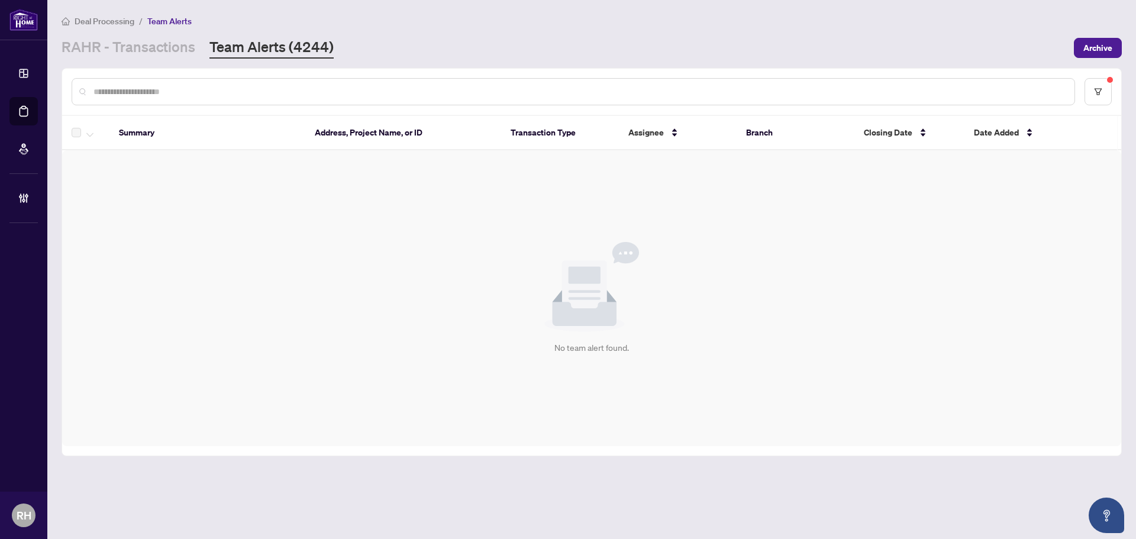
click at [1094, 105] on div at bounding box center [591, 92] width 1059 height 46
click at [1094, 104] on button "button" at bounding box center [1097, 91] width 27 height 27
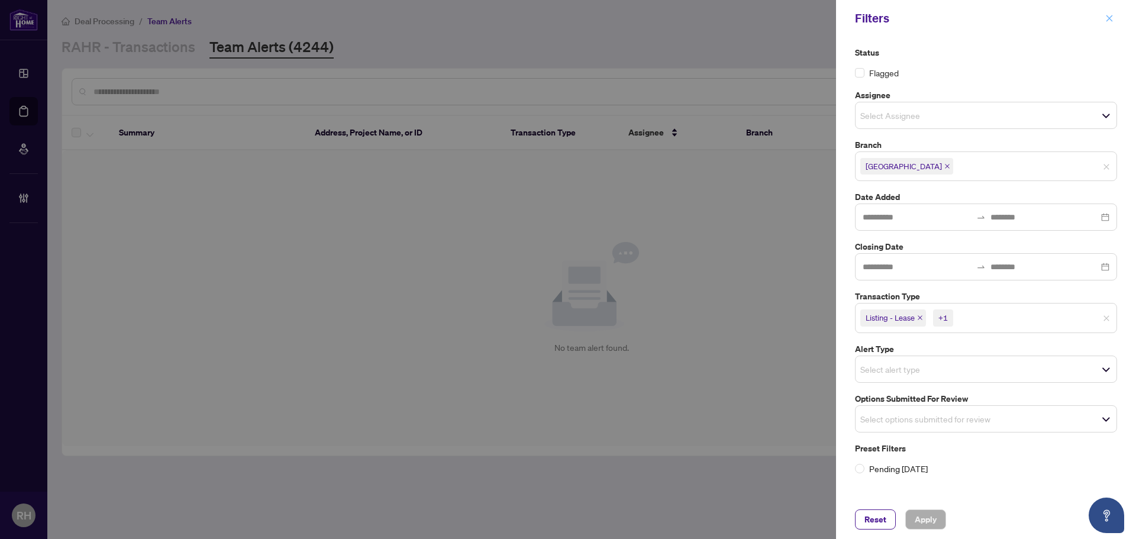
click at [1108, 21] on icon "close" at bounding box center [1109, 18] width 8 height 8
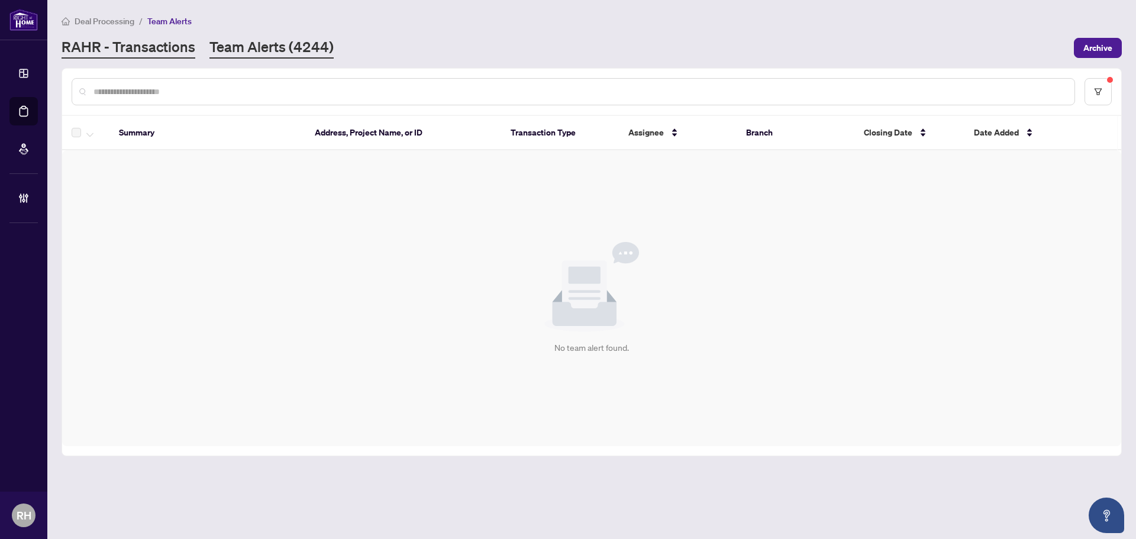
click at [179, 49] on link "RAHR - Transactions" at bounding box center [129, 47] width 134 height 21
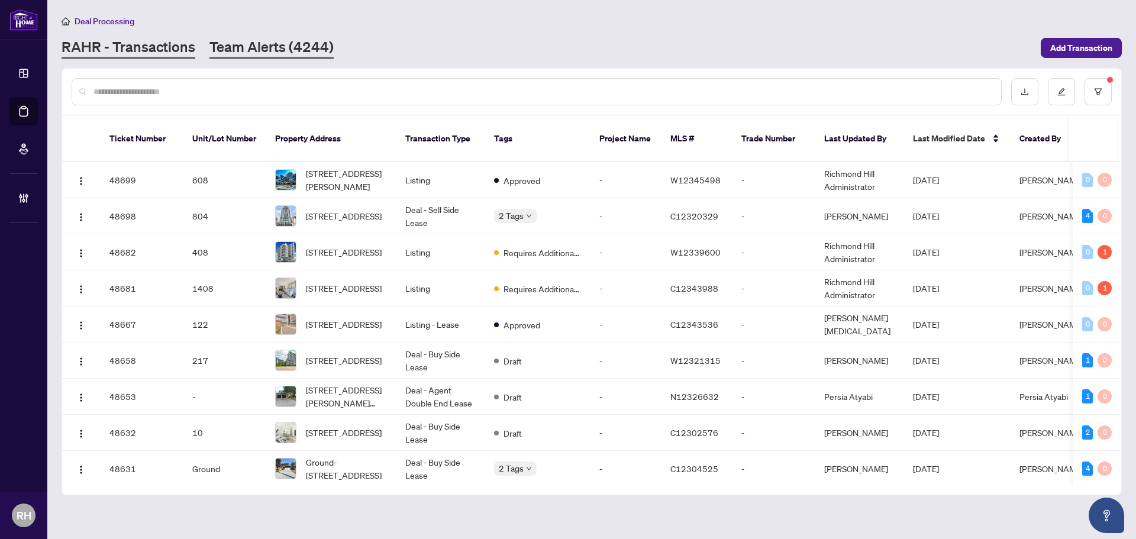
click at [224, 43] on link "Team Alerts (4244)" at bounding box center [271, 47] width 124 height 21
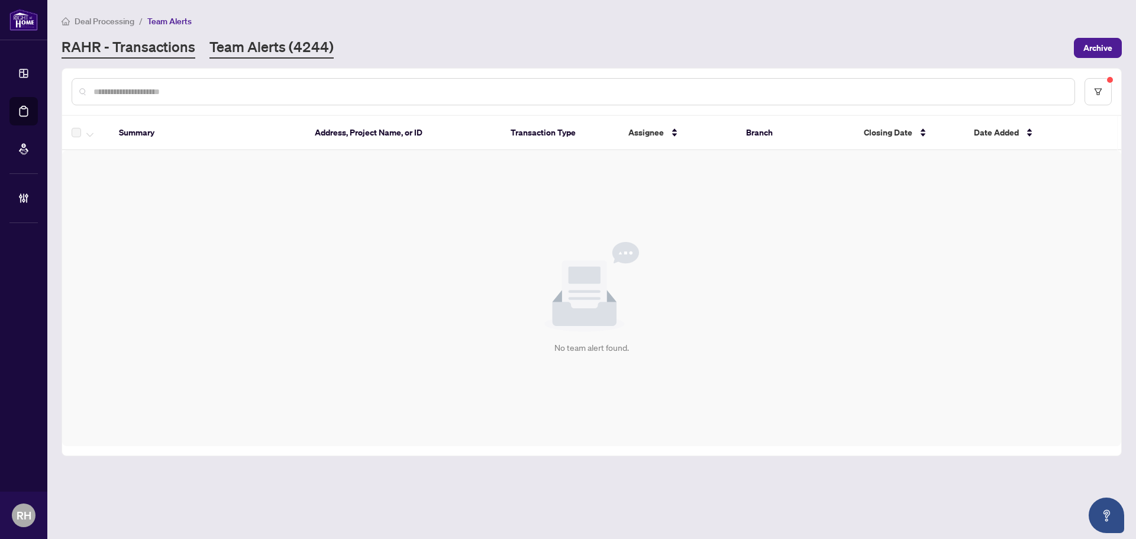
click at [104, 52] on link "RAHR - Transactions" at bounding box center [129, 47] width 134 height 21
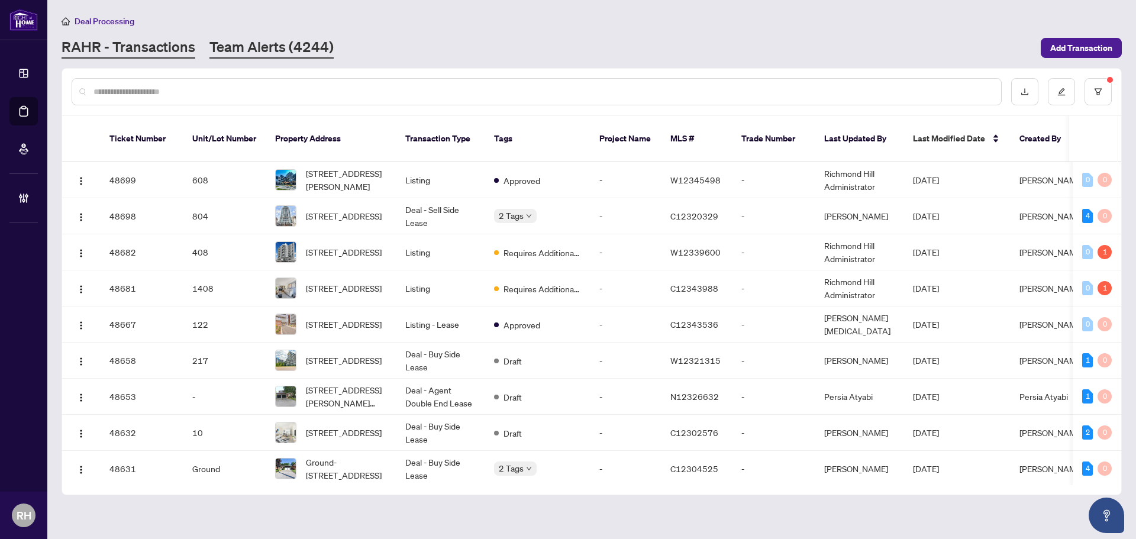
click at [329, 56] on link "Team Alerts (4244)" at bounding box center [271, 47] width 124 height 21
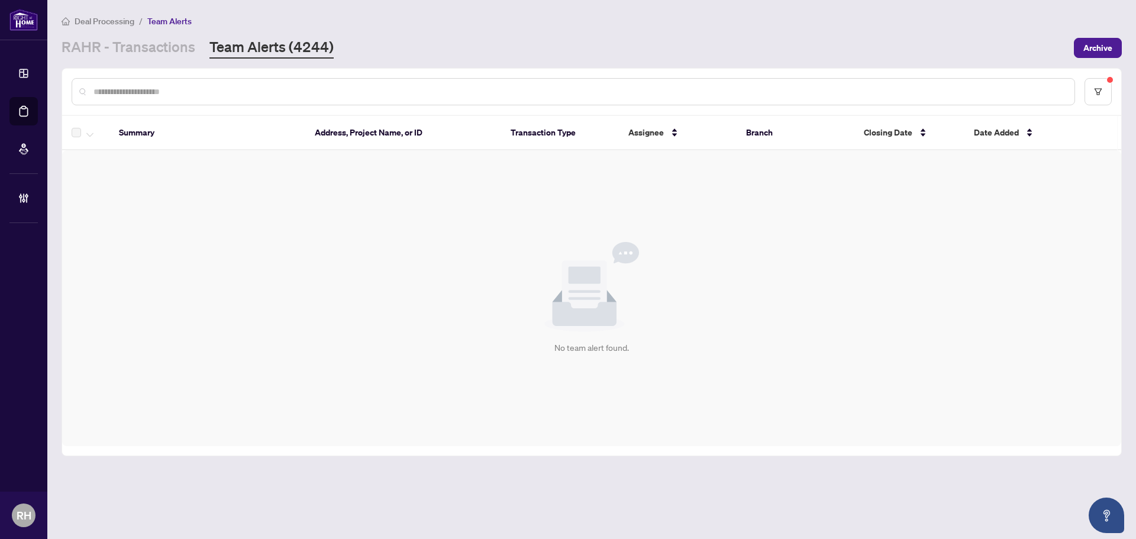
click at [141, 67] on main "Deal Processing / Team Alerts RAHR - Transactions Team Alerts (4244) Archive Su…" at bounding box center [591, 269] width 1088 height 539
click at [149, 43] on link "RAHR - Transactions" at bounding box center [129, 47] width 134 height 21
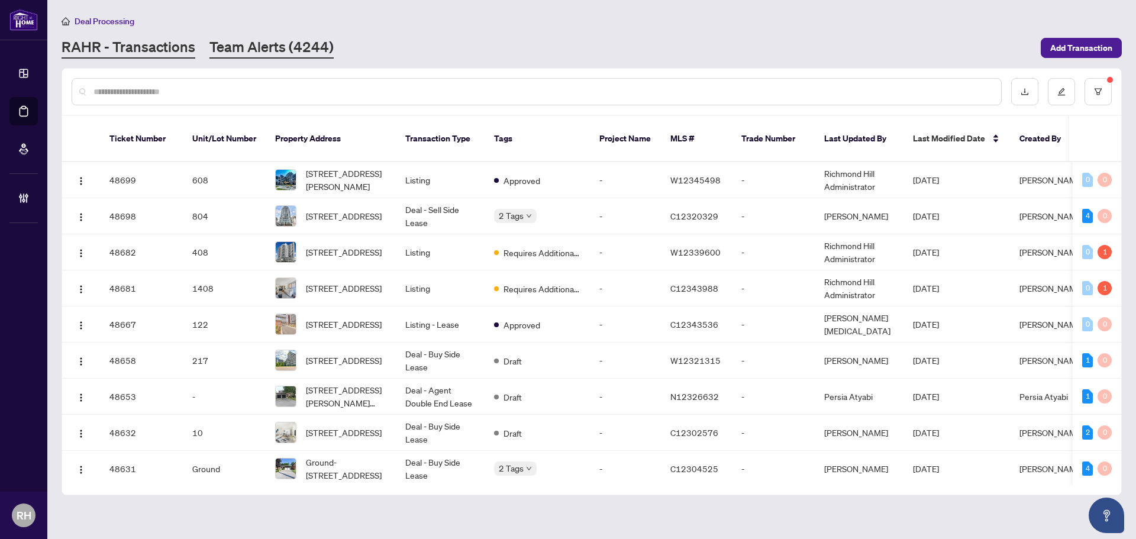
click at [286, 56] on link "Team Alerts (4244)" at bounding box center [271, 47] width 124 height 21
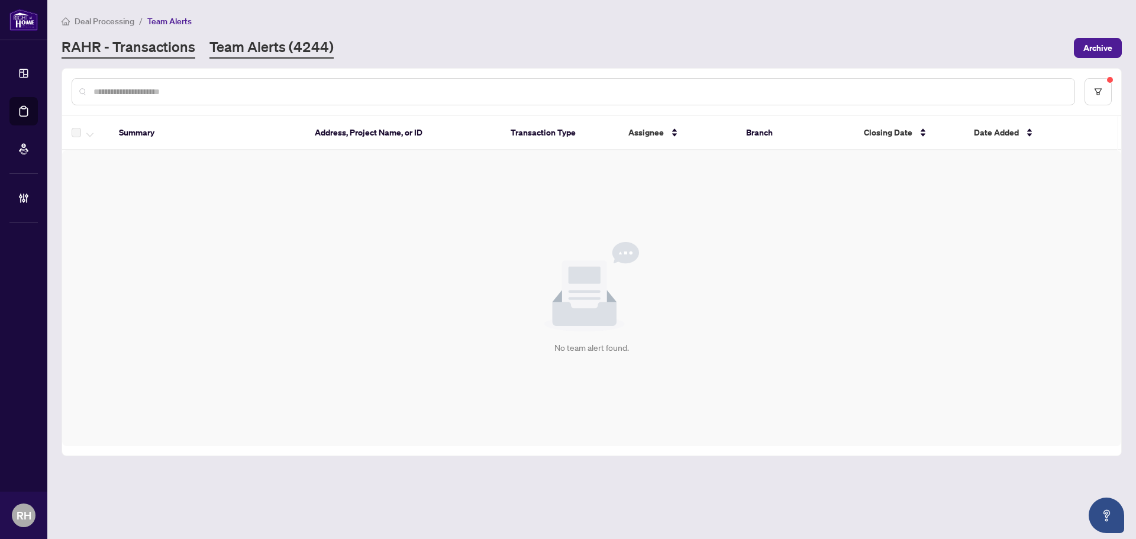
click at [161, 48] on link "RAHR - Transactions" at bounding box center [129, 47] width 134 height 21
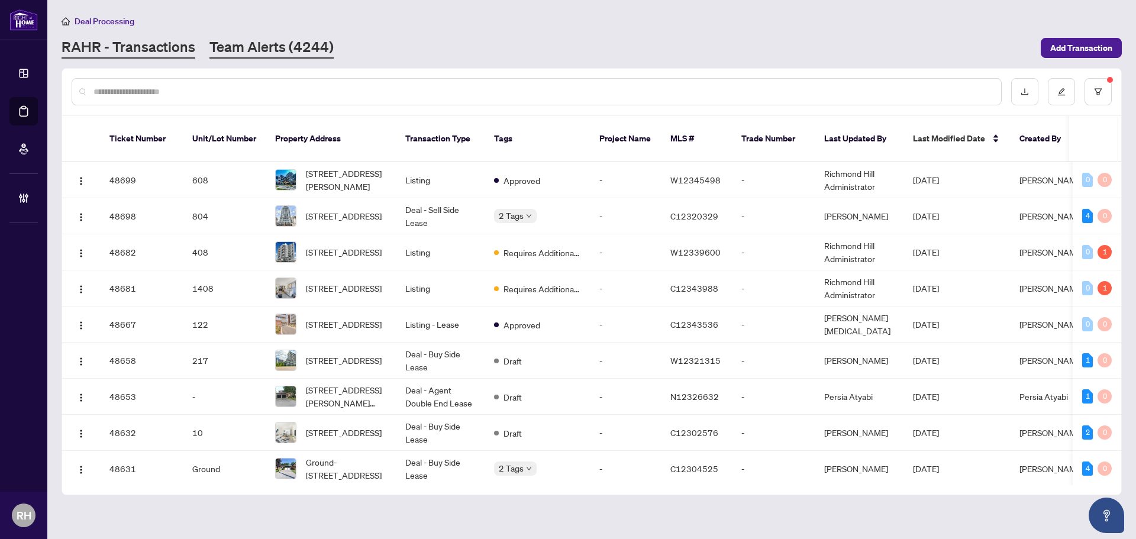
click at [259, 49] on link "Team Alerts (4244)" at bounding box center [271, 47] width 124 height 21
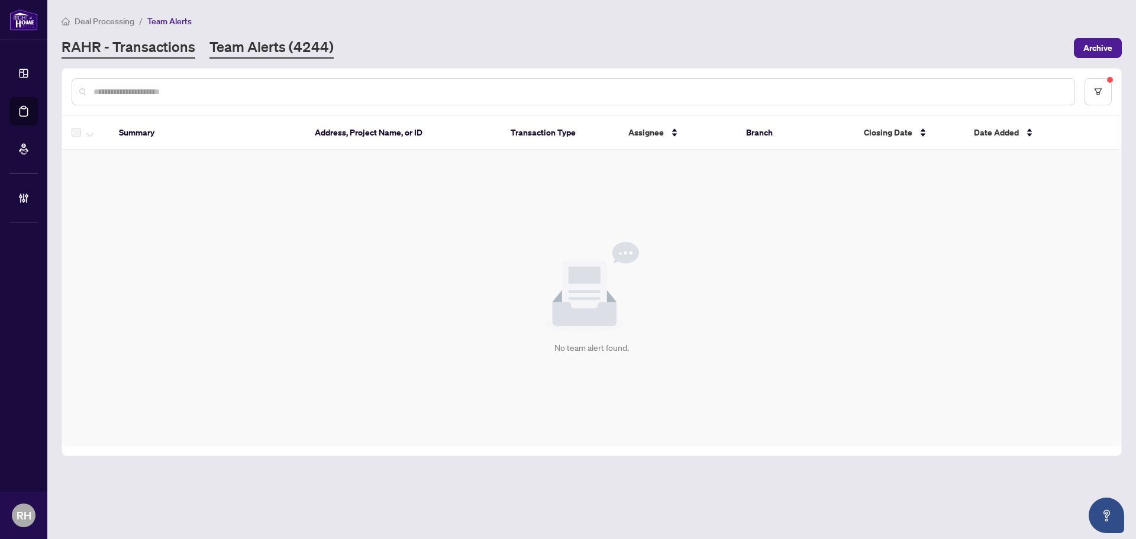
click at [147, 56] on link "RAHR - Transactions" at bounding box center [129, 47] width 134 height 21
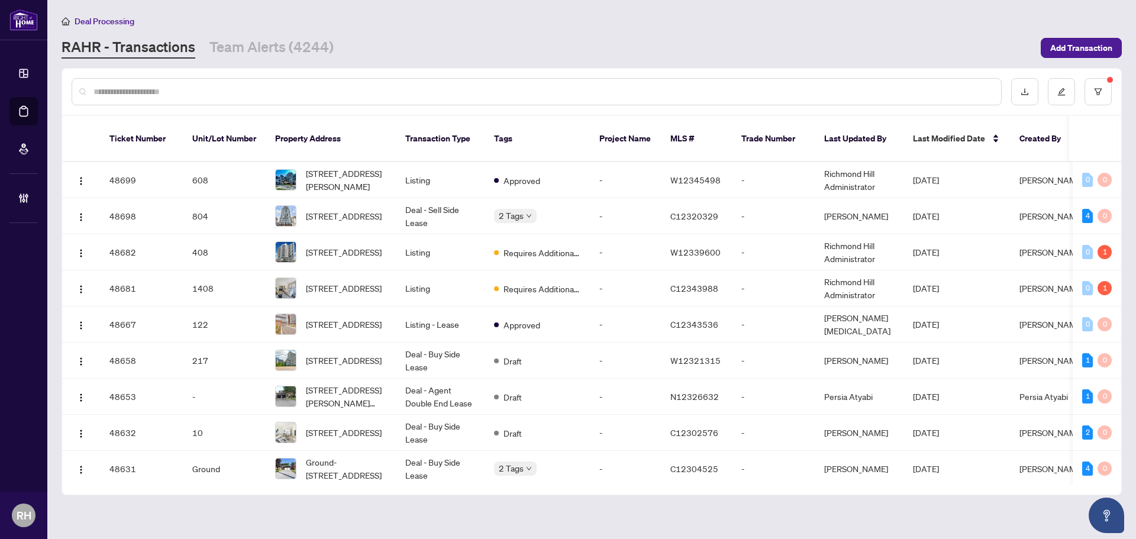
click at [334, 52] on div "RAHR - Transactions Team Alerts (4244)" at bounding box center [548, 47] width 972 height 21
click at [314, 48] on link "Team Alerts (4244)" at bounding box center [271, 47] width 124 height 21
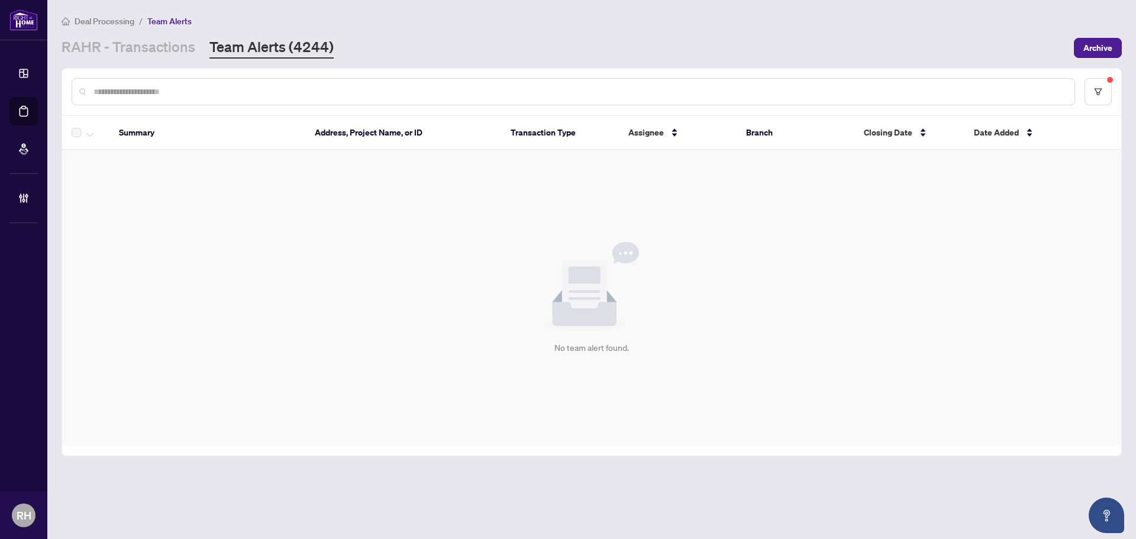
click at [173, 34] on div "Deal Processing / Team Alerts [PERSON_NAME] - Transactions Team Alerts (4244) A…" at bounding box center [592, 36] width 1060 height 44
click at [172, 42] on link "RAHR - Transactions" at bounding box center [129, 47] width 134 height 21
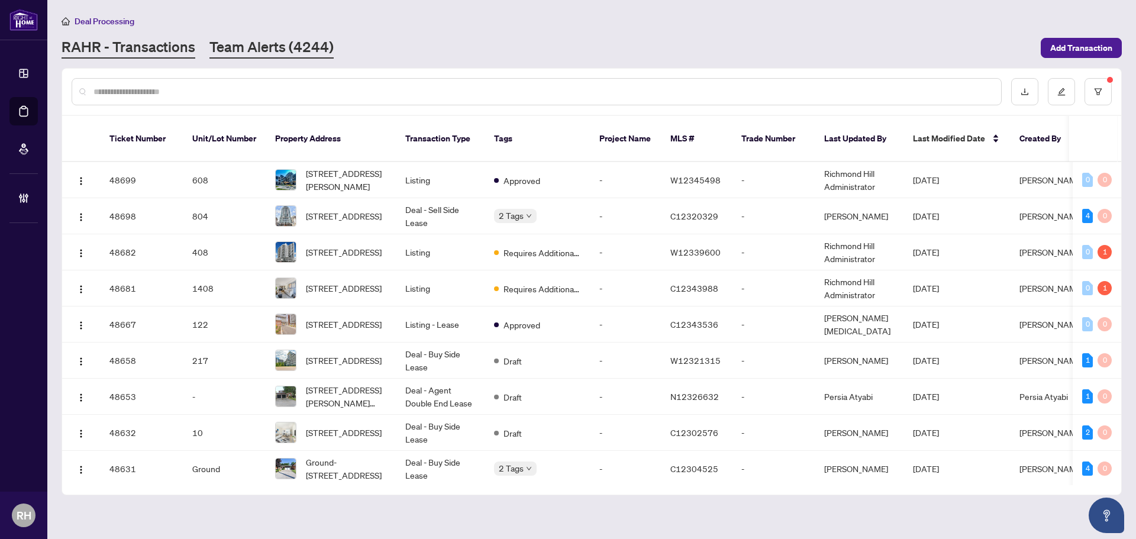
click at [247, 41] on link "Team Alerts (4244)" at bounding box center [271, 47] width 124 height 21
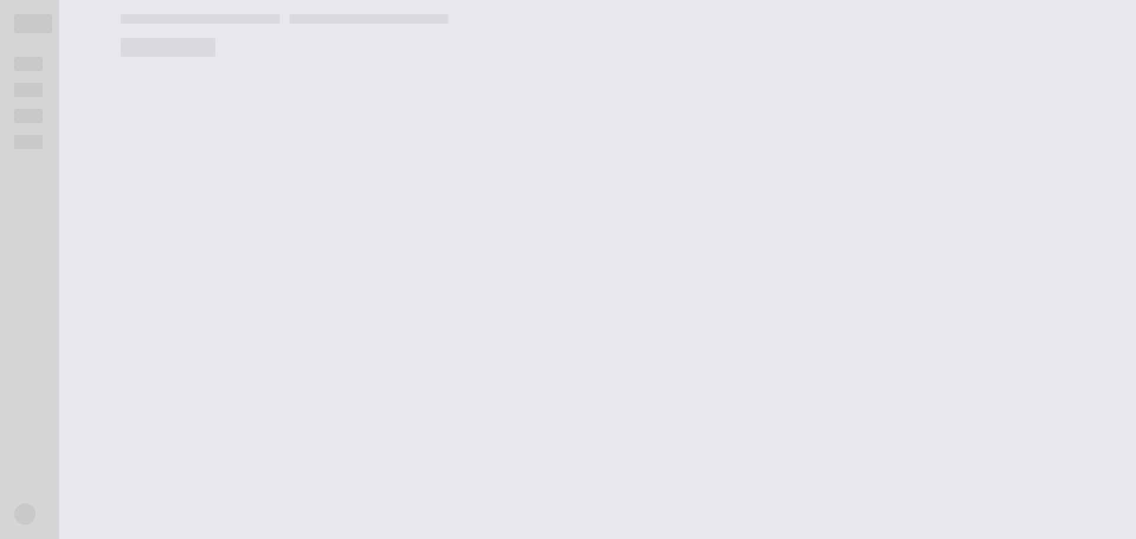
click at [110, 50] on main at bounding box center [620, 269] width 1029 height 539
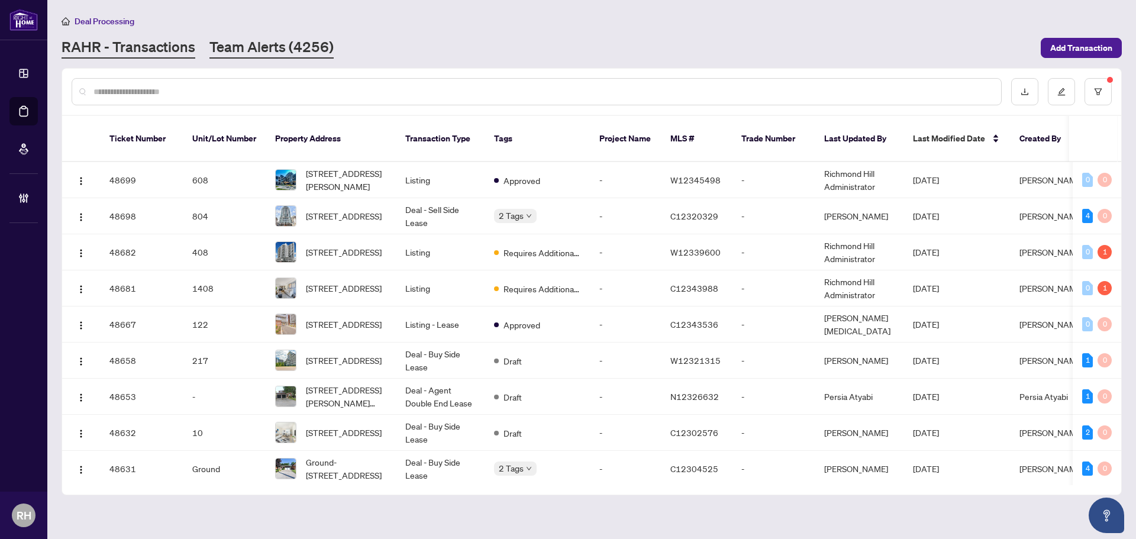
click at [299, 42] on link "Team Alerts (4256)" at bounding box center [271, 47] width 124 height 21
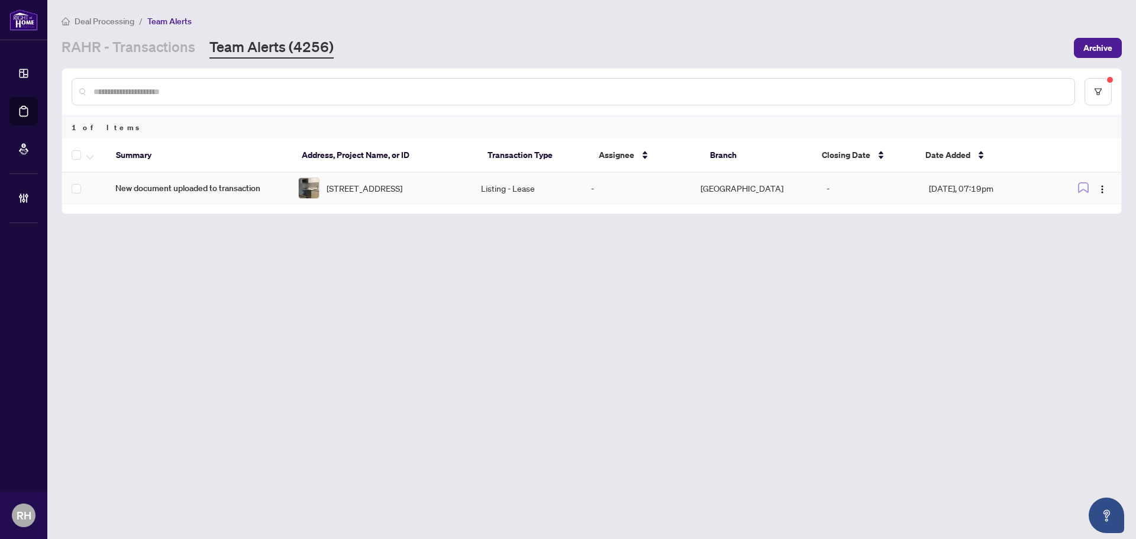
click at [507, 204] on td "Listing - Lease" at bounding box center [525, 188] width 109 height 31
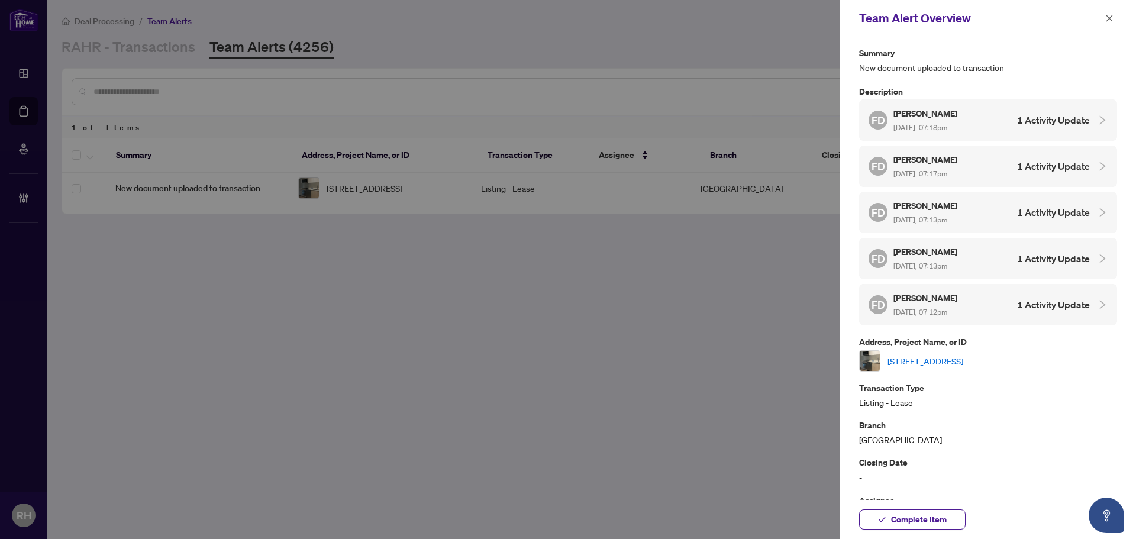
click at [947, 363] on link "[STREET_ADDRESS]" at bounding box center [925, 360] width 76 height 13
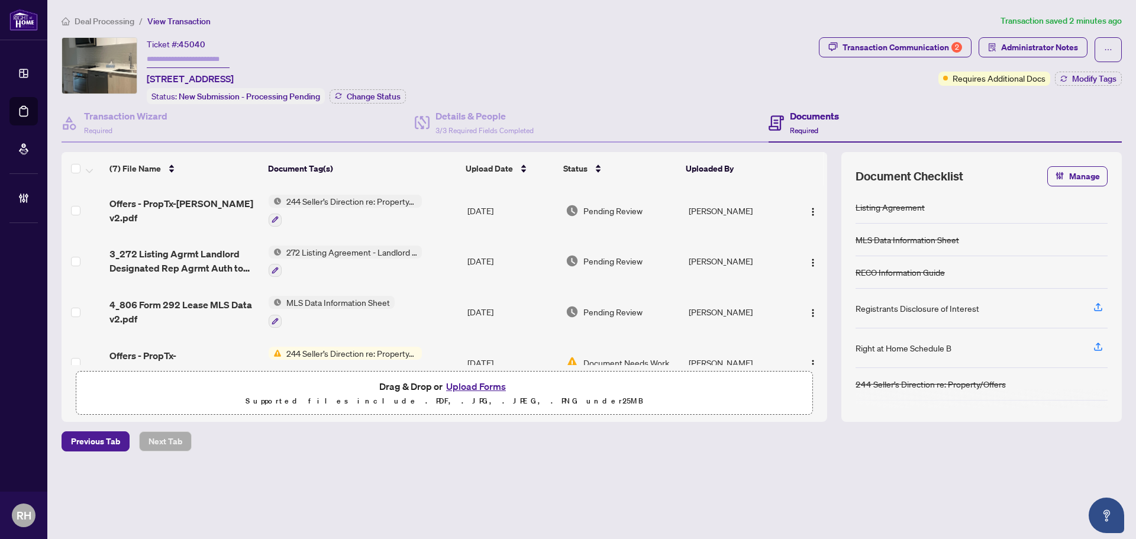
click at [901, 29] on div "Deal Processing / View Transaction Transaction saved 2 minutes ago Ticket #: 45…" at bounding box center [591, 253] width 1069 height 478
click at [899, 51] on div "Transaction Communication 2" at bounding box center [901, 47] width 119 height 19
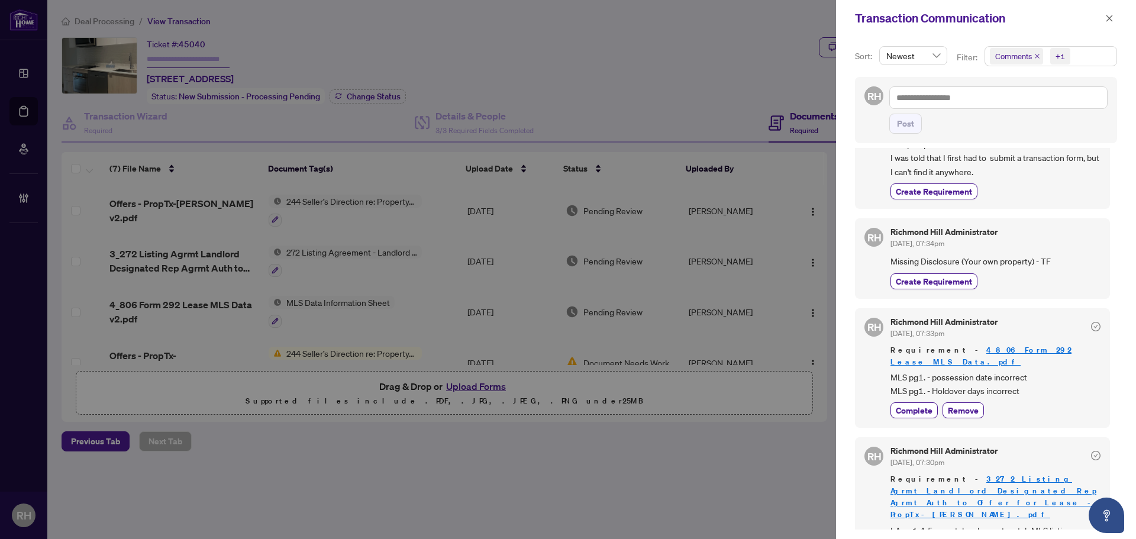
scroll to position [339, 0]
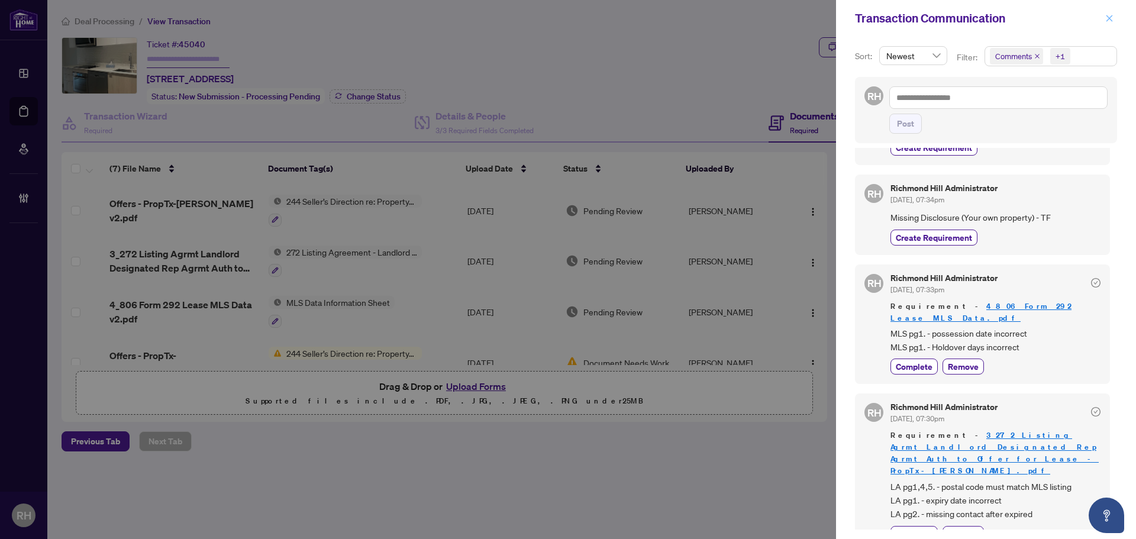
click at [1111, 17] on icon "close" at bounding box center [1109, 18] width 8 height 8
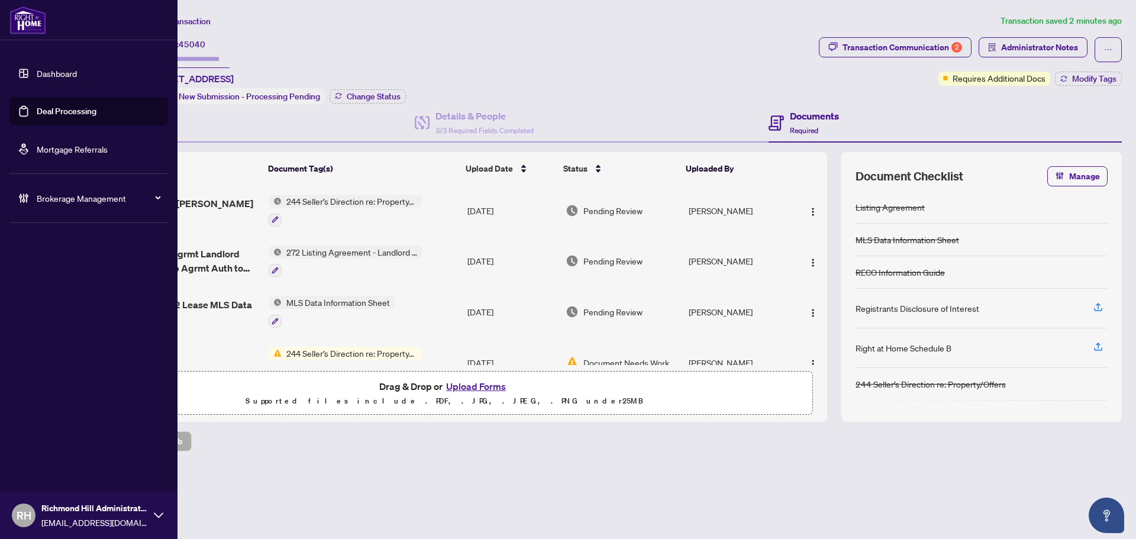
click at [43, 111] on link "Deal Processing" at bounding box center [67, 111] width 60 height 11
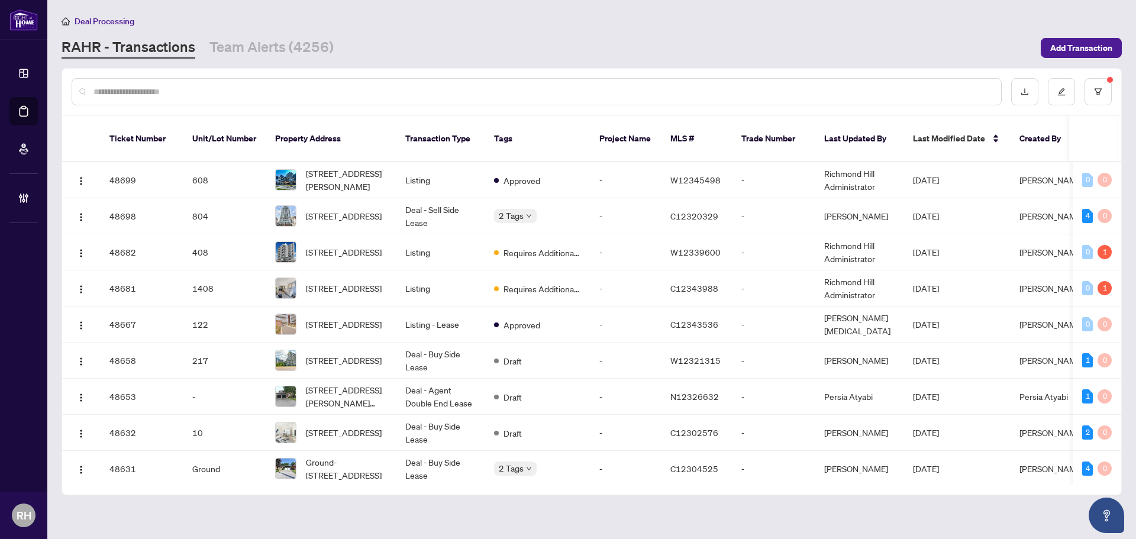
click at [326, 18] on div "Deal Processing" at bounding box center [592, 21] width 1060 height 14
click at [318, 38] on link "Team Alerts (4256)" at bounding box center [271, 47] width 124 height 21
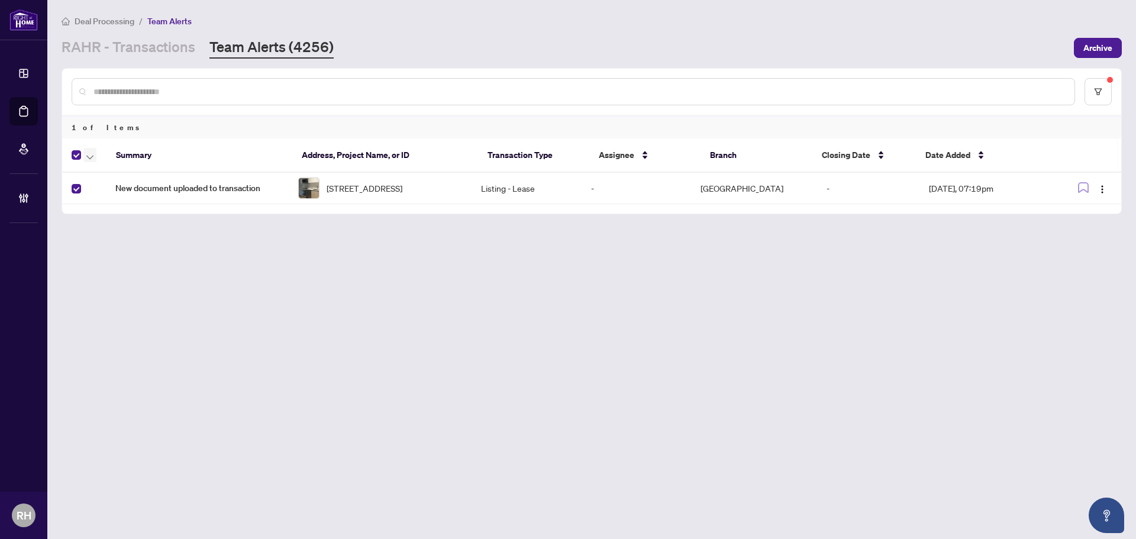
click at [93, 151] on span "button" at bounding box center [89, 154] width 7 height 13
click at [118, 245] on span "Complete Item" at bounding box center [130, 251] width 74 height 13
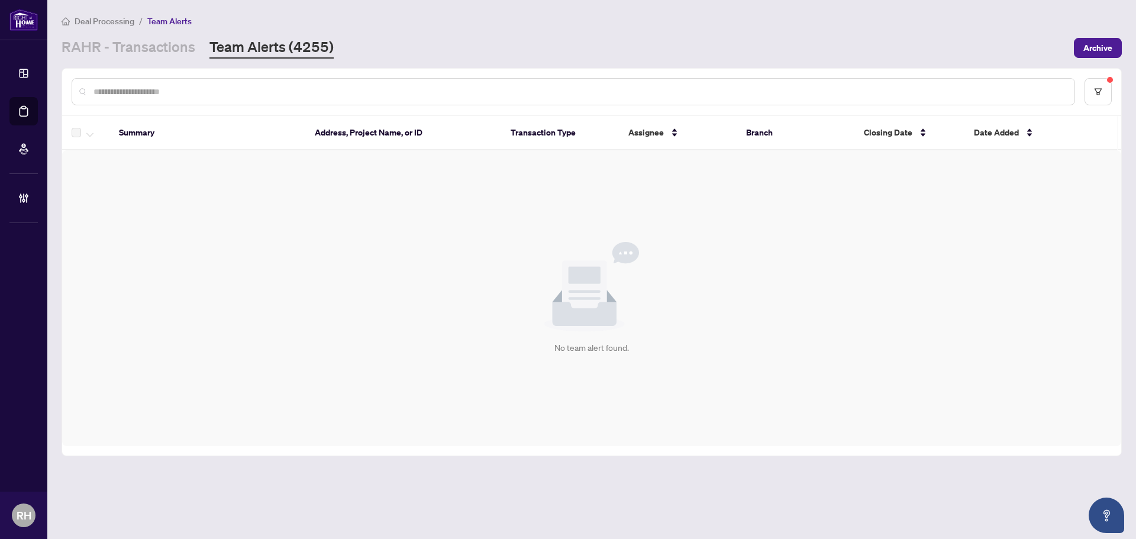
drag, startPoint x: 132, startPoint y: 69, endPoint x: 137, endPoint y: 60, distance: 10.9
click at [132, 69] on div at bounding box center [591, 92] width 1059 height 46
click at [148, 46] on link "RAHR - Transactions" at bounding box center [129, 47] width 134 height 21
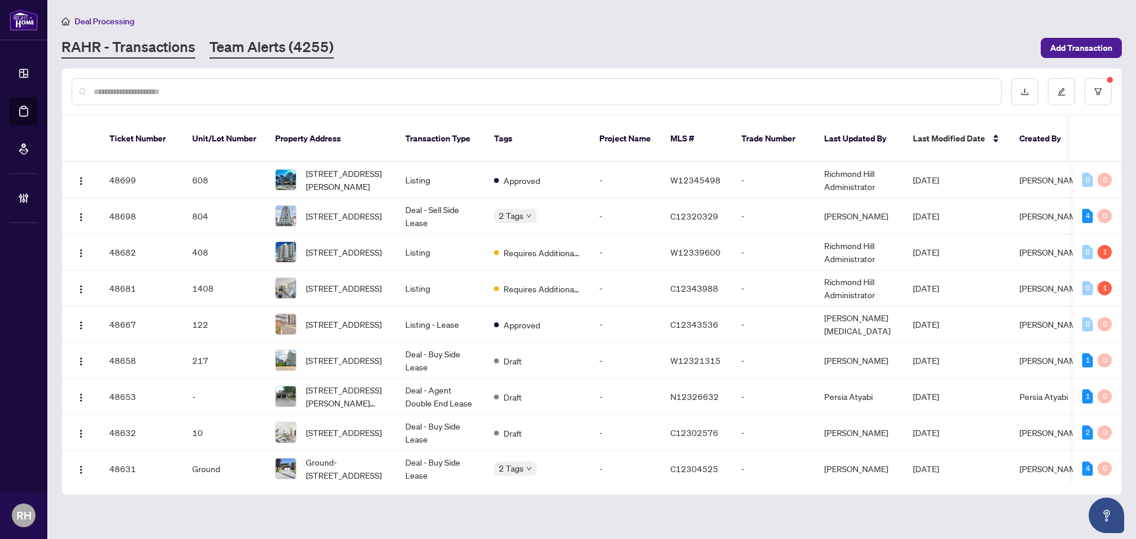
click at [290, 38] on link "Team Alerts (4255)" at bounding box center [271, 47] width 124 height 21
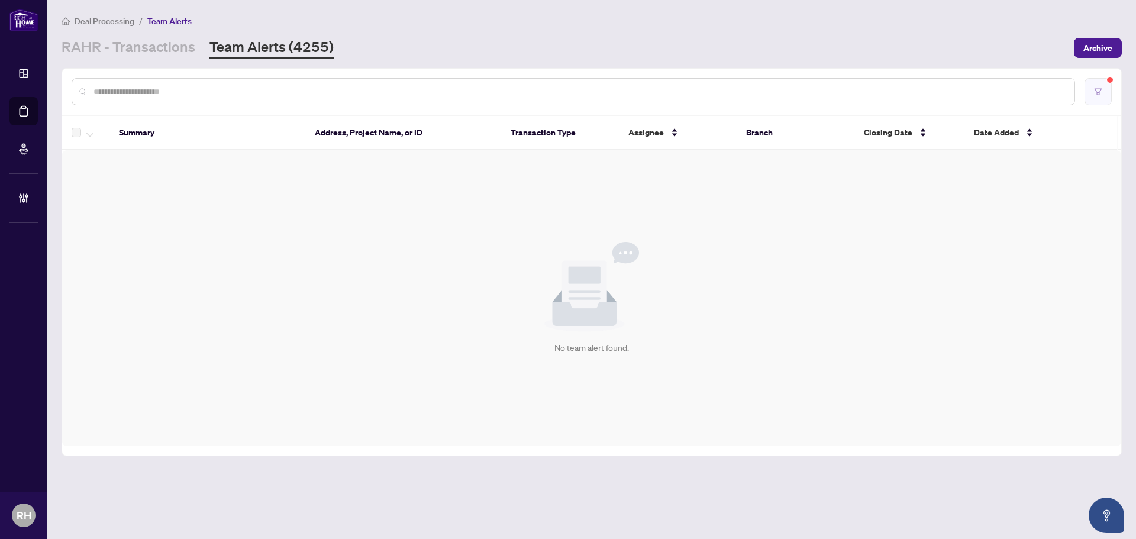
click at [1101, 102] on button "button" at bounding box center [1097, 91] width 27 height 27
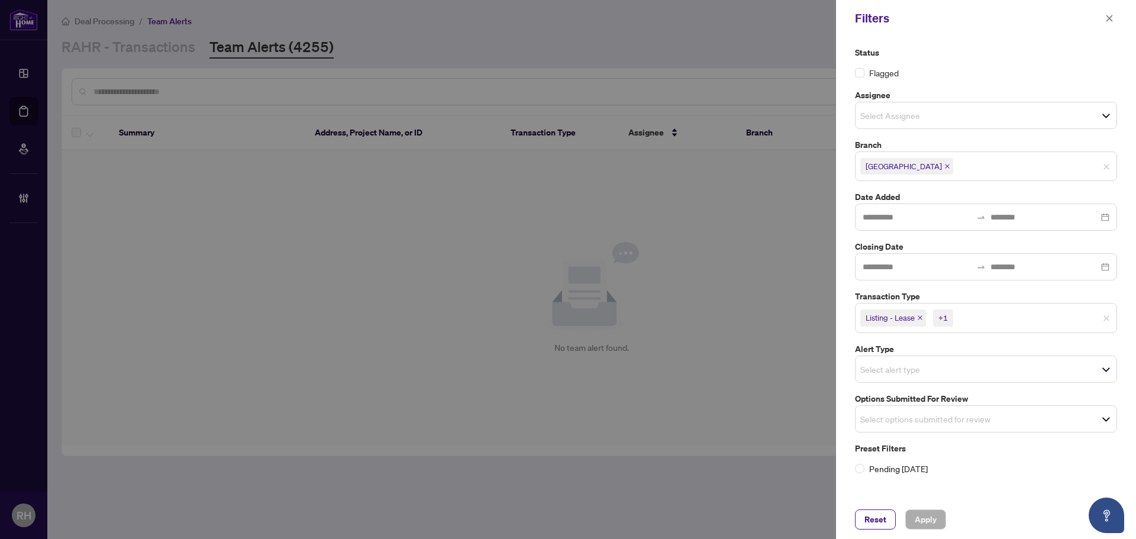
click at [882, 323] on span "Listing - Lease" at bounding box center [889, 318] width 49 height 12
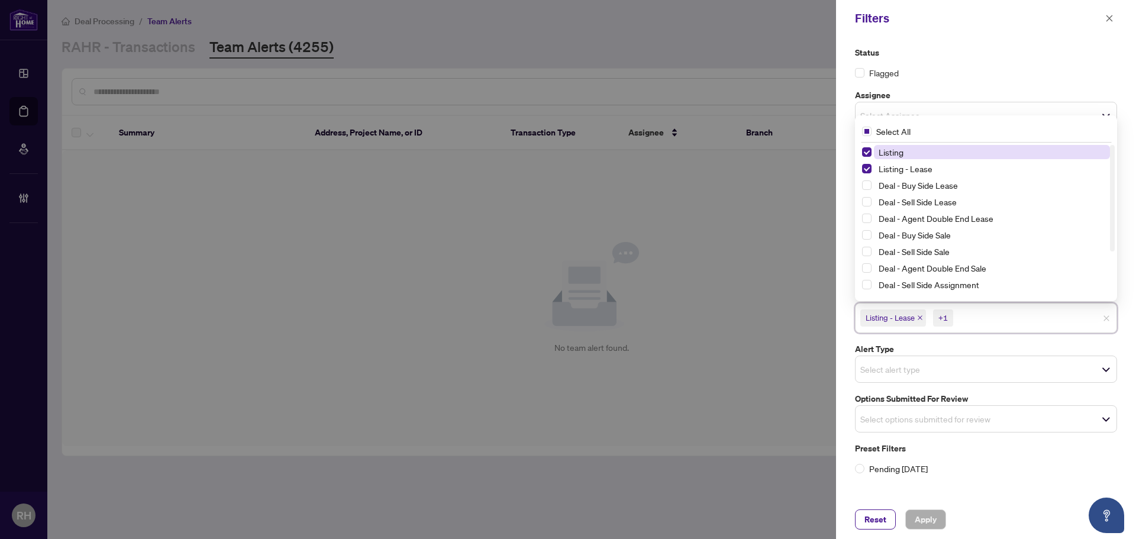
click at [942, 331] on div "Listing - Lease +1" at bounding box center [986, 318] width 262 height 30
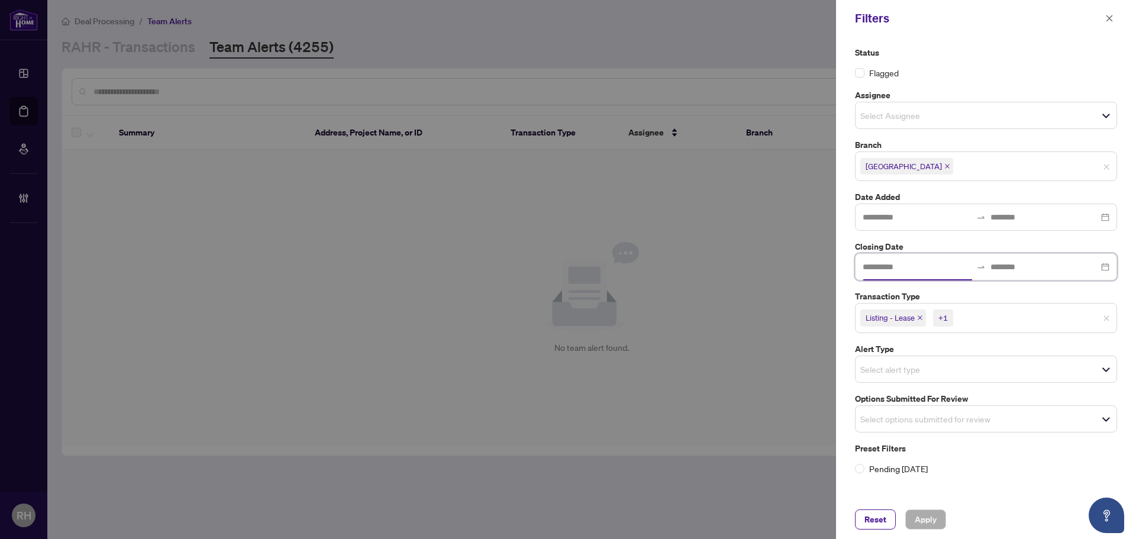
click at [924, 266] on input at bounding box center [916, 266] width 109 height 13
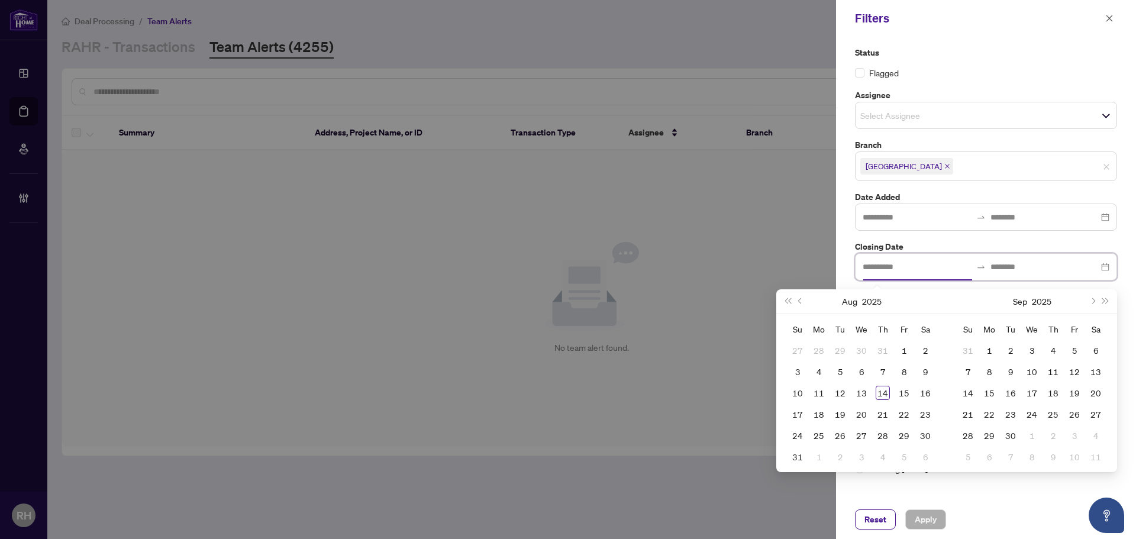
click at [924, 266] on input at bounding box center [916, 266] width 109 height 13
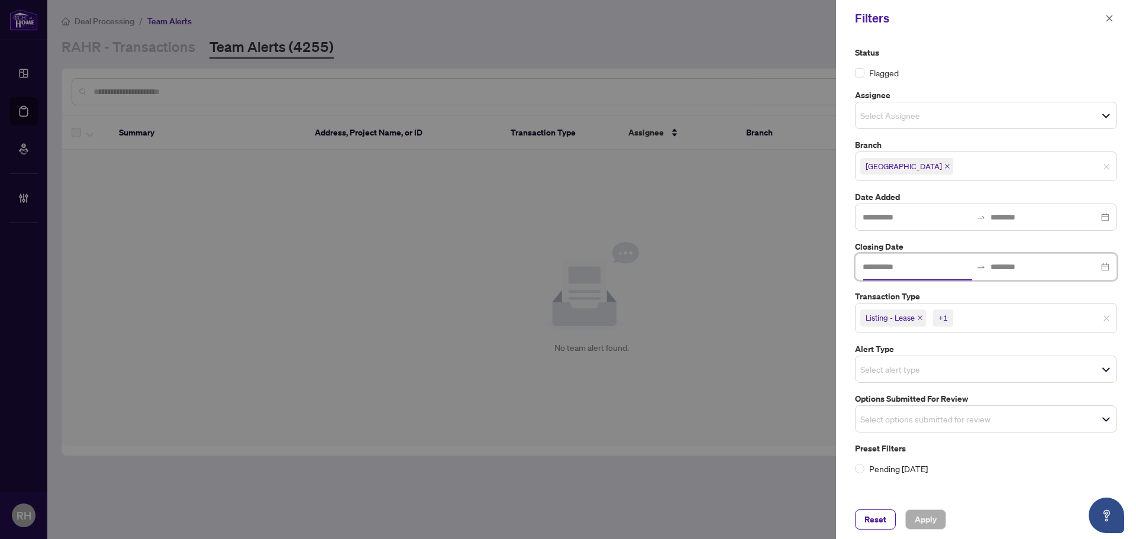
click at [989, 230] on div at bounding box center [986, 216] width 262 height 27
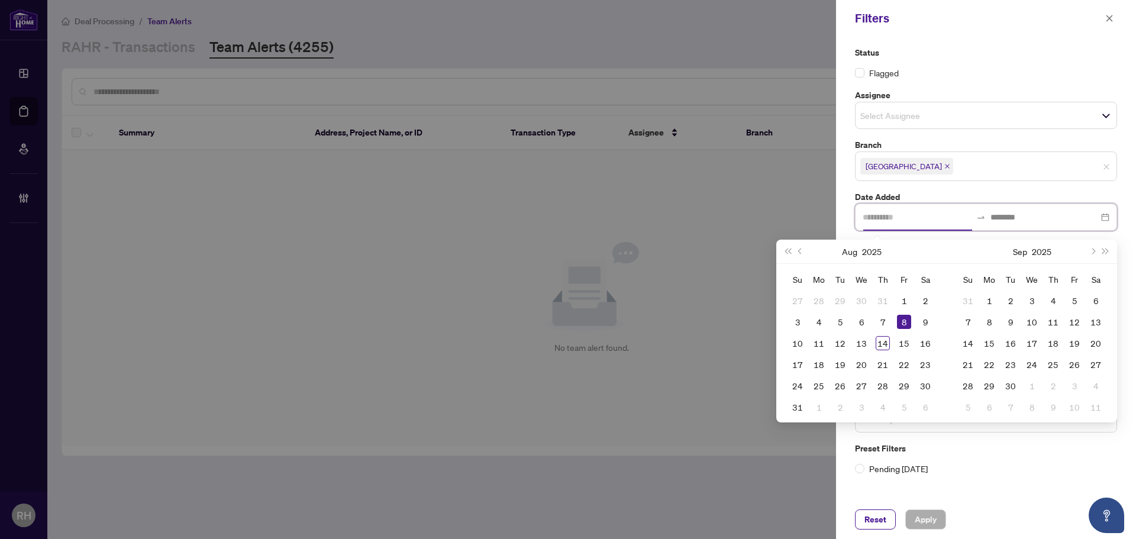
type input "**********"
click at [960, 183] on div "Status Flagged Assignee Select Assignee Branch Richmond Hill Date Added Closing…" at bounding box center [985, 260] width 269 height 429
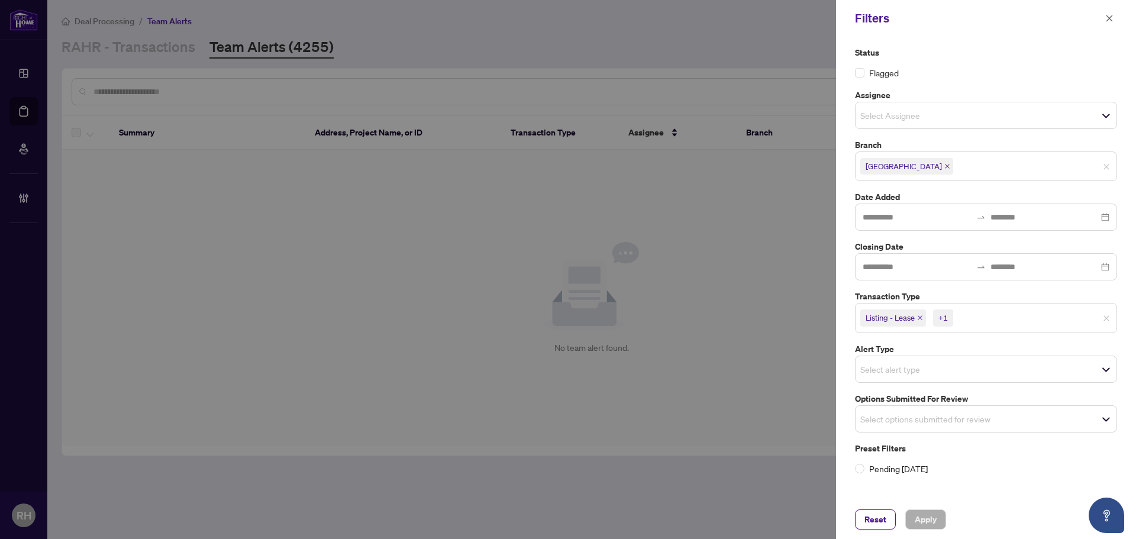
click at [878, 312] on span "Listing - Lease" at bounding box center [889, 318] width 49 height 12
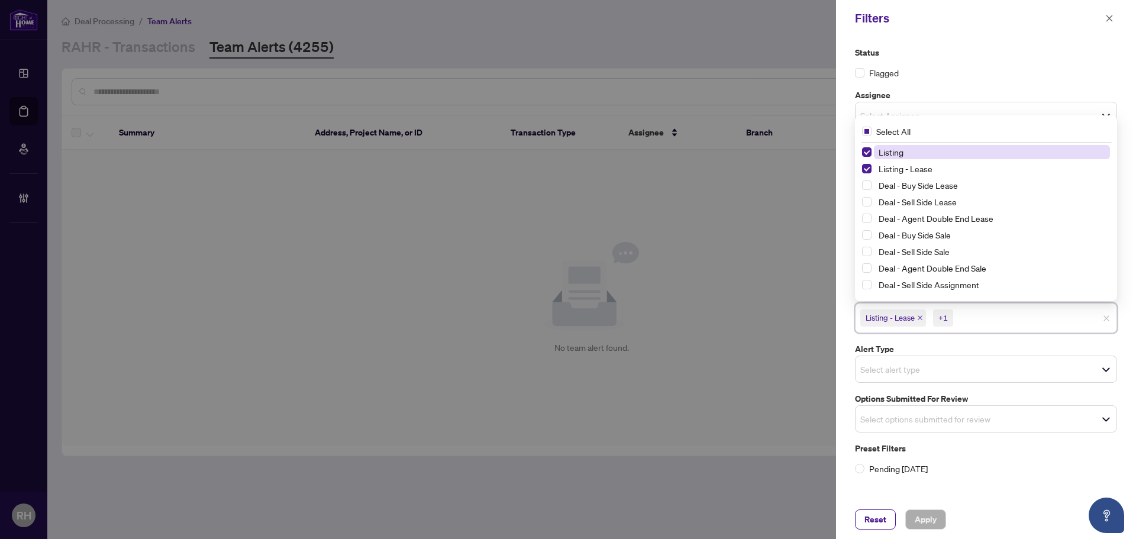
click at [878, 312] on span "Listing - Lease" at bounding box center [889, 318] width 49 height 12
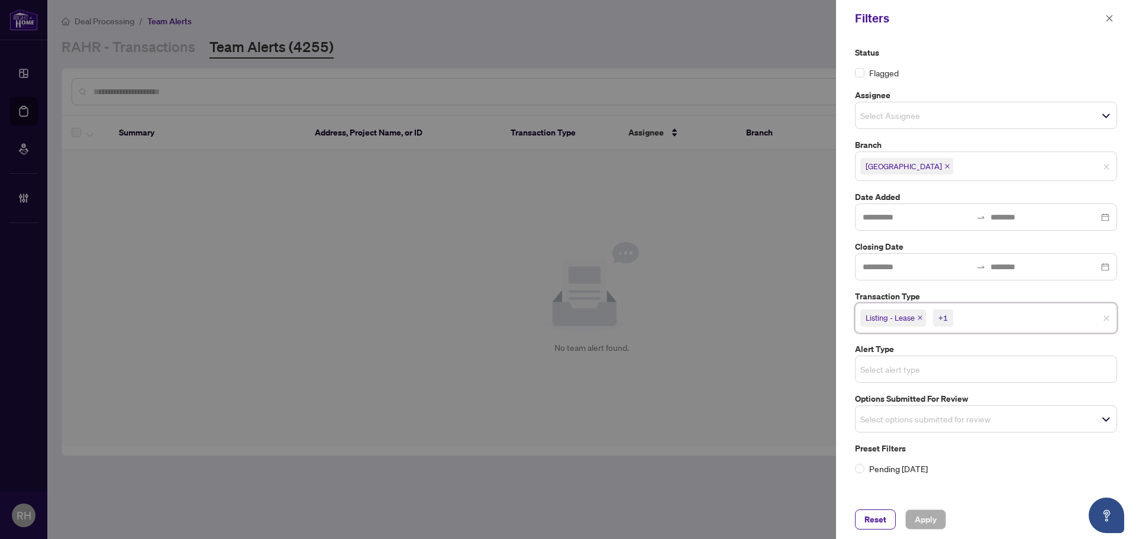
click at [879, 373] on input "search" at bounding box center [901, 369] width 83 height 14
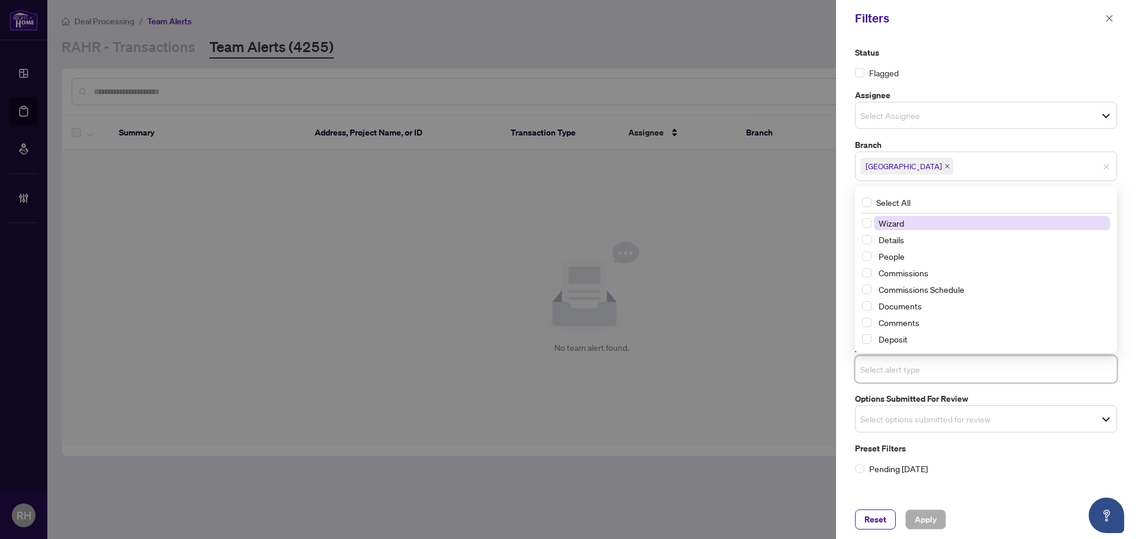
click at [879, 373] on input "search" at bounding box center [901, 369] width 83 height 14
click at [899, 415] on input "search" at bounding box center [901, 419] width 83 height 14
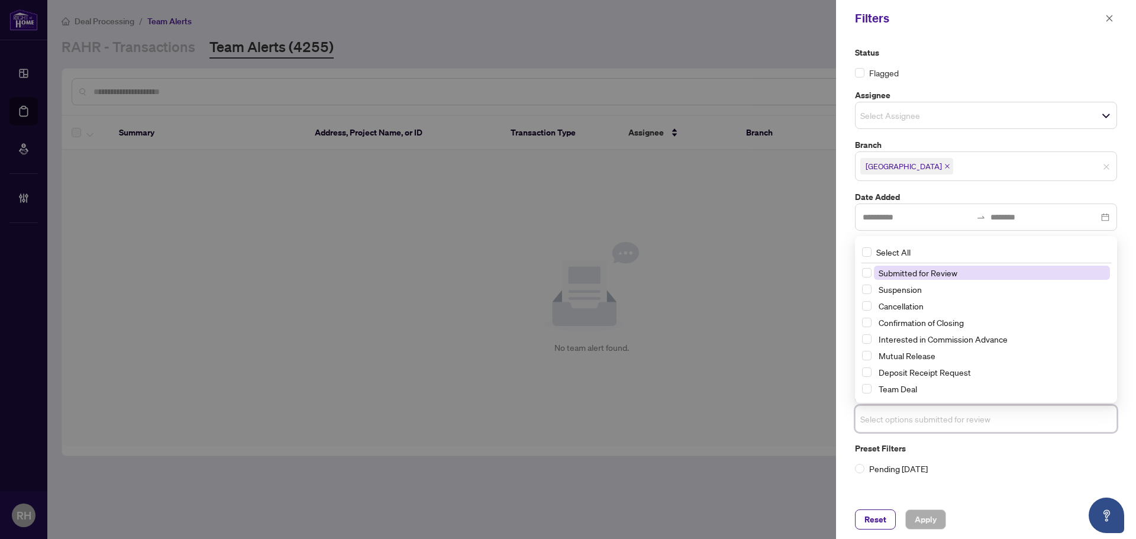
click at [899, 415] on input "search" at bounding box center [901, 419] width 83 height 14
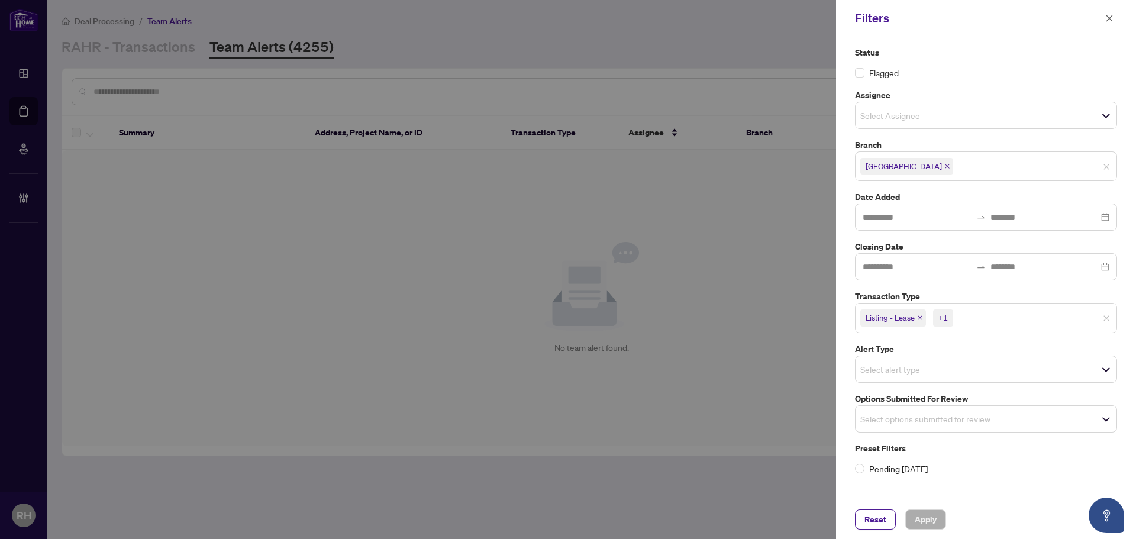
click at [975, 461] on div "Preset Filters Pending Today" at bounding box center [986, 458] width 262 height 33
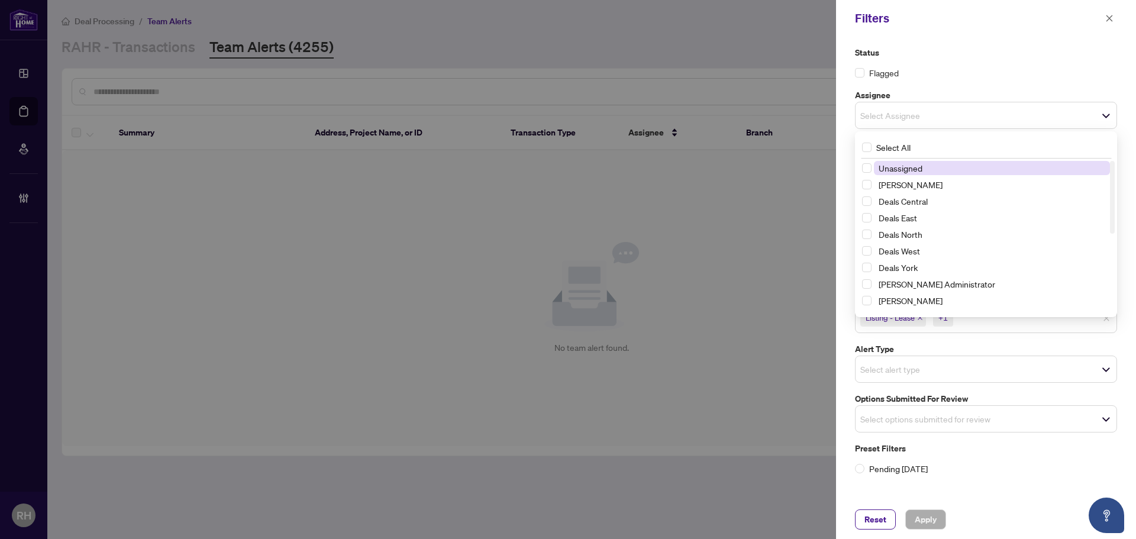
click at [1007, 102] on div "Select Assignee" at bounding box center [986, 115] width 262 height 27
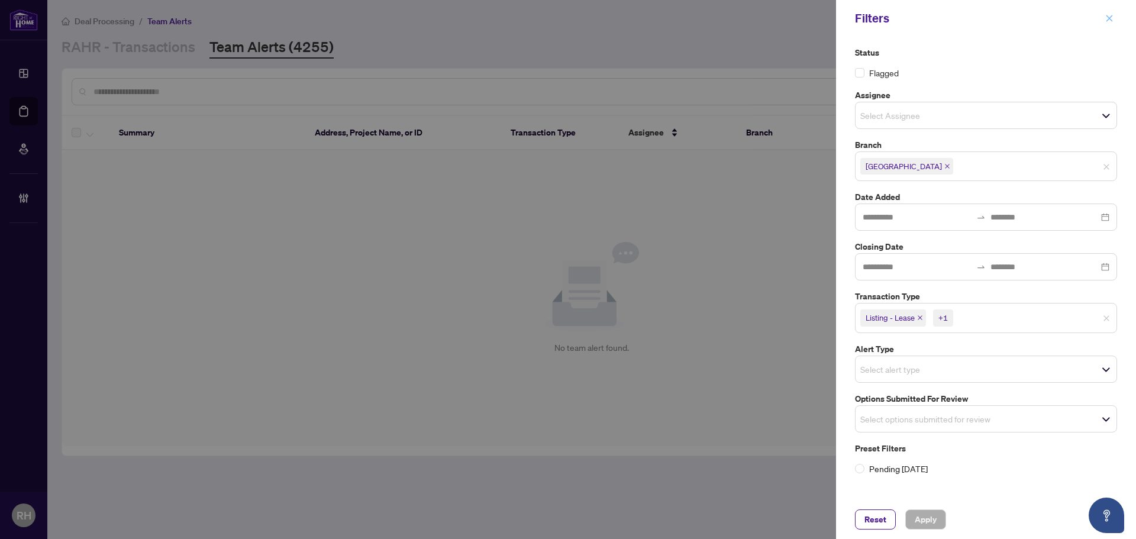
click at [1103, 14] on button "button" at bounding box center [1108, 18] width 15 height 14
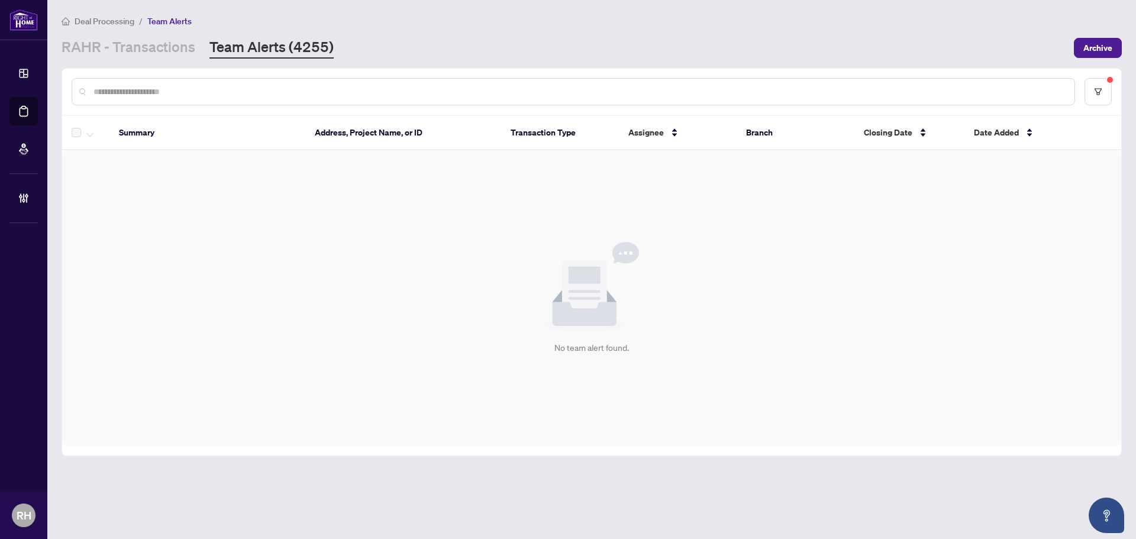
click at [109, 67] on main "Deal Processing / Team Alerts RAHR - Transactions Team Alerts (4255) Archive Su…" at bounding box center [591, 269] width 1088 height 539
click at [141, 47] on link "RAHR - Transactions" at bounding box center [129, 47] width 134 height 21
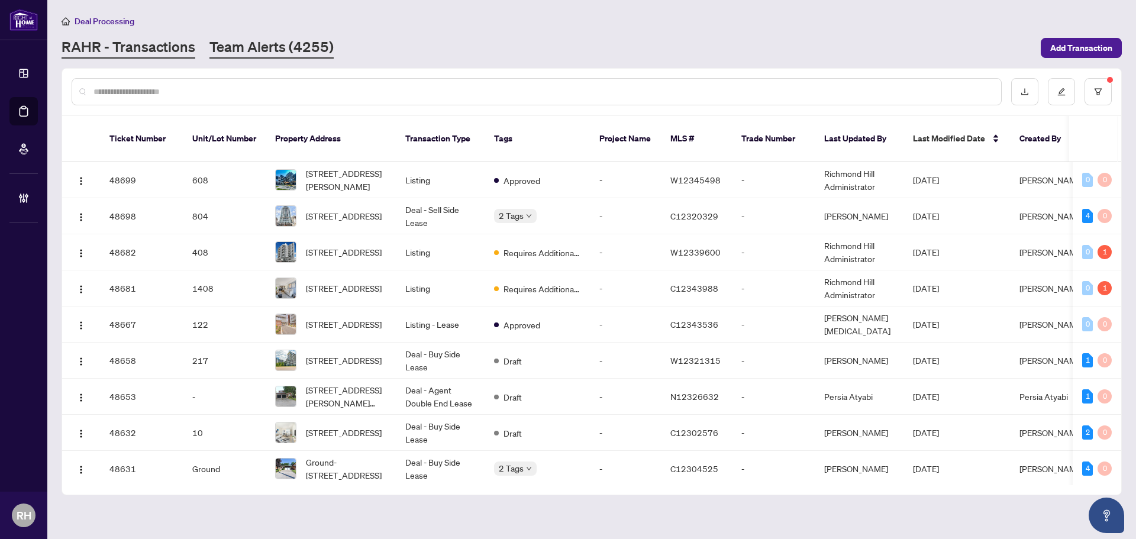
click at [210, 47] on link "Team Alerts (4255)" at bounding box center [271, 47] width 124 height 21
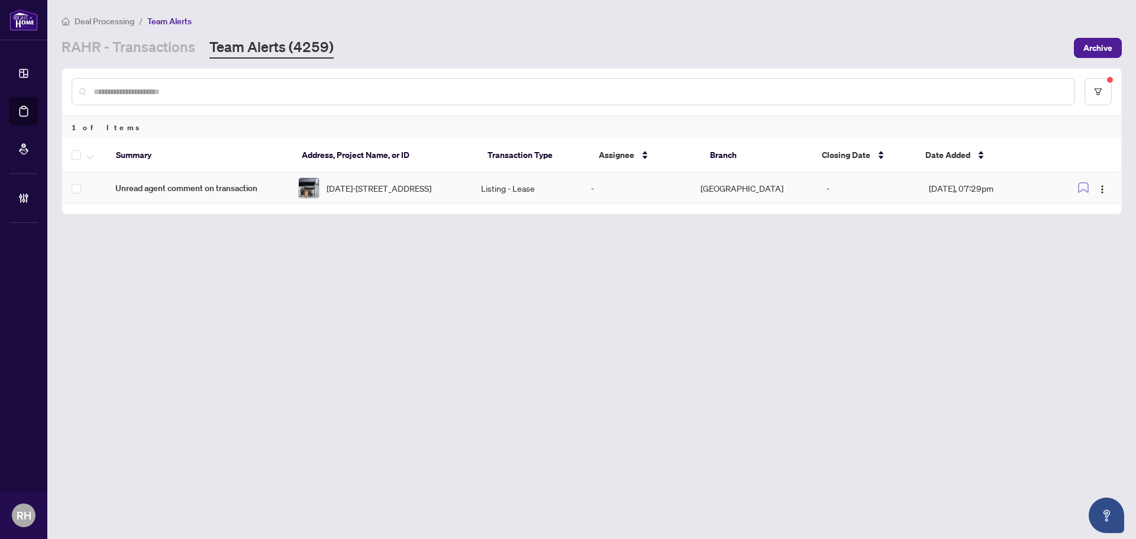
click at [658, 178] on td "-" at bounding box center [635, 188] width 109 height 31
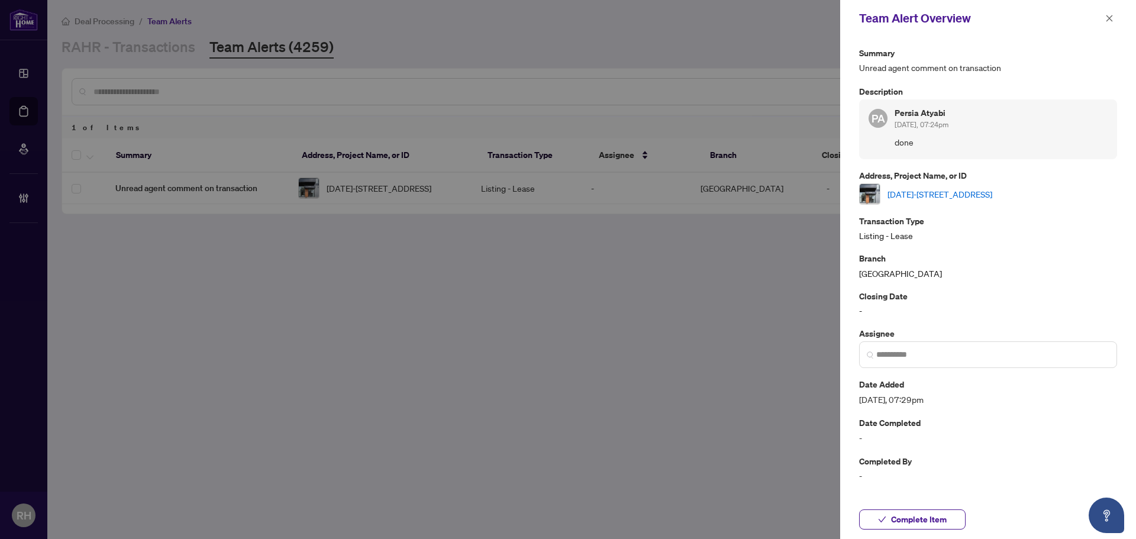
click at [931, 195] on link "[DATE]-[STREET_ADDRESS]" at bounding box center [939, 193] width 105 height 13
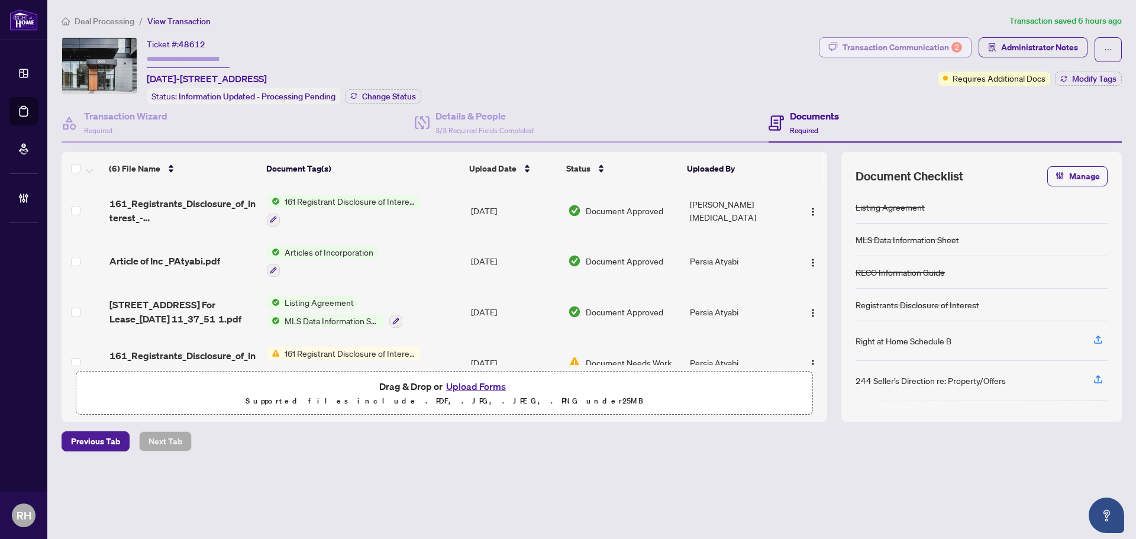
click at [879, 53] on div "Transaction Communication 2" at bounding box center [901, 47] width 119 height 19
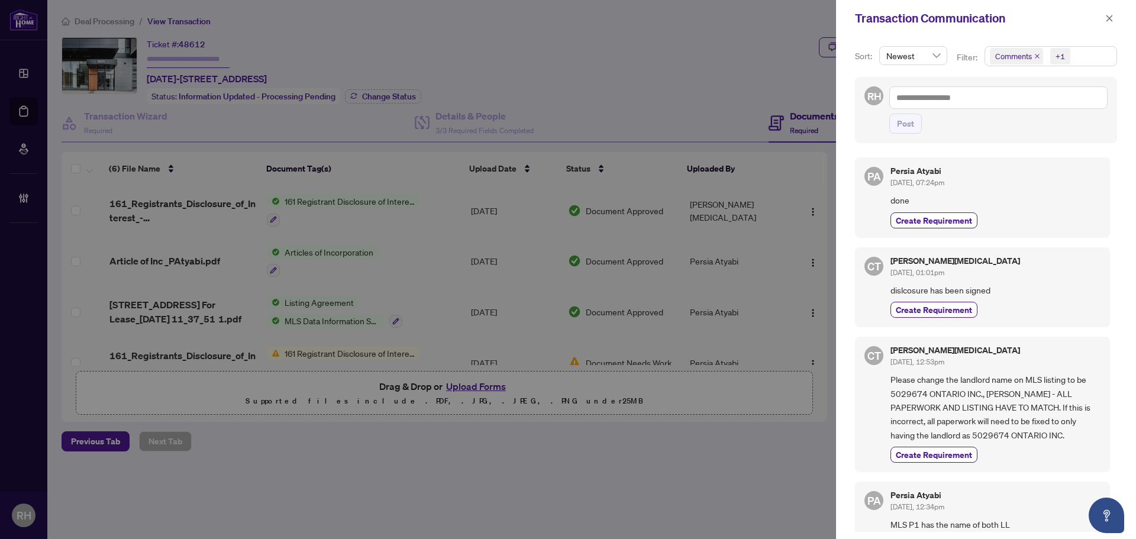
click at [944, 274] on span "Aug/14/2025, 01:01pm" at bounding box center [917, 272] width 54 height 9
click at [948, 287] on span "dislcosure has been signed" at bounding box center [995, 290] width 210 height 14
click at [985, 277] on div "Claudia Tao Aug/14/2025, 01:01pm" at bounding box center [995, 268] width 210 height 22
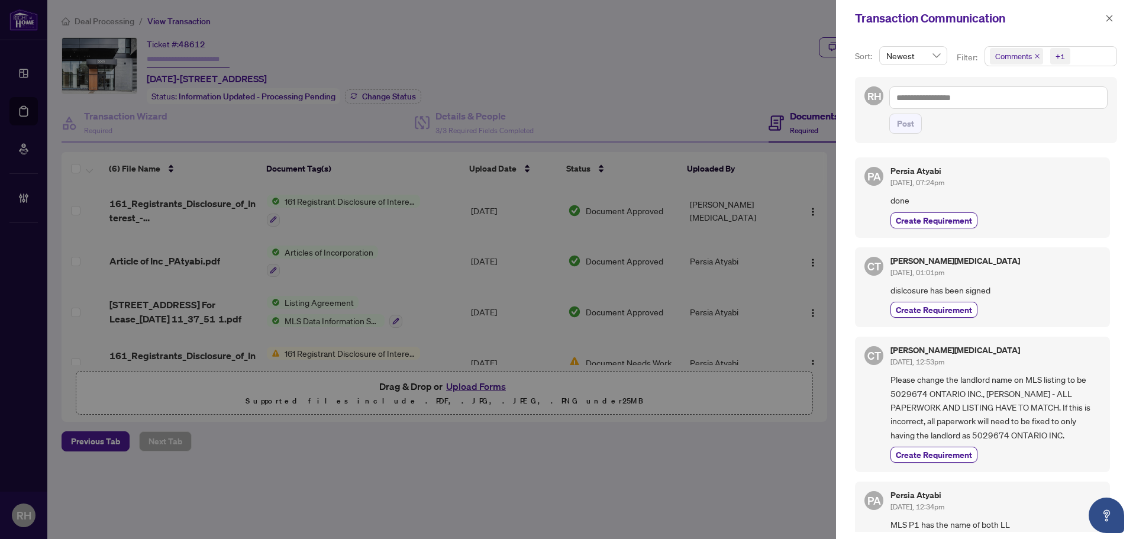
click at [994, 206] on span "done" at bounding box center [995, 200] width 210 height 14
click at [994, 189] on div "Persia Atyabi Aug/14/2025, 07:24pm done Create Requirement" at bounding box center [995, 197] width 210 height 61
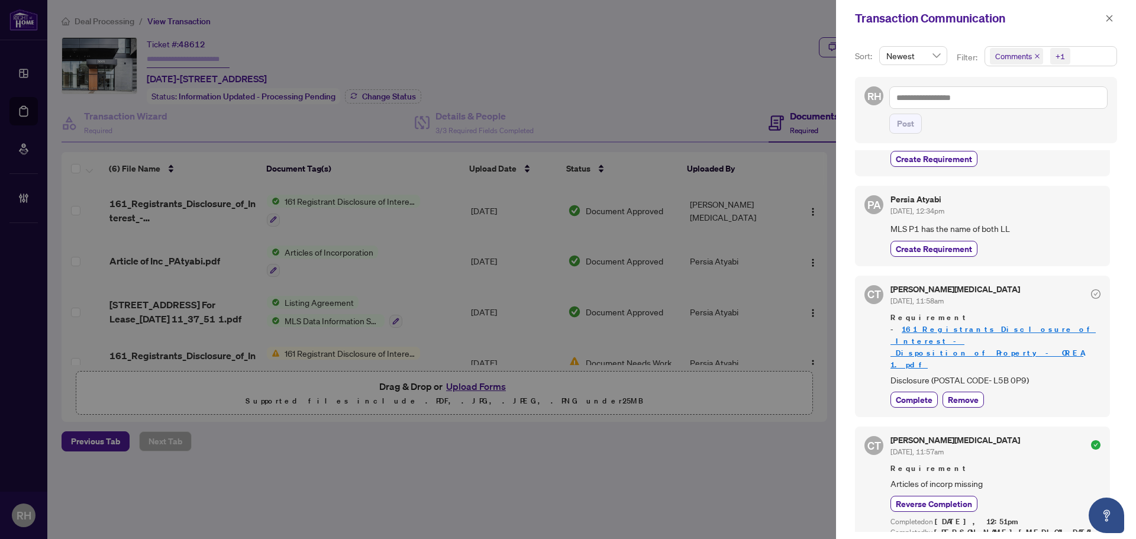
scroll to position [355, 0]
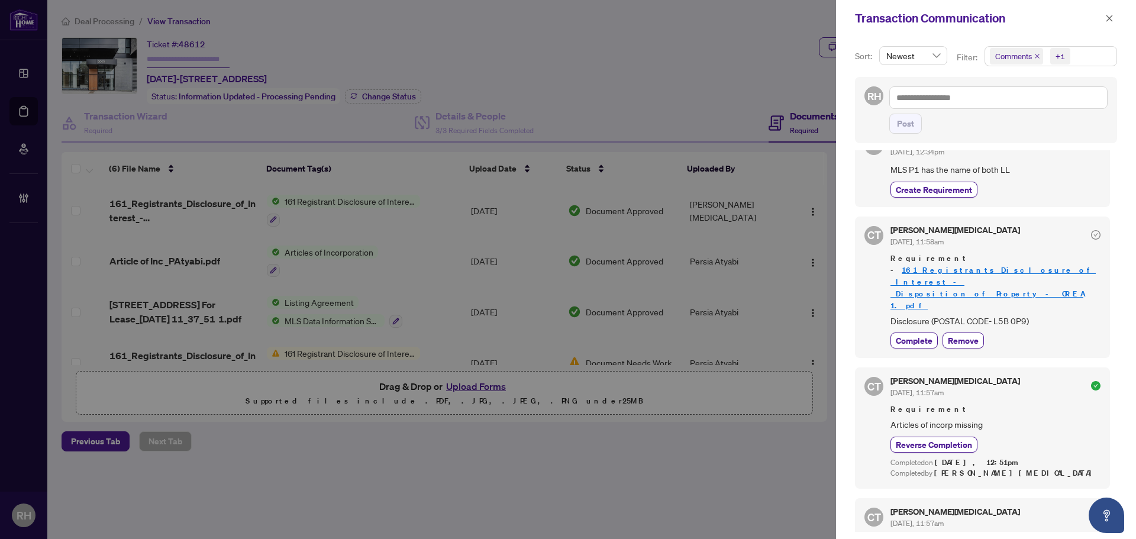
click at [1101, 19] on div "Transaction Communication" at bounding box center [978, 18] width 247 height 18
click at [1109, 19] on icon "close" at bounding box center [1109, 18] width 7 height 7
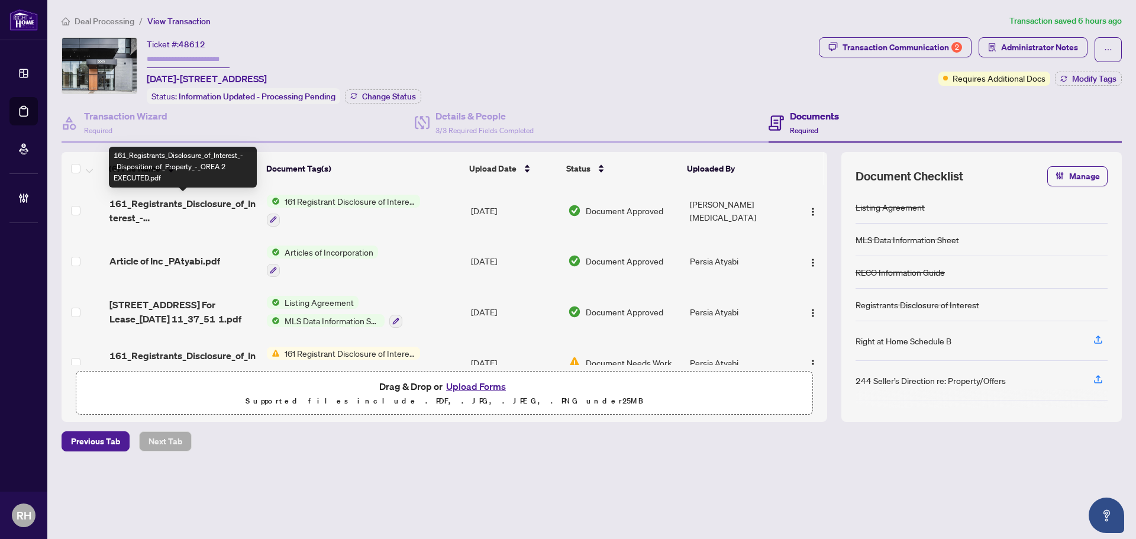
click at [175, 206] on span "161_Registrants_Disclosure_of_Interest_-_Disposition_of_Property_-_OREA 2 EXECU…" at bounding box center [183, 210] width 148 height 28
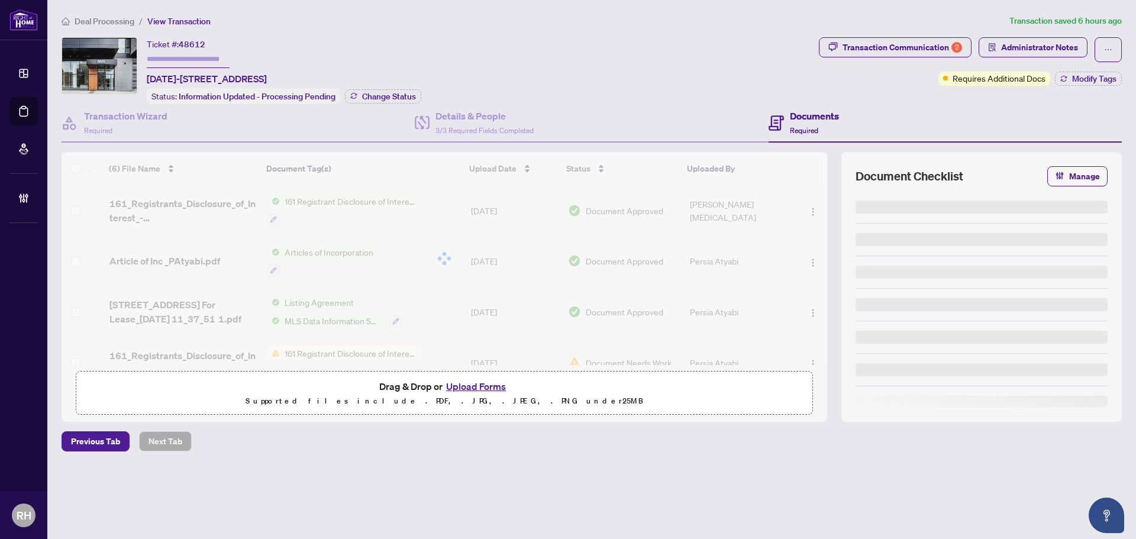
click at [916, 31] on div "Deal Processing / View Transaction Transaction saved 6 hours ago Ticket #: 4861…" at bounding box center [591, 253] width 1069 height 478
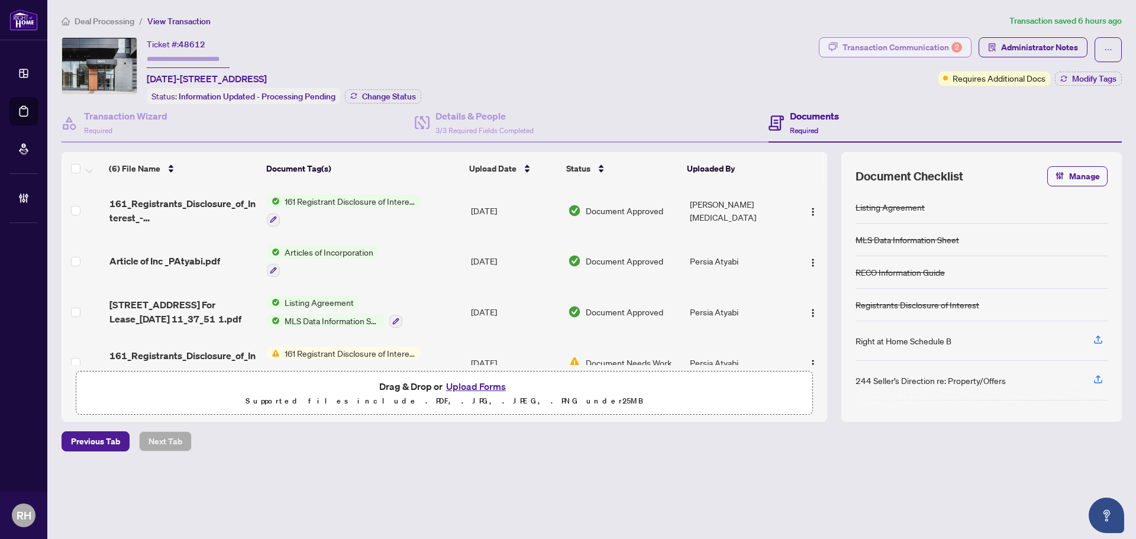
click at [911, 38] on div "Transaction Communication 2" at bounding box center [901, 47] width 119 height 19
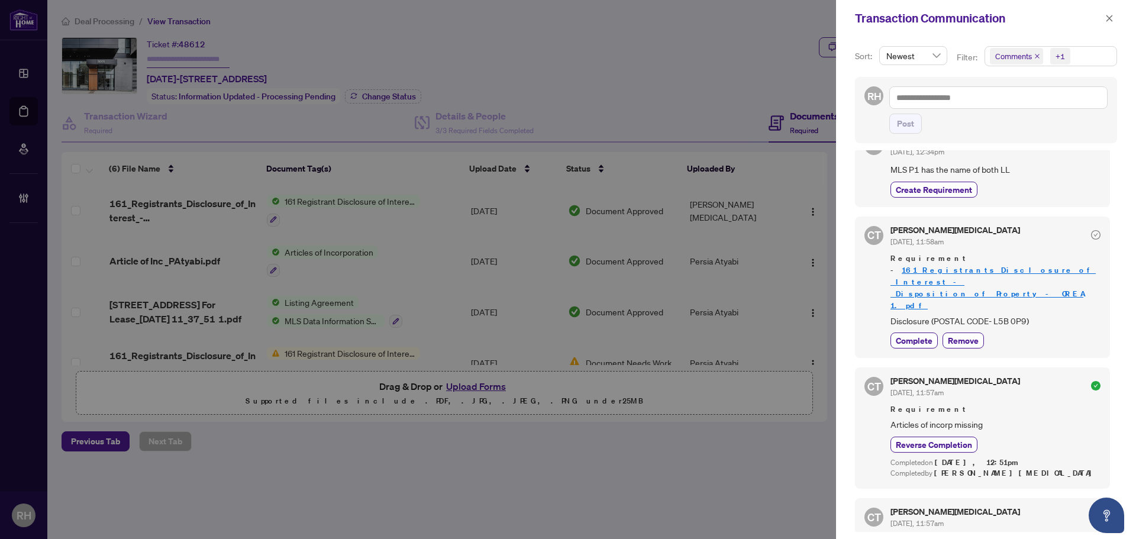
scroll to position [296, 0]
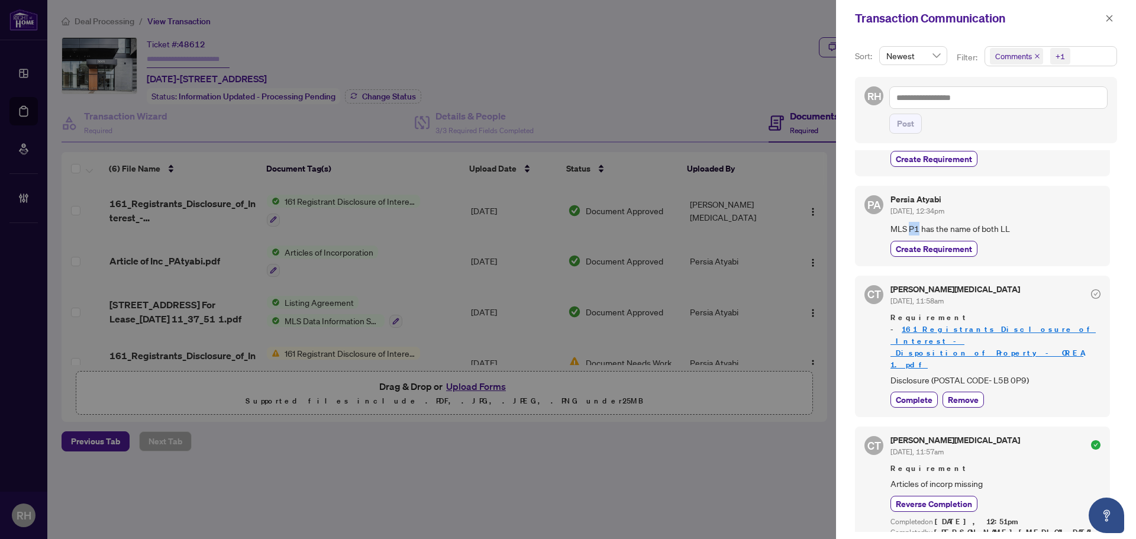
drag, startPoint x: 909, startPoint y: 227, endPoint x: 919, endPoint y: 229, distance: 10.3
click at [919, 229] on span "MLS P1 has the name of both LL" at bounding box center [995, 229] width 210 height 14
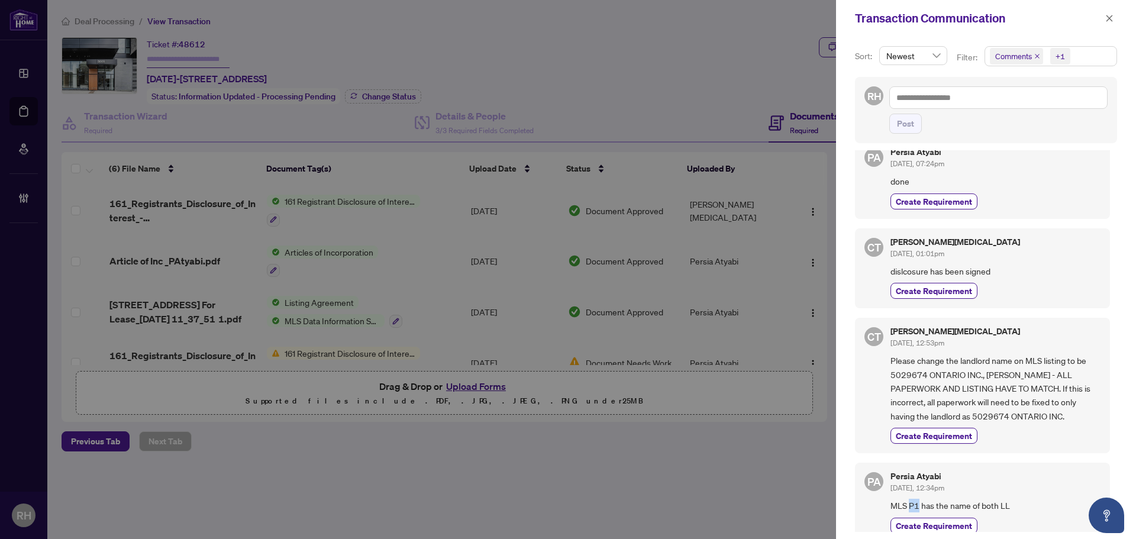
scroll to position [0, 0]
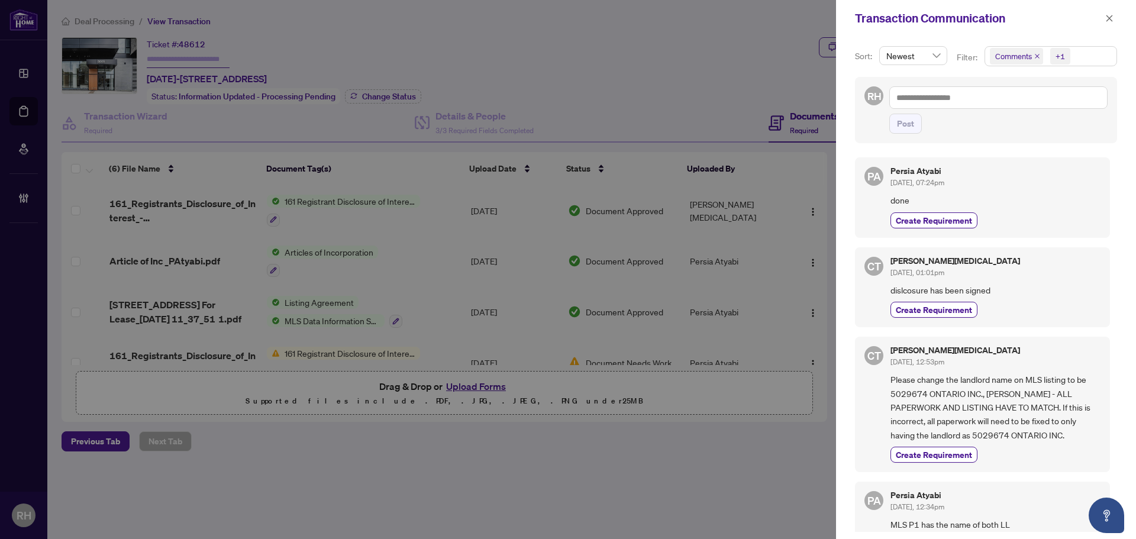
click at [957, 388] on span "Please change the landlord name on MLS listing to be 5029674 ONTARIO INC., Poor…" at bounding box center [995, 407] width 210 height 69
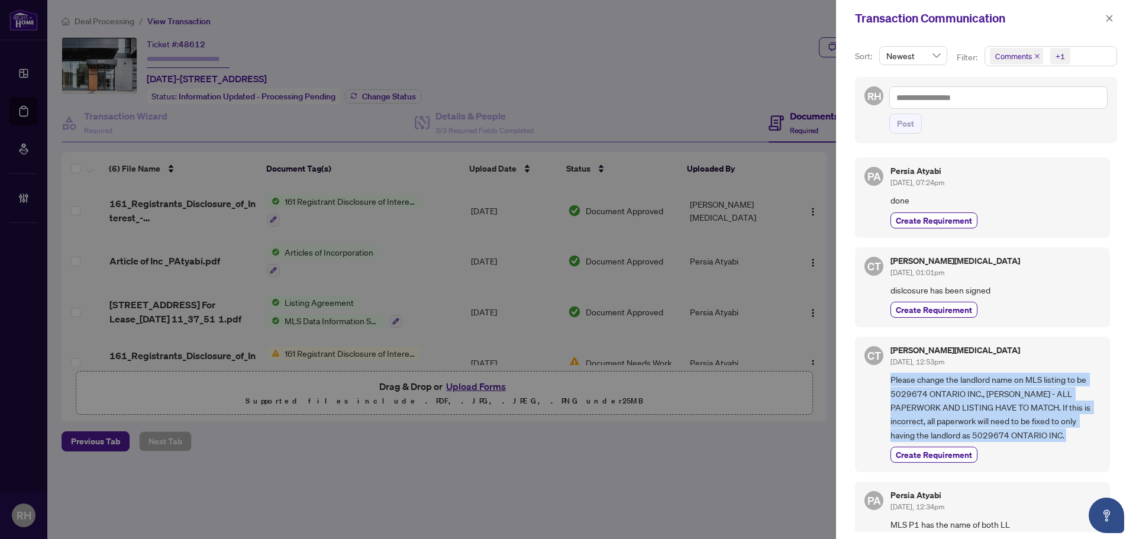
click at [957, 388] on span "Please change the landlord name on MLS listing to be 5029674 ONTARIO INC., Poor…" at bounding box center [995, 407] width 210 height 69
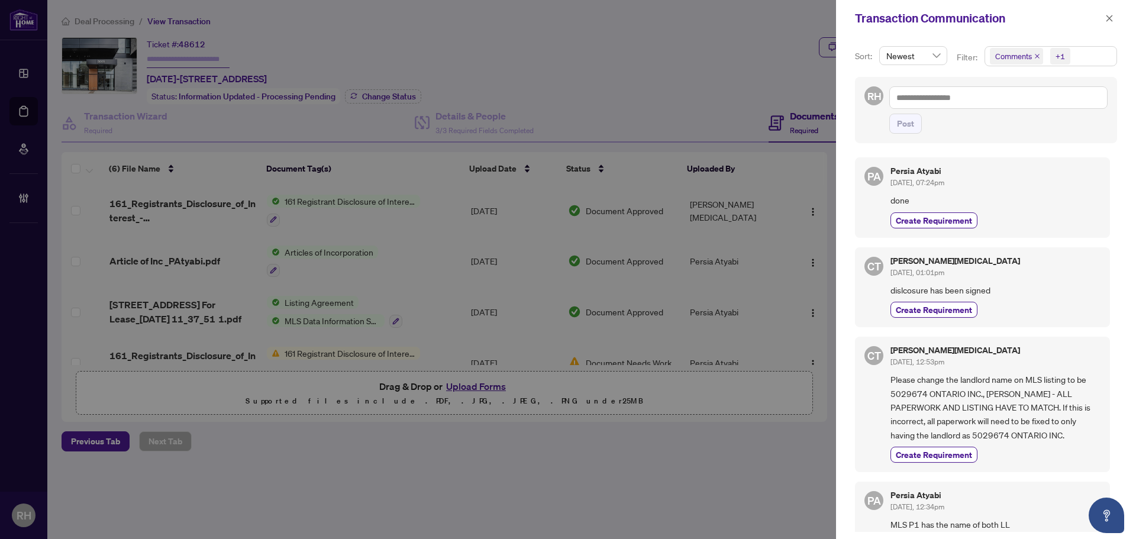
click at [961, 345] on div "CT Claudia Tao Aug/14/2025, 12:53pm Please change the landlord name on MLS list…" at bounding box center [982, 404] width 255 height 135
drag, startPoint x: 1112, startPoint y: 14, endPoint x: 1025, endPoint y: 235, distance: 237.9
click at [1025, 235] on div "Transaction Communication Sort: Newest Filter: Comments +1 RH Post PA Persia At…" at bounding box center [986, 269] width 300 height 539
click at [1110, 12] on span "button" at bounding box center [1109, 18] width 8 height 19
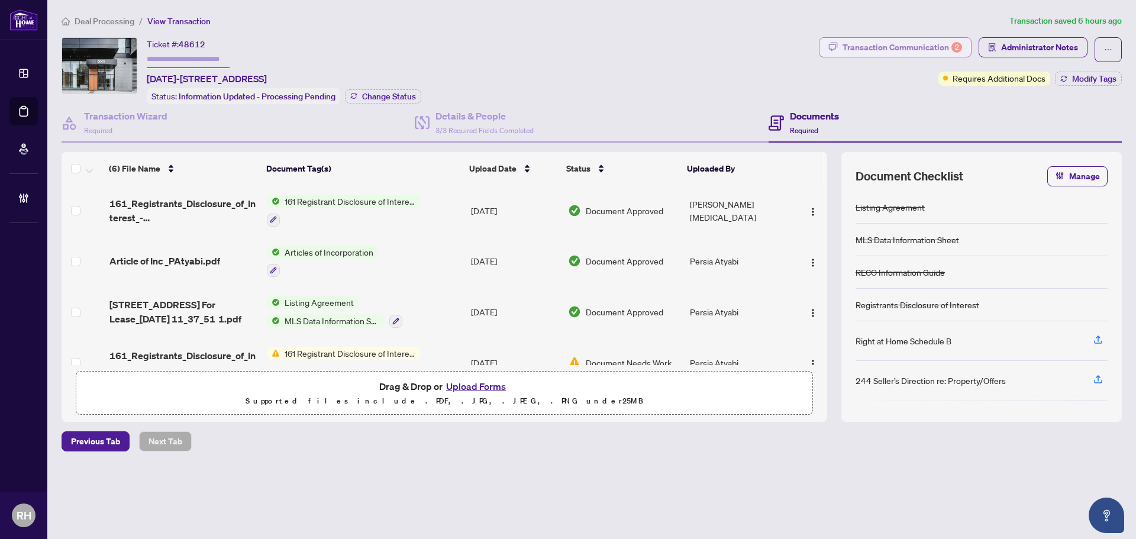
click at [936, 50] on div "Transaction Communication 2" at bounding box center [901, 47] width 119 height 19
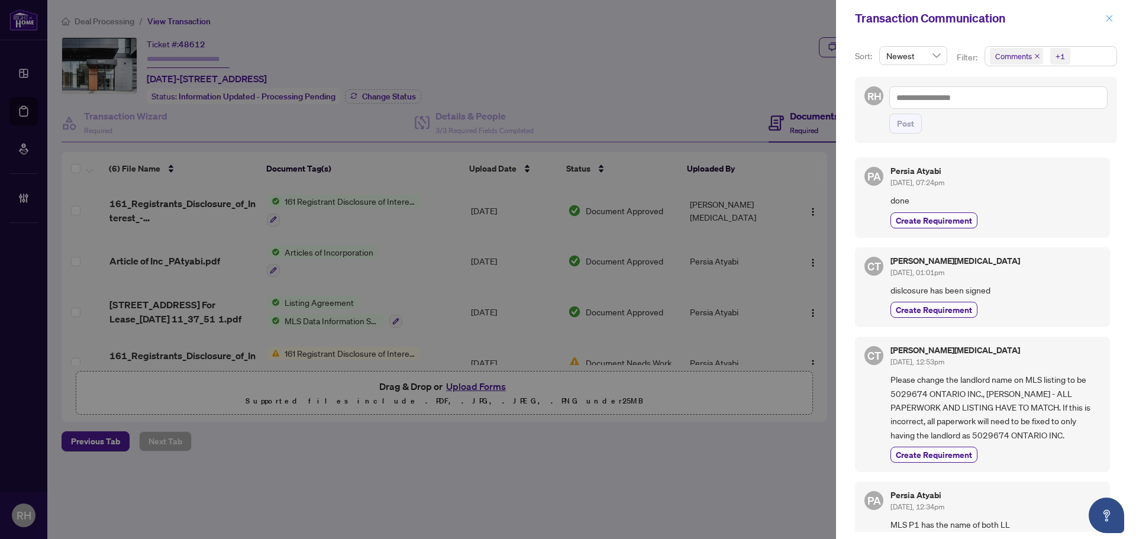
click at [1108, 15] on icon "close" at bounding box center [1109, 18] width 8 height 8
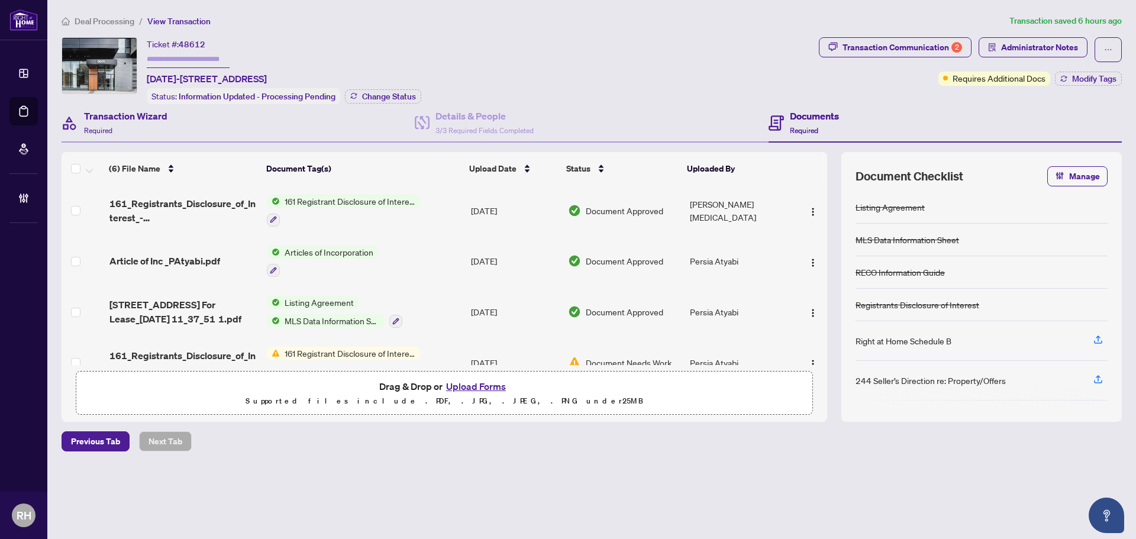
click at [180, 112] on div "Transaction Wizard Required" at bounding box center [238, 123] width 353 height 38
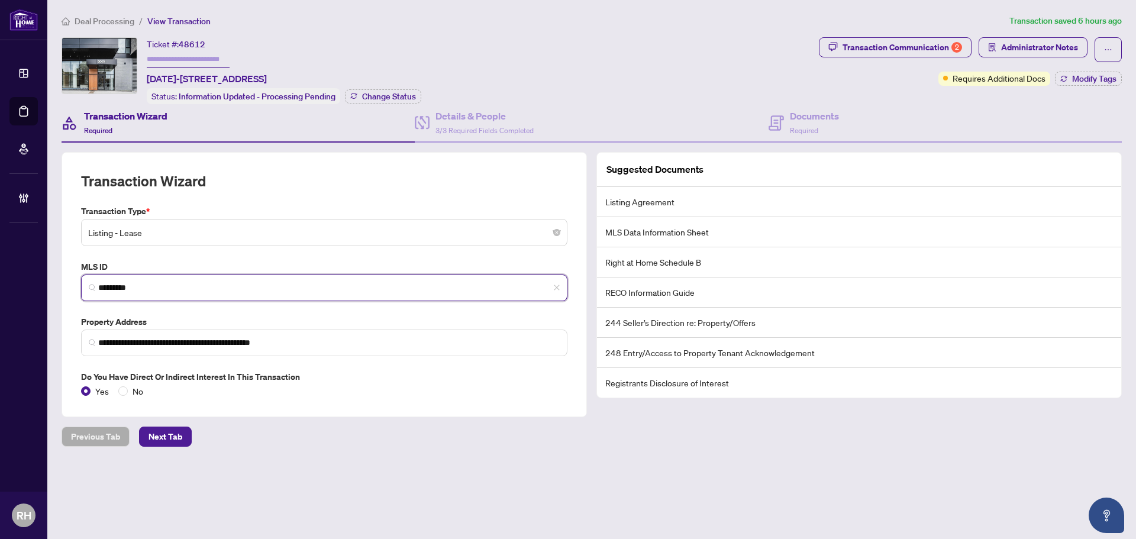
click at [177, 282] on input "*********" at bounding box center [328, 288] width 461 height 12
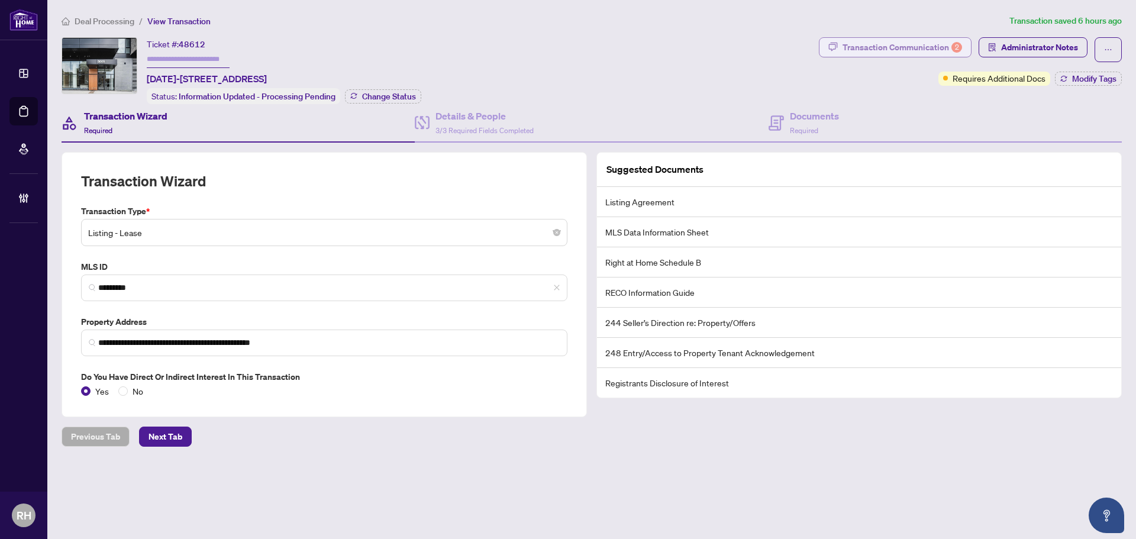
click at [919, 56] on div "Transaction Communication 2" at bounding box center [901, 47] width 119 height 19
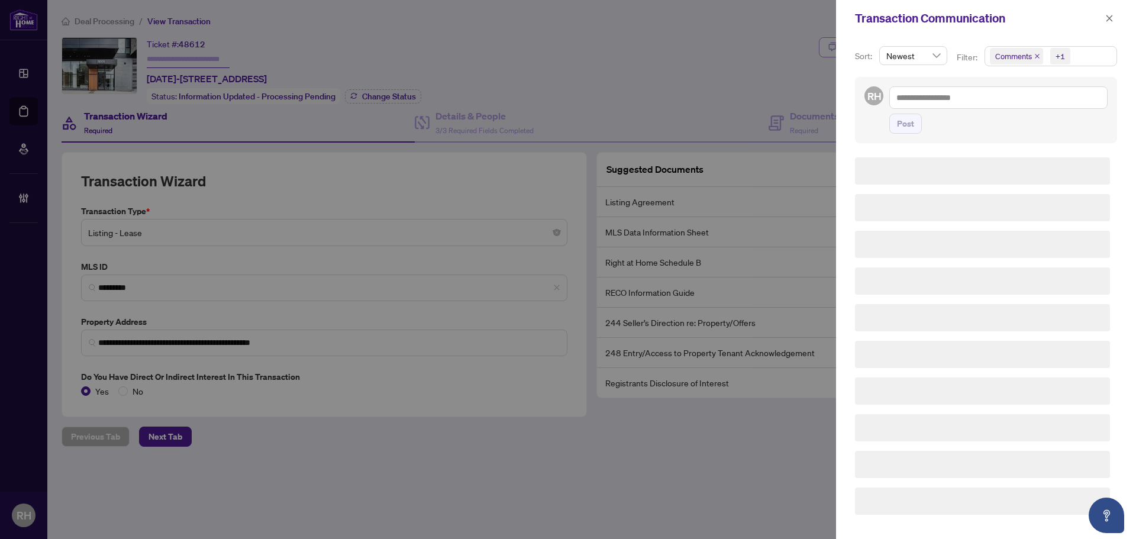
click at [919, 50] on span "Newest" at bounding box center [913, 56] width 54 height 18
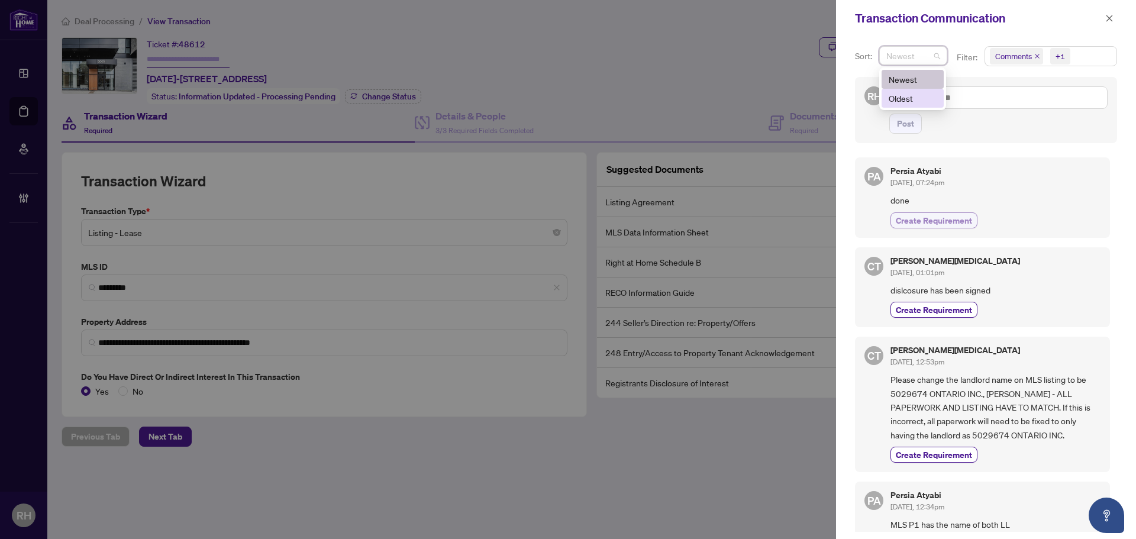
click at [935, 219] on span "Create Requirement" at bounding box center [933, 220] width 76 height 12
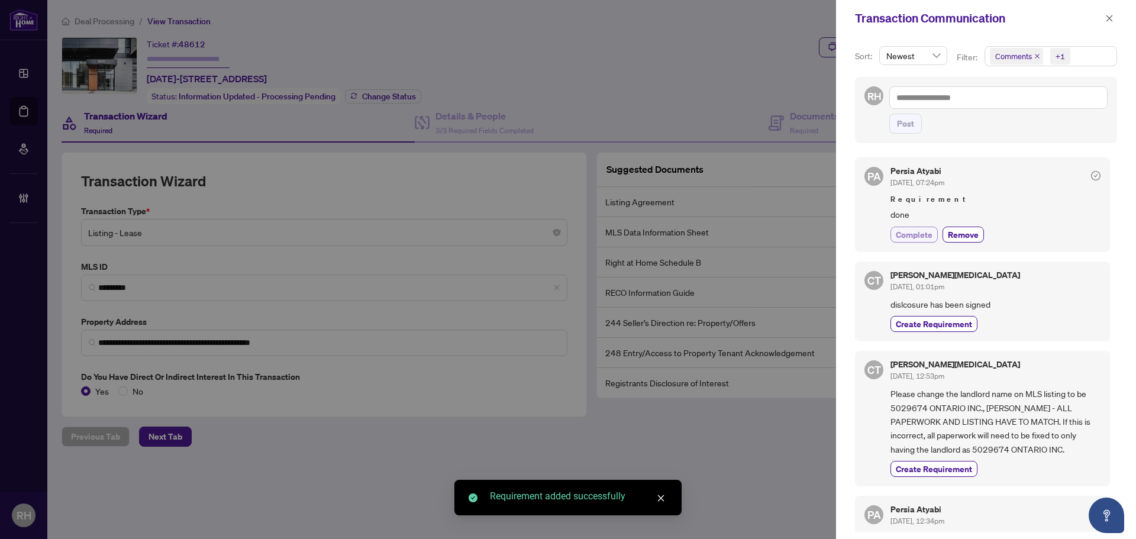
click at [914, 234] on span "Complete" at bounding box center [913, 234] width 37 height 12
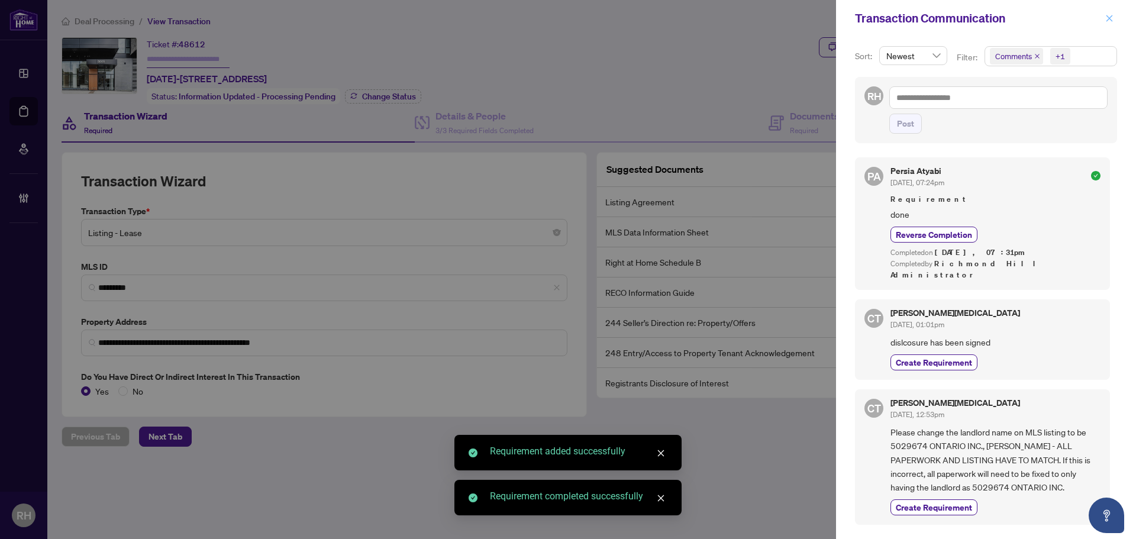
click at [1111, 22] on icon "close" at bounding box center [1109, 18] width 8 height 8
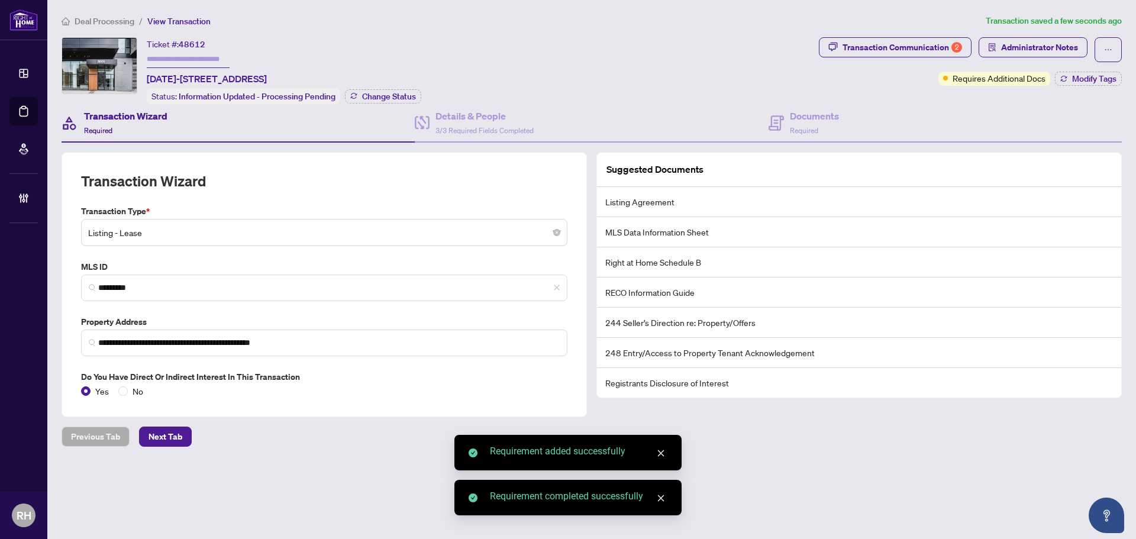
click at [1089, 70] on div "Transaction Communication 2 Administrator Notes Requires Additional Docs Modify…" at bounding box center [970, 61] width 303 height 48
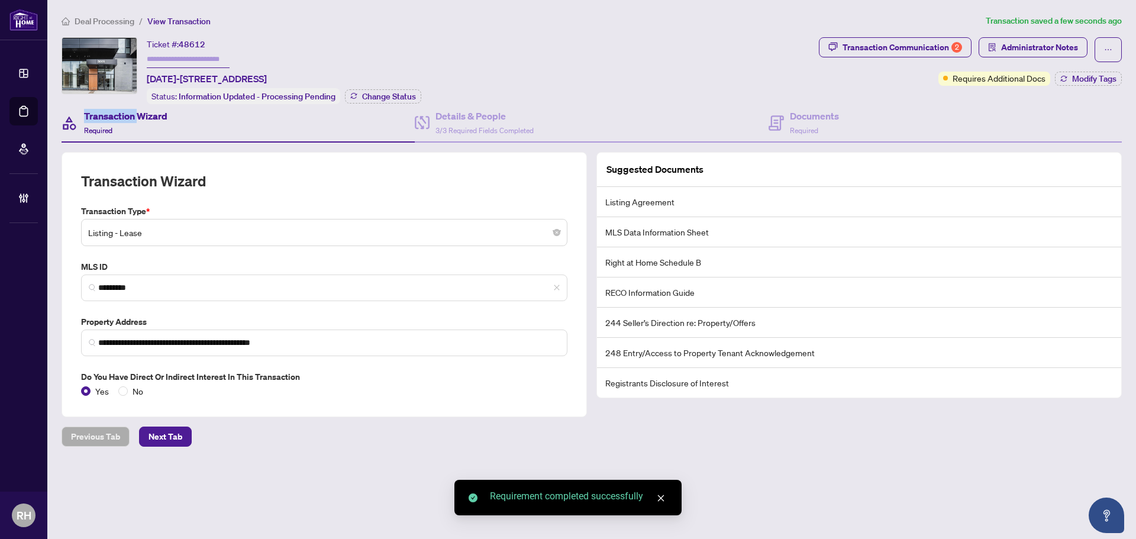
click at [1089, 70] on div "Transaction Communication 2 Administrator Notes Requires Additional Docs Modify…" at bounding box center [970, 61] width 303 height 48
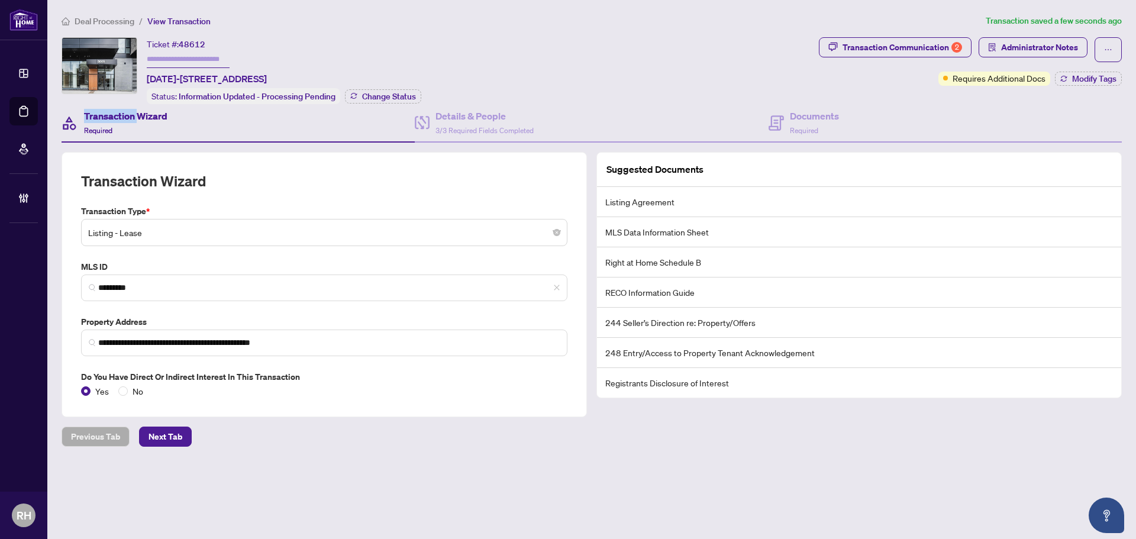
click at [1089, 70] on div "Transaction Communication 2 Administrator Notes Requires Additional Docs Modify…" at bounding box center [970, 61] width 303 height 48
click at [1086, 78] on span "Modify Tags" at bounding box center [1094, 79] width 44 height 8
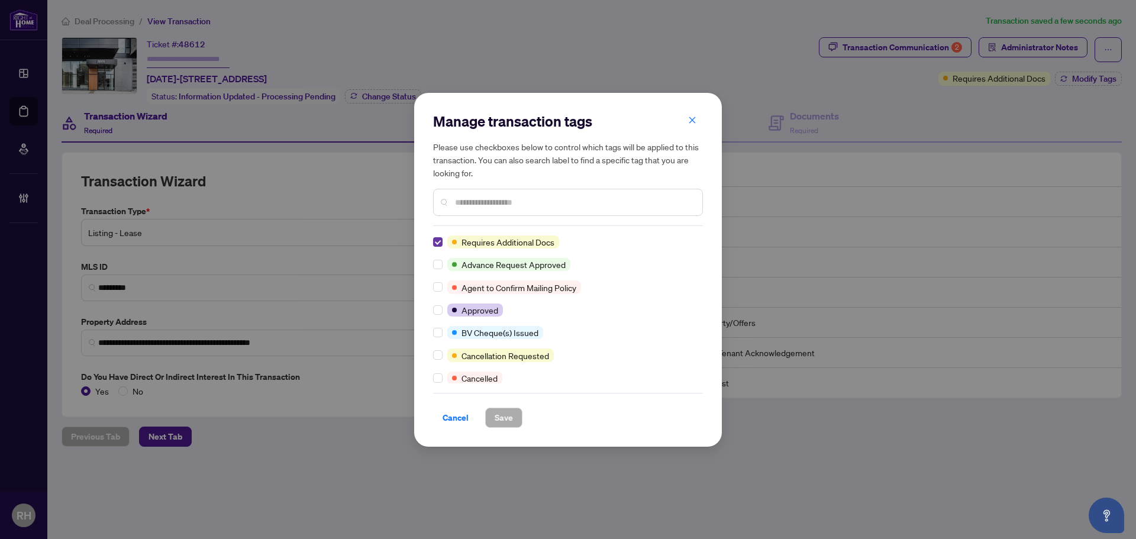
click at [440, 248] on label at bounding box center [437, 241] width 9 height 13
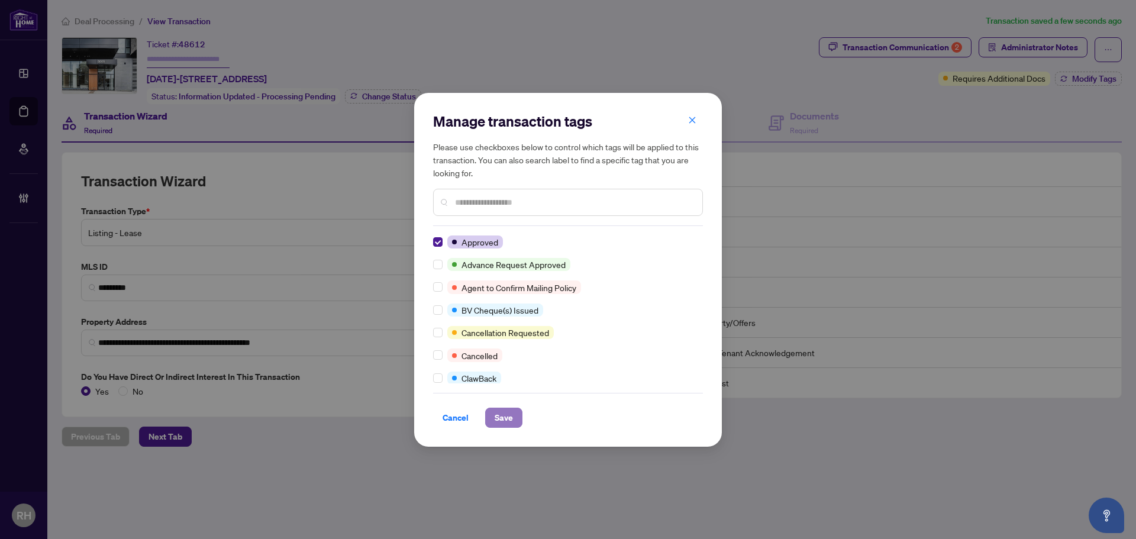
click at [510, 420] on span "Save" at bounding box center [503, 417] width 18 height 19
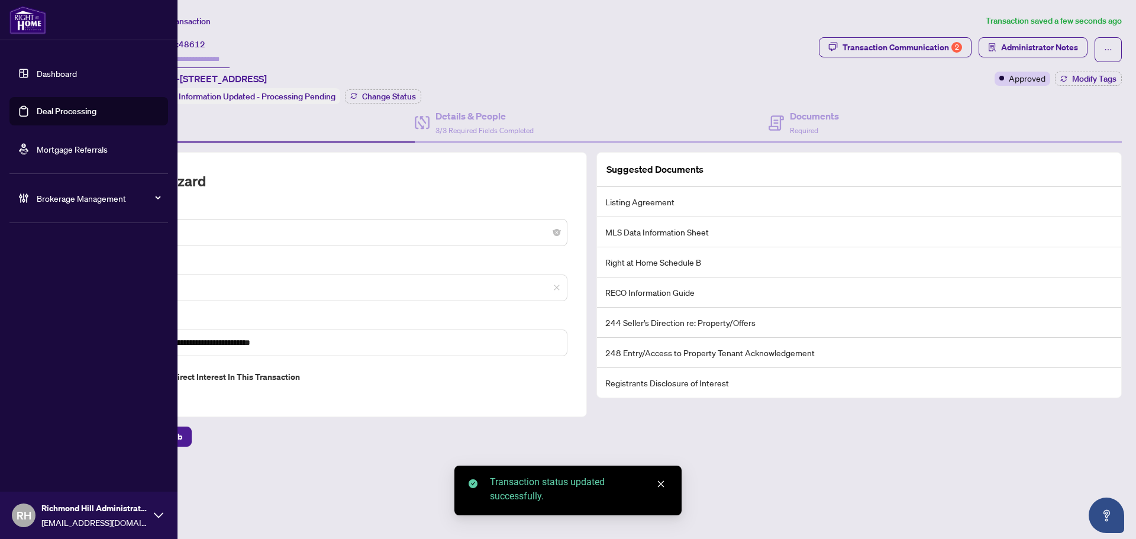
click at [61, 106] on link "Deal Processing" at bounding box center [67, 111] width 60 height 11
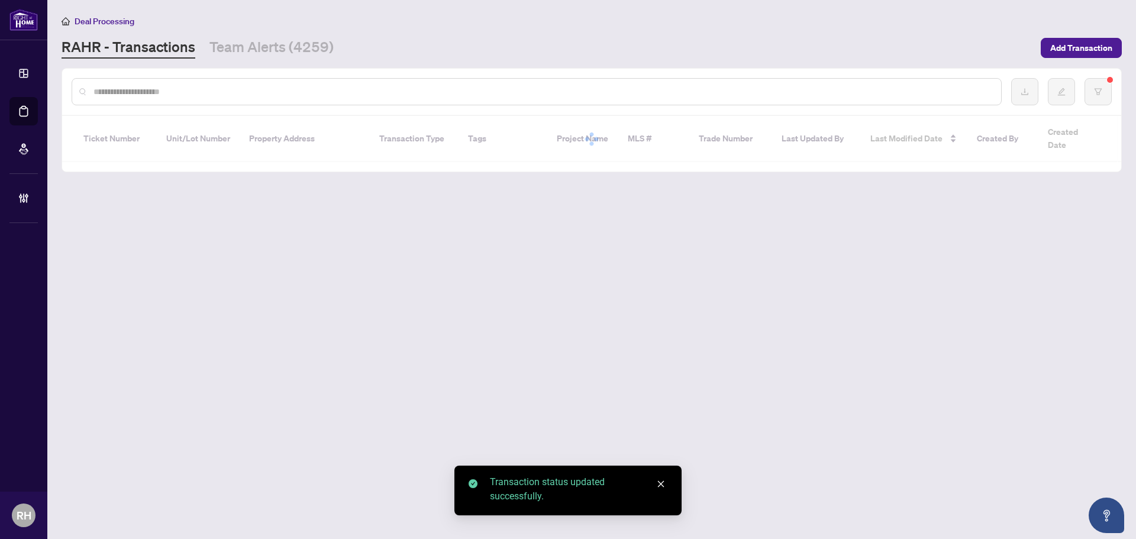
click at [218, 70] on div at bounding box center [591, 92] width 1059 height 46
click at [264, 40] on link "Team Alerts (4259)" at bounding box center [271, 47] width 124 height 21
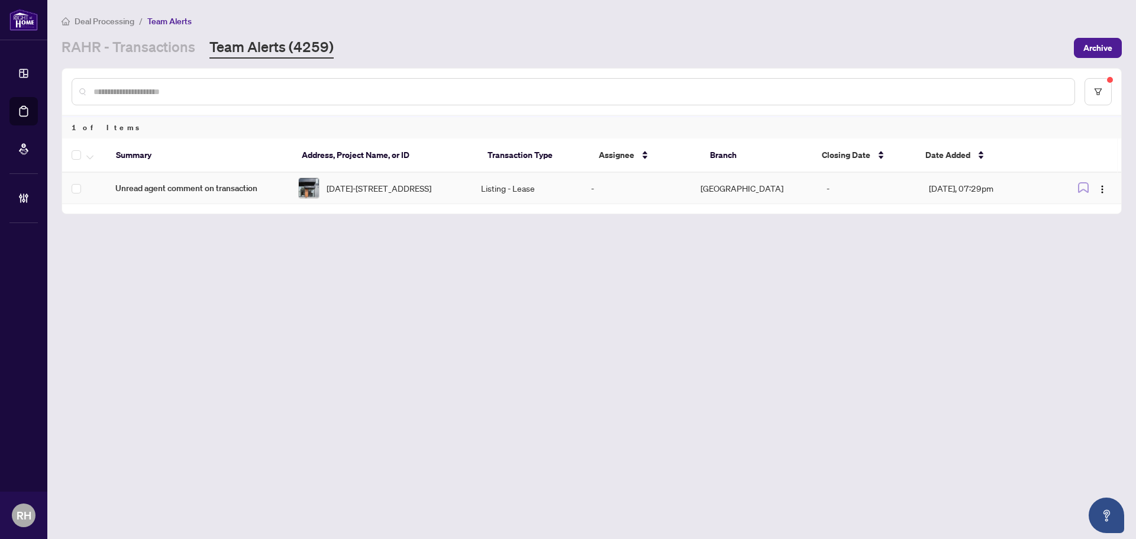
click at [84, 195] on td at bounding box center [84, 188] width 44 height 31
click at [93, 156] on button "button" at bounding box center [89, 155] width 13 height 14
click at [116, 254] on span "Complete Item" at bounding box center [130, 251] width 74 height 13
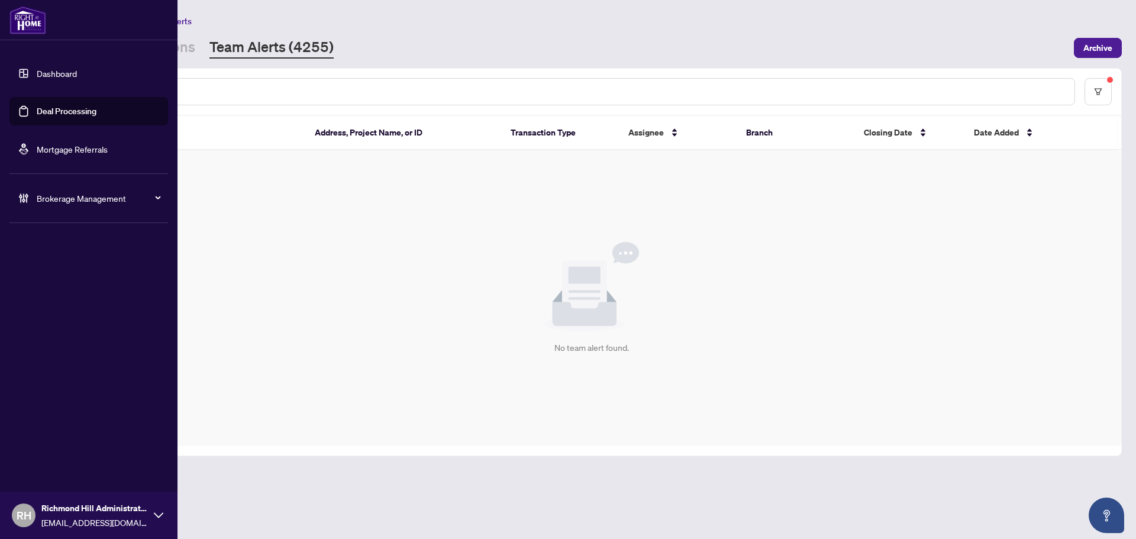
click at [175, 48] on div "Dashboard Deal Processing Mortgage Referrals Brokerage Management [PERSON_NAME]…" at bounding box center [88, 269] width 177 height 539
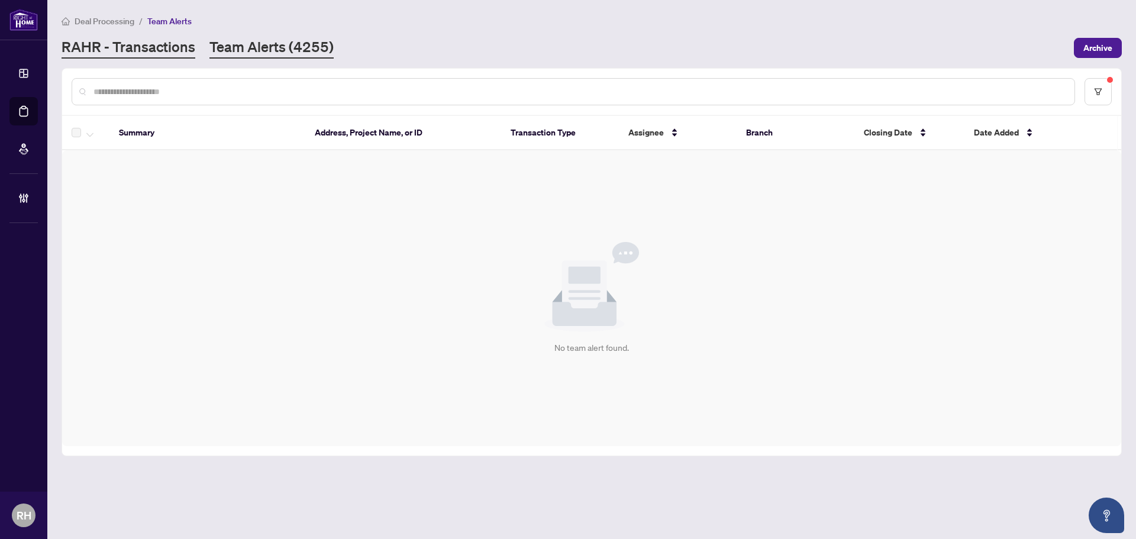
click at [185, 48] on link "RAHR - Transactions" at bounding box center [129, 47] width 134 height 21
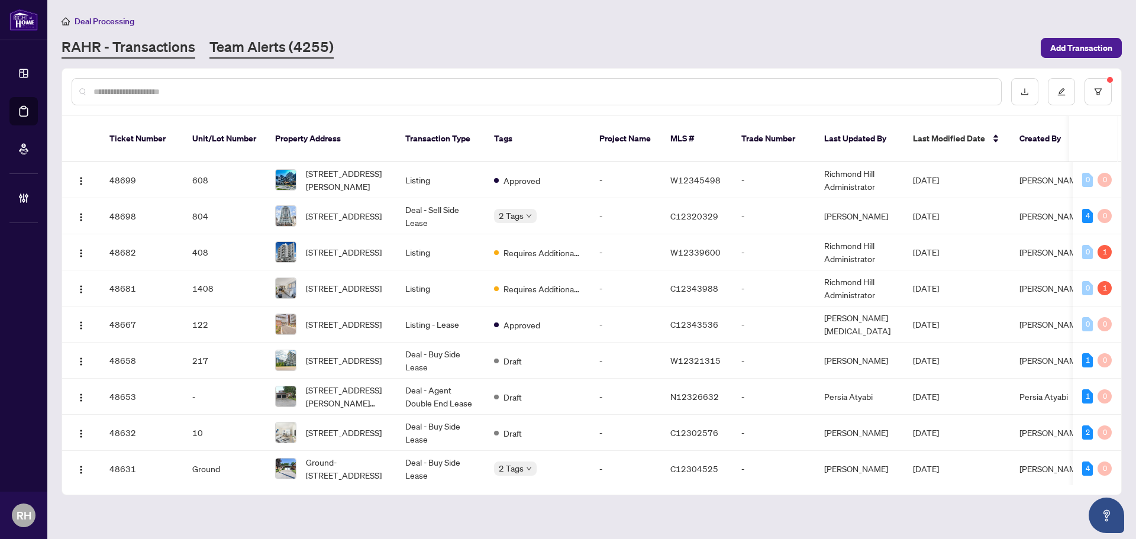
click at [297, 47] on link "Team Alerts (4255)" at bounding box center [271, 47] width 124 height 21
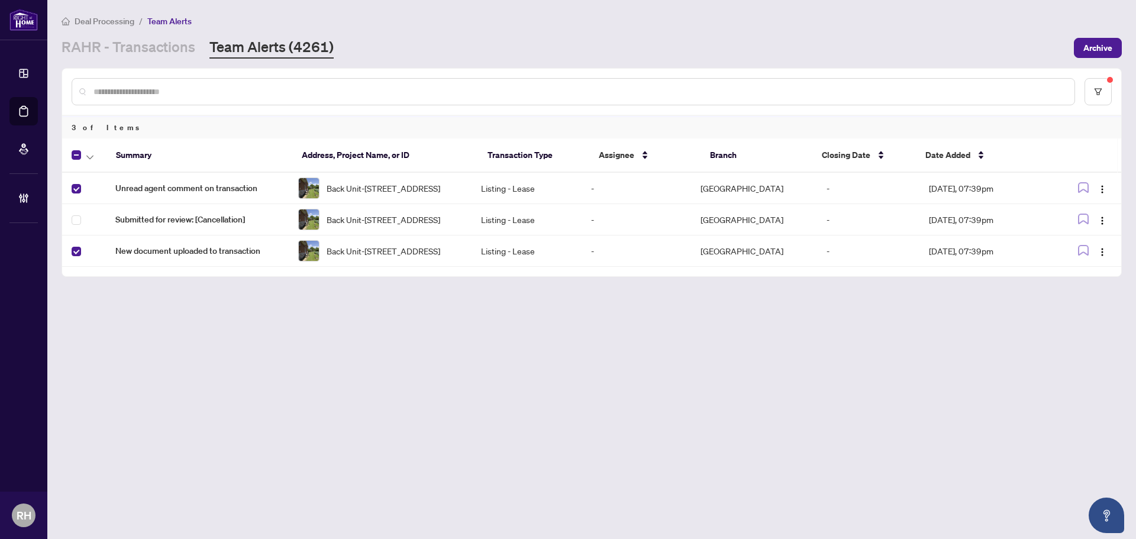
click at [176, 198] on td "Unread agent comment on transaction" at bounding box center [197, 188] width 183 height 31
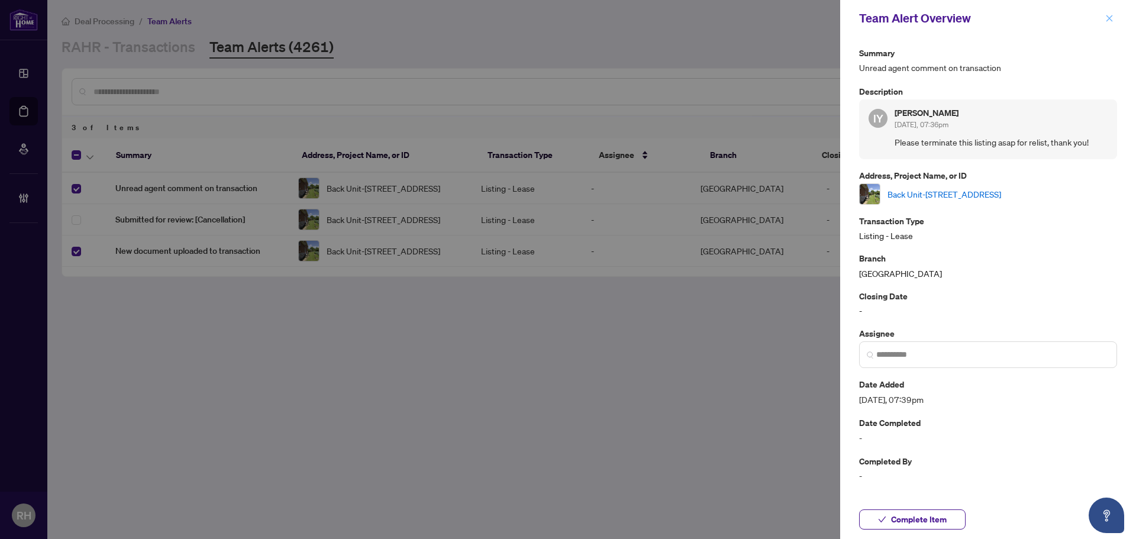
click at [1106, 21] on icon "close" at bounding box center [1109, 18] width 8 height 8
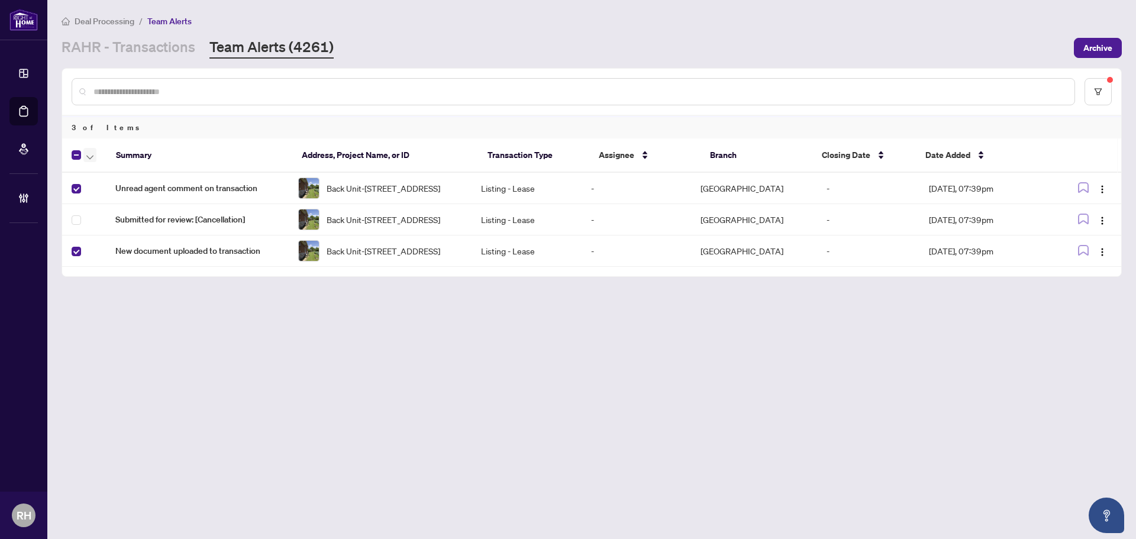
click at [91, 150] on span "button" at bounding box center [89, 154] width 7 height 13
click at [128, 255] on span "Complete Item" at bounding box center [130, 251] width 74 height 13
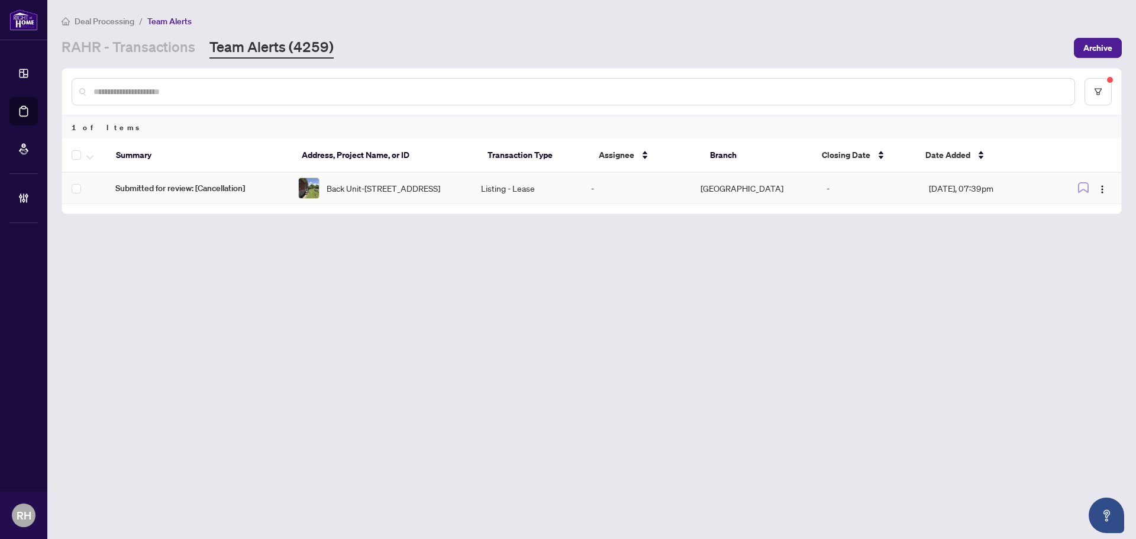
click at [440, 193] on span "Back Unit-[STREET_ADDRESS]" at bounding box center [383, 188] width 114 height 13
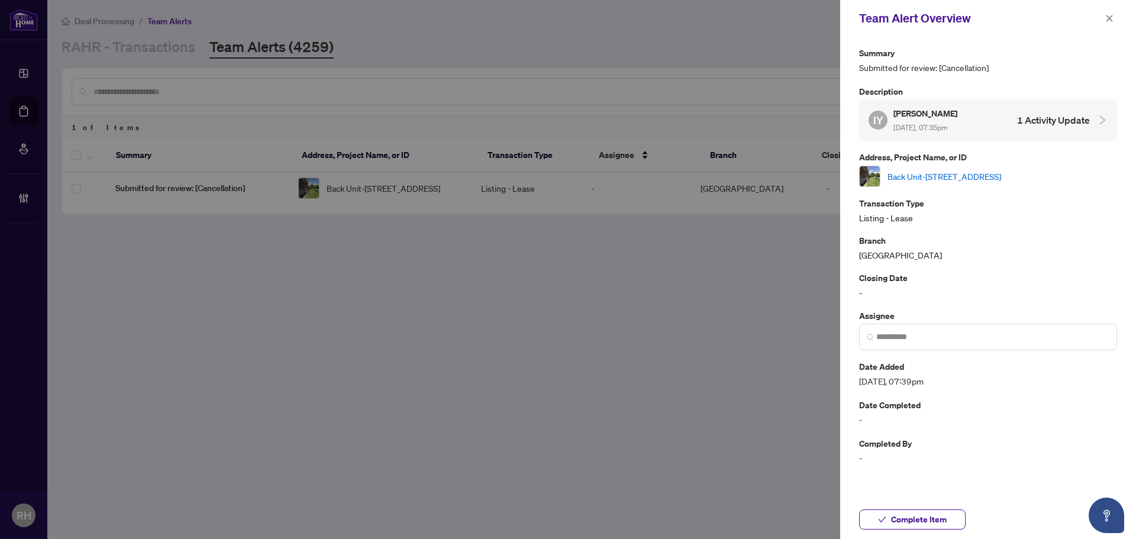
click at [961, 180] on link "Back Unit-[STREET_ADDRESS]" at bounding box center [944, 176] width 114 height 13
click at [1105, 17] on icon "close" at bounding box center [1109, 18] width 8 height 8
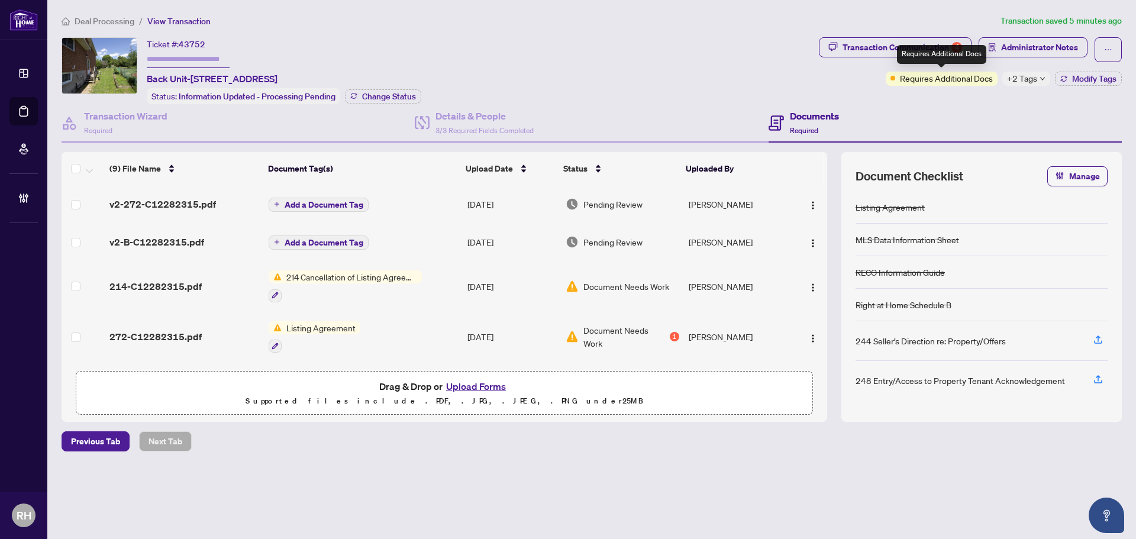
click at [925, 63] on div "Requires Additional Docs" at bounding box center [941, 54] width 89 height 19
click at [915, 48] on div "Requires Additional Docs" at bounding box center [941, 54] width 89 height 19
click at [872, 48] on div "Transaction Communication 4" at bounding box center [901, 47] width 119 height 19
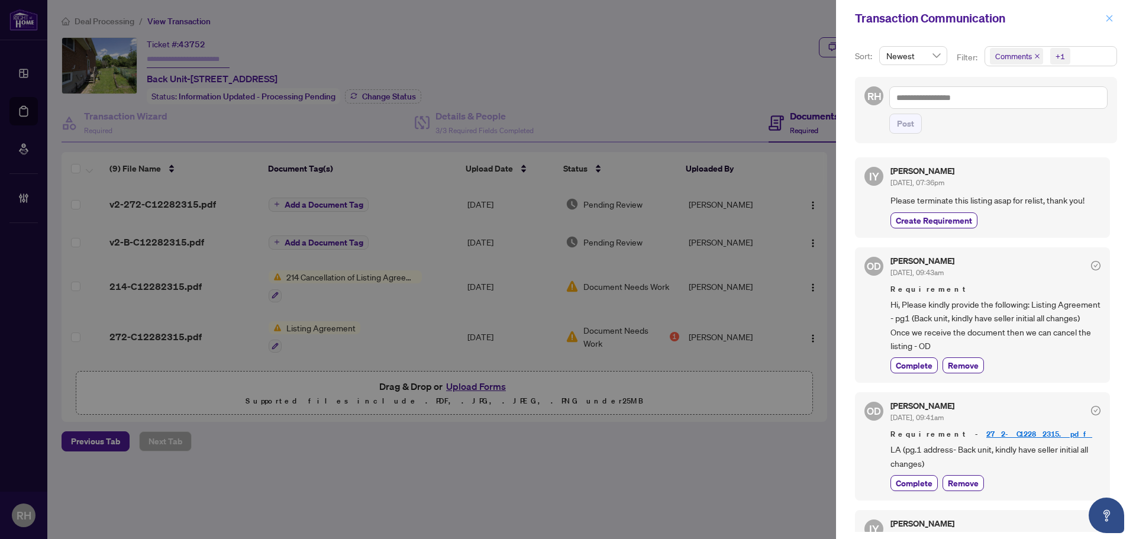
click at [1101, 18] on button "button" at bounding box center [1108, 18] width 15 height 14
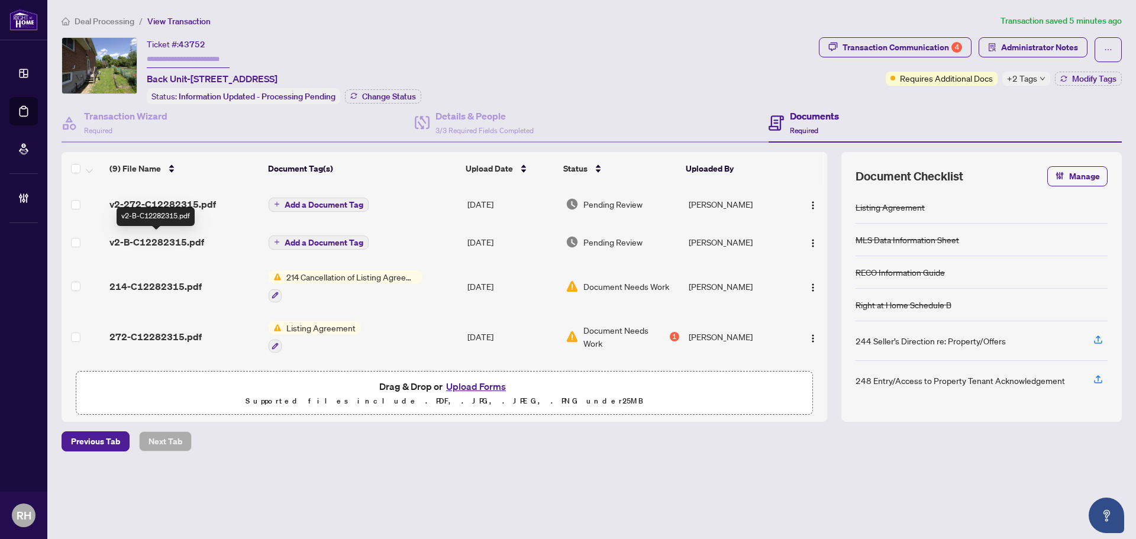
click at [161, 243] on span "v2-B-C12282315.pdf" at bounding box center [156, 242] width 95 height 14
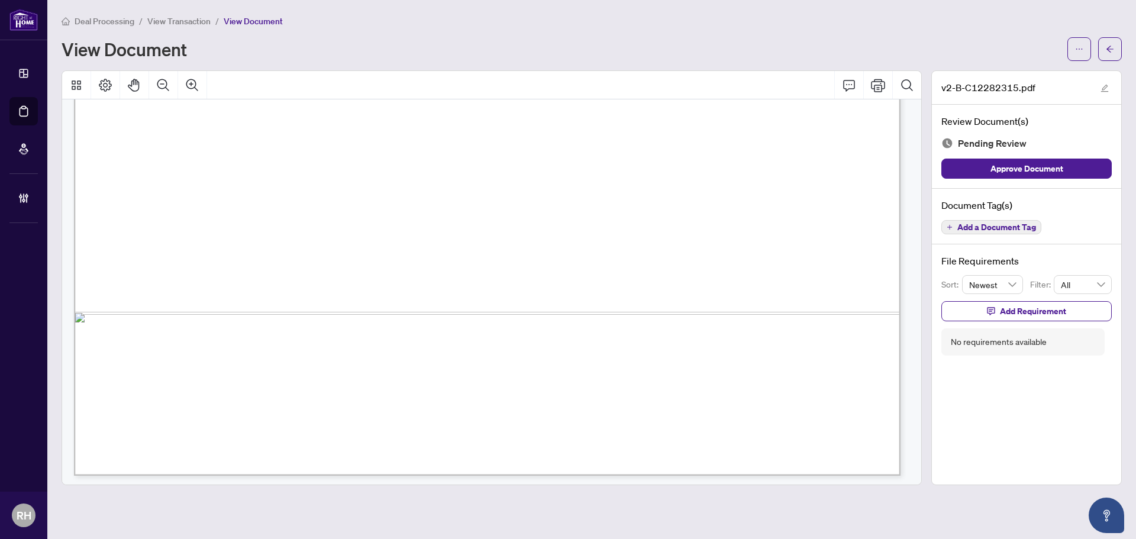
scroll to position [708, 0]
click at [1000, 235] on div "Document Tag(s) Add a Document Tag" at bounding box center [1025, 217] width 189 height 56
click at [999, 227] on span "Add a Document Tag" at bounding box center [996, 227] width 79 height 8
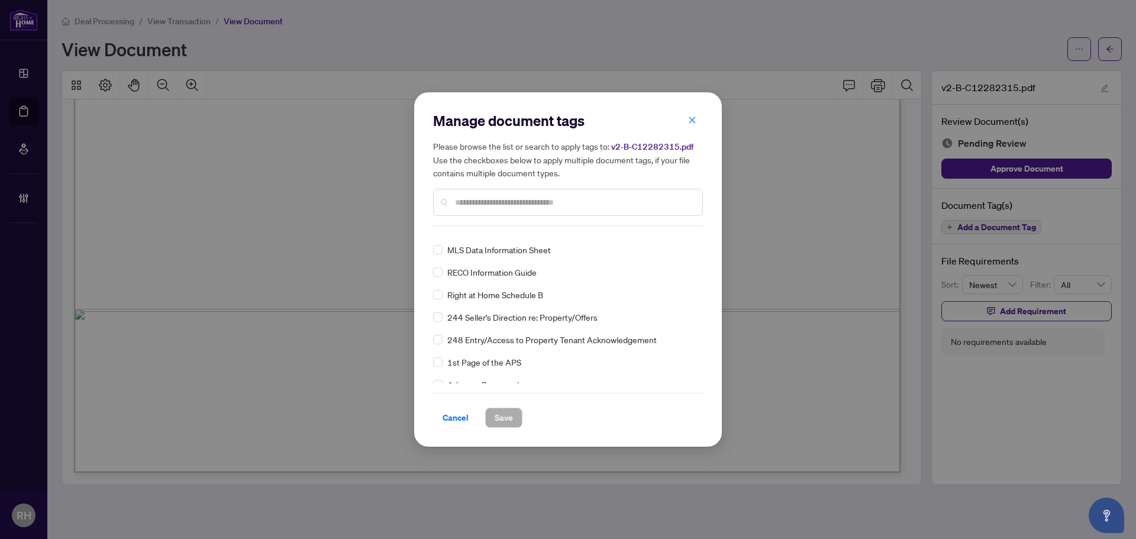
scroll to position [0, 0]
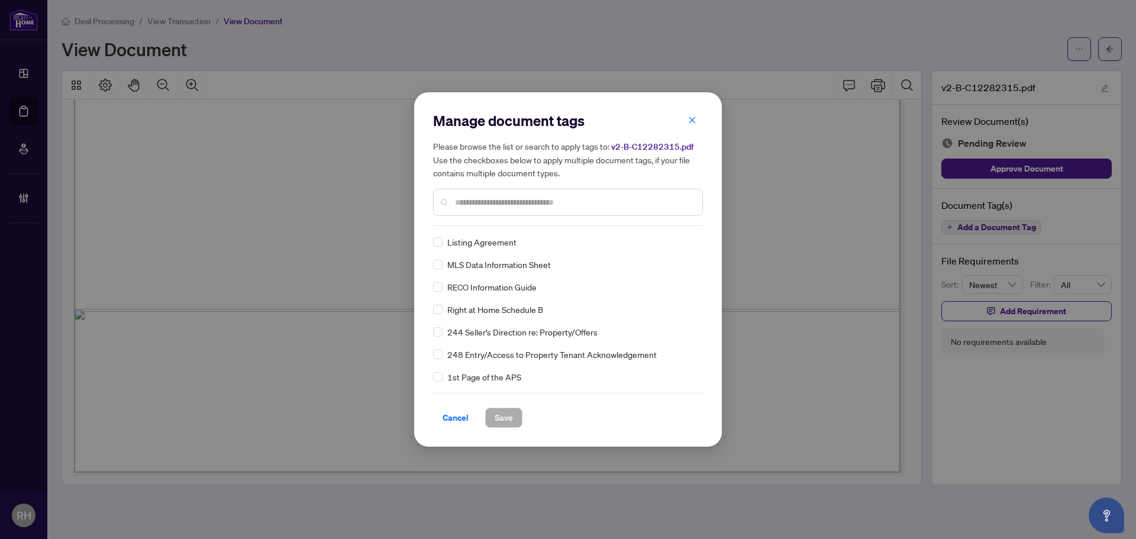
click at [444, 308] on div "Right at Home Schedule B" at bounding box center [564, 309] width 263 height 13
click at [440, 315] on label at bounding box center [437, 309] width 9 height 13
click at [697, 240] on div "Right at Home Schedule B Listing Agreement MLS Data Information Sheet RECO Info…" at bounding box center [568, 309] width 270 height 148
drag, startPoint x: 690, startPoint y: 241, endPoint x: 687, endPoint y: 247, distance: 6.6
click at [690, 241] on icon at bounding box center [691, 242] width 7 height 4
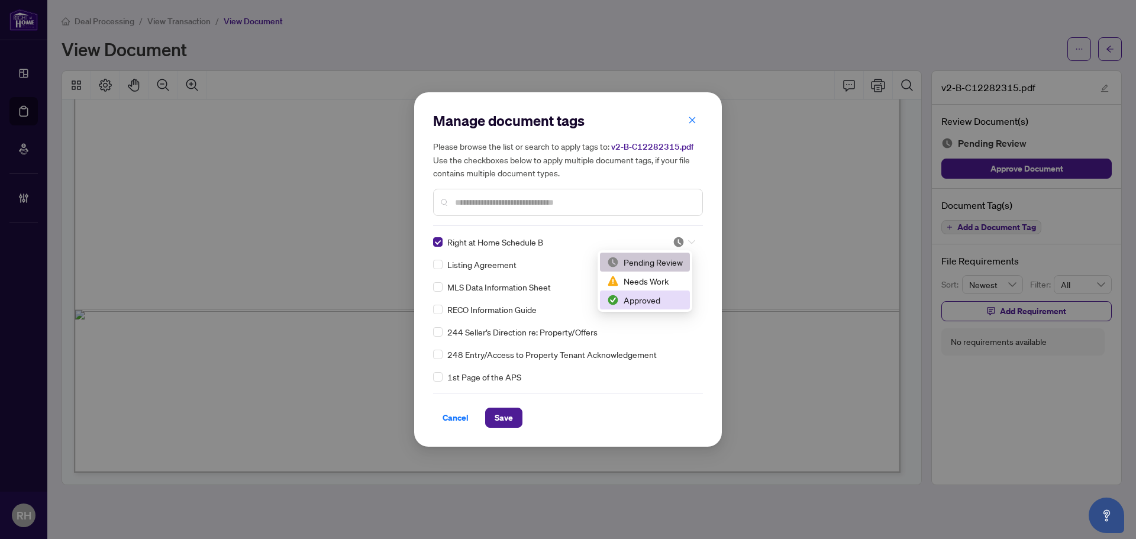
click at [667, 298] on div "Approved" at bounding box center [645, 299] width 76 height 13
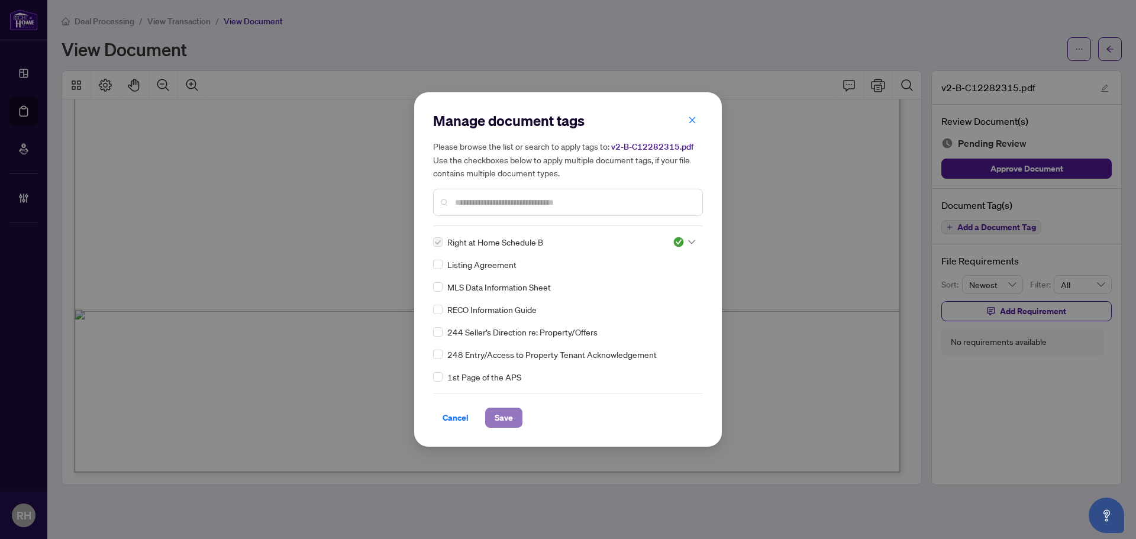
click at [512, 415] on span "Save" at bounding box center [503, 417] width 18 height 19
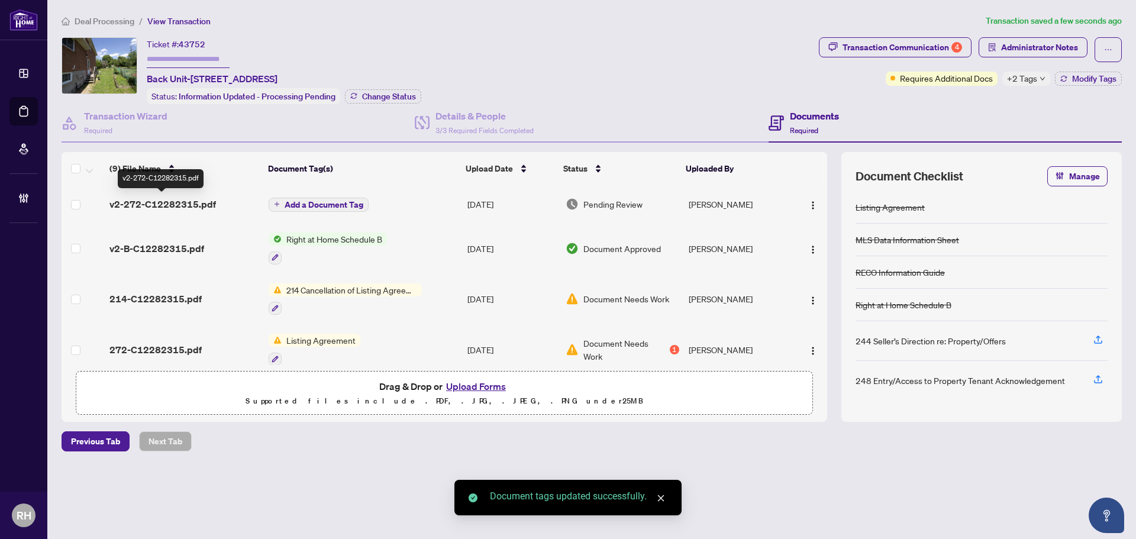
click at [198, 203] on span "v2-272-C12282315.pdf" at bounding box center [162, 204] width 106 height 14
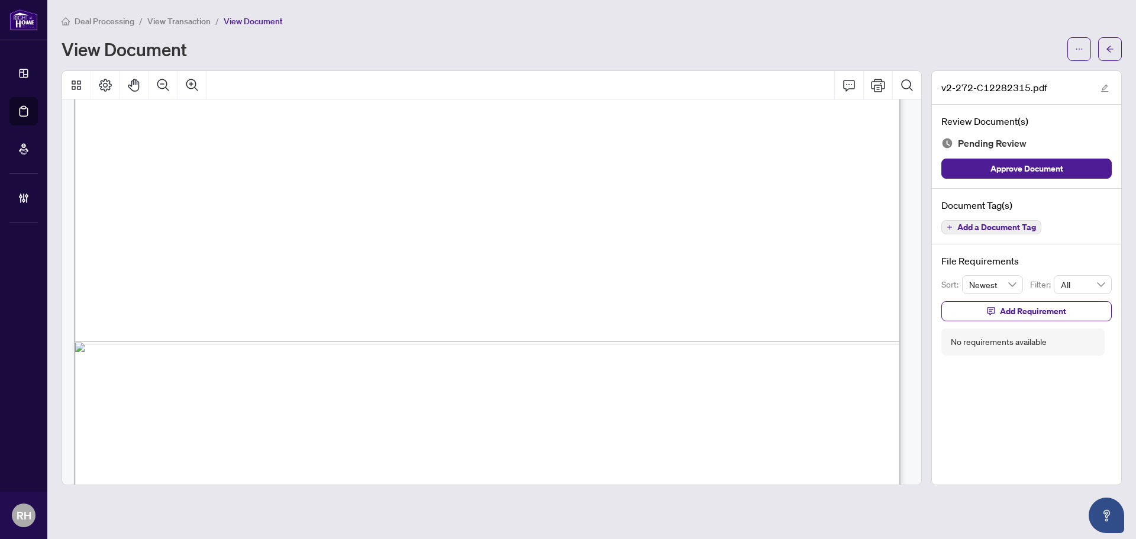
scroll to position [5093, 0]
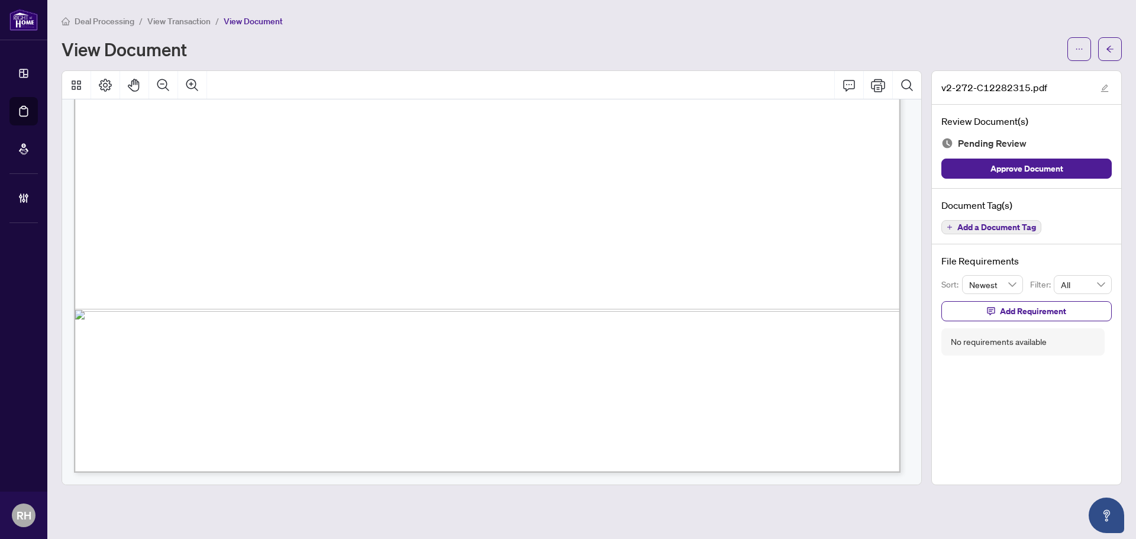
click at [943, 231] on button "Add a Document Tag" at bounding box center [991, 227] width 100 height 14
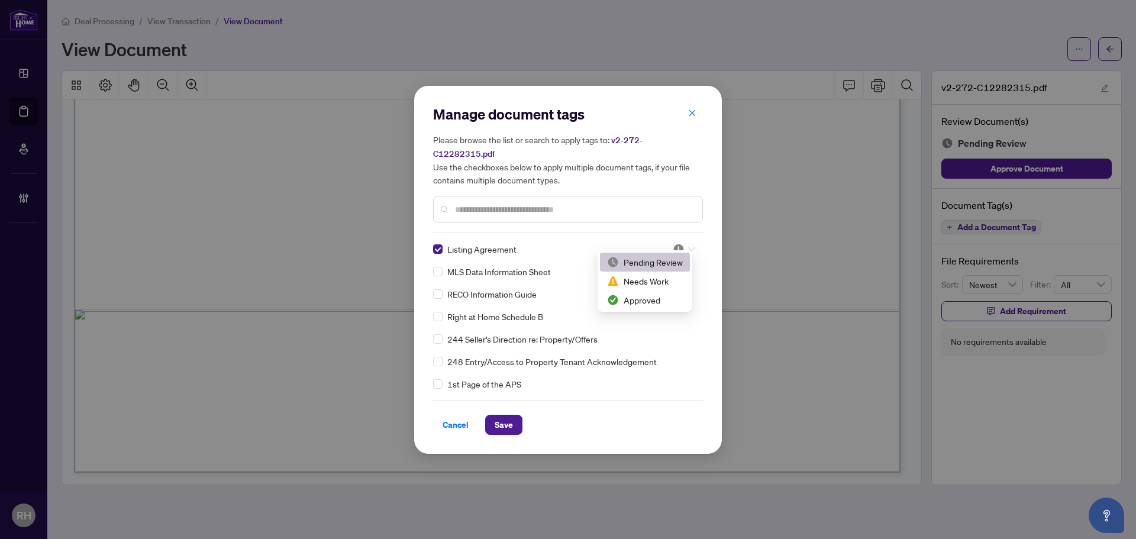
click at [684, 248] on span at bounding box center [683, 249] width 22 height 18
click at [664, 292] on div "Approved" at bounding box center [645, 299] width 90 height 19
click at [528, 416] on div "Cancel Save" at bounding box center [568, 425] width 270 height 20
click at [508, 415] on span "Save" at bounding box center [503, 424] width 18 height 19
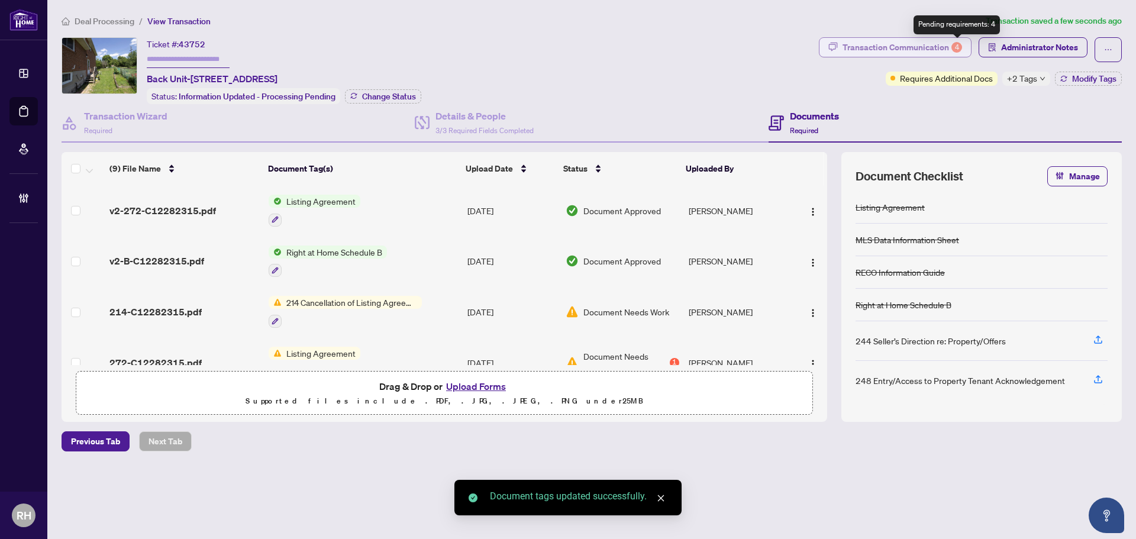
click at [954, 38] on div "Transaction Communication 4" at bounding box center [901, 47] width 119 height 19
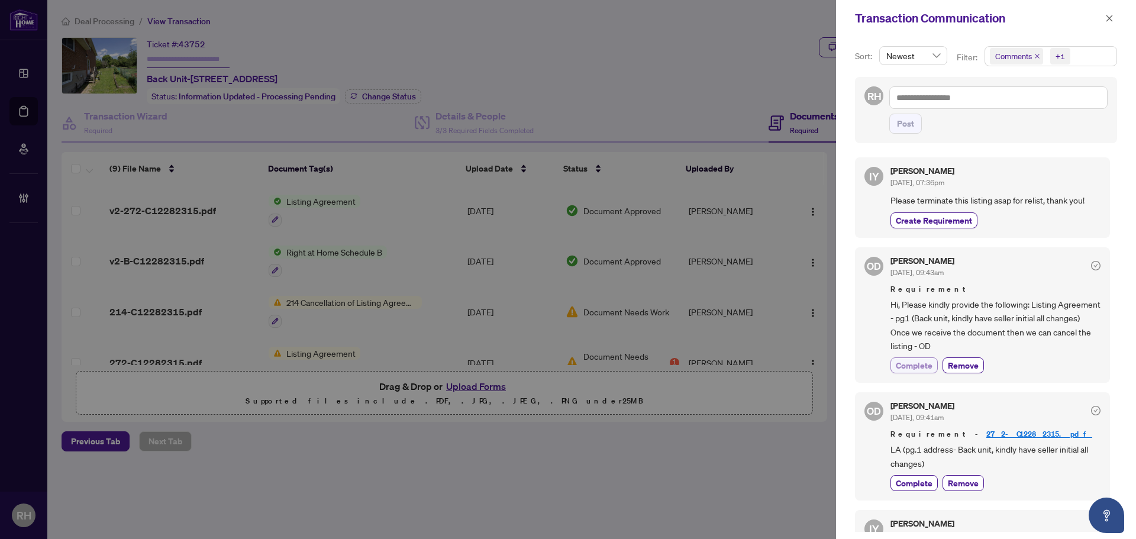
click at [904, 370] on span "Complete" at bounding box center [913, 365] width 37 height 12
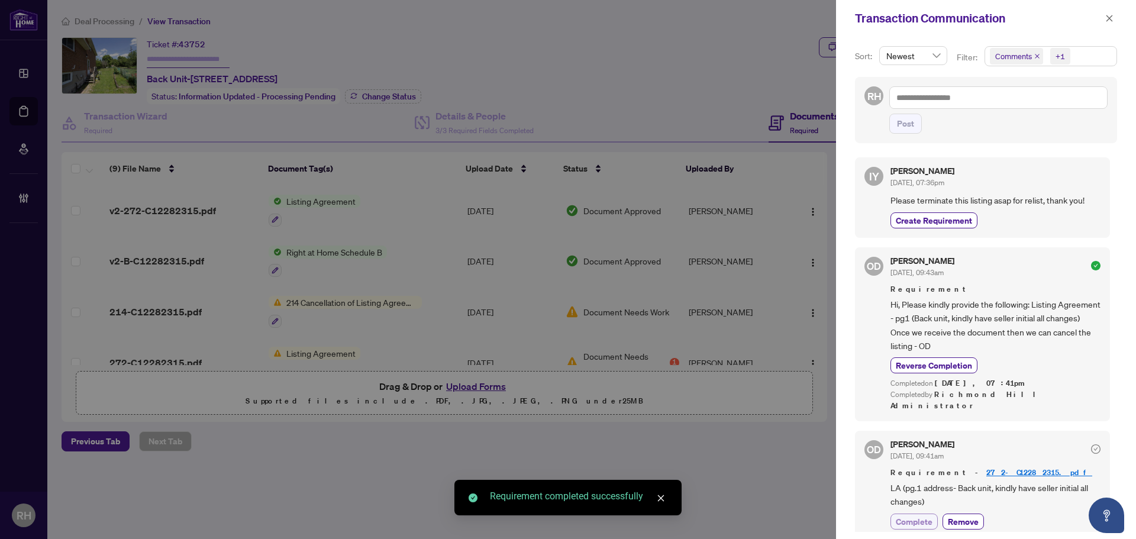
click at [907, 515] on span "Complete" at bounding box center [913, 521] width 37 height 12
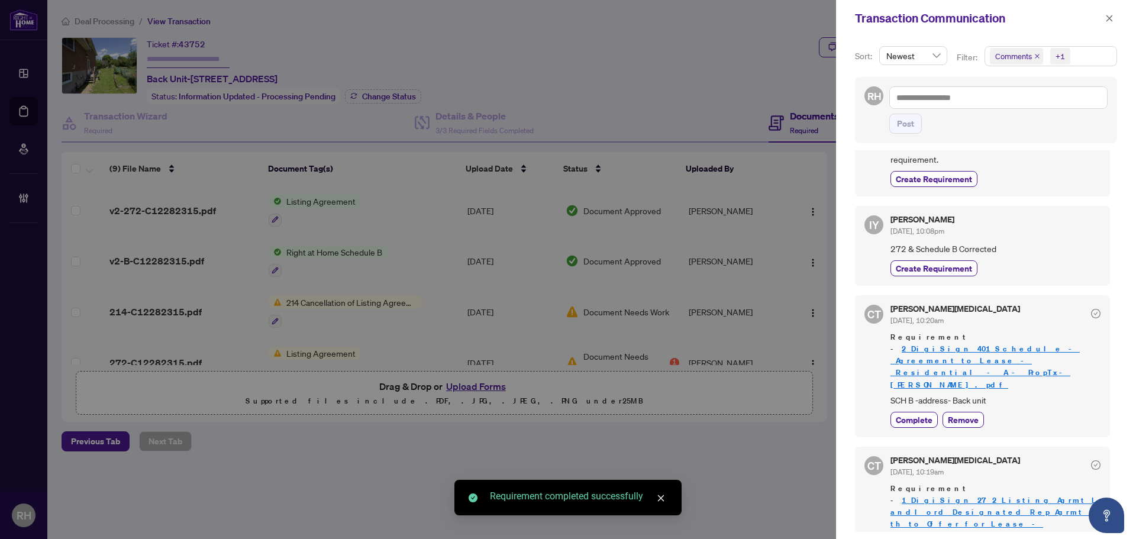
scroll to position [486, 0]
click at [905, 411] on span "Complete" at bounding box center [913, 417] width 37 height 12
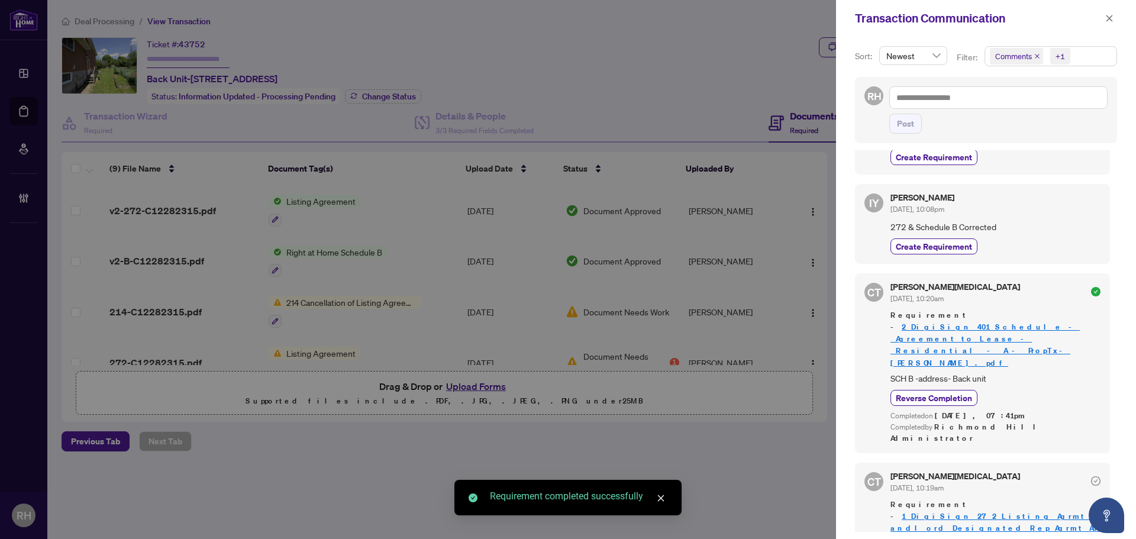
scroll to position [513, 0]
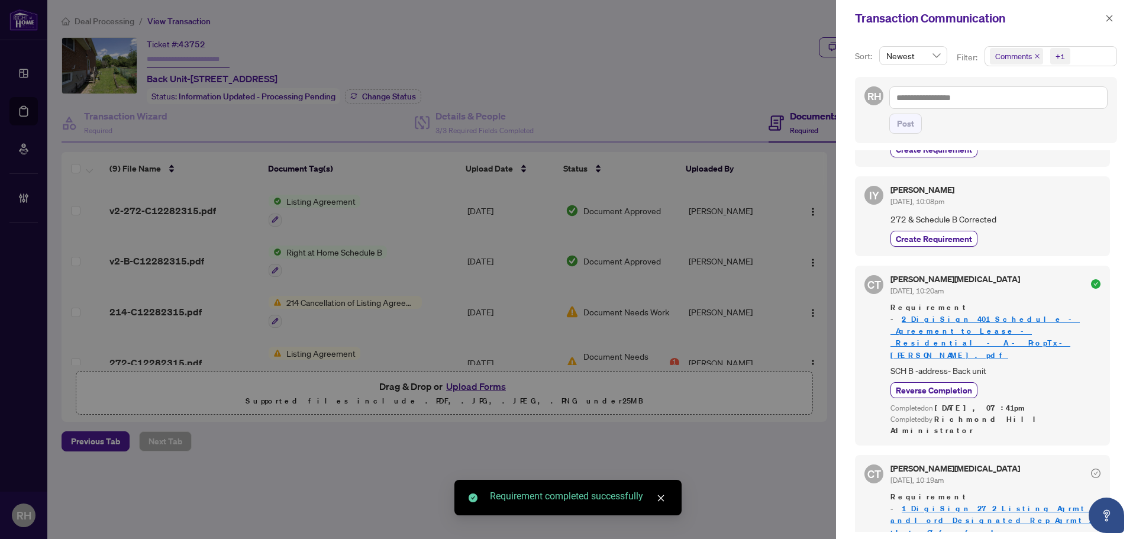
click at [1104, 20] on button "button" at bounding box center [1108, 18] width 15 height 14
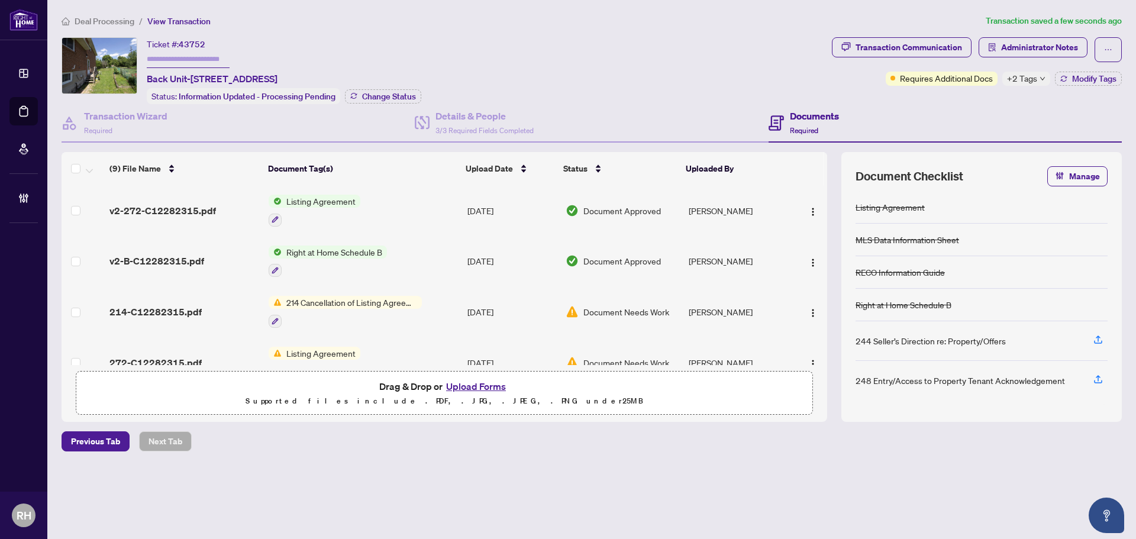
click at [202, 302] on td "214-C12282315.pdf" at bounding box center [184, 311] width 159 height 51
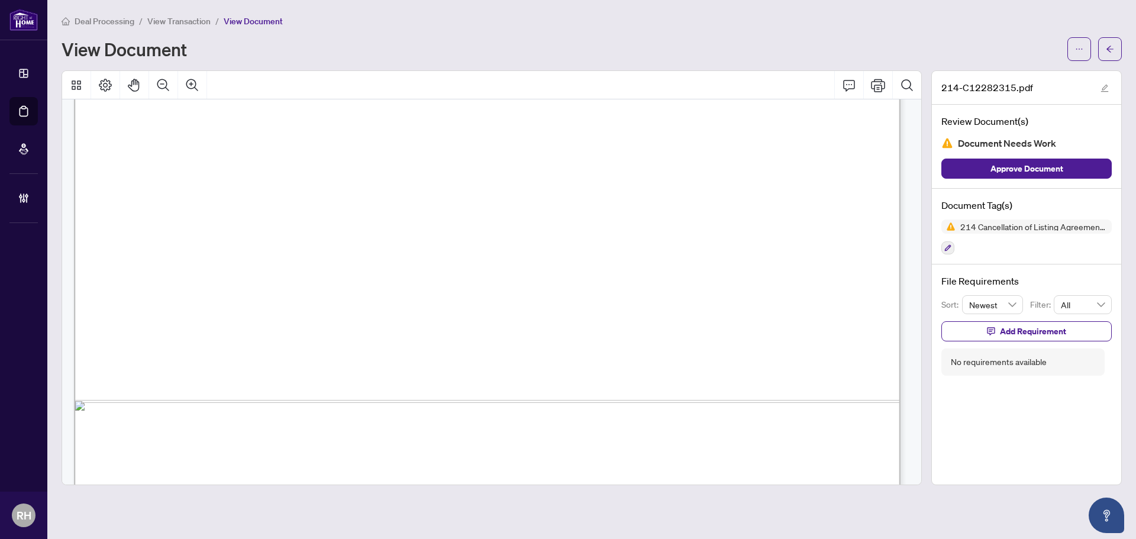
scroll to position [708, 0]
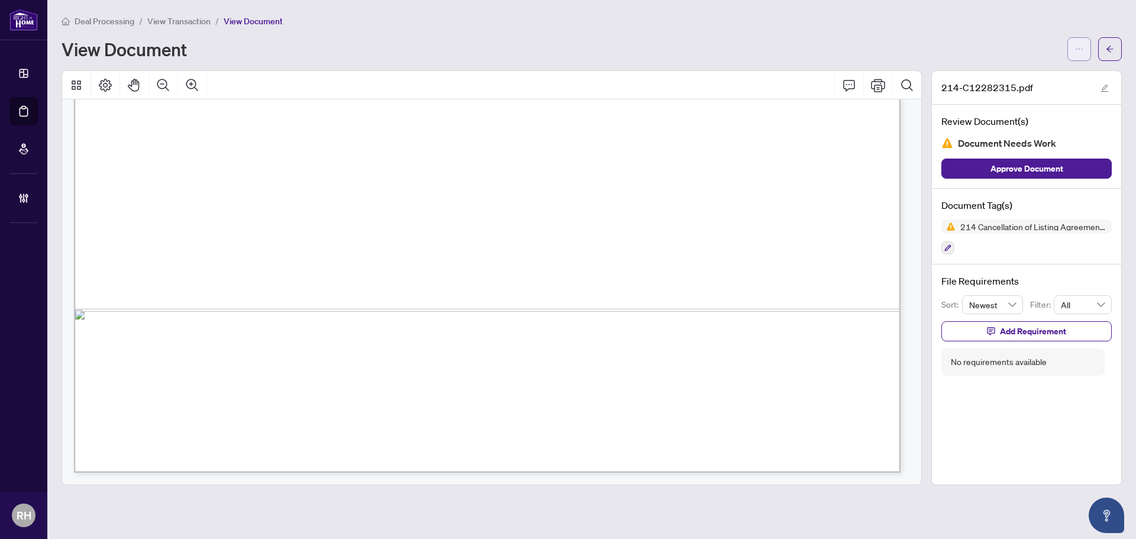
click at [1069, 43] on button "button" at bounding box center [1079, 49] width 24 height 24
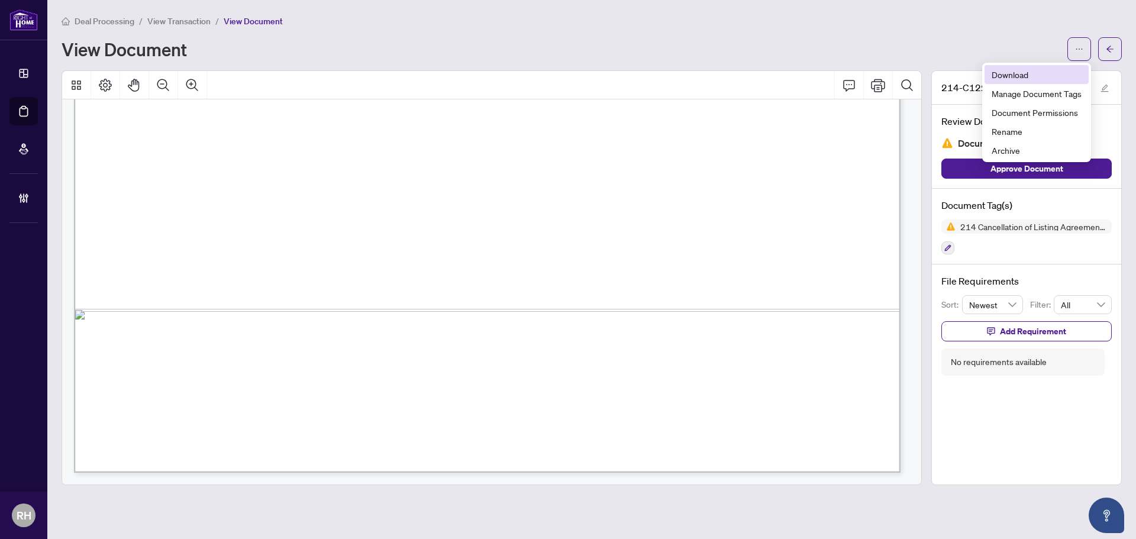
click at [1026, 80] on span "Download" at bounding box center [1036, 74] width 90 height 13
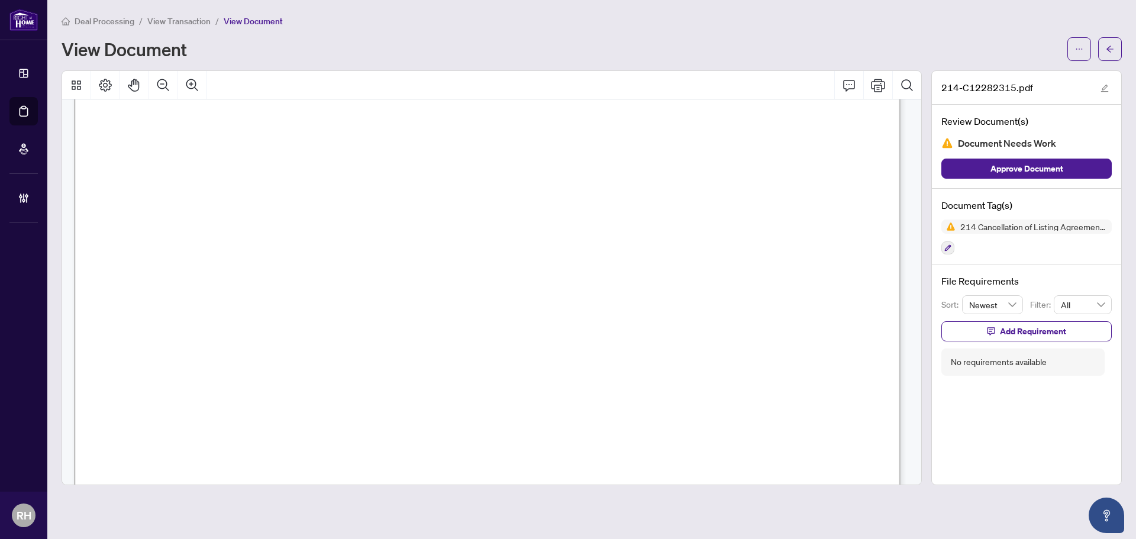
scroll to position [0, 0]
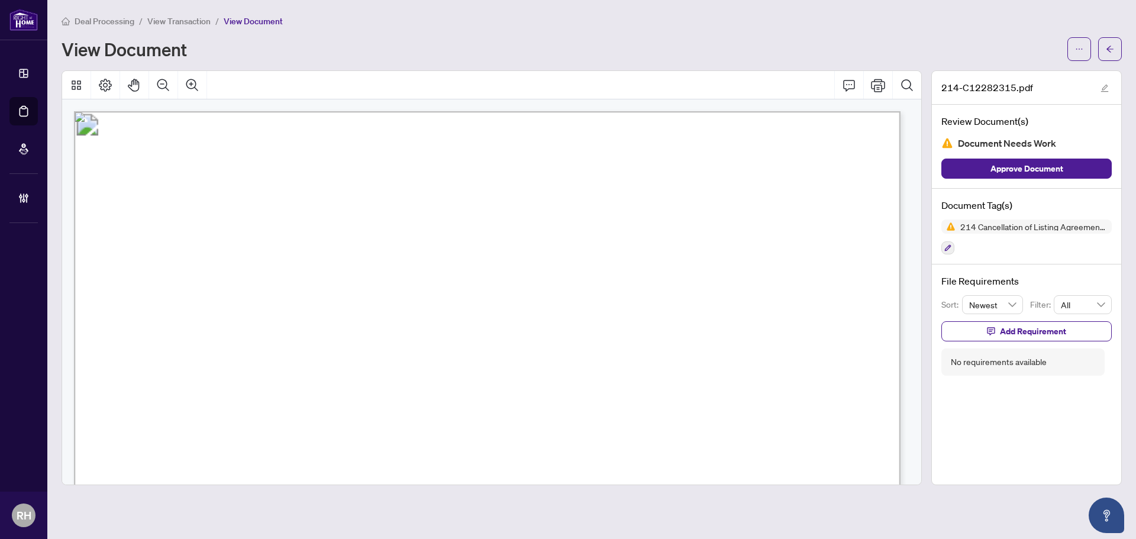
drag, startPoint x: 448, startPoint y: 271, endPoint x: 259, endPoint y: 270, distance: 189.3
click at [259, 270] on span "159 Mintwood Dr, Back Unit, Toronto, ON M2M 3A6" at bounding box center [317, 272] width 117 height 13
click at [411, 66] on div "Deal Processing / View Transaction / View Document View Document 214-C12282315.…" at bounding box center [592, 249] width 1060 height 471
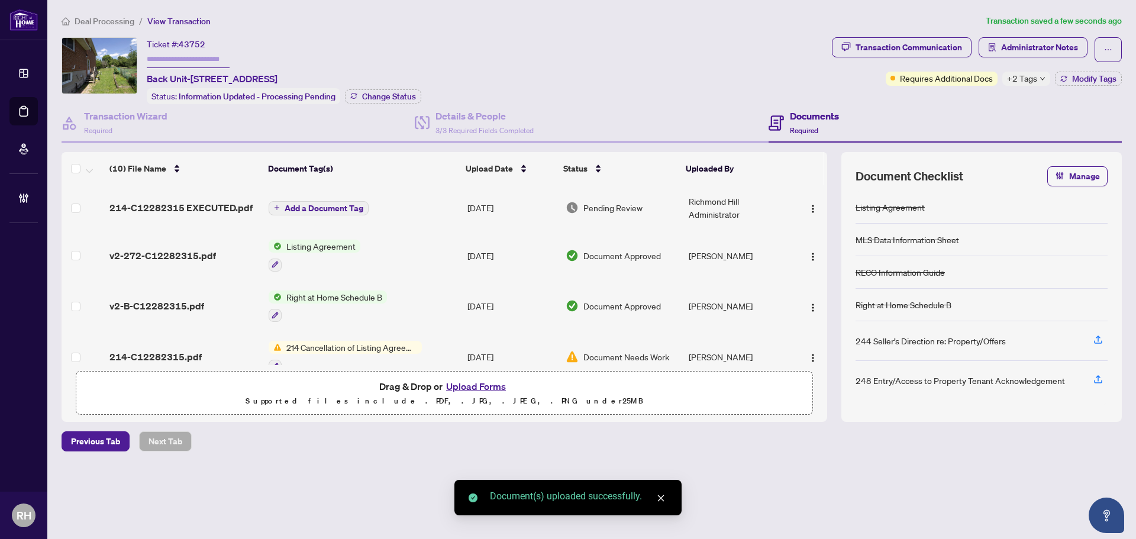
click at [289, 204] on span "Add a Document Tag" at bounding box center [323, 208] width 79 height 8
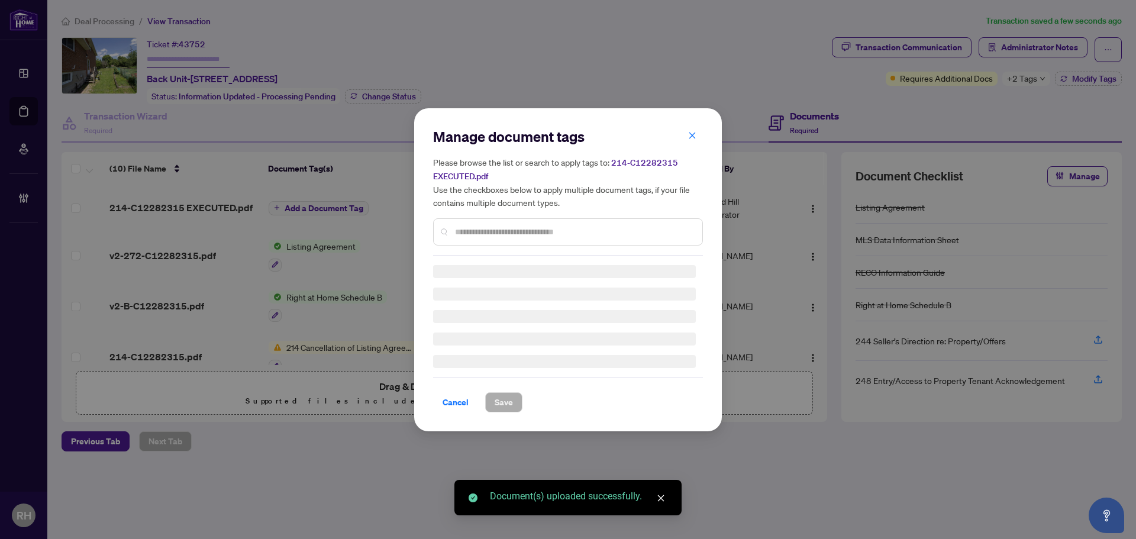
click at [491, 229] on input "text" at bounding box center [574, 231] width 238 height 13
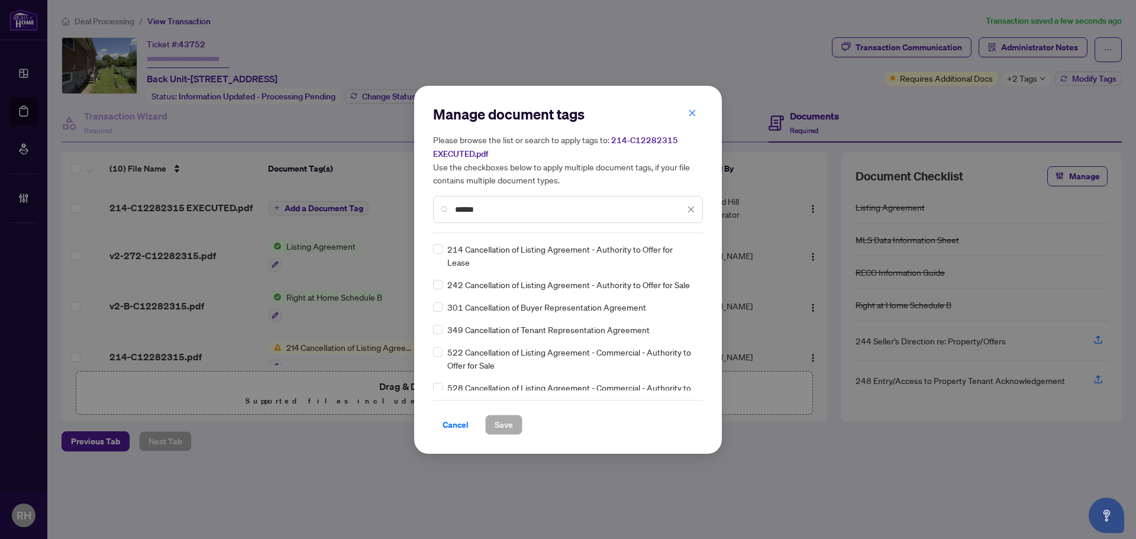
type input "******"
click at [432, 254] on div "Manage document tags Please browse the list or search to apply tags to: 214-C12…" at bounding box center [568, 270] width 308 height 368
click at [440, 254] on label at bounding box center [437, 248] width 9 height 13
click at [665, 261] on div "214 Cancellation of Listing Agreement - Authority to Offer for Lease" at bounding box center [564, 255] width 263 height 26
click at [676, 262] on input "search" at bounding box center [678, 256] width 12 height 18
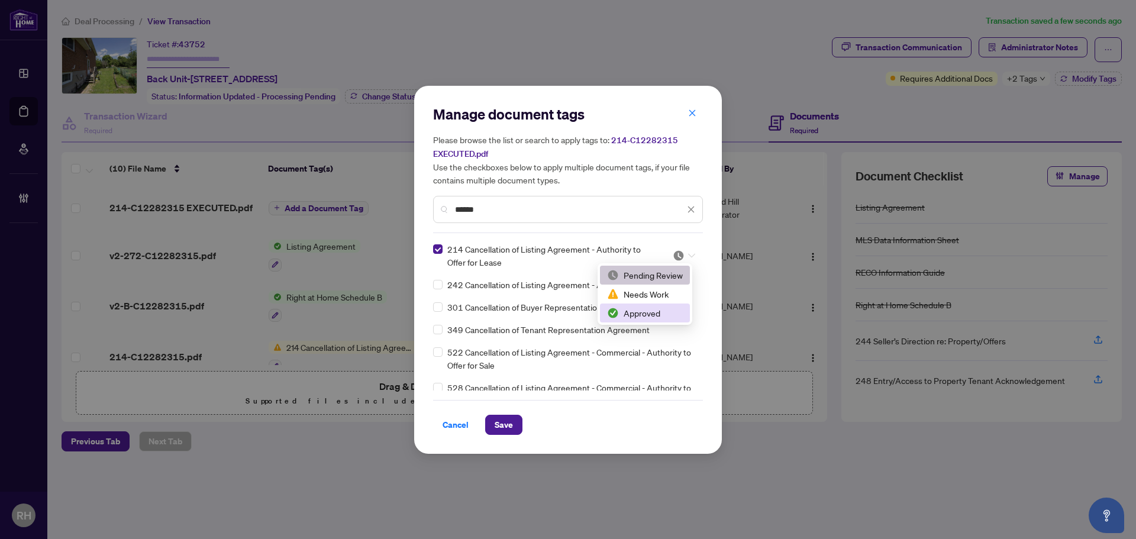
click at [661, 313] on div "Approved" at bounding box center [645, 312] width 76 height 13
click at [516, 410] on div "Cancel Save" at bounding box center [568, 417] width 270 height 35
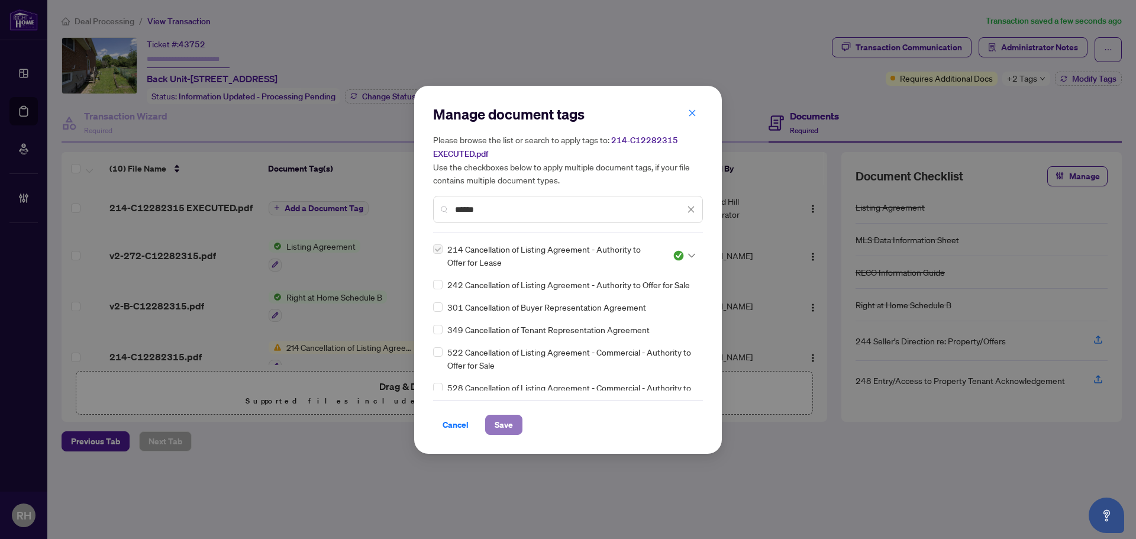
click at [515, 422] on button "Save" at bounding box center [503, 425] width 37 height 20
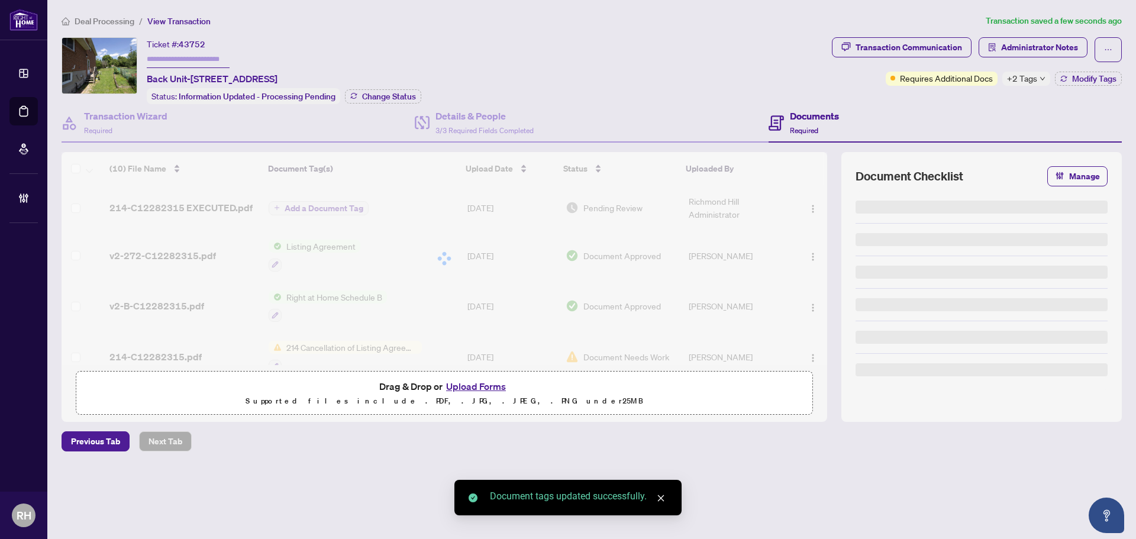
click at [808, 209] on div at bounding box center [444, 258] width 765 height 213
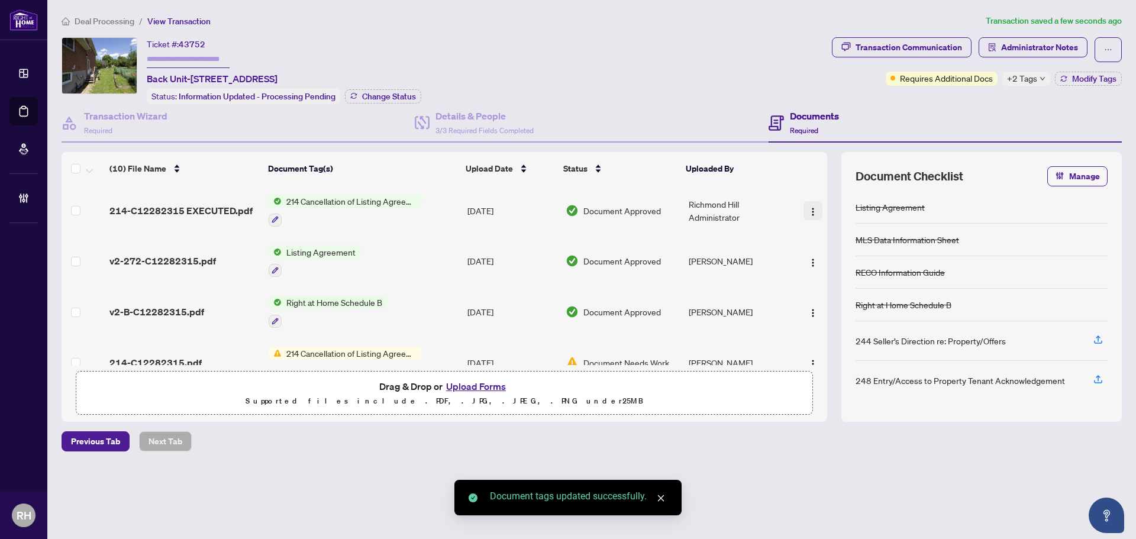
click at [812, 209] on img "button" at bounding box center [812, 211] width 9 height 9
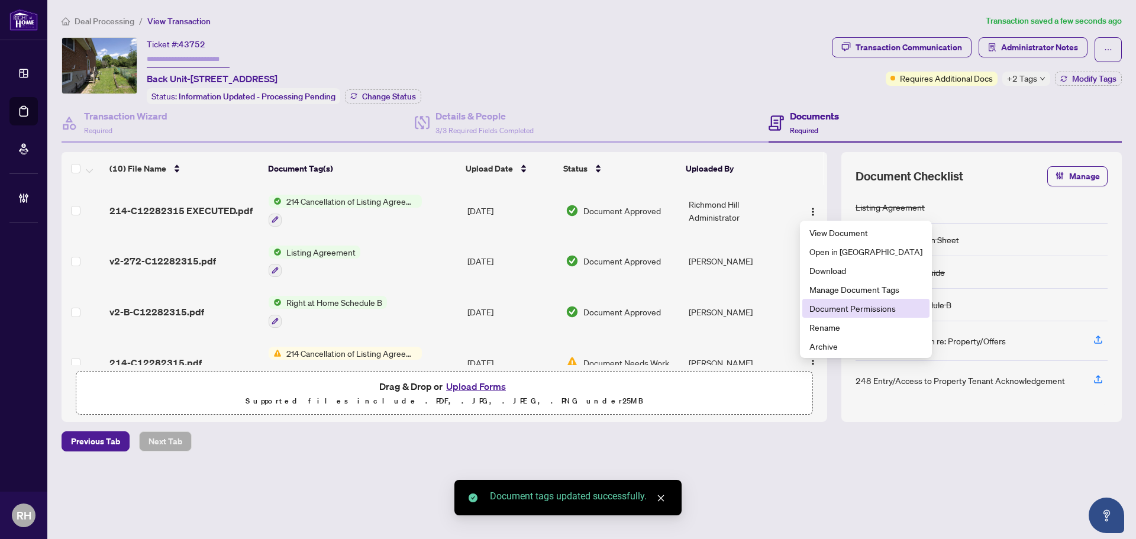
click at [820, 301] on li "Document Permissions" at bounding box center [865, 308] width 127 height 19
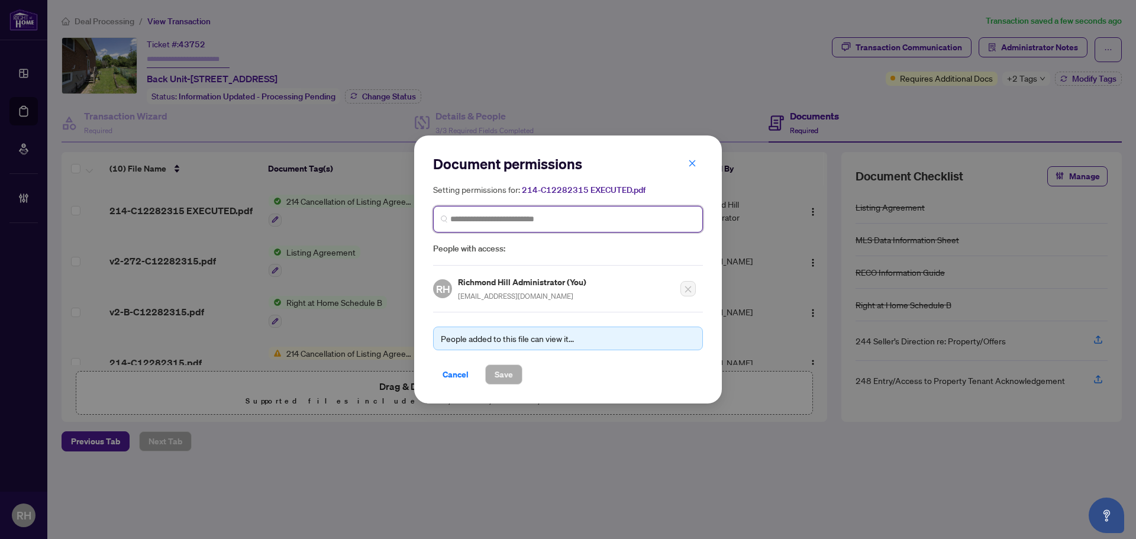
click at [519, 223] on input "search" at bounding box center [572, 219] width 245 height 12
type input "*********"
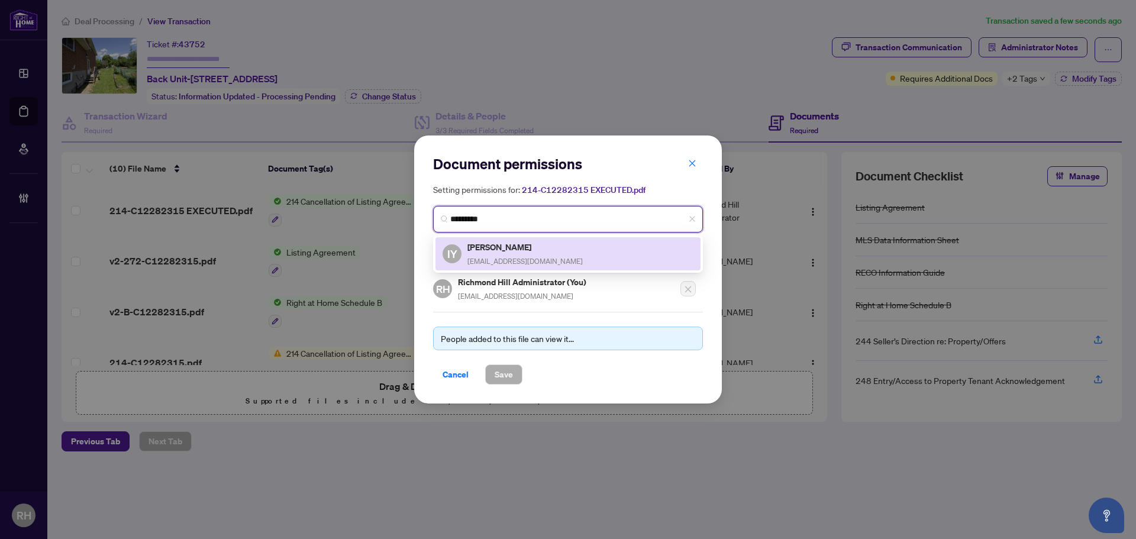
click at [522, 263] on span "hello@meetivan.ca" at bounding box center [524, 261] width 115 height 9
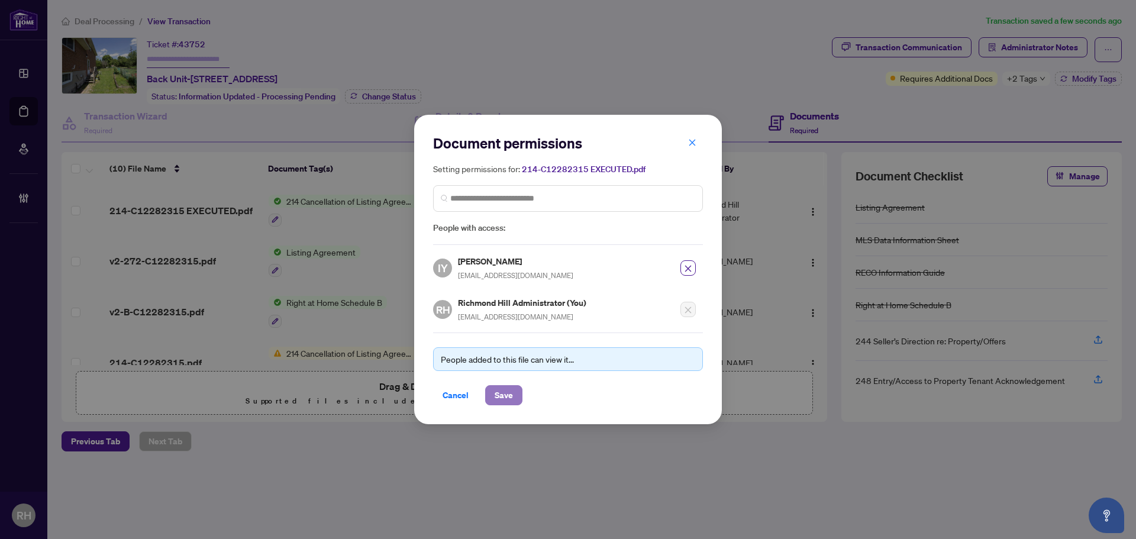
click at [500, 393] on span "Save" at bounding box center [503, 395] width 18 height 19
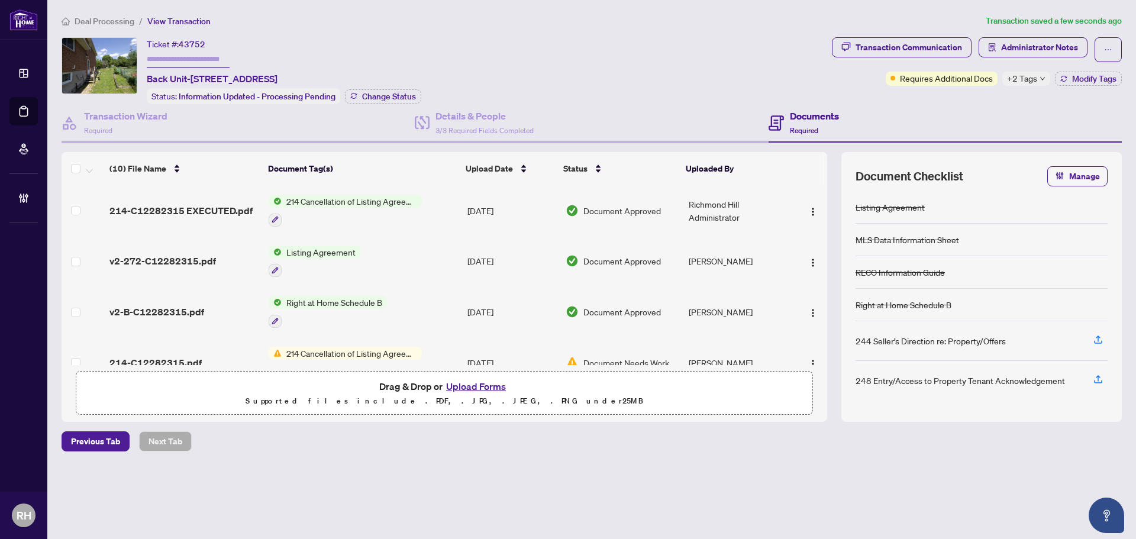
click at [918, 29] on div "Deal Processing / View Transaction Transaction saved a few seconds ago Ticket #…" at bounding box center [591, 253] width 1069 height 478
click at [911, 38] on div "Transaction Communication" at bounding box center [908, 47] width 106 height 19
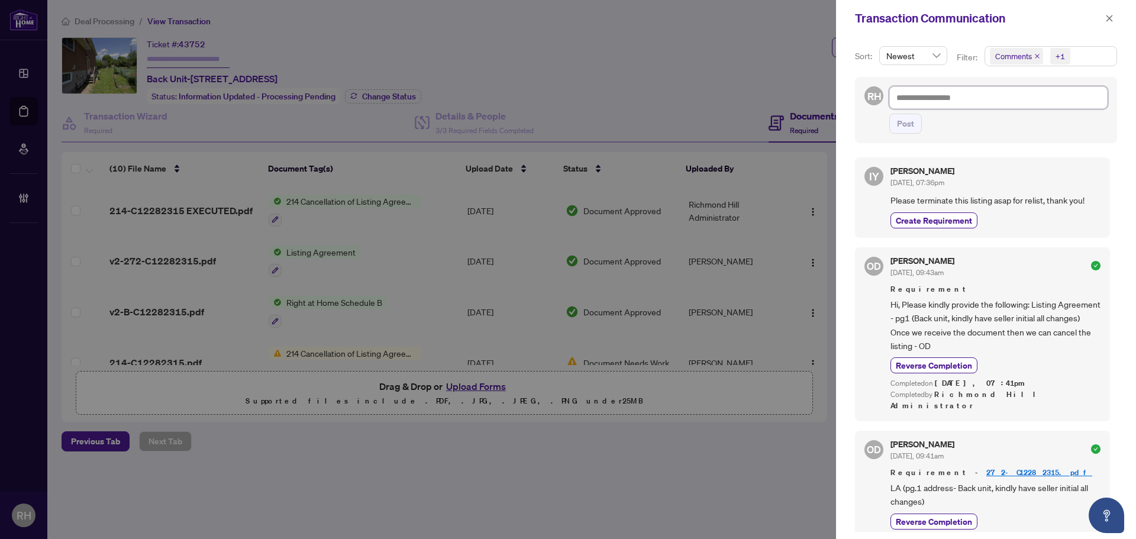
click at [932, 90] on textarea at bounding box center [998, 97] width 218 height 22
paste textarea "**********"
type textarea "**********"
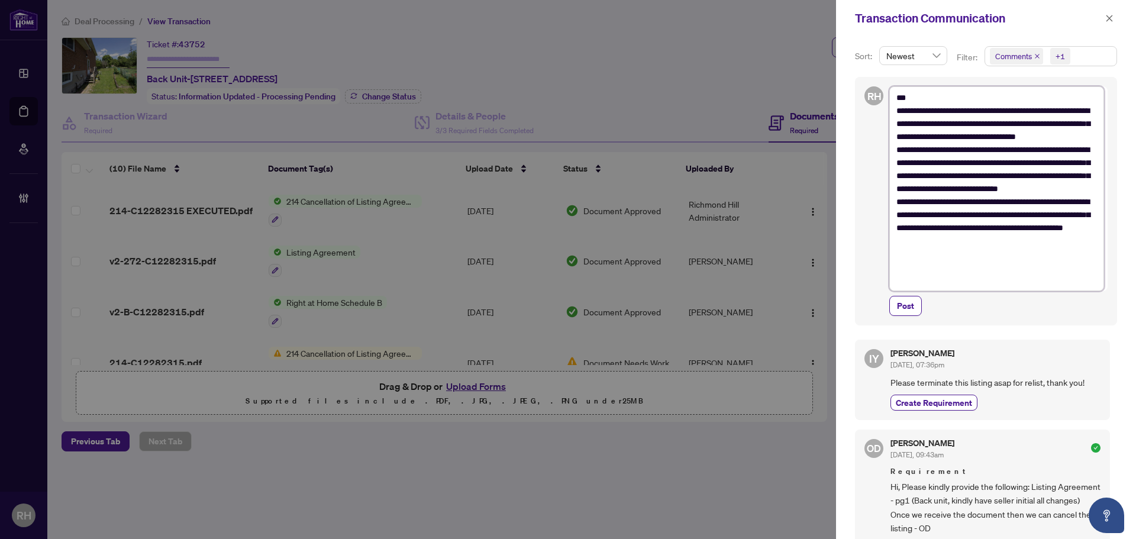
type textarea "**********"
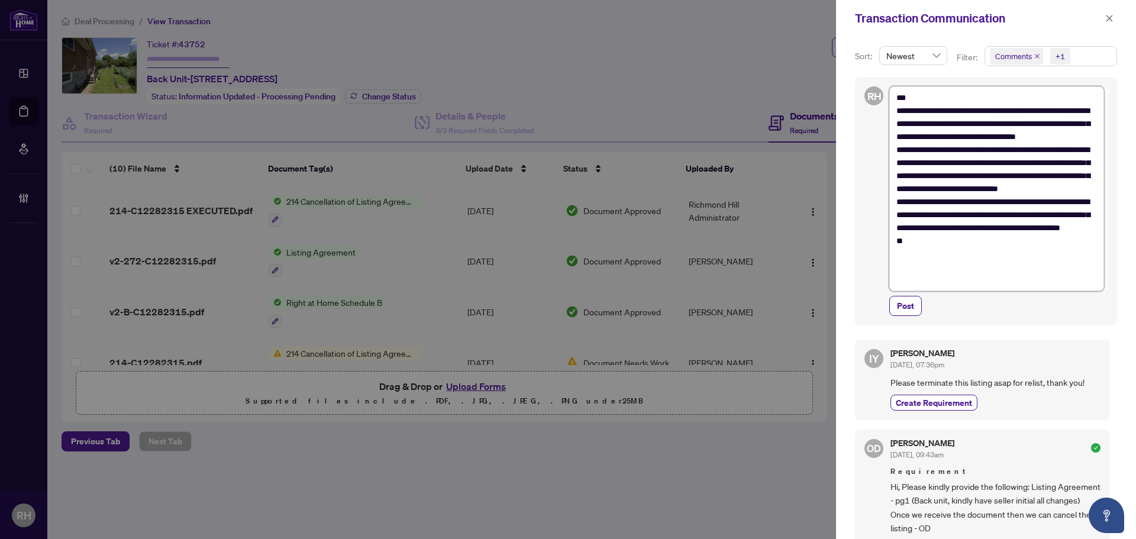
type textarea "**********"
click at [915, 307] on button "Post" at bounding box center [905, 306] width 33 height 20
type textarea "**********"
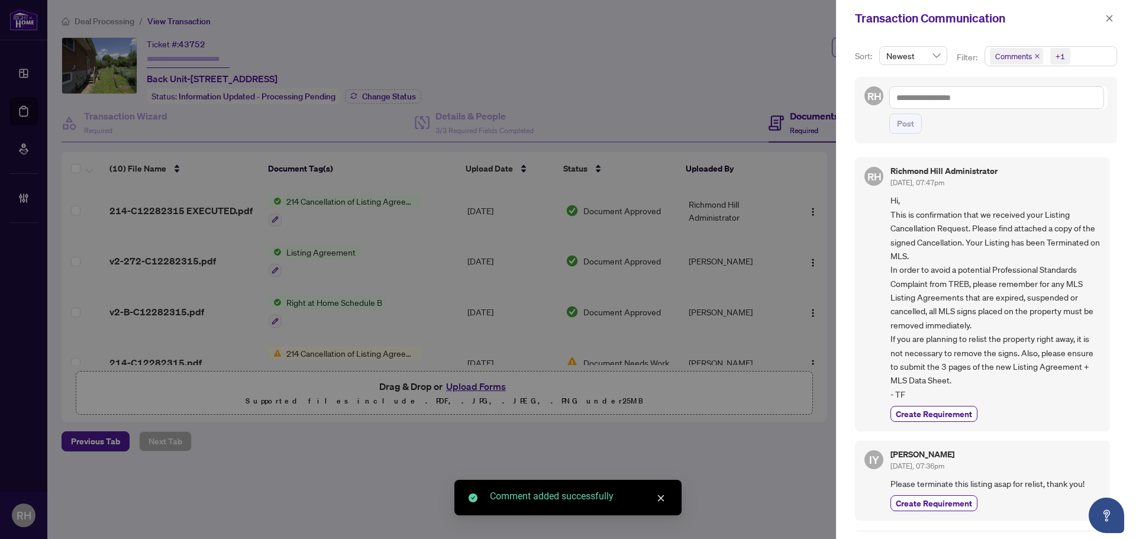
click at [1113, 27] on div "Transaction Communication" at bounding box center [986, 18] width 300 height 37
click at [1108, 20] on icon "close" at bounding box center [1109, 18] width 8 height 8
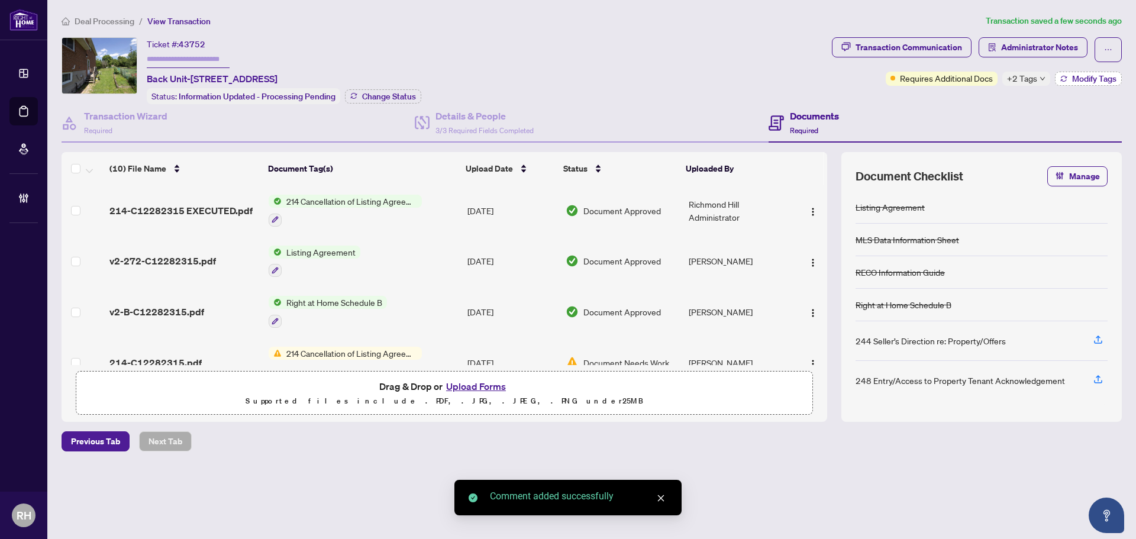
click at [1080, 84] on button "Modify Tags" at bounding box center [1087, 79] width 67 height 14
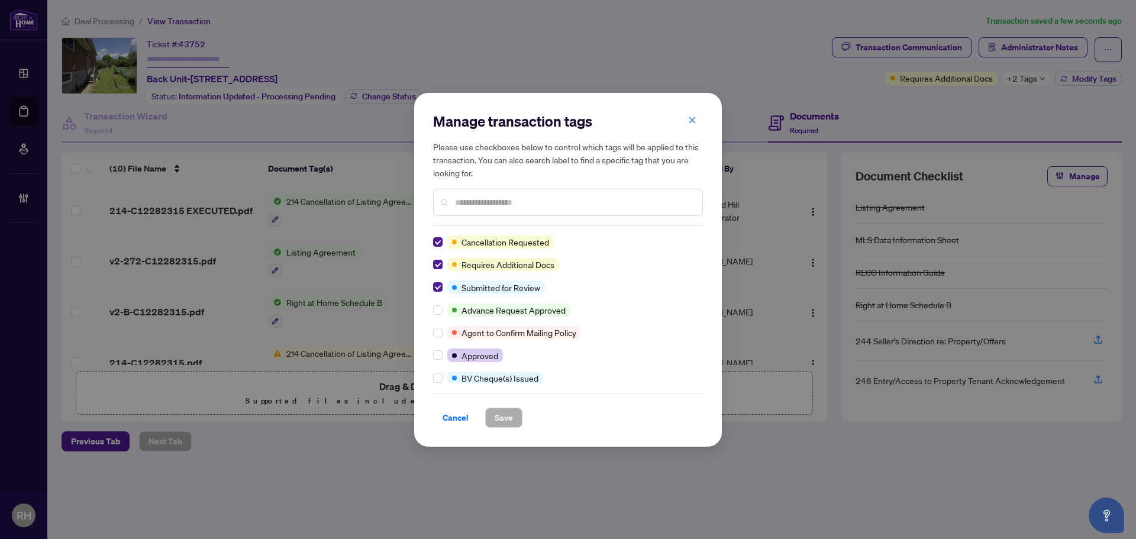
click at [431, 244] on div "Manage transaction tags Please use checkboxes below to control which tags will …" at bounding box center [568, 270] width 308 height 354
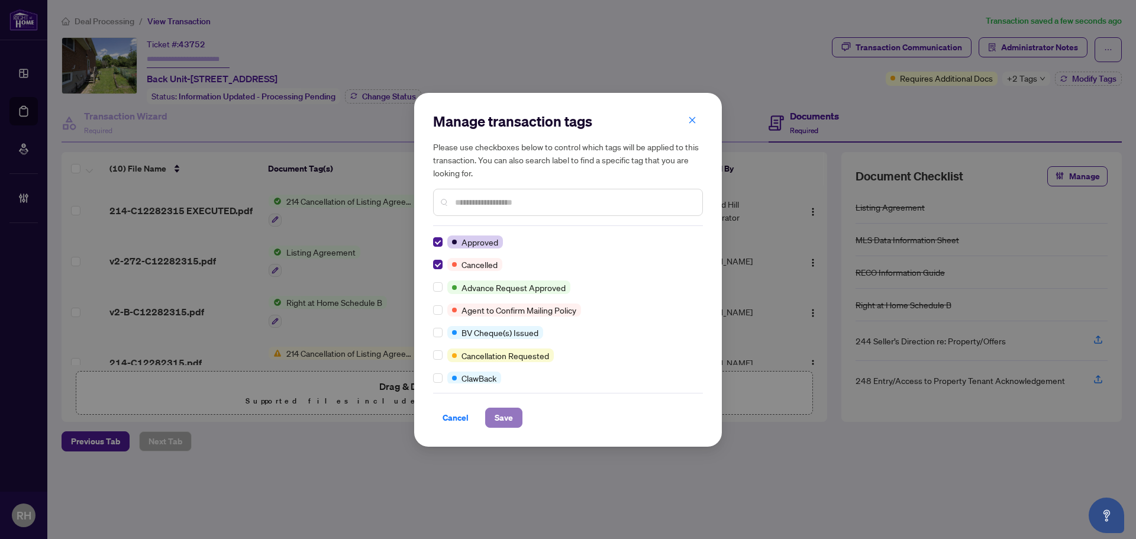
click at [506, 418] on span "Save" at bounding box center [503, 417] width 18 height 19
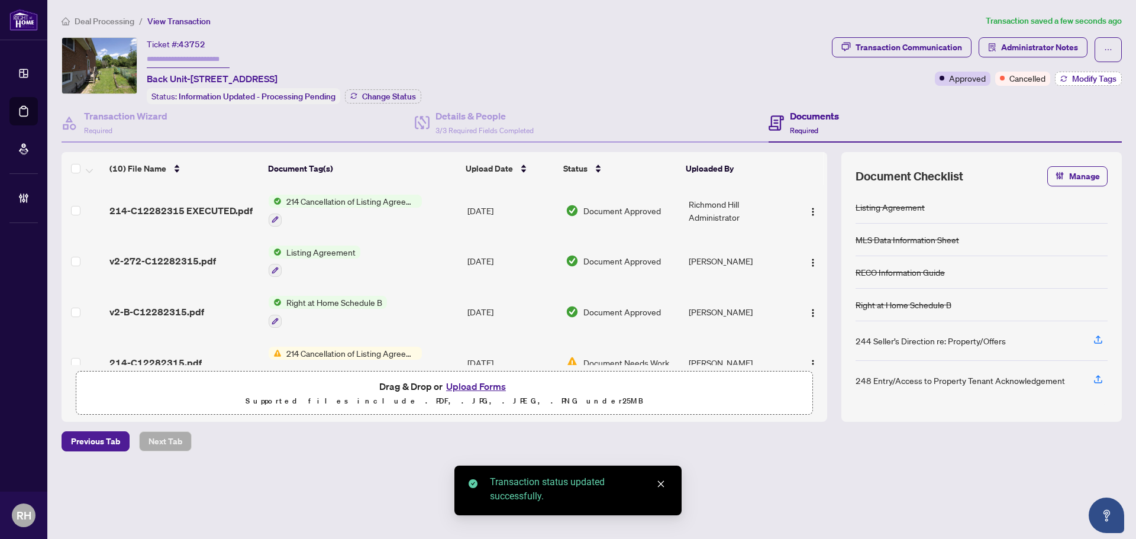
click at [1077, 75] on span "Modify Tags" at bounding box center [1094, 79] width 44 height 8
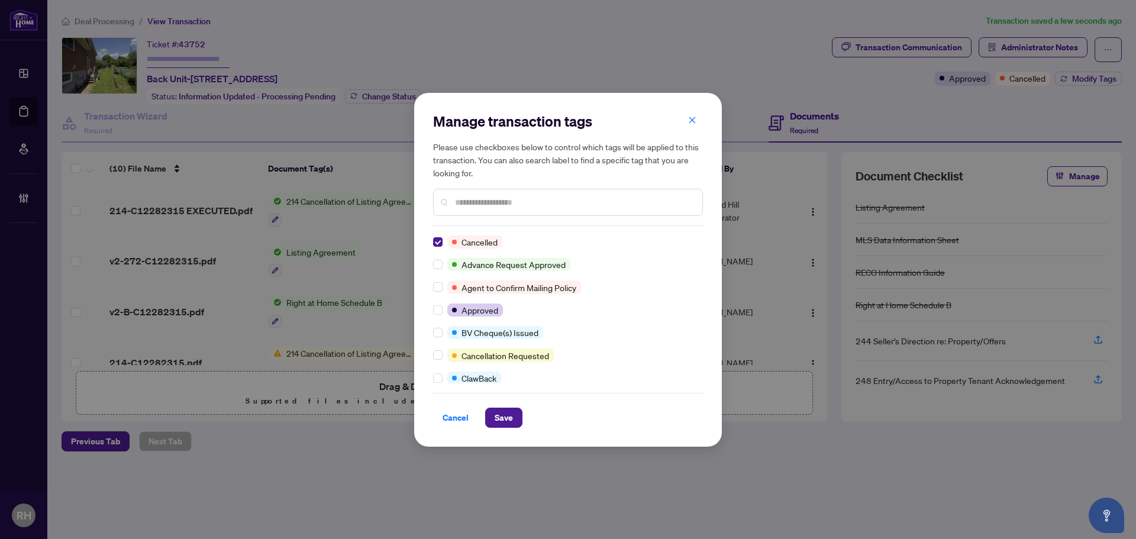
click at [505, 449] on div "Manage transaction tags Please use checkboxes below to control which tags will …" at bounding box center [568, 269] width 1136 height 539
click at [521, 413] on button "Save" at bounding box center [503, 417] width 37 height 20
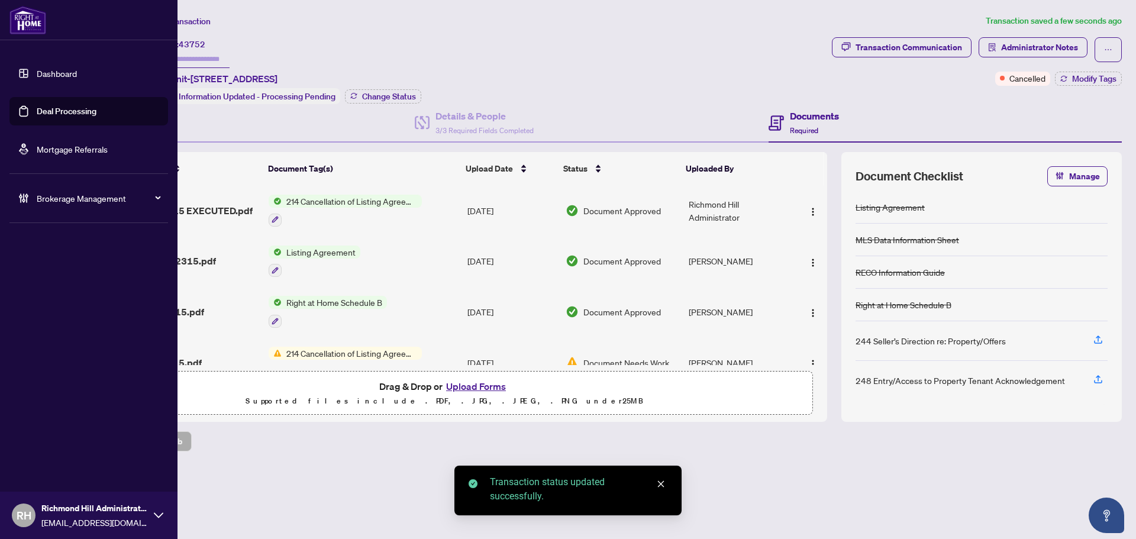
click at [37, 106] on link "Deal Processing" at bounding box center [67, 111] width 60 height 11
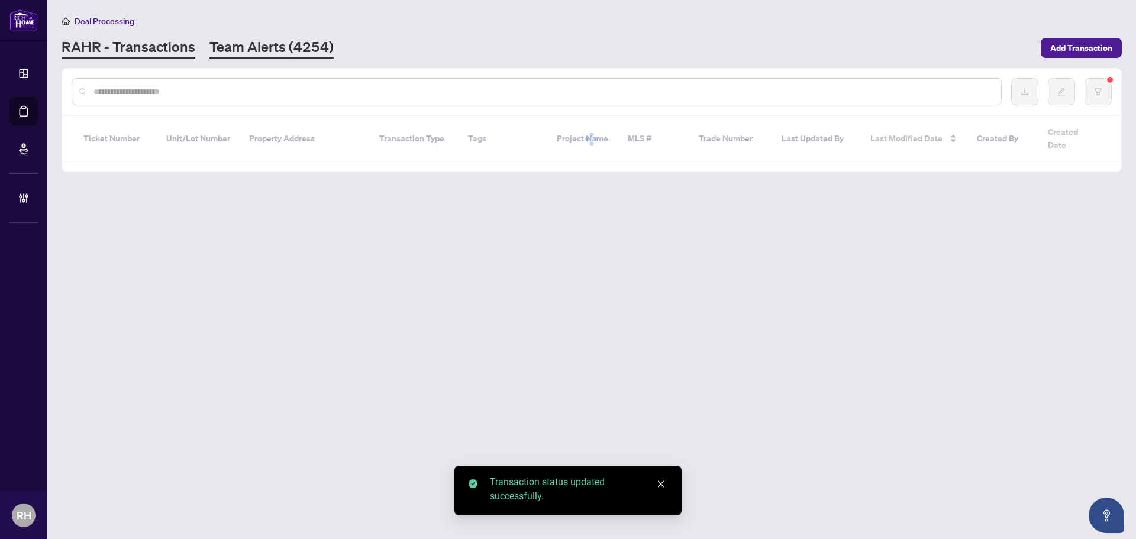
click at [212, 42] on link "Team Alerts (4254)" at bounding box center [271, 47] width 124 height 21
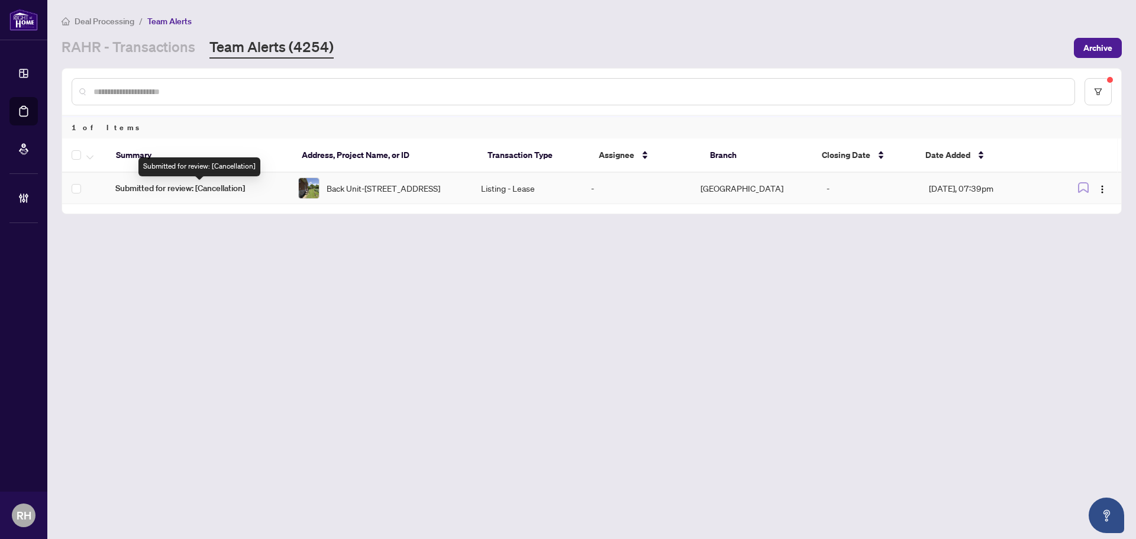
click at [172, 183] on span "Submitted for review: [Cancellation]" at bounding box center [197, 188] width 164 height 13
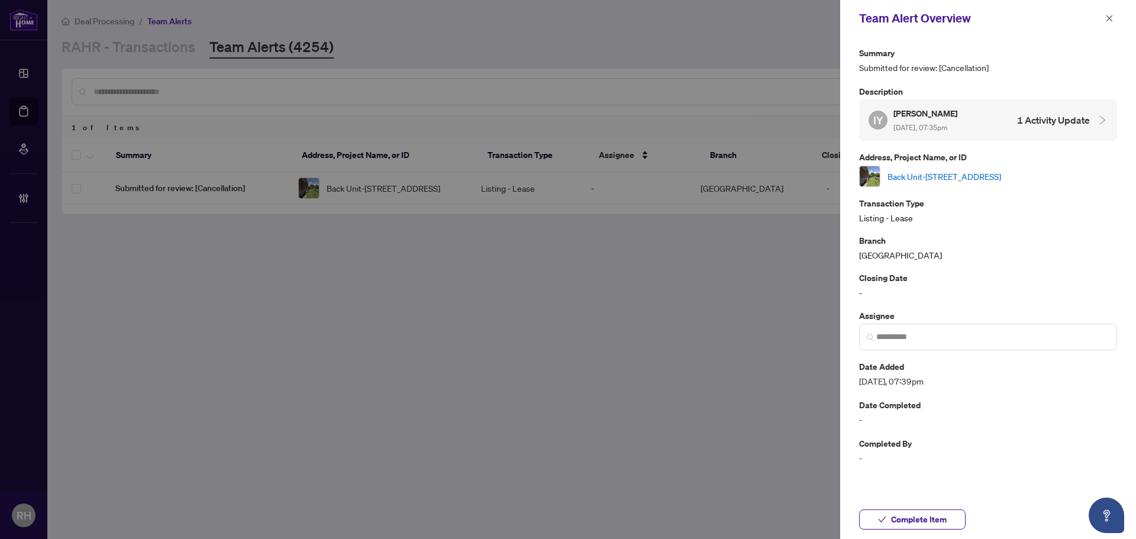
click at [937, 179] on link "Back Unit-159 Mintwood Dr, Toronto, Ontario M2M 3A6, Canada" at bounding box center [944, 176] width 114 height 13
click at [1111, 31] on div "Team Alert Overview" at bounding box center [988, 18] width 296 height 37
click at [1111, 24] on span "button" at bounding box center [1109, 18] width 8 height 19
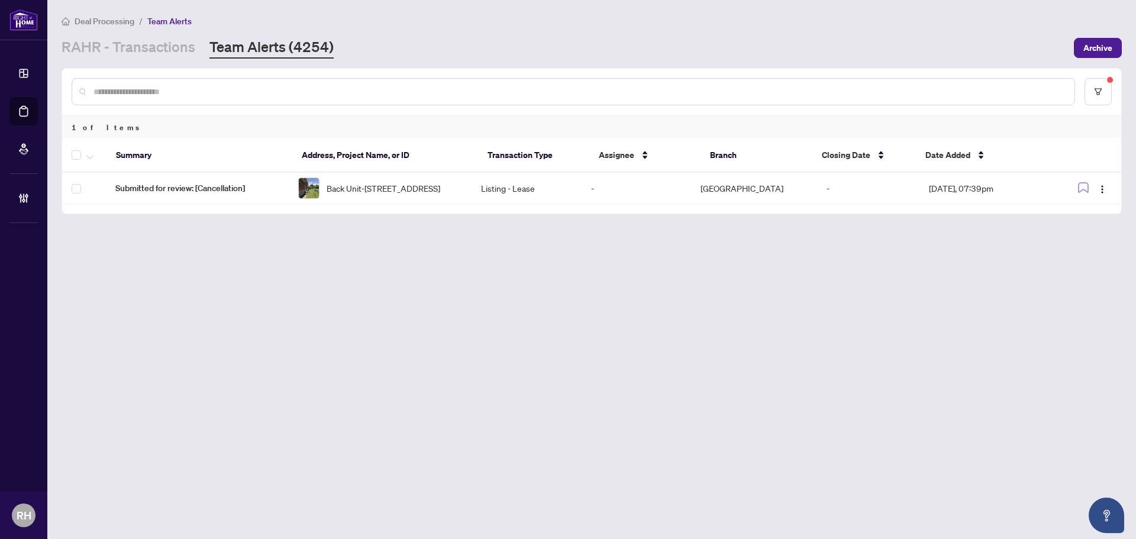
click at [70, 153] on th at bounding box center [84, 155] width 44 height 34
click at [85, 156] on button "button" at bounding box center [89, 155] width 13 height 14
click at [135, 245] on span "Complete Item" at bounding box center [130, 251] width 74 height 13
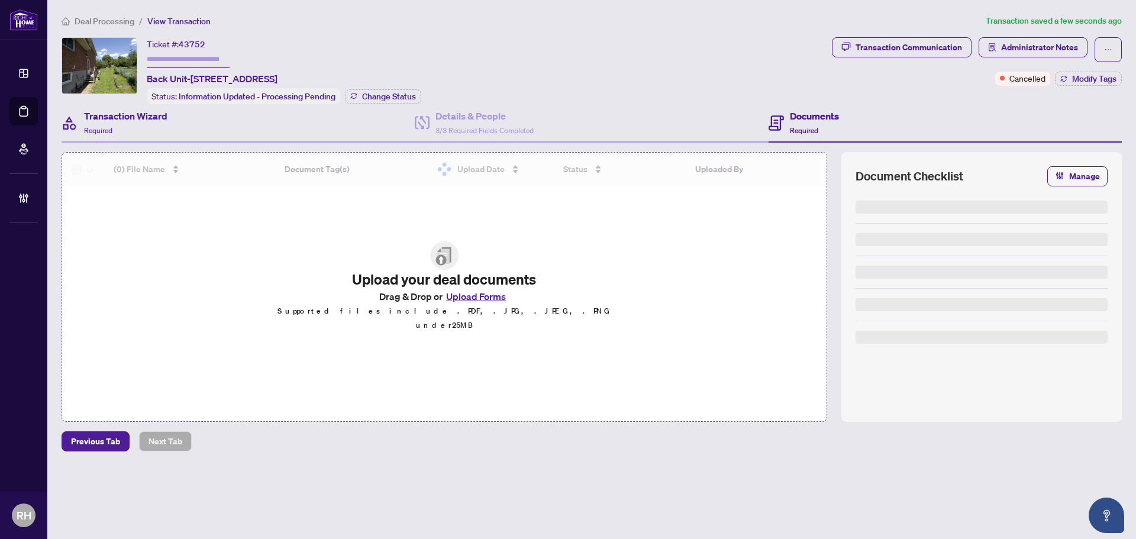
click at [201, 128] on div "Transaction Wizard Required" at bounding box center [238, 123] width 353 height 38
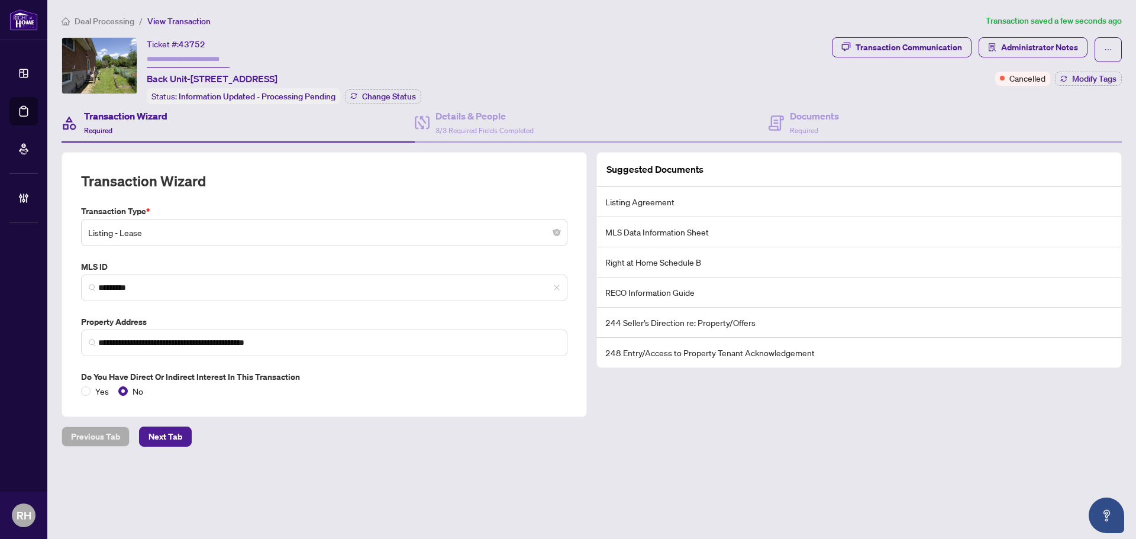
click at [166, 279] on span "*********" at bounding box center [324, 287] width 486 height 27
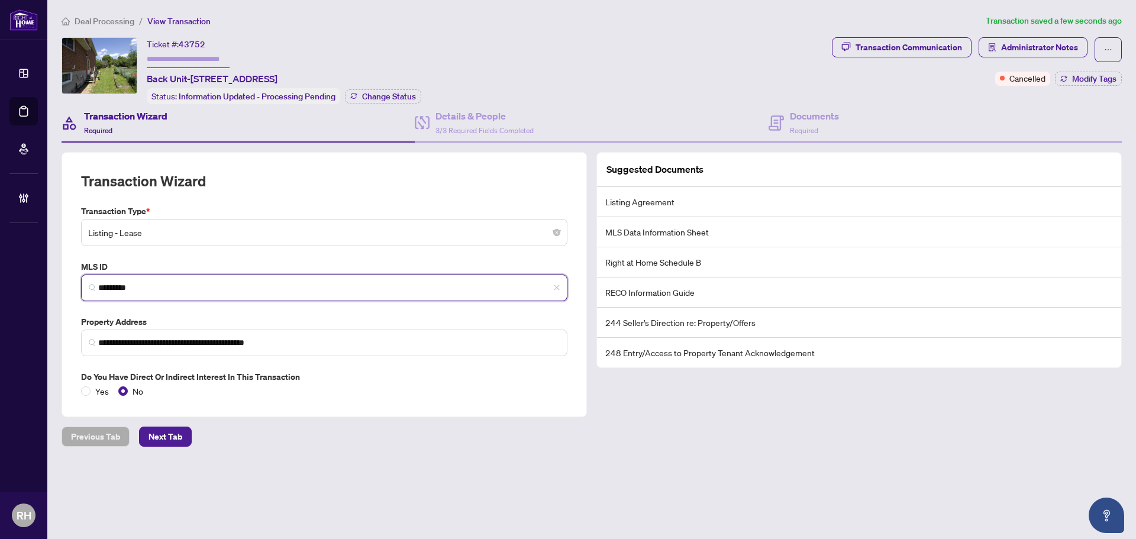
click at [166, 279] on span "*********" at bounding box center [324, 287] width 486 height 27
click at [164, 282] on input "*********" at bounding box center [328, 288] width 461 height 12
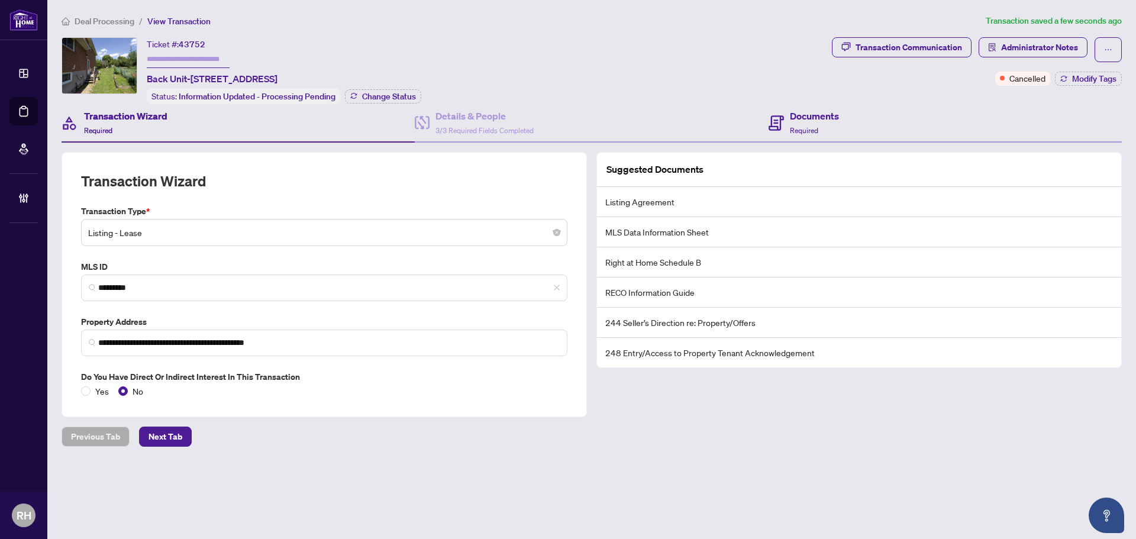
drag, startPoint x: 819, startPoint y: 83, endPoint x: 830, endPoint y: 130, distance: 48.6
click at [821, 102] on div "**********" at bounding box center [591, 227] width 1069 height 380
click at [830, 130] on div "Documents Required" at bounding box center [814, 123] width 49 height 28
